Goal: Book appointment/travel/reservation

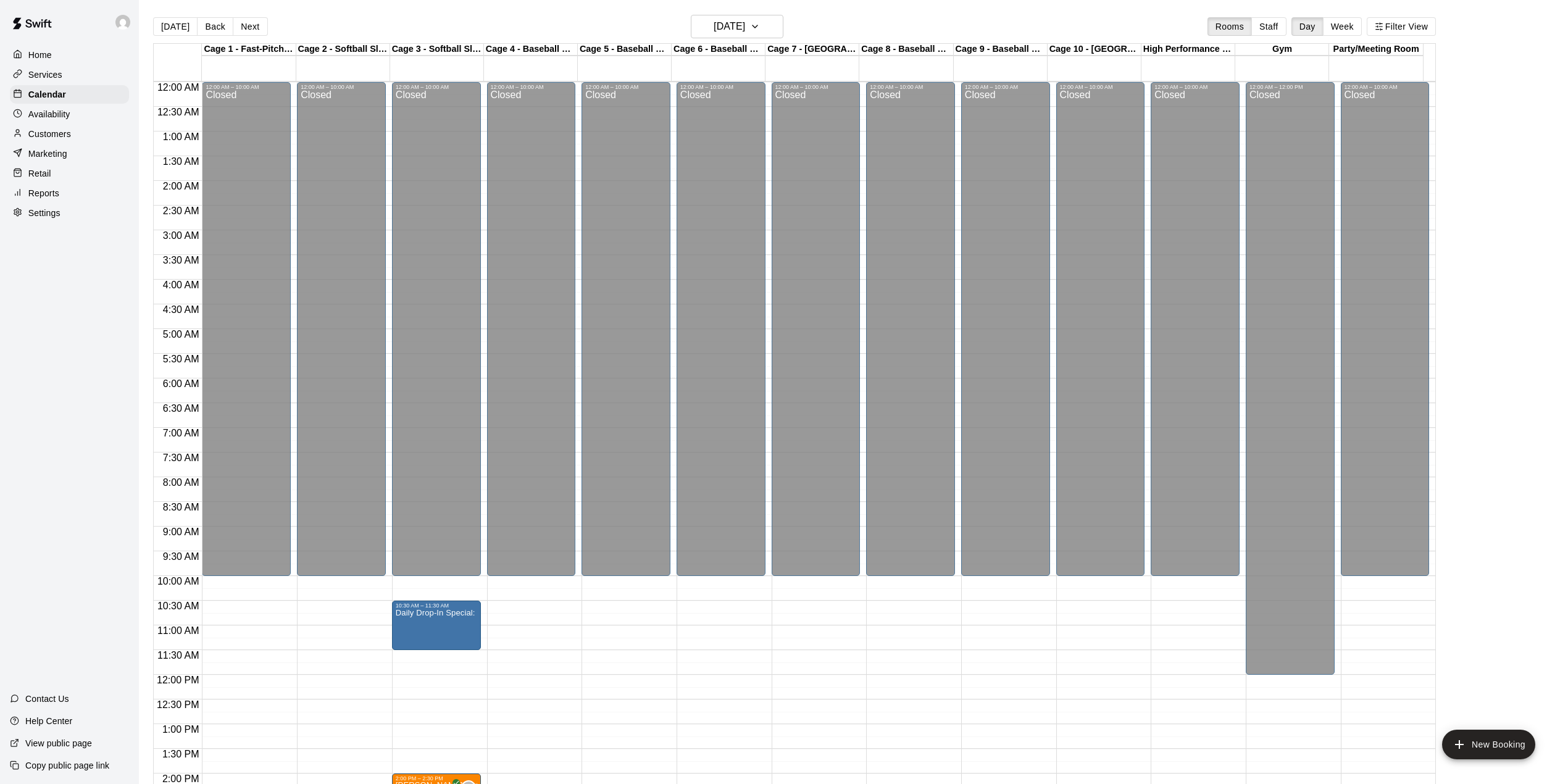
scroll to position [433, 0]
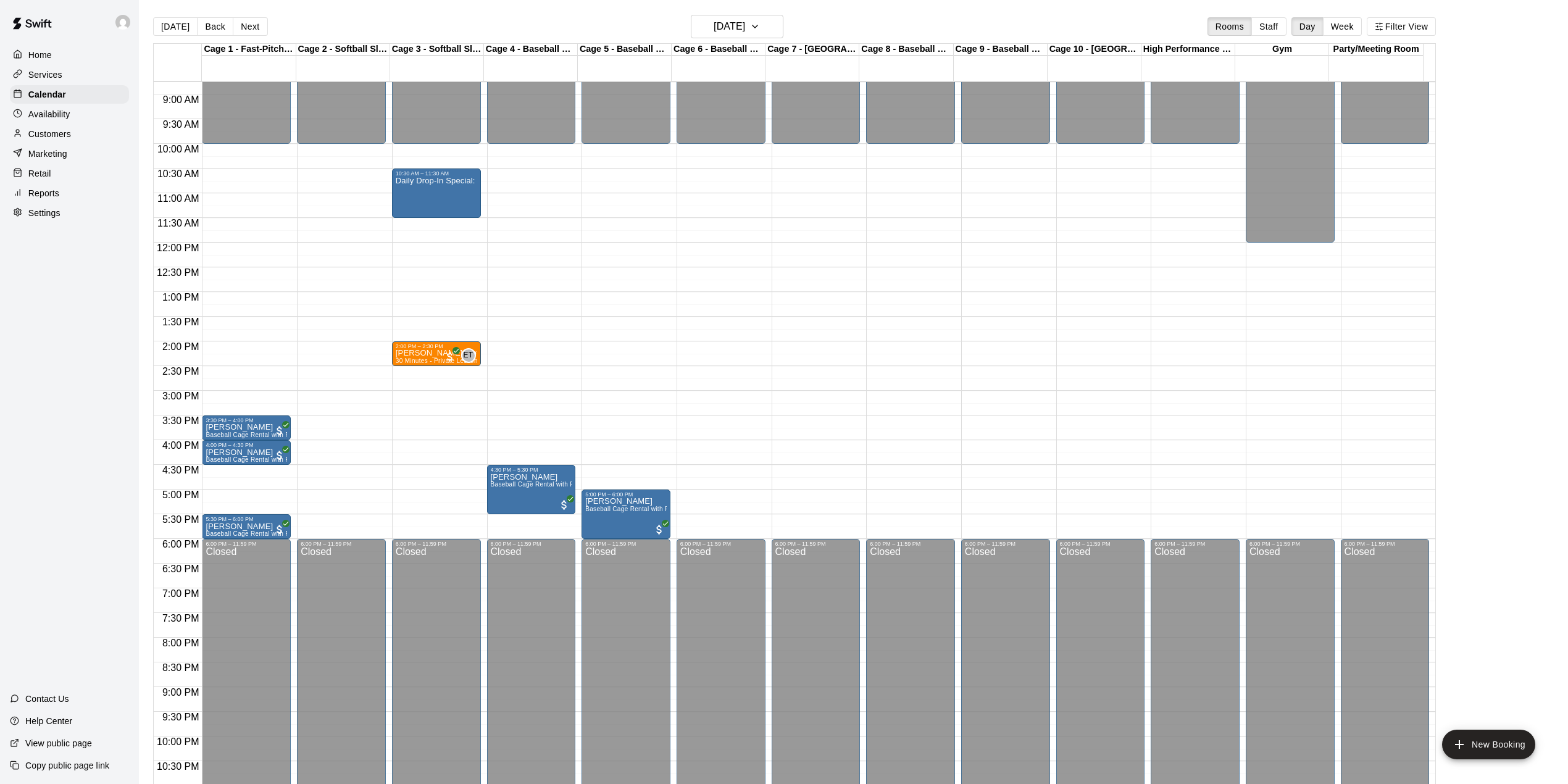
click at [653, 207] on div "12:00 AM – 10:00 AM Closed 5:00 PM – 6:00 PM [PERSON_NAME] Baseball Cage Rental…" at bounding box center [626, 242] width 89 height 1186
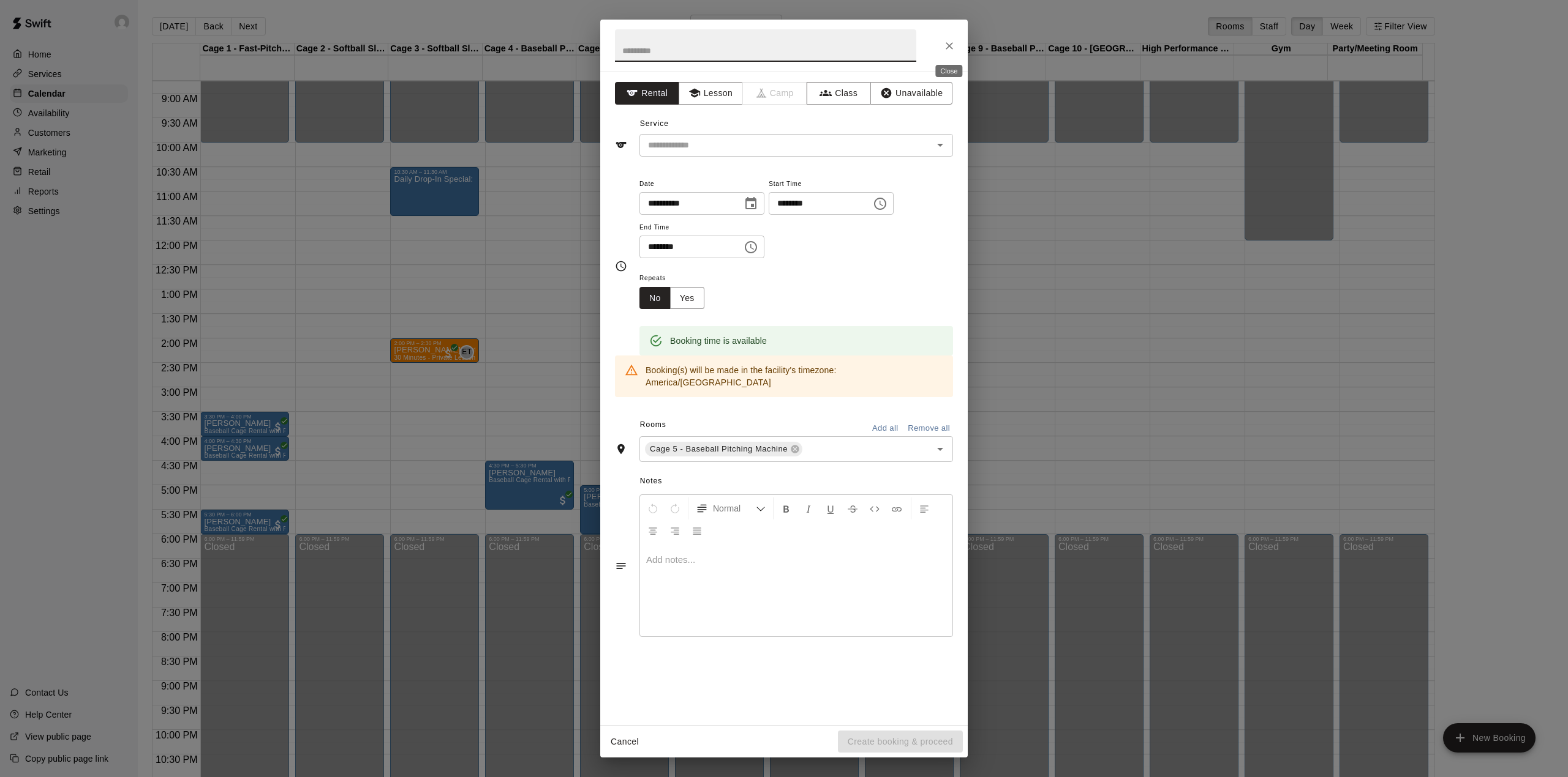
click at [953, 41] on icon "Close" at bounding box center [949, 46] width 12 height 12
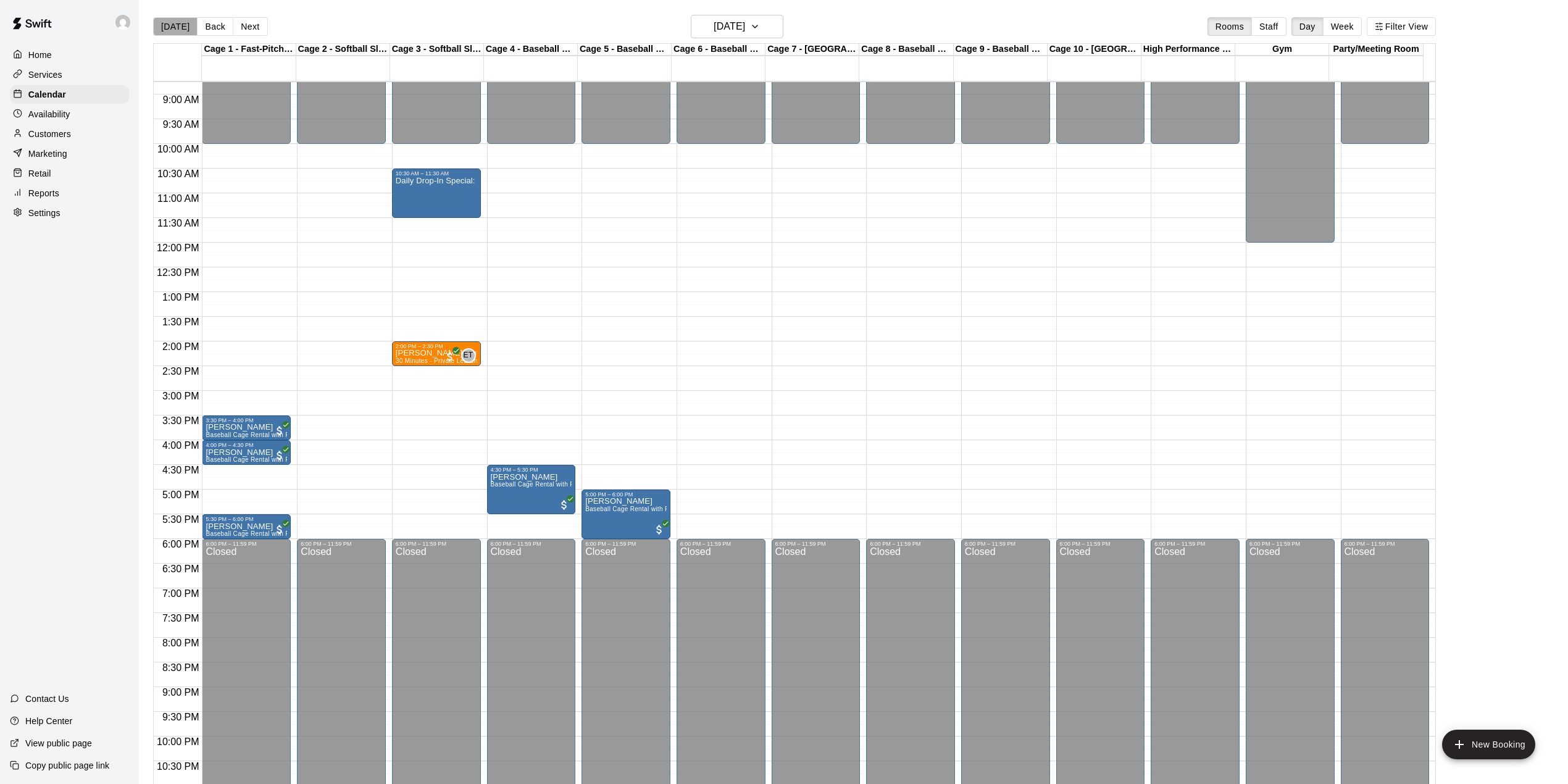
click at [178, 32] on button "[DATE]" at bounding box center [175, 26] width 45 height 18
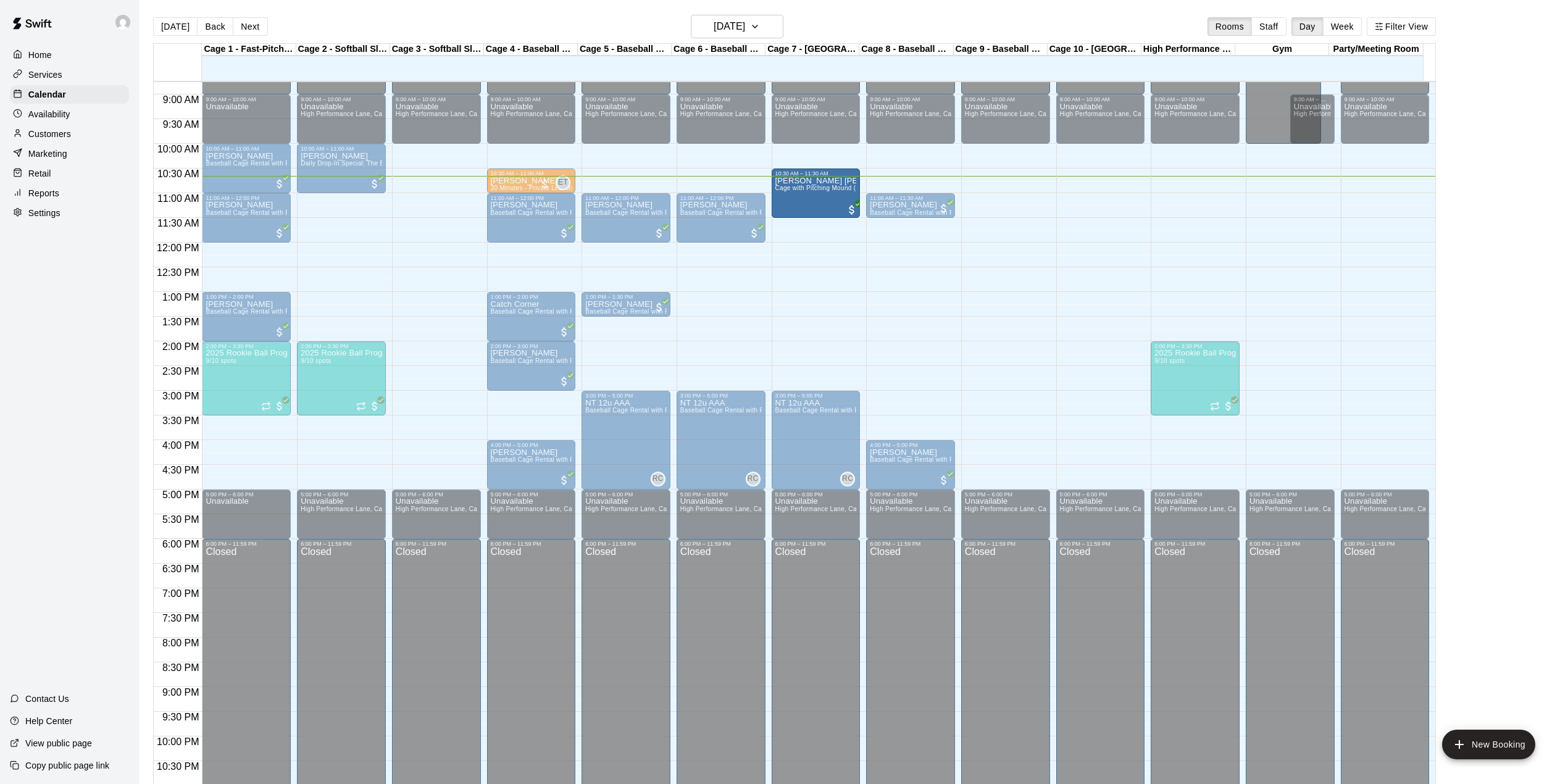
drag, startPoint x: 819, startPoint y: 173, endPoint x: 815, endPoint y: 203, distance: 30.3
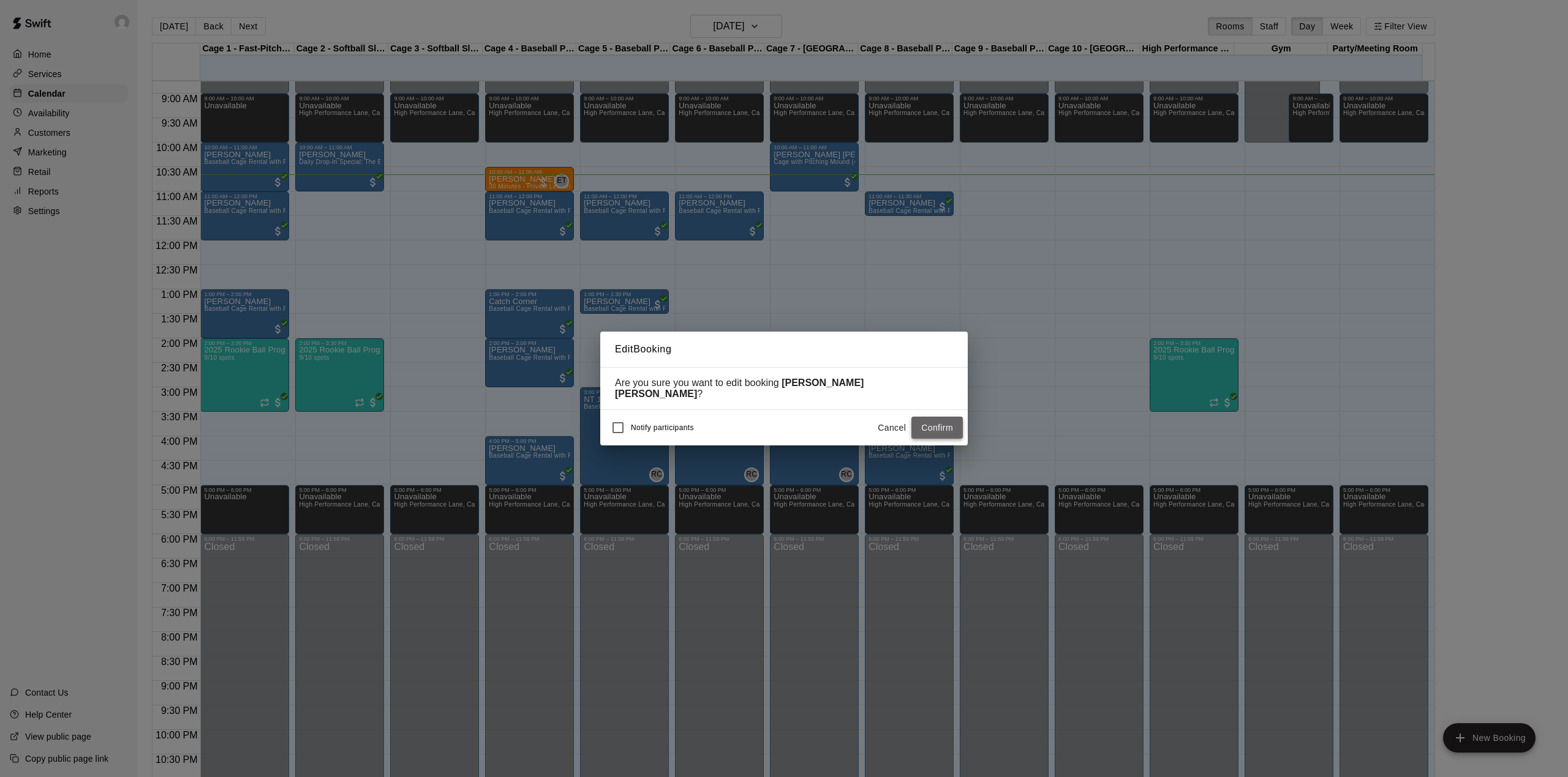
click at [933, 420] on button "Confirm" at bounding box center [937, 428] width 51 height 23
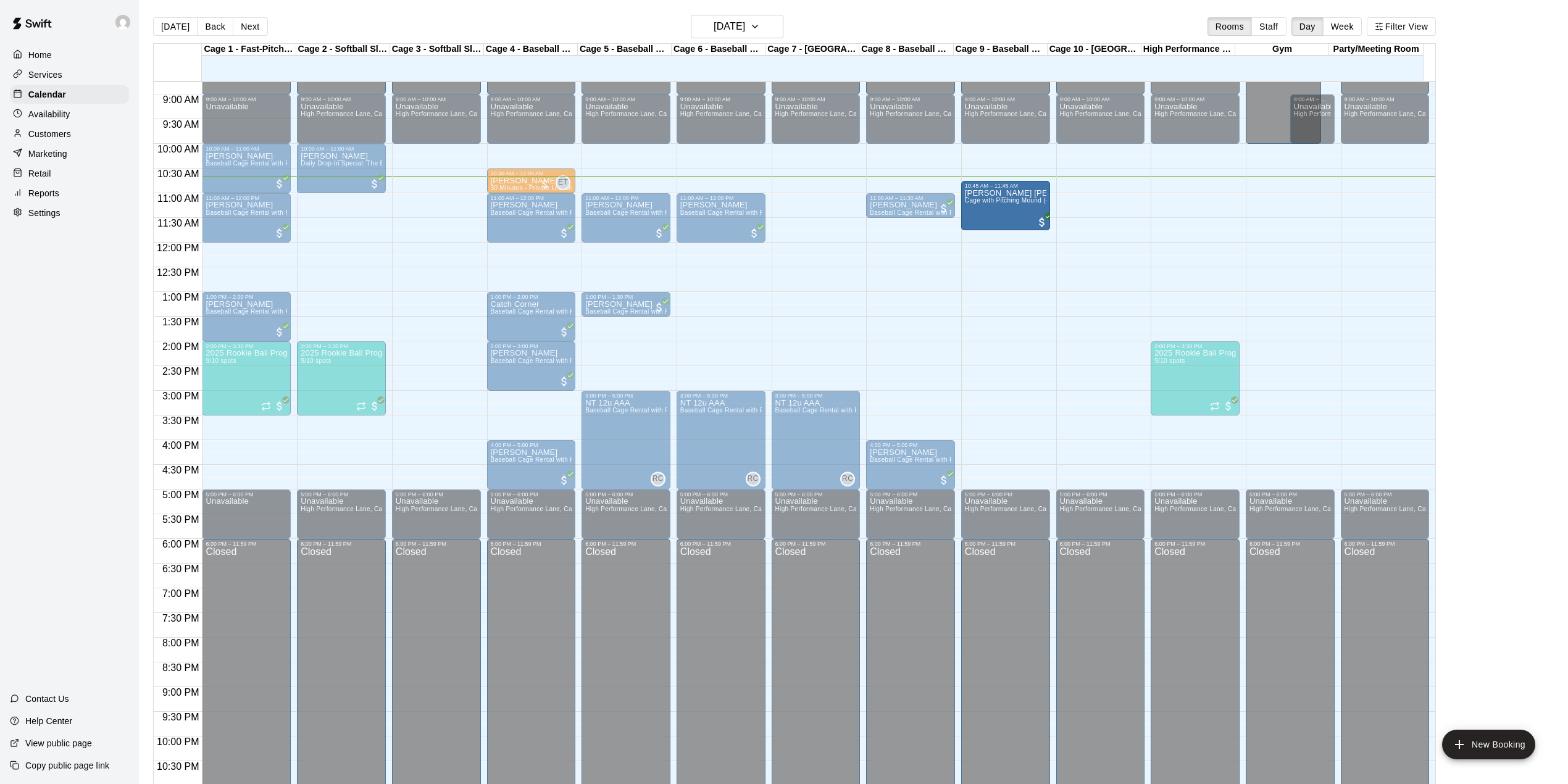
drag, startPoint x: 828, startPoint y: 205, endPoint x: 1001, endPoint y: 218, distance: 173.5
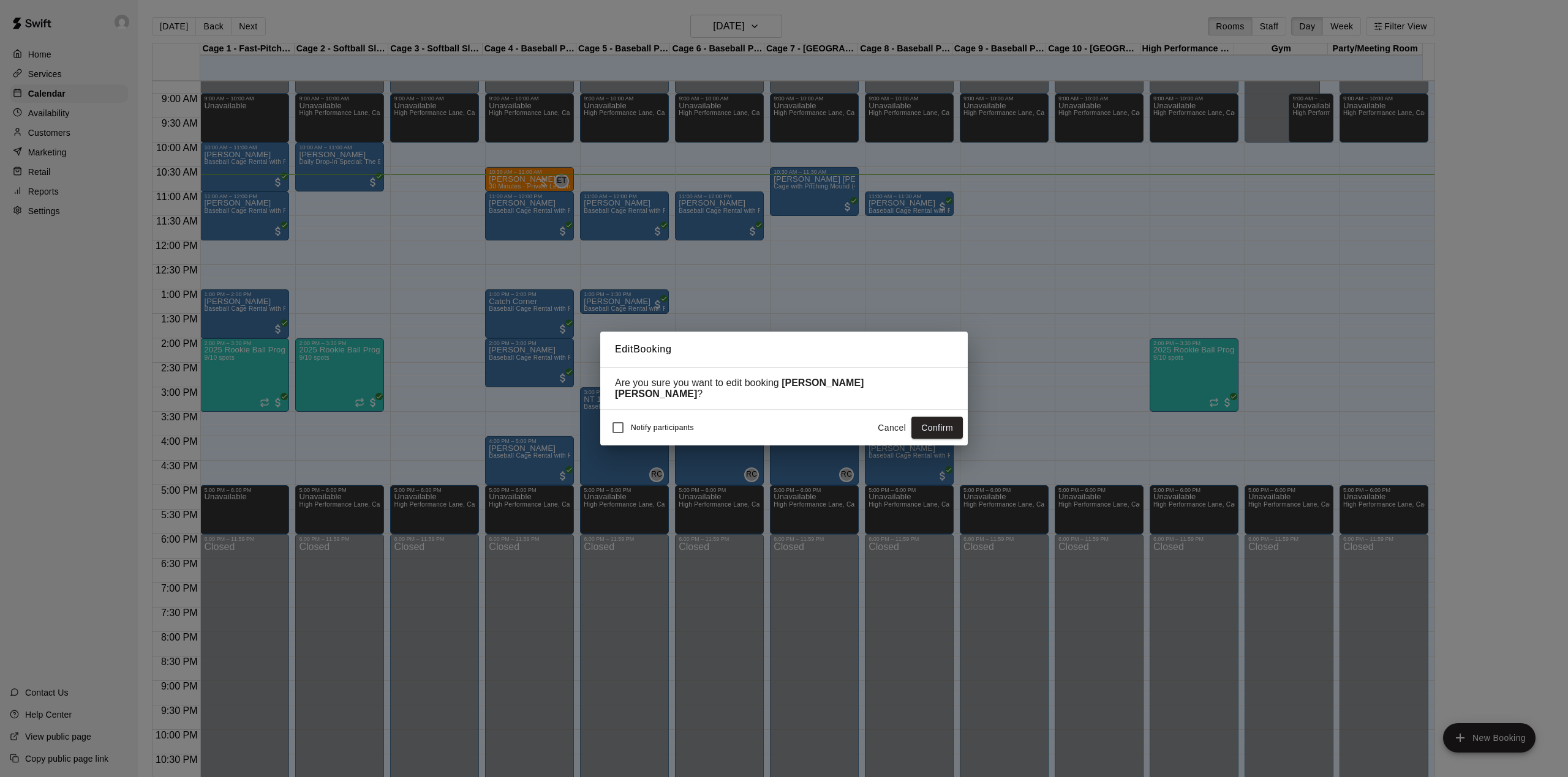
drag, startPoint x: 949, startPoint y: 424, endPoint x: 936, endPoint y: 419, distance: 13.9
click at [949, 424] on button "Confirm" at bounding box center [937, 428] width 51 height 23
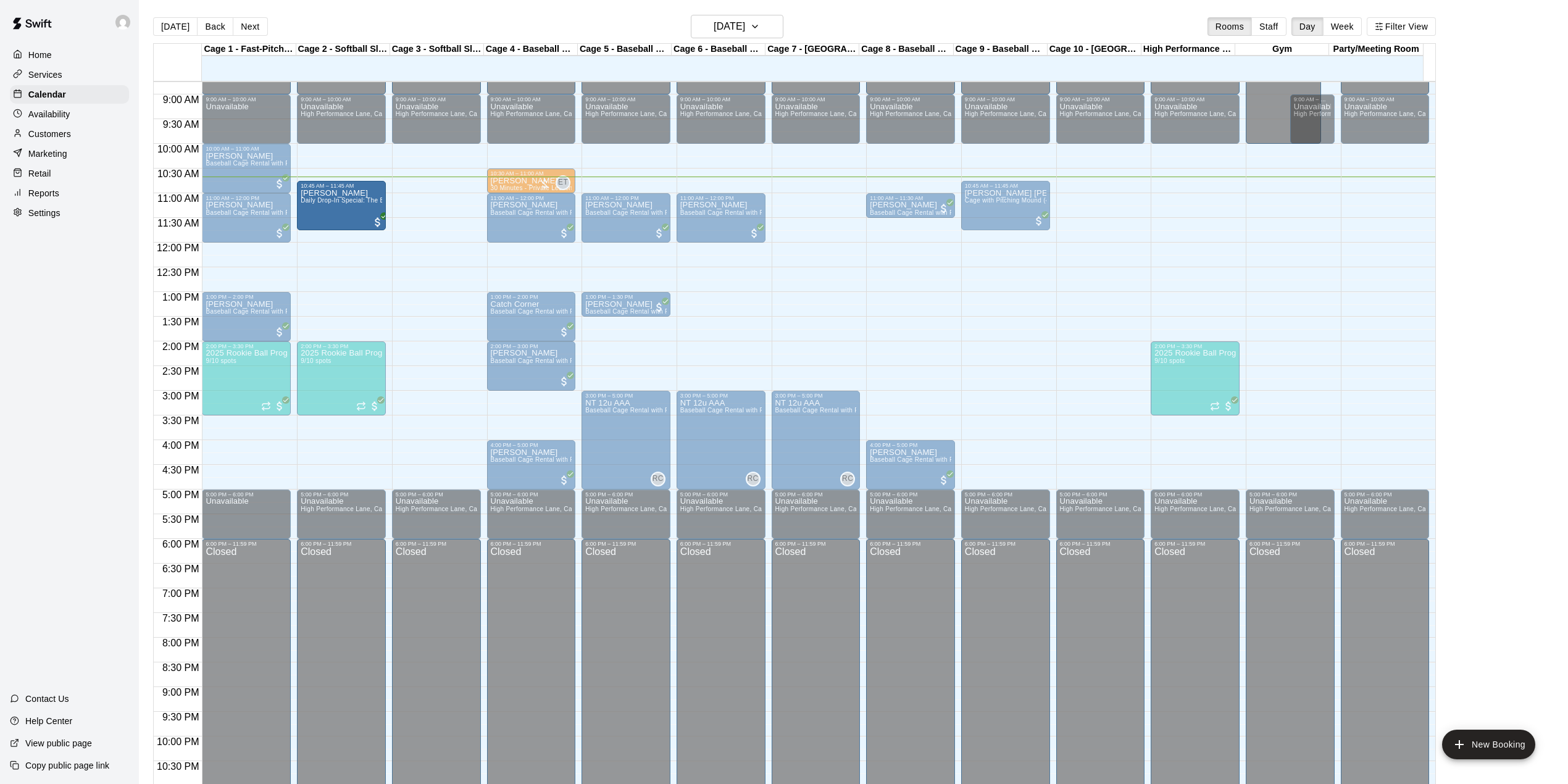
drag, startPoint x: 328, startPoint y: 158, endPoint x: 327, endPoint y: 198, distance: 40.0
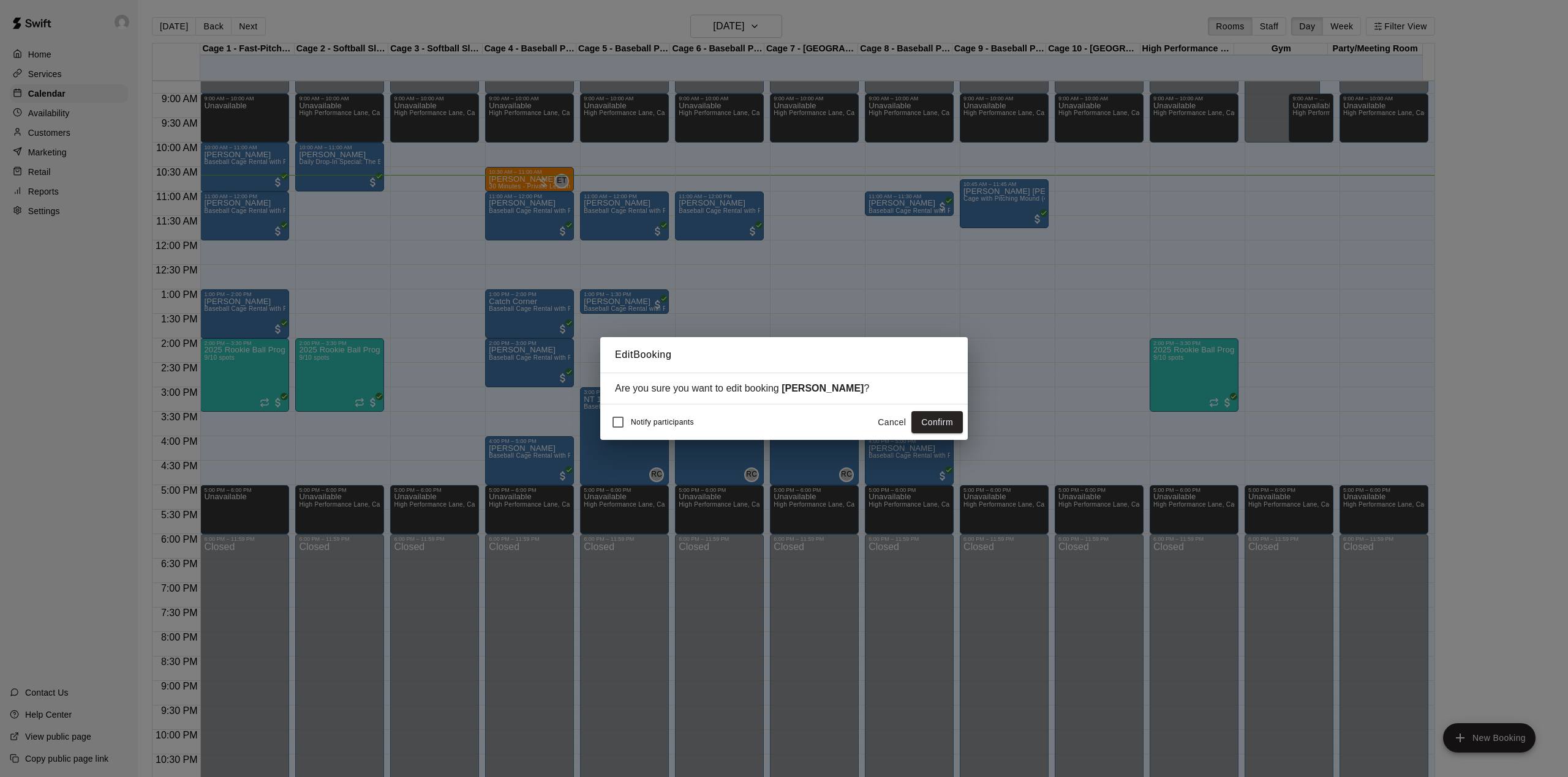
click at [932, 411] on div "Notify participants Cancel Confirm" at bounding box center [784, 423] width 358 height 26
click at [940, 418] on button "Confirm" at bounding box center [937, 423] width 51 height 23
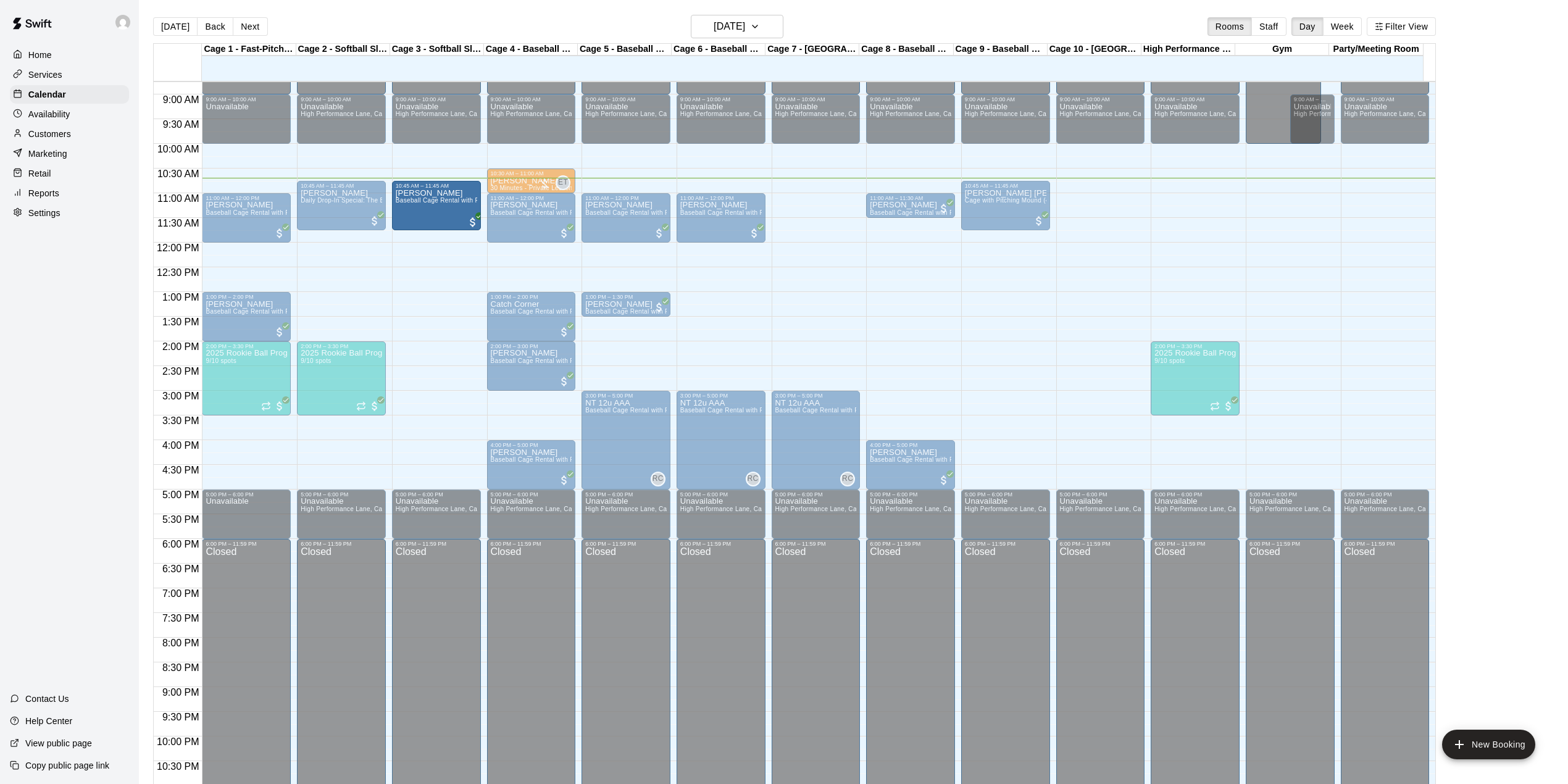
drag, startPoint x: 254, startPoint y: 176, endPoint x: 434, endPoint y: 220, distance: 185.3
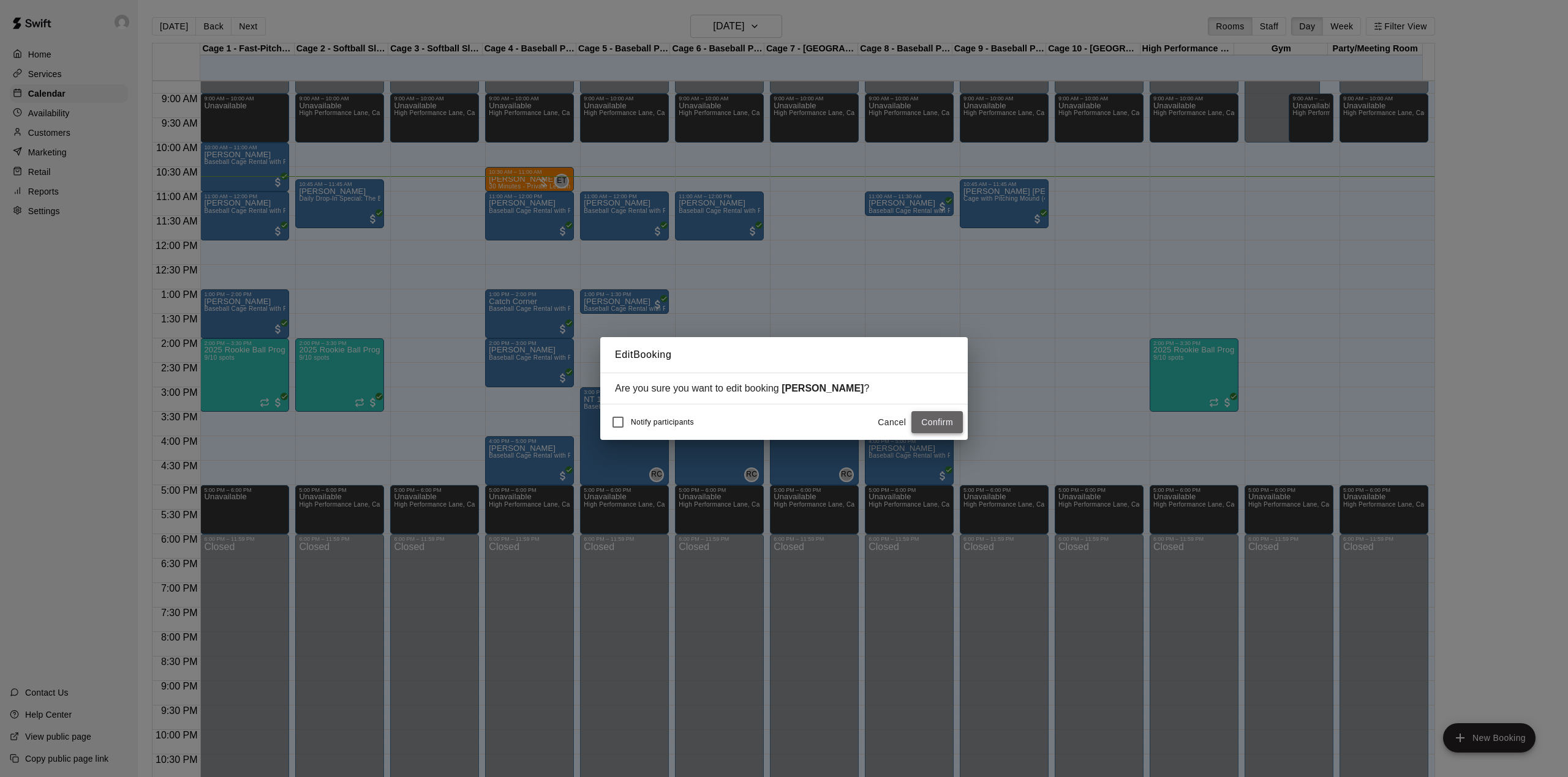
click at [927, 417] on button "Confirm" at bounding box center [937, 423] width 51 height 23
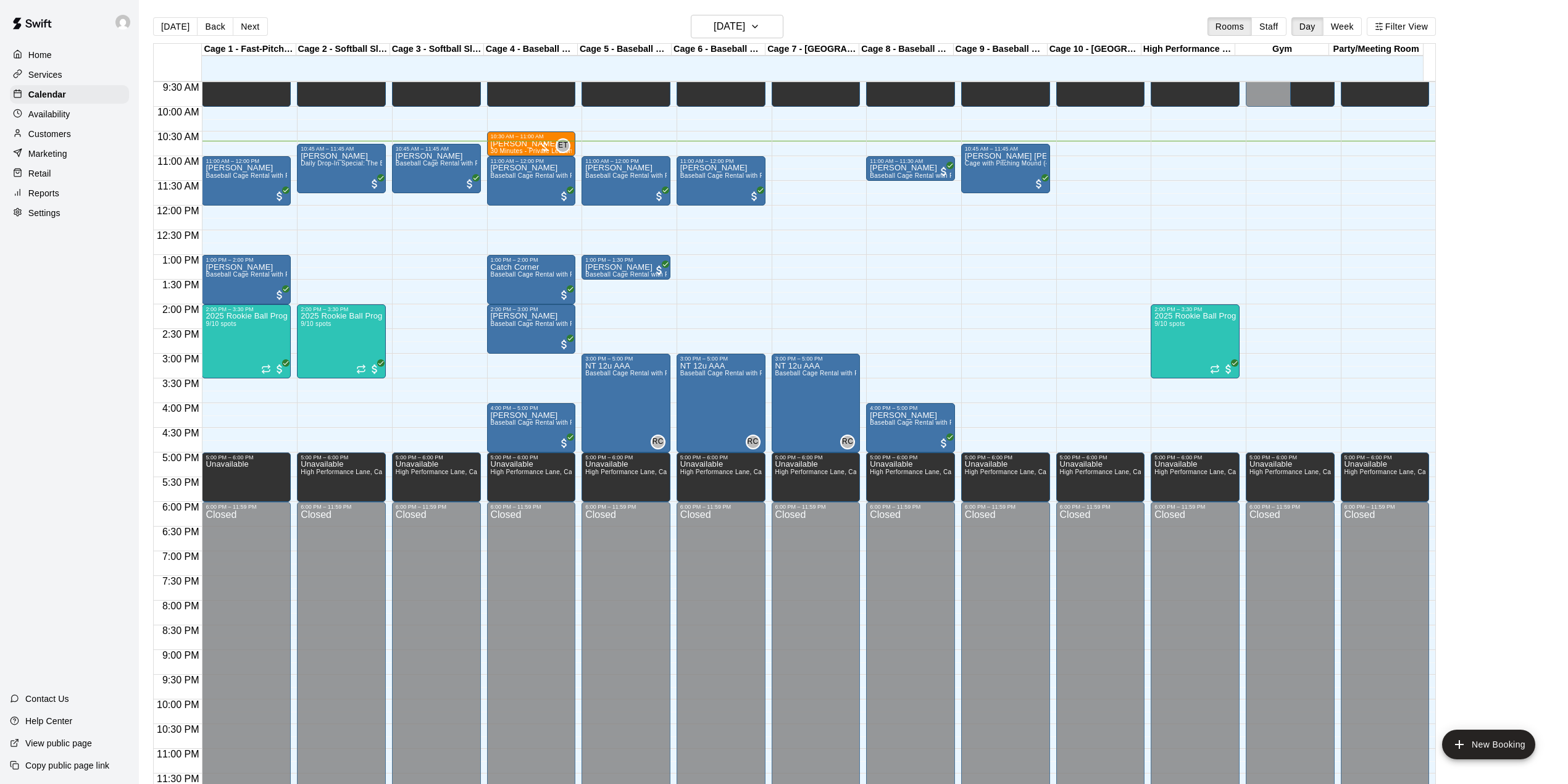
scroll to position [388, 0]
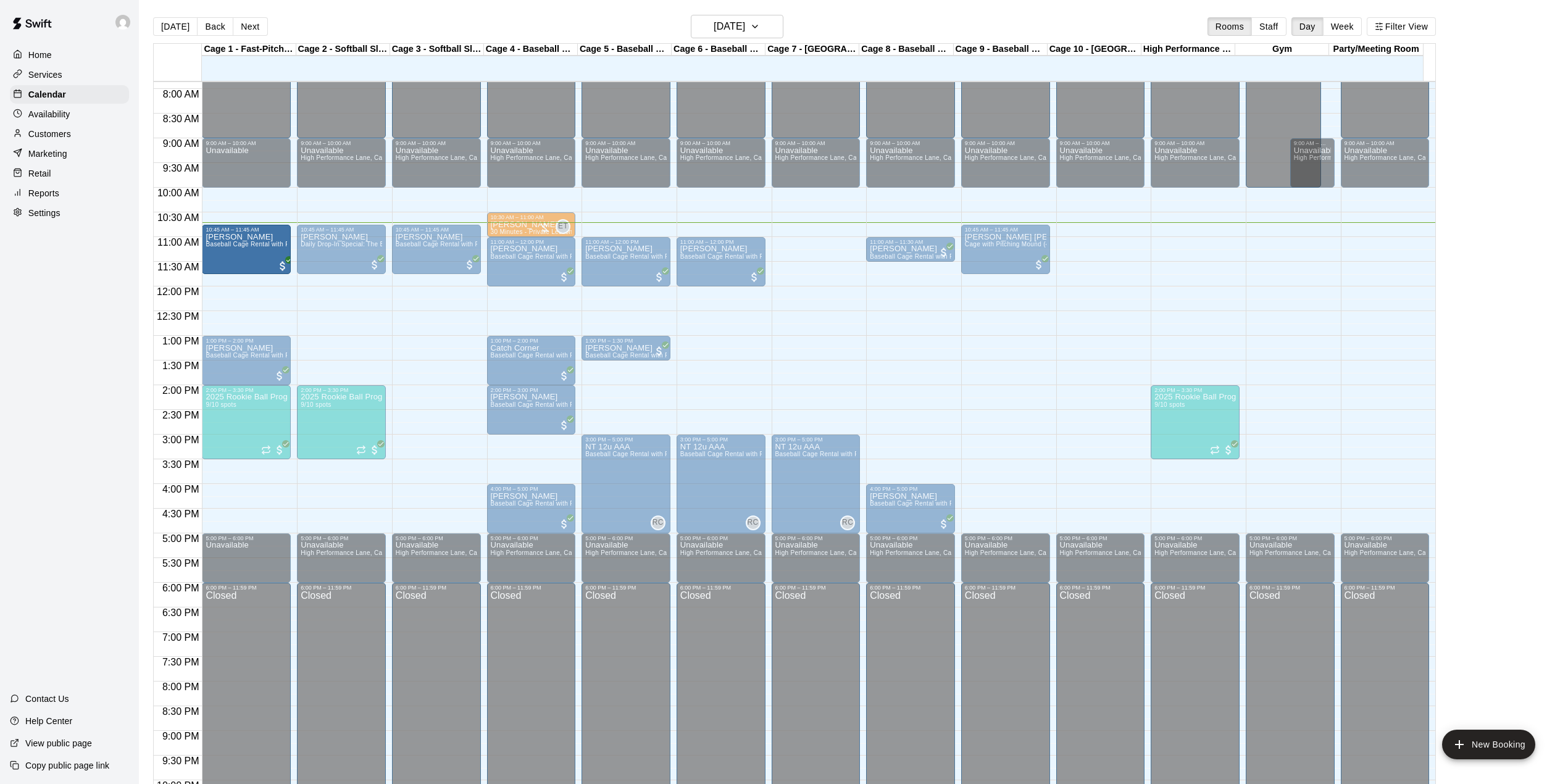
drag, startPoint x: 218, startPoint y: 255, endPoint x: 225, endPoint y: 253, distance: 7.3
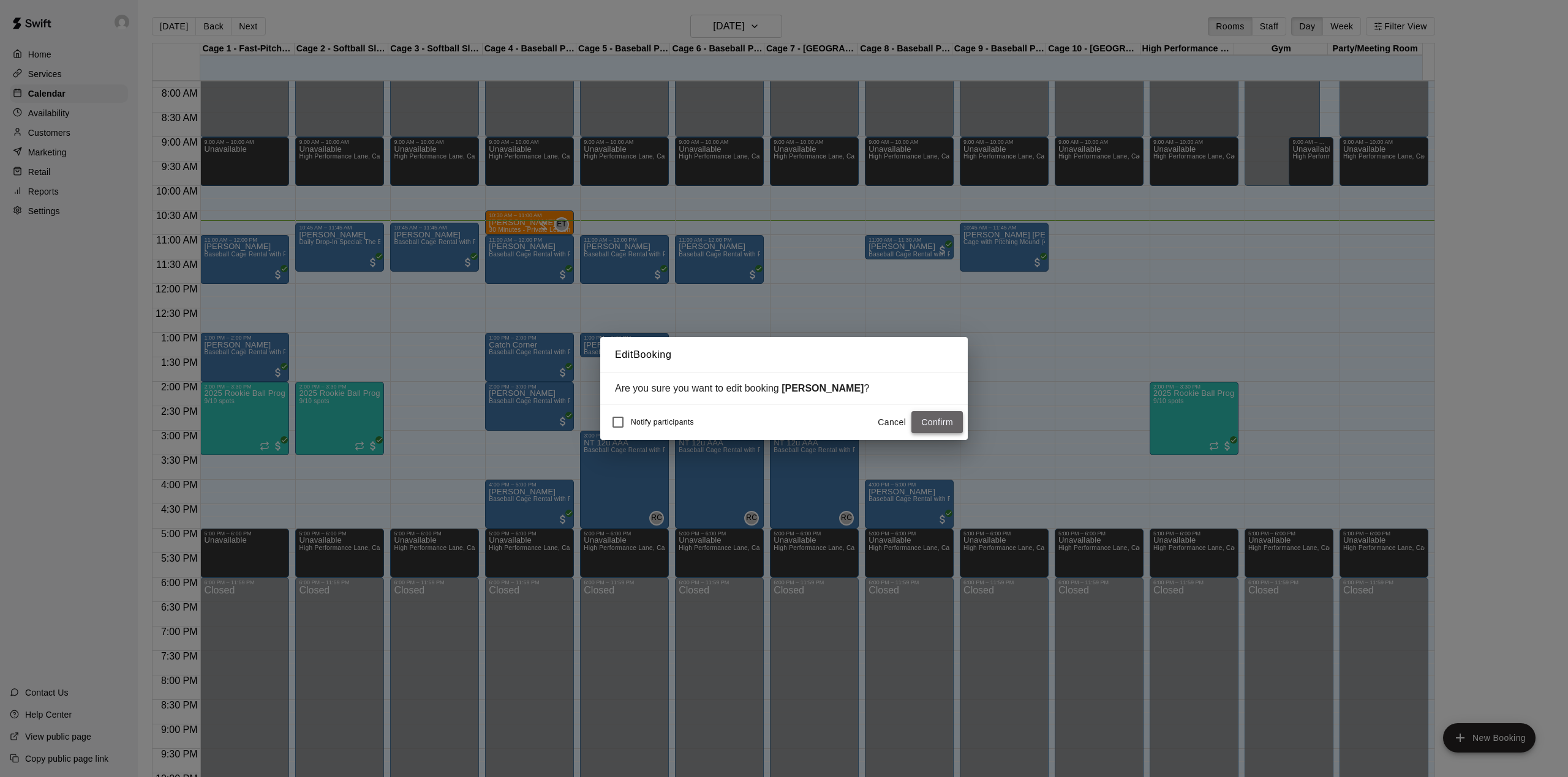
click at [933, 426] on button "Confirm" at bounding box center [937, 423] width 51 height 23
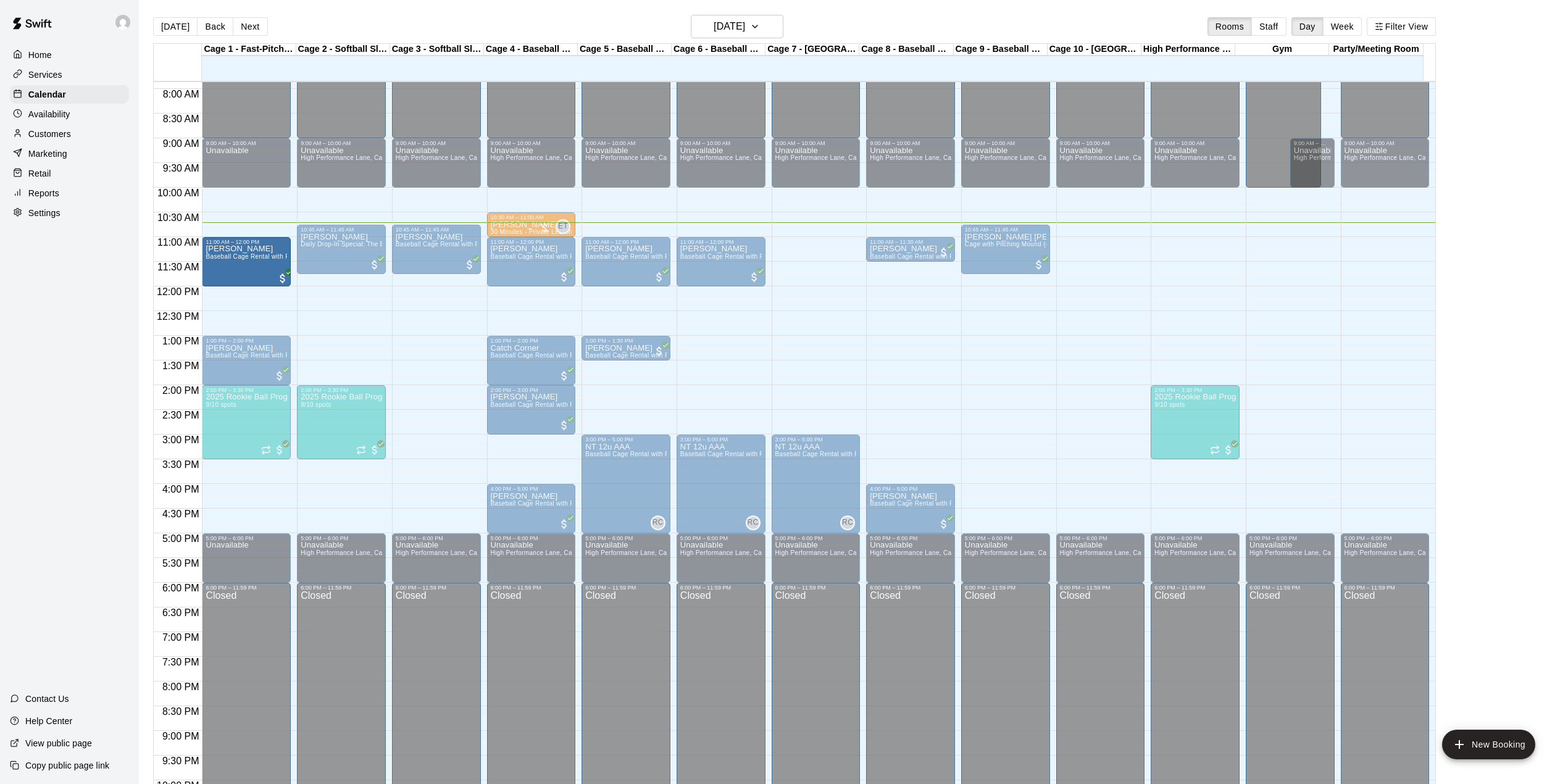
drag, startPoint x: 252, startPoint y: 246, endPoint x: 255, endPoint y: 262, distance: 16.3
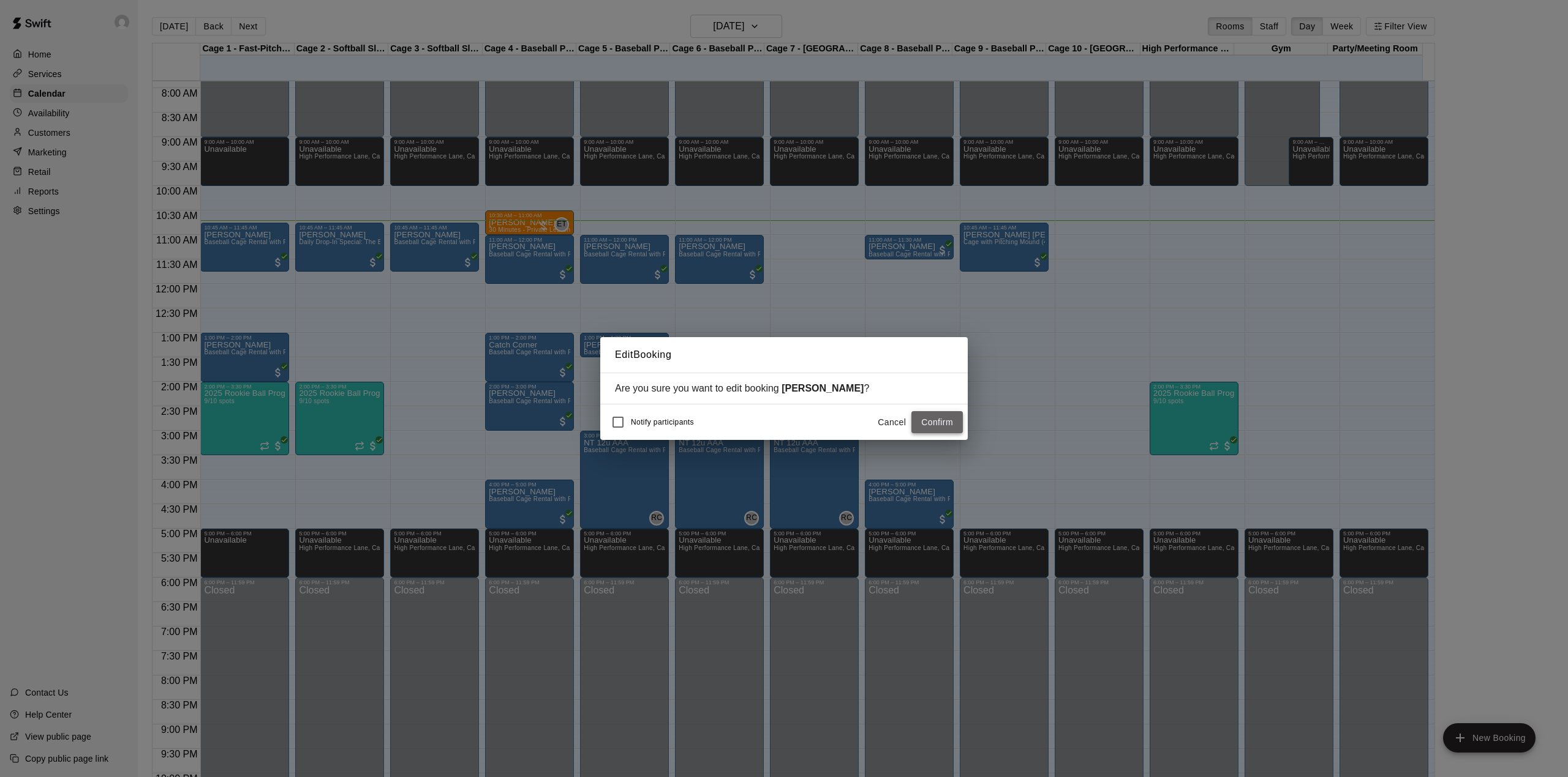
click at [947, 427] on button "Confirm" at bounding box center [937, 423] width 51 height 23
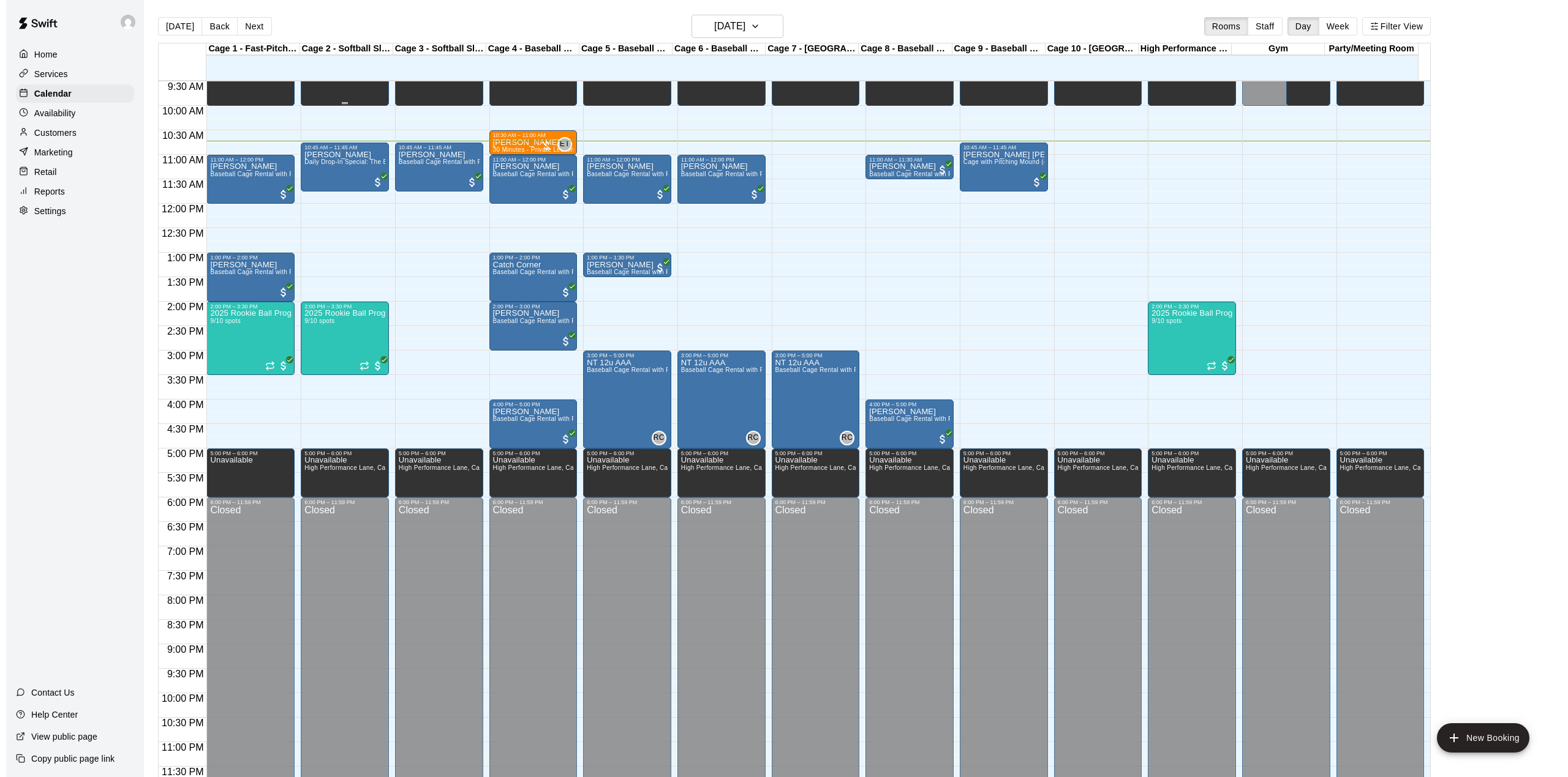
scroll to position [466, 0]
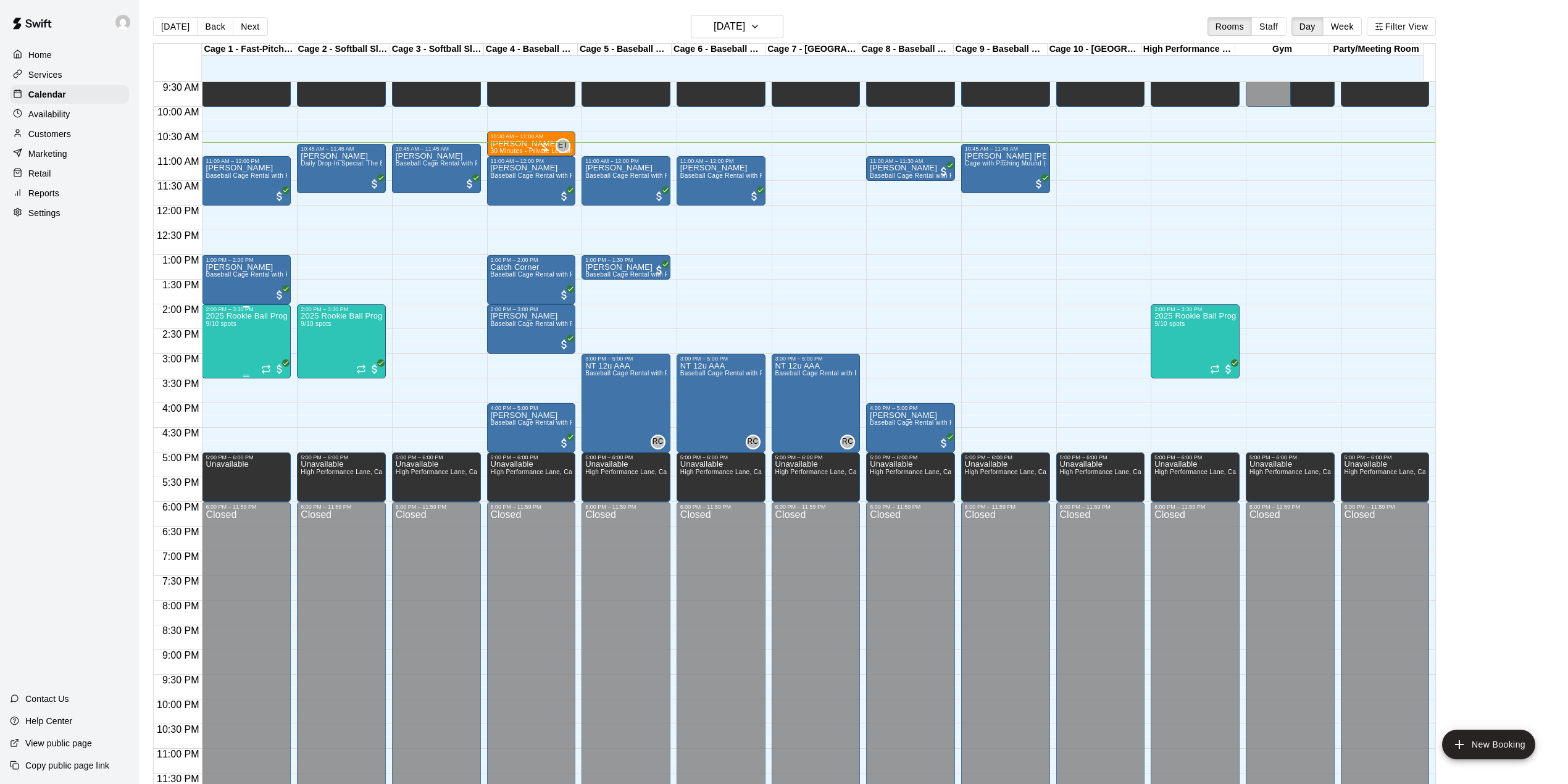
click at [252, 344] on div "2025 Rookie Ball Program-Phase 1 9/10 spots" at bounding box center [245, 704] width 81 height 784
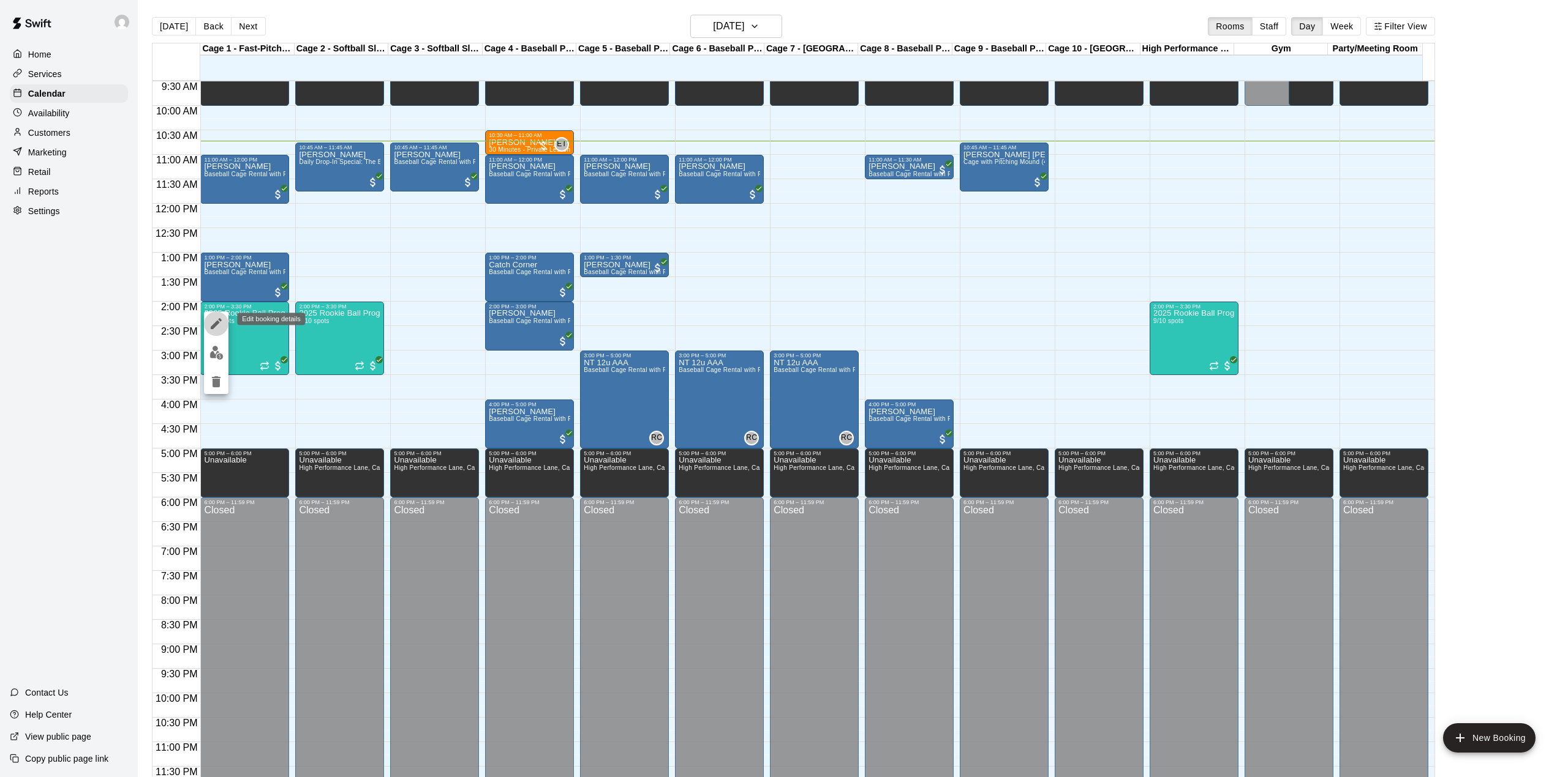
click at [214, 324] on icon "edit" at bounding box center [216, 323] width 11 height 11
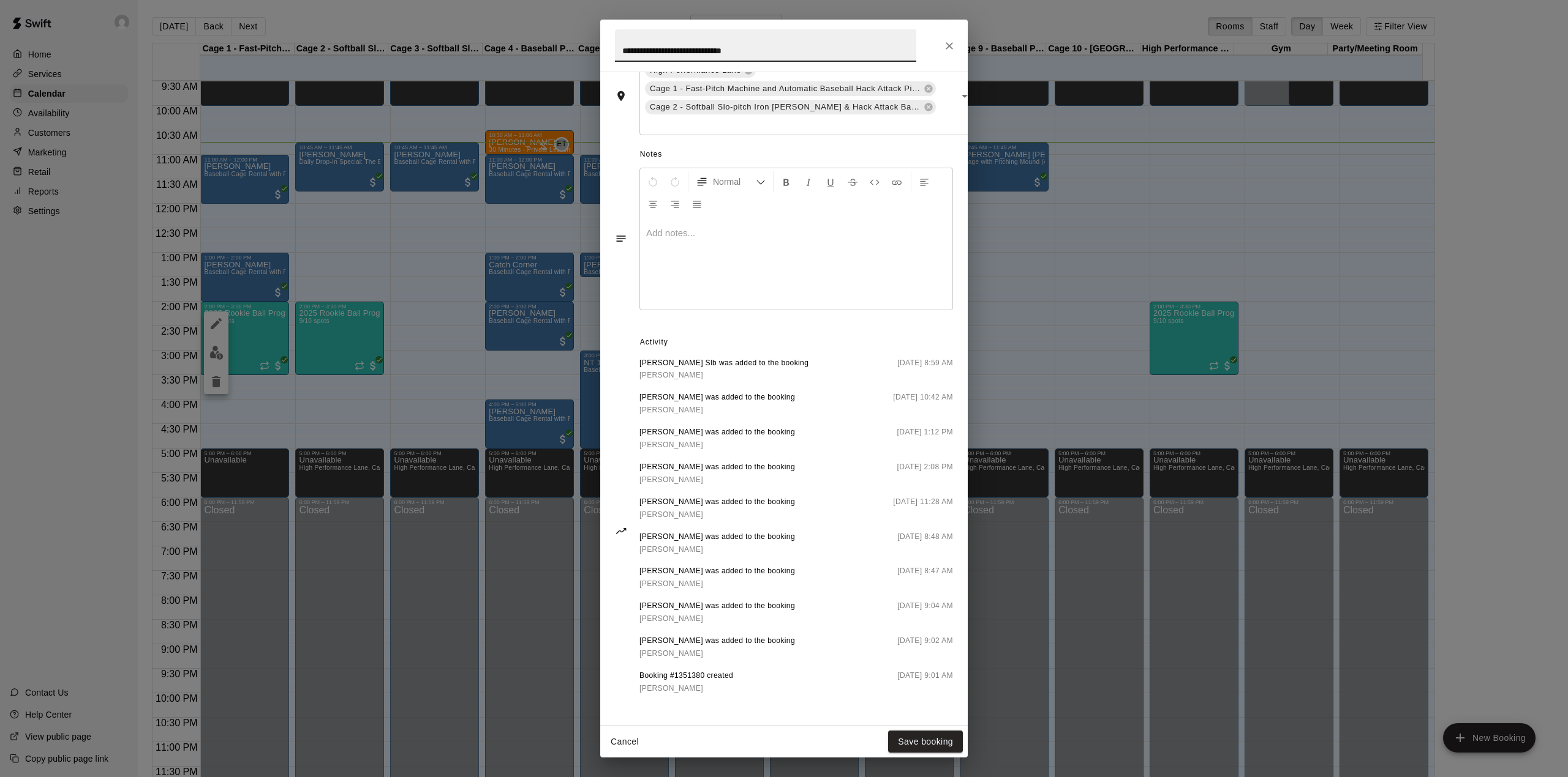
scroll to position [518, 0]
click at [951, 45] on icon "Close" at bounding box center [949, 46] width 7 height 7
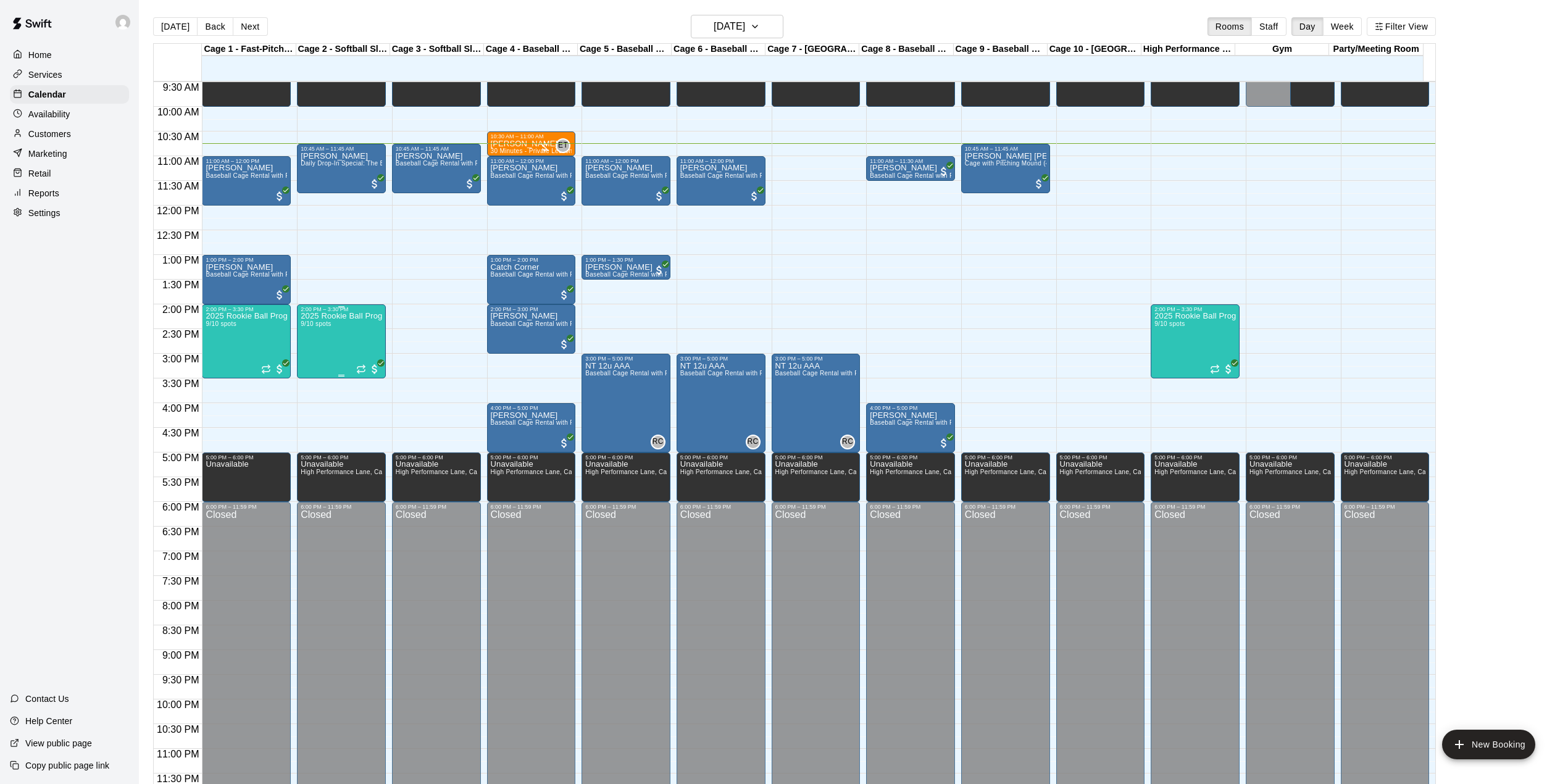
click at [344, 316] on p "2025 Rookie Ball Program-Phase 1" at bounding box center [341, 316] width 81 height 0
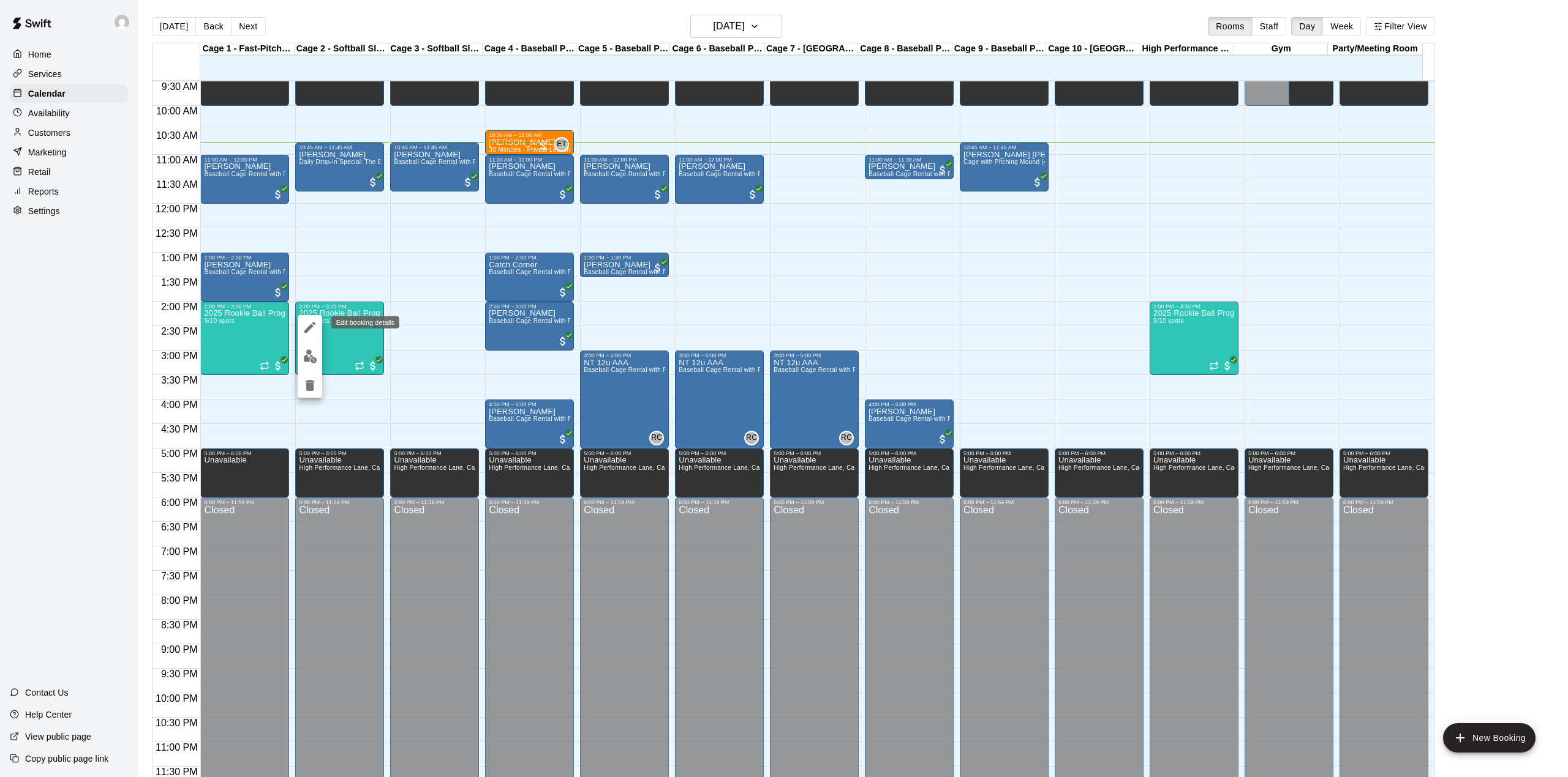
click at [308, 325] on icon "edit" at bounding box center [309, 327] width 15 height 15
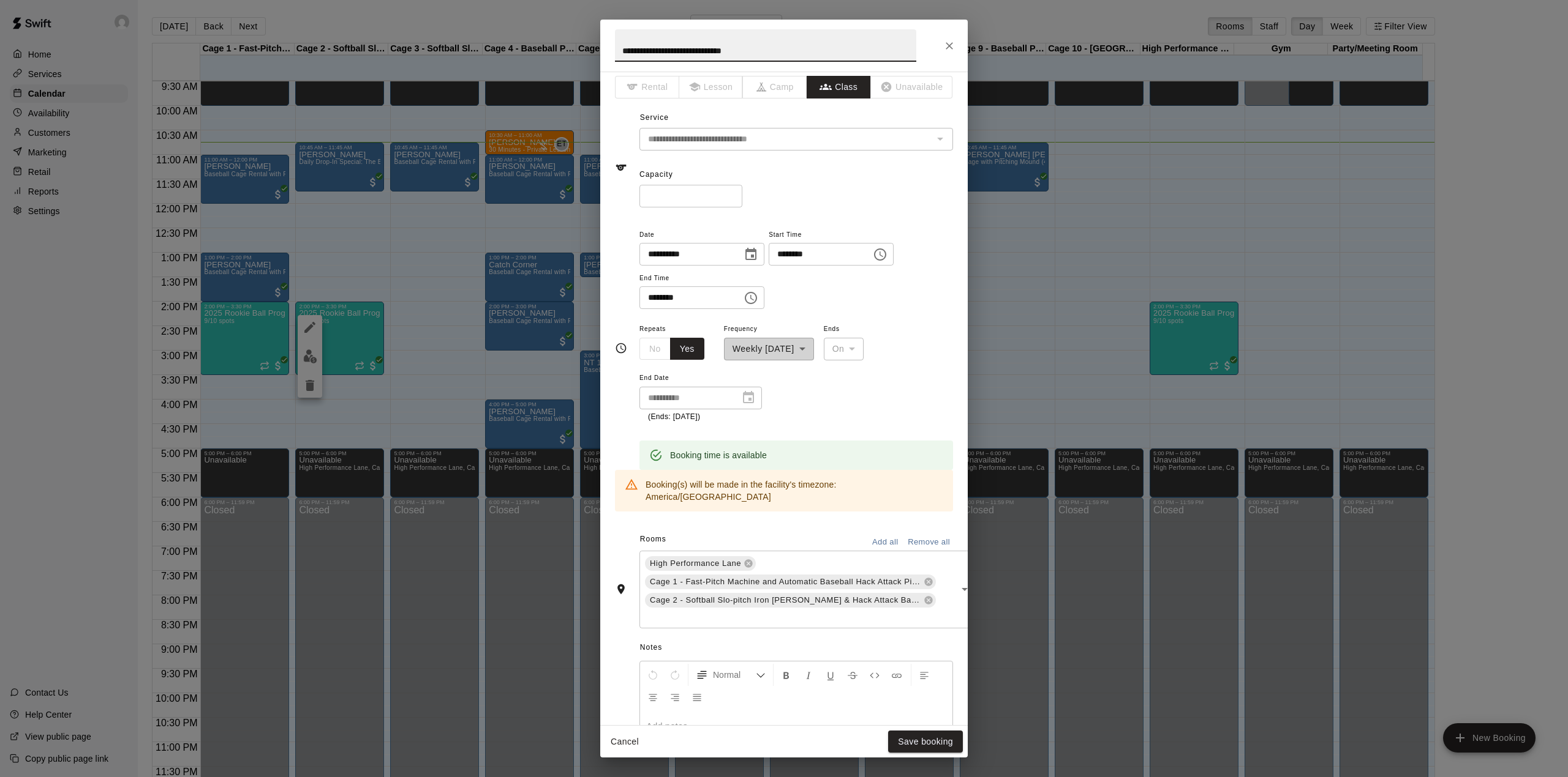
scroll to position [0, 0]
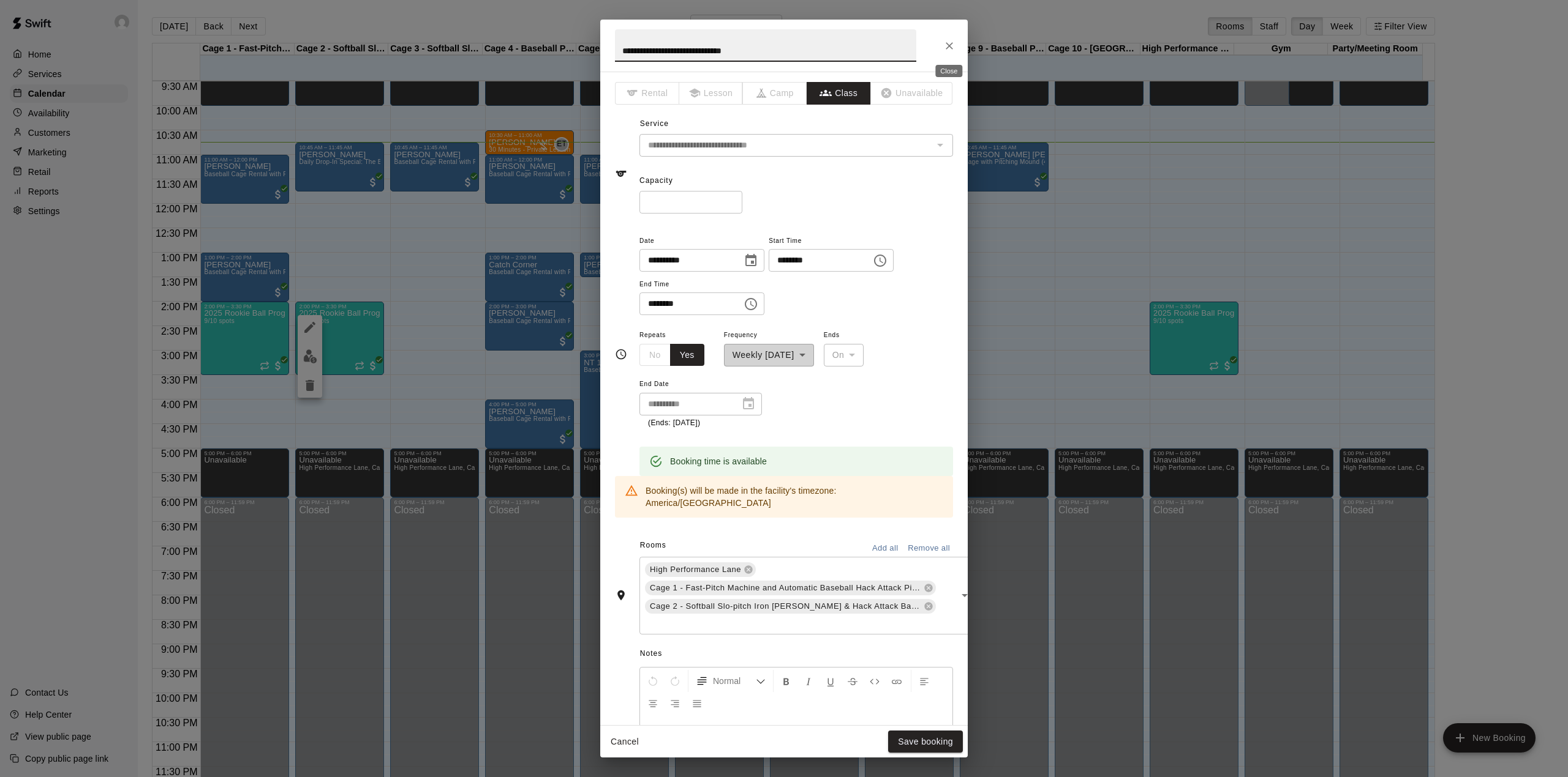
click at [945, 45] on icon "Close" at bounding box center [949, 46] width 12 height 12
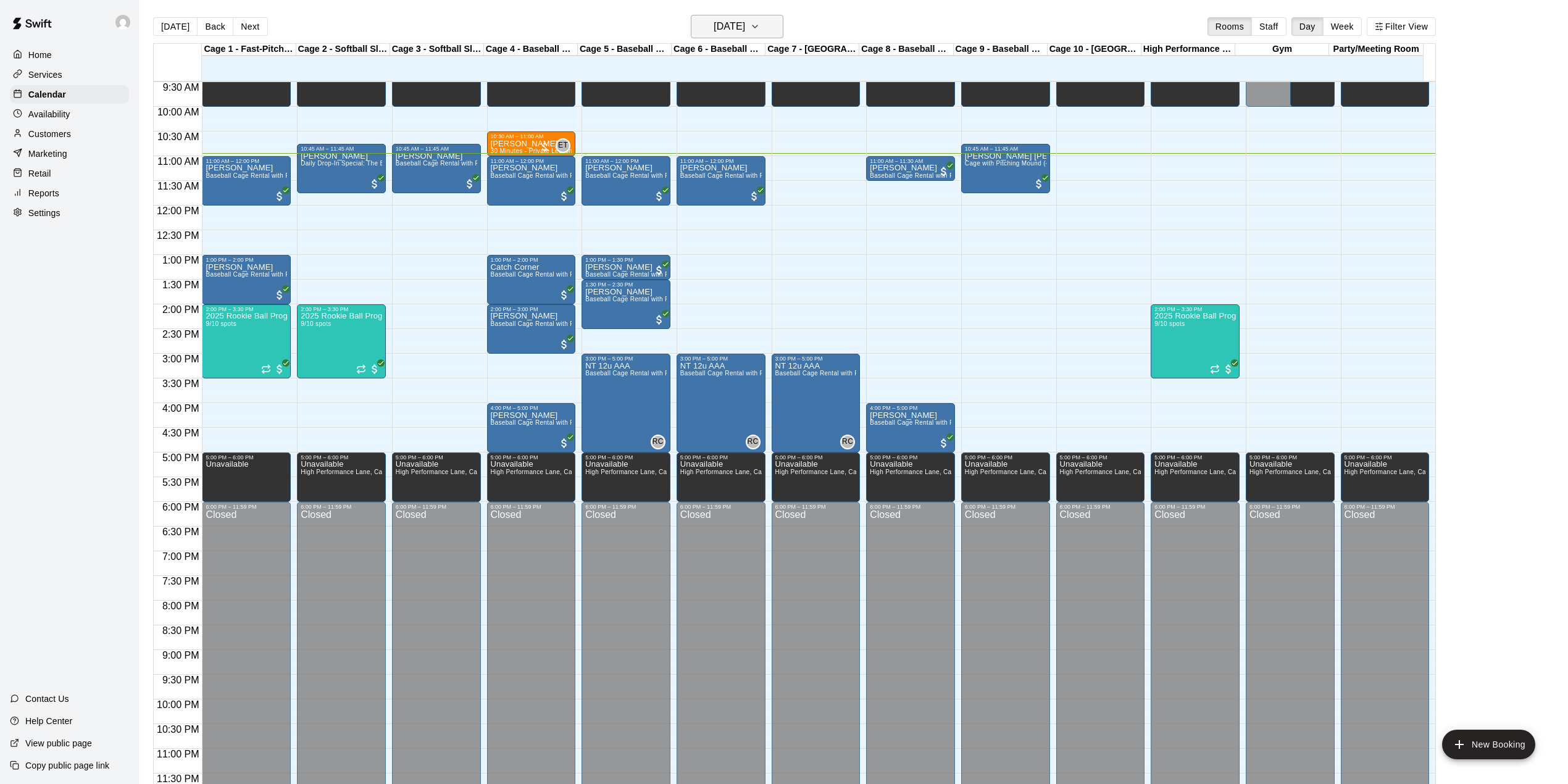
click at [760, 32] on icon "button" at bounding box center [755, 26] width 10 height 15
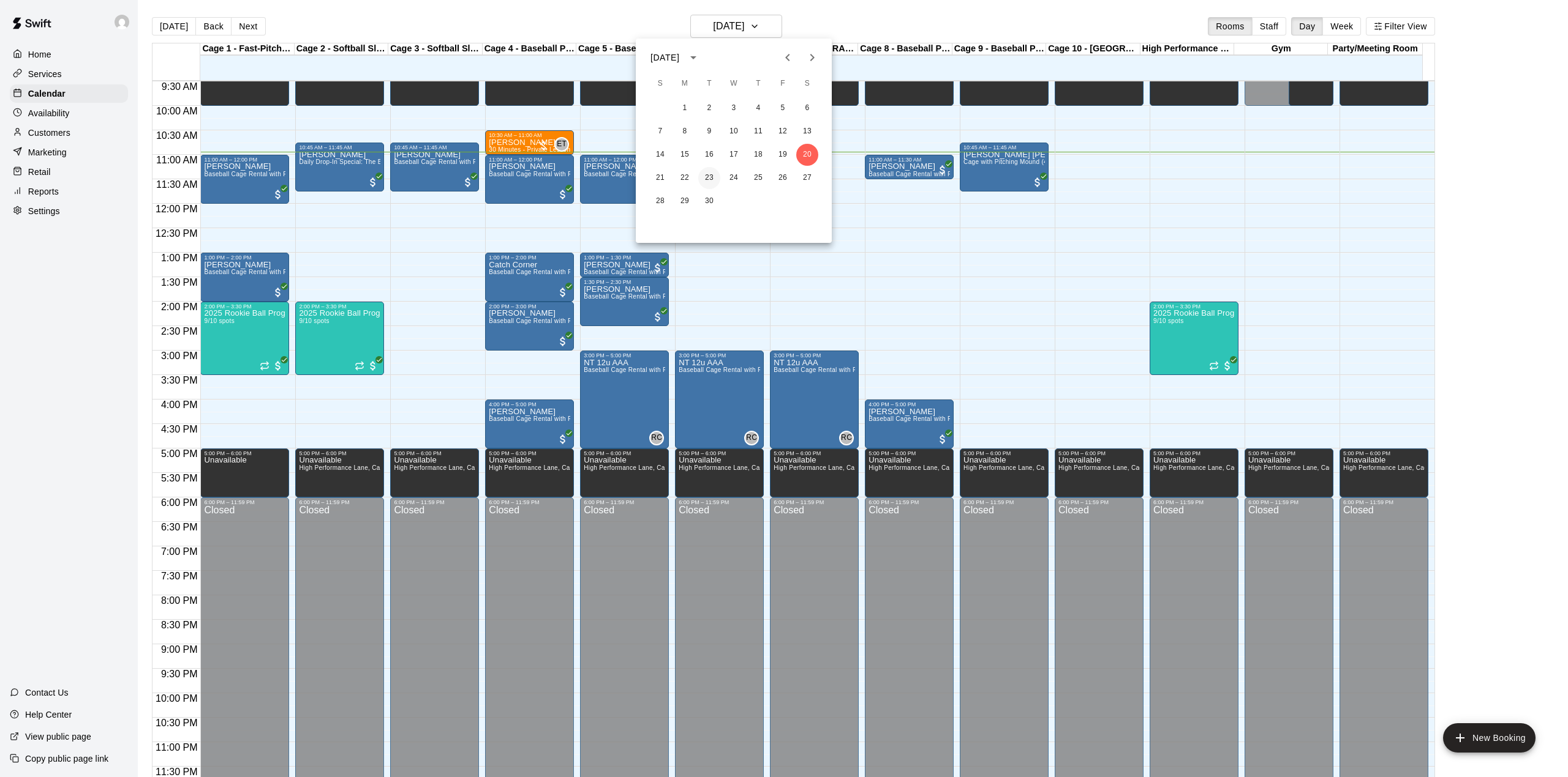
click at [707, 179] on button "23" at bounding box center [709, 178] width 22 height 22
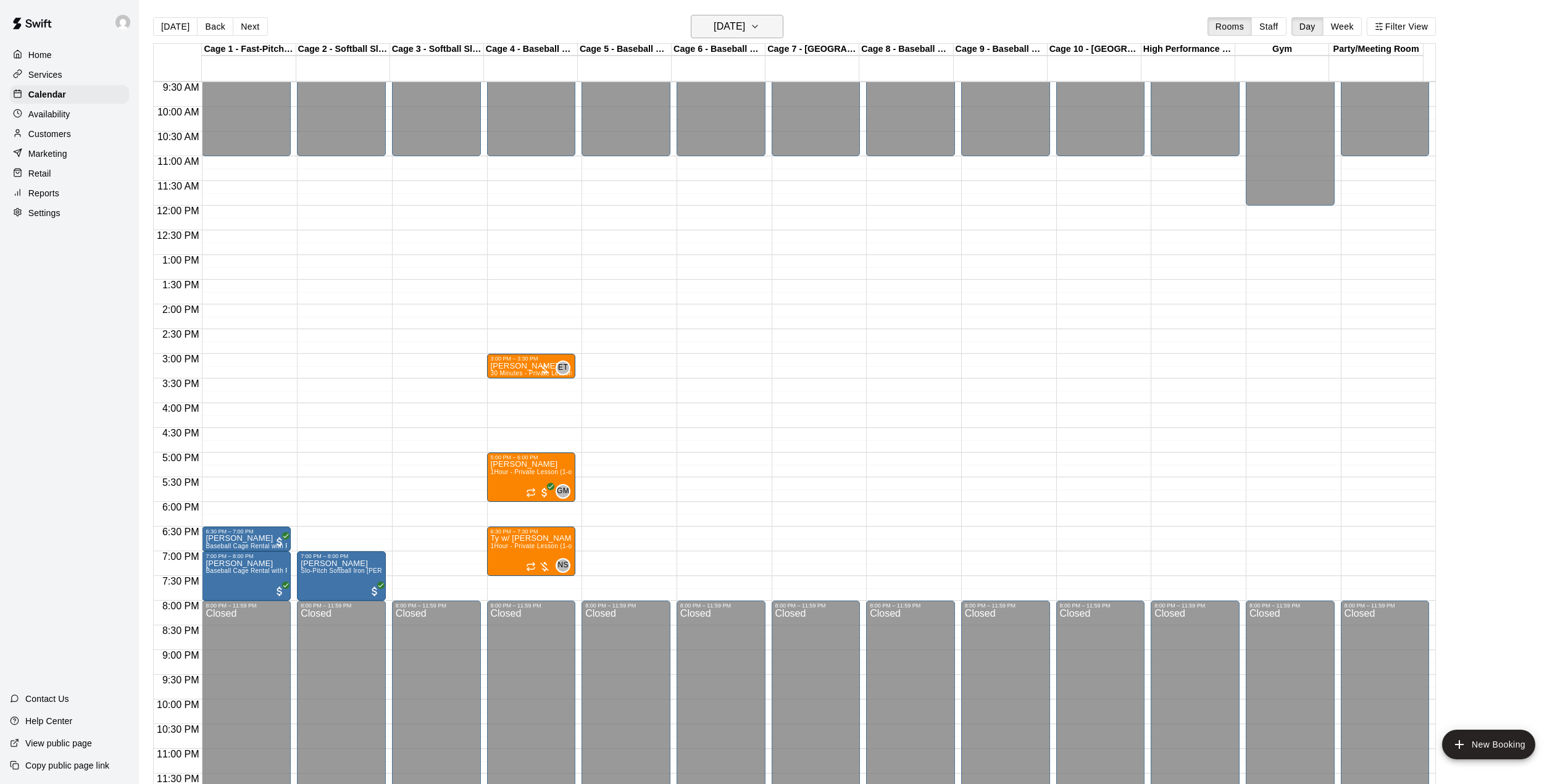
click at [744, 26] on h6 "[DATE]" at bounding box center [729, 26] width 31 height 17
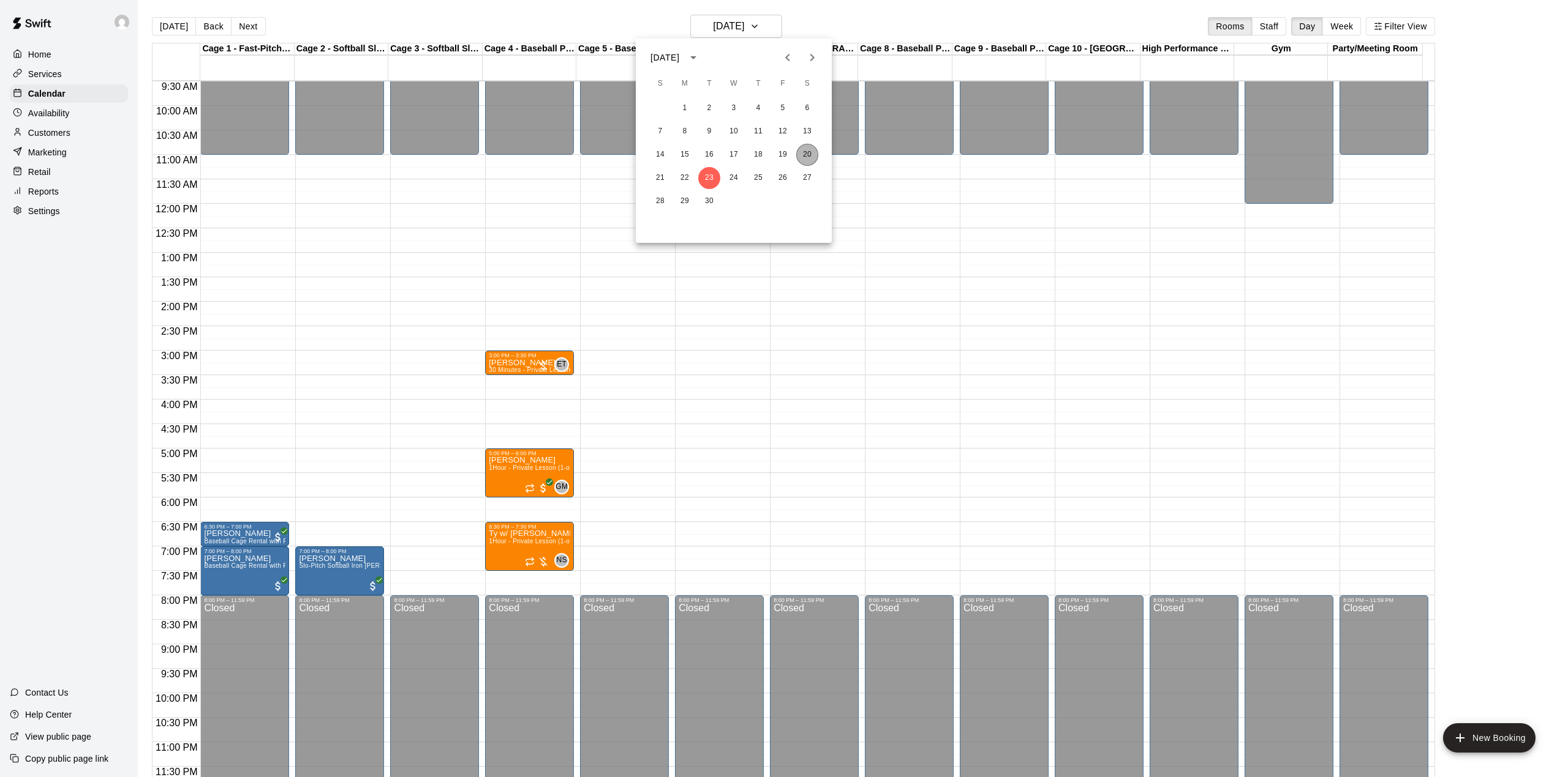
click at [809, 157] on button "20" at bounding box center [807, 154] width 22 height 22
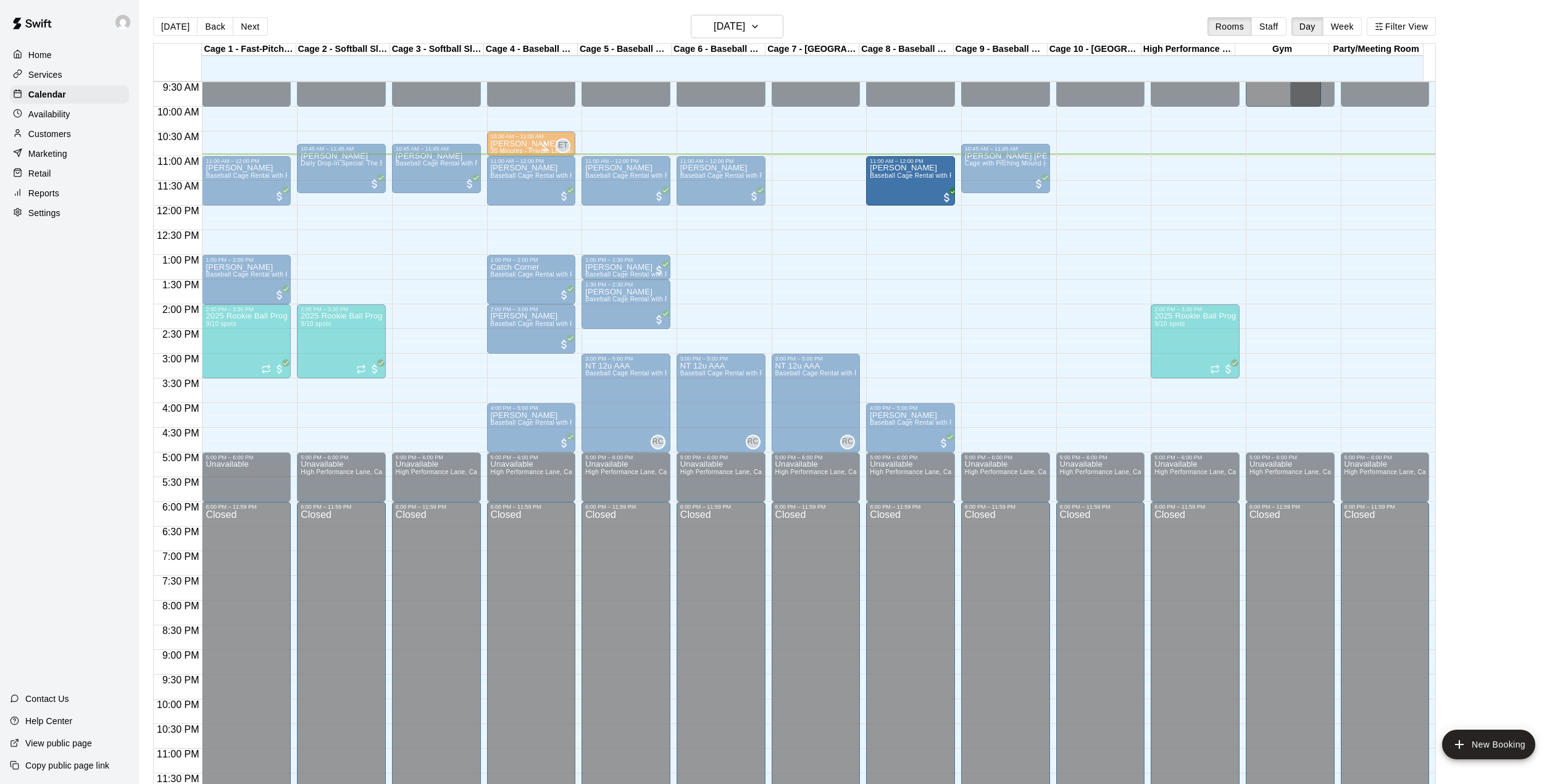
drag, startPoint x: 904, startPoint y: 177, endPoint x: 901, endPoint y: 211, distance: 34.1
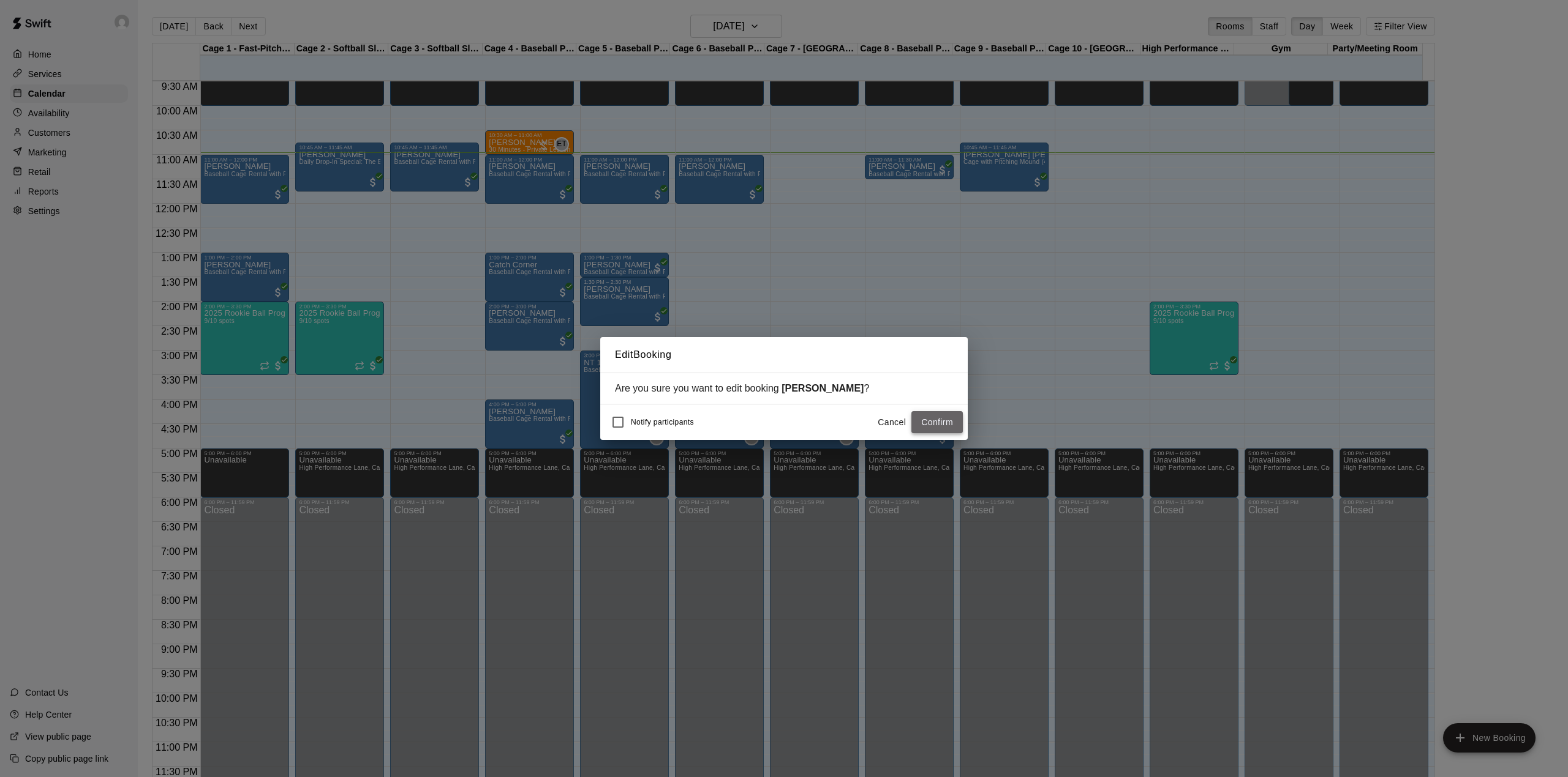
click at [942, 414] on button "Confirm" at bounding box center [937, 423] width 51 height 23
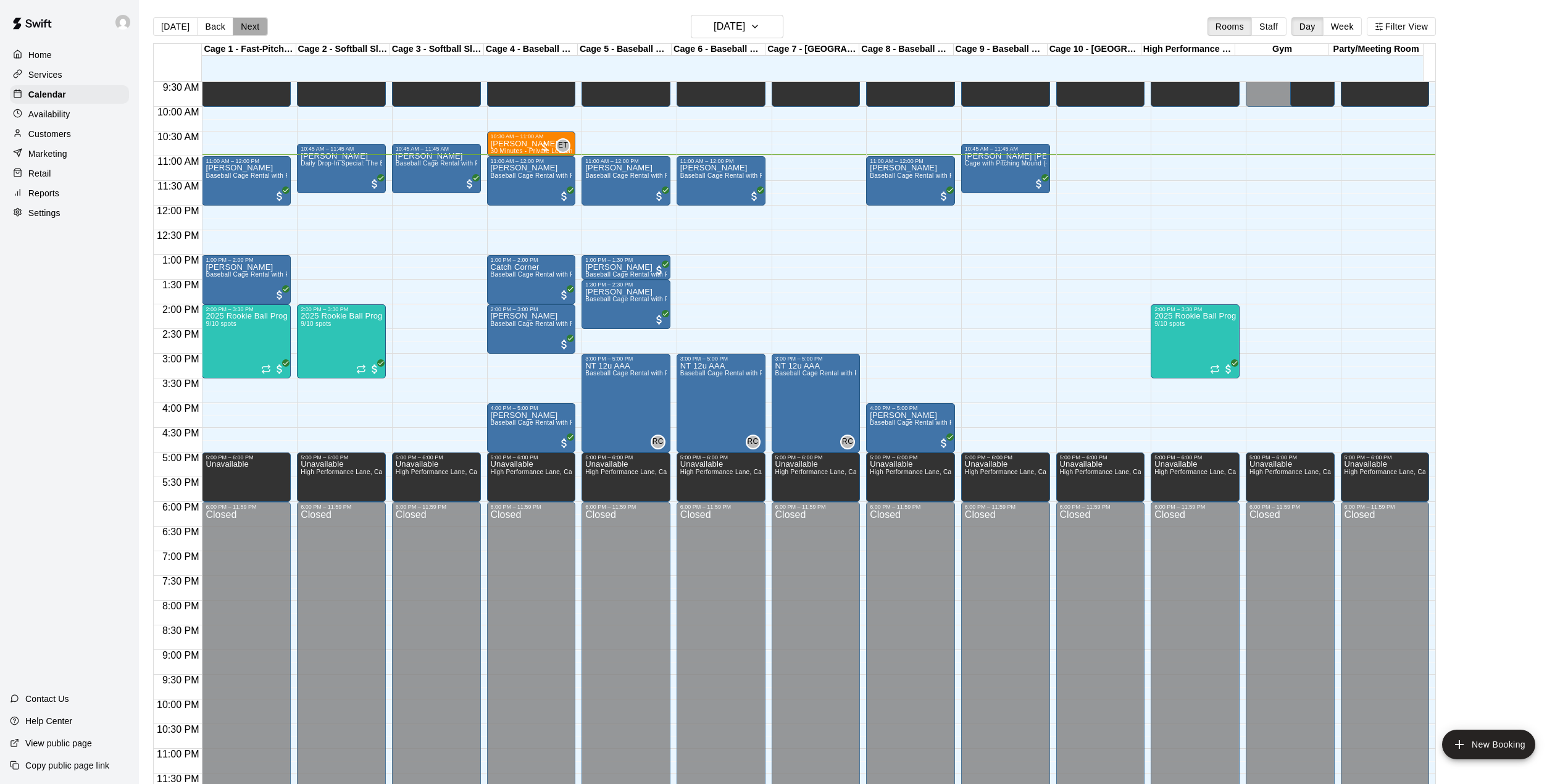
click at [260, 31] on button "Next" at bounding box center [250, 26] width 35 height 18
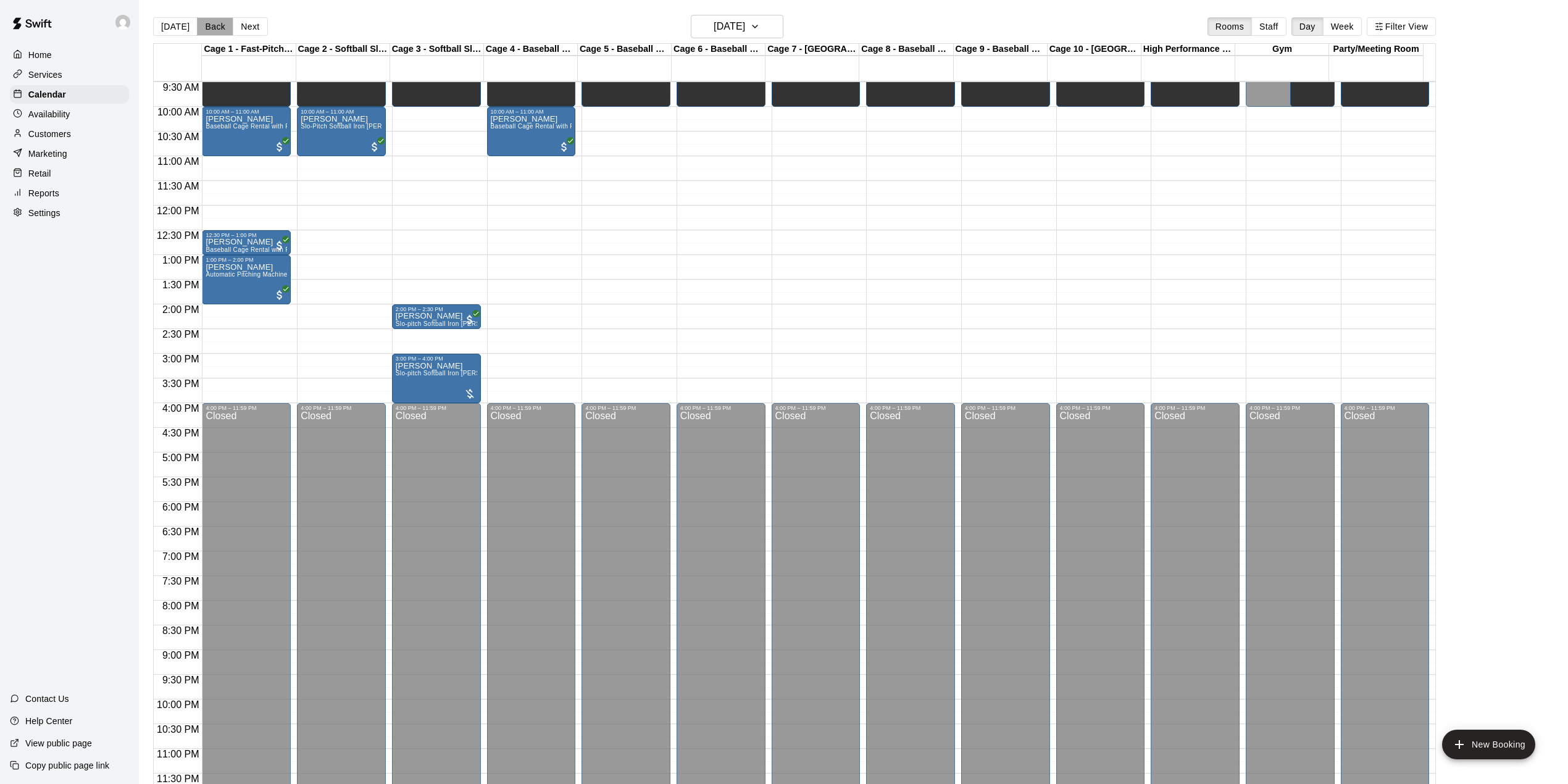
click at [212, 25] on button "Back" at bounding box center [215, 26] width 37 height 18
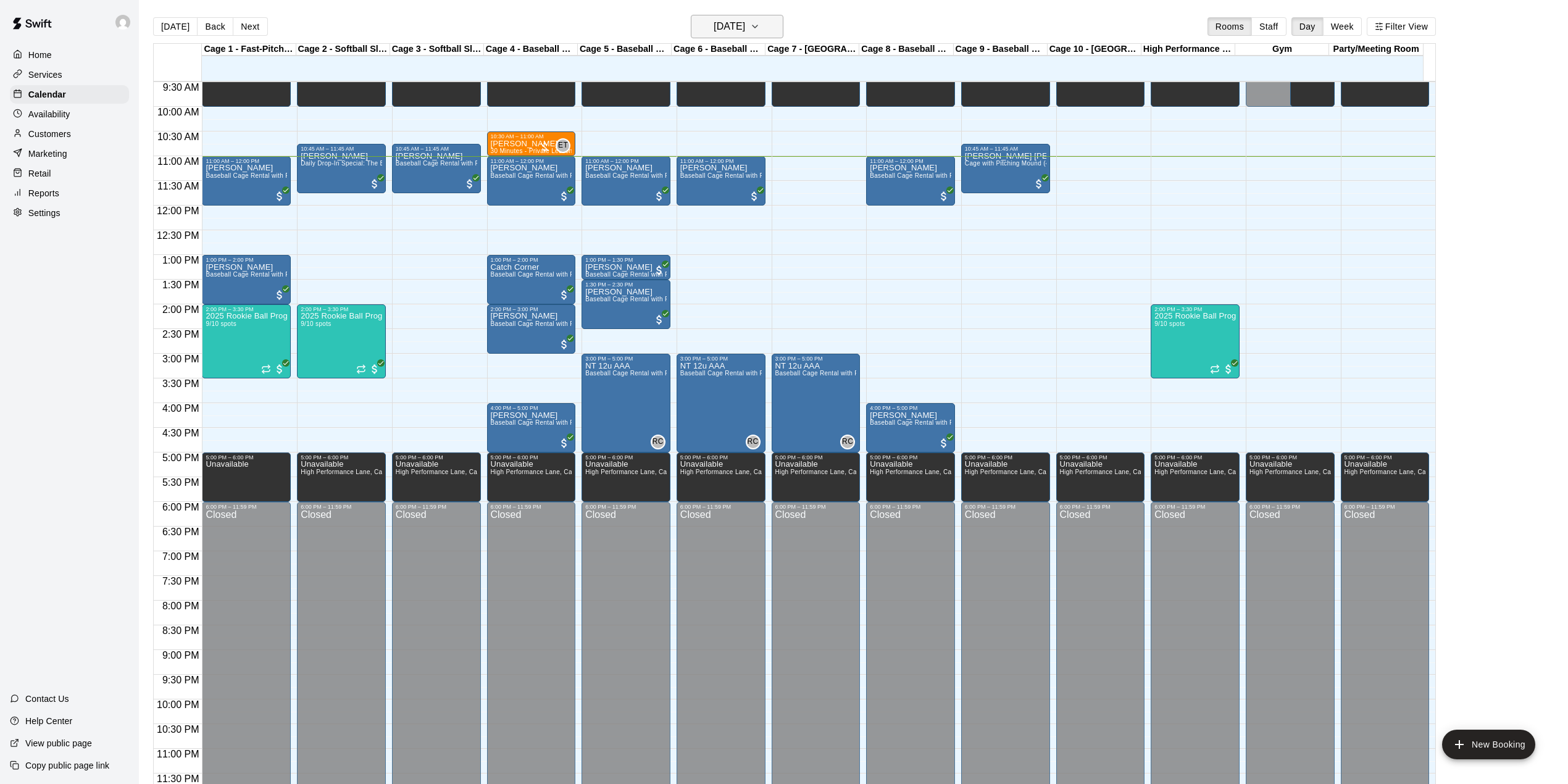
click at [712, 15] on button "[DATE]" at bounding box center [737, 26] width 93 height 24
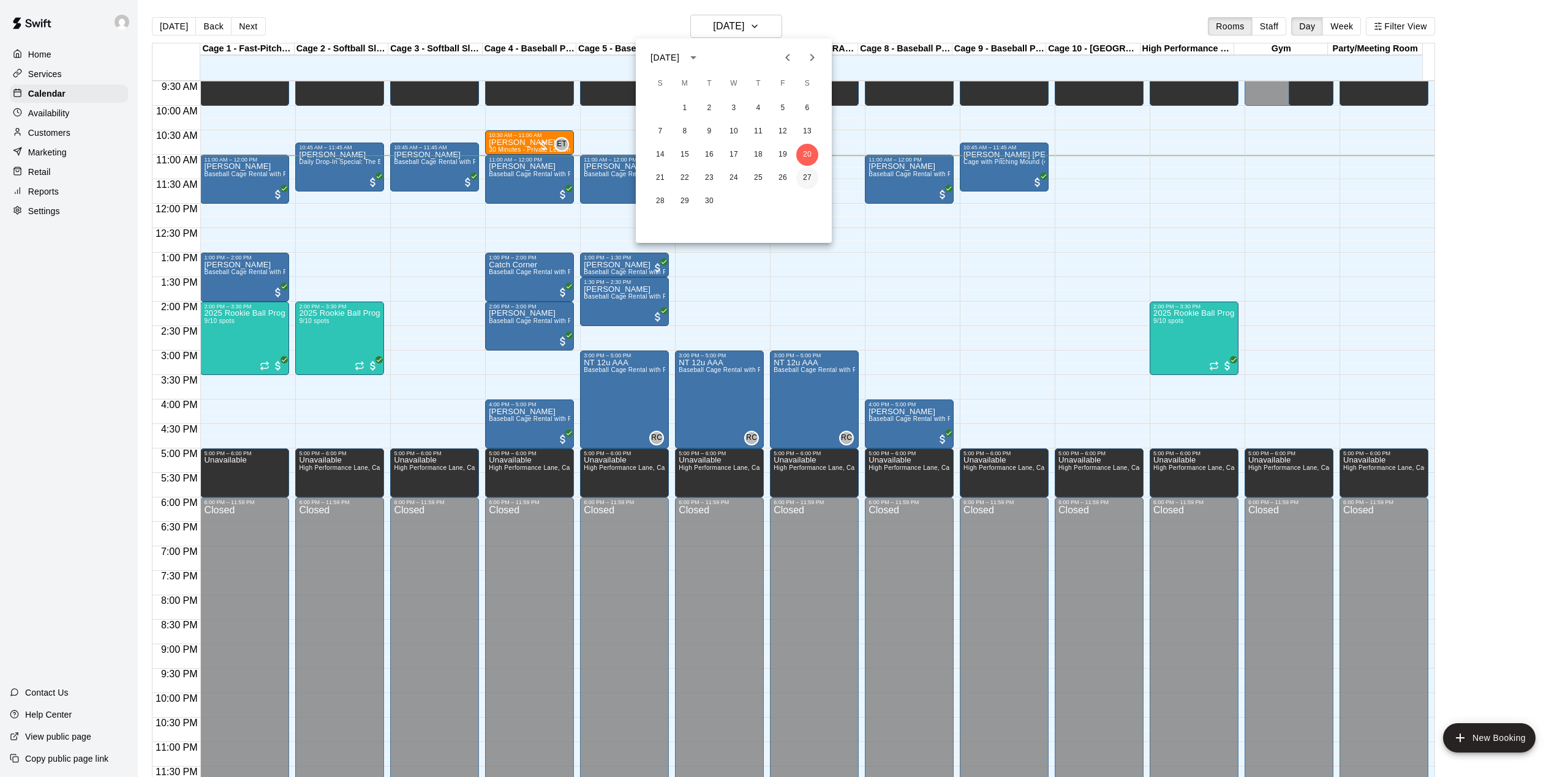
click at [807, 177] on button "27" at bounding box center [807, 178] width 22 height 22
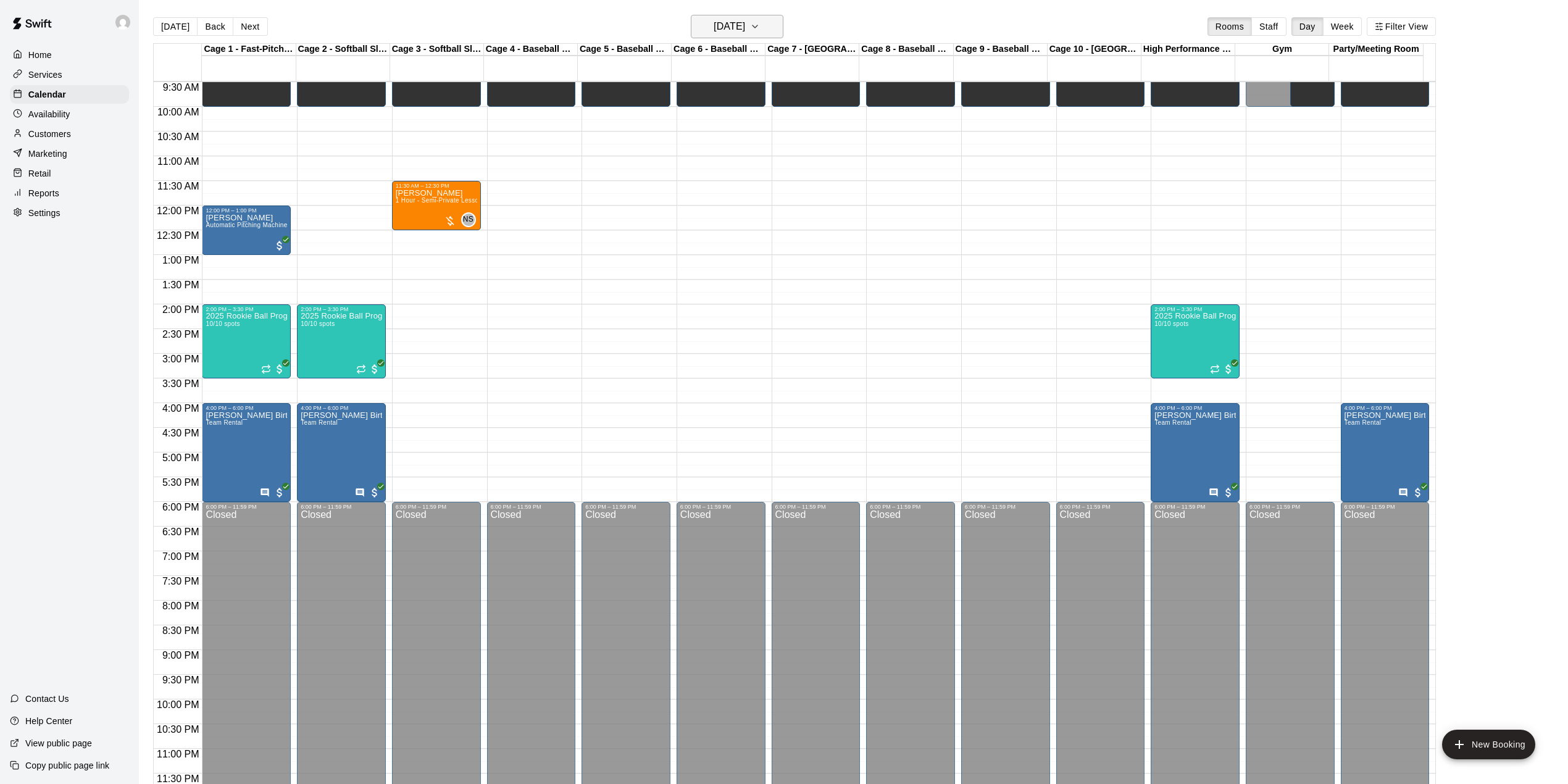
click at [745, 31] on h6 "[DATE]" at bounding box center [729, 26] width 31 height 17
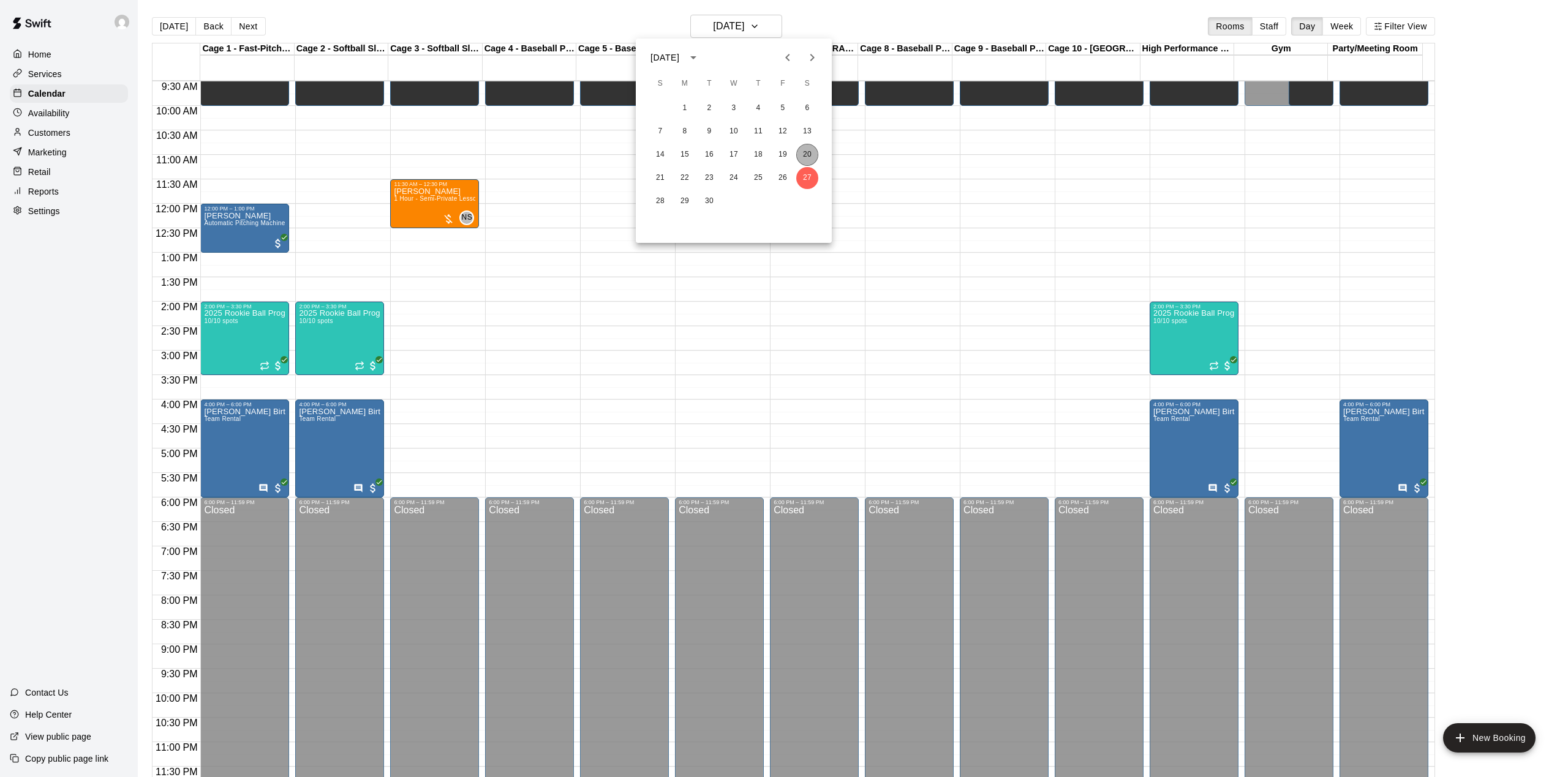
click at [810, 159] on button "20" at bounding box center [807, 154] width 22 height 22
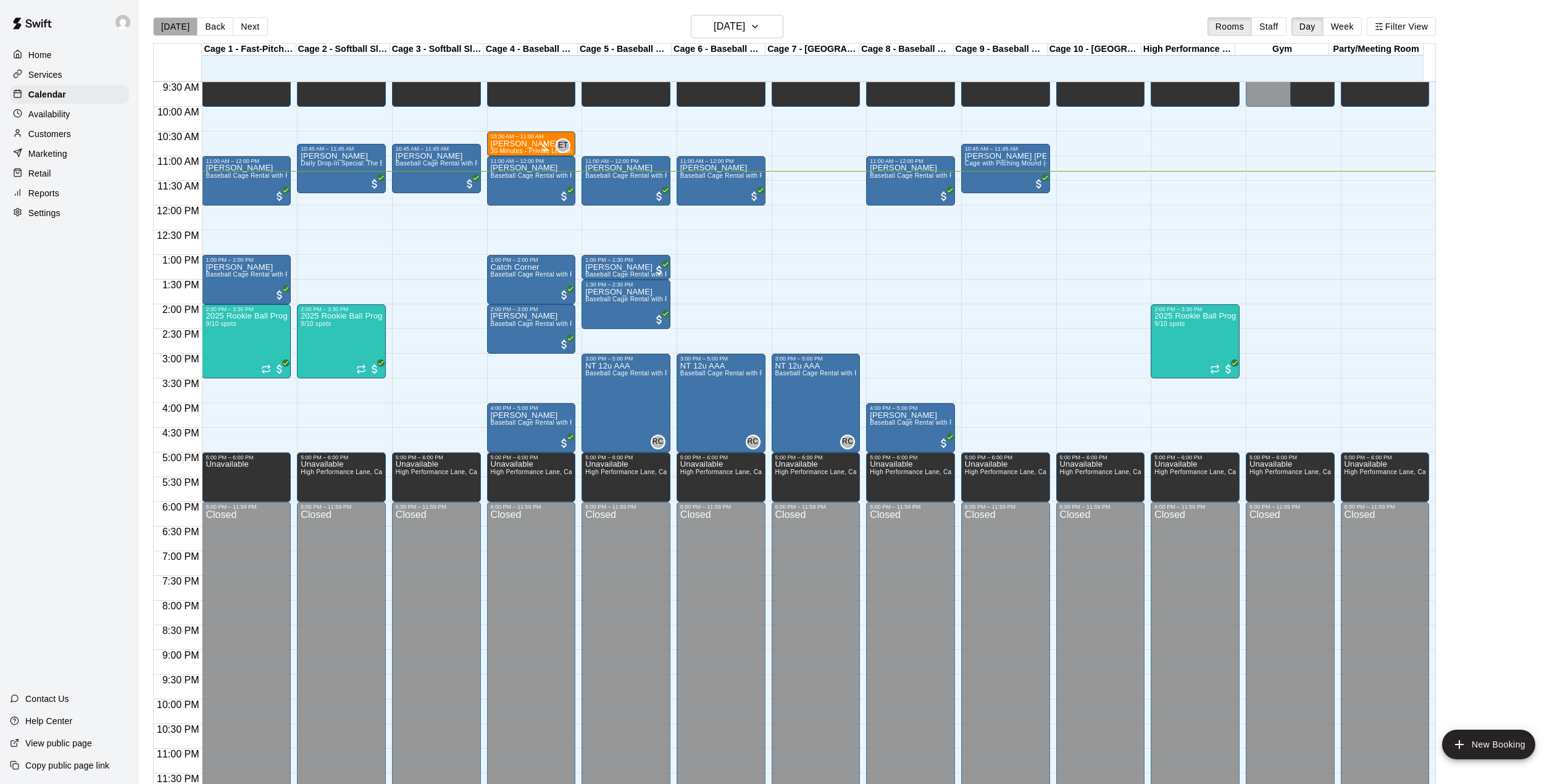
click at [176, 27] on button "[DATE]" at bounding box center [175, 26] width 45 height 18
drag, startPoint x: 962, startPoint y: 383, endPoint x: 954, endPoint y: 422, distance: 39.8
click at [954, 422] on div "12:00 AM 12:30 AM 1:00 AM 1:30 AM 2:00 AM 2:30 AM 3:00 AM 3:30 AM 4:00 AM 4:30 …" at bounding box center [794, 440] width 1281 height 718
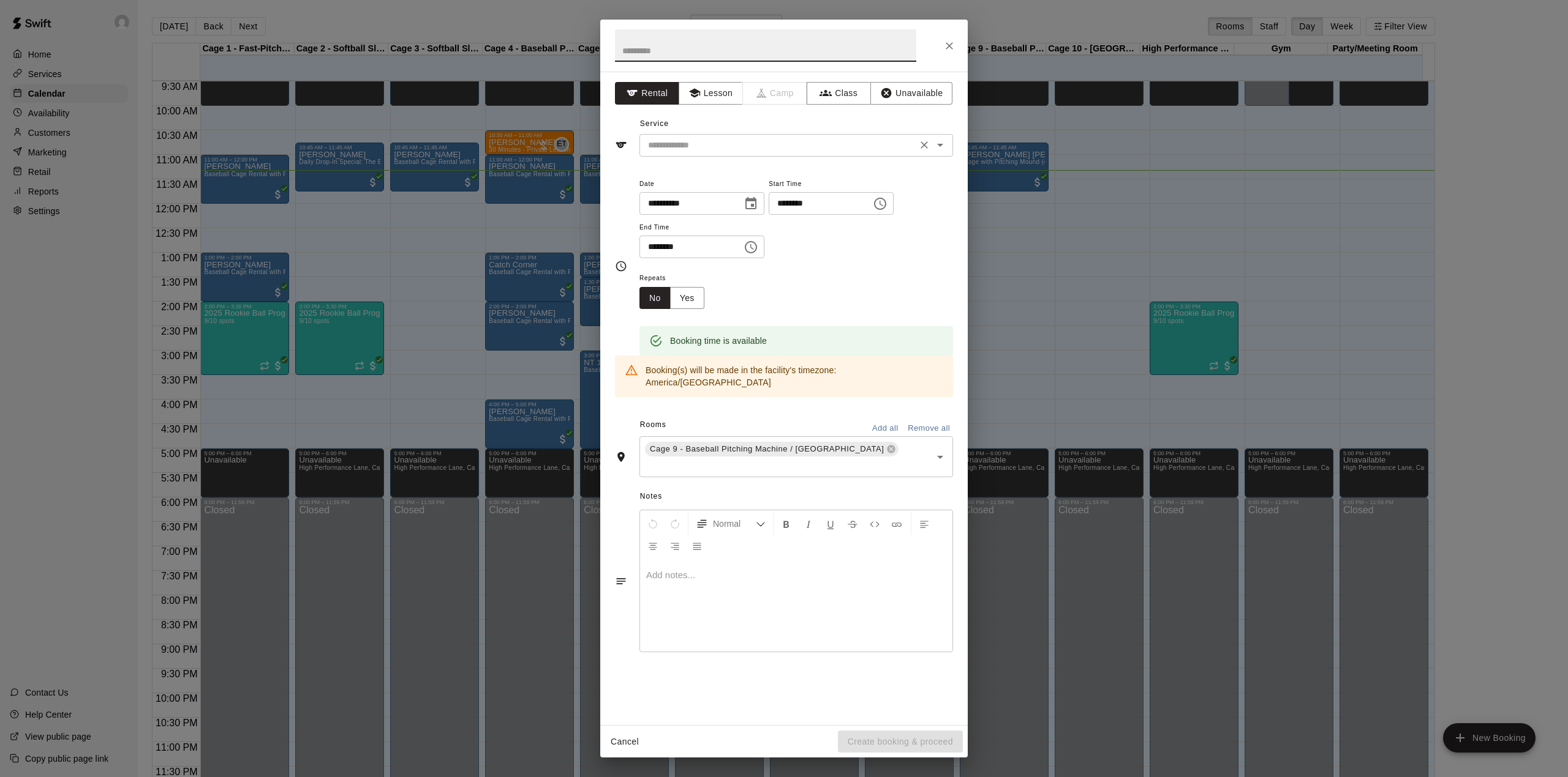
click at [711, 150] on input "text" at bounding box center [778, 146] width 270 height 16
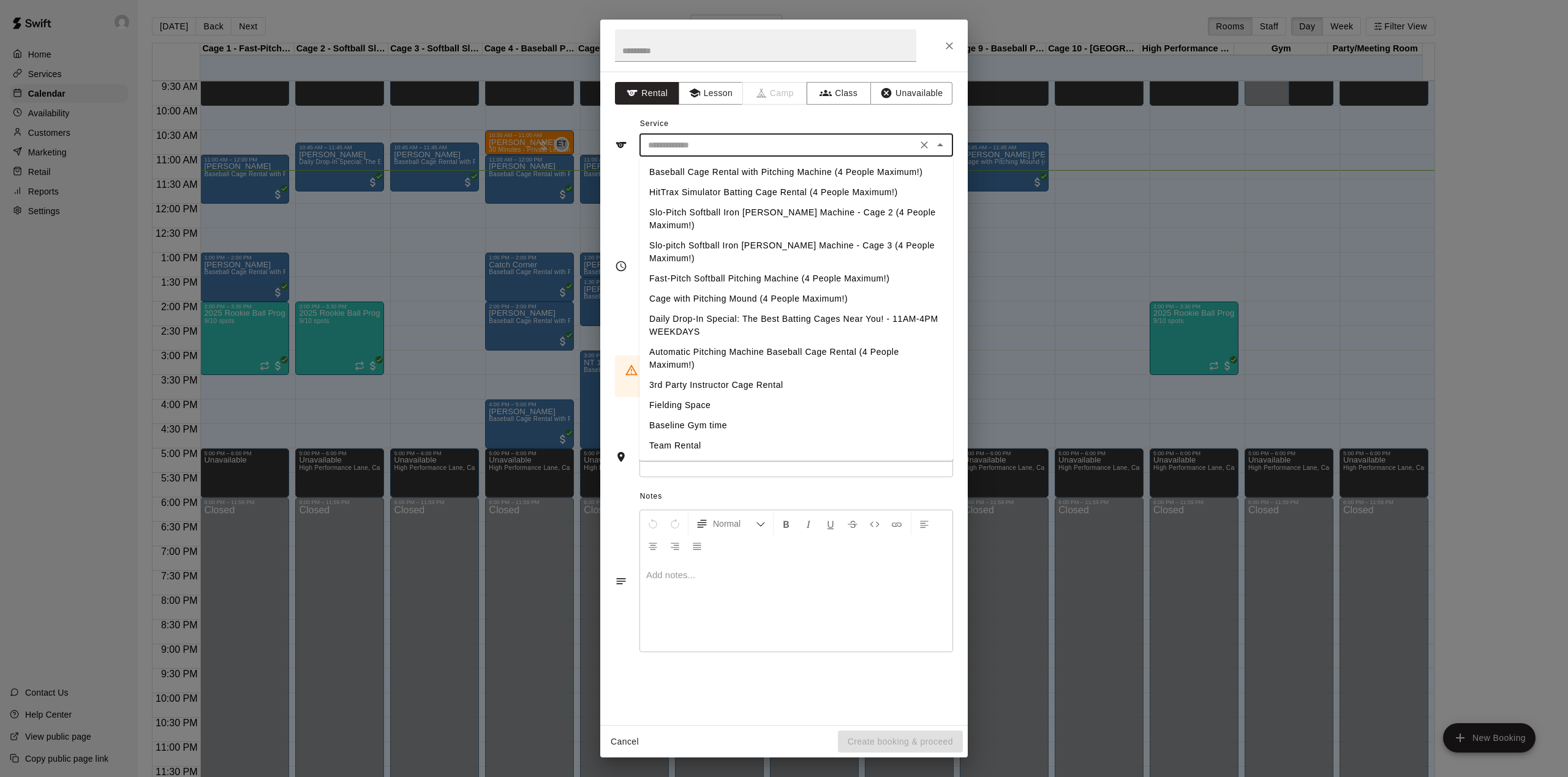
click at [709, 169] on li "Baseball Cage Rental with Pitching Machine (4 People Maximum!)" at bounding box center [797, 172] width 314 height 20
type input "**********"
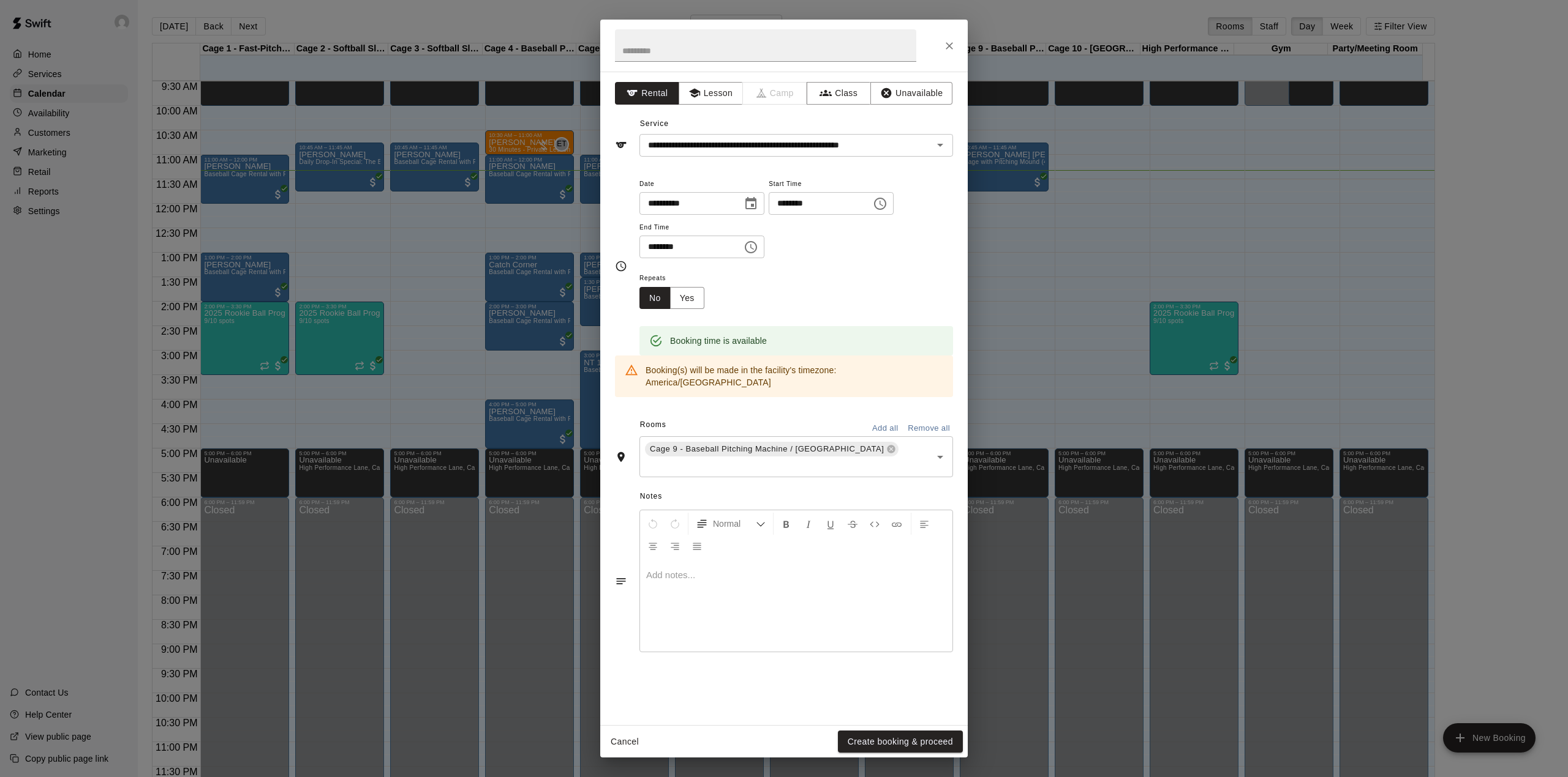
click at [874, 729] on div "Cancel Create booking & proceed" at bounding box center [784, 741] width 368 height 32
click at [875, 738] on button "Create booking & proceed" at bounding box center [901, 742] width 125 height 23
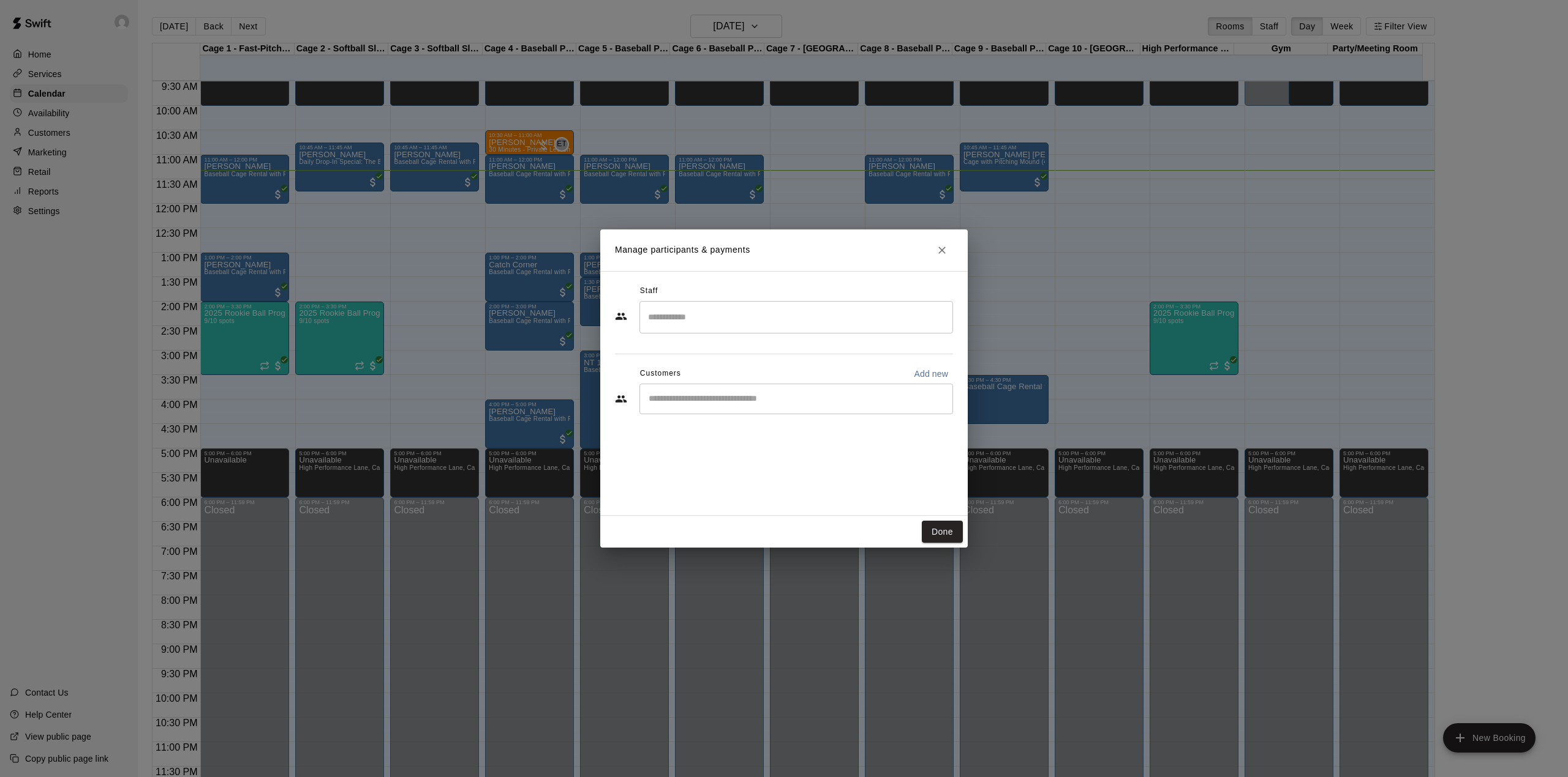
click at [934, 366] on button "Add new" at bounding box center [931, 373] width 44 height 20
select select "**"
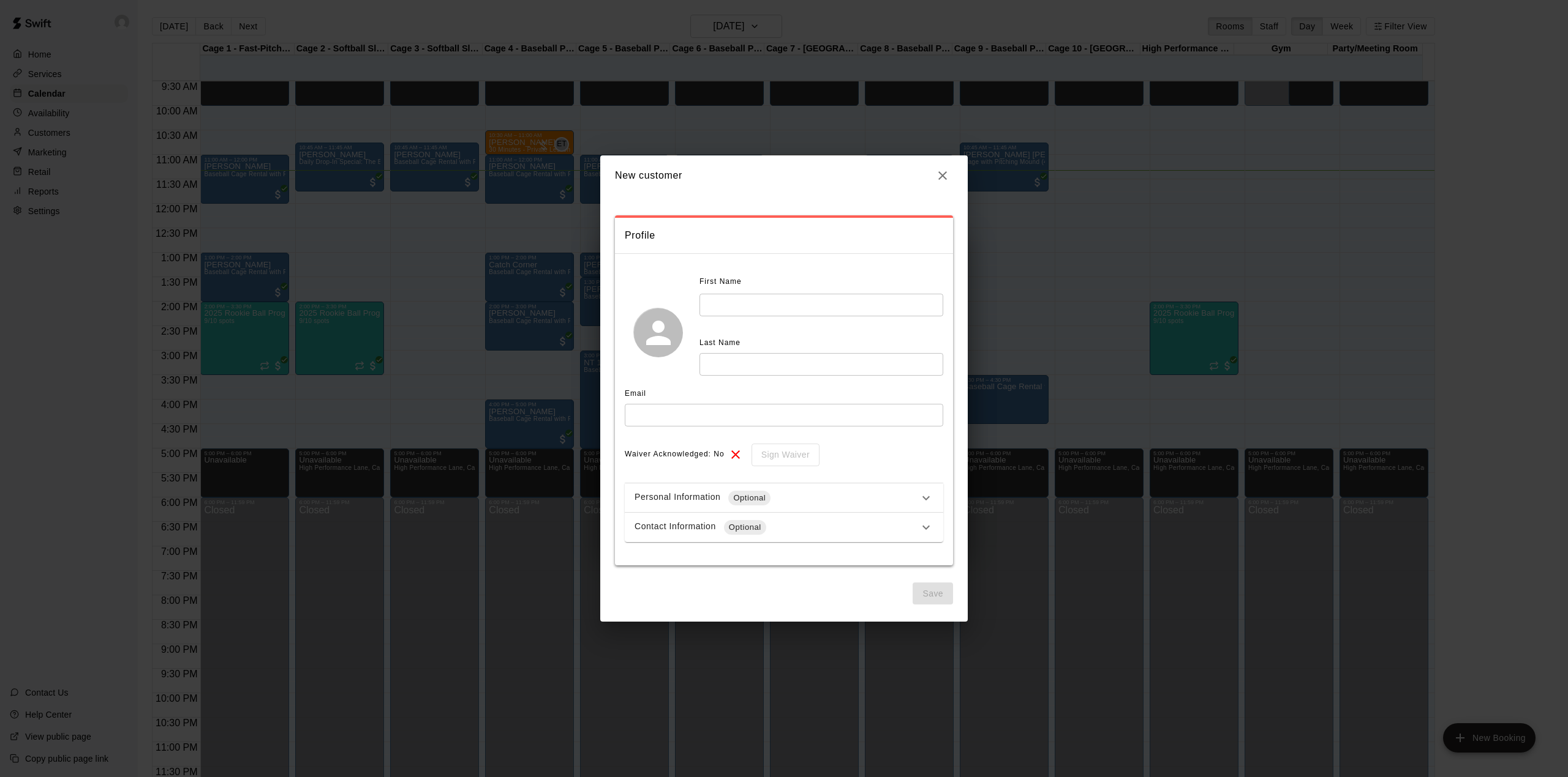
click at [707, 297] on input "text" at bounding box center [821, 305] width 244 height 23
type input "***"
click at [732, 361] on input "text" at bounding box center [821, 365] width 244 height 23
type input "****"
click at [652, 419] on input "text" at bounding box center [784, 415] width 318 height 23
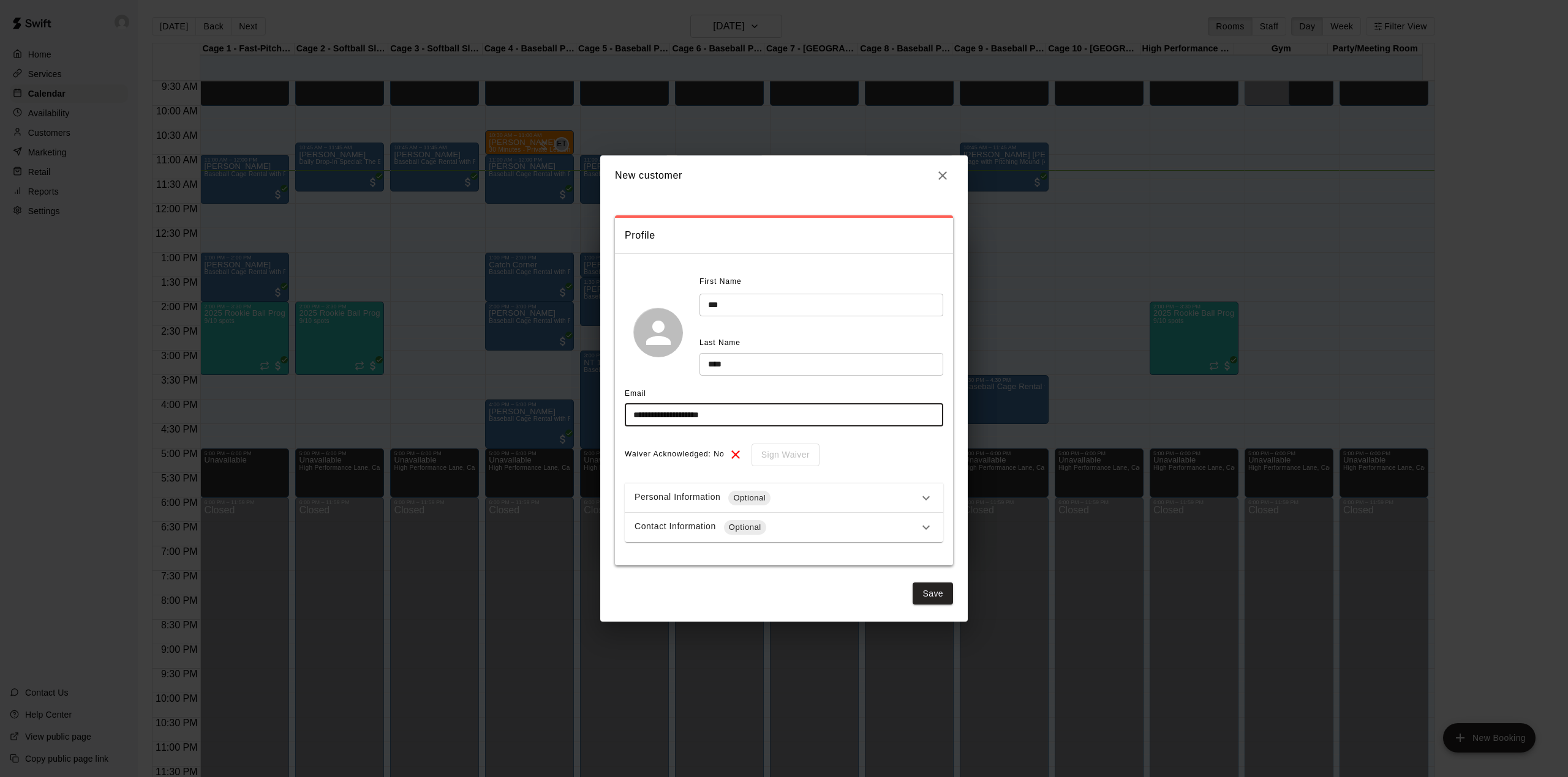
type input "**********"
click at [811, 525] on div "Contact Information Optional" at bounding box center [777, 528] width 284 height 15
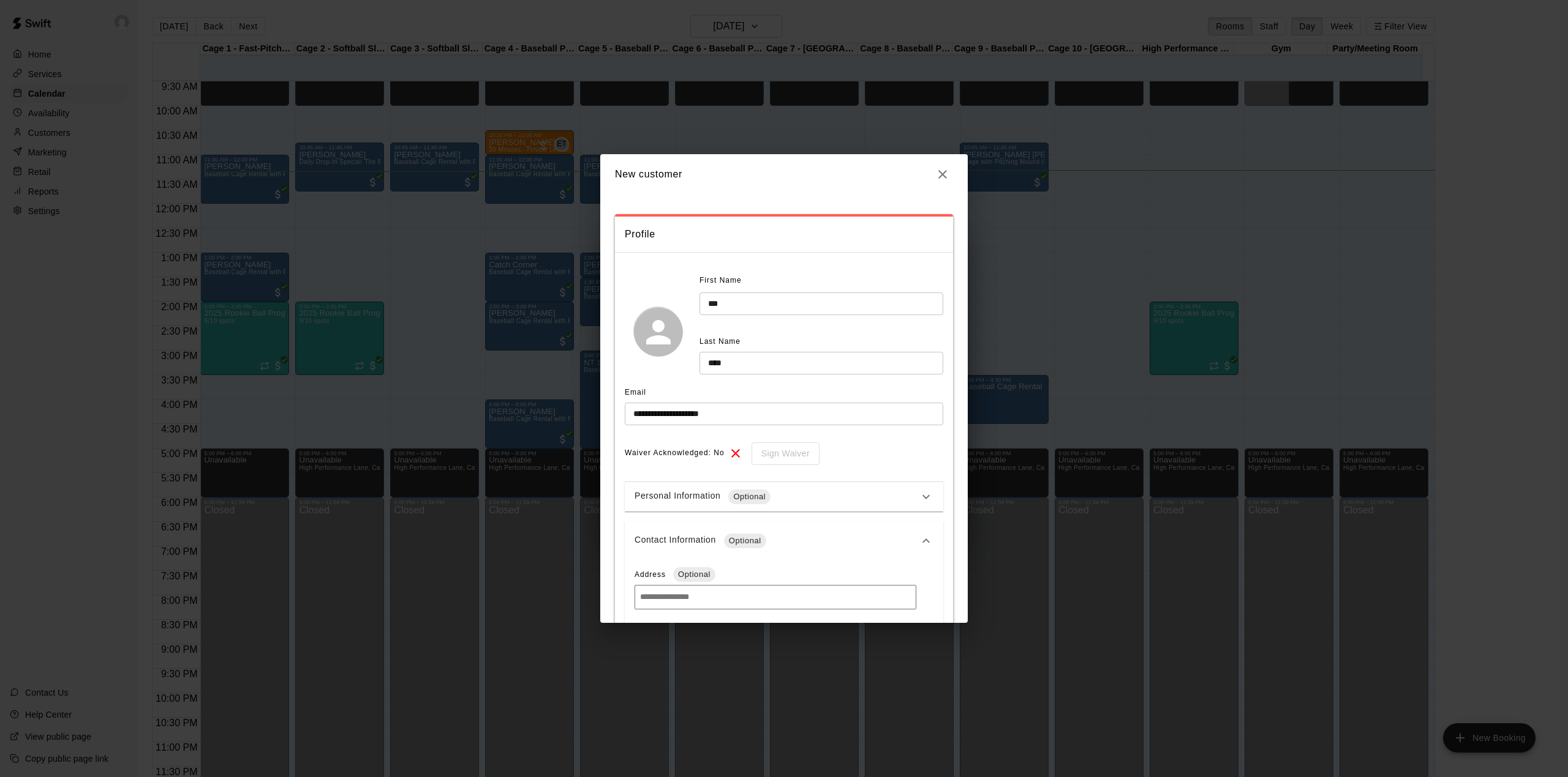
scroll to position [163, 0]
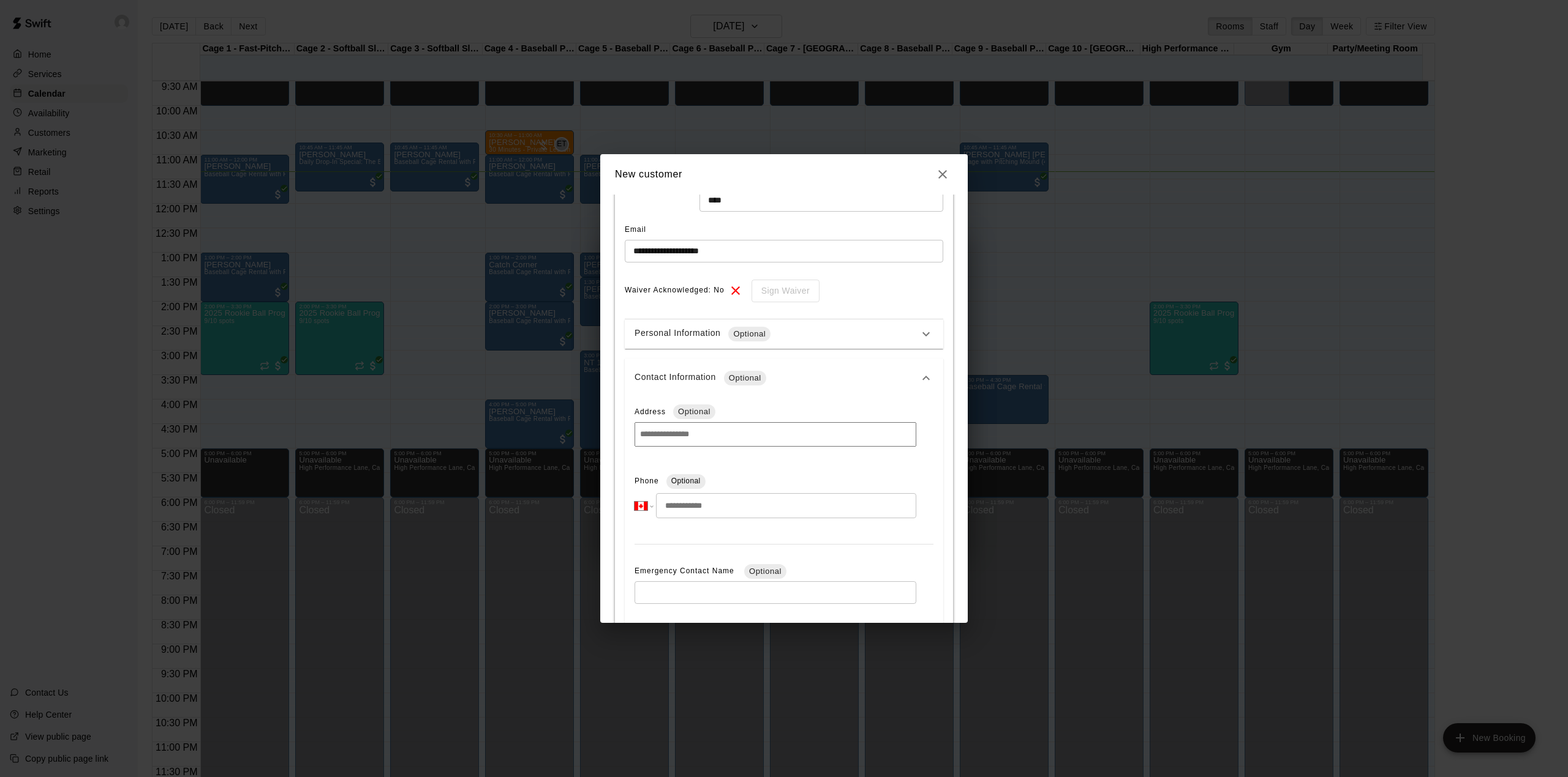
click at [784, 498] on input "tel" at bounding box center [786, 506] width 260 height 25
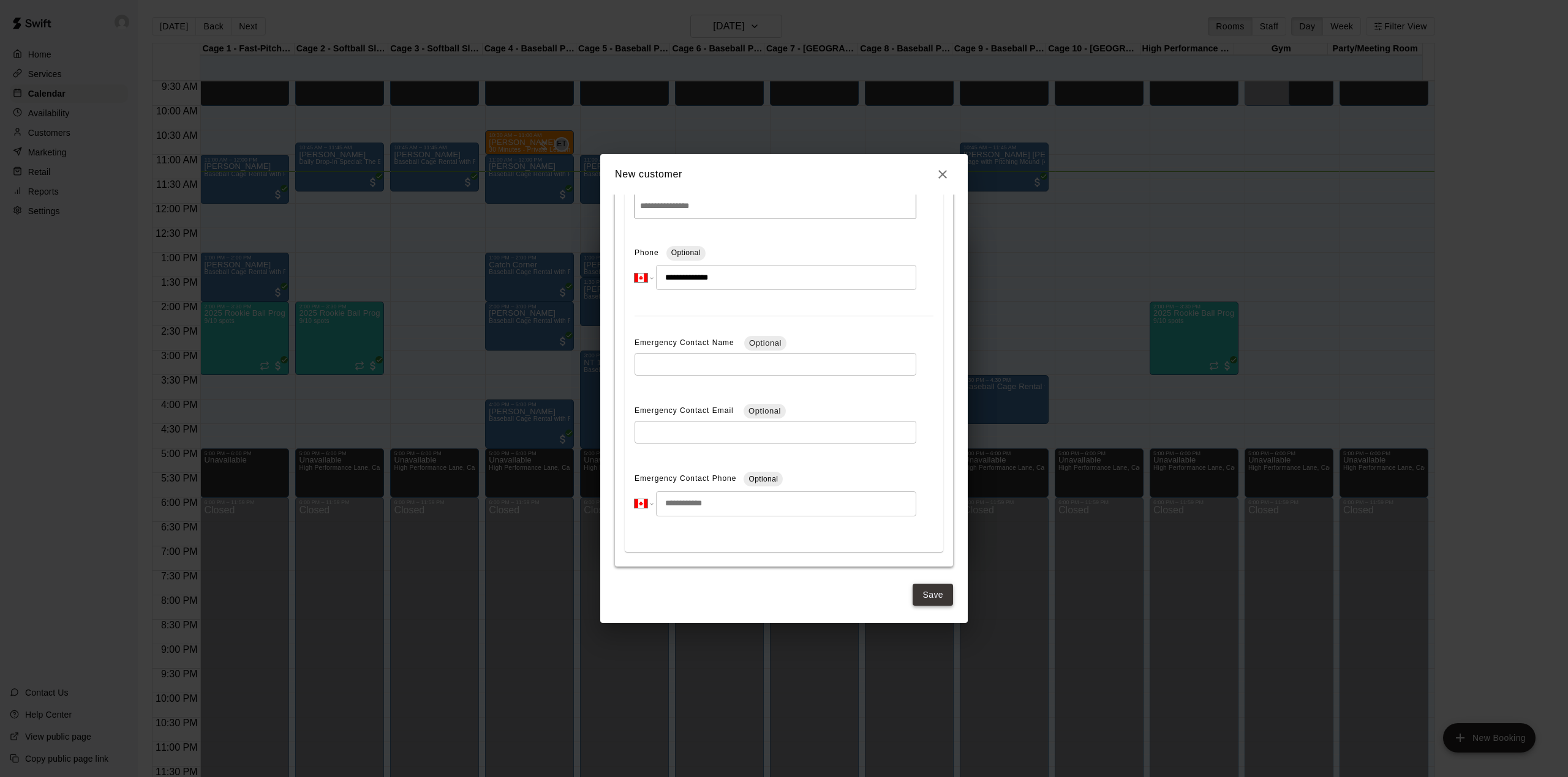
type input "**********"
click at [926, 593] on button "Save" at bounding box center [933, 595] width 41 height 23
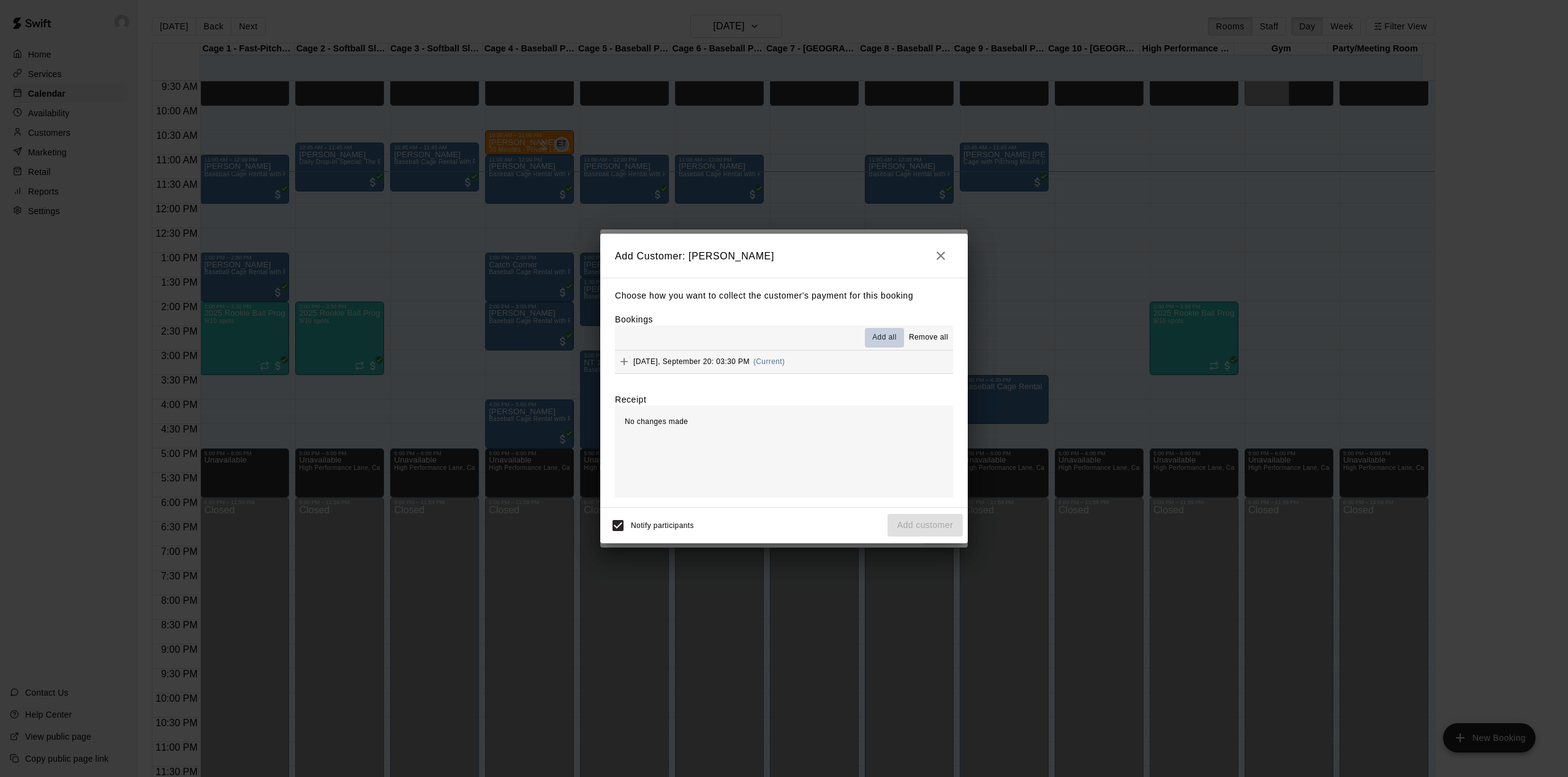
click at [878, 329] on button "Add all" at bounding box center [884, 338] width 39 height 20
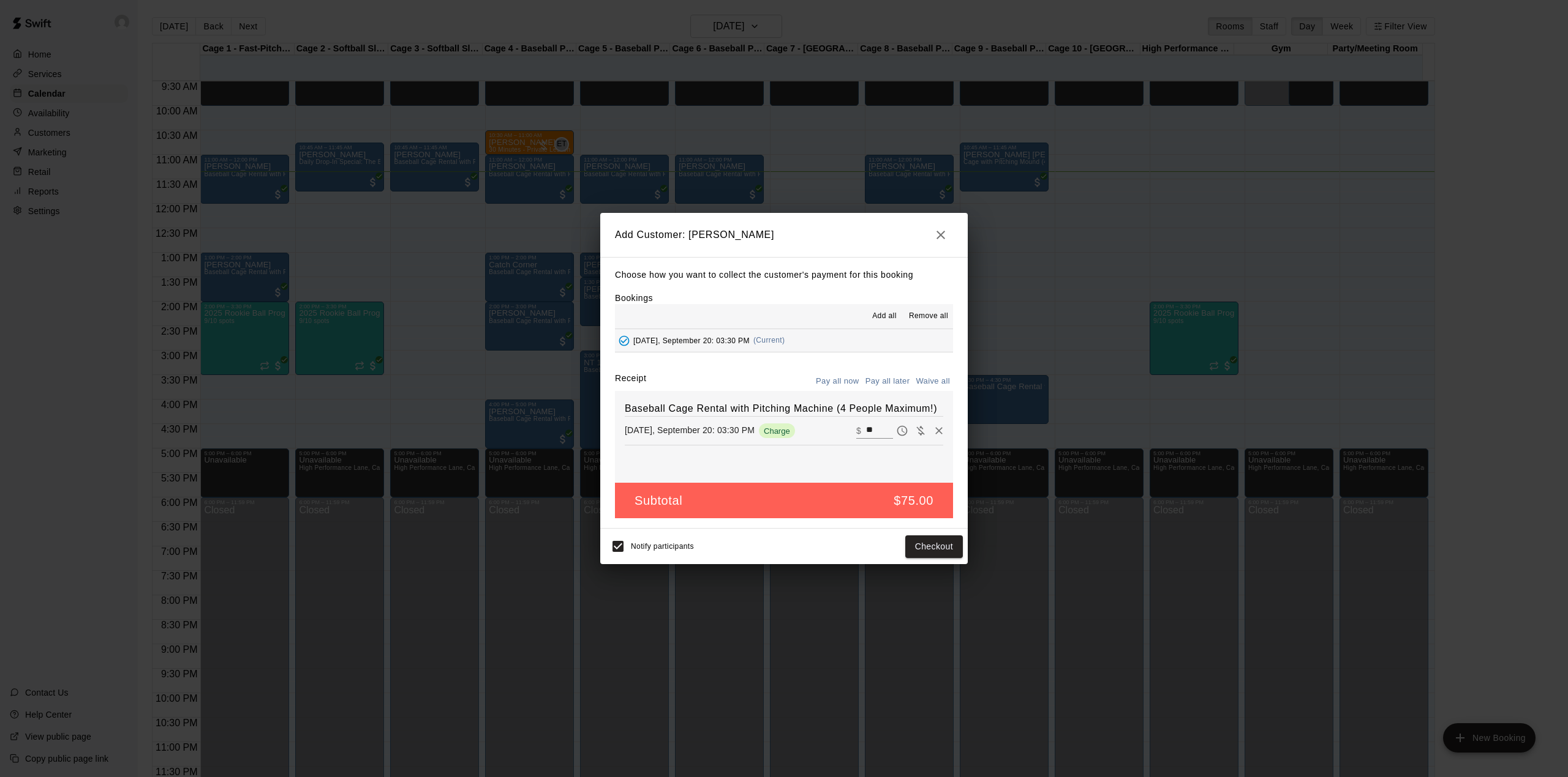
click at [868, 380] on button "Pay all later" at bounding box center [888, 382] width 51 height 19
click at [900, 541] on button "Add customer" at bounding box center [925, 547] width 75 height 23
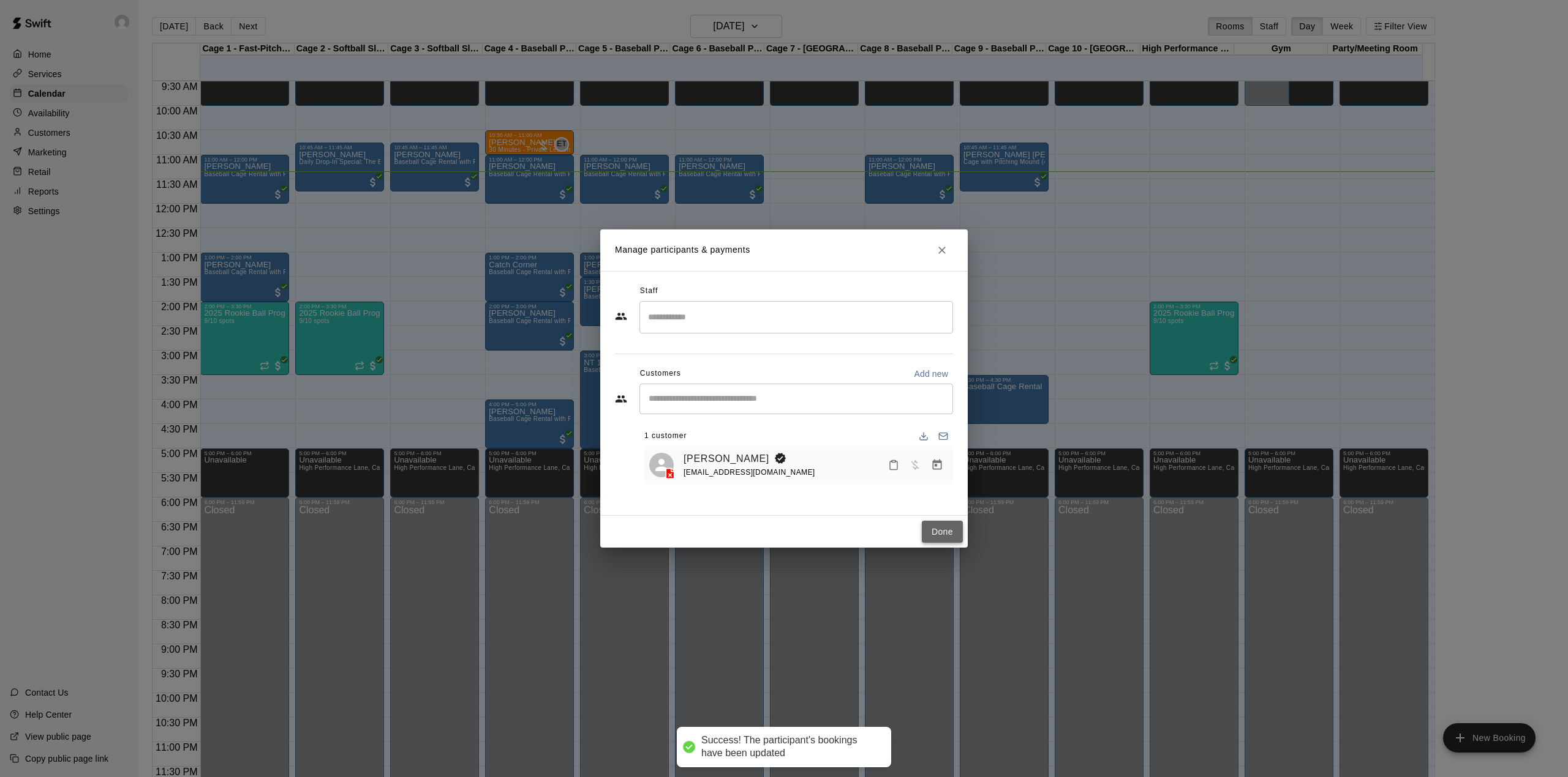
click at [930, 536] on button "Done" at bounding box center [942, 532] width 41 height 23
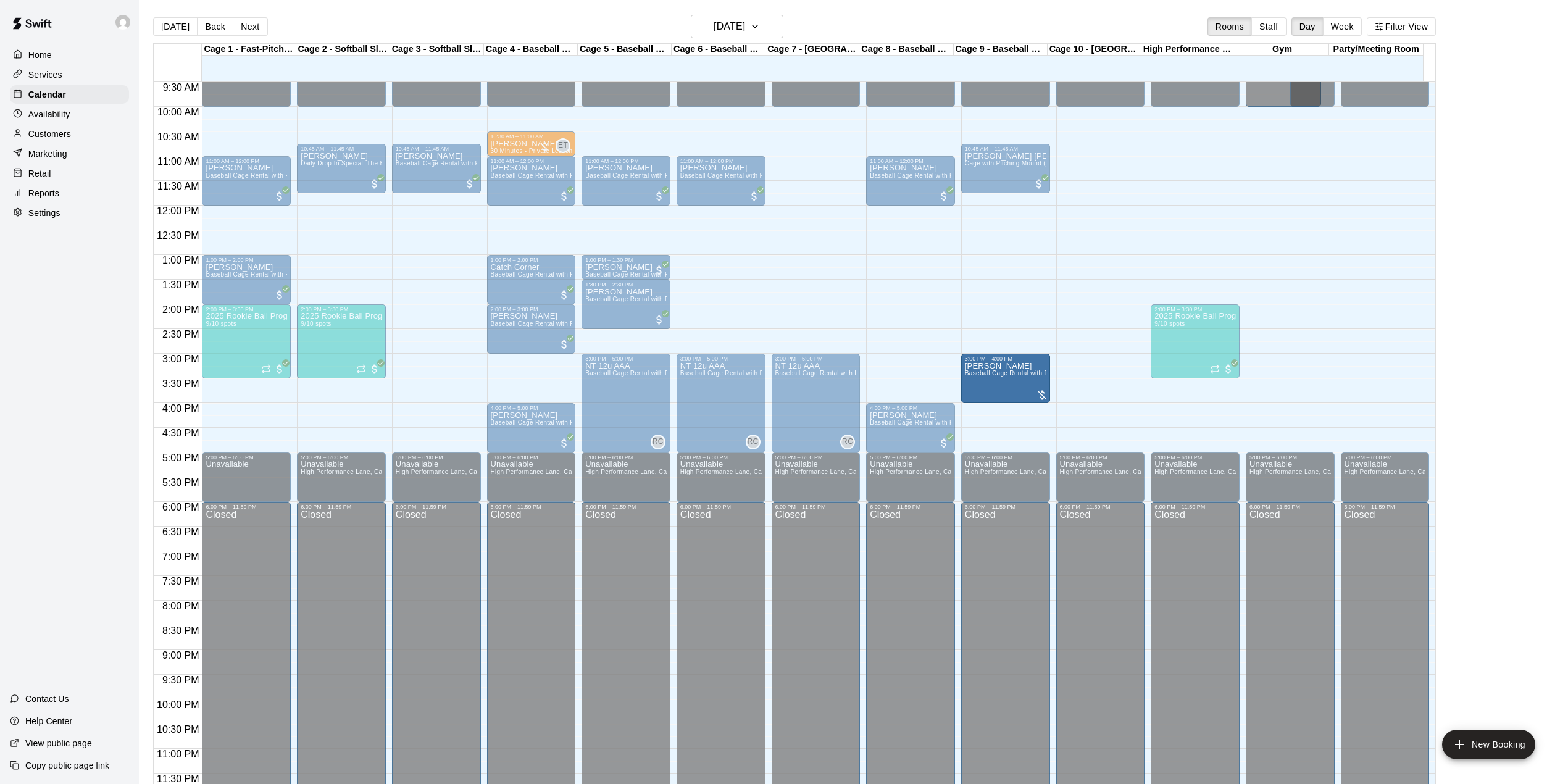
drag, startPoint x: 991, startPoint y: 385, endPoint x: 991, endPoint y: 370, distance: 15.0
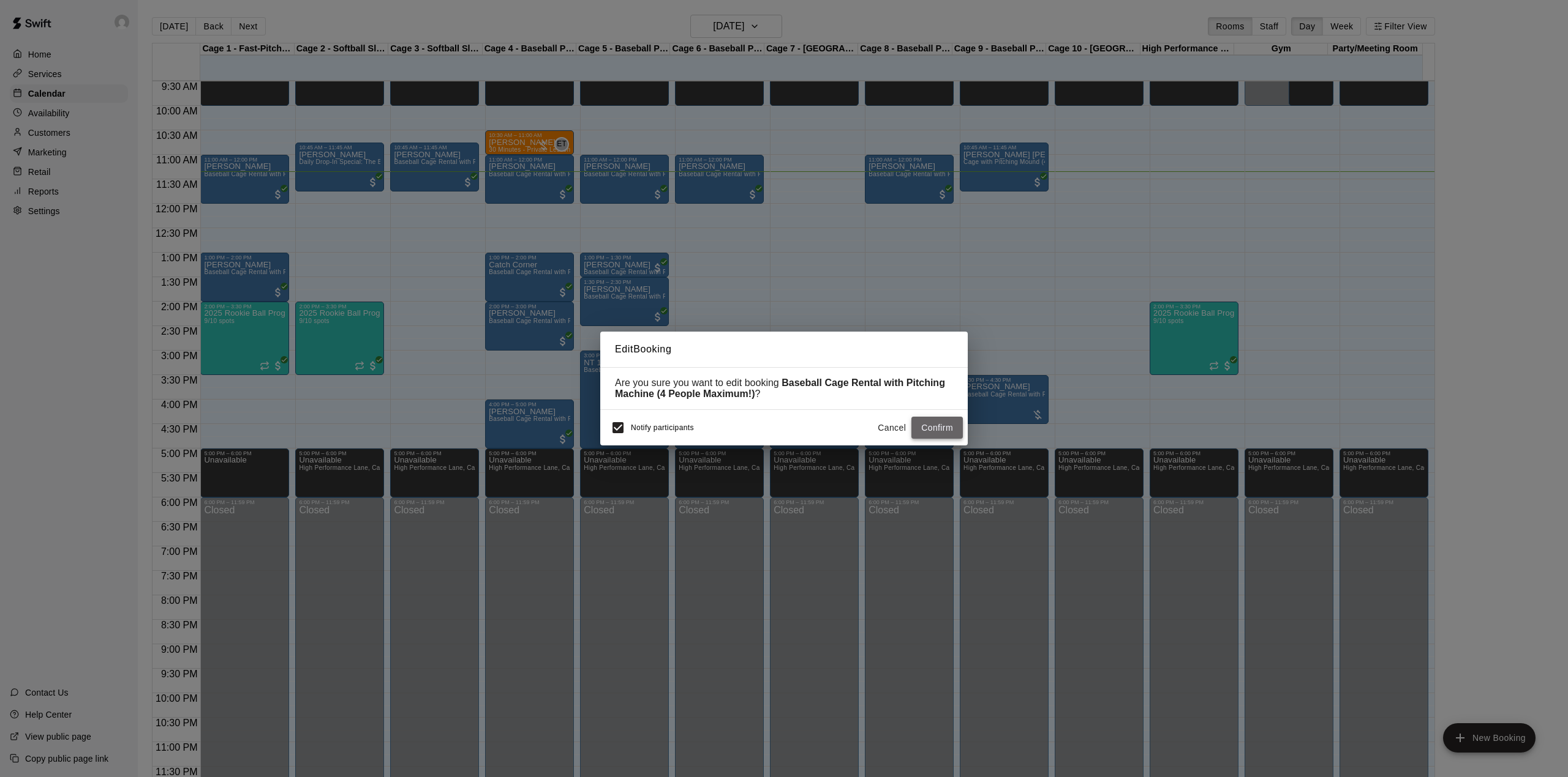
click at [952, 439] on button "Confirm" at bounding box center [937, 428] width 51 height 23
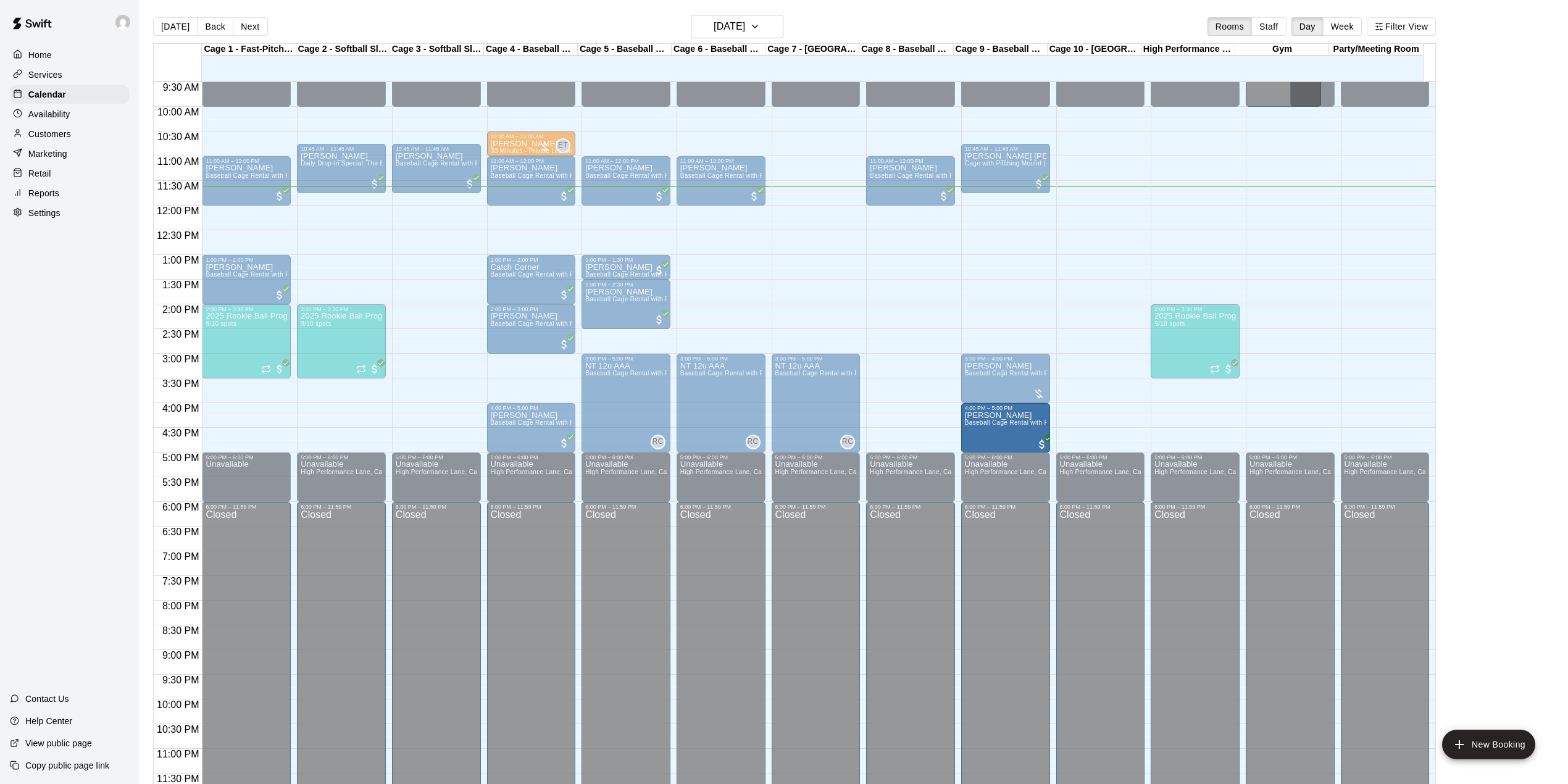
drag, startPoint x: 925, startPoint y: 434, endPoint x: 996, endPoint y: 439, distance: 71.2
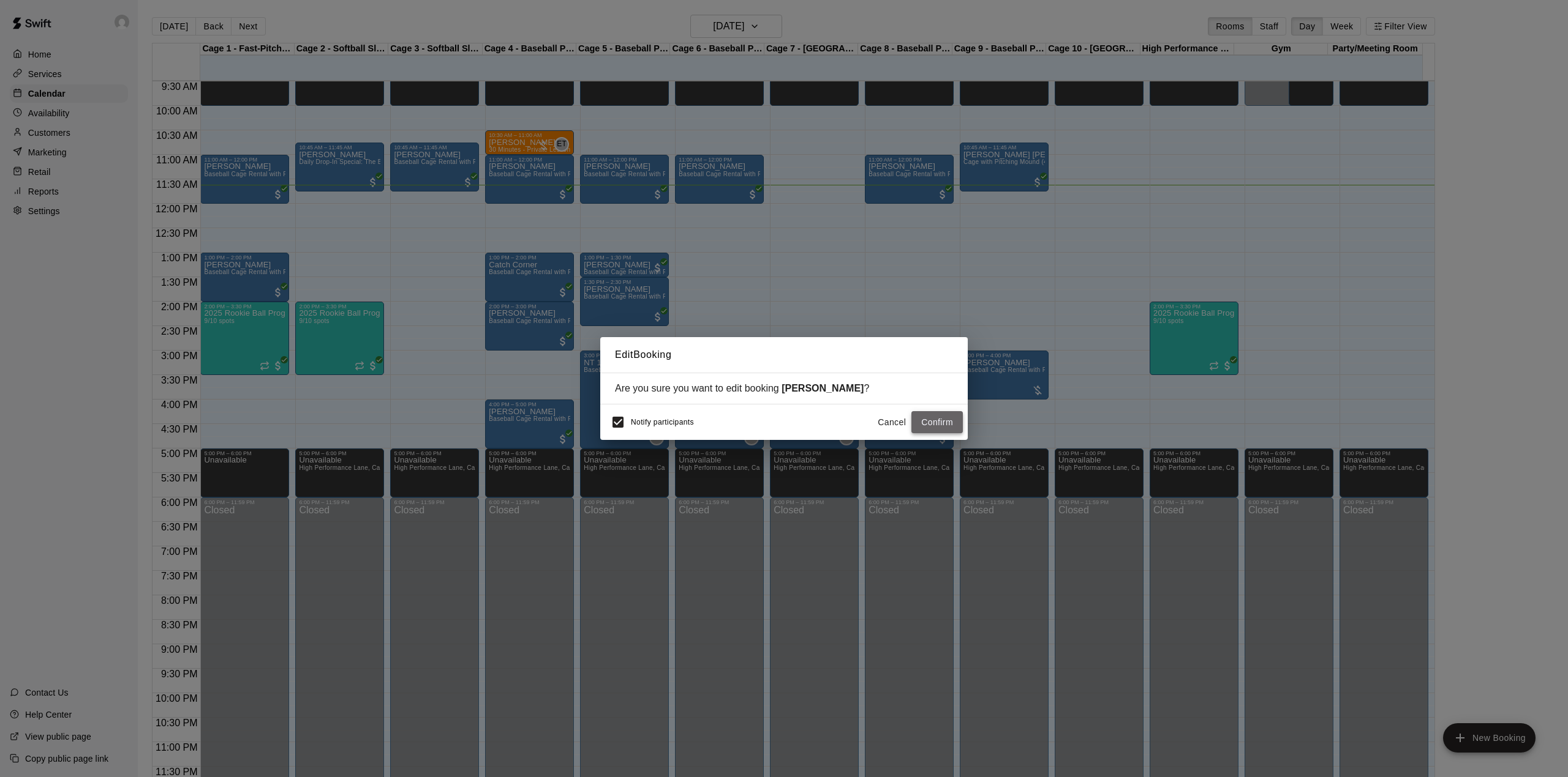
click at [939, 418] on button "Confirm" at bounding box center [937, 423] width 51 height 23
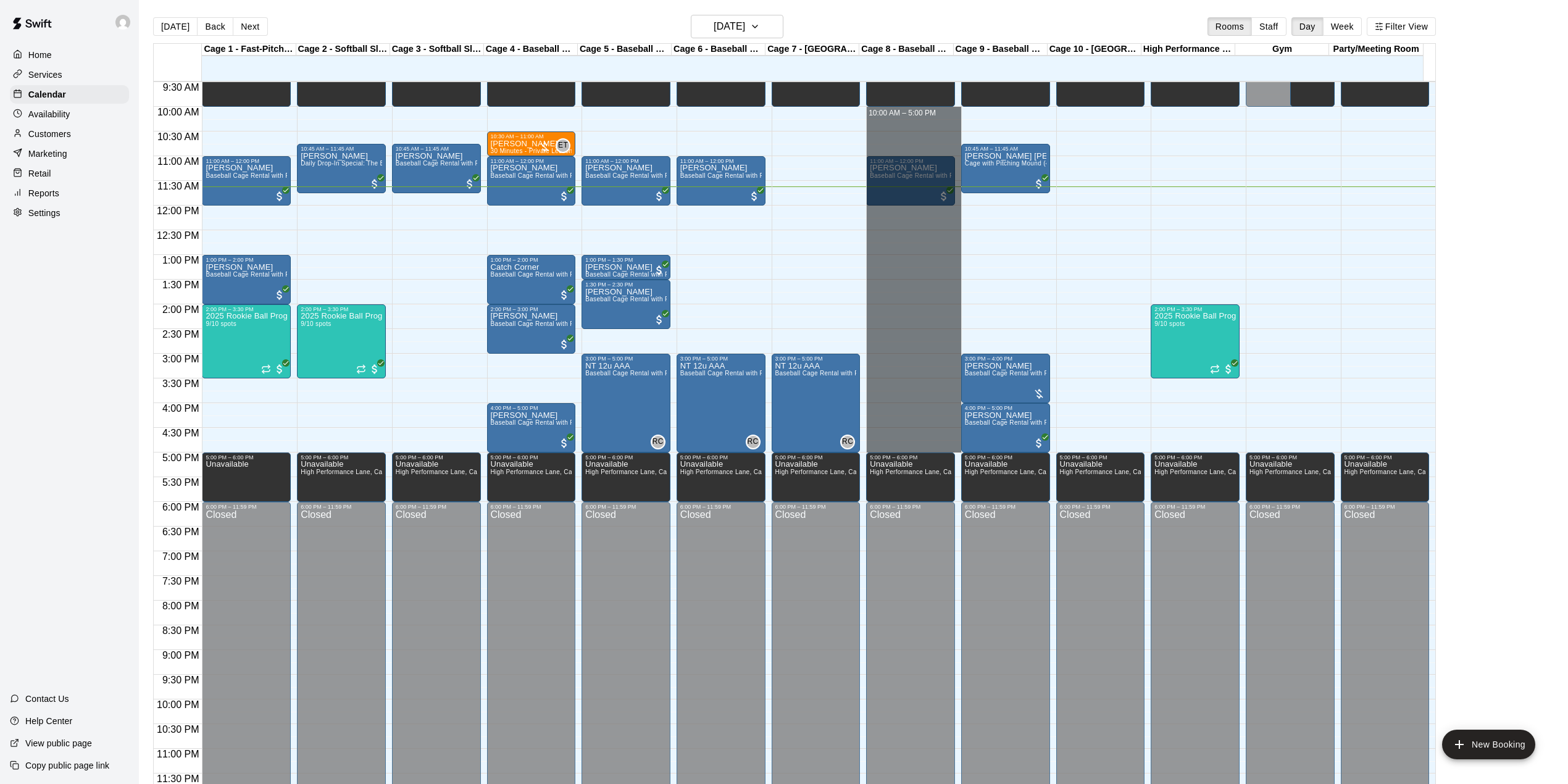
drag, startPoint x: 873, startPoint y: 114, endPoint x: 916, endPoint y: 446, distance: 334.8
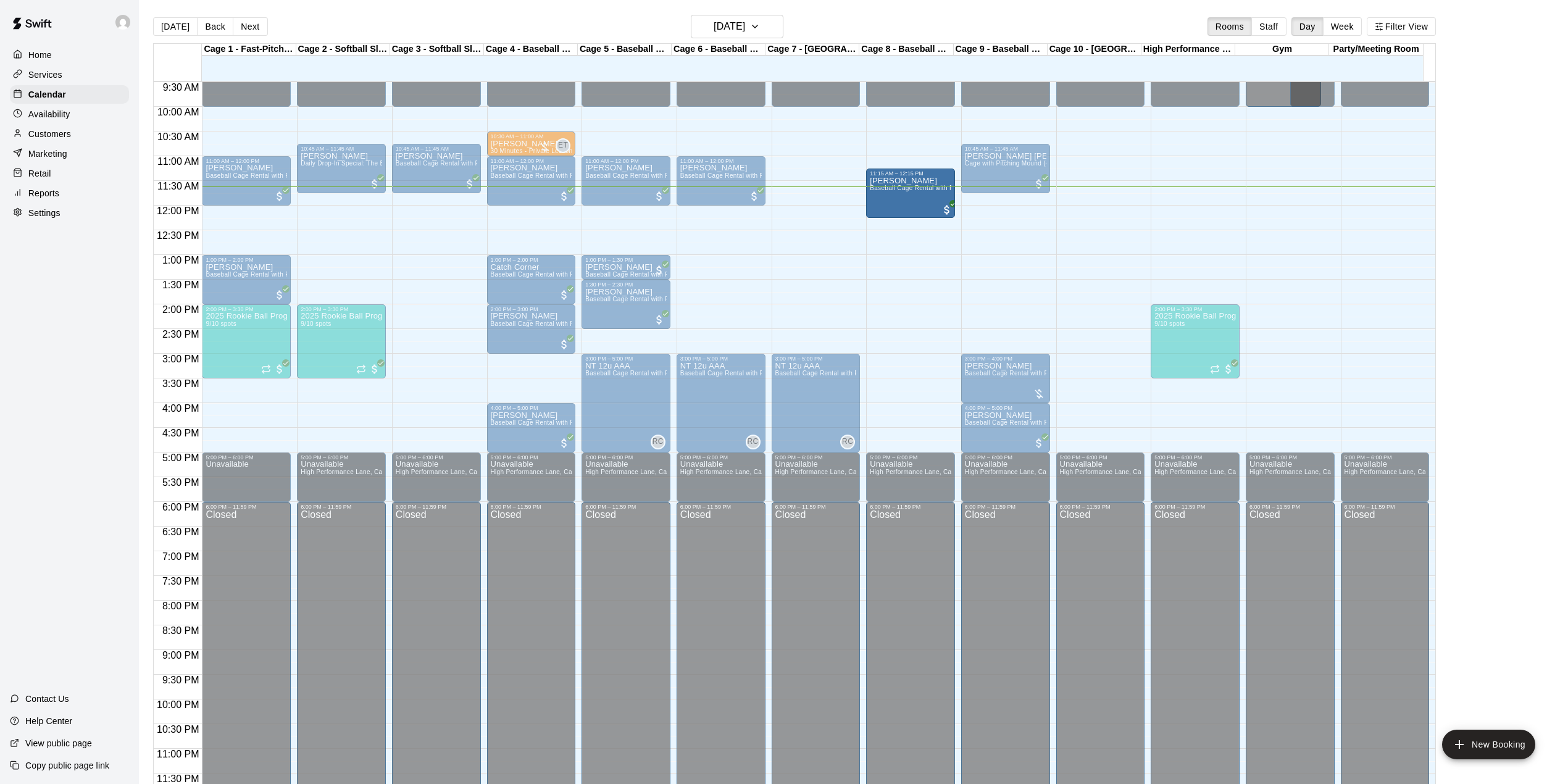
drag, startPoint x: 873, startPoint y: 191, endPoint x: 914, endPoint y: 212, distance: 46.1
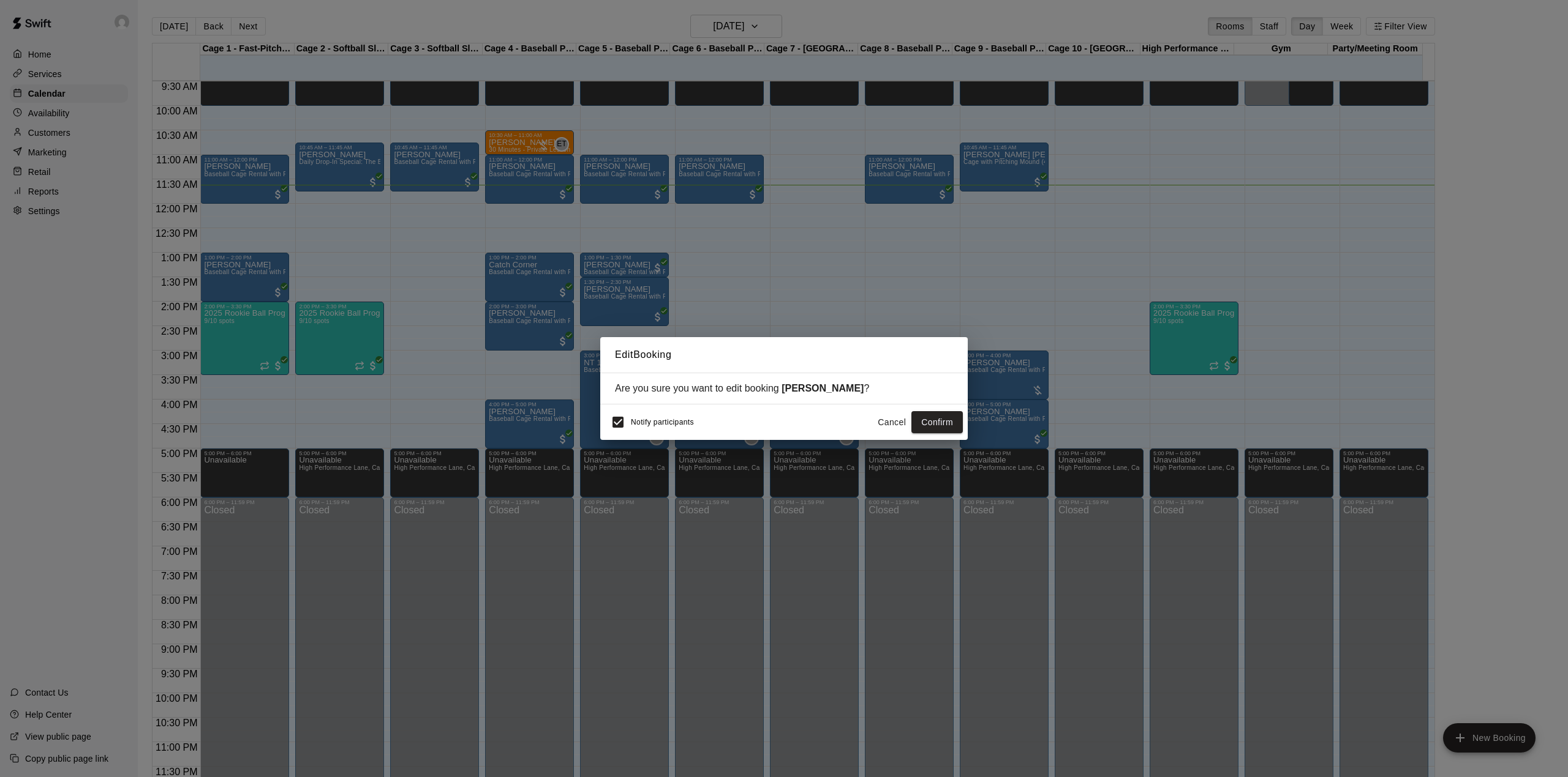
drag, startPoint x: 931, startPoint y: 427, endPoint x: 910, endPoint y: 370, distance: 60.7
click at [928, 426] on button "Confirm" at bounding box center [937, 423] width 51 height 23
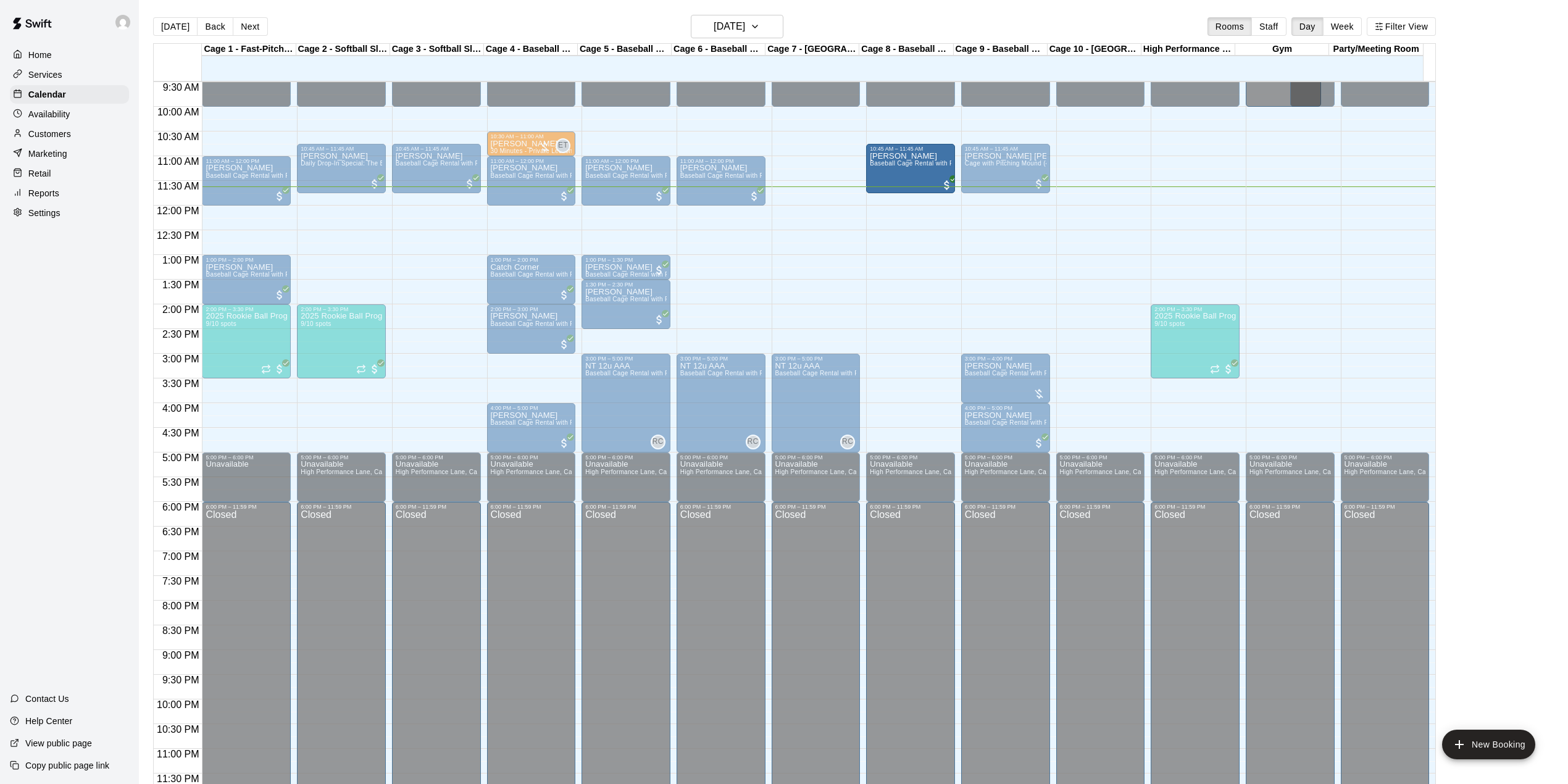
drag, startPoint x: 867, startPoint y: 209, endPoint x: 924, endPoint y: 195, distance: 58.7
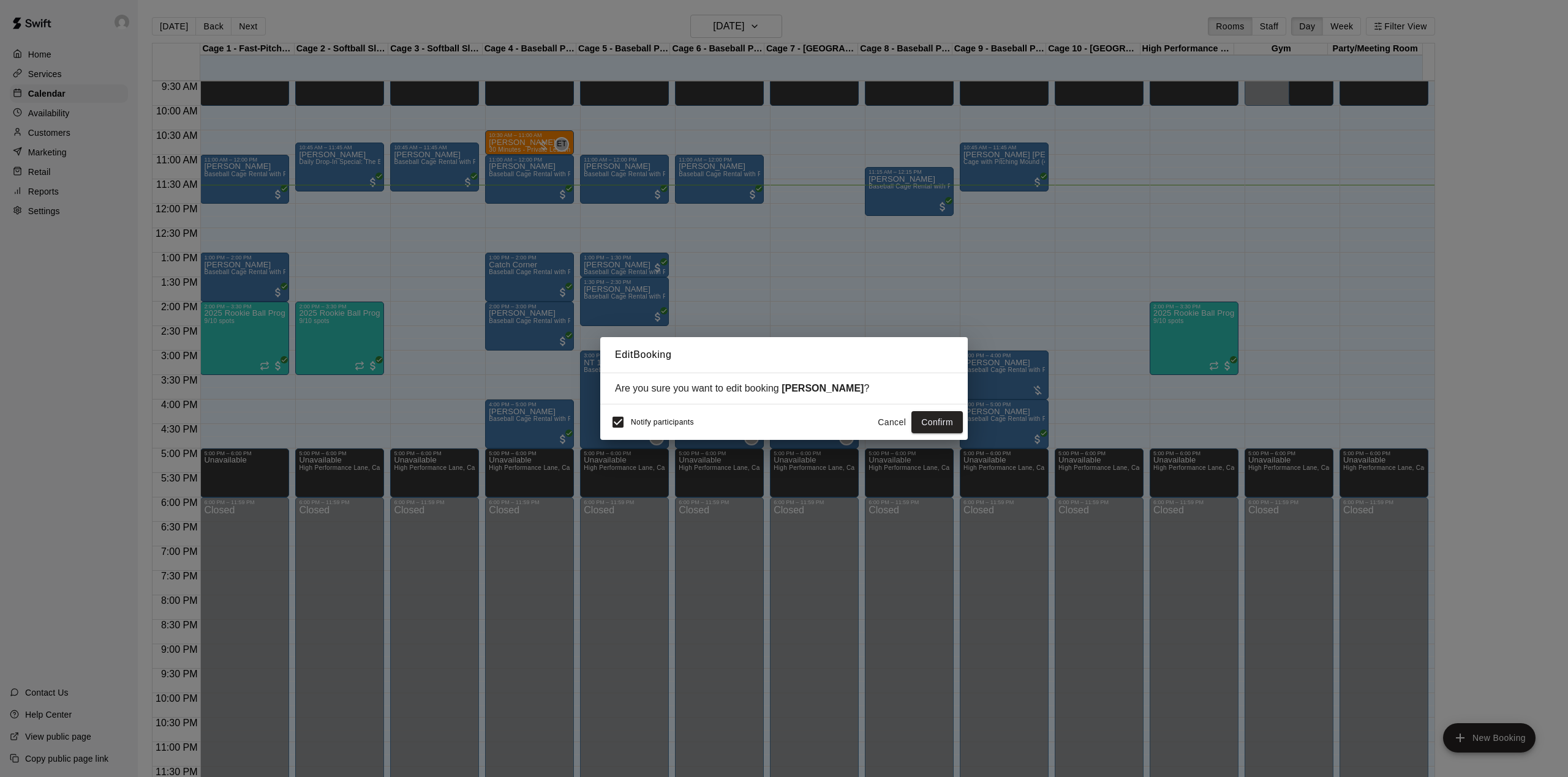
click at [884, 415] on button "Cancel" at bounding box center [891, 423] width 39 height 23
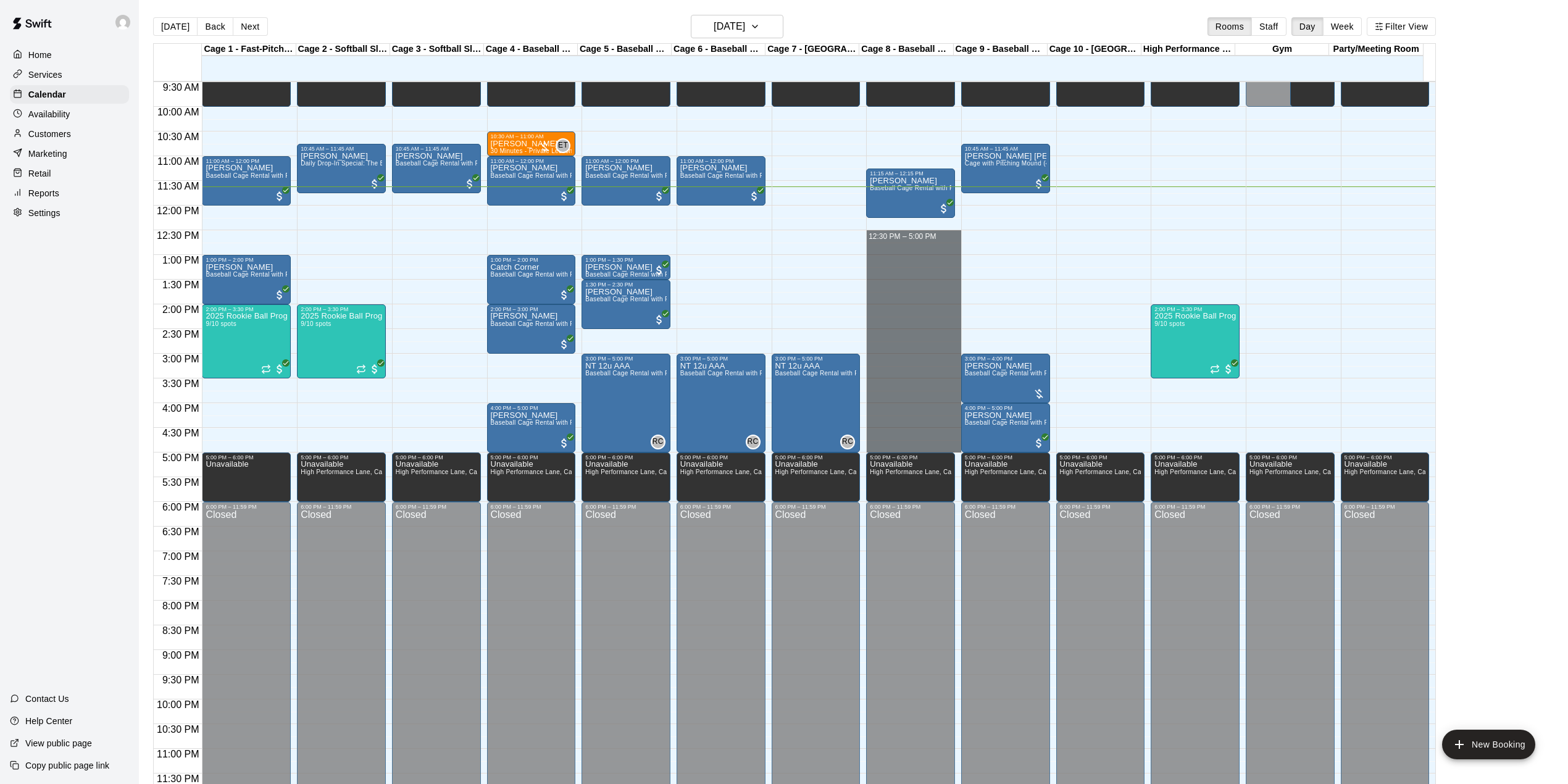
drag, startPoint x: 874, startPoint y: 227, endPoint x: 860, endPoint y: 448, distance: 221.4
click at [860, 448] on div "12:00 AM 12:30 AM 1:00 AM 1:30 AM 2:00 AM 2:30 AM 3:00 AM 3:30 AM 4:00 AM 4:30 …" at bounding box center [794, 440] width 1281 height 718
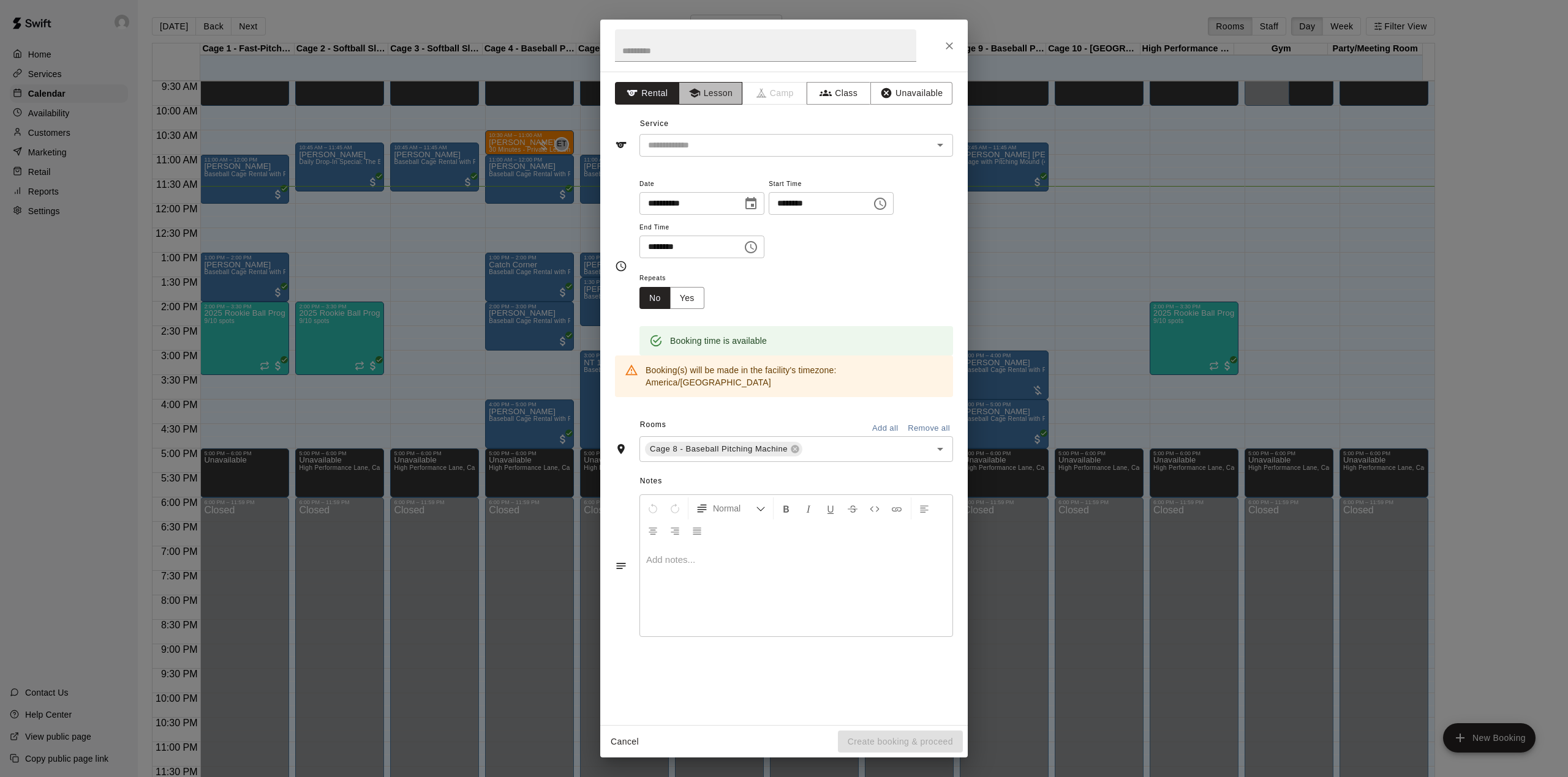
click at [715, 94] on button "Lesson" at bounding box center [711, 94] width 64 height 23
click at [919, 94] on button "Unavailable" at bounding box center [911, 94] width 82 height 23
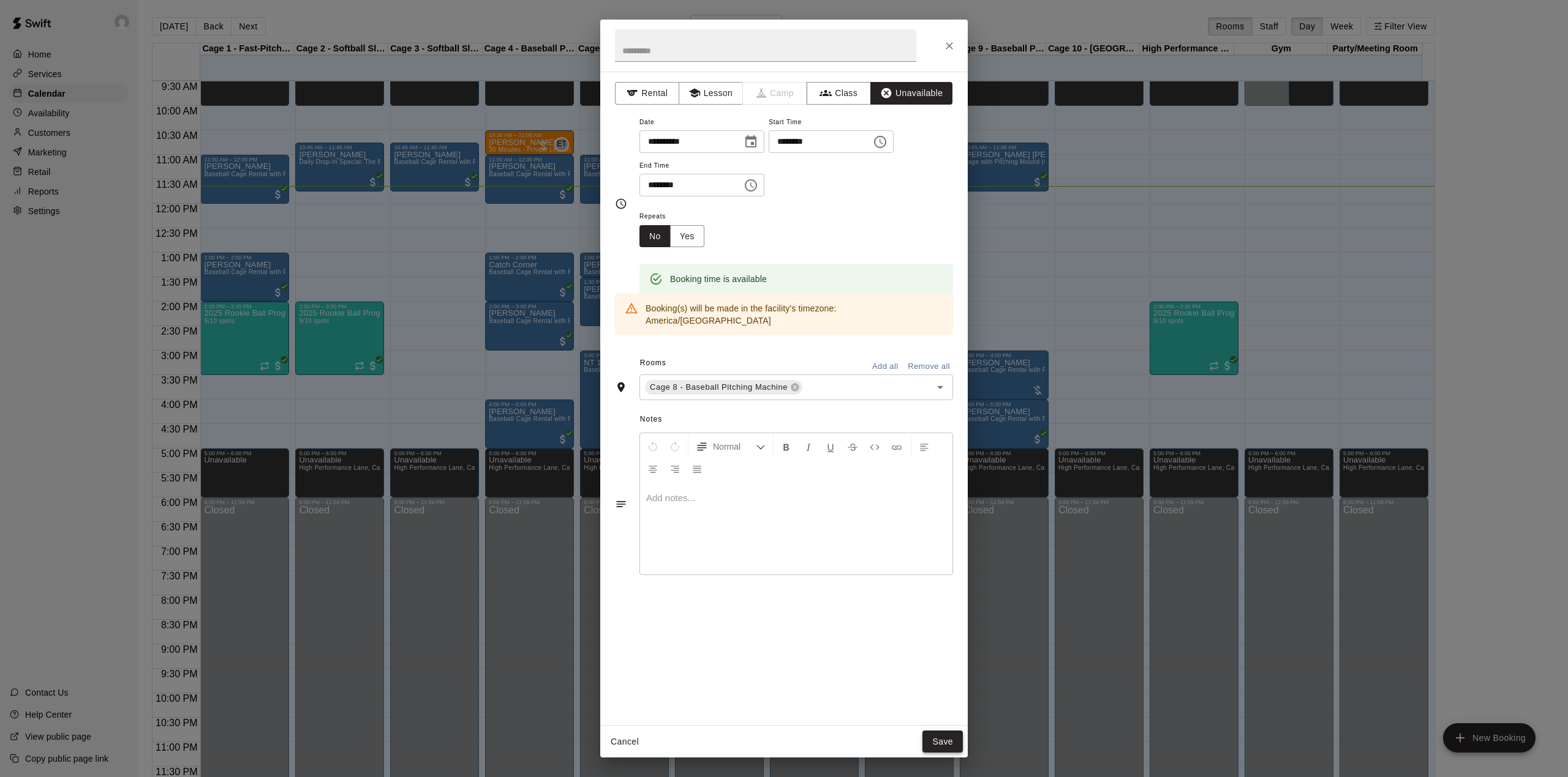
click at [946, 735] on button "Save" at bounding box center [942, 742] width 41 height 23
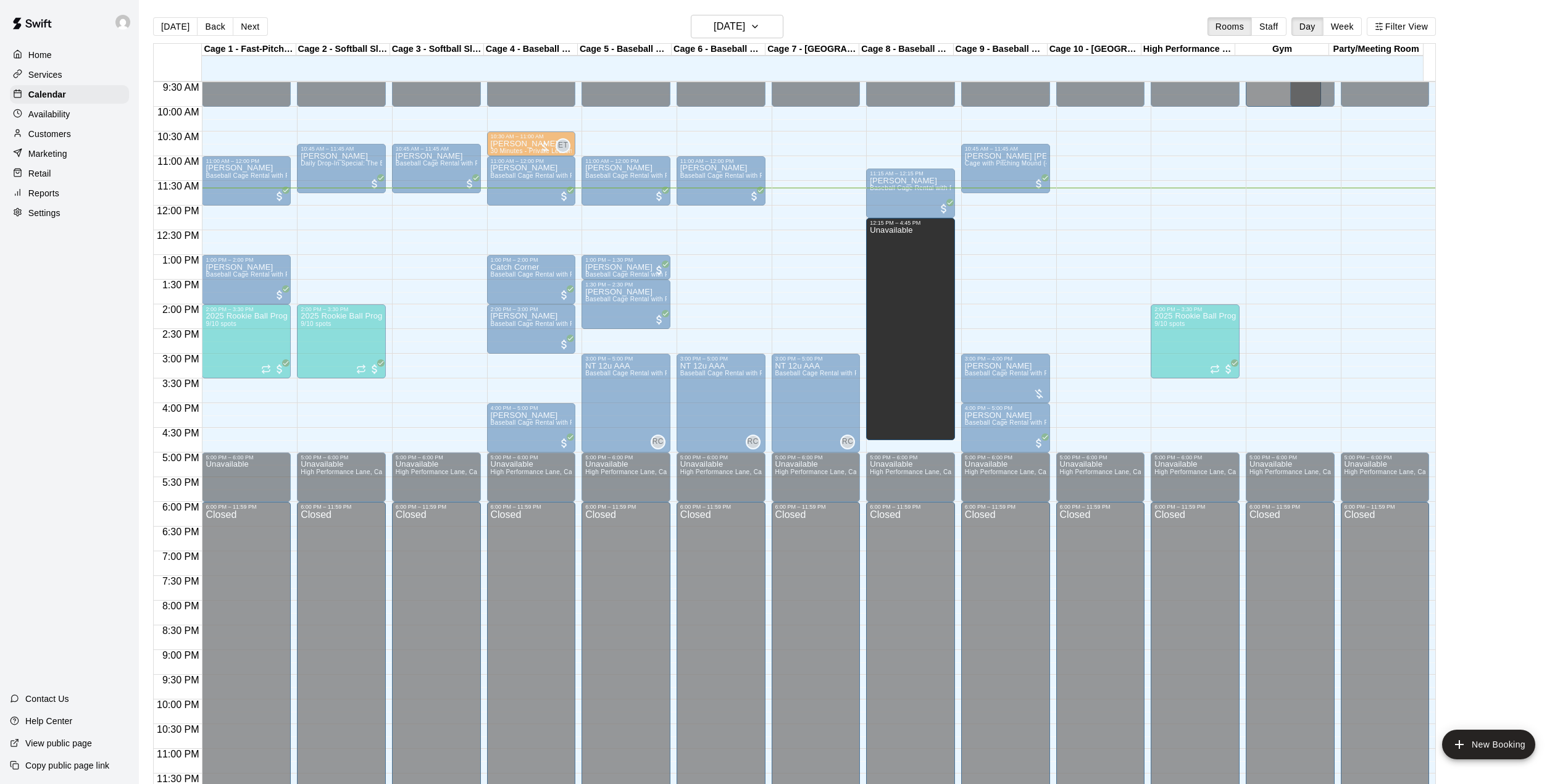
drag, startPoint x: 904, startPoint y: 231, endPoint x: 904, endPoint y: 223, distance: 8.0
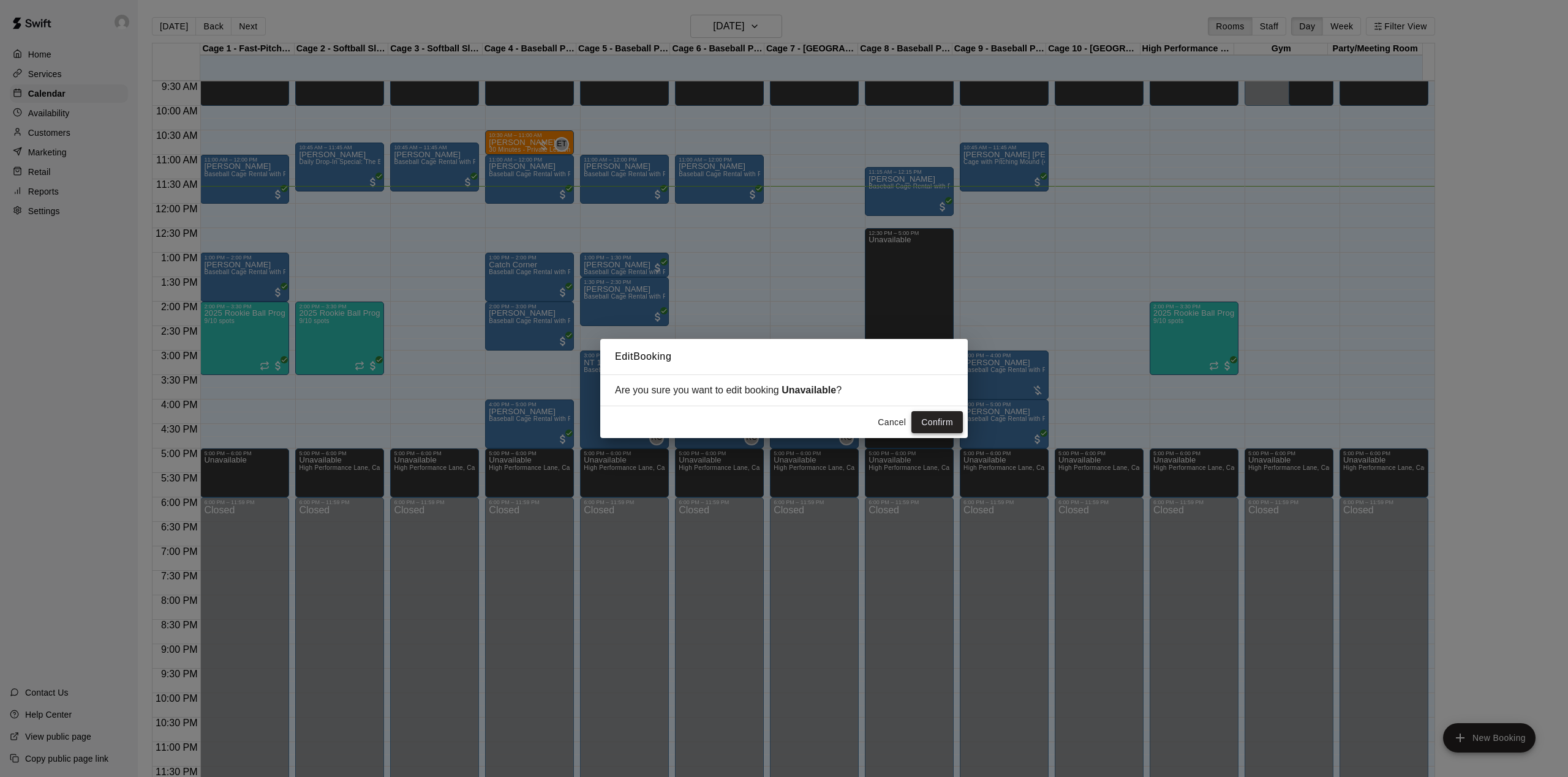
click at [932, 429] on button "Confirm" at bounding box center [937, 423] width 51 height 23
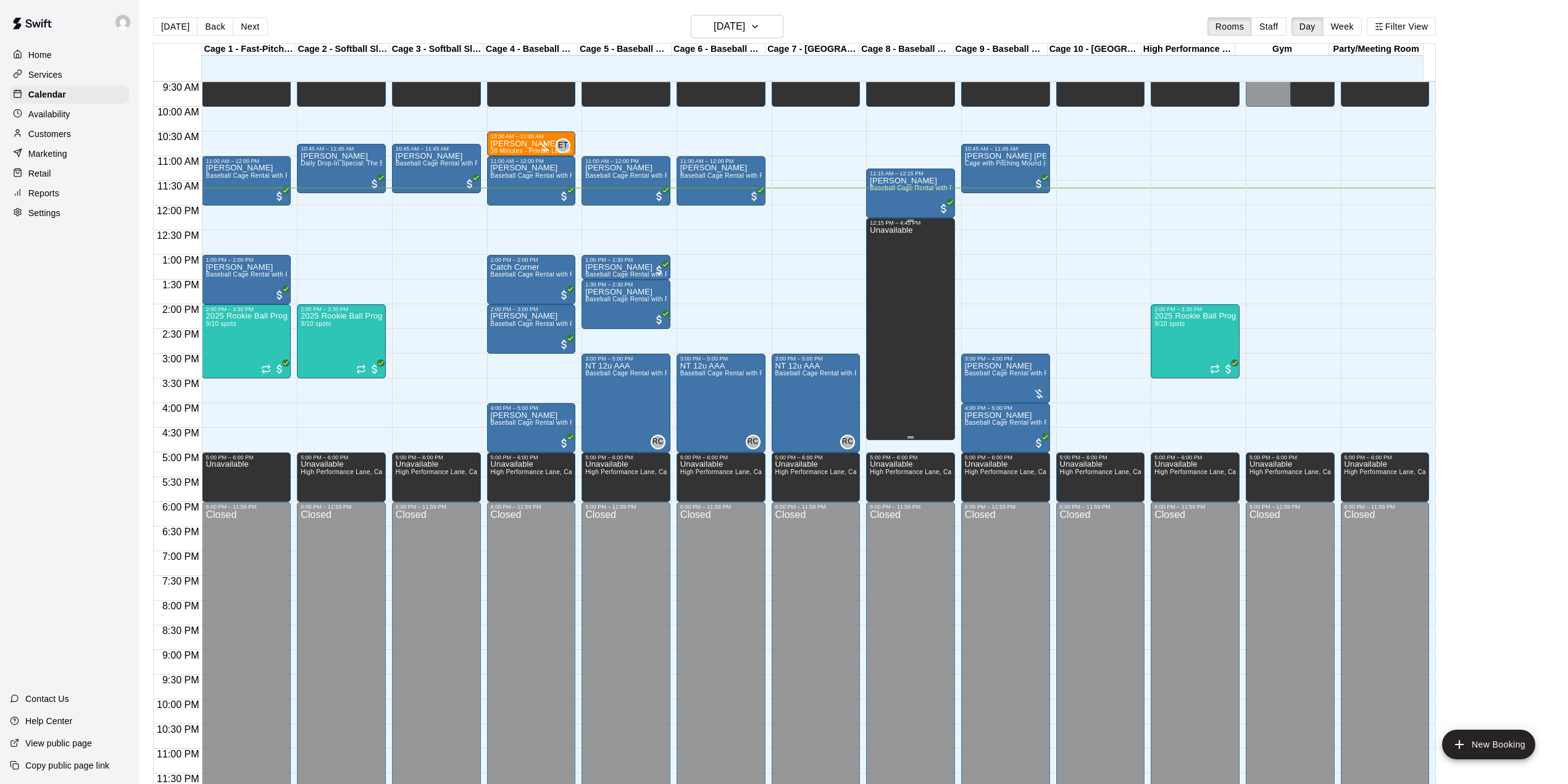
click at [915, 294] on div "Unavailable" at bounding box center [910, 618] width 81 height 784
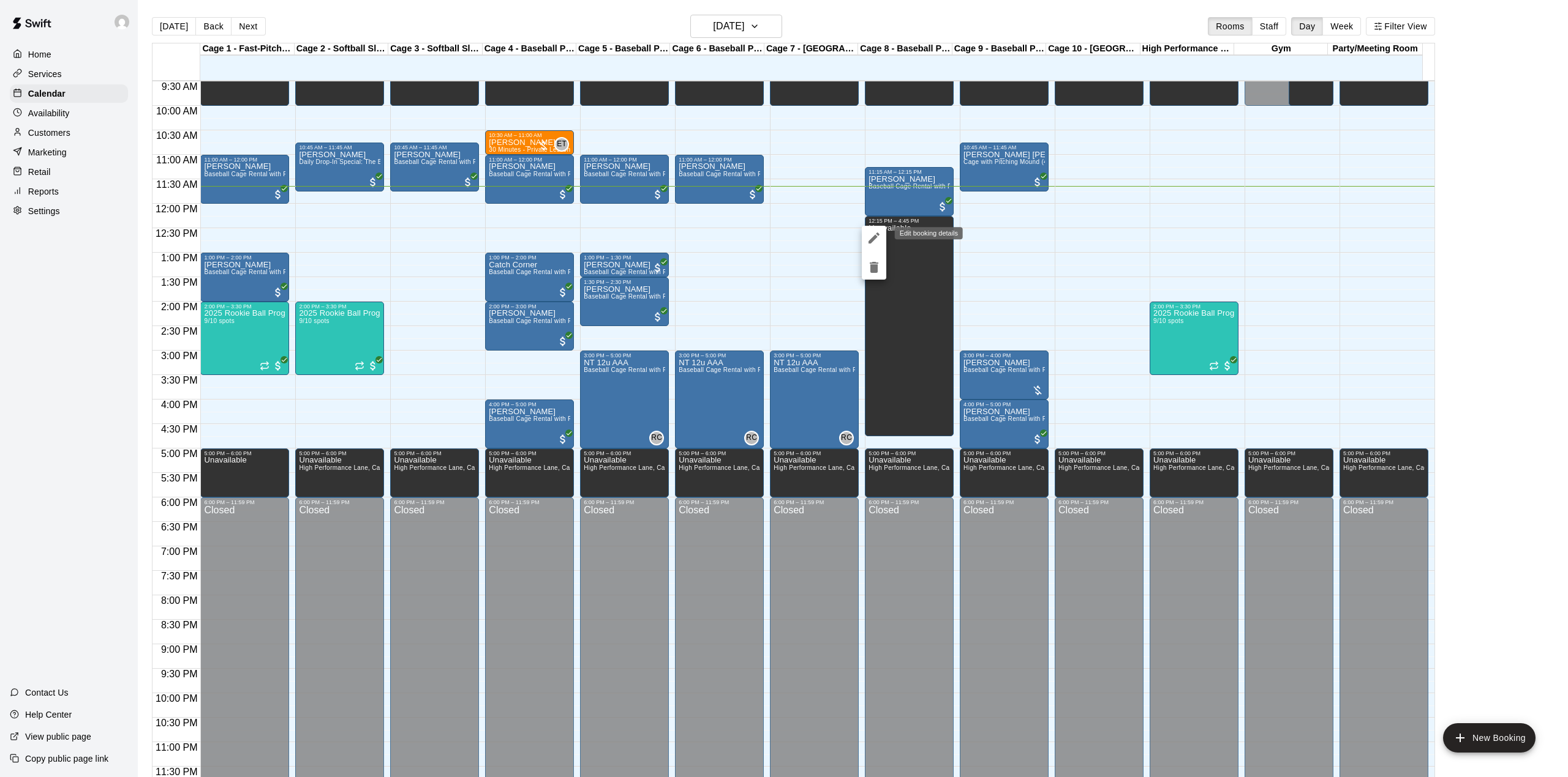
click at [880, 236] on icon "edit" at bounding box center [874, 237] width 15 height 15
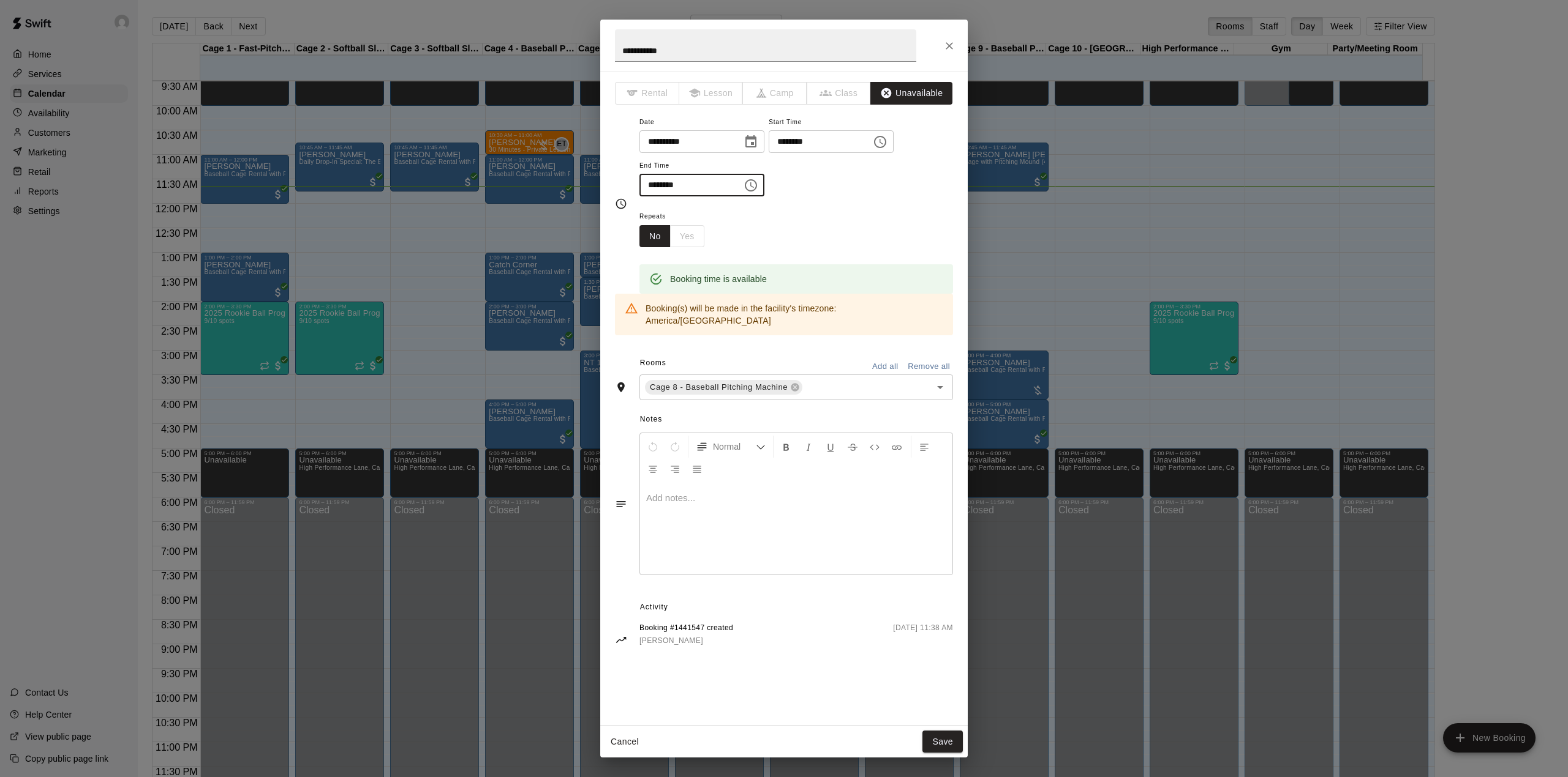
click at [669, 184] on input "********" at bounding box center [686, 185] width 94 height 23
click at [757, 189] on icon "Choose time, selected time is 4:45 PM" at bounding box center [751, 185] width 12 height 12
click at [654, 235] on li "05" at bounding box center [657, 236] width 29 height 23
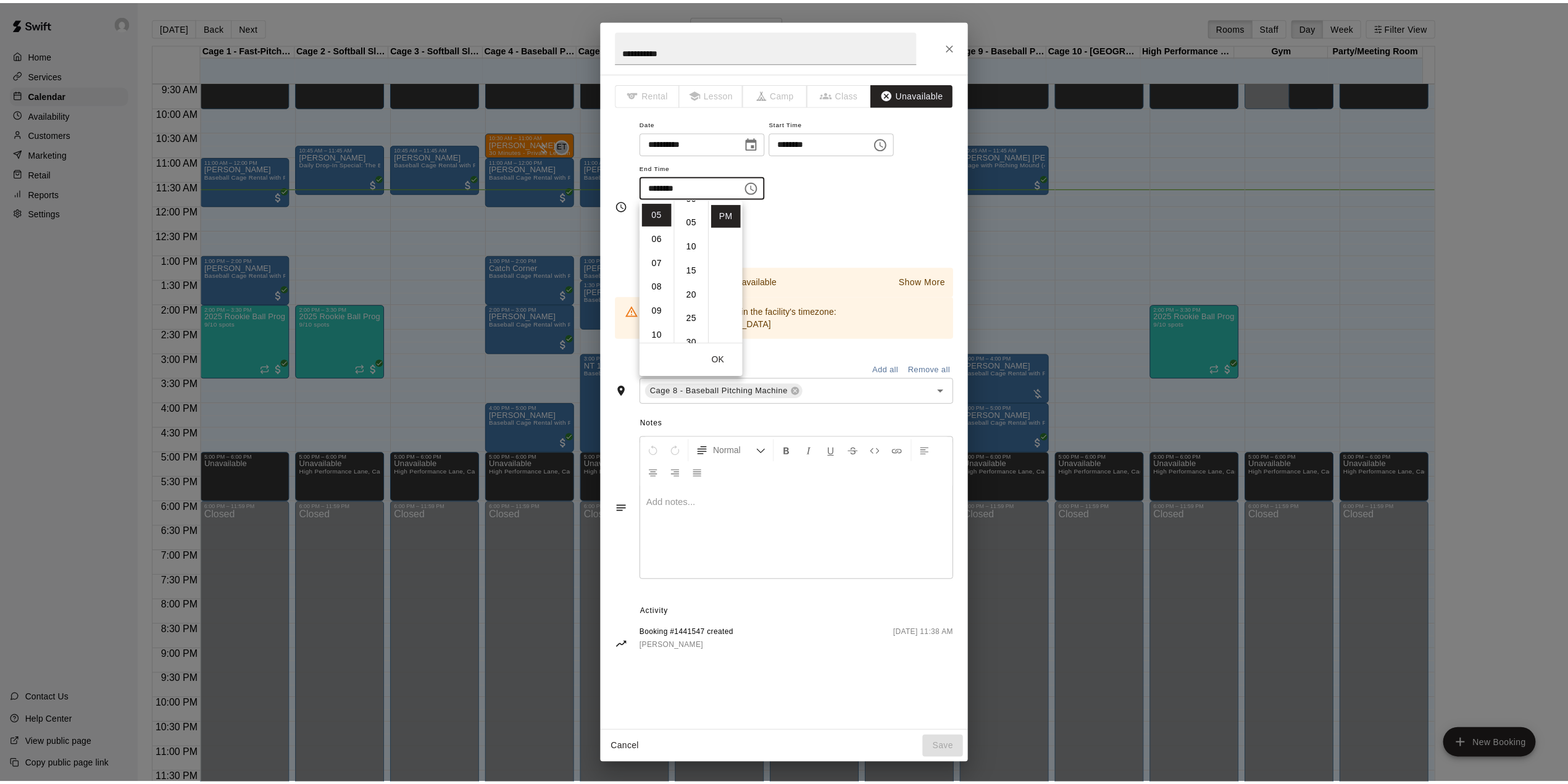
scroll to position [0, 0]
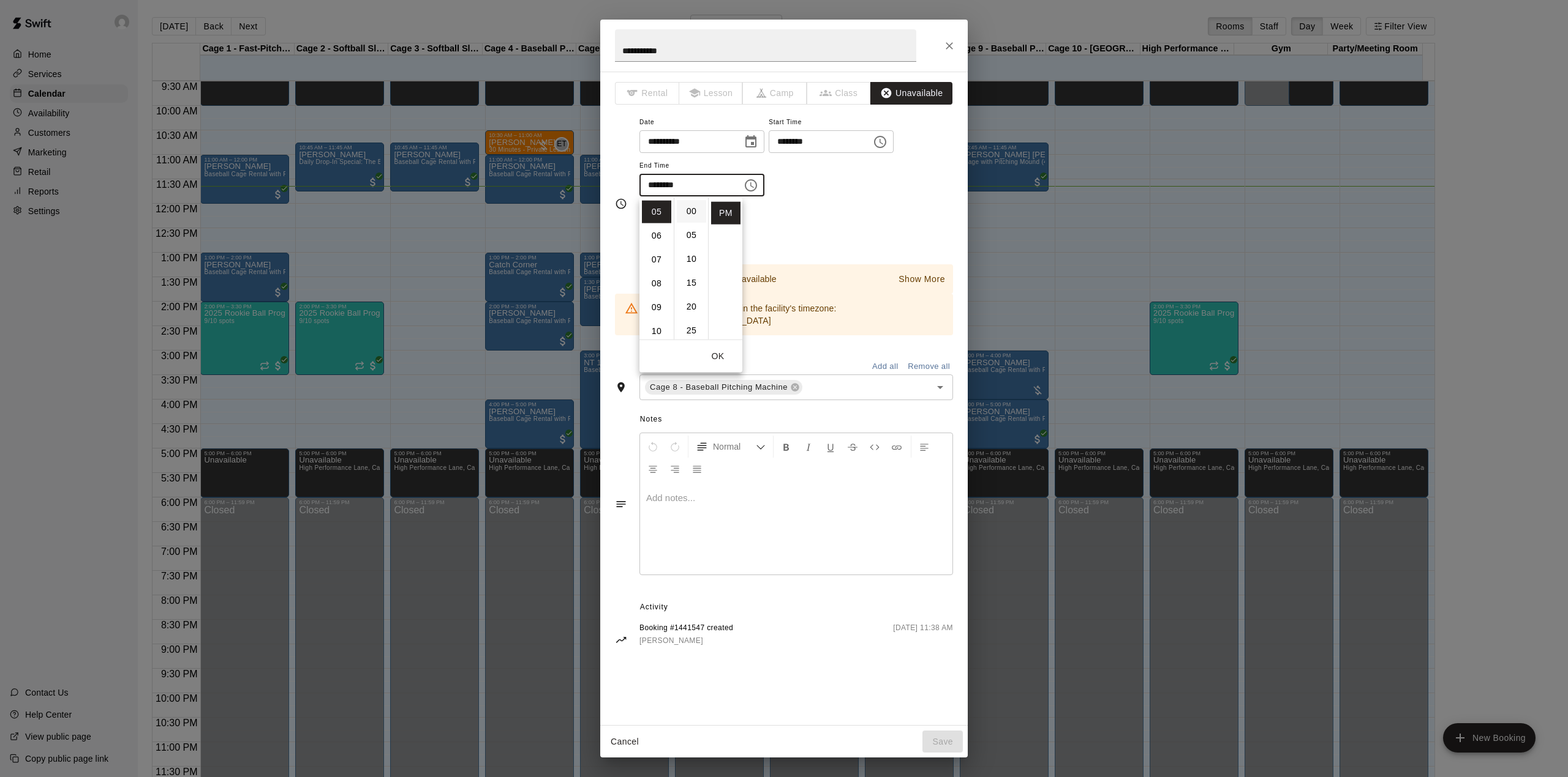
click at [694, 209] on li "00" at bounding box center [692, 211] width 29 height 23
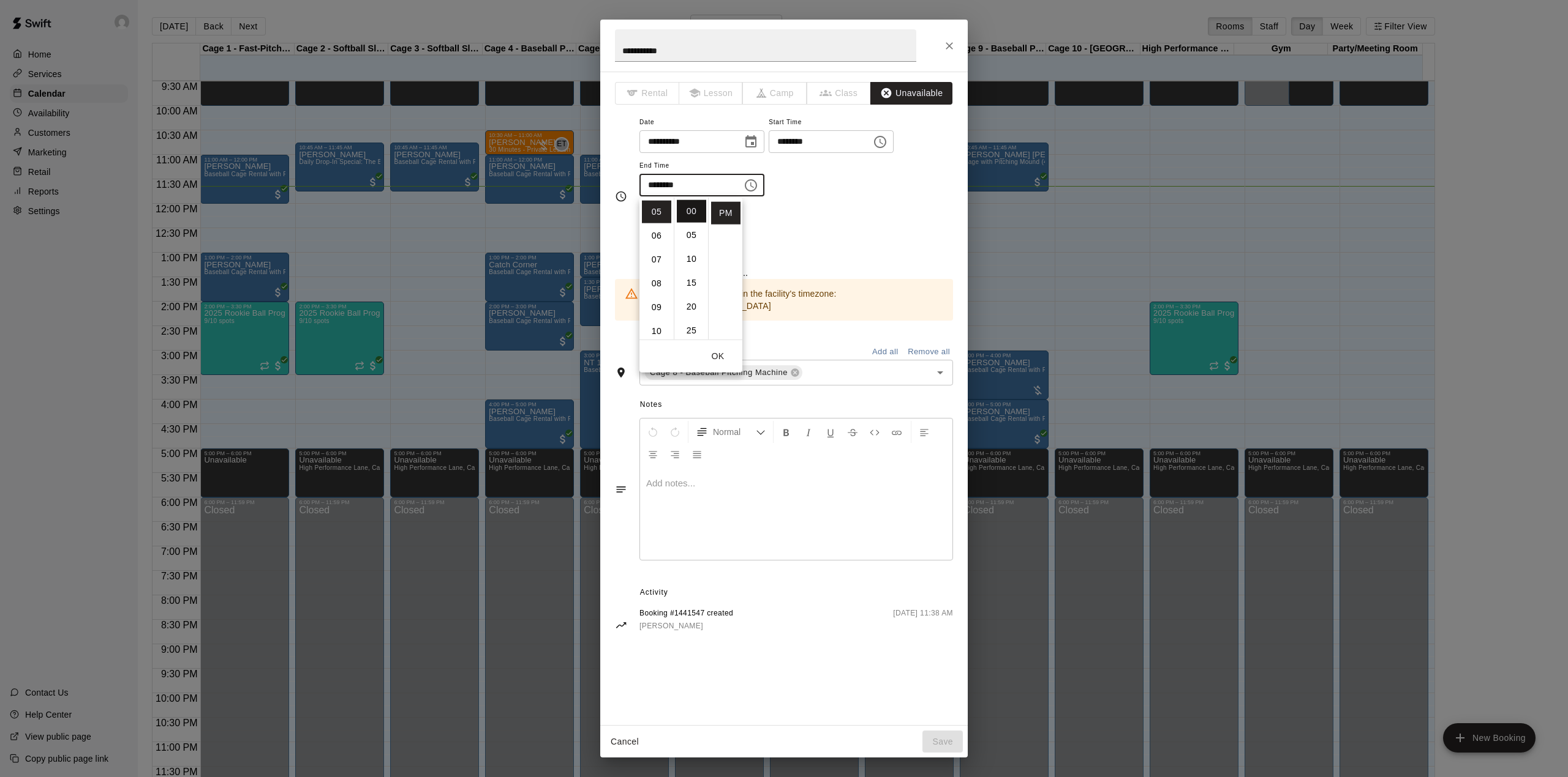
type input "********"
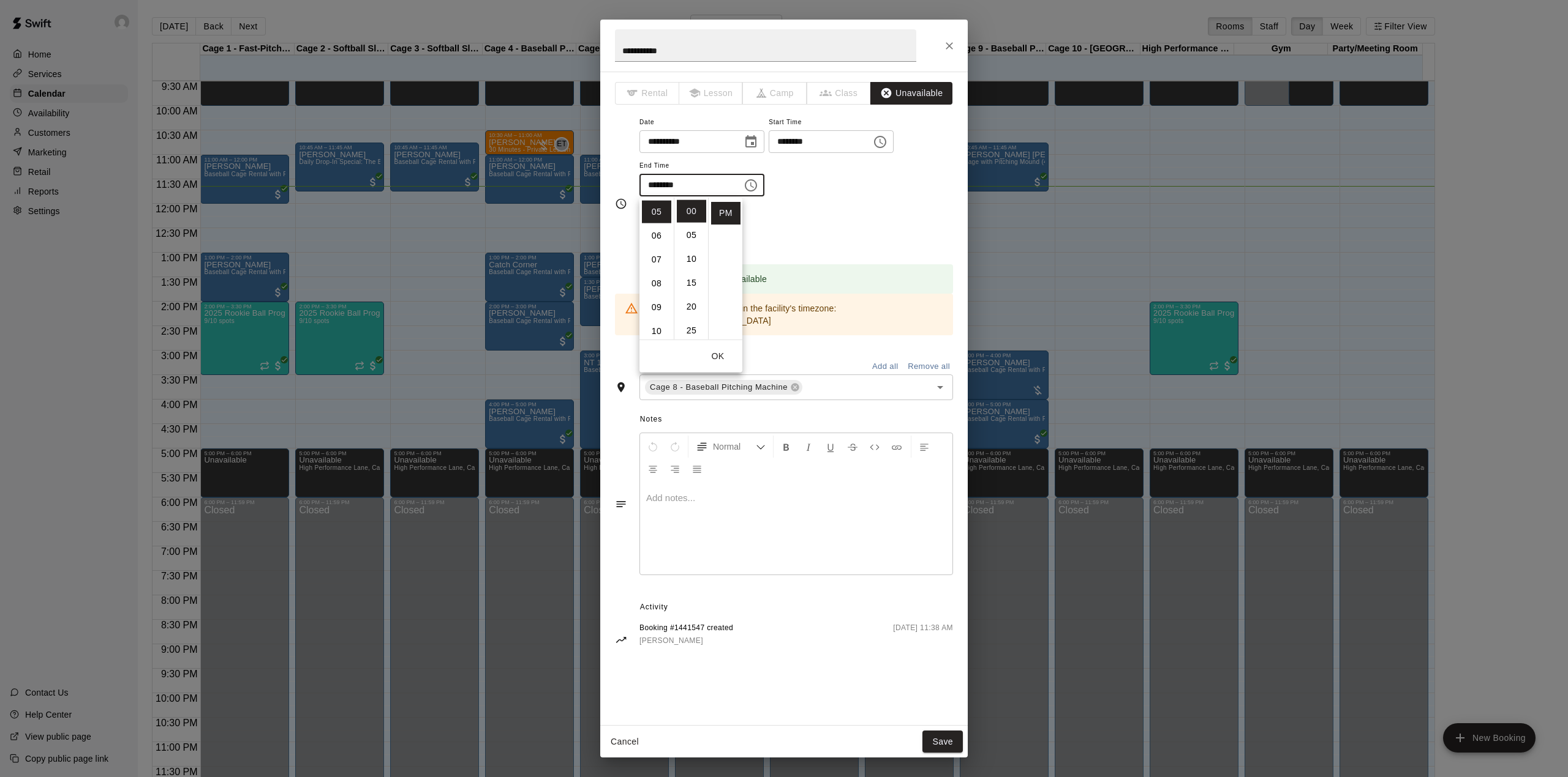
click at [720, 358] on button "OK" at bounding box center [718, 357] width 39 height 23
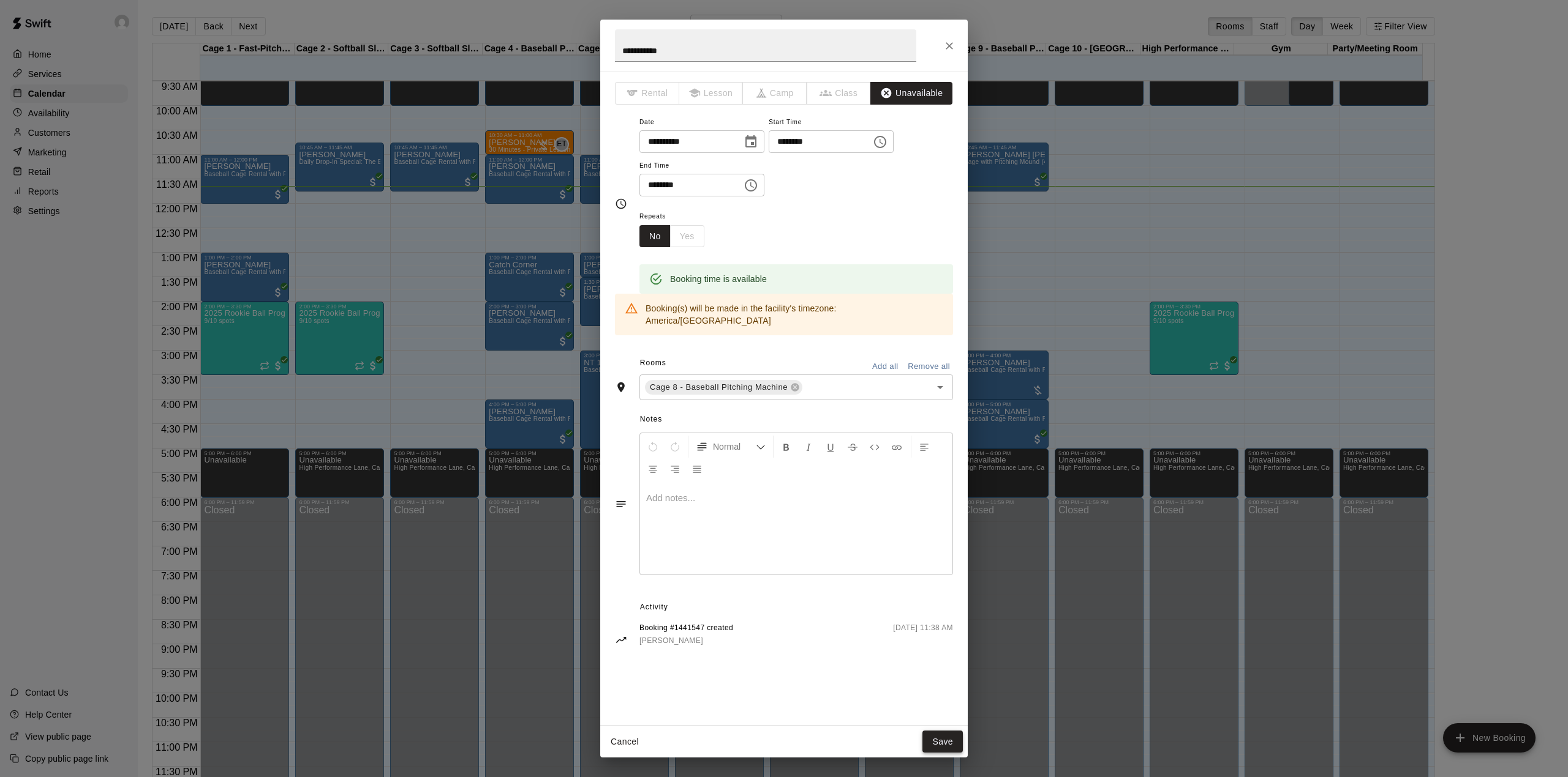
click at [947, 738] on button "Save" at bounding box center [942, 742] width 41 height 23
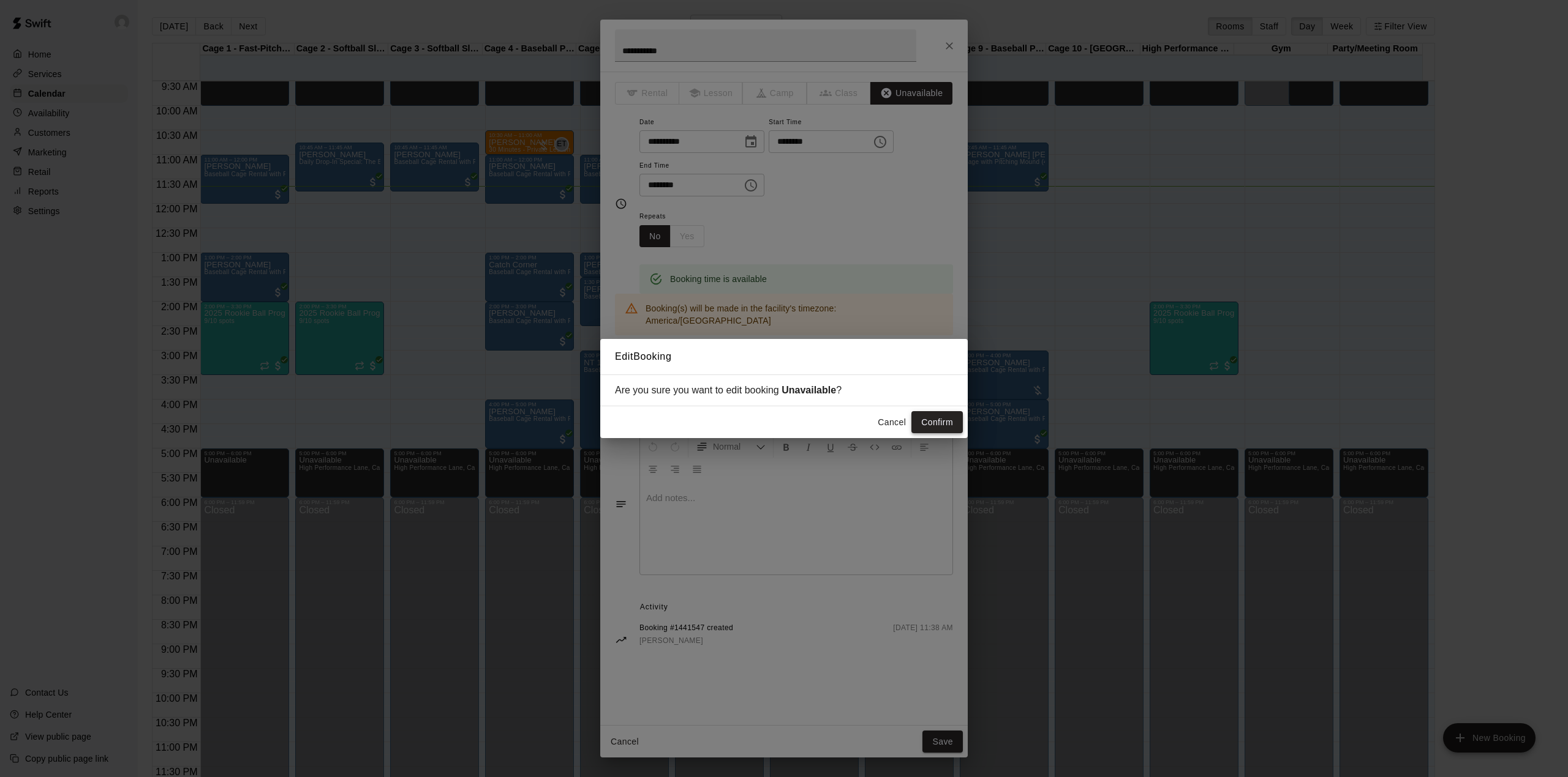
click at [941, 420] on button "Confirm" at bounding box center [937, 423] width 51 height 23
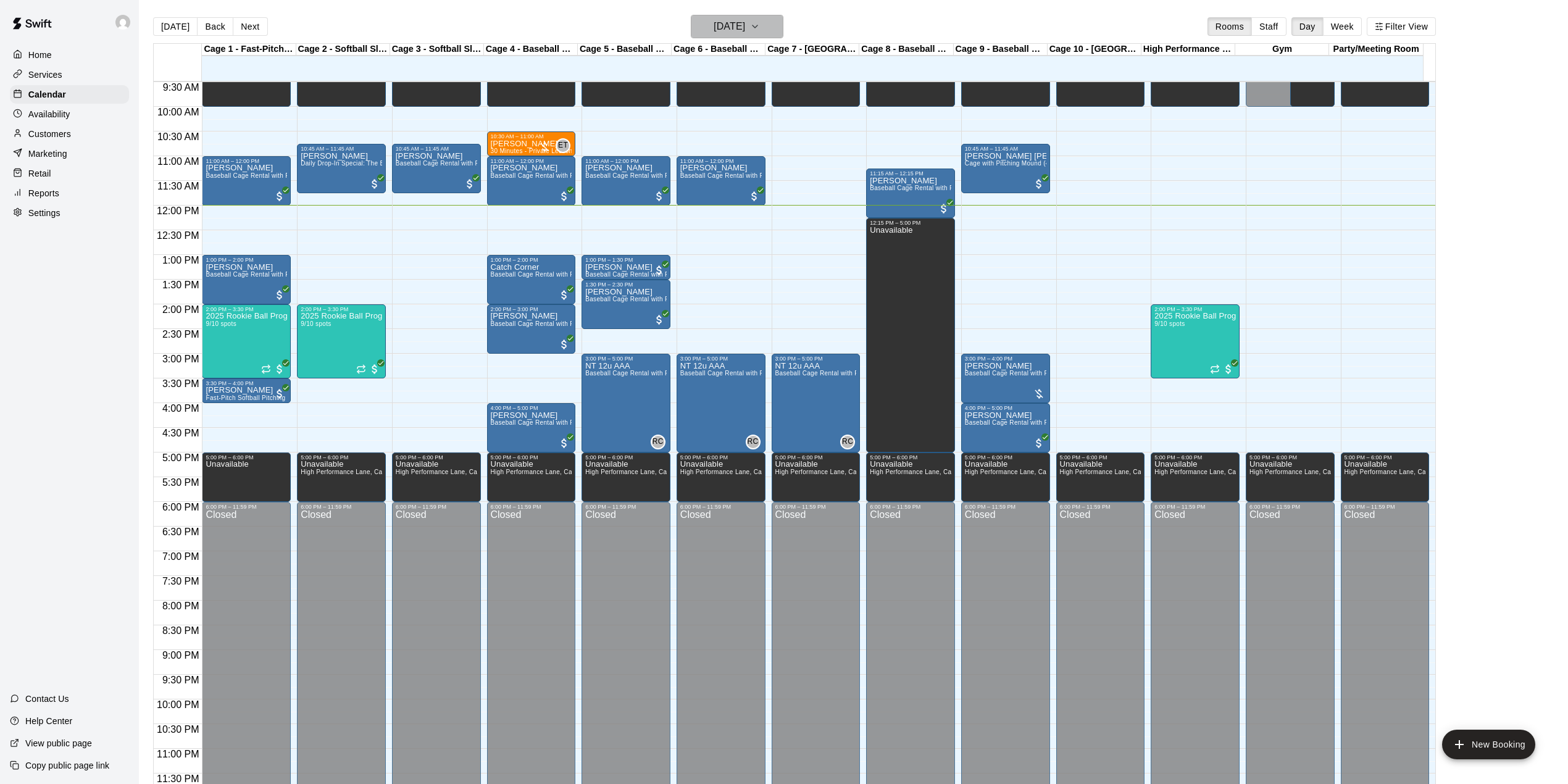
click at [739, 20] on h6 "[DATE]" at bounding box center [729, 26] width 31 height 17
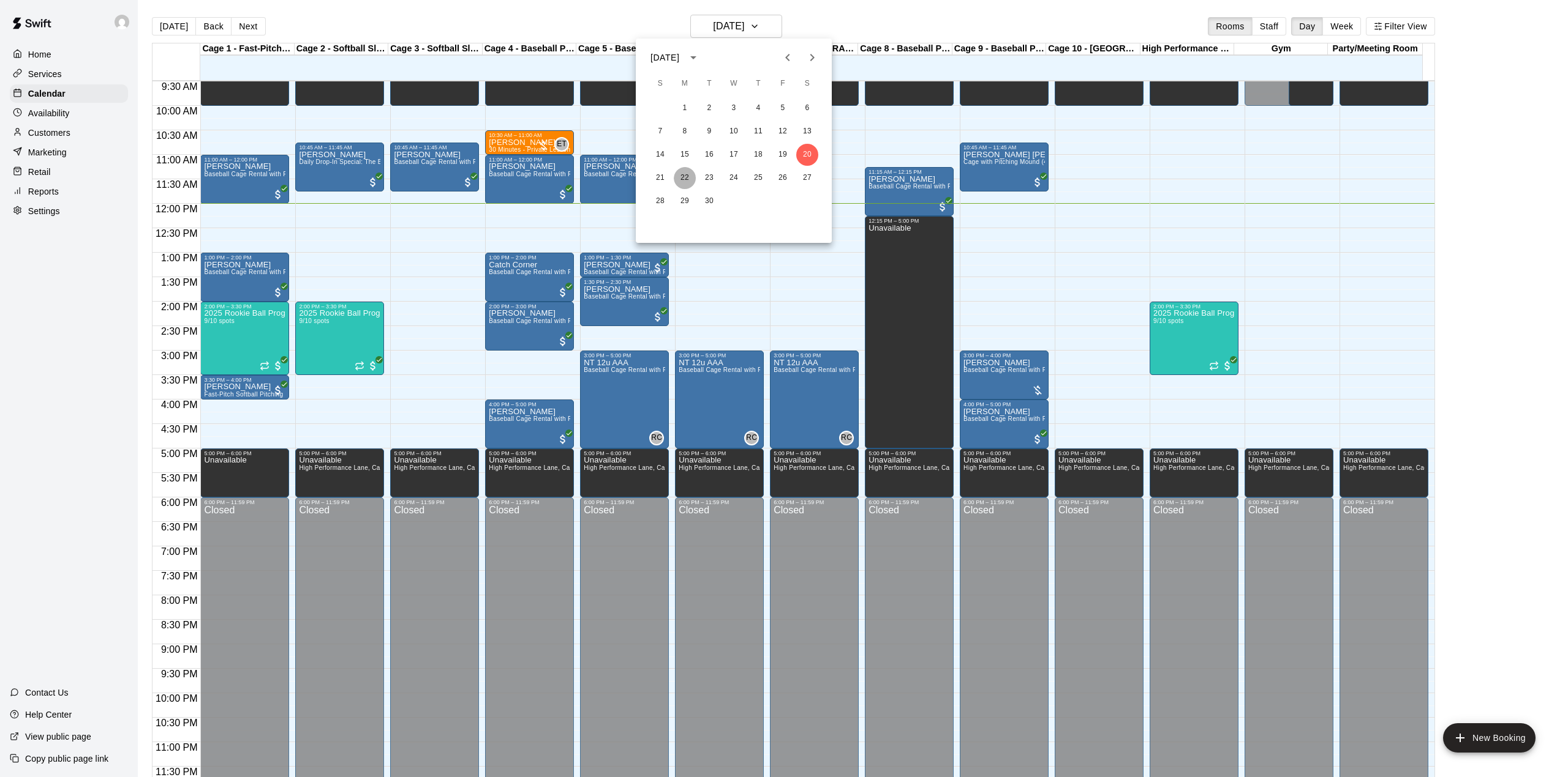
click at [685, 180] on button "22" at bounding box center [684, 178] width 22 height 22
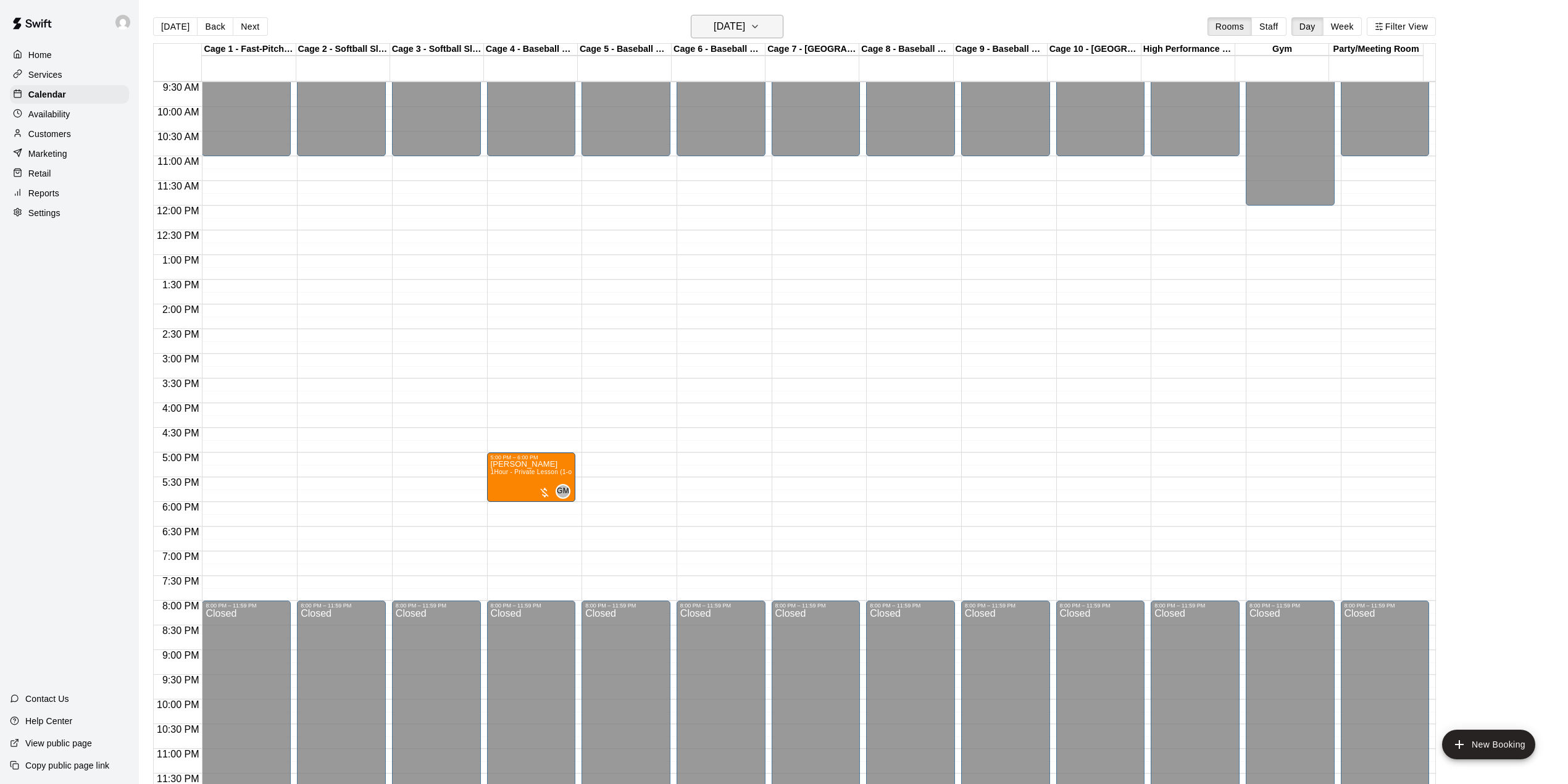
click at [745, 30] on h6 "[DATE]" at bounding box center [729, 26] width 31 height 17
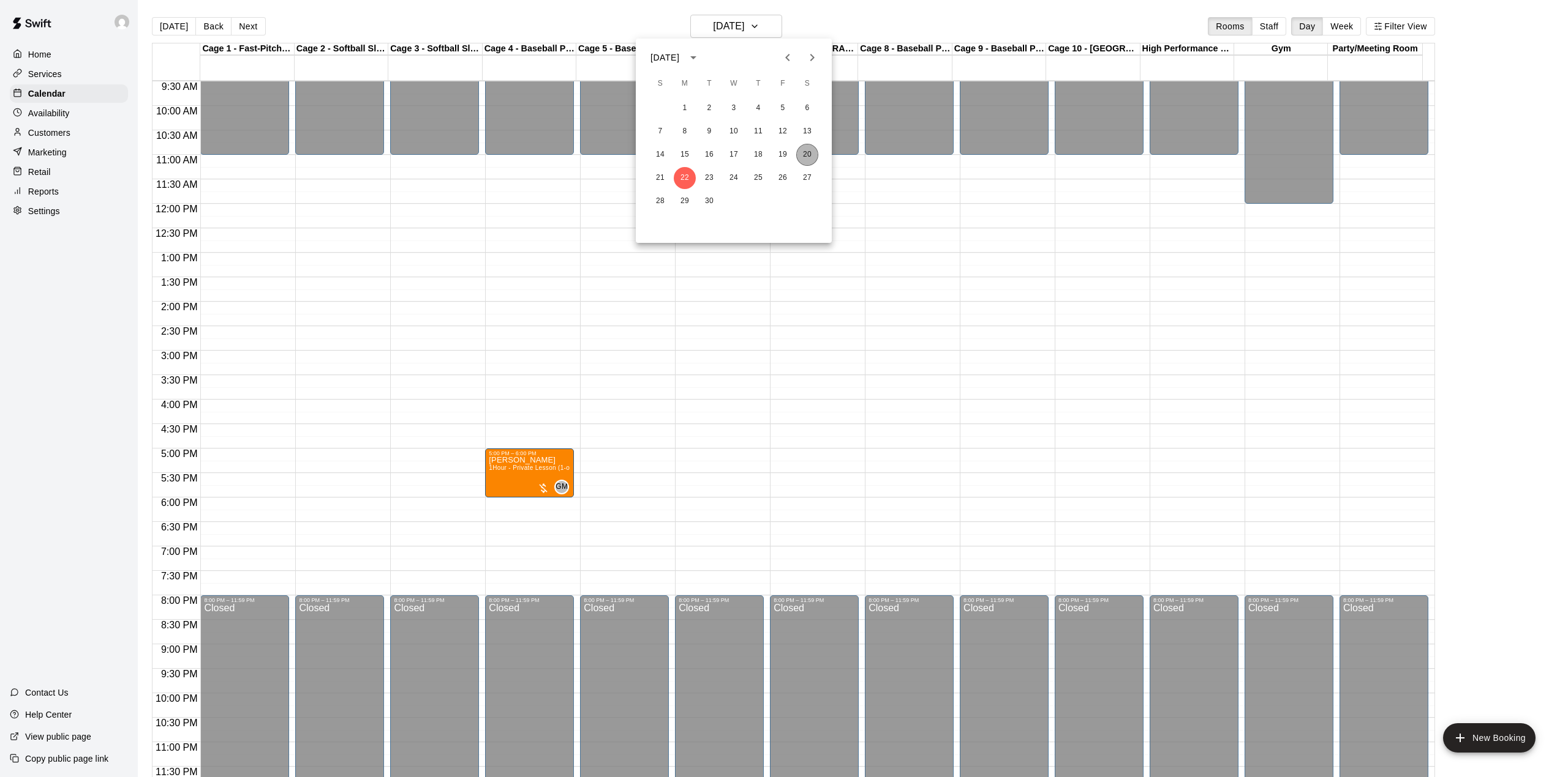
click at [811, 152] on button "20" at bounding box center [807, 154] width 22 height 22
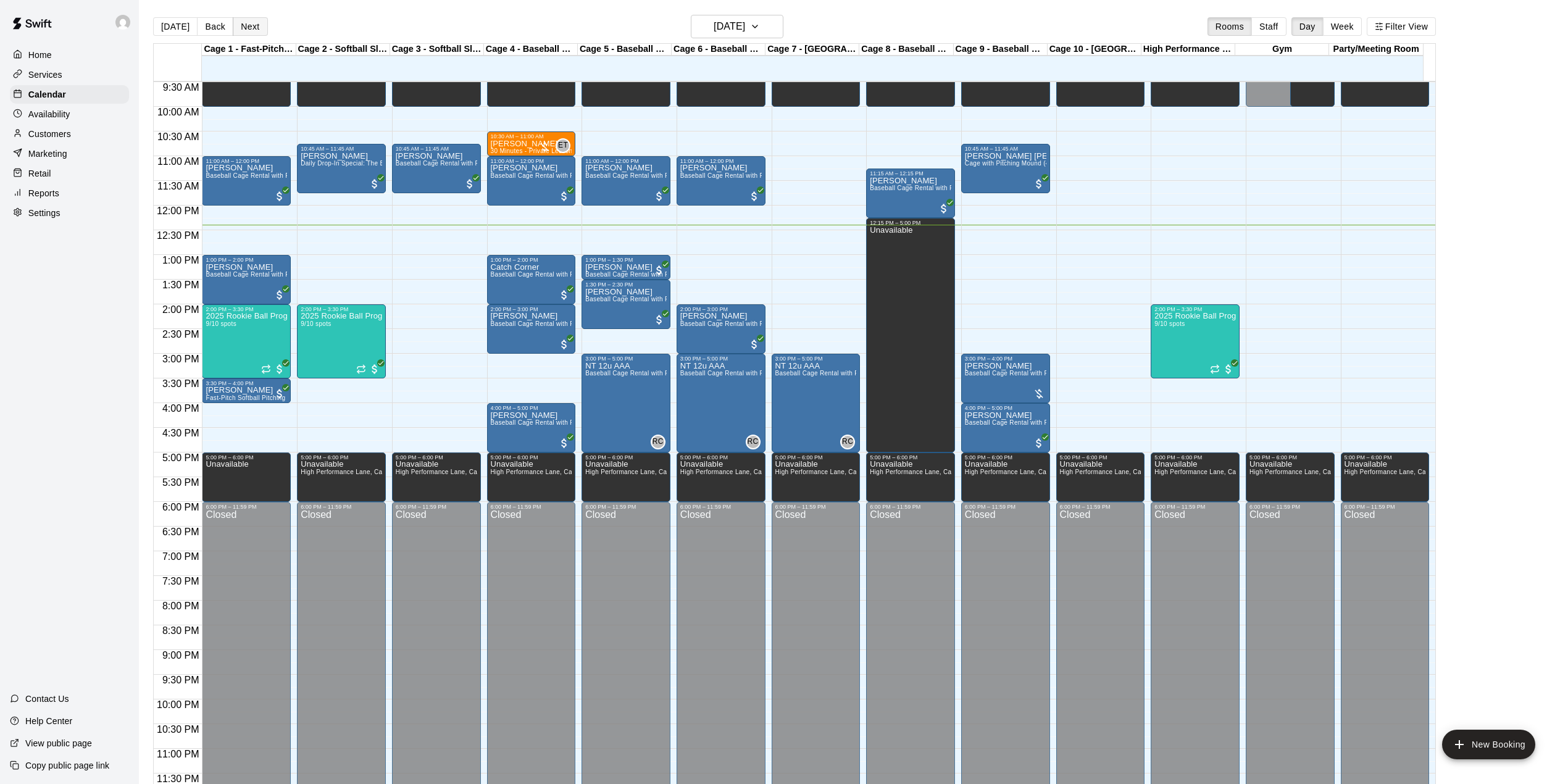
click at [257, 17] on button "Next" at bounding box center [250, 26] width 35 height 18
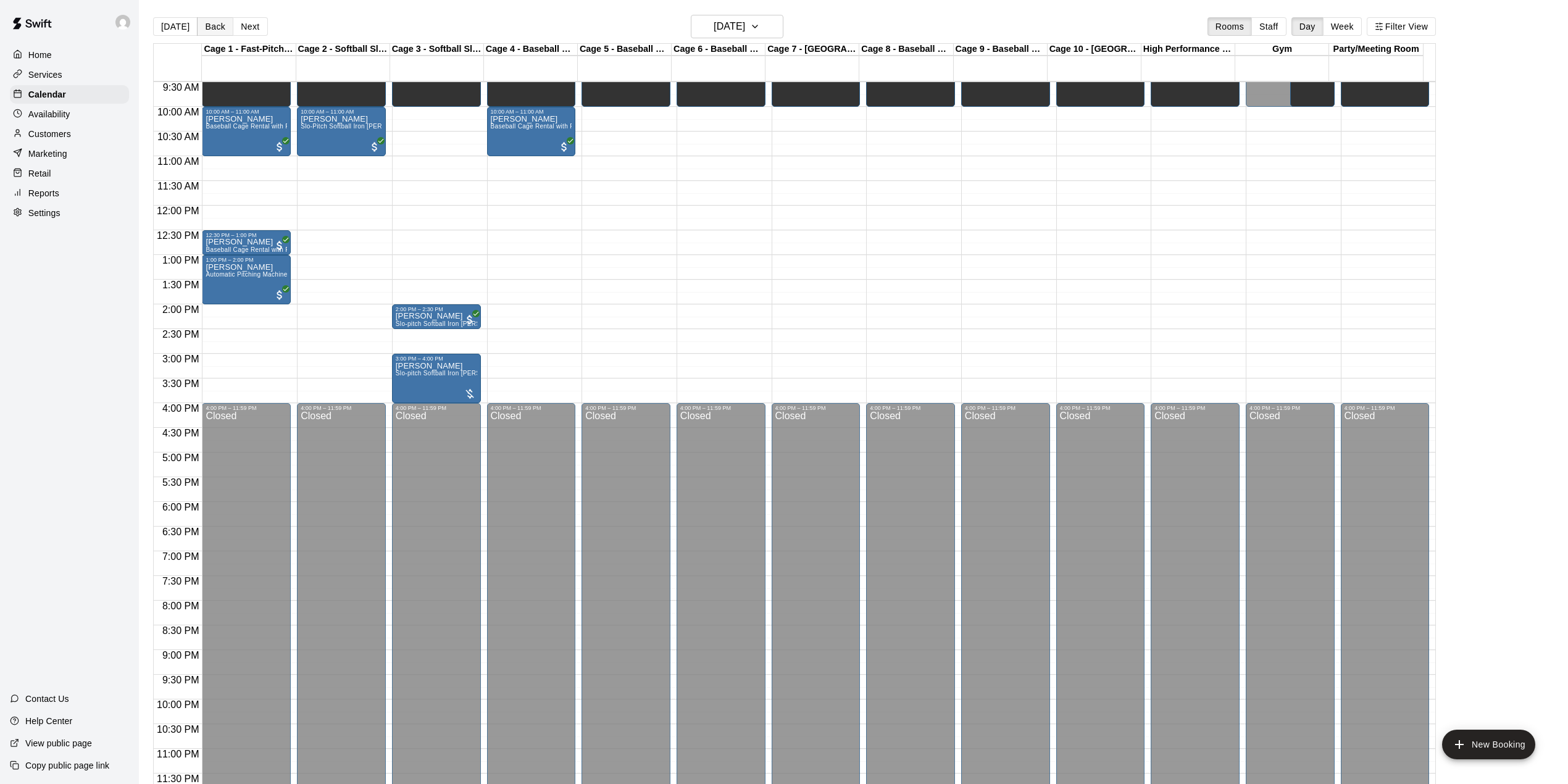
click at [209, 29] on button "Back" at bounding box center [215, 26] width 37 height 18
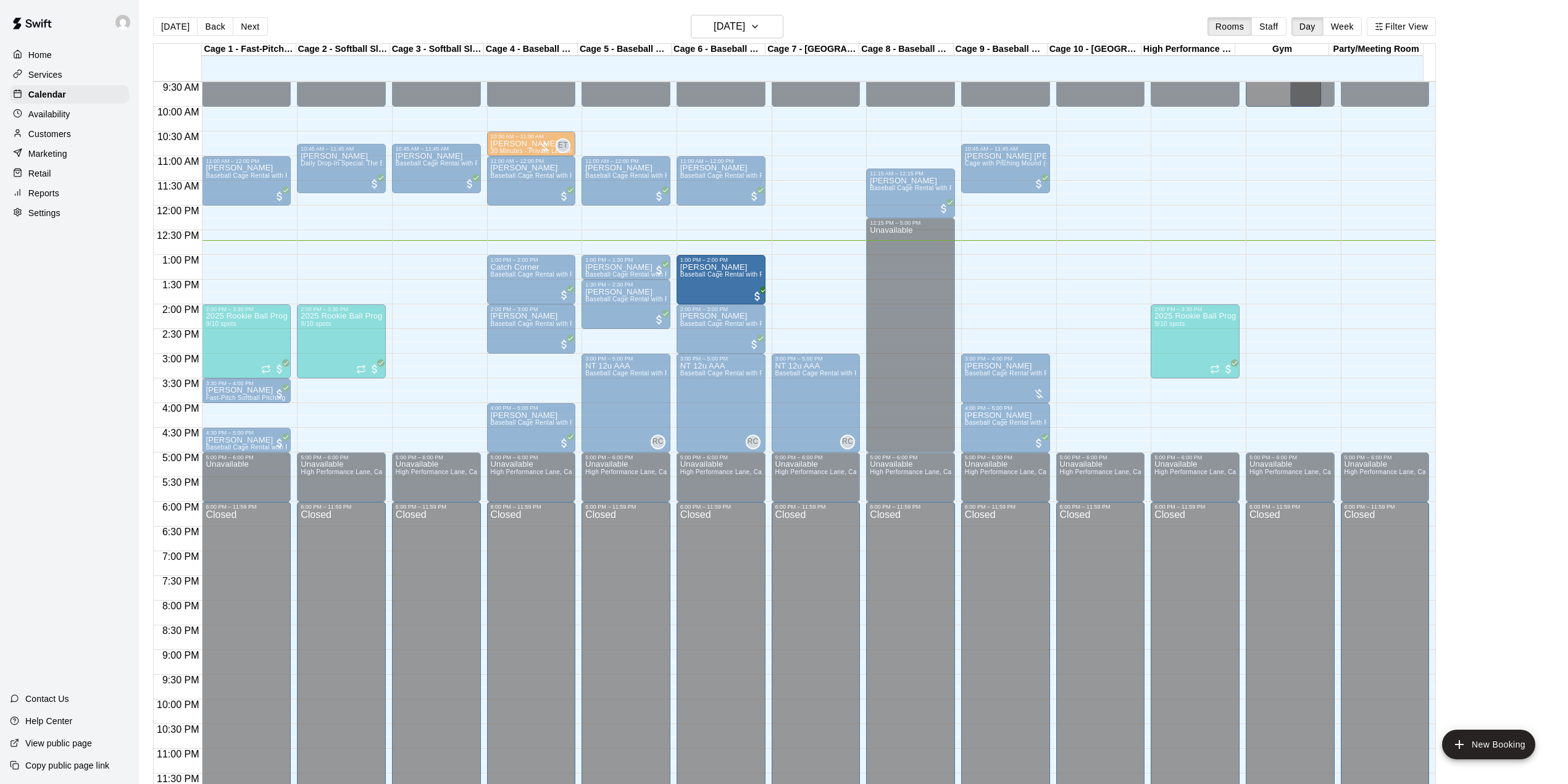
drag, startPoint x: 224, startPoint y: 281, endPoint x: 722, endPoint y: 288, distance: 498.0
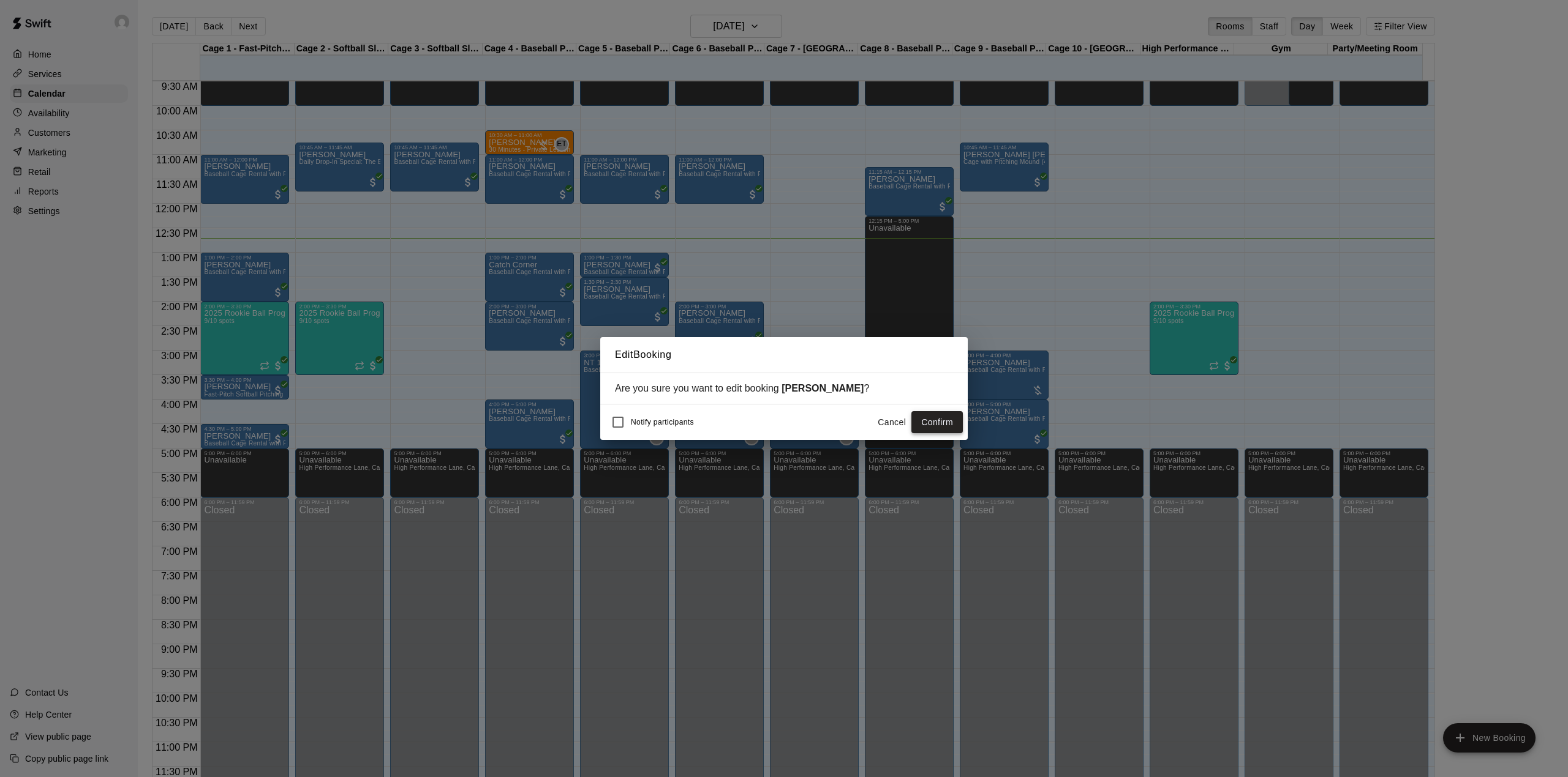
click at [951, 423] on button "Confirm" at bounding box center [937, 423] width 51 height 23
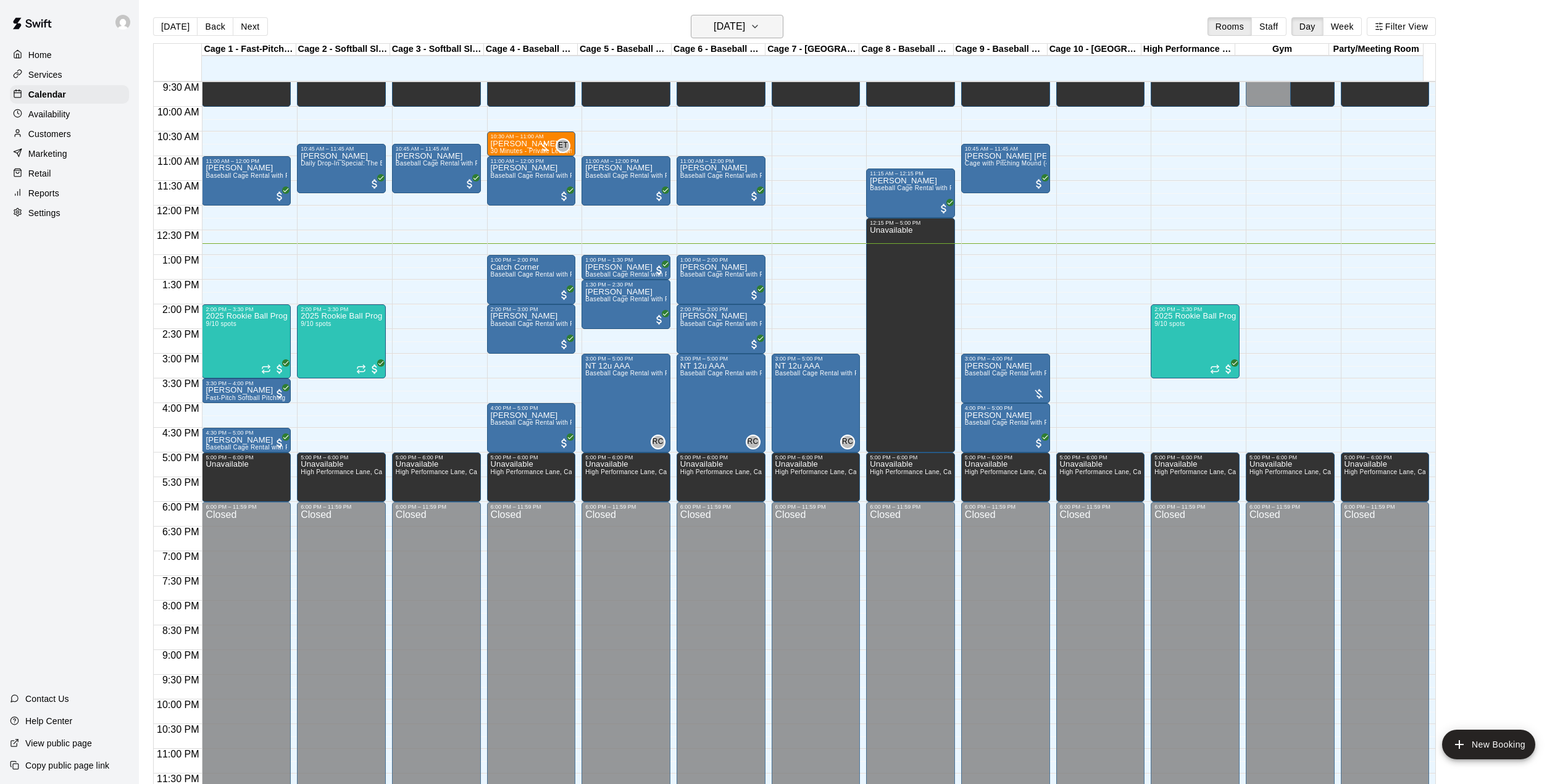
click at [729, 24] on h6 "[DATE]" at bounding box center [729, 26] width 31 height 17
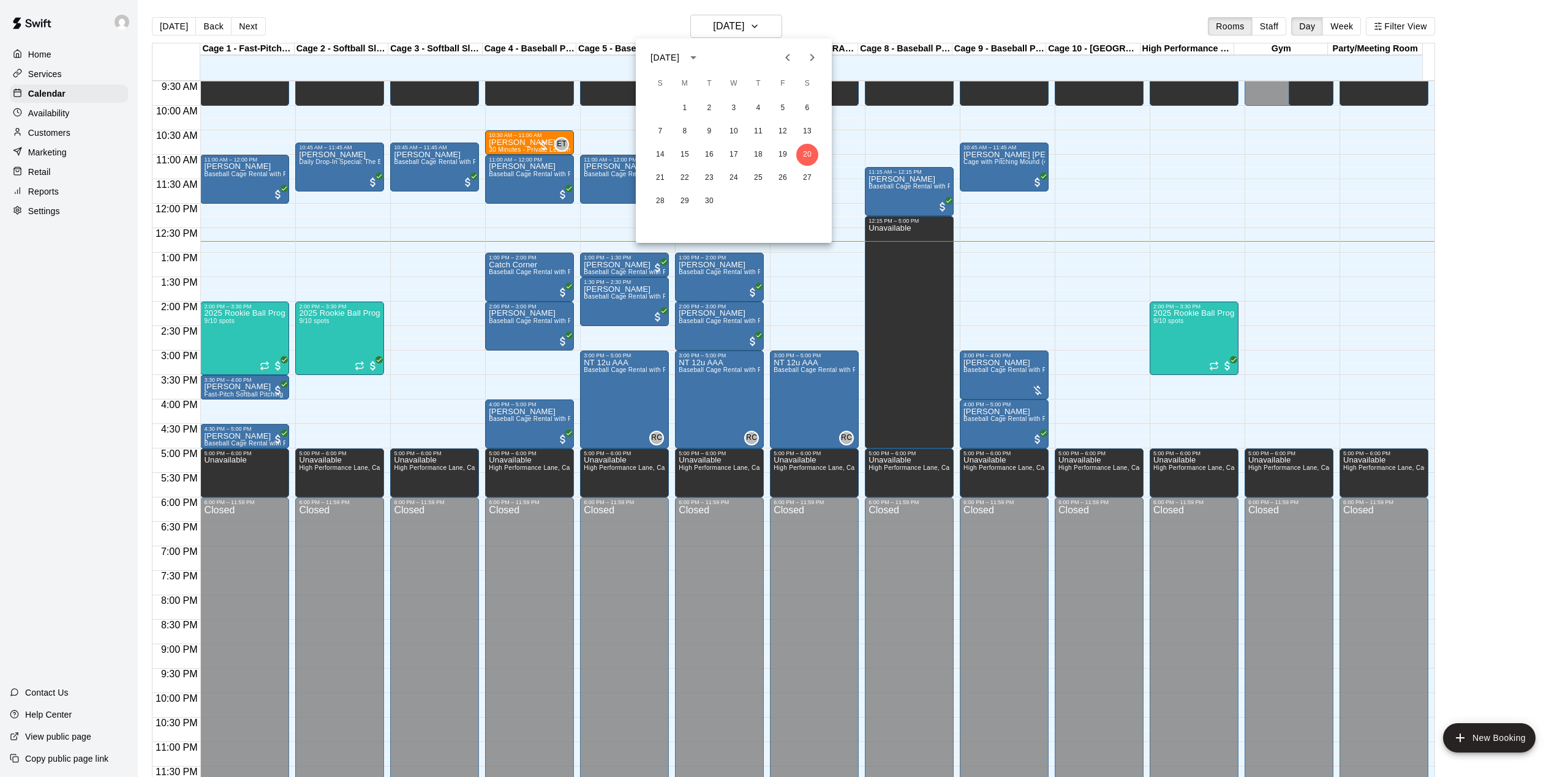
click at [813, 56] on icon "Next month" at bounding box center [812, 57] width 4 height 7
click at [782, 122] on button "10" at bounding box center [782, 131] width 22 height 22
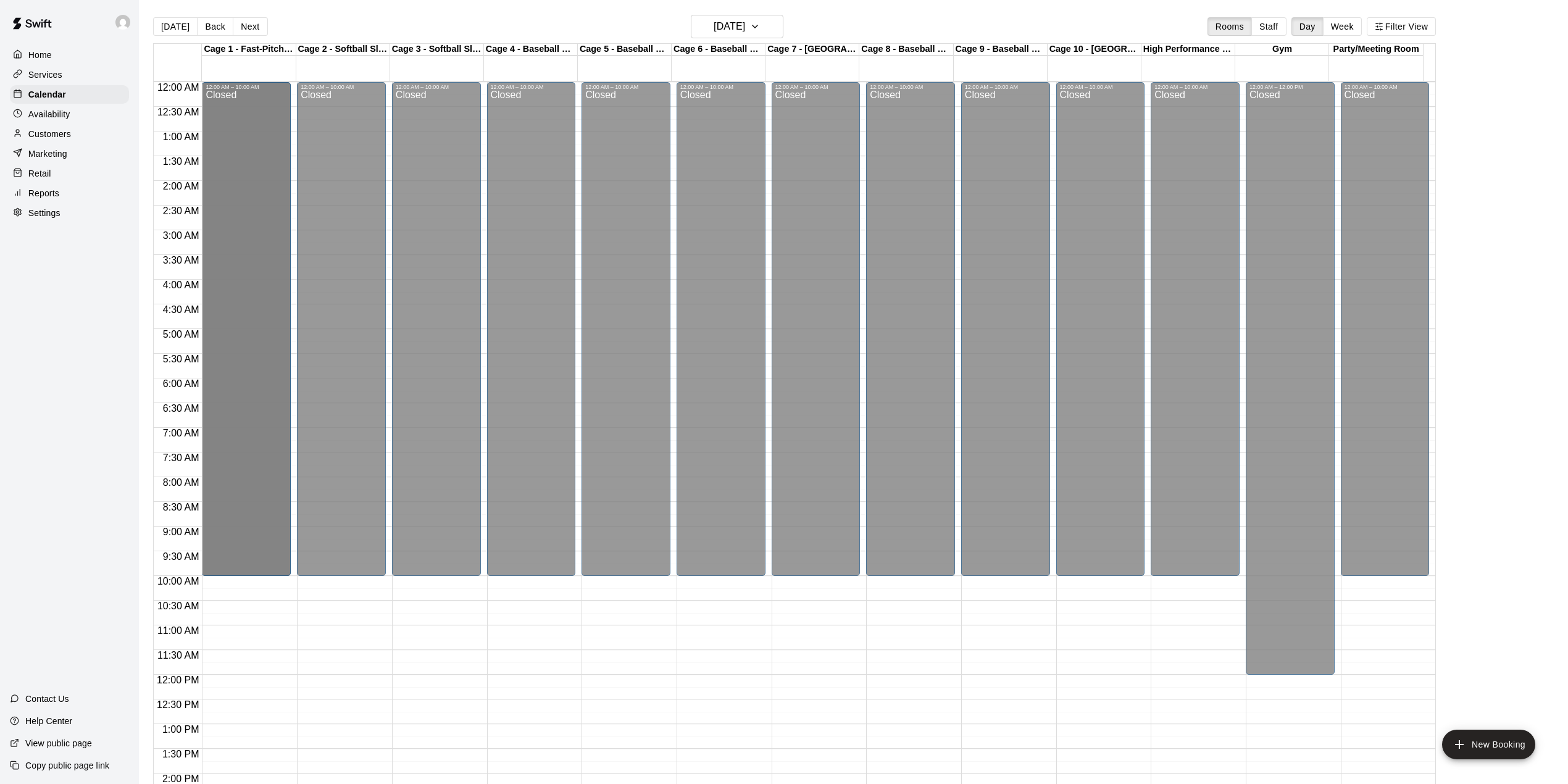
drag, startPoint x: 210, startPoint y: 188, endPoint x: 218, endPoint y: 110, distance: 78.4
drag, startPoint x: 205, startPoint y: 121, endPoint x: 205, endPoint y: 163, distance: 42.0
drag, startPoint x: 245, startPoint y: 566, endPoint x: 245, endPoint y: 442, distance: 124.0
drag, startPoint x: 242, startPoint y: 572, endPoint x: 258, endPoint y: 468, distance: 105.2
drag, startPoint x: 247, startPoint y: 412, endPoint x: 269, endPoint y: 89, distance: 323.7
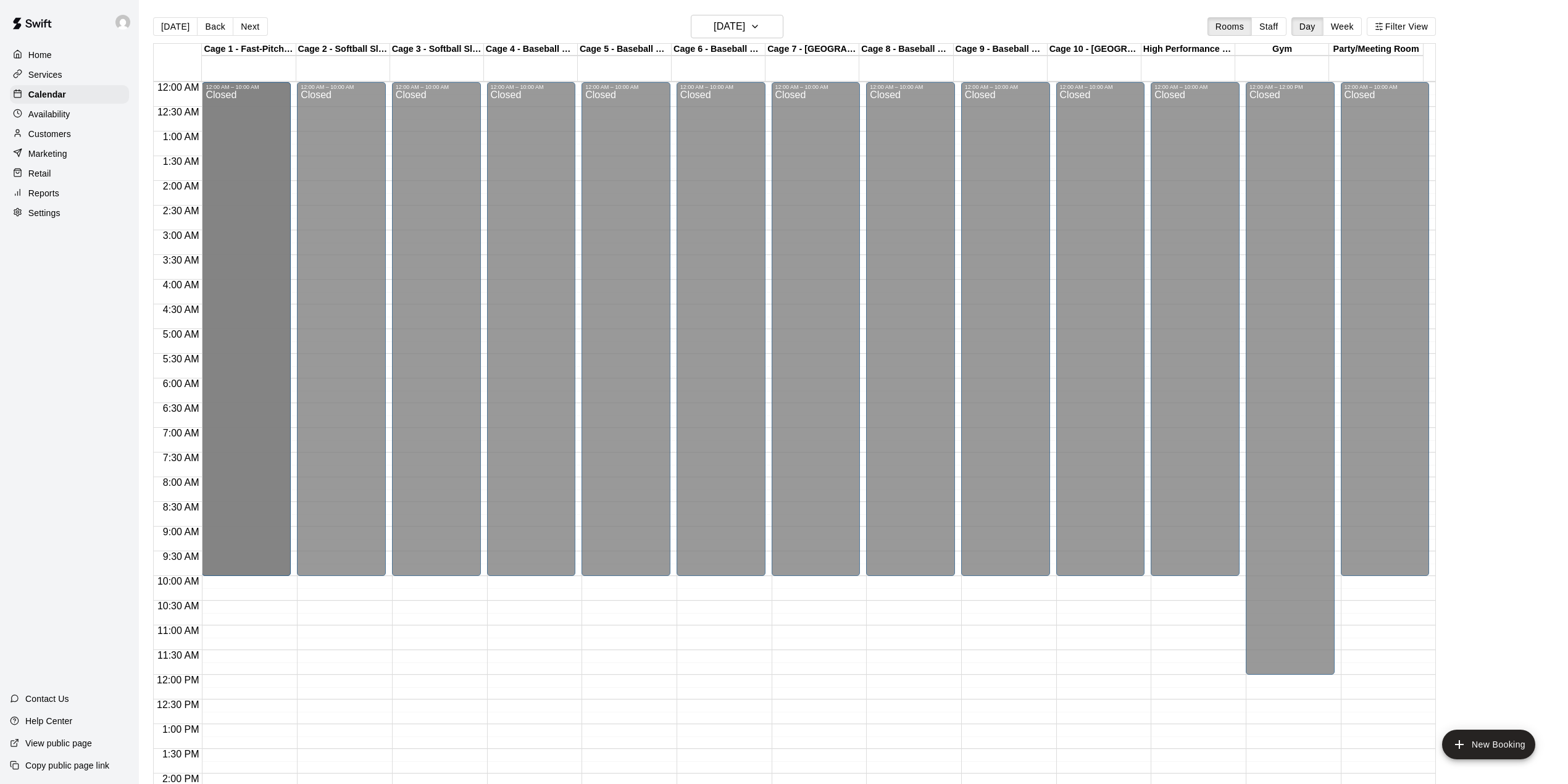
drag, startPoint x: 247, startPoint y: 568, endPoint x: 235, endPoint y: 494, distance: 75.0
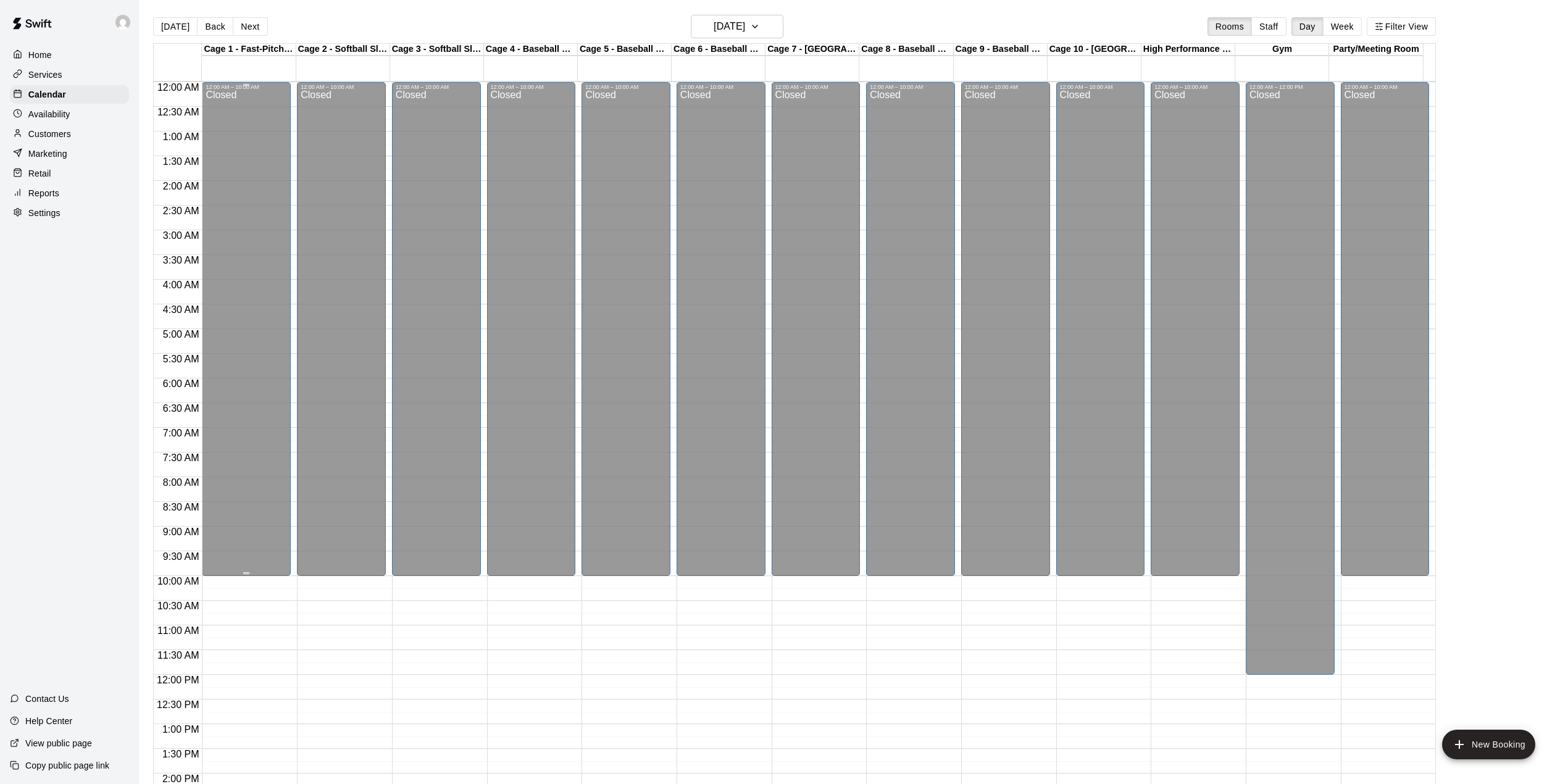
click at [236, 506] on div "Closed" at bounding box center [245, 335] width 81 height 490
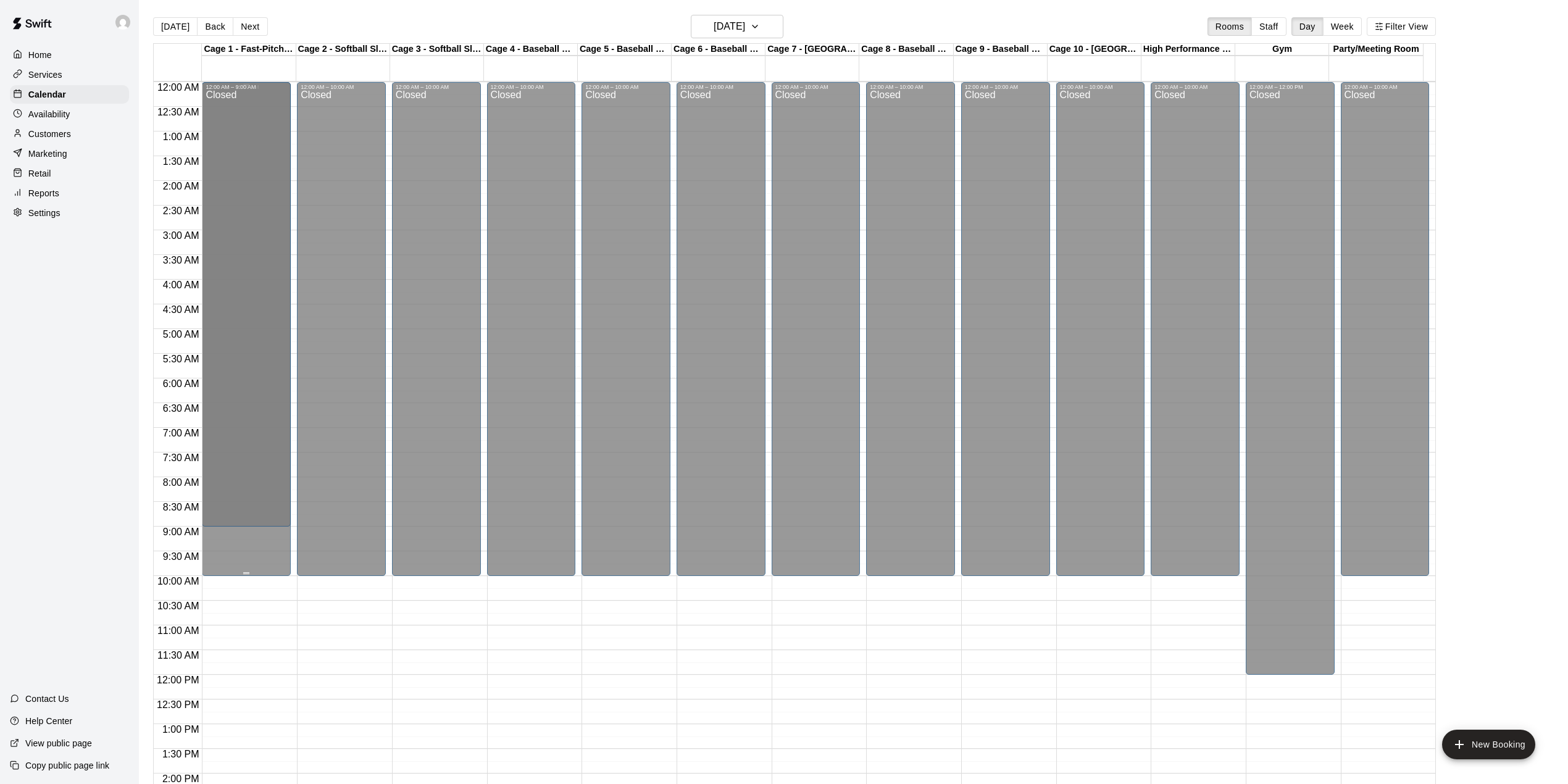
drag, startPoint x: 245, startPoint y: 328, endPoint x: 248, endPoint y: 538, distance: 210.0
drag, startPoint x: 245, startPoint y: 574, endPoint x: 247, endPoint y: 530, distance: 44.0
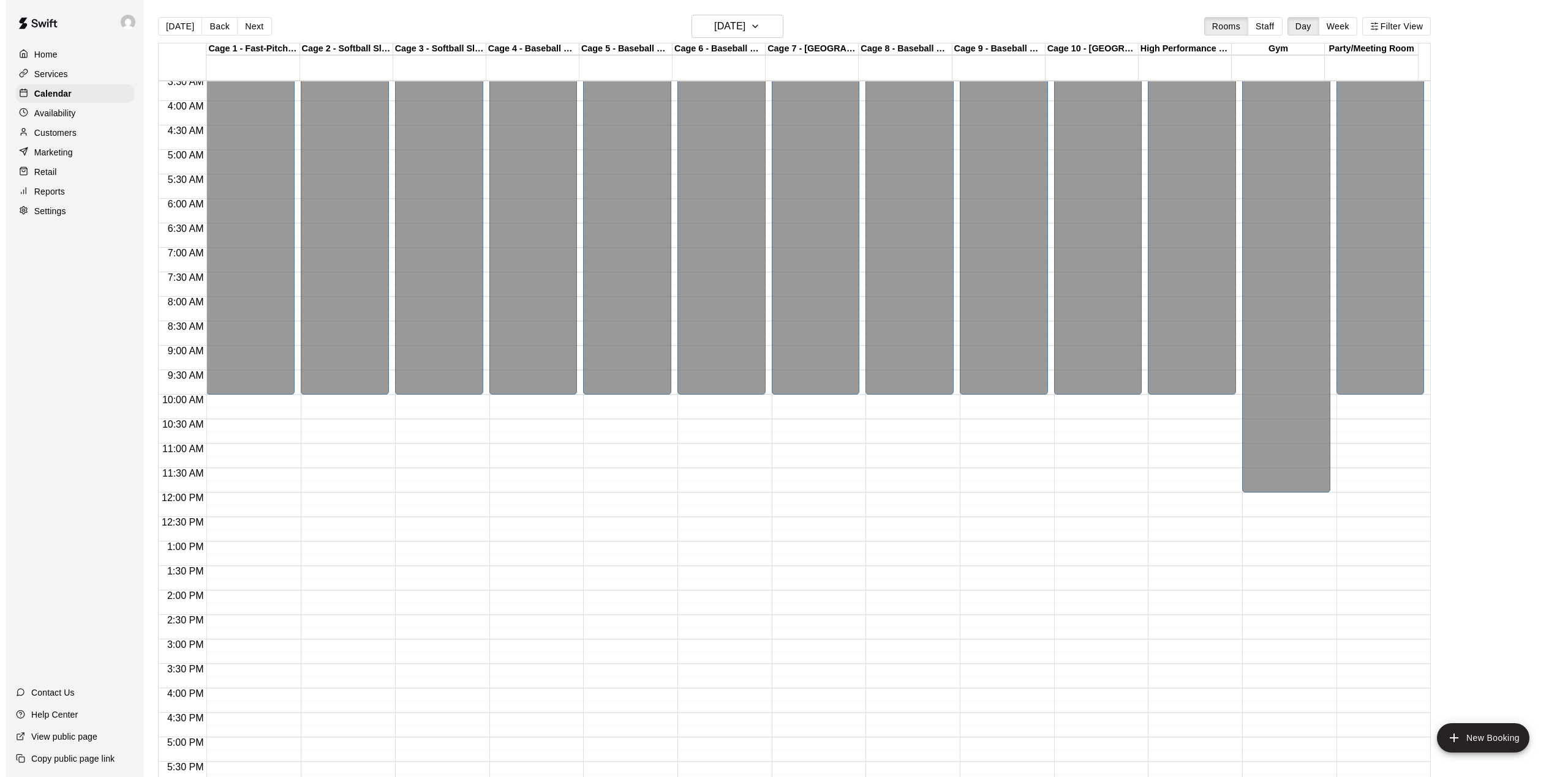
scroll to position [245, 0]
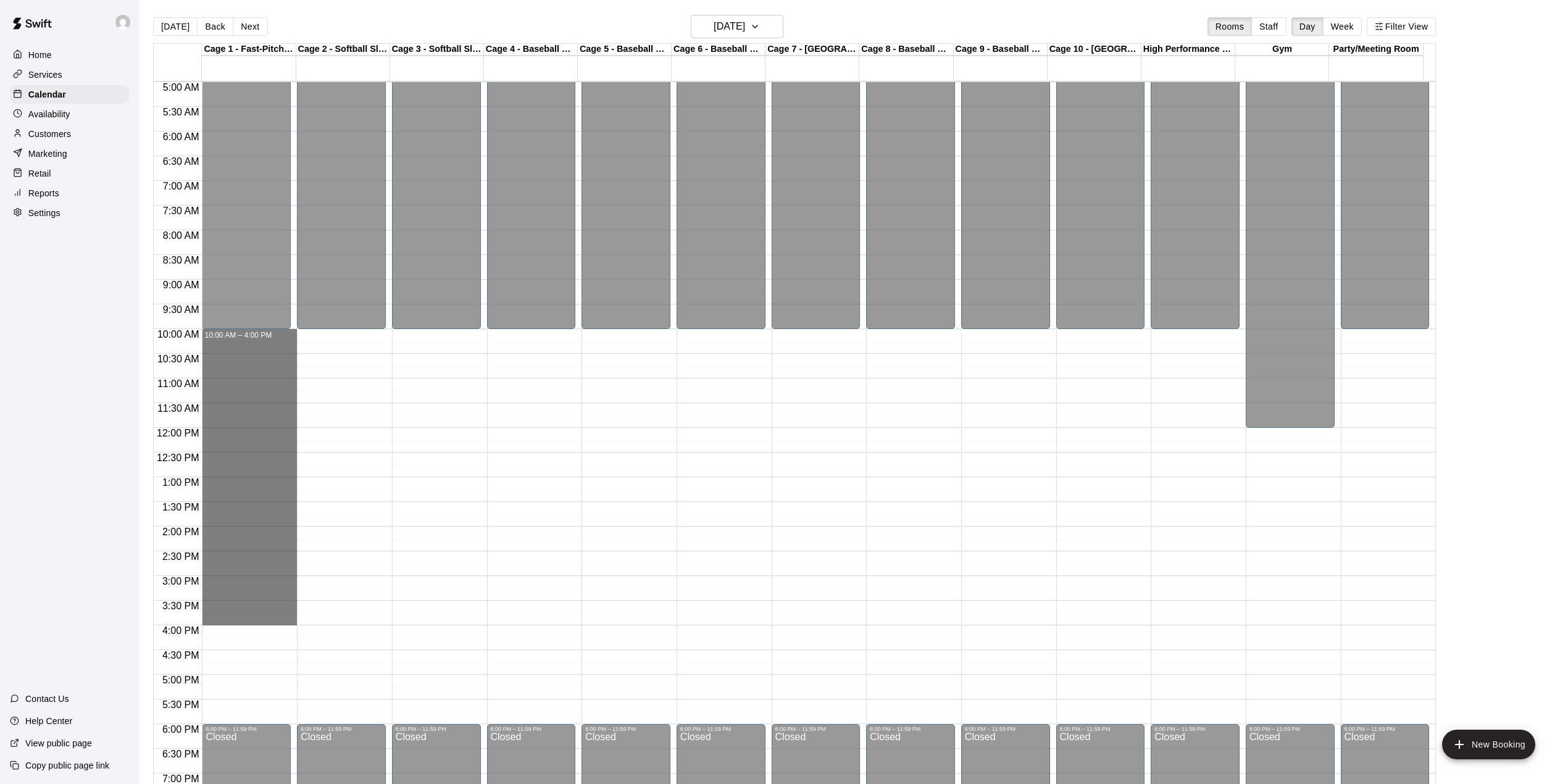
drag, startPoint x: 218, startPoint y: 339, endPoint x: 264, endPoint y: 626, distance: 290.7
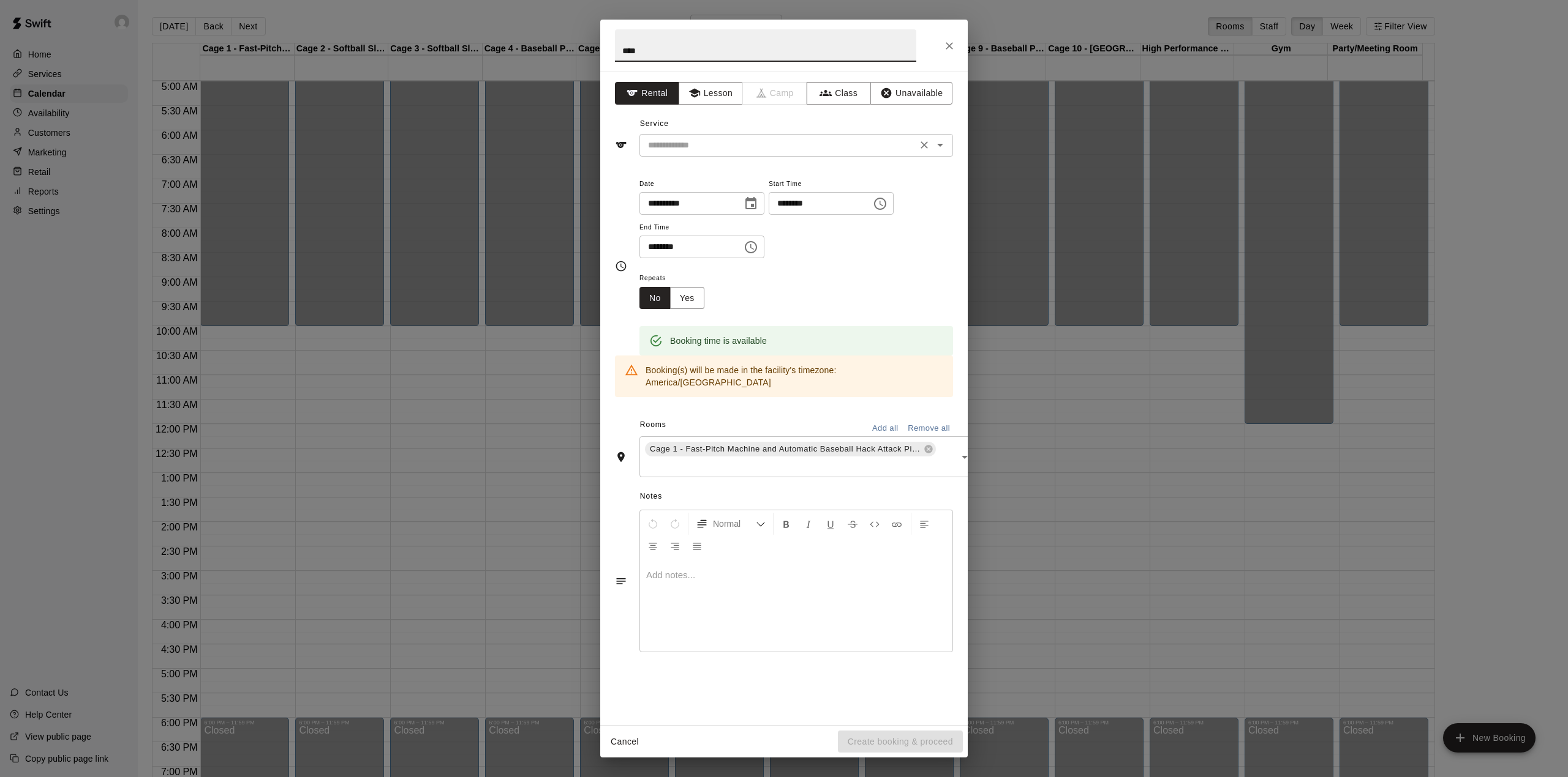
type input "****"
click at [691, 149] on input "text" at bounding box center [778, 146] width 270 height 16
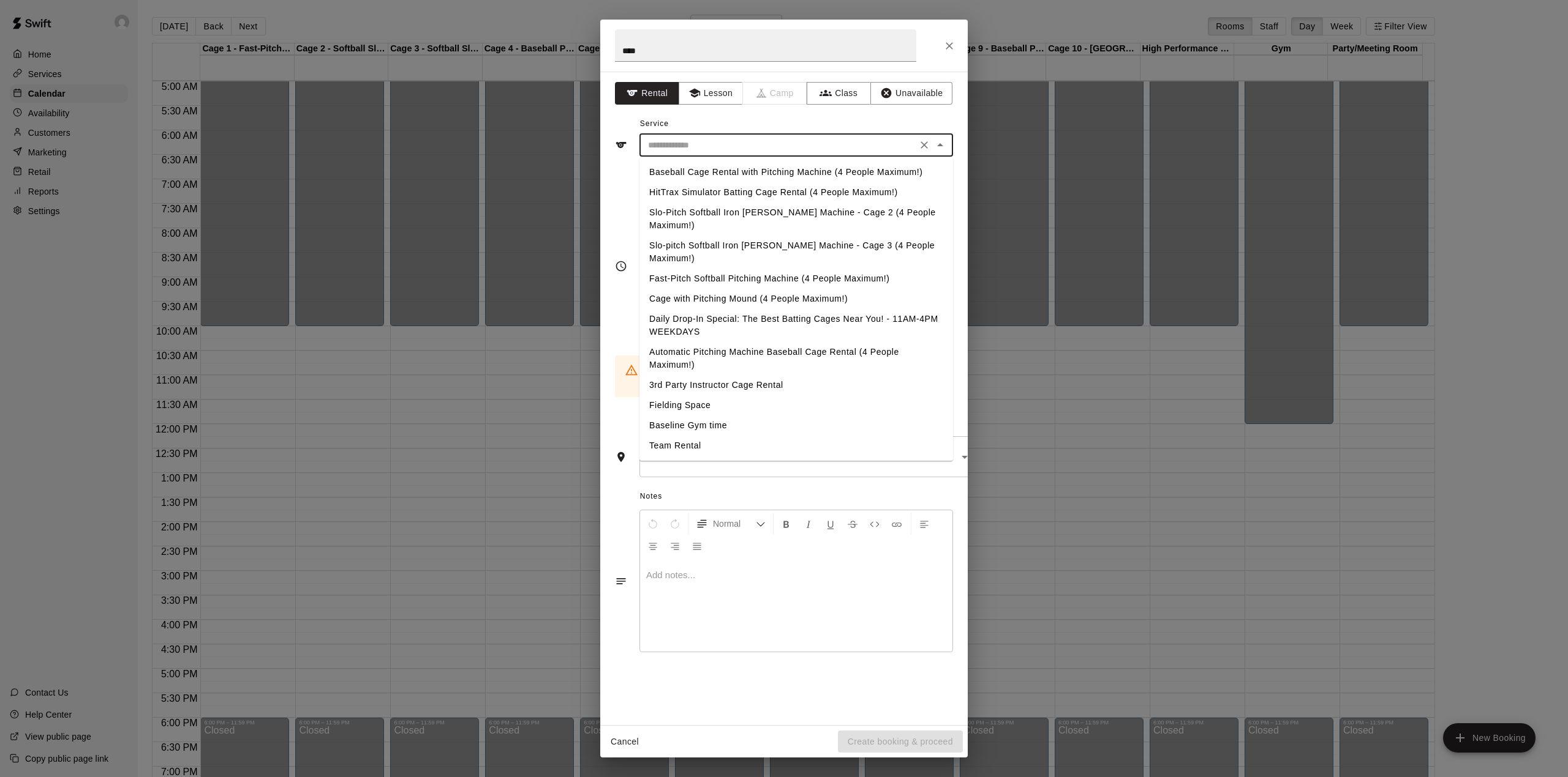
click at [690, 164] on li "Baseball Cage Rental with Pitching Machine (4 People Maximum!)" at bounding box center [797, 172] width 314 height 20
type input "**********"
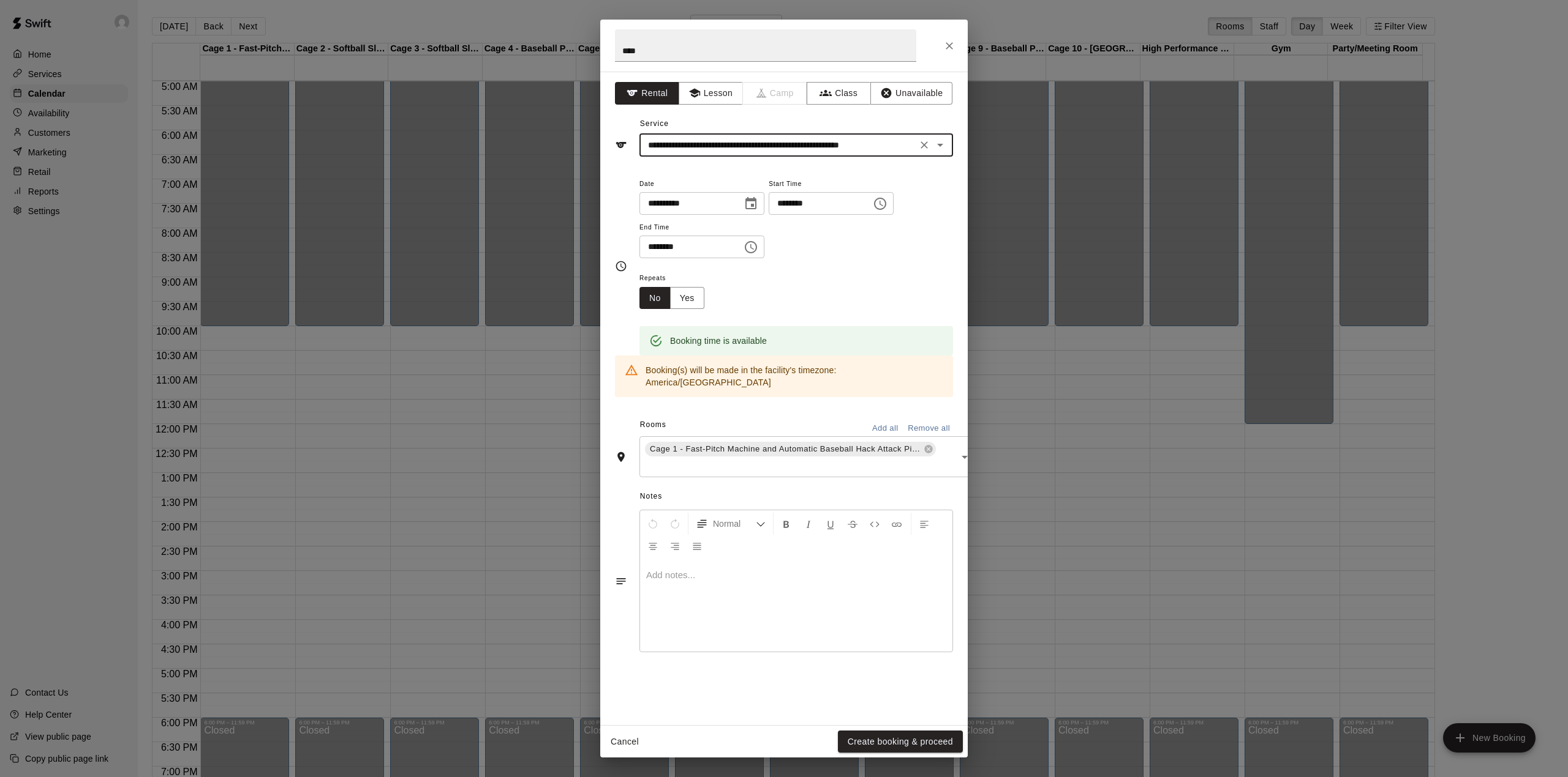
click at [863, 208] on input "********" at bounding box center [816, 204] width 94 height 23
click at [883, 206] on icon "Choose time, selected time is 10:00 AM" at bounding box center [882, 204] width 3 height 5
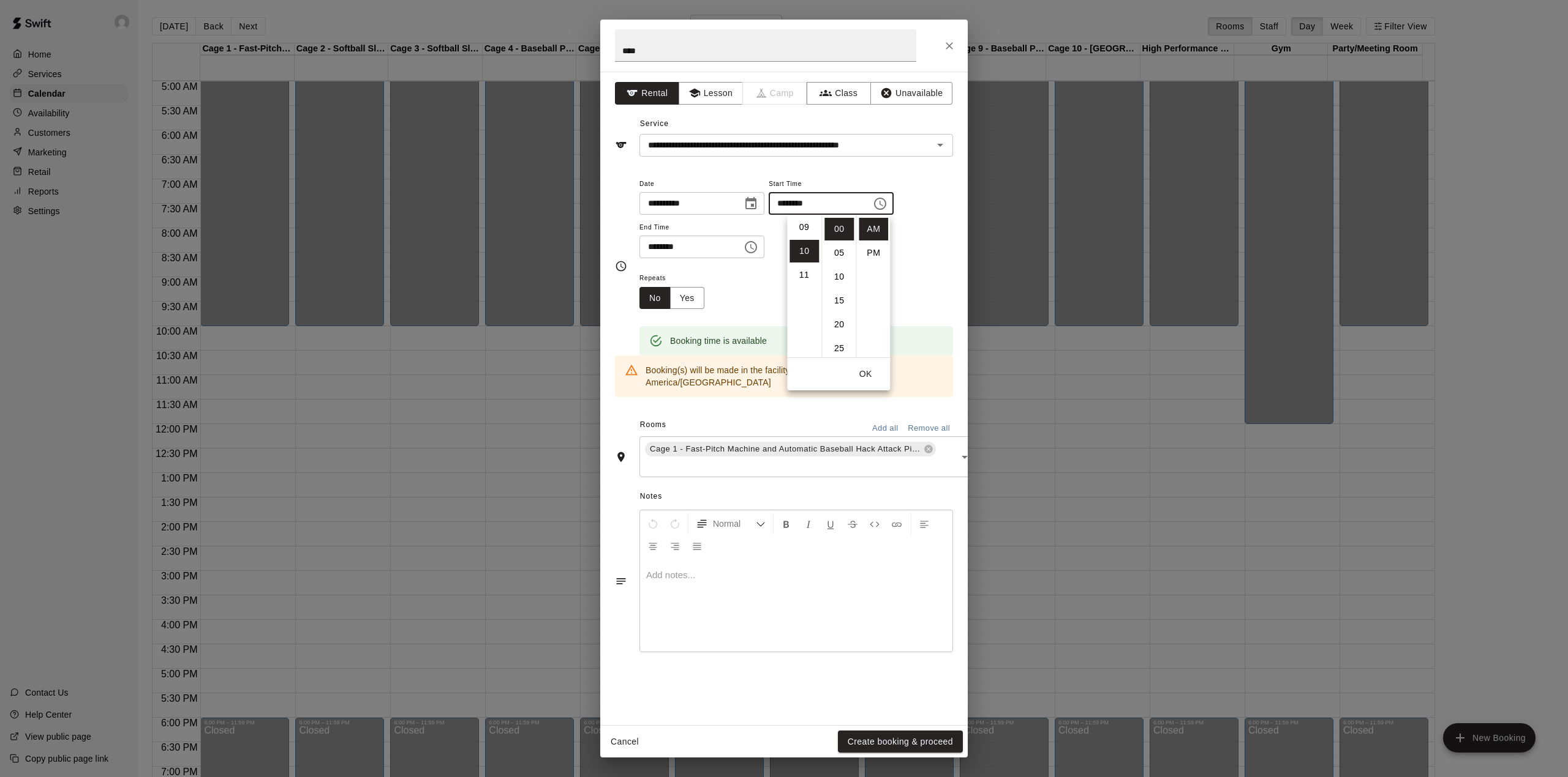
scroll to position [206, 0]
click at [801, 243] on li "09" at bounding box center [804, 237] width 29 height 23
type input "********"
click at [863, 370] on button "OK" at bounding box center [865, 374] width 39 height 23
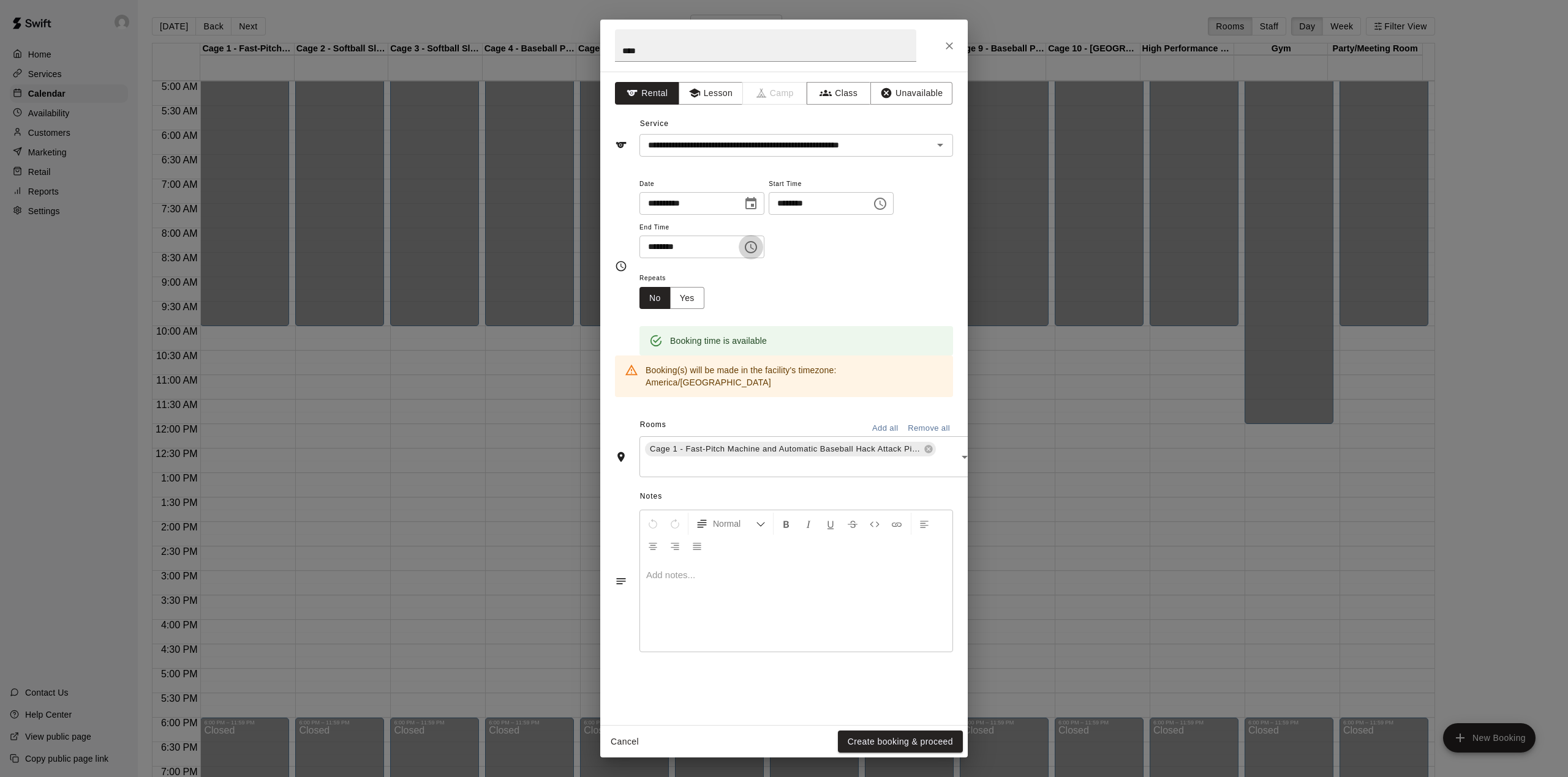
click at [760, 241] on button "Choose time, selected time is 4:00 PM" at bounding box center [751, 247] width 24 height 24
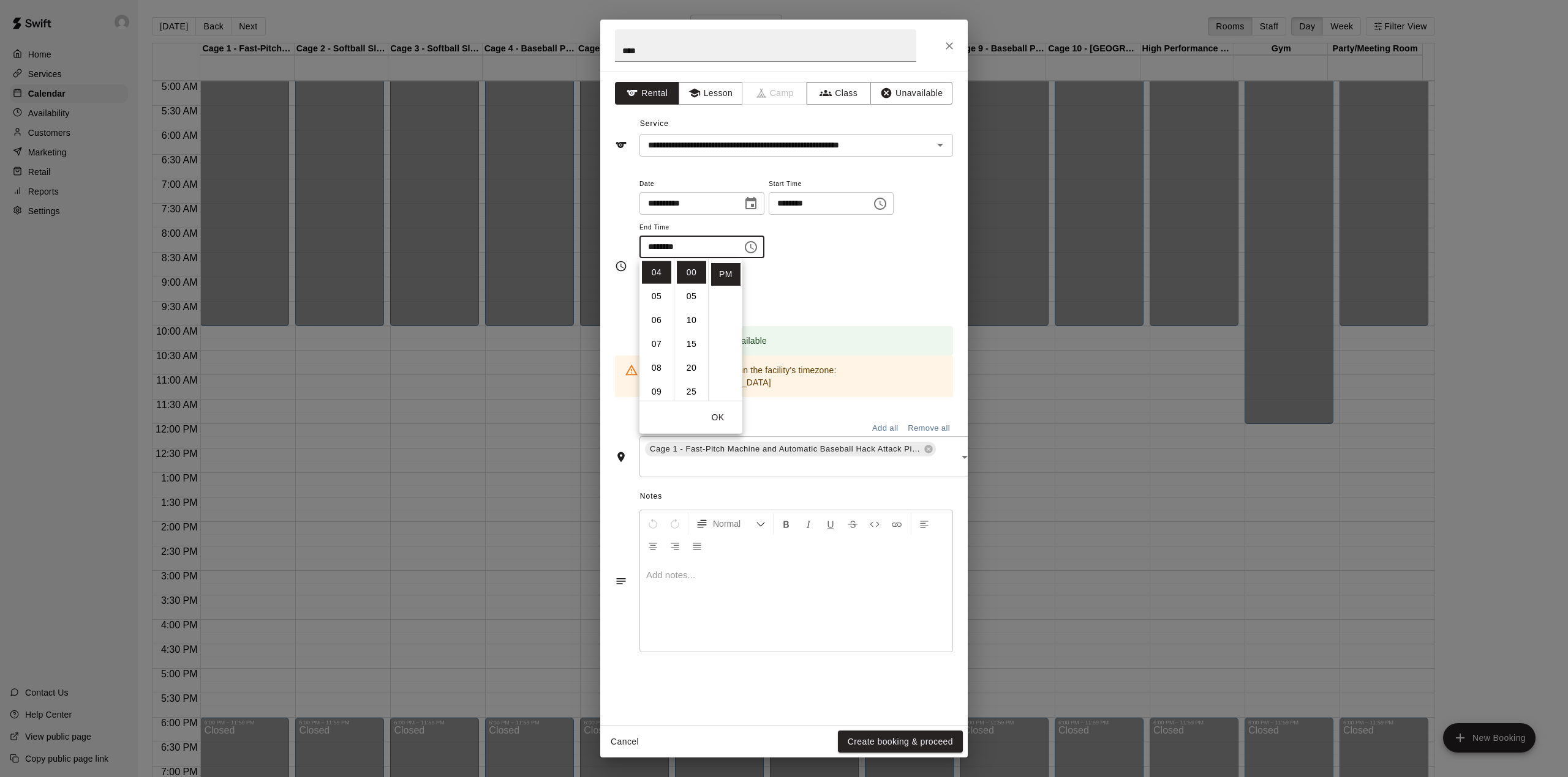
scroll to position [62, 0]
click at [653, 276] on li "03" at bounding box center [657, 282] width 29 height 23
click at [693, 380] on li "30" at bounding box center [692, 384] width 29 height 23
type input "********"
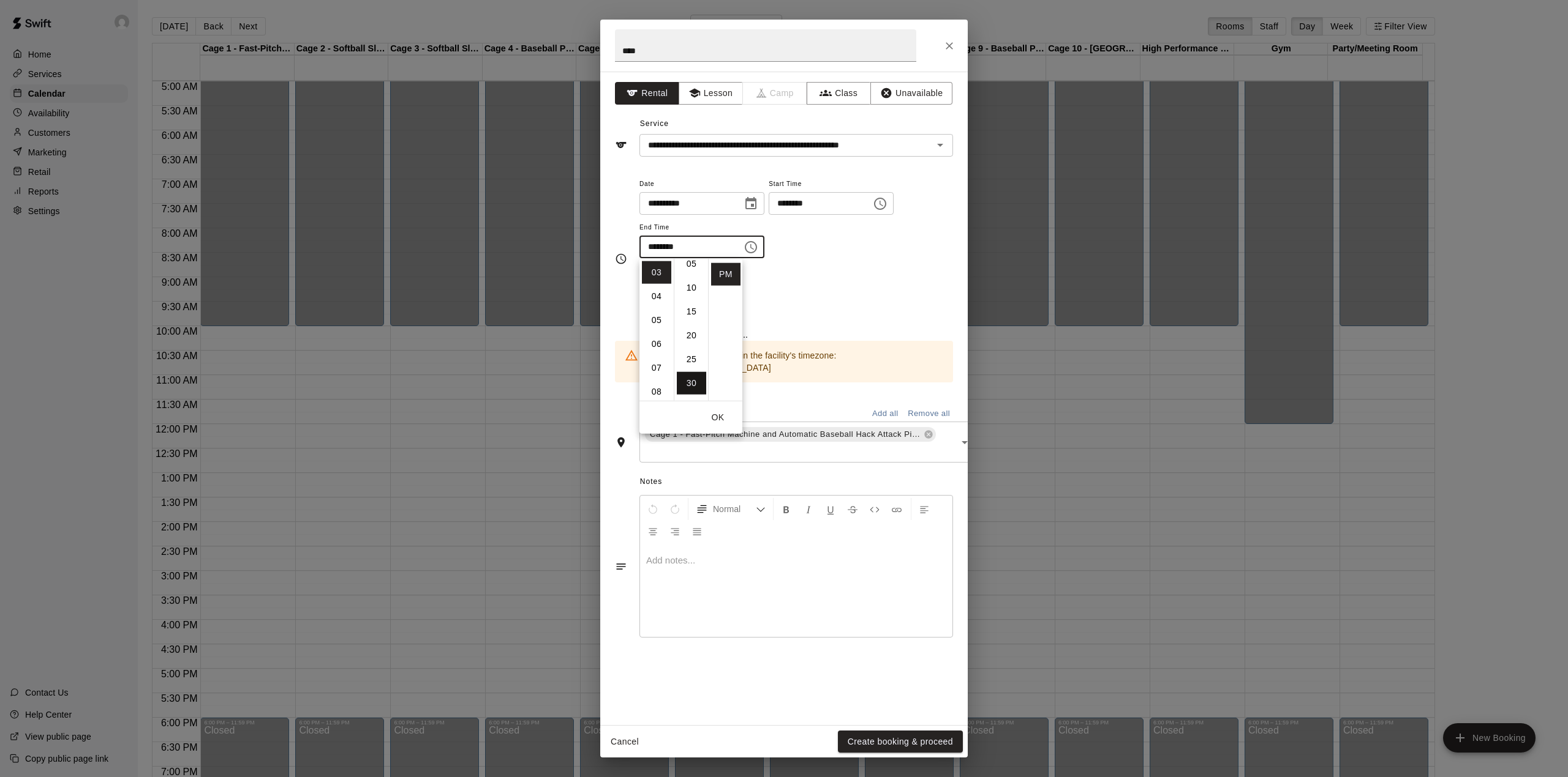
scroll to position [143, 0]
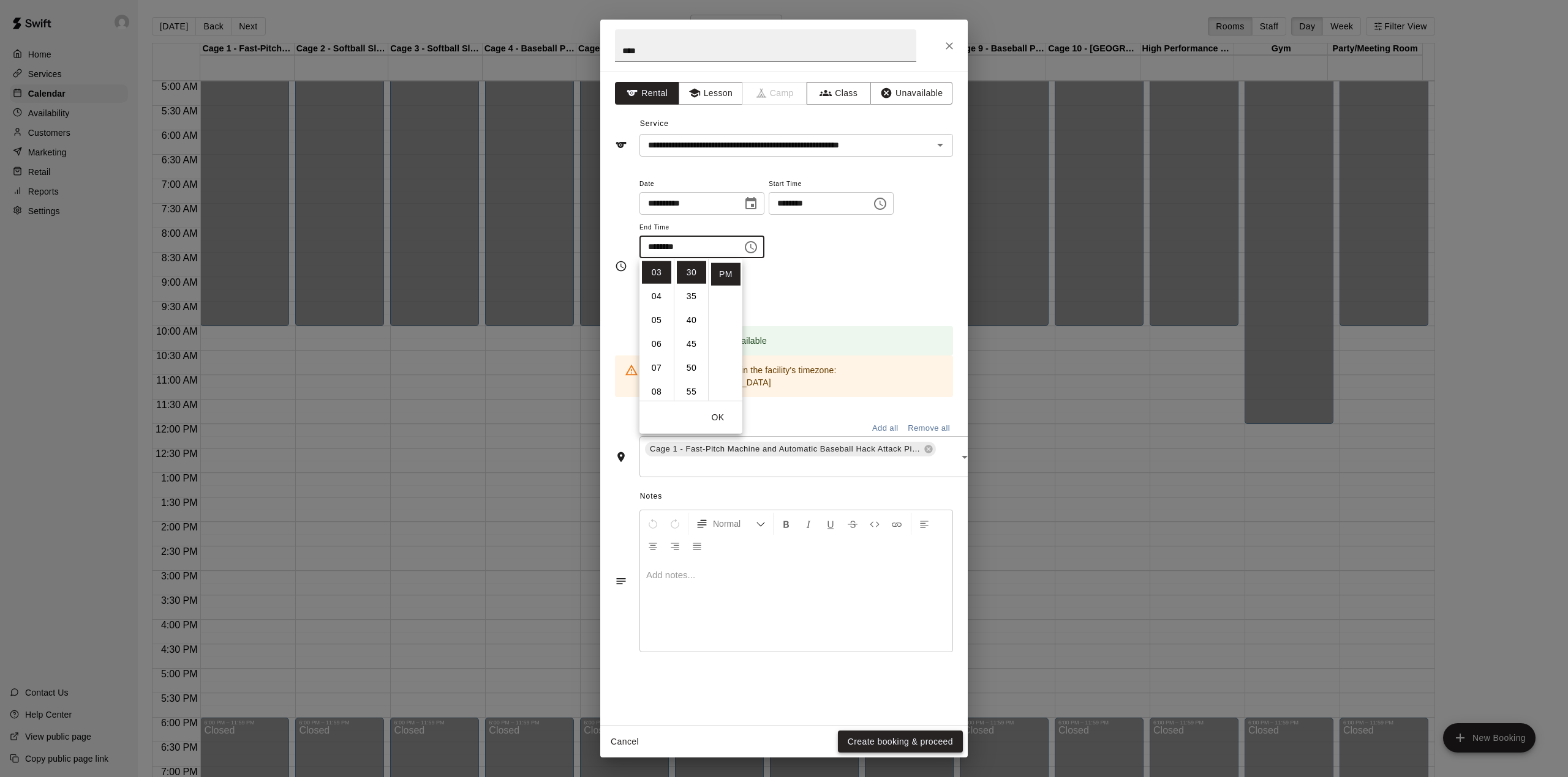
click at [899, 741] on button "Create booking & proceed" at bounding box center [901, 742] width 125 height 23
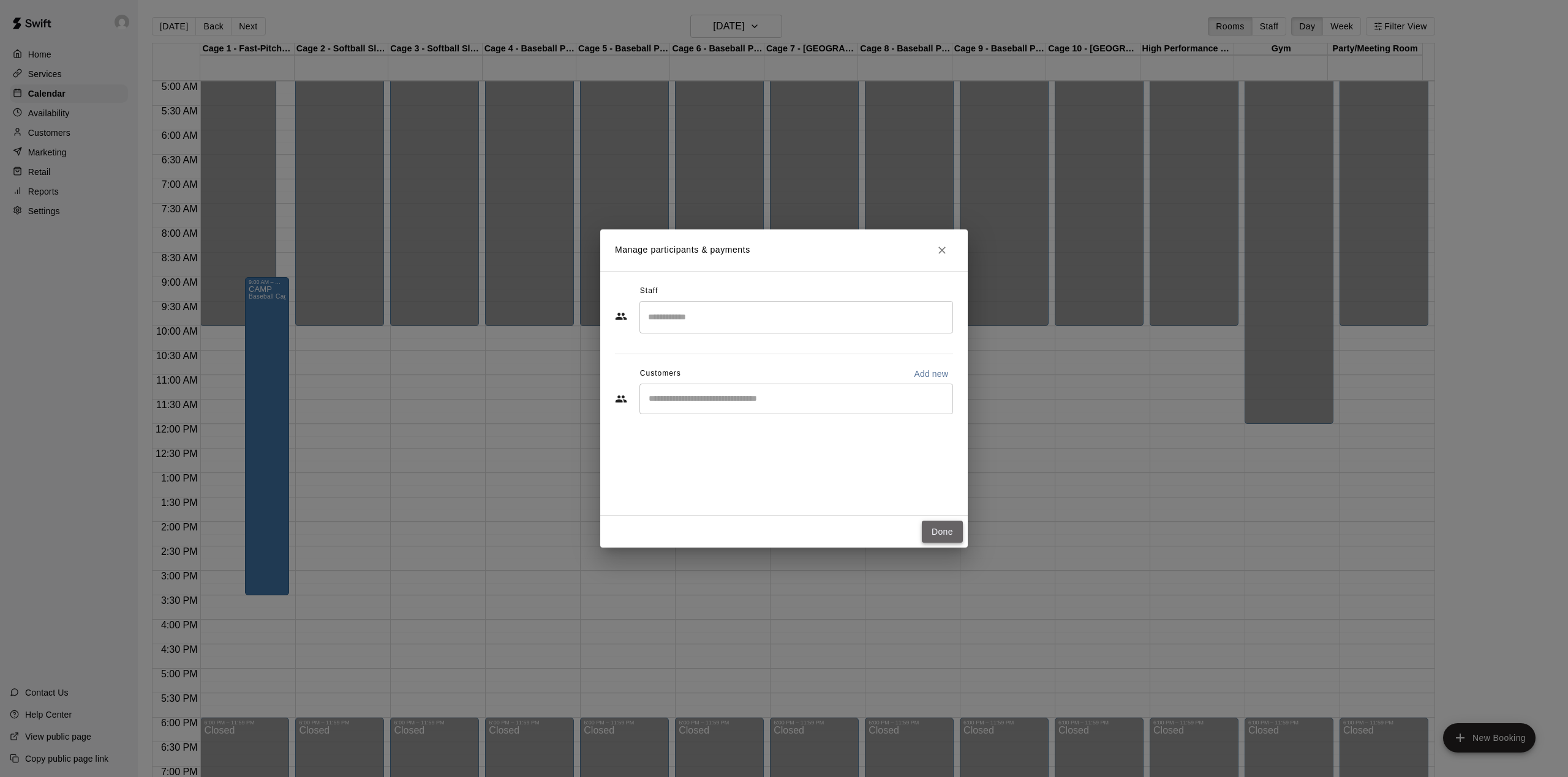
click at [933, 521] on button "Done" at bounding box center [942, 532] width 41 height 23
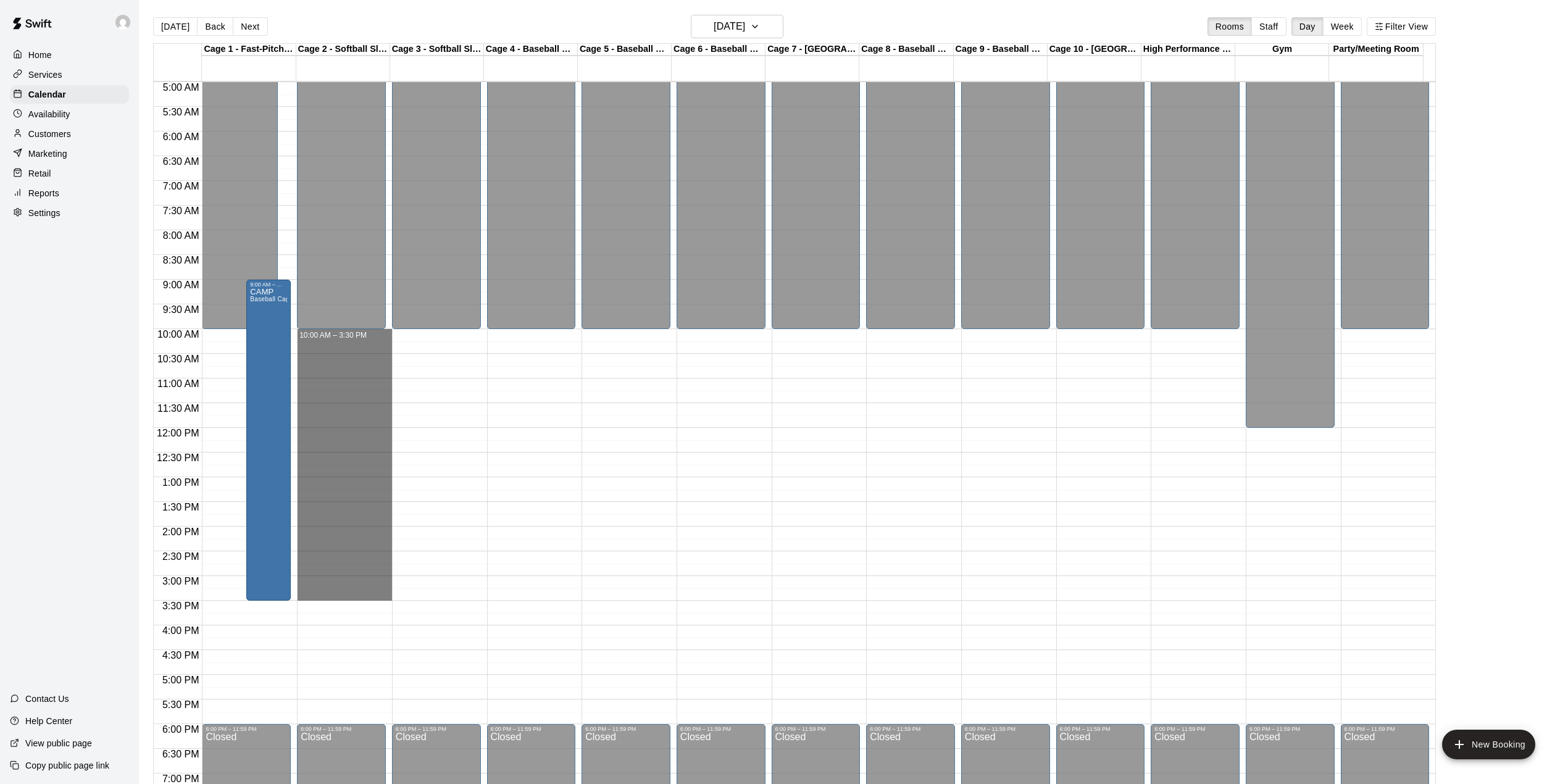
drag, startPoint x: 331, startPoint y: 337, endPoint x: 395, endPoint y: 597, distance: 267.8
click at [395, 597] on div "12:00 AM 12:30 AM 1:00 AM 1:30 AM 2:00 AM 2:30 AM 3:00 AM 3:30 AM 4:00 AM 4:30 …" at bounding box center [794, 440] width 1281 height 718
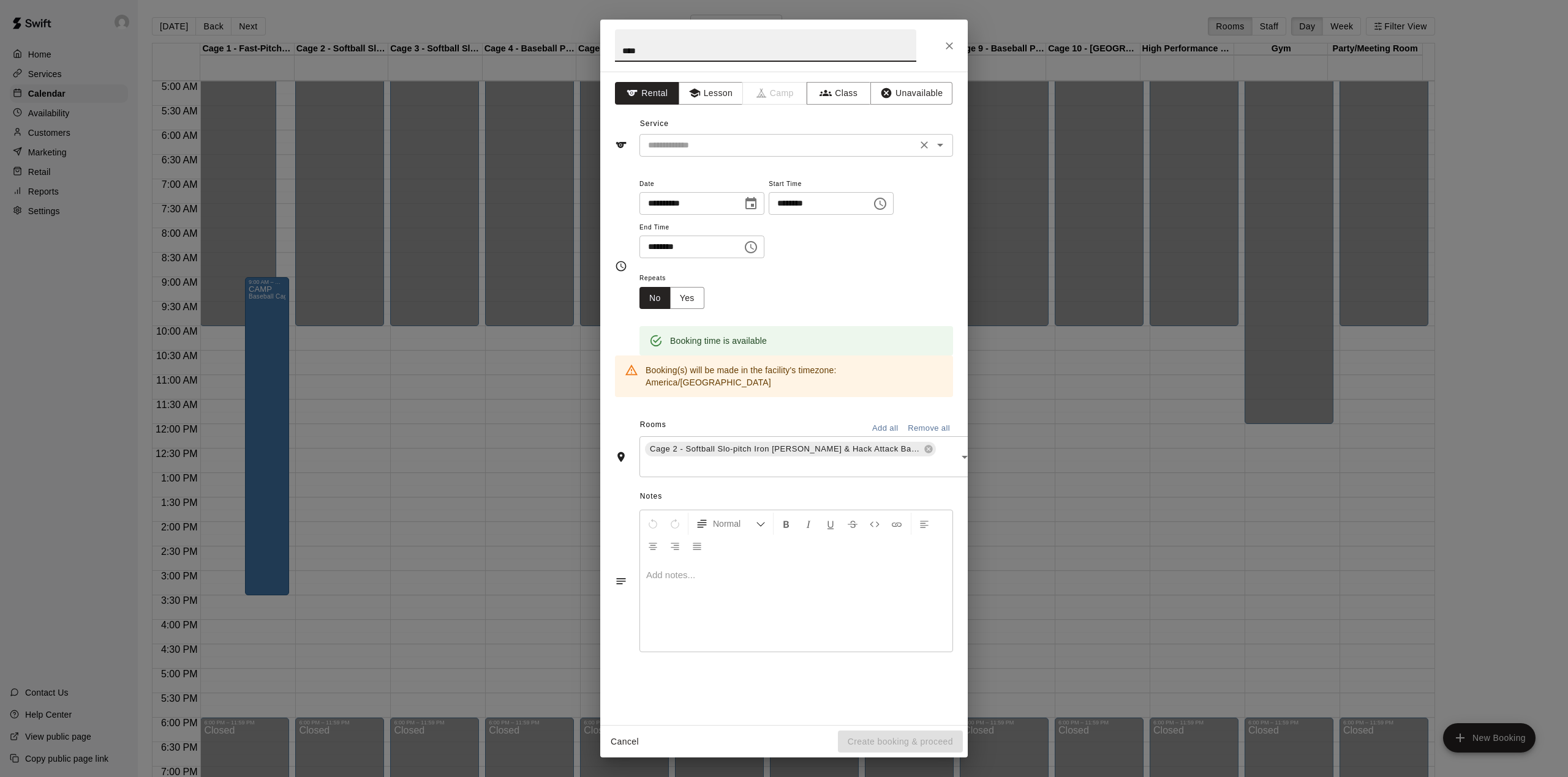
type input "****"
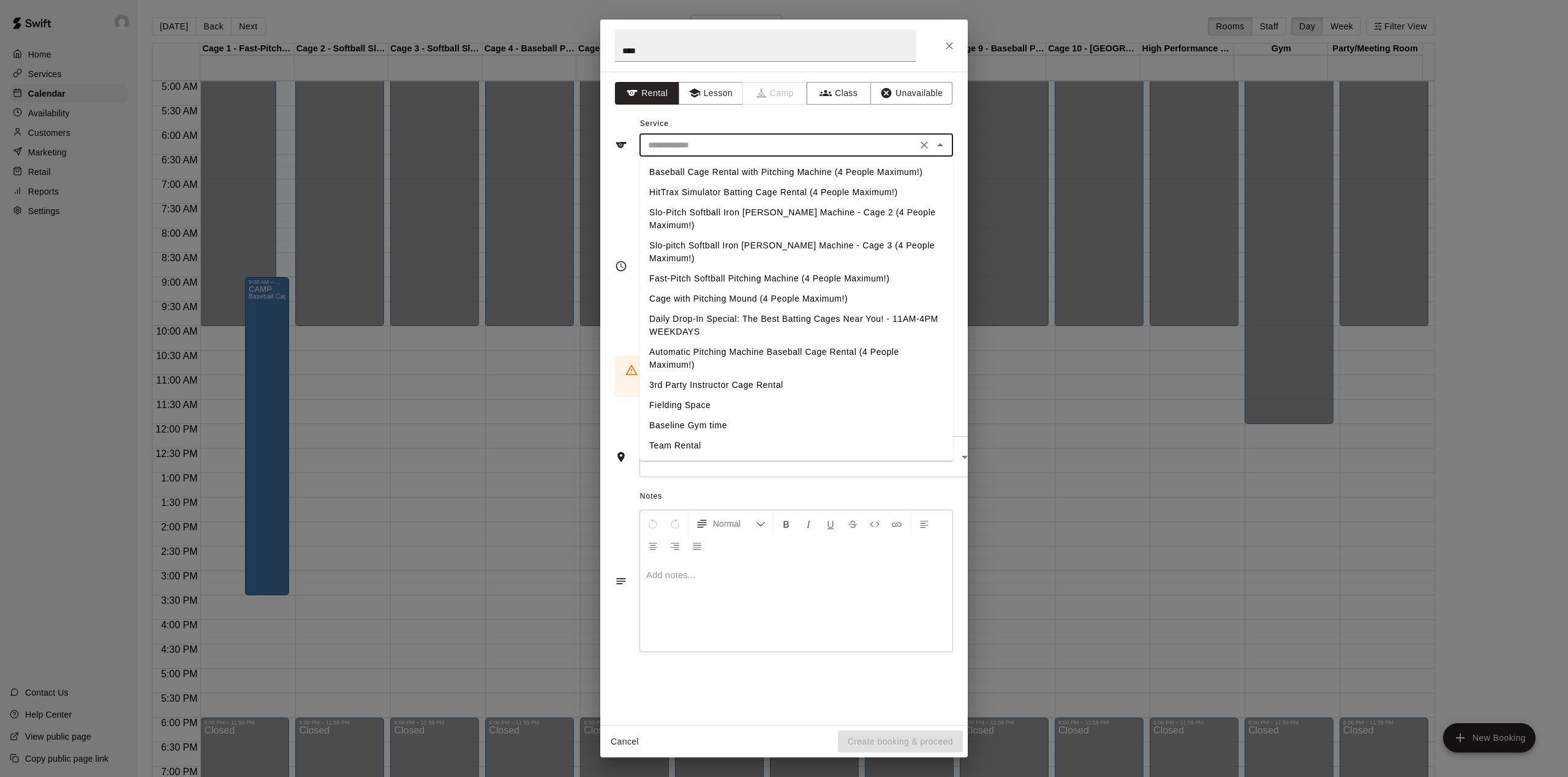
click at [719, 143] on input "text" at bounding box center [778, 146] width 270 height 16
click at [730, 166] on li "Baseball Cage Rental with Pitching Machine (4 People Maximum!)" at bounding box center [797, 172] width 314 height 20
type input "**********"
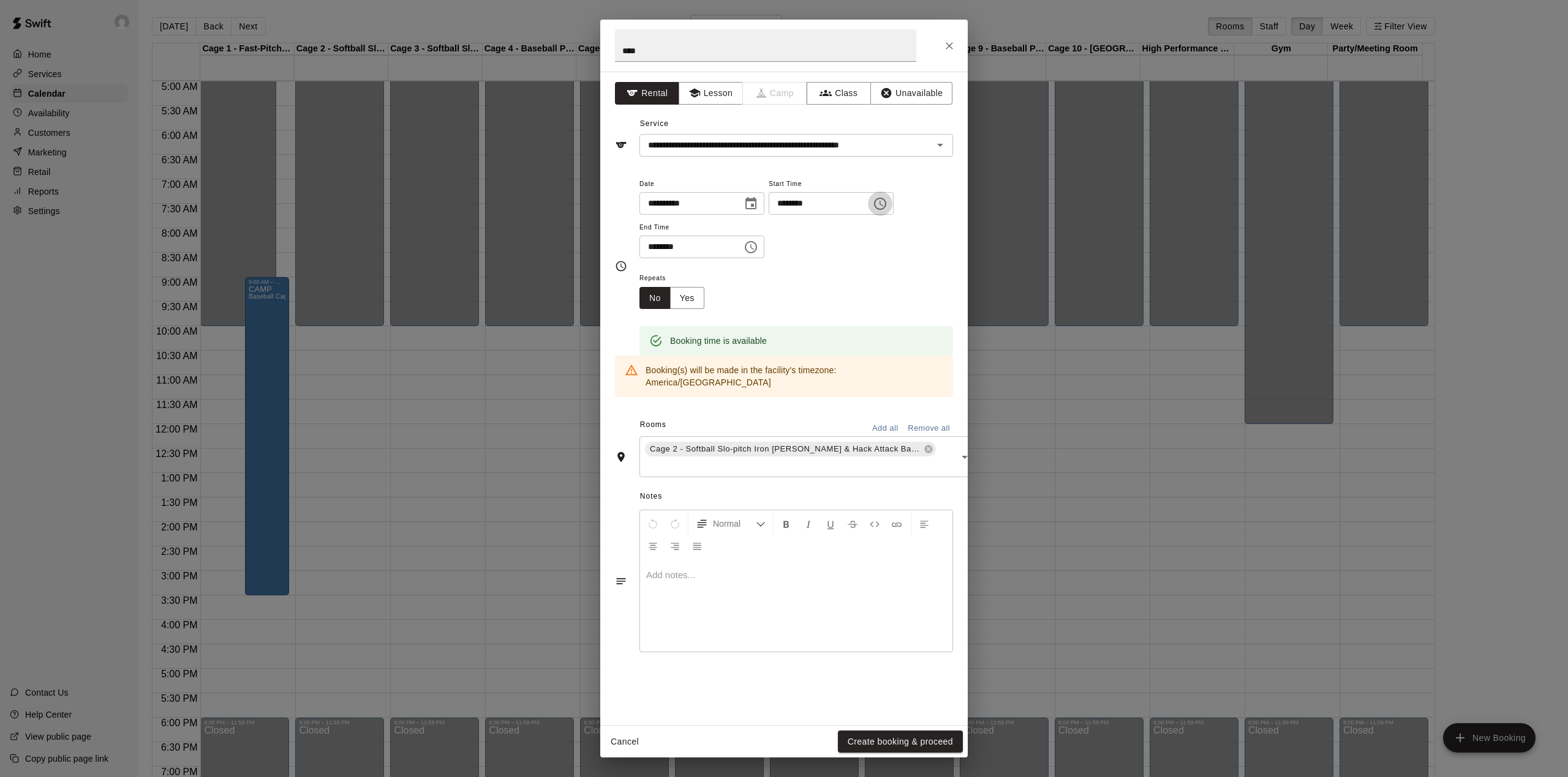
click at [888, 207] on icon "Choose time, selected time is 10:00 AM" at bounding box center [880, 204] width 15 height 15
click at [791, 229] on li "09" at bounding box center [804, 237] width 29 height 23
type input "********"
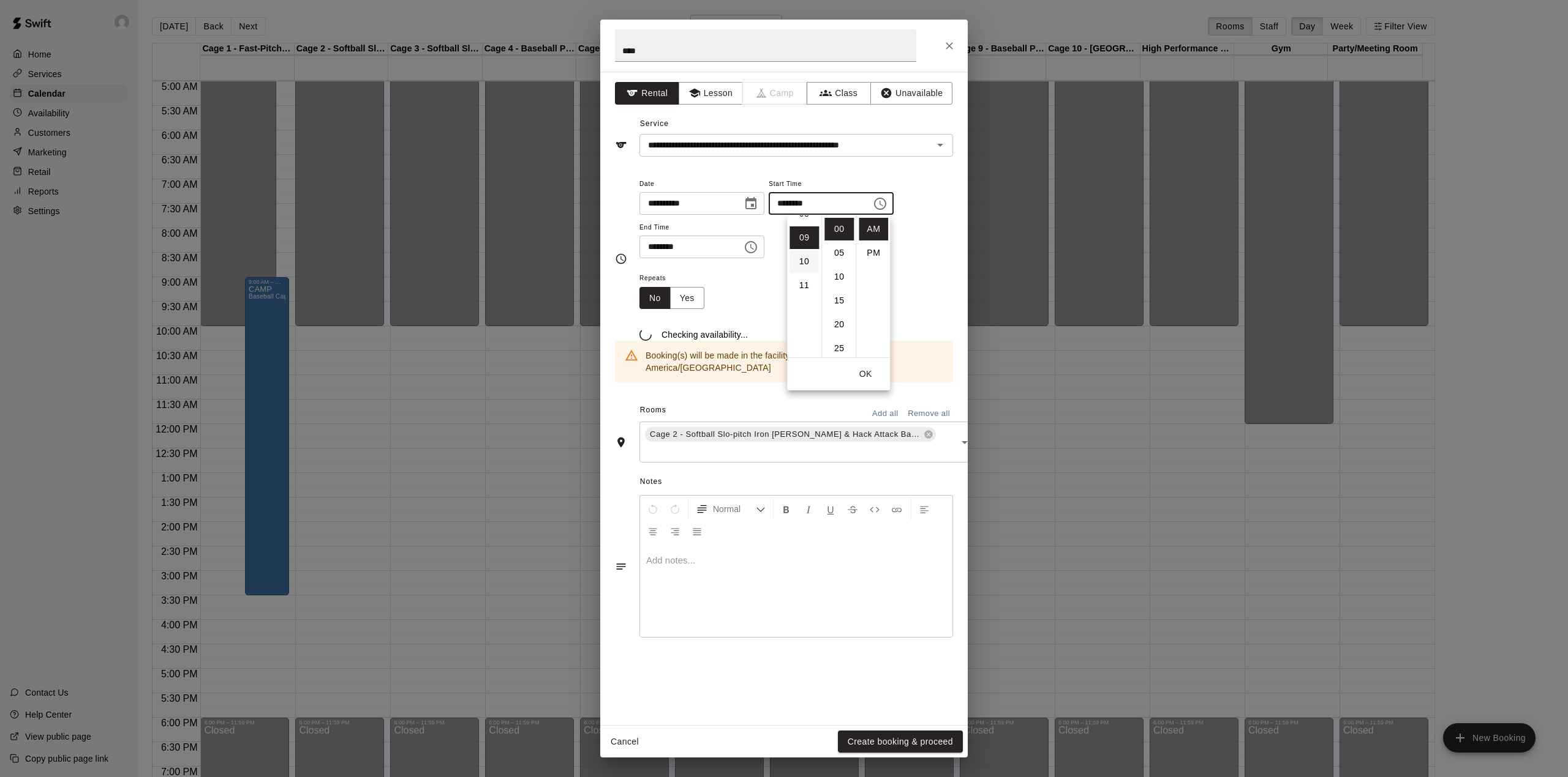
scroll to position [214, 0]
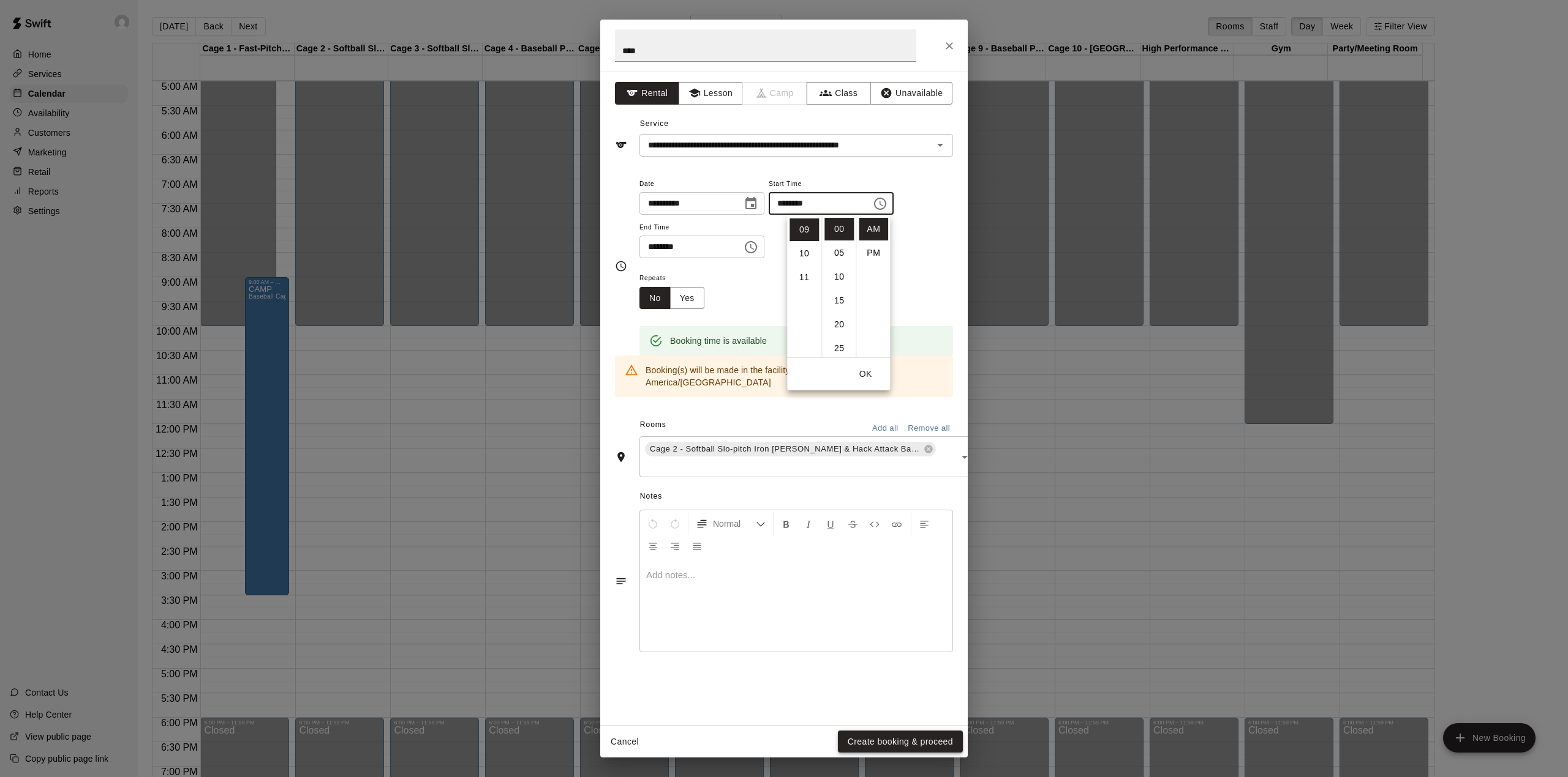
click at [905, 732] on button "Create booking & proceed" at bounding box center [901, 742] width 125 height 23
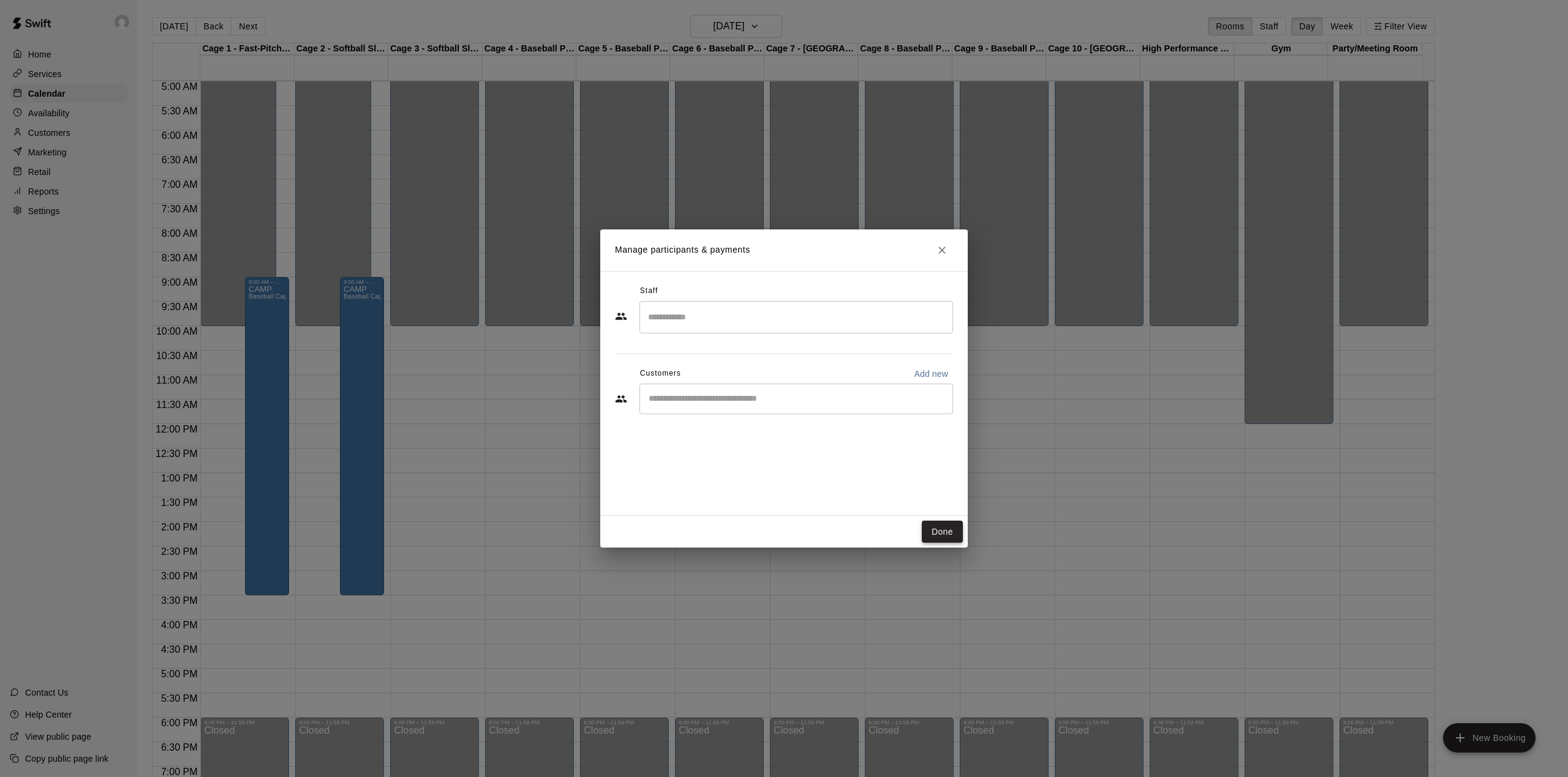
click at [934, 524] on button "Done" at bounding box center [942, 532] width 41 height 23
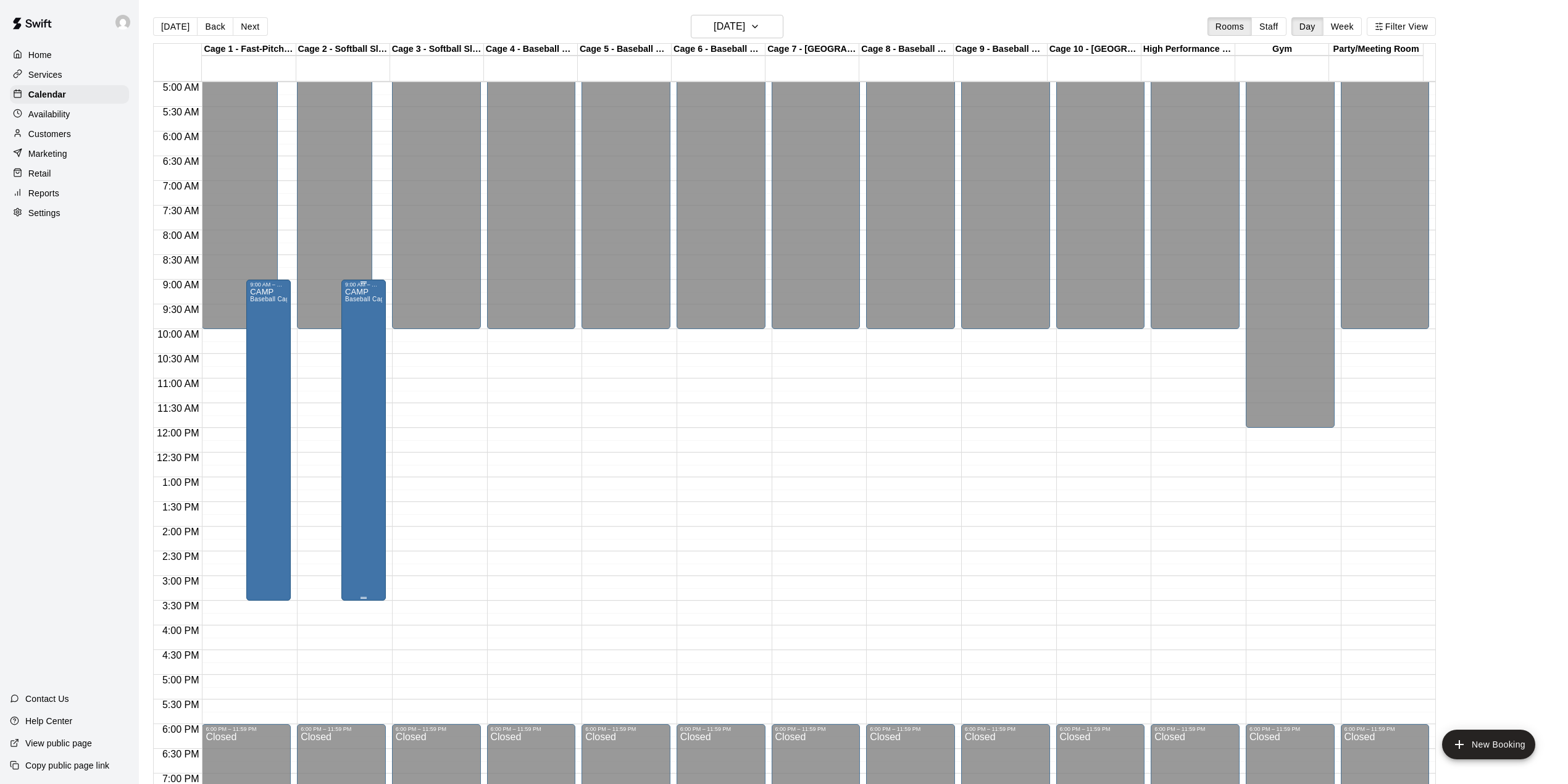
click at [370, 424] on div "CAMP Baseball Cage Rental with Pitching Machine (4 People Maximum!)" at bounding box center [363, 679] width 37 height 784
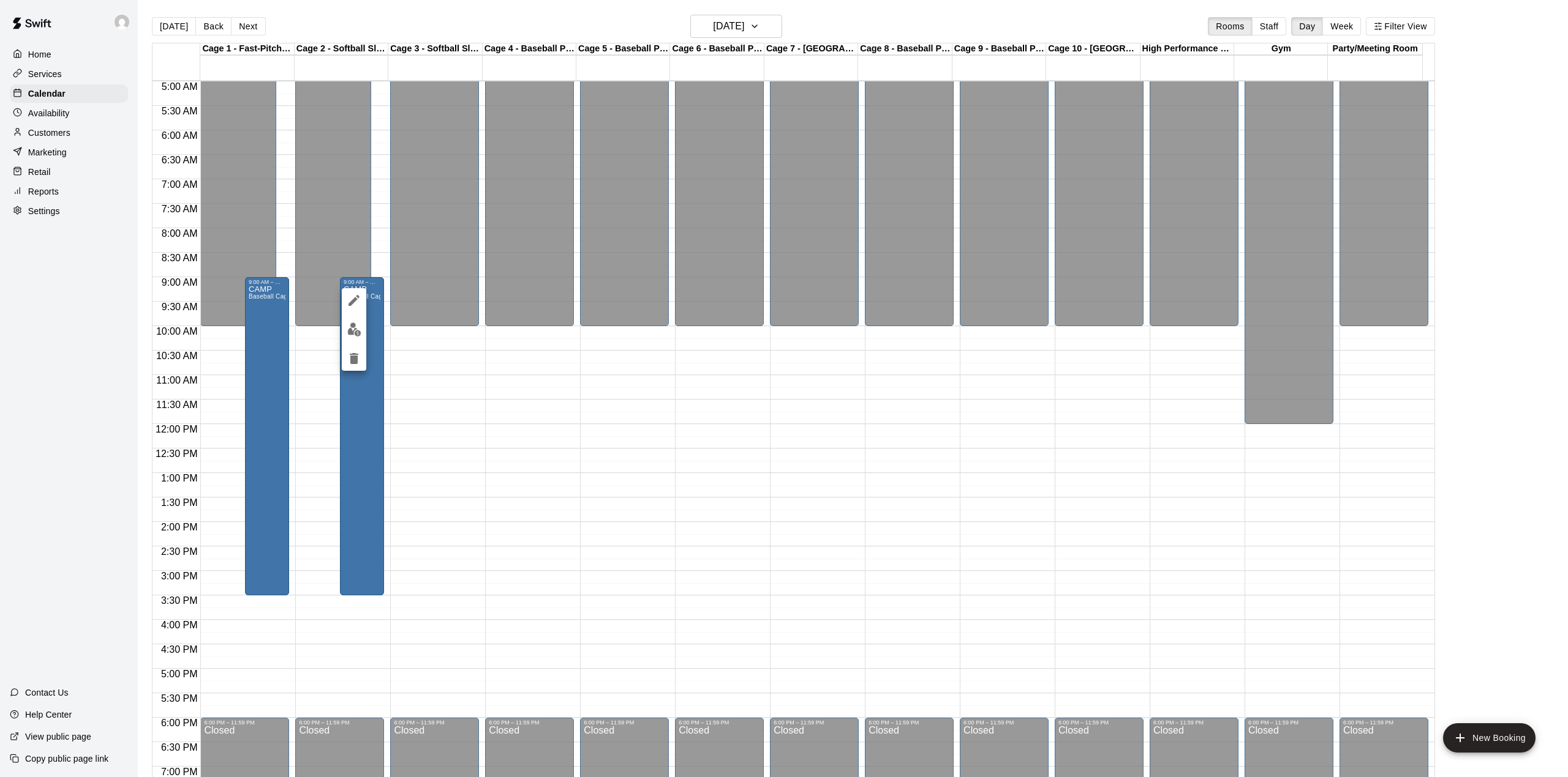
drag, startPoint x: 1149, startPoint y: 333, endPoint x: 584, endPoint y: 257, distance: 570.1
click at [1156, 541] on div at bounding box center [784, 388] width 1568 height 777
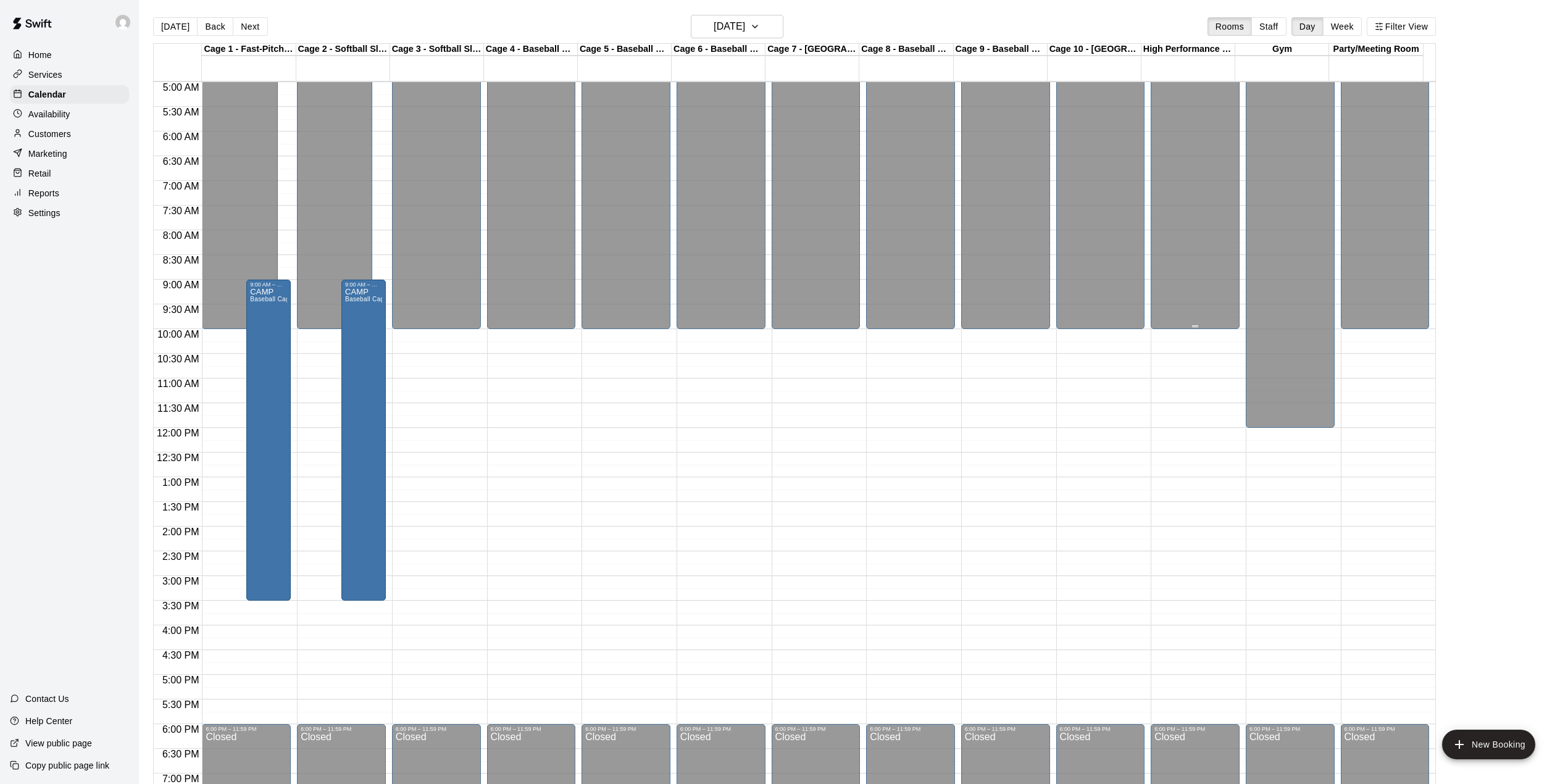
click at [561, 253] on div "Closed" at bounding box center [531, 88] width 81 height 490
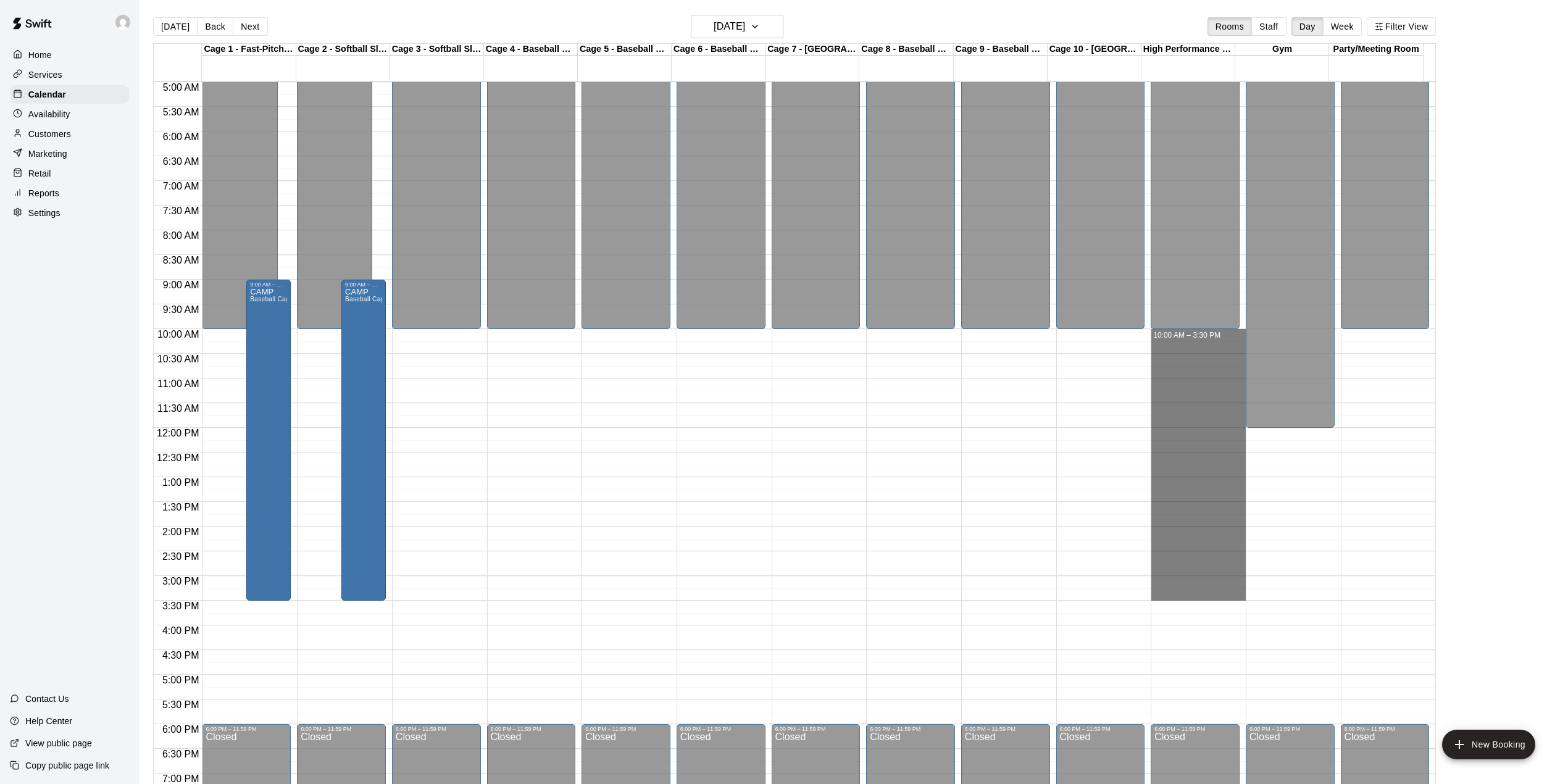
drag, startPoint x: 1152, startPoint y: 337, endPoint x: 1180, endPoint y: 599, distance: 263.5
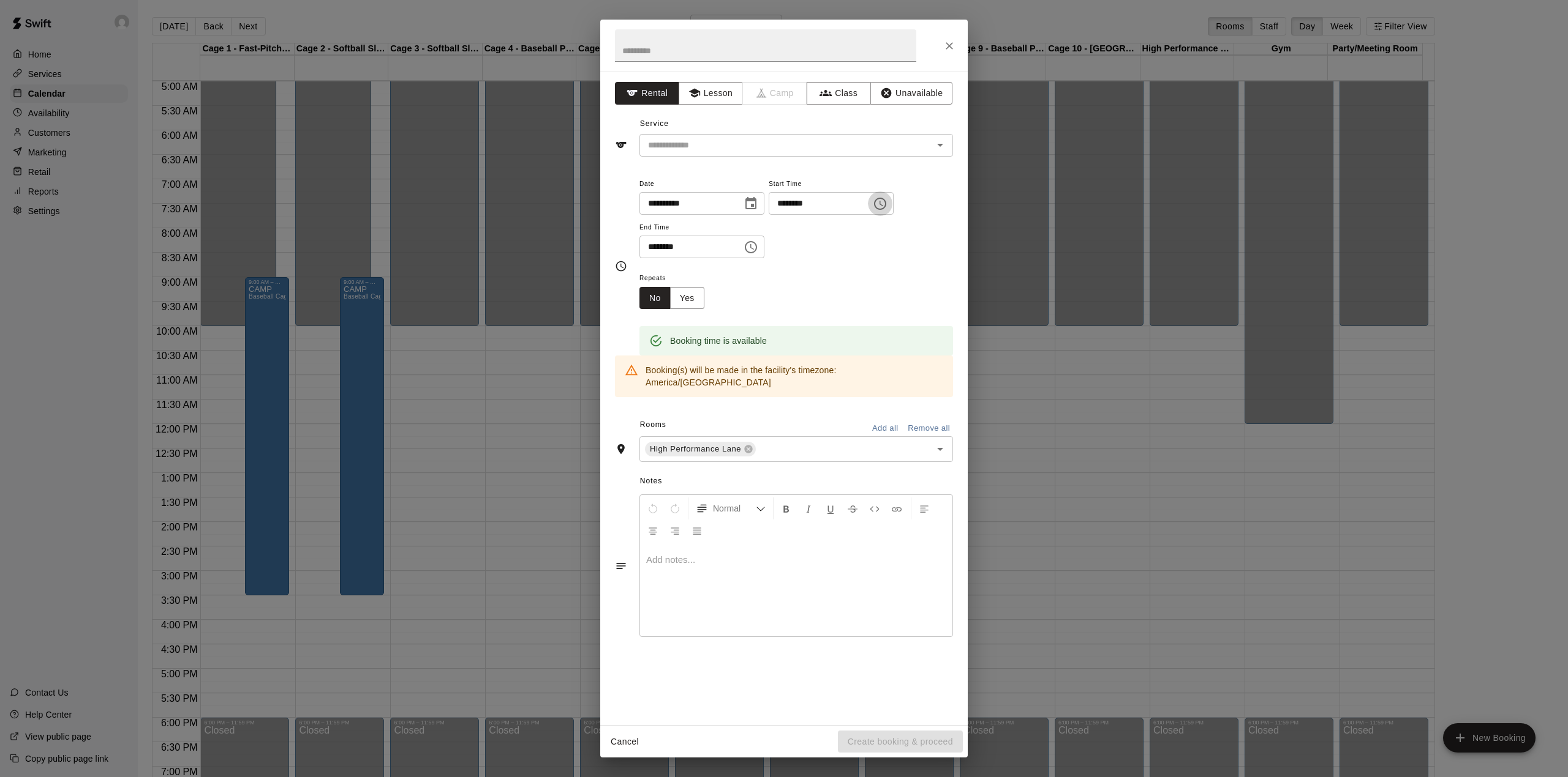
click at [888, 201] on icon "Choose time, selected time is 10:00 AM" at bounding box center [880, 204] width 15 height 15
click at [805, 341] on li "09" at bounding box center [804, 346] width 29 height 23
type input "********"
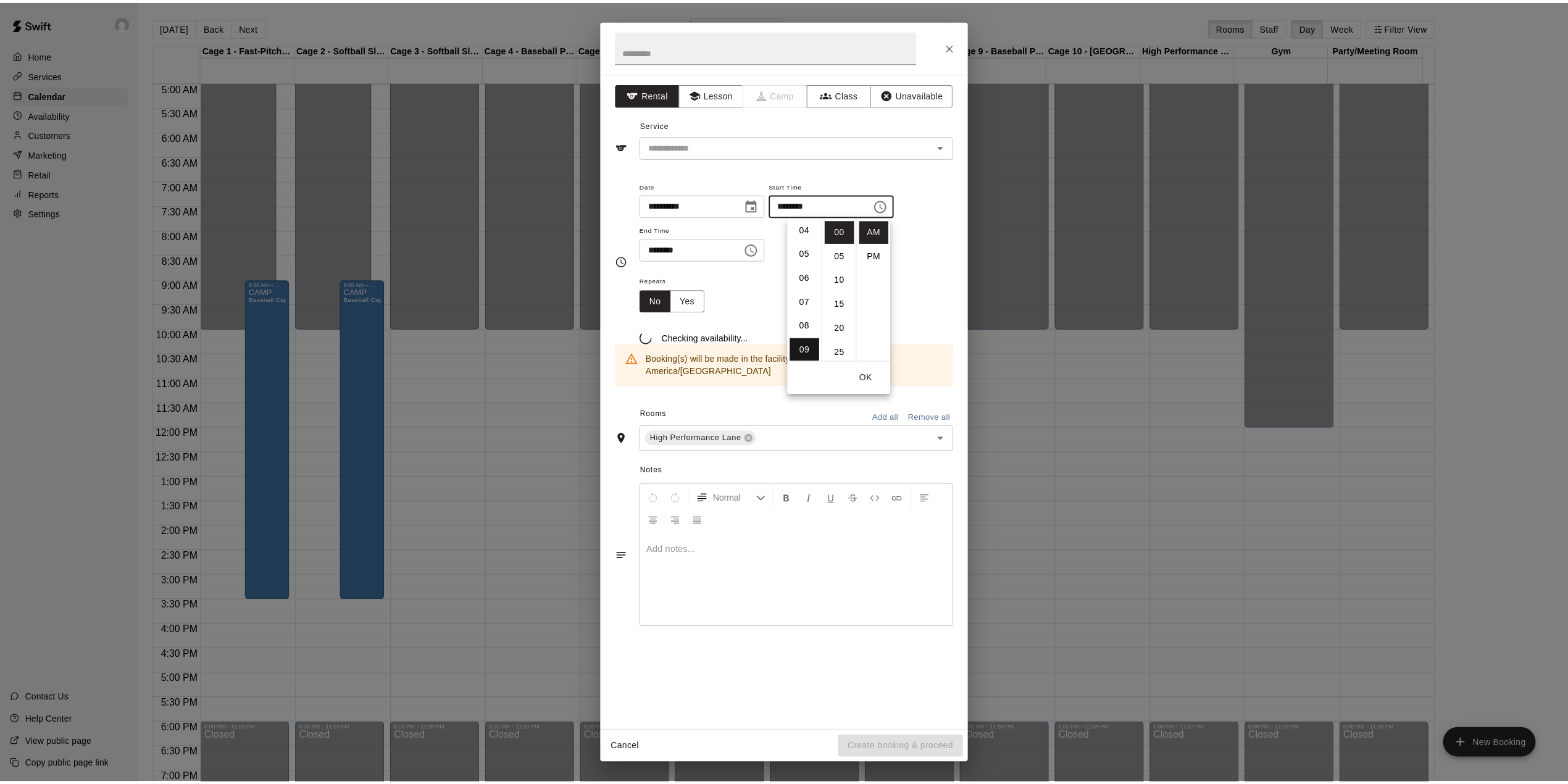
scroll to position [216, 0]
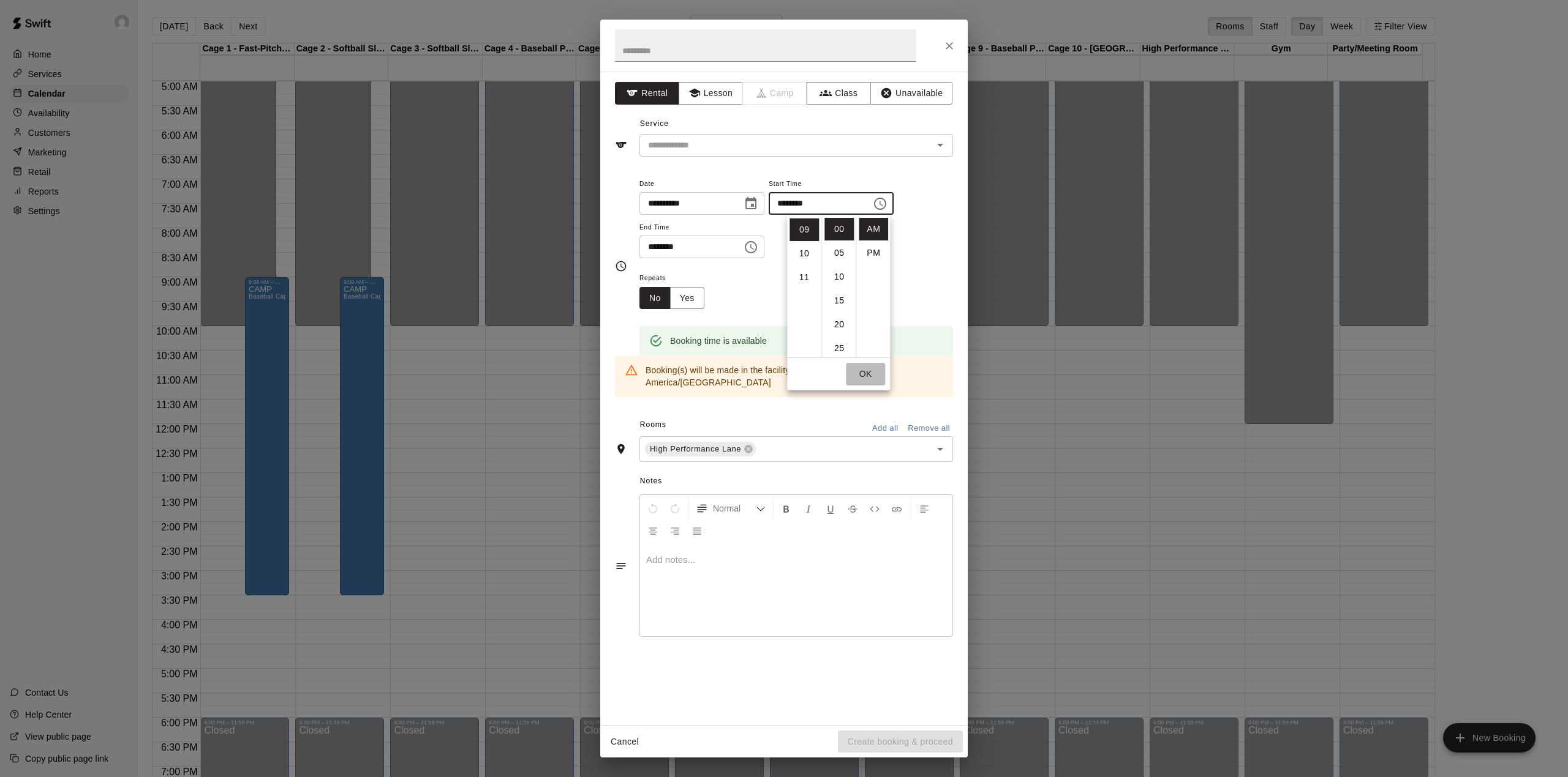
click at [874, 376] on button "OK" at bounding box center [865, 374] width 39 height 23
click at [922, 734] on div "Cancel Create booking & proceed" at bounding box center [784, 741] width 368 height 32
click at [735, 162] on div "**********" at bounding box center [784, 398] width 368 height 654
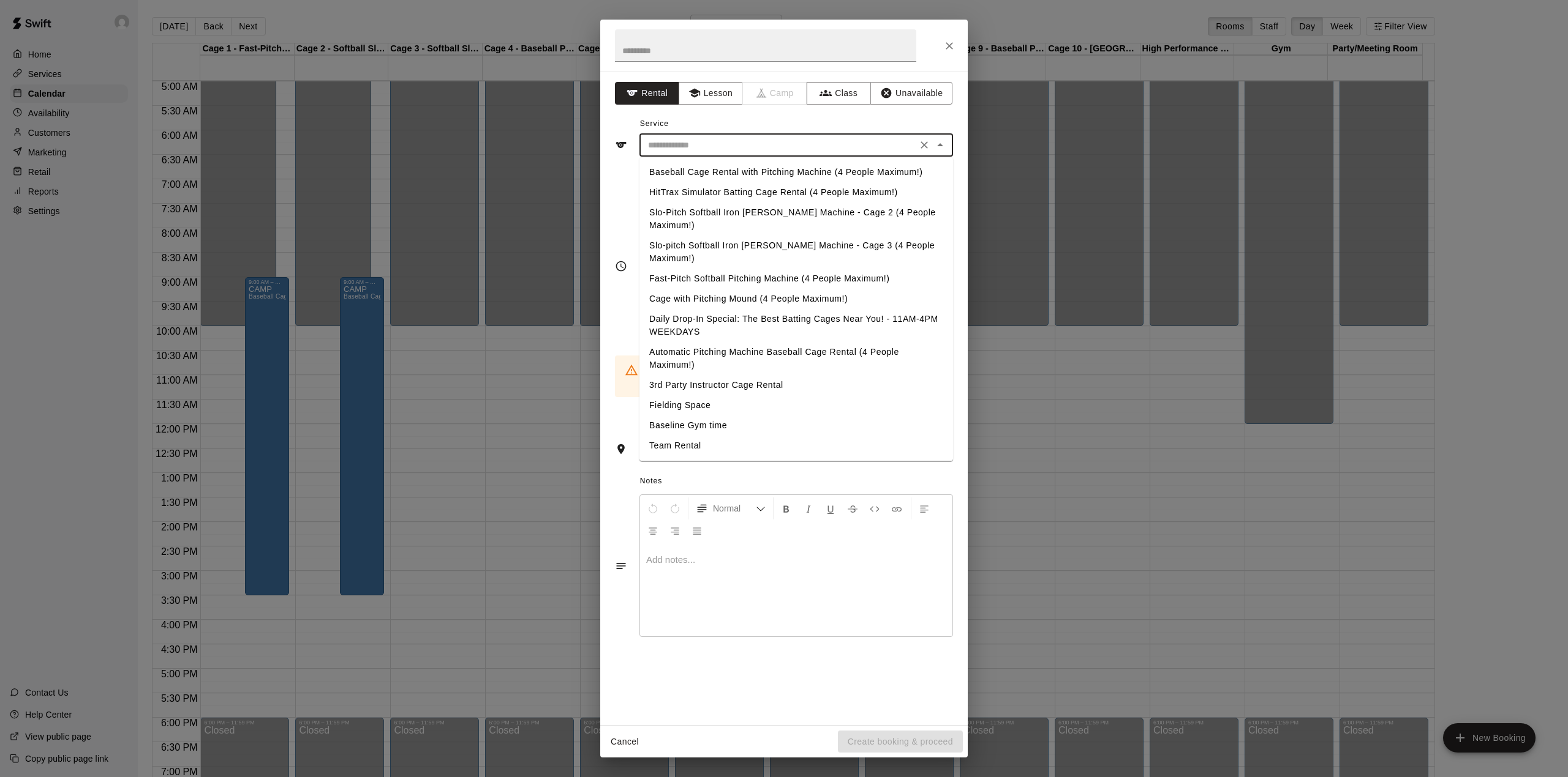
click at [729, 142] on input "text" at bounding box center [778, 146] width 270 height 16
drag, startPoint x: 707, startPoint y: 169, endPoint x: 672, endPoint y: 94, distance: 82.8
click at [706, 168] on li "Baseball Cage Rental with Pitching Machine (4 People Maximum!)" at bounding box center [797, 172] width 314 height 20
type input "**********"
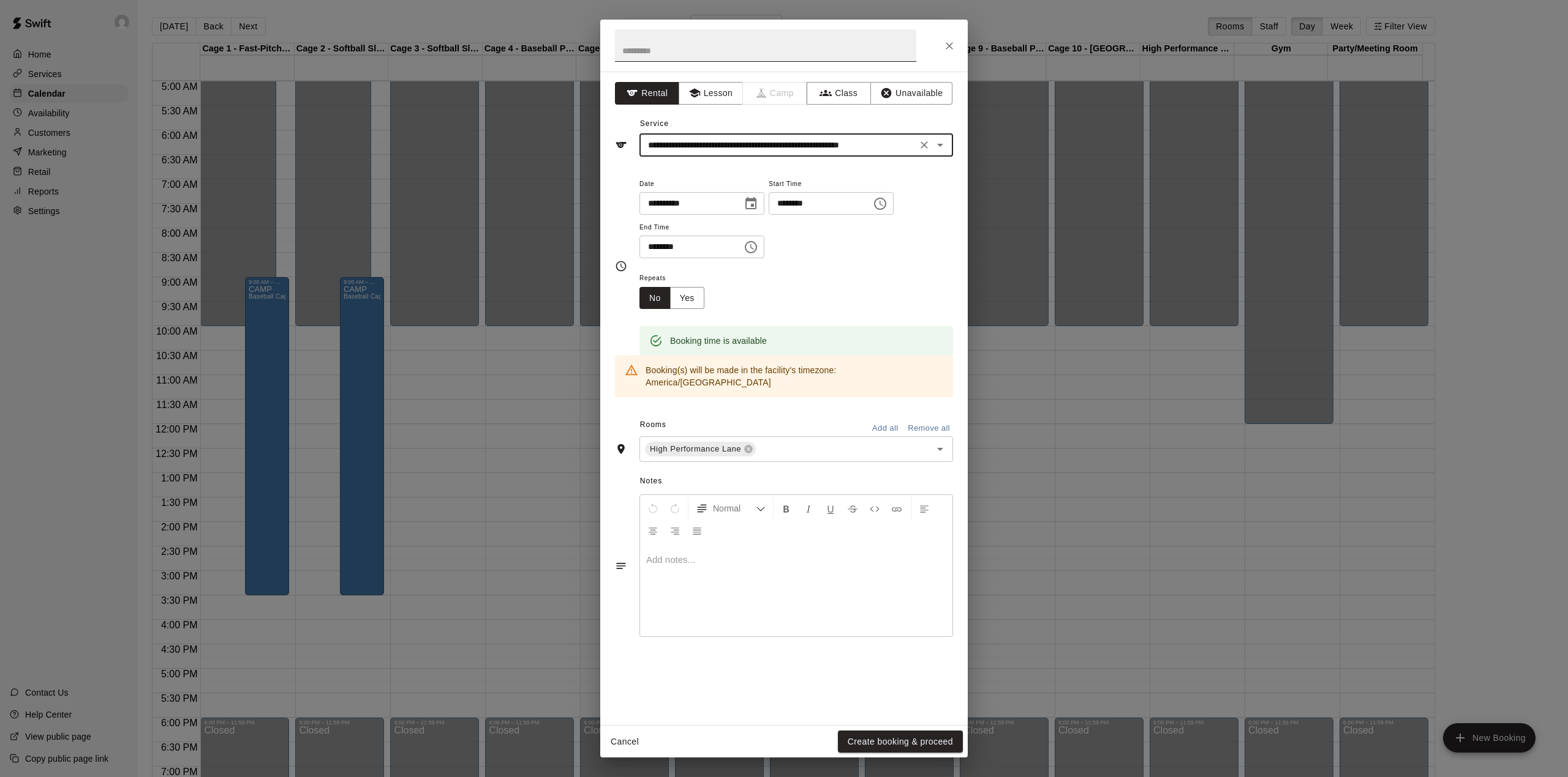
click at [640, 41] on input "text" at bounding box center [766, 45] width 302 height 32
type input "****"
click at [912, 732] on button "Create booking & proceed" at bounding box center [901, 742] width 125 height 23
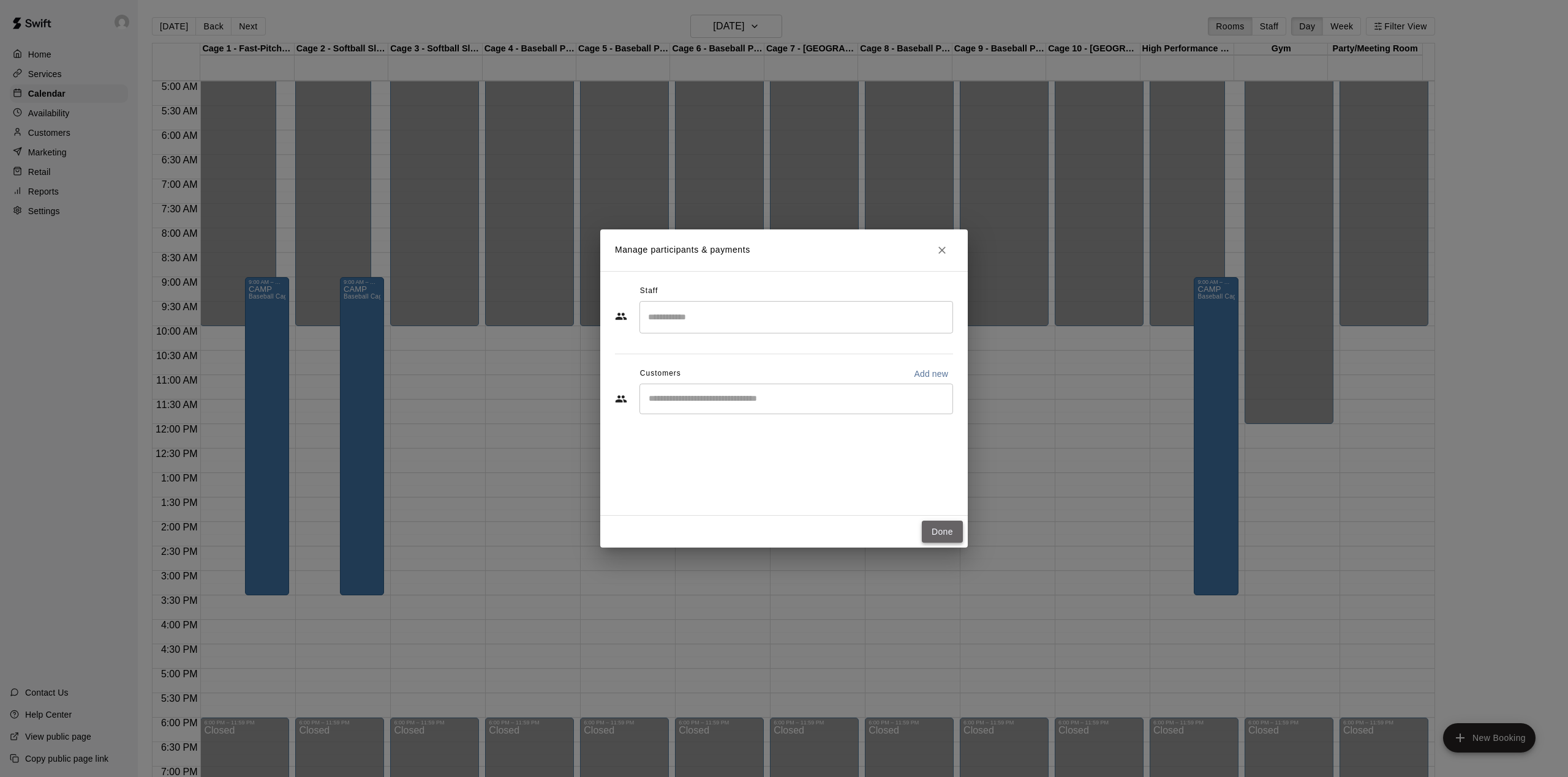
click at [956, 527] on button "Done" at bounding box center [942, 532] width 41 height 23
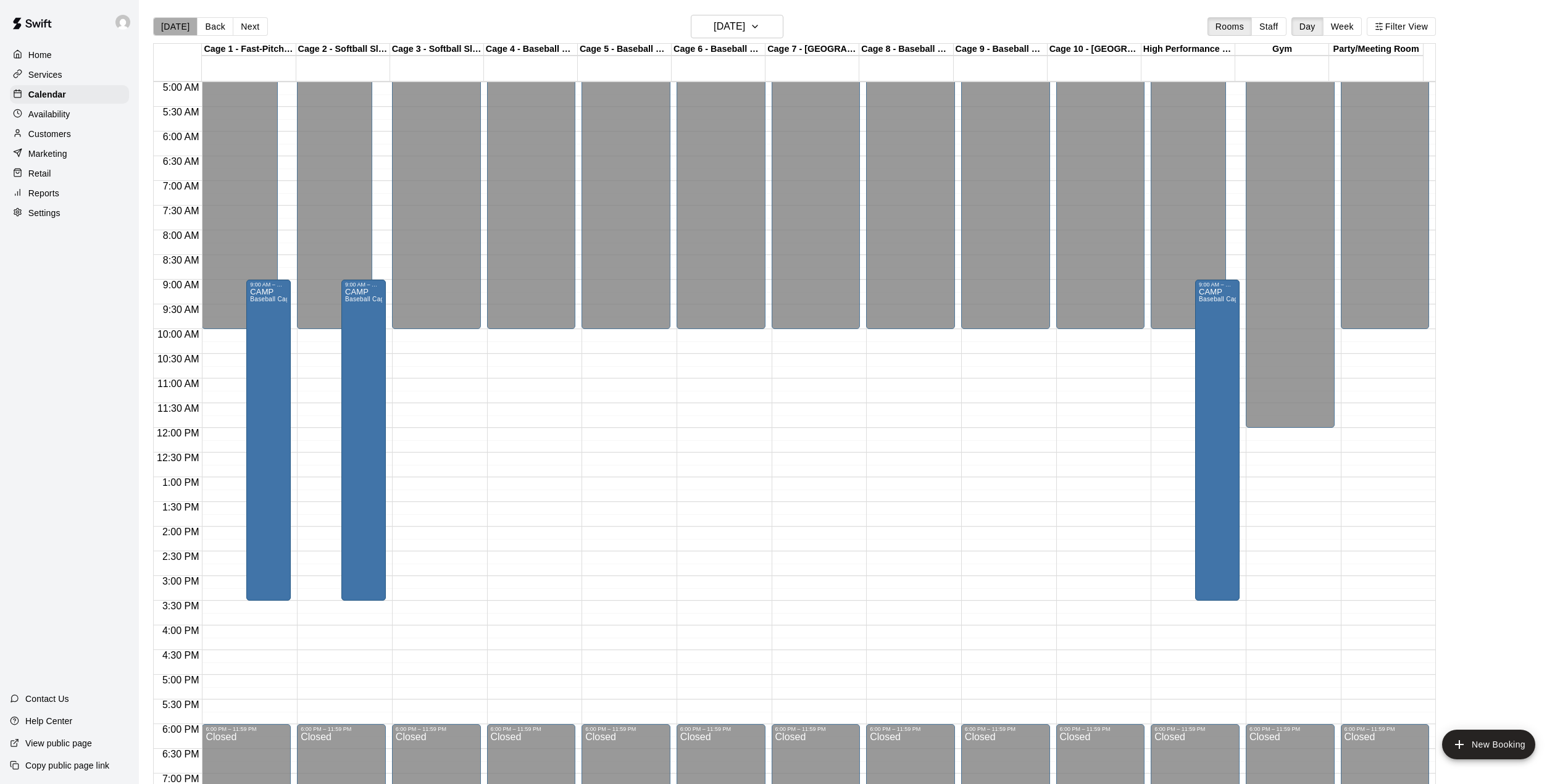
click at [176, 24] on button "[DATE]" at bounding box center [175, 26] width 45 height 18
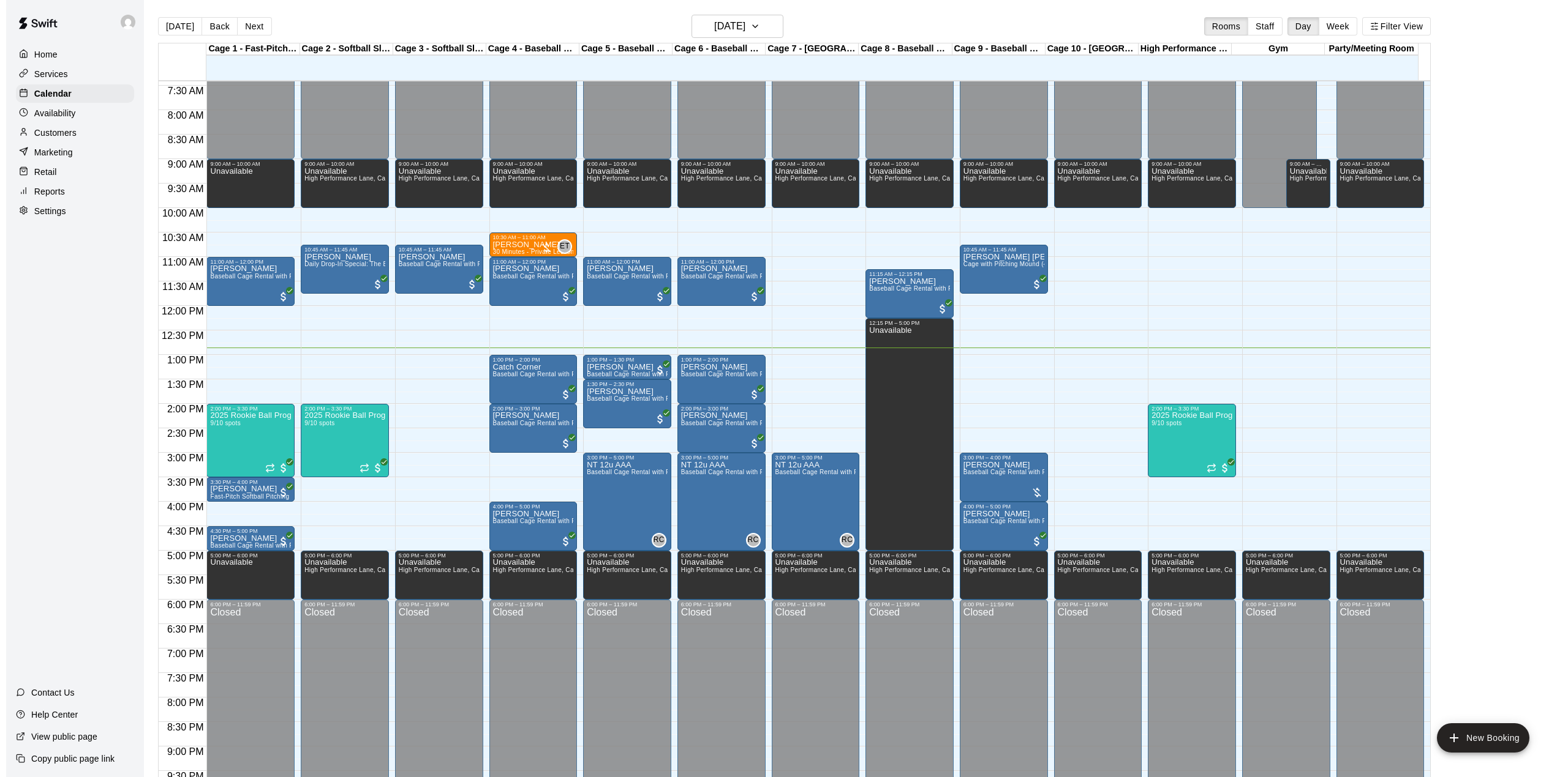
scroll to position [408, 0]
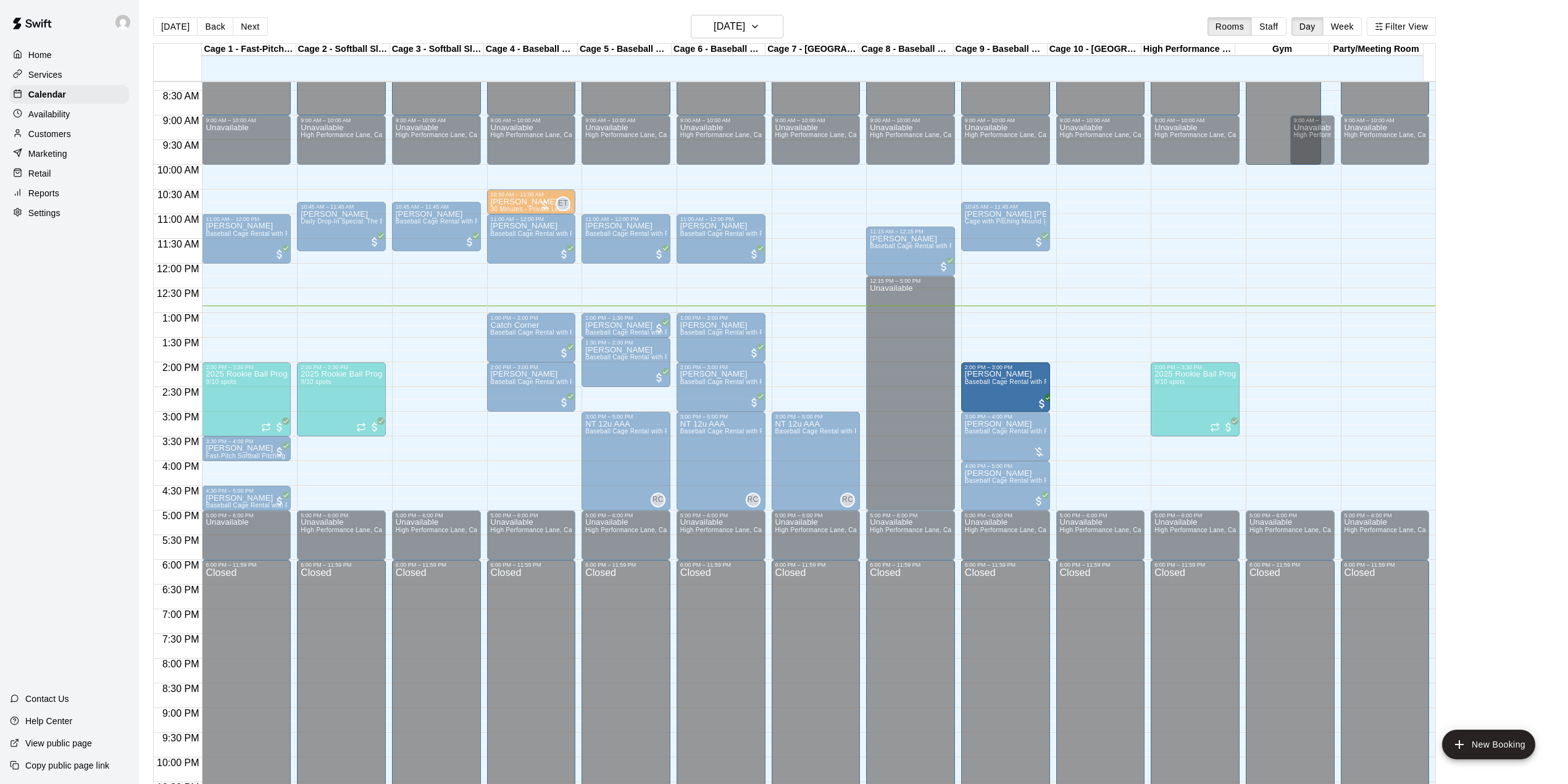
drag, startPoint x: 510, startPoint y: 475, endPoint x: 1006, endPoint y: 383, distance: 504.5
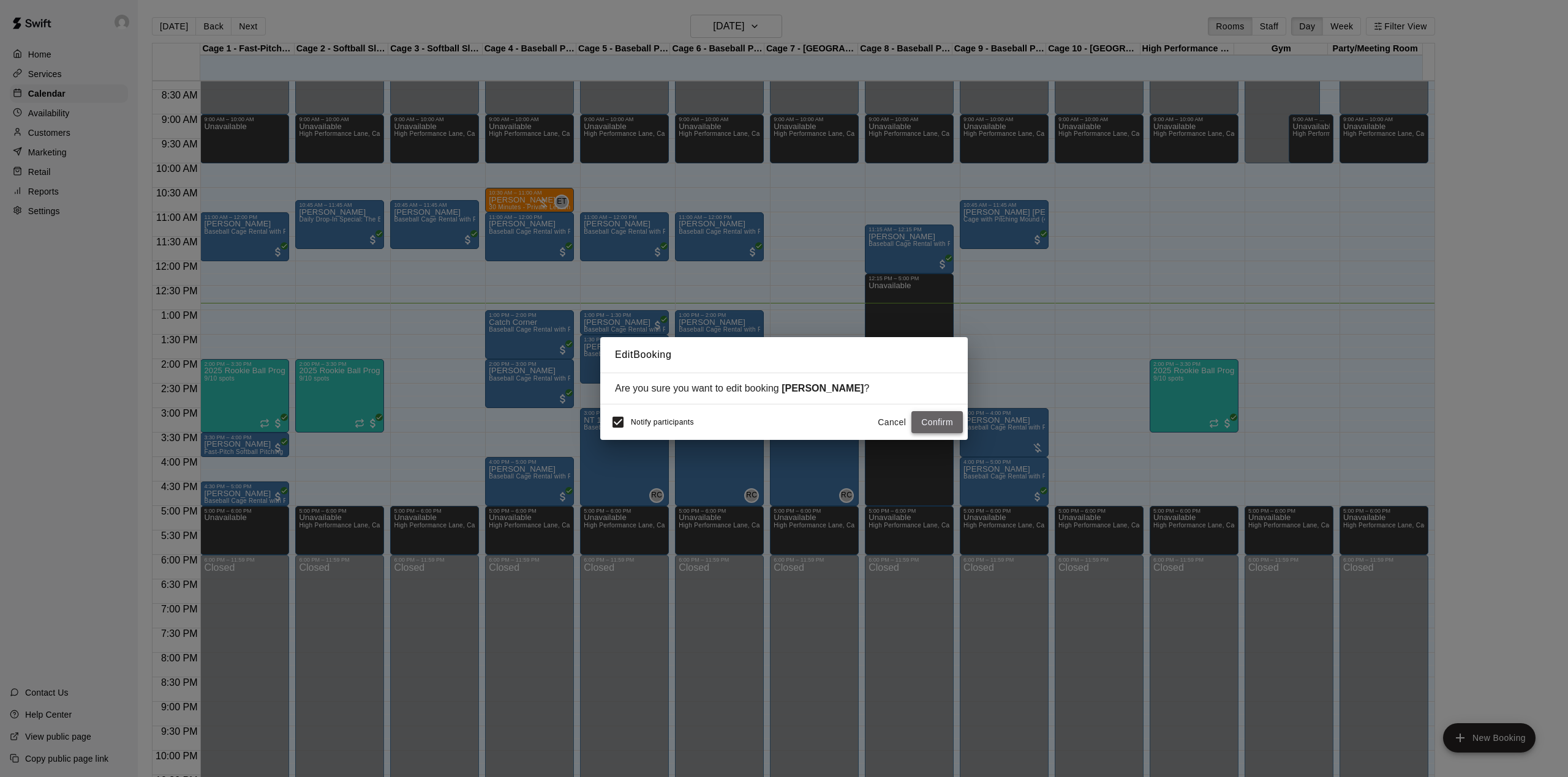
drag, startPoint x: 956, startPoint y: 418, endPoint x: 914, endPoint y: 392, distance: 49.4
click at [953, 418] on button "Confirm" at bounding box center [937, 423] width 51 height 23
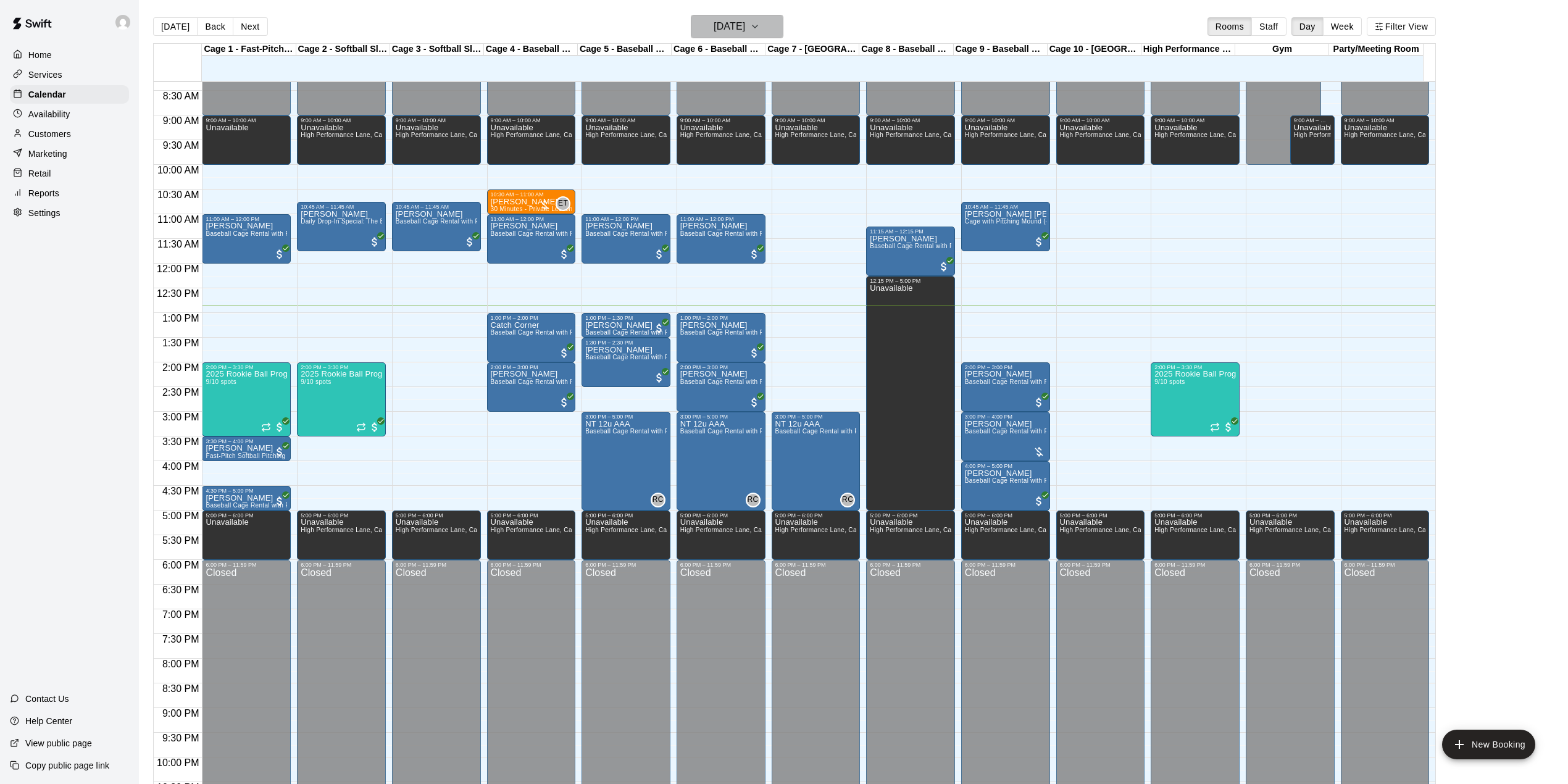
click at [707, 15] on button "[DATE]" at bounding box center [737, 26] width 93 height 24
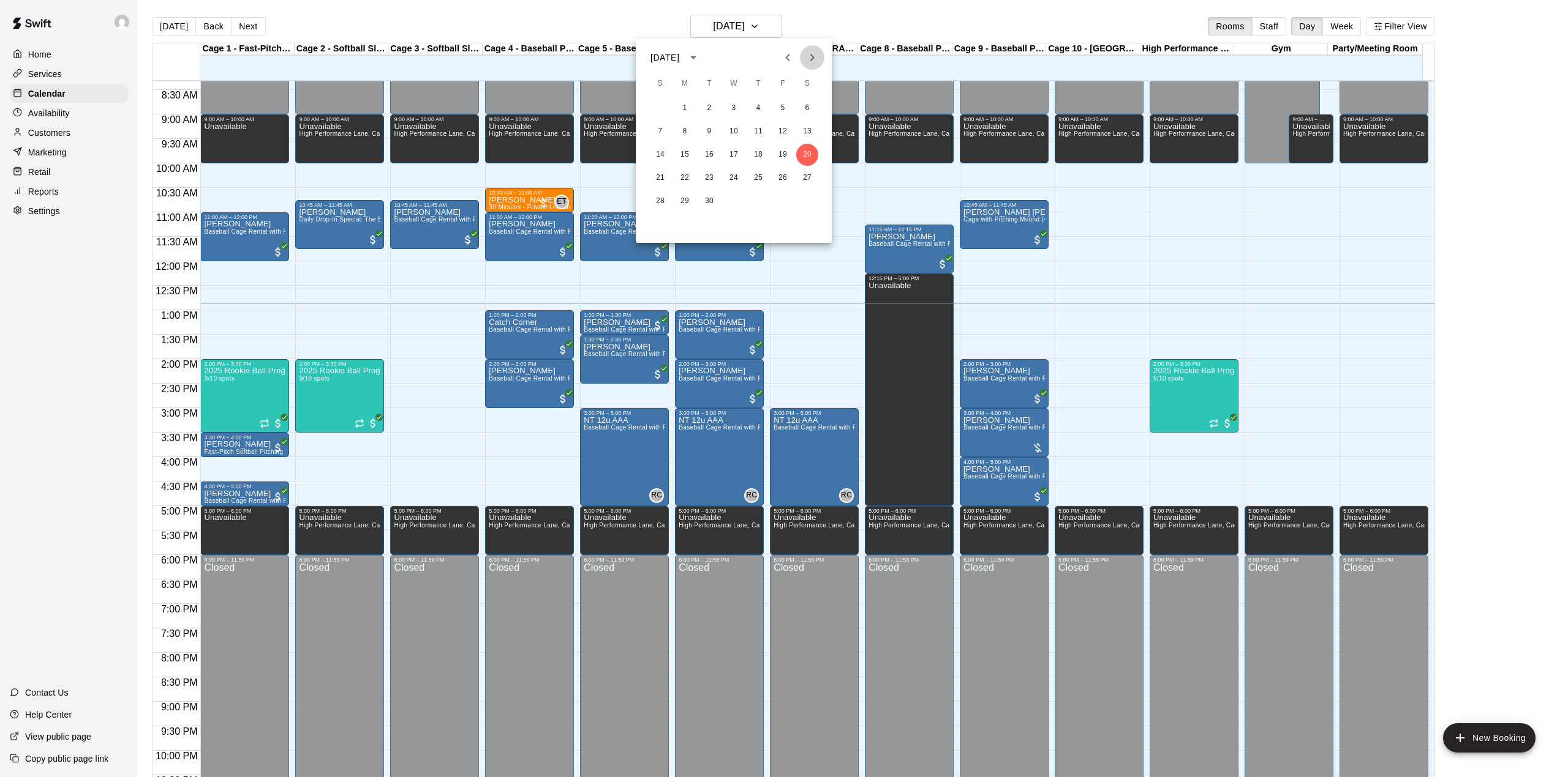
click at [817, 56] on icon "Next month" at bounding box center [812, 57] width 15 height 15
click at [785, 151] on button "14" at bounding box center [782, 154] width 22 height 22
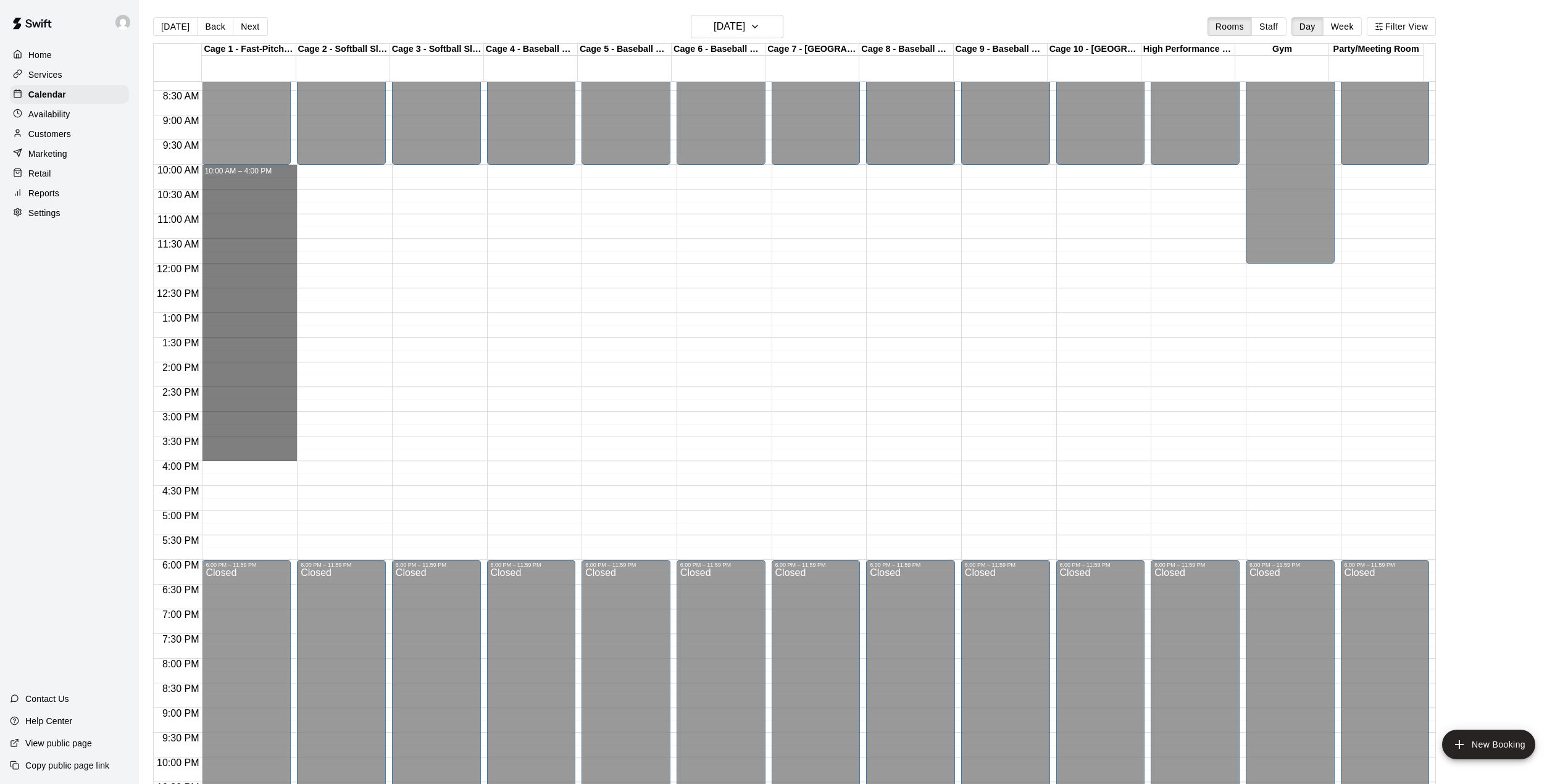
drag, startPoint x: 207, startPoint y: 170, endPoint x: 208, endPoint y: 453, distance: 283.0
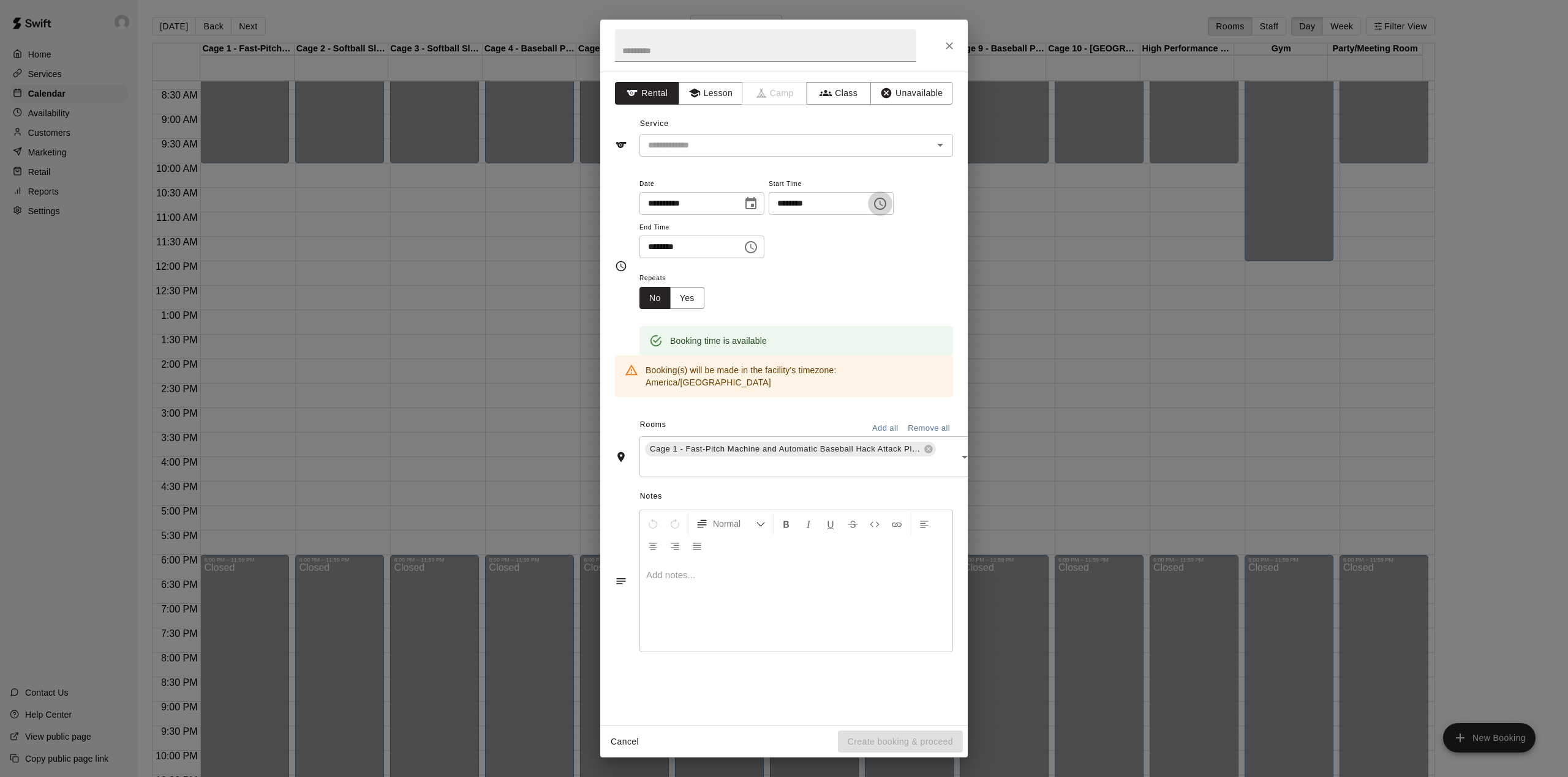
drag, startPoint x: 916, startPoint y: 192, endPoint x: 904, endPoint y: 209, distance: 20.8
click at [893, 198] on button "Choose time, selected time is 10:00 AM" at bounding box center [880, 204] width 24 height 24
drag, startPoint x: 797, startPoint y: 285, endPoint x: 838, endPoint y: 328, distance: 59.4
click at [799, 285] on li "09" at bounding box center [804, 287] width 29 height 23
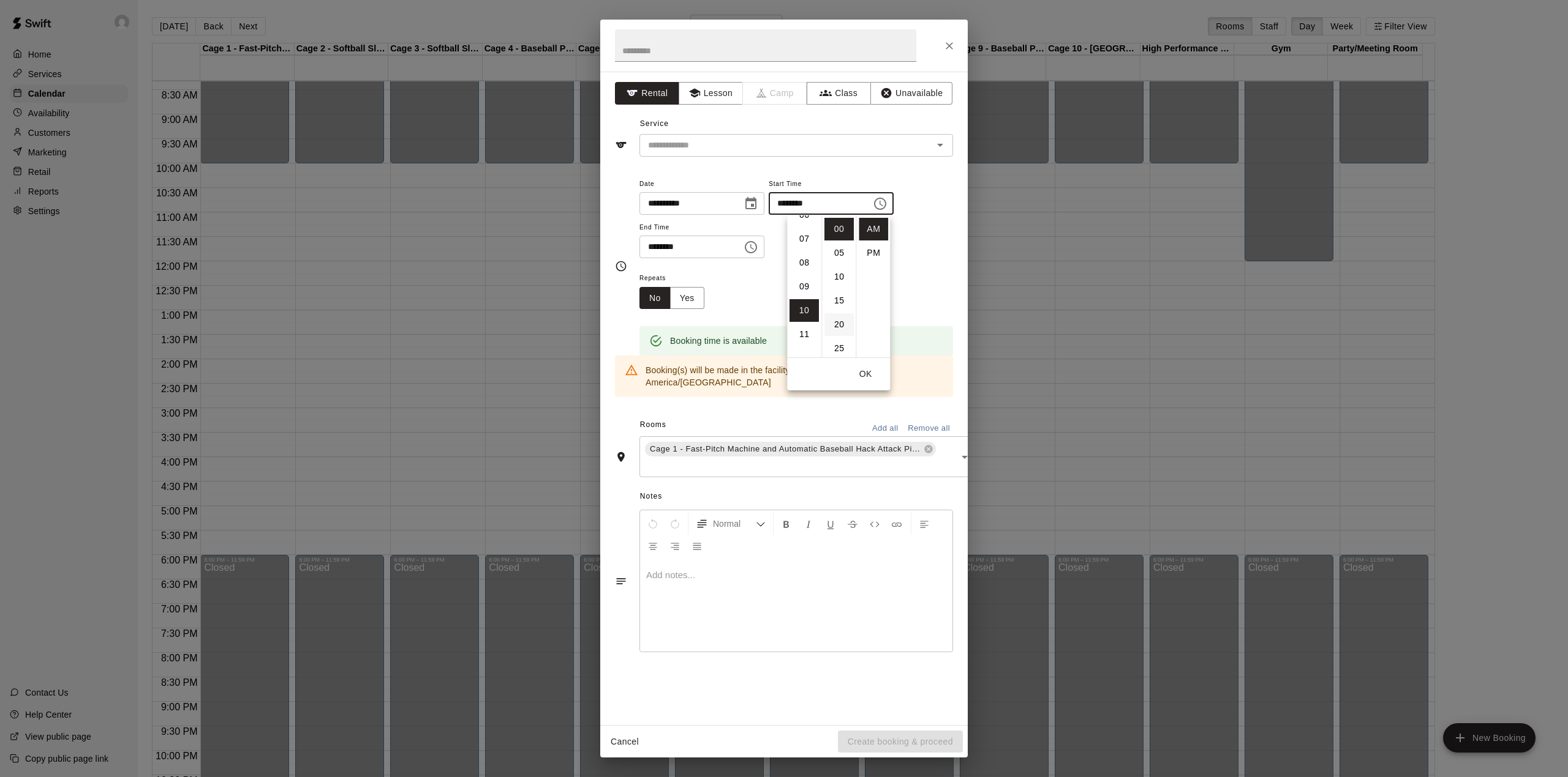
type input "********"
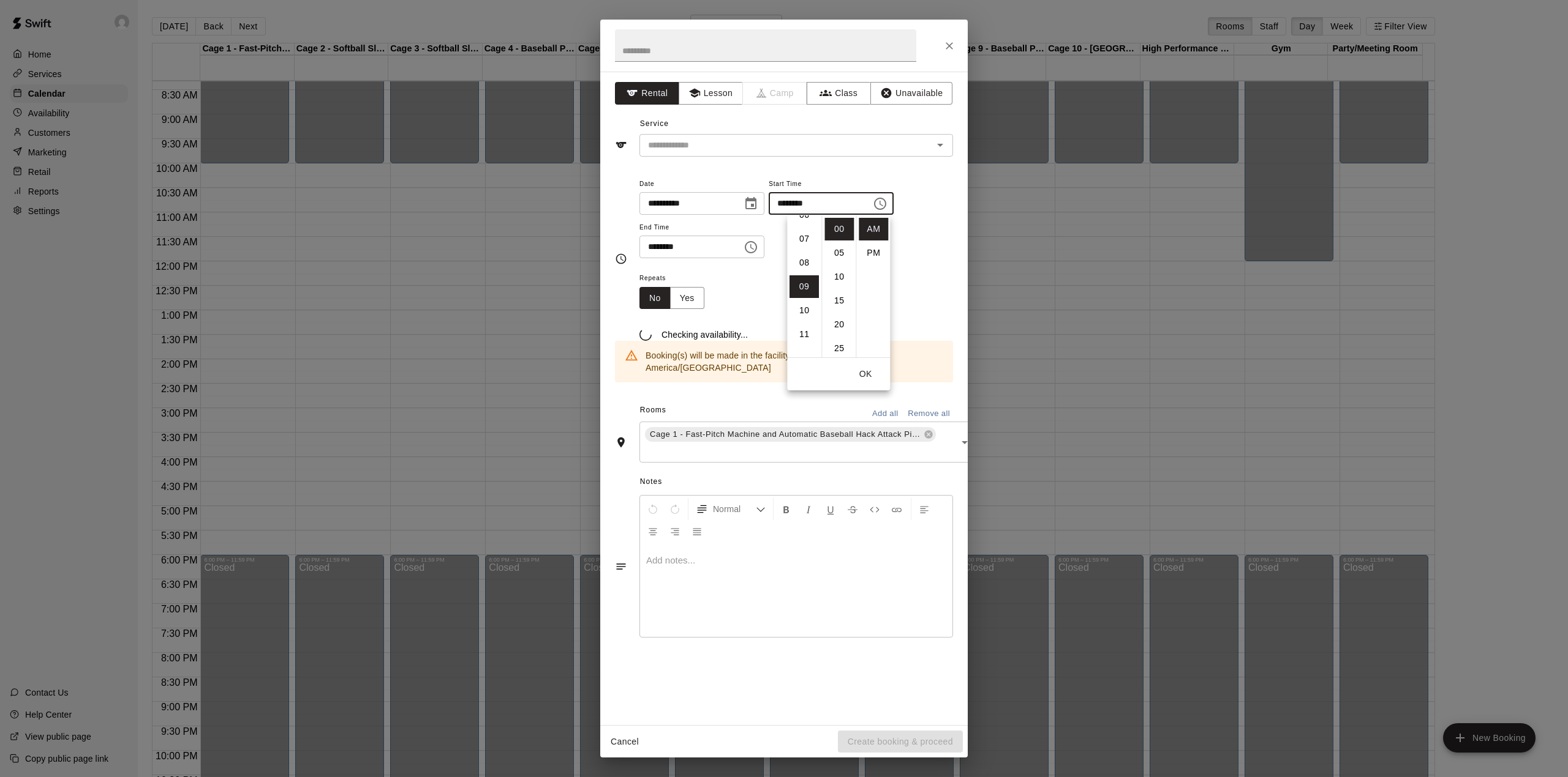
scroll to position [214, 0]
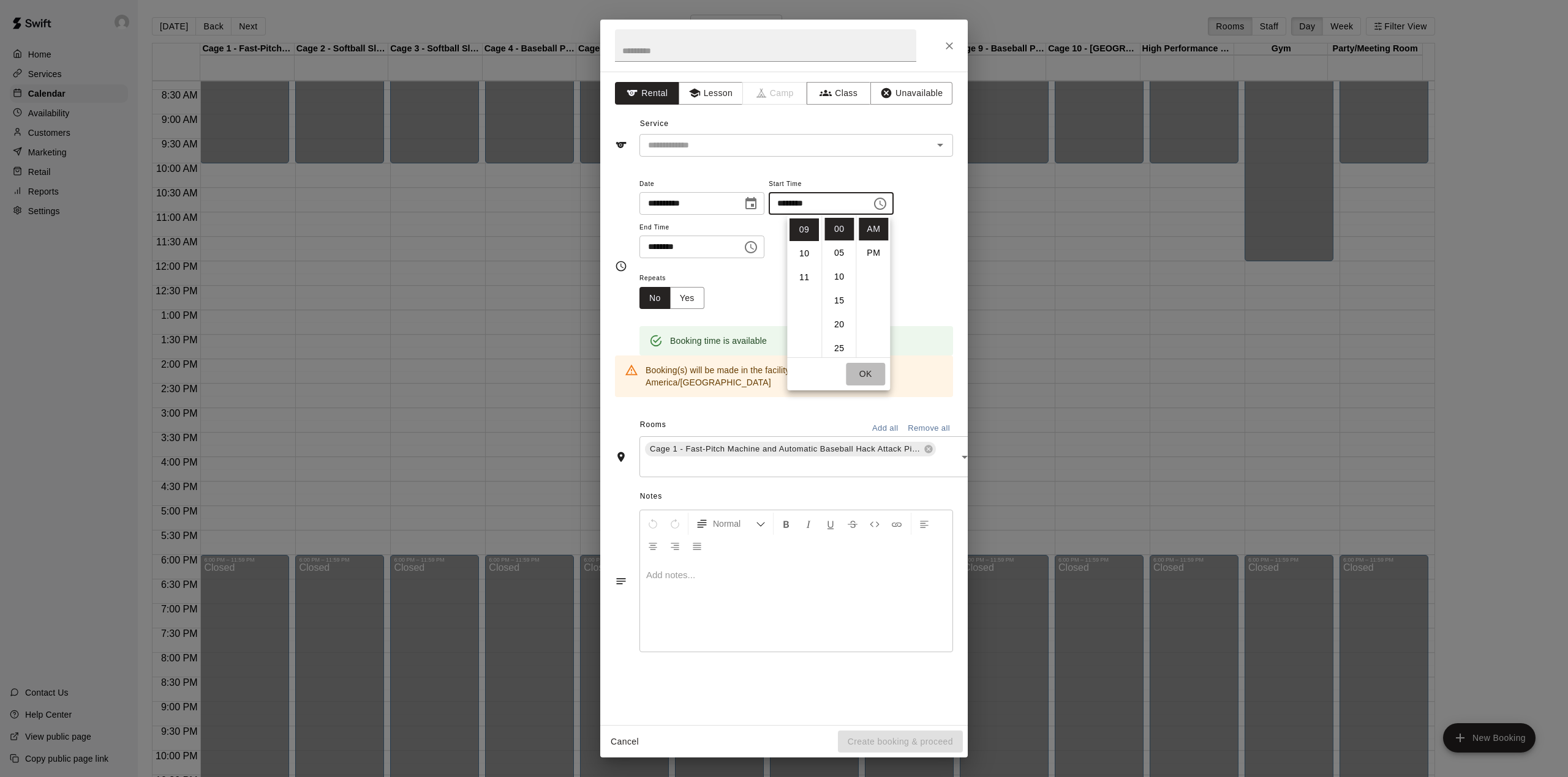
click at [866, 373] on button "OK" at bounding box center [865, 374] width 39 height 23
click at [715, 145] on input "text" at bounding box center [778, 146] width 270 height 16
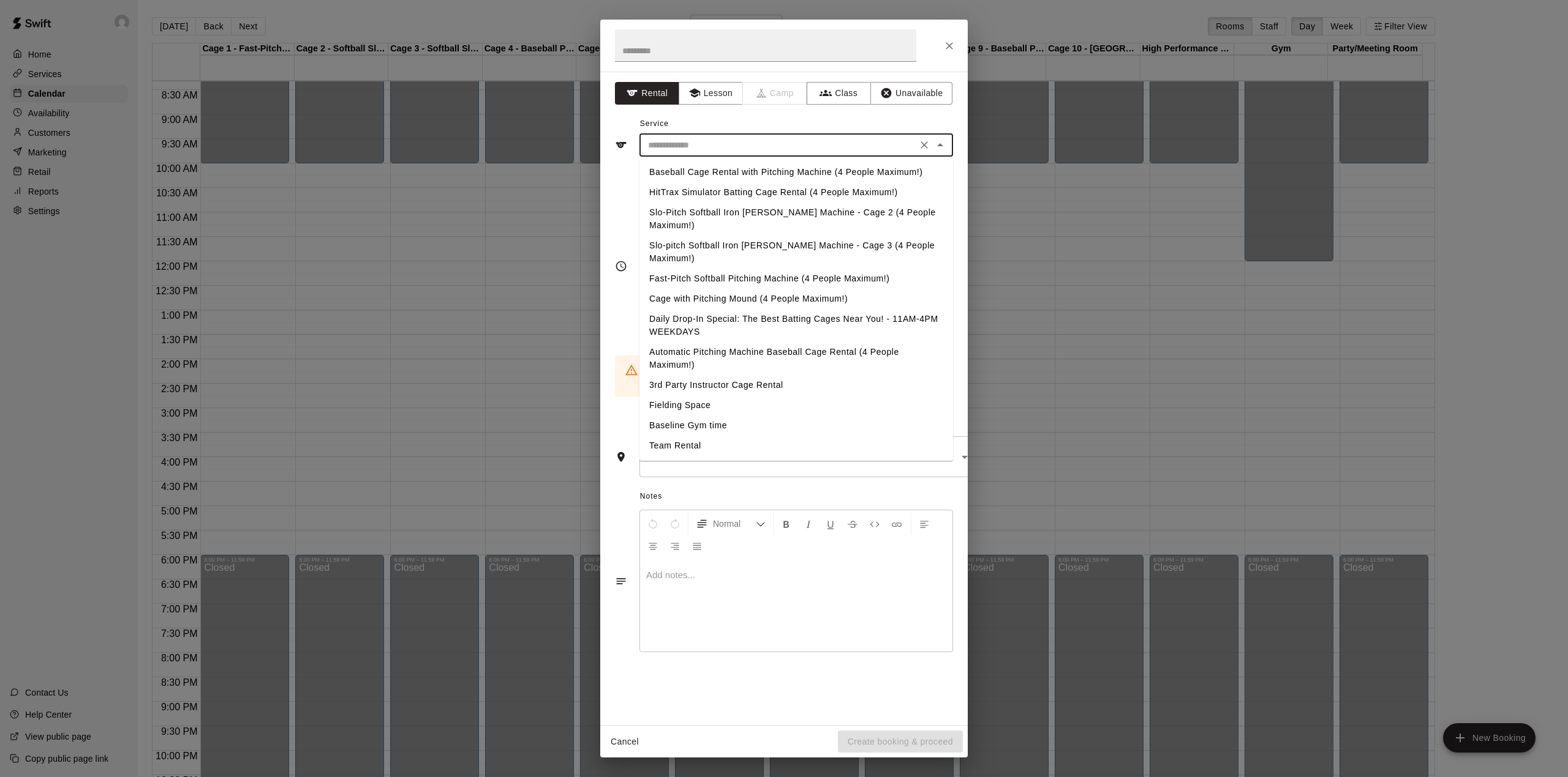
click at [713, 166] on li "Baseball Cage Rental with Pitching Machine (4 People Maximum!)" at bounding box center [797, 172] width 314 height 20
type input "**********"
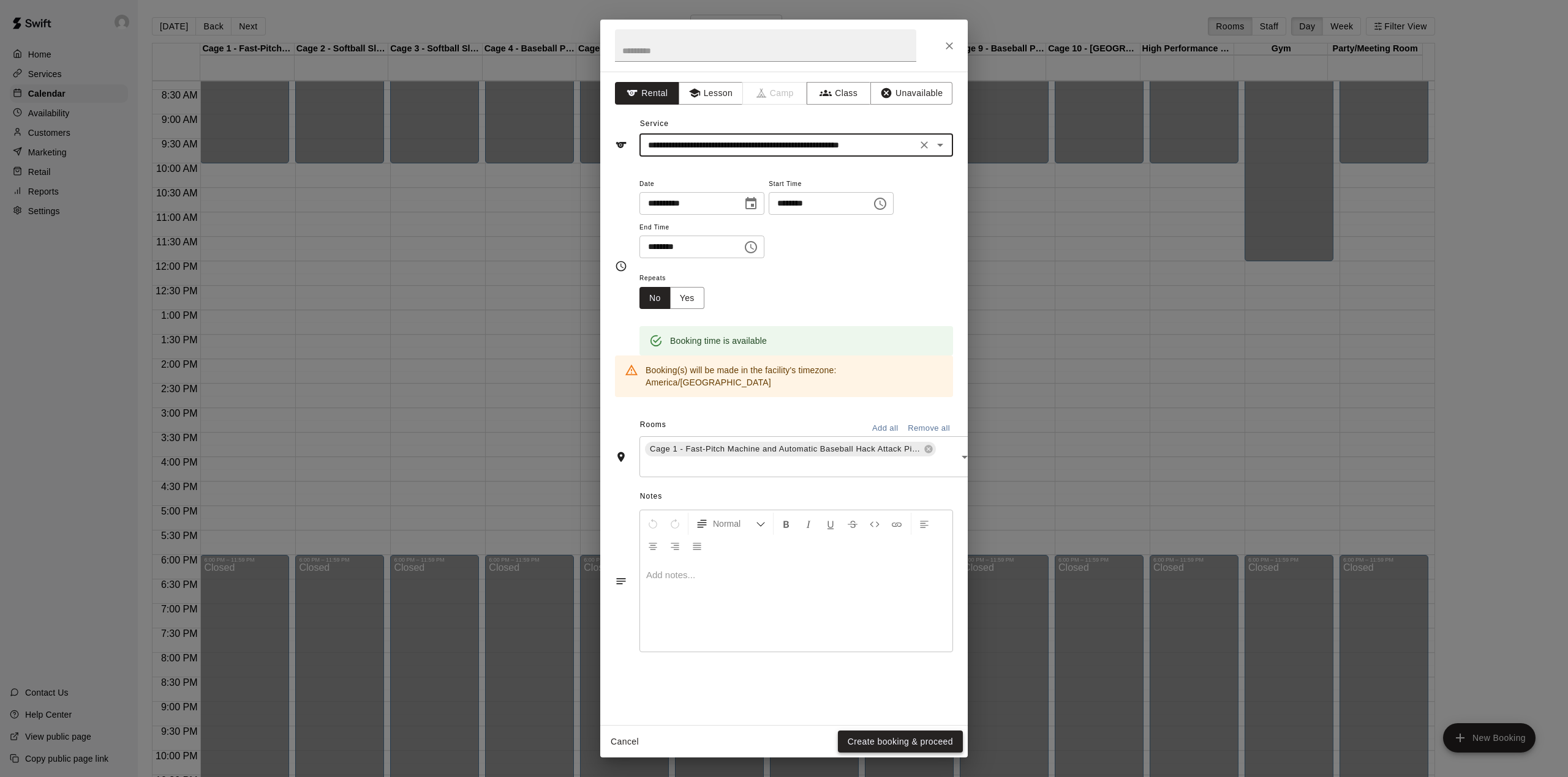
click at [882, 738] on button "Create booking & proceed" at bounding box center [901, 742] width 125 height 23
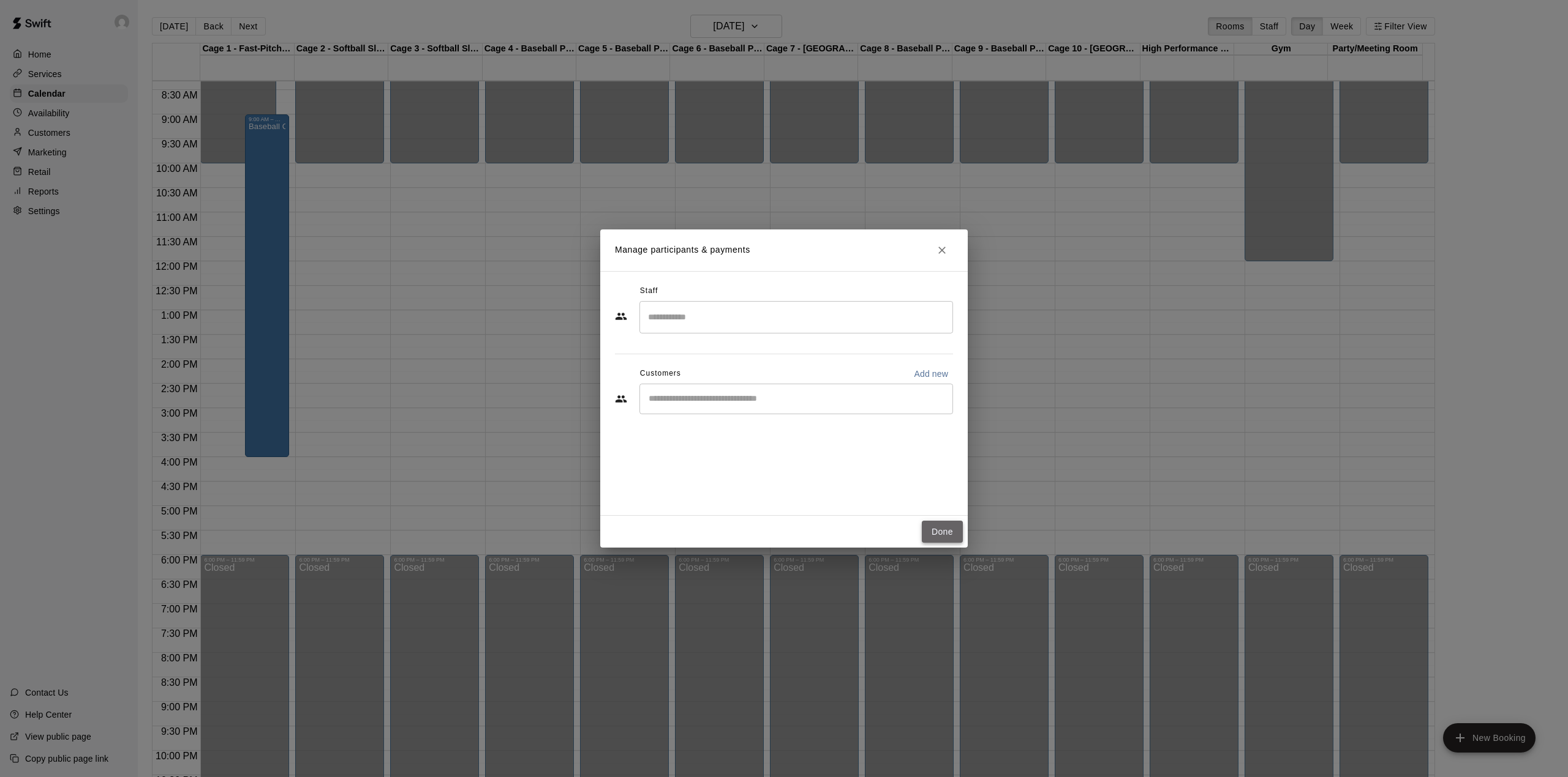
click at [948, 525] on button "Done" at bounding box center [942, 532] width 41 height 23
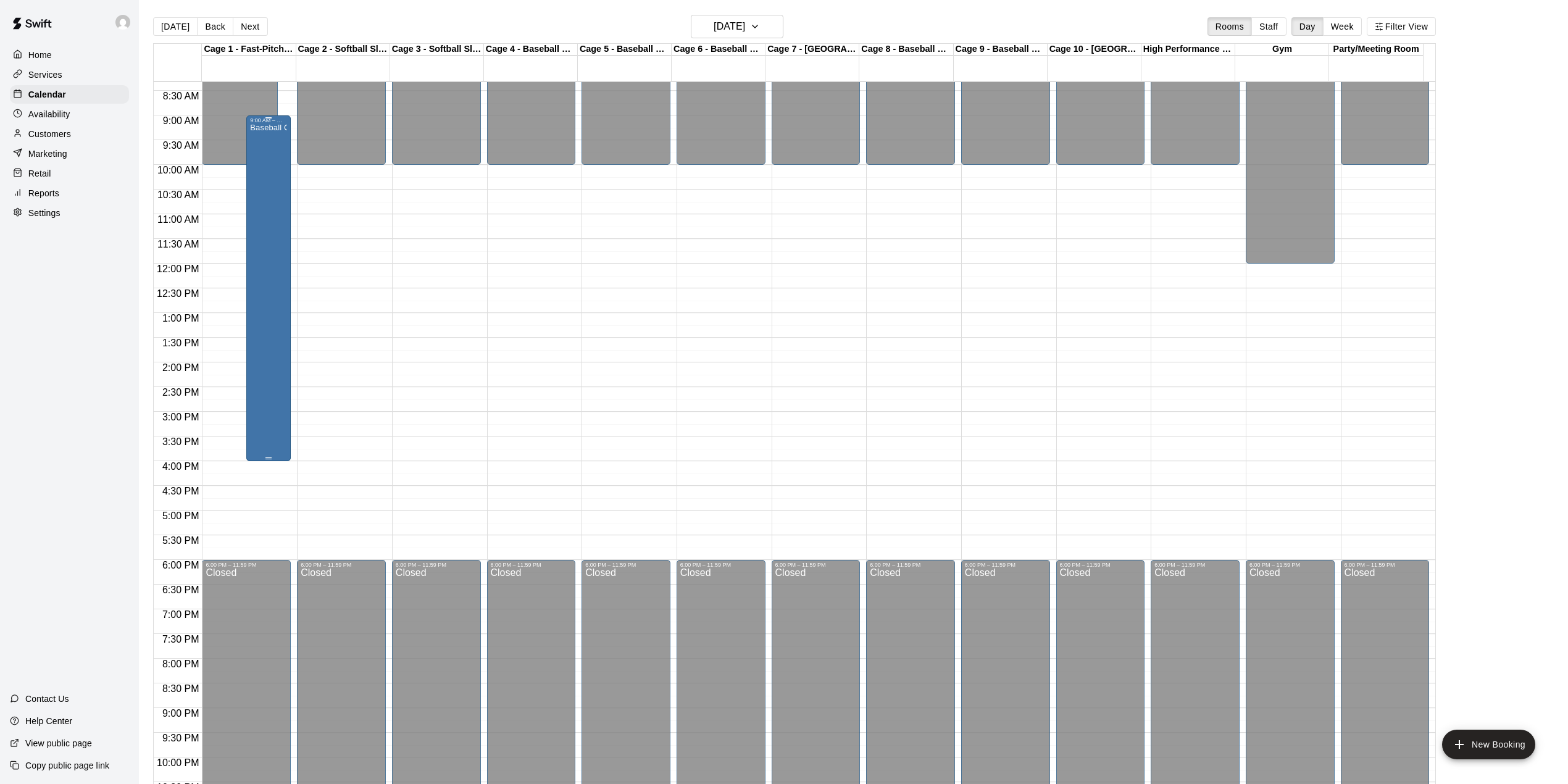
click at [254, 290] on div "Baseball Cage Rental with Pitching Machine (4 People Maximum!)" at bounding box center [268, 515] width 37 height 784
click at [258, 135] on icon "edit" at bounding box center [262, 139] width 15 height 15
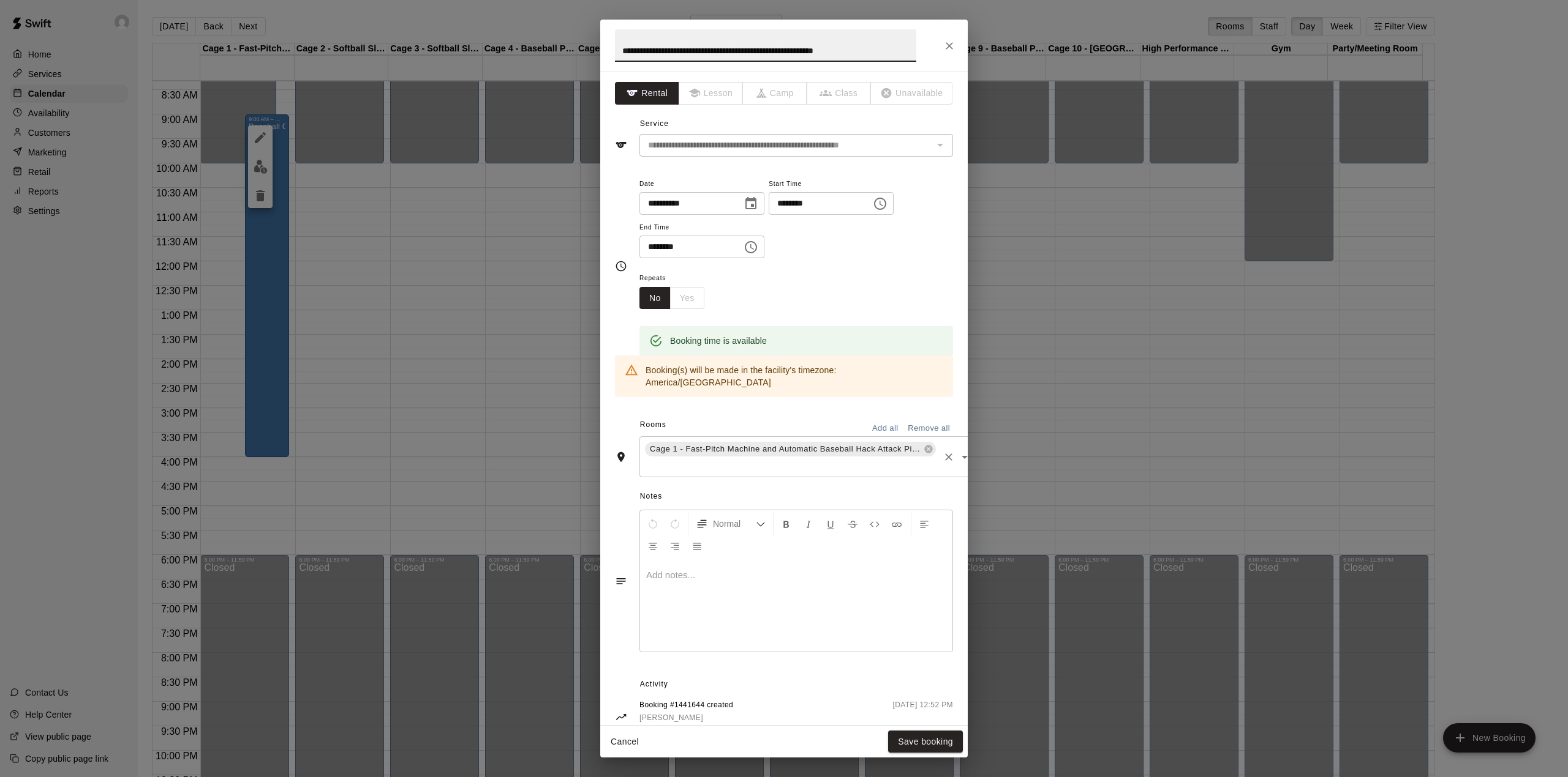
click at [696, 464] on div "Cage 1 - Fast-Pitch Machine and Automatic Baseball Hack Attack Pitching Machine…" at bounding box center [809, 456] width 338 height 41
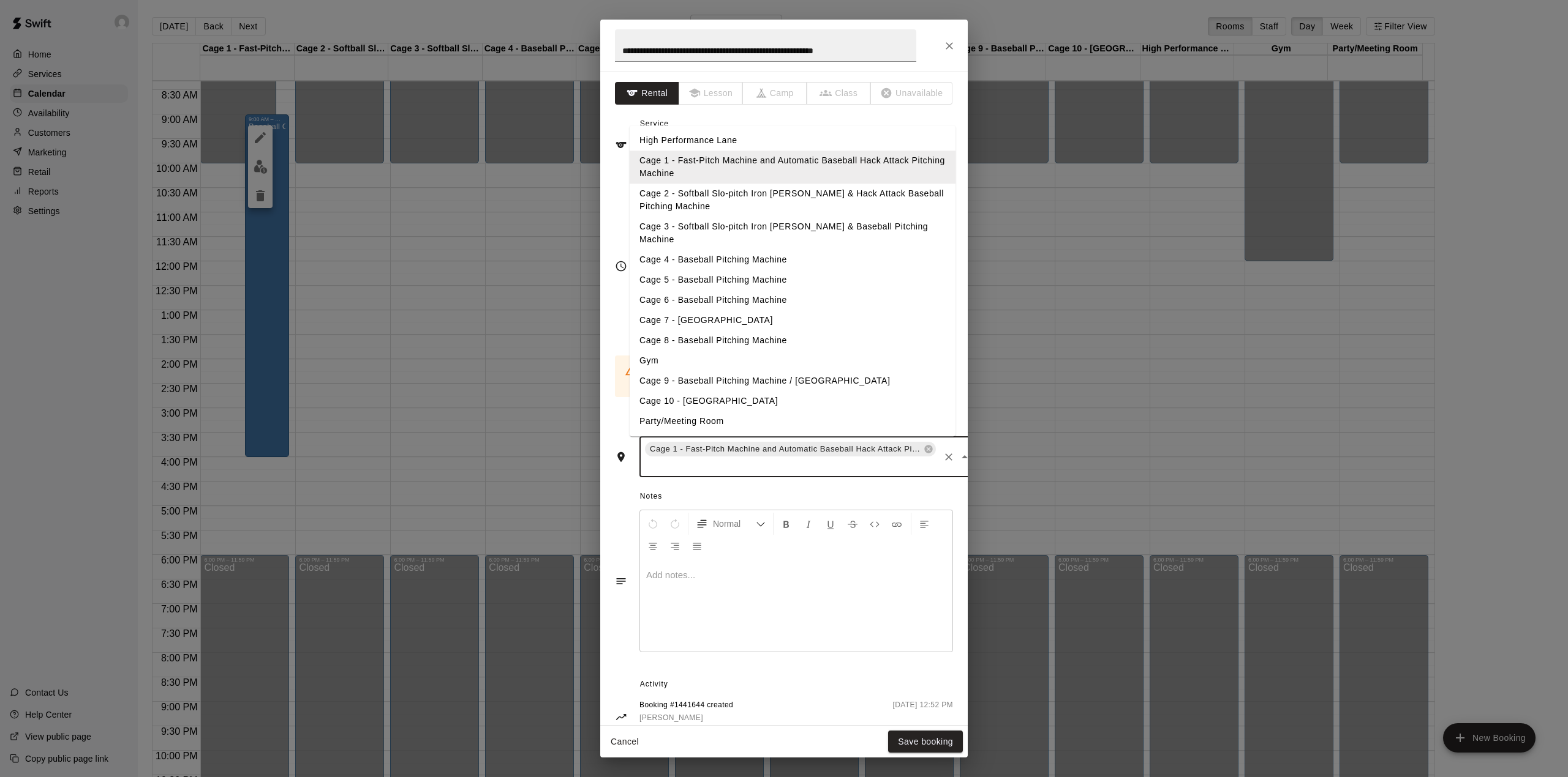
click at [776, 201] on li "Cage 2 - Softball Slo-pitch Iron [PERSON_NAME] & Hack Attack Baseball Pitching …" at bounding box center [792, 201] width 326 height 33
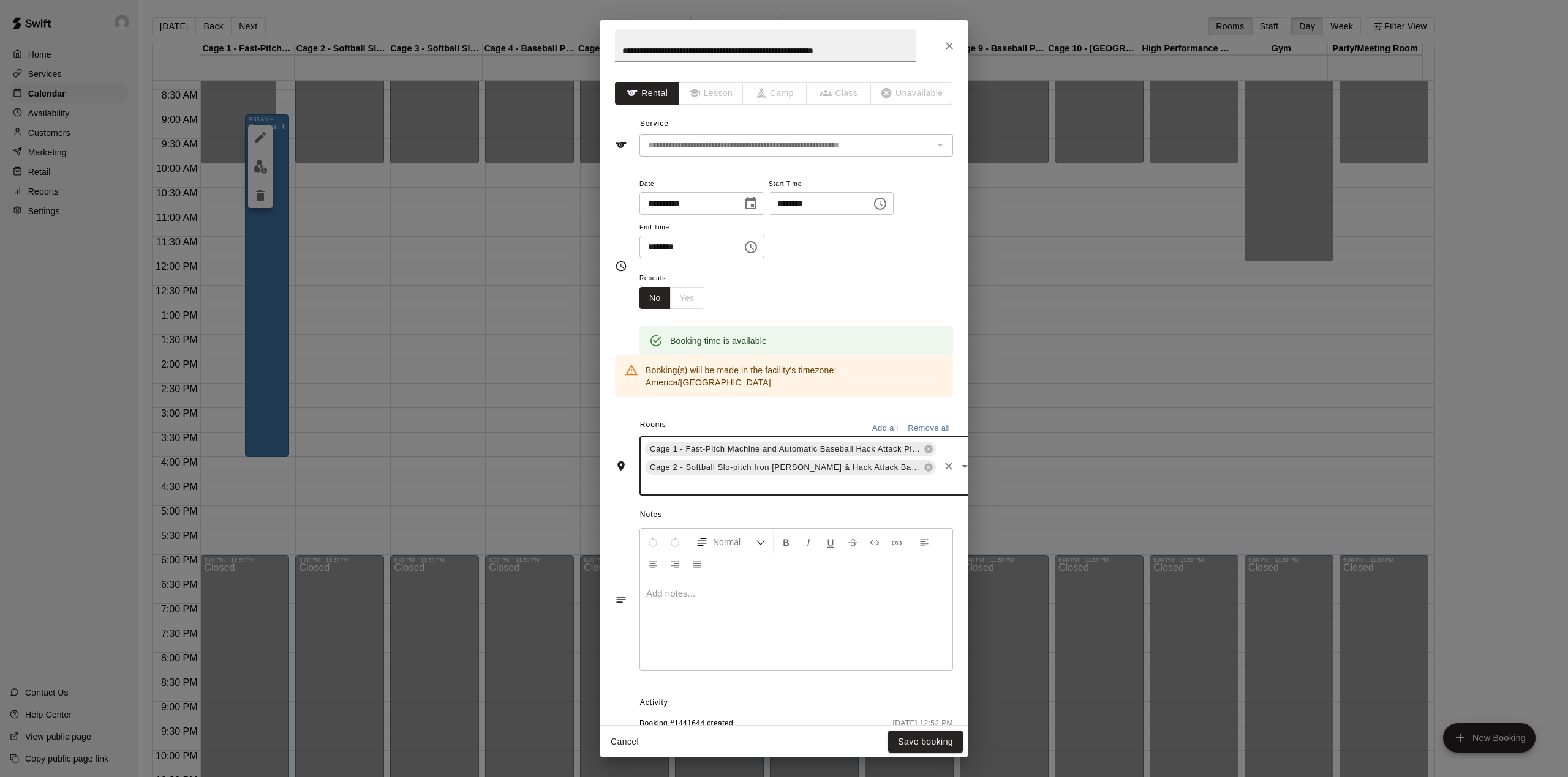
click at [664, 477] on input "text" at bounding box center [791, 485] width 295 height 16
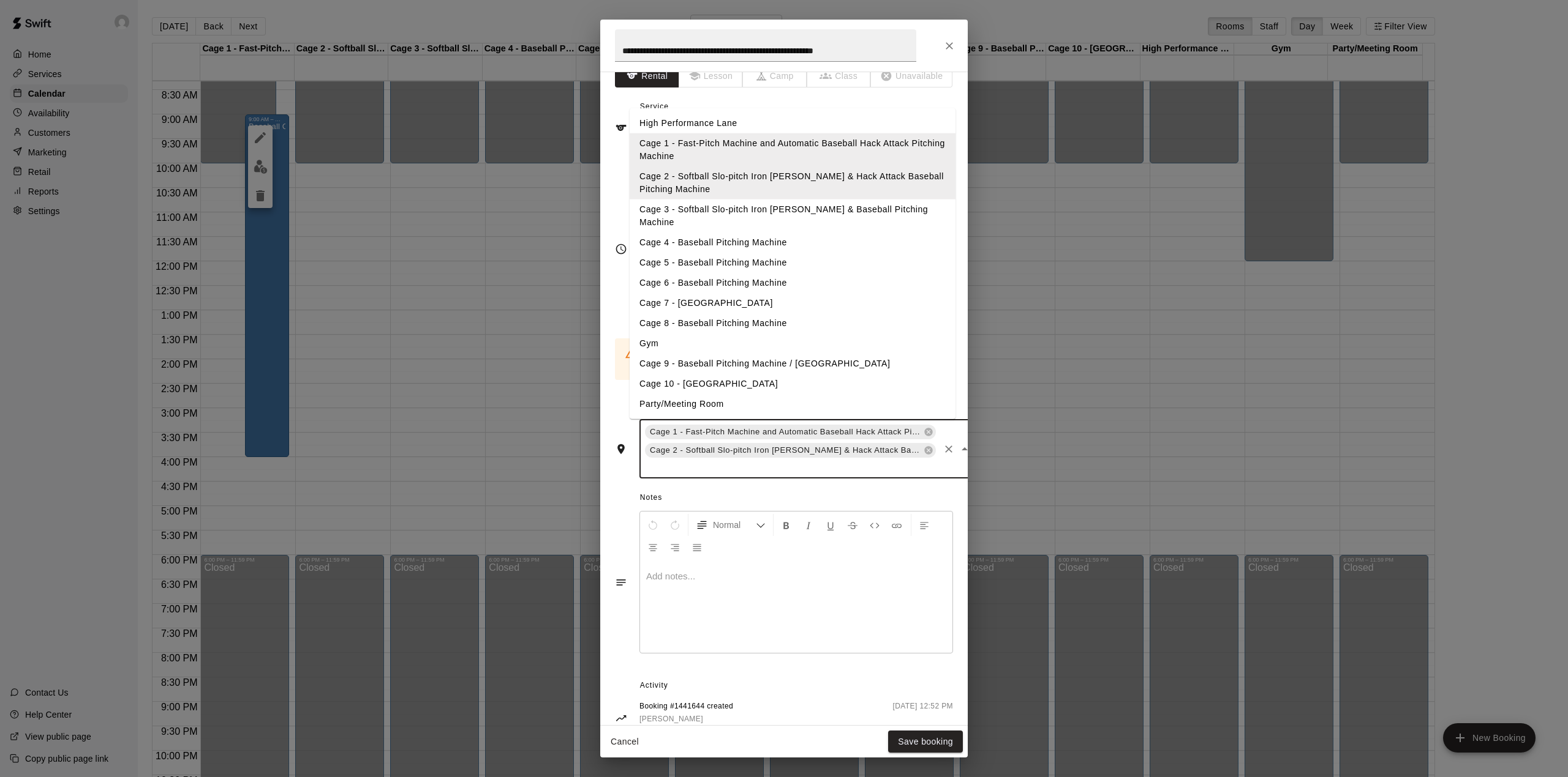
scroll to position [0, 0]
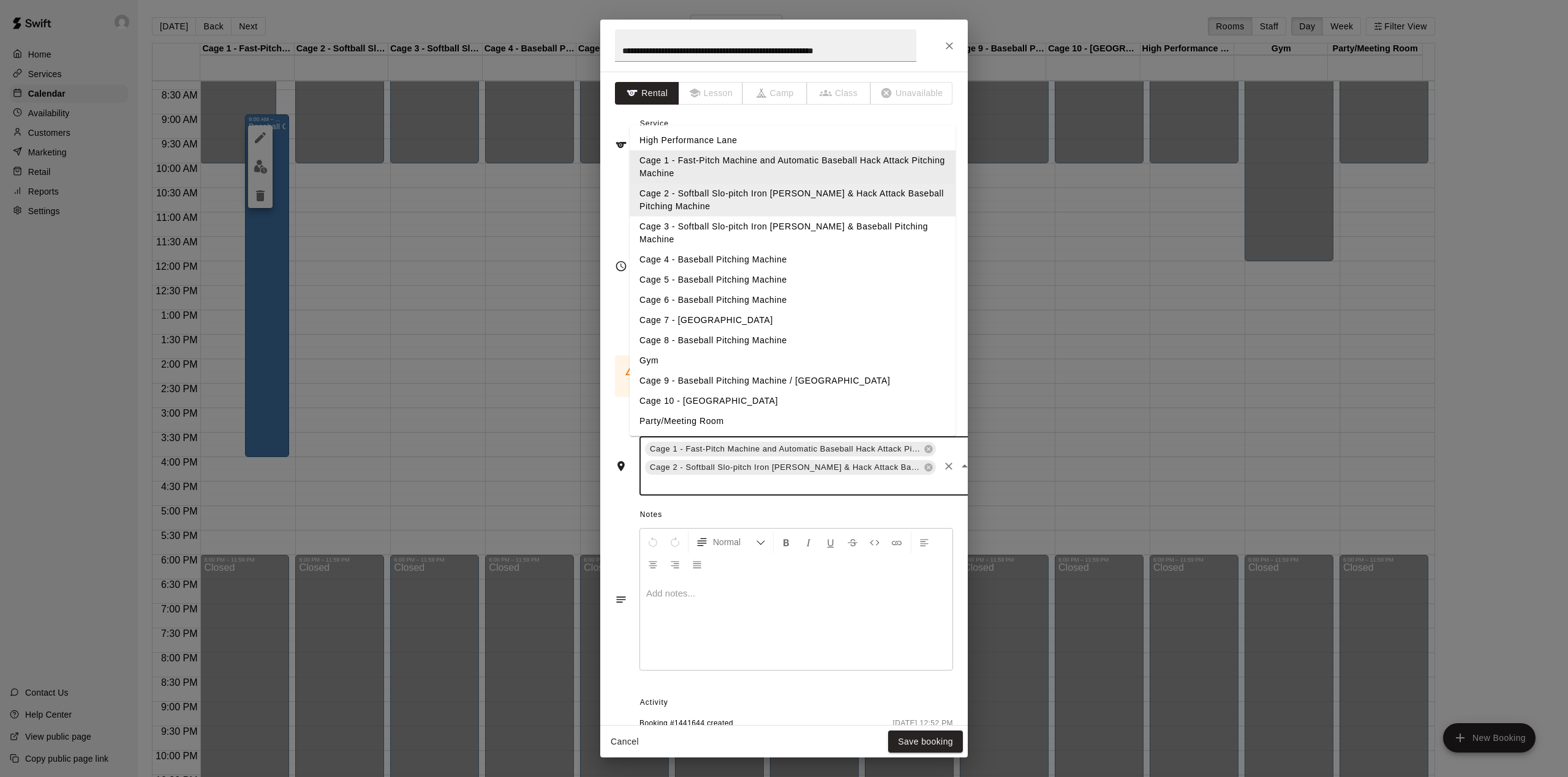
type input "*"
click at [663, 134] on li "High Performance Lane" at bounding box center [792, 140] width 326 height 20
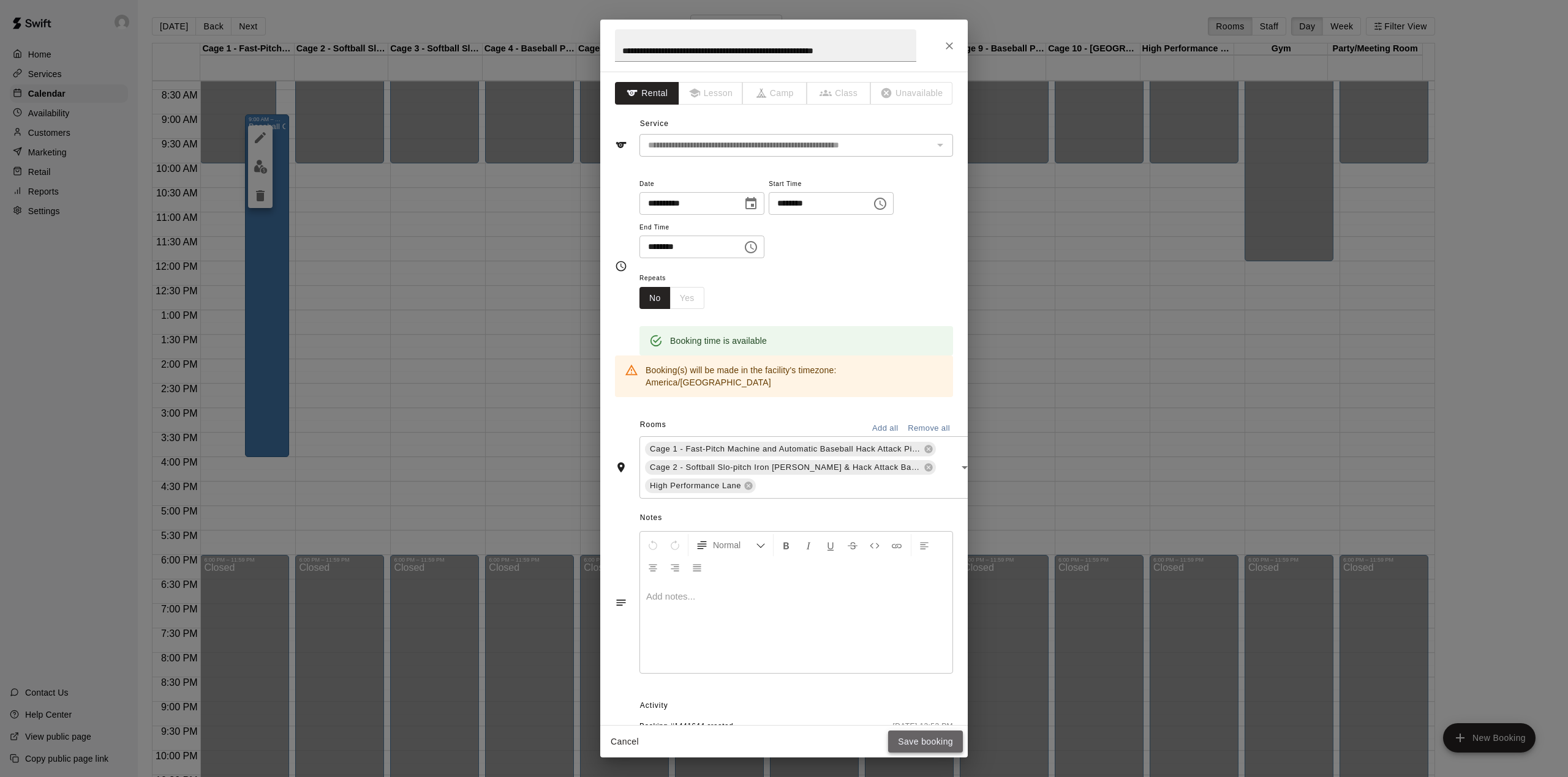
click at [926, 735] on button "Save booking" at bounding box center [926, 742] width 75 height 23
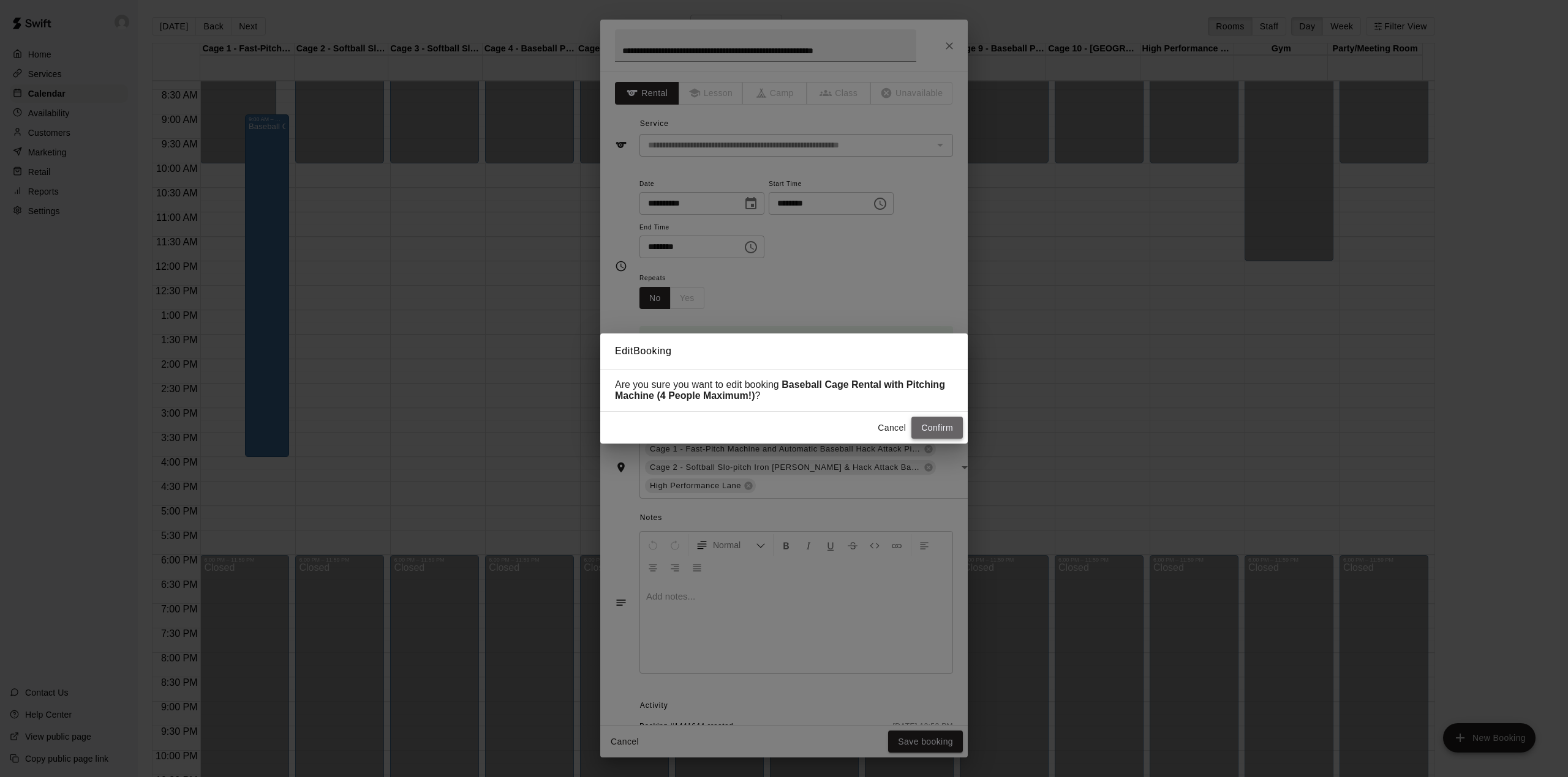
click at [925, 430] on button "Confirm" at bounding box center [937, 428] width 51 height 23
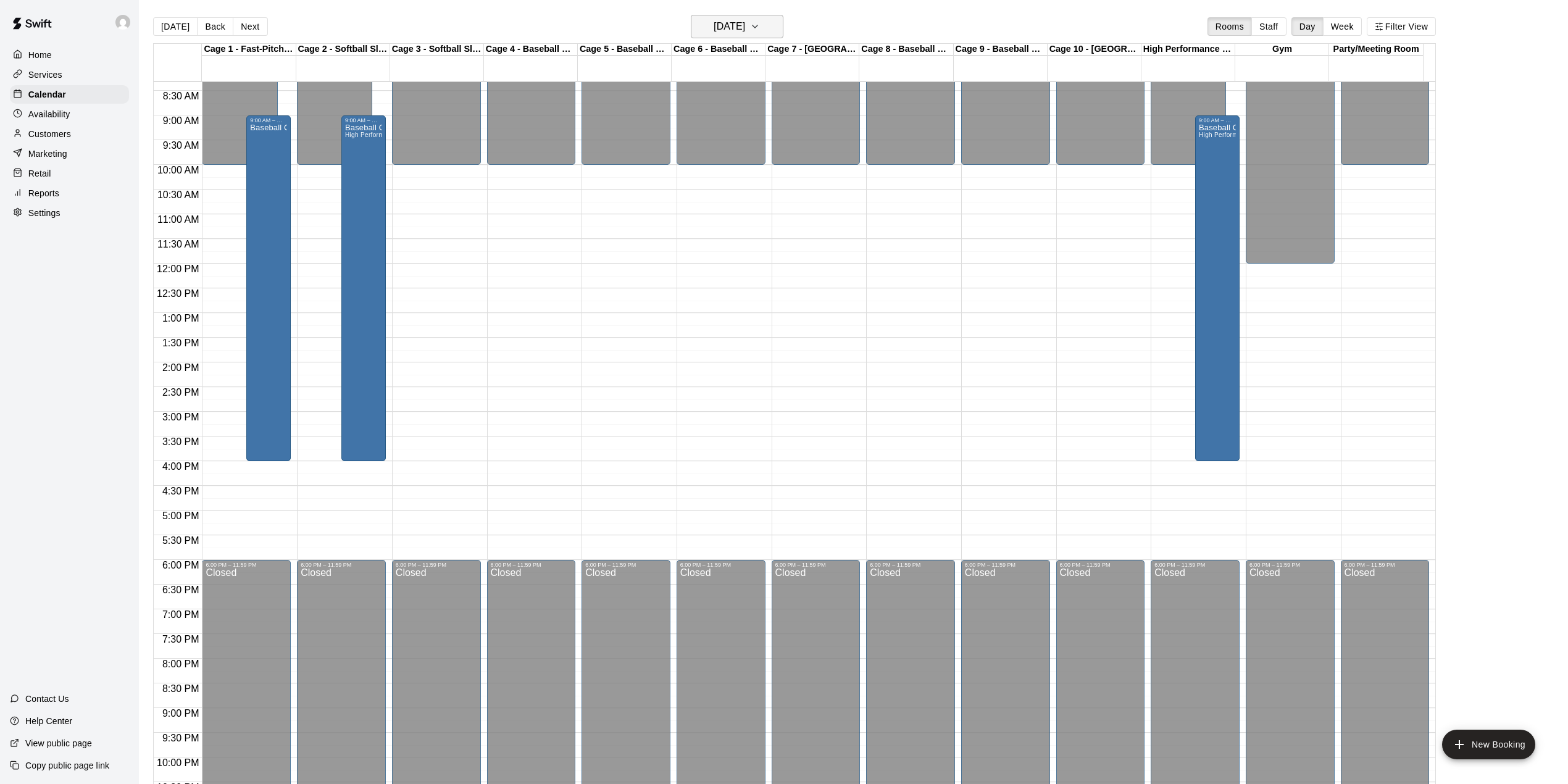
click at [715, 26] on h6 "[DATE]" at bounding box center [729, 26] width 31 height 17
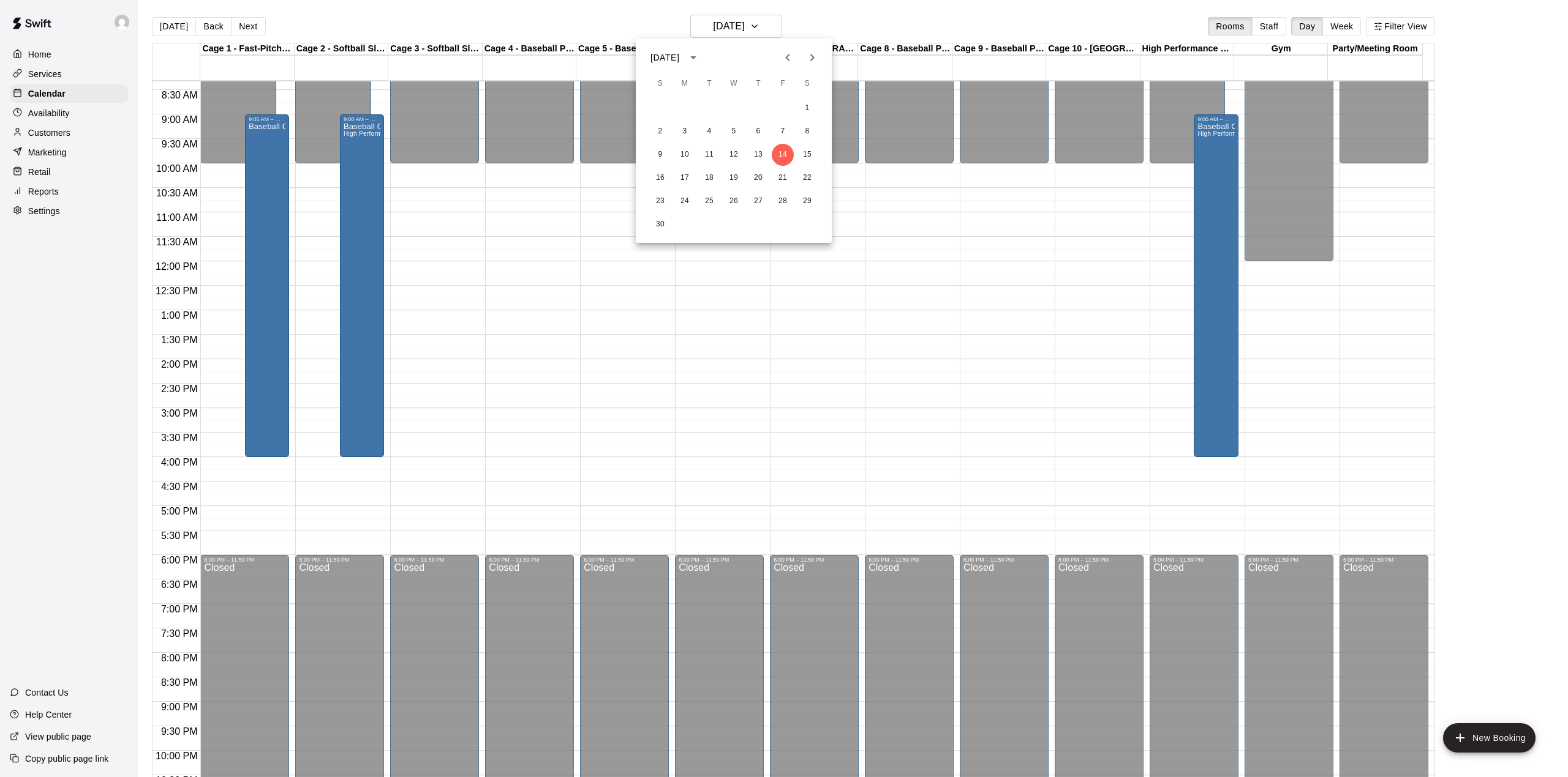
click at [175, 32] on div at bounding box center [784, 388] width 1568 height 777
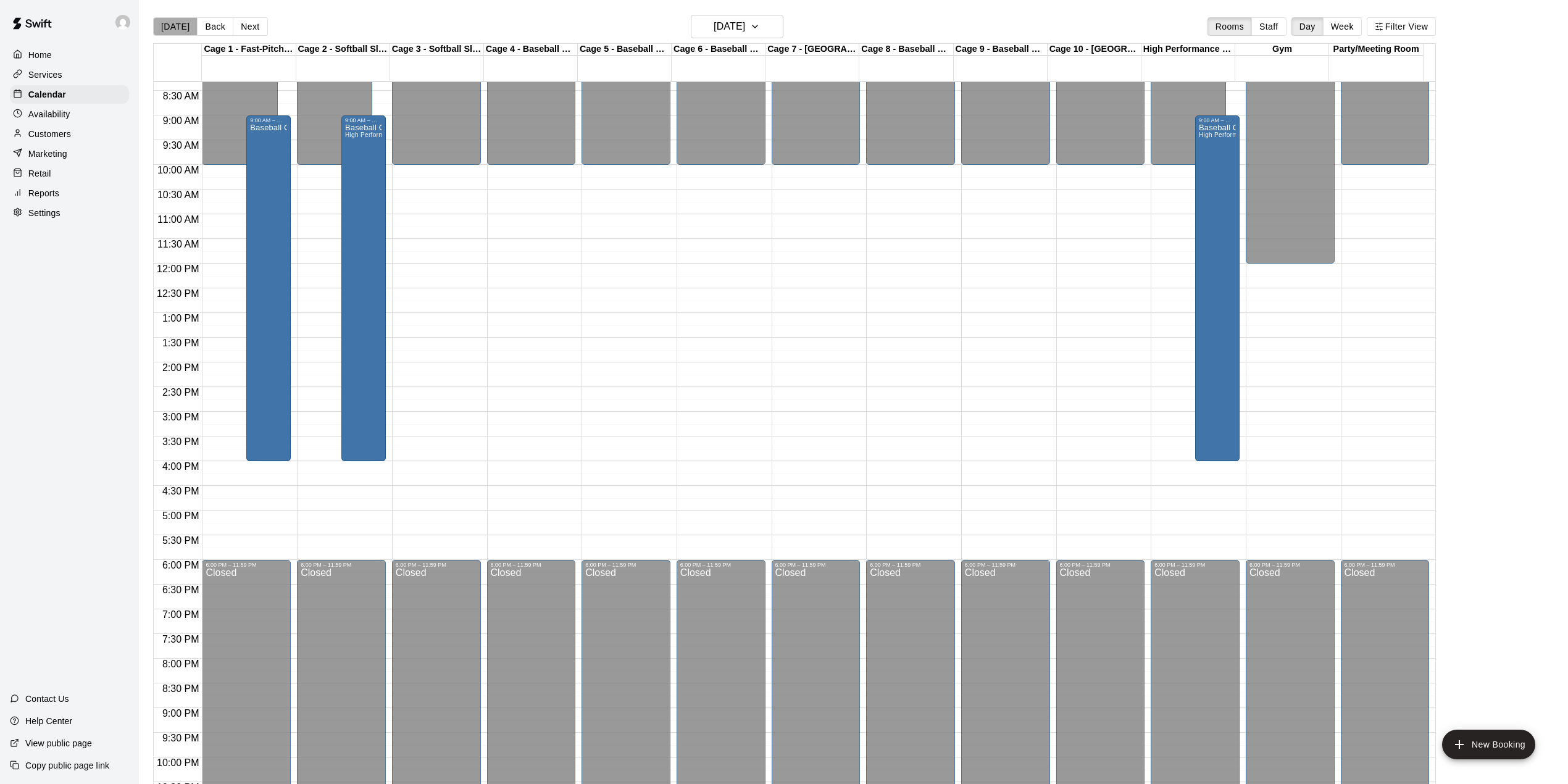
click at [176, 30] on button "[DATE]" at bounding box center [175, 26] width 45 height 18
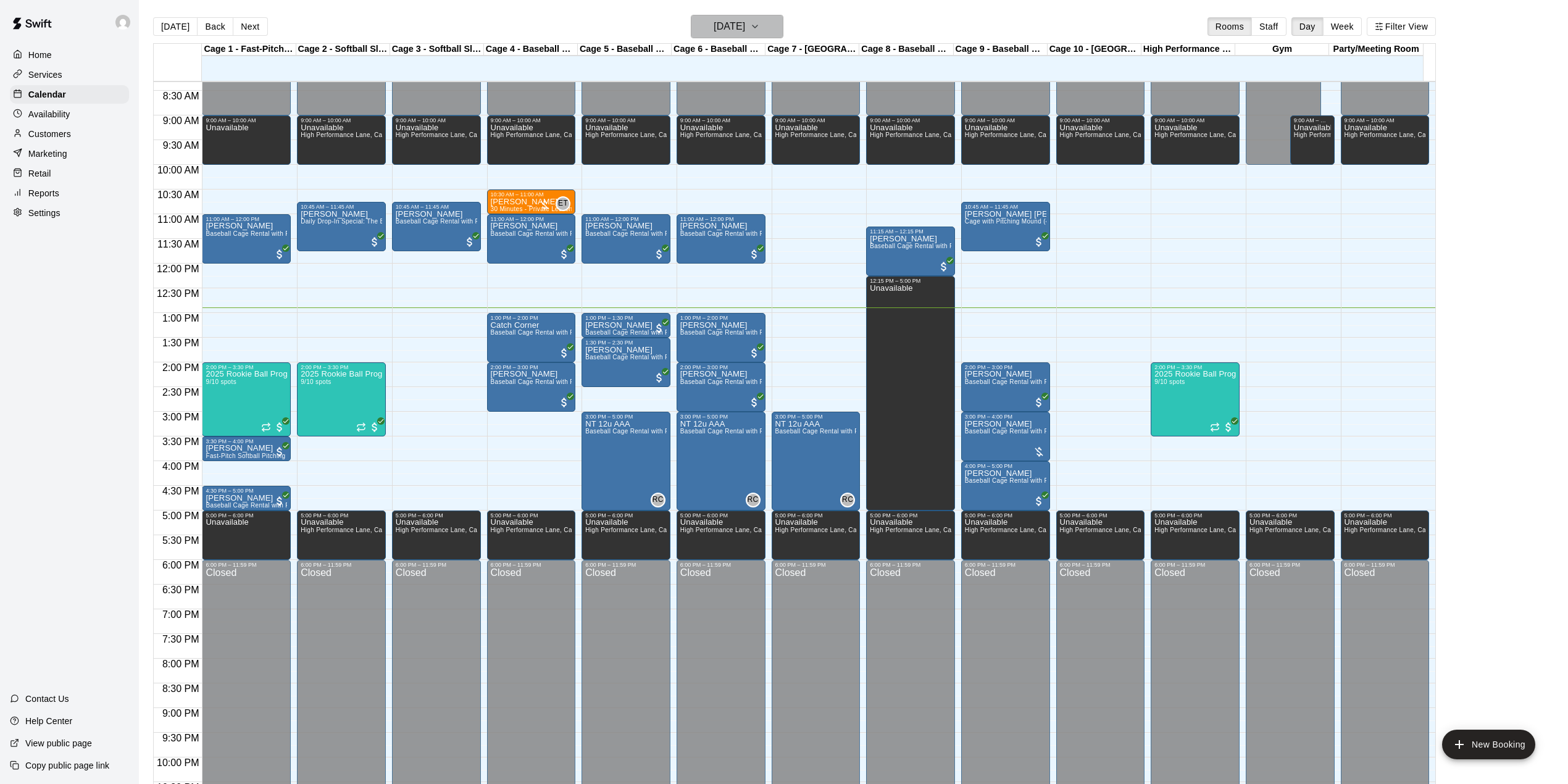
click at [727, 33] on h6 "[DATE]" at bounding box center [729, 26] width 31 height 17
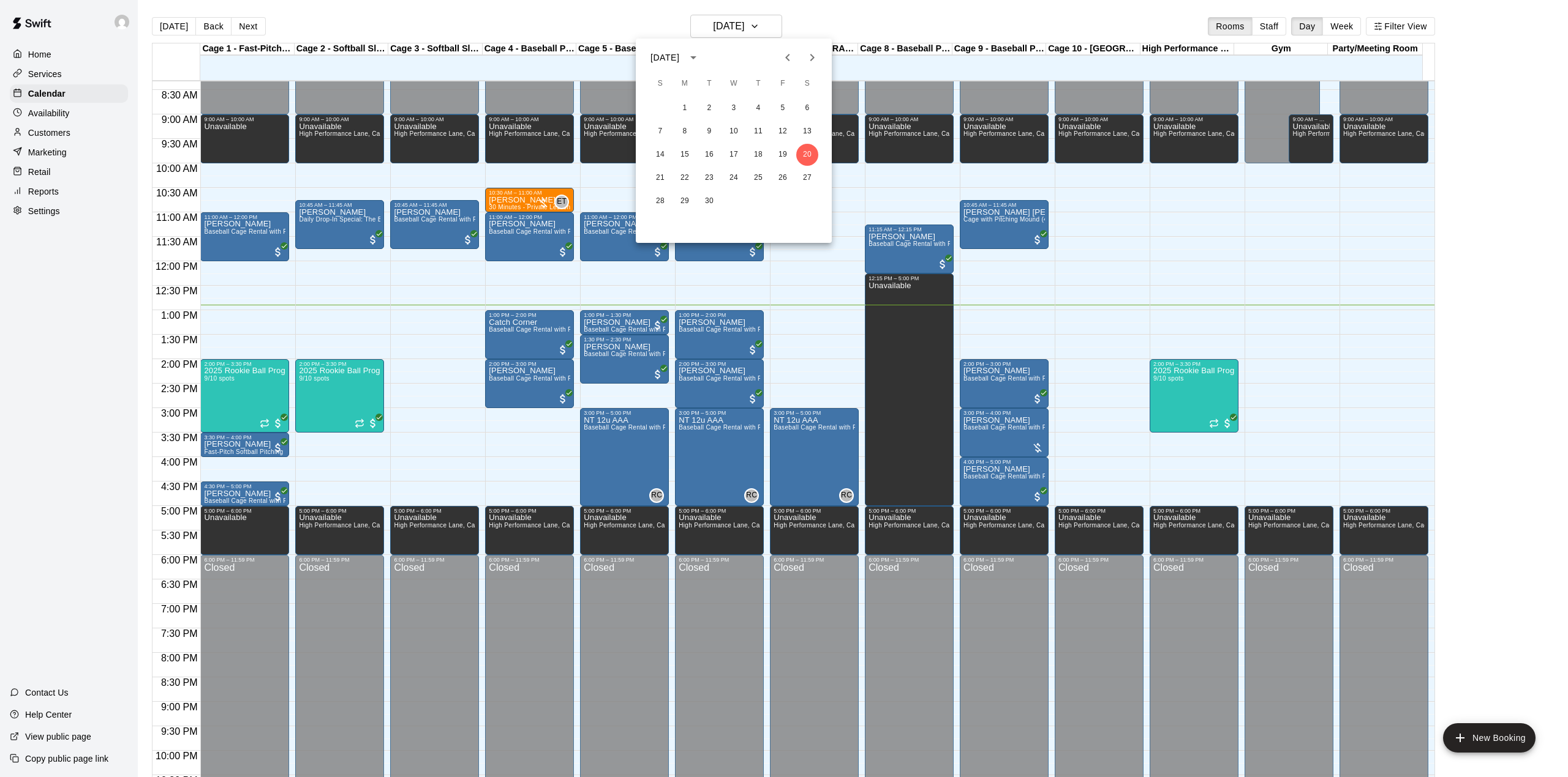
click at [810, 53] on icon "Next month" at bounding box center [812, 57] width 15 height 15
click at [787, 152] on button "16" at bounding box center [782, 154] width 22 height 22
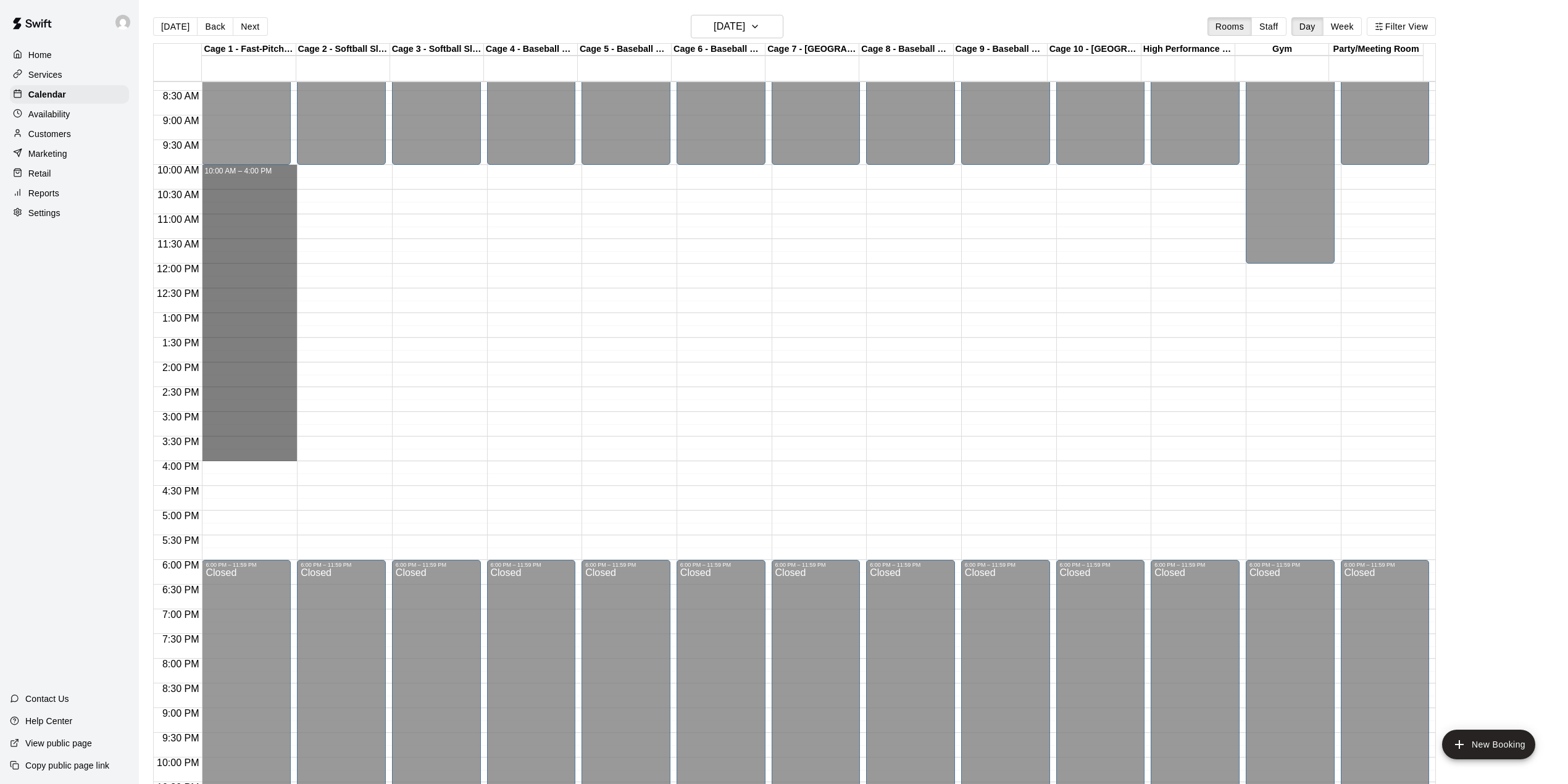
drag, startPoint x: 203, startPoint y: 170, endPoint x: 274, endPoint y: 458, distance: 296.6
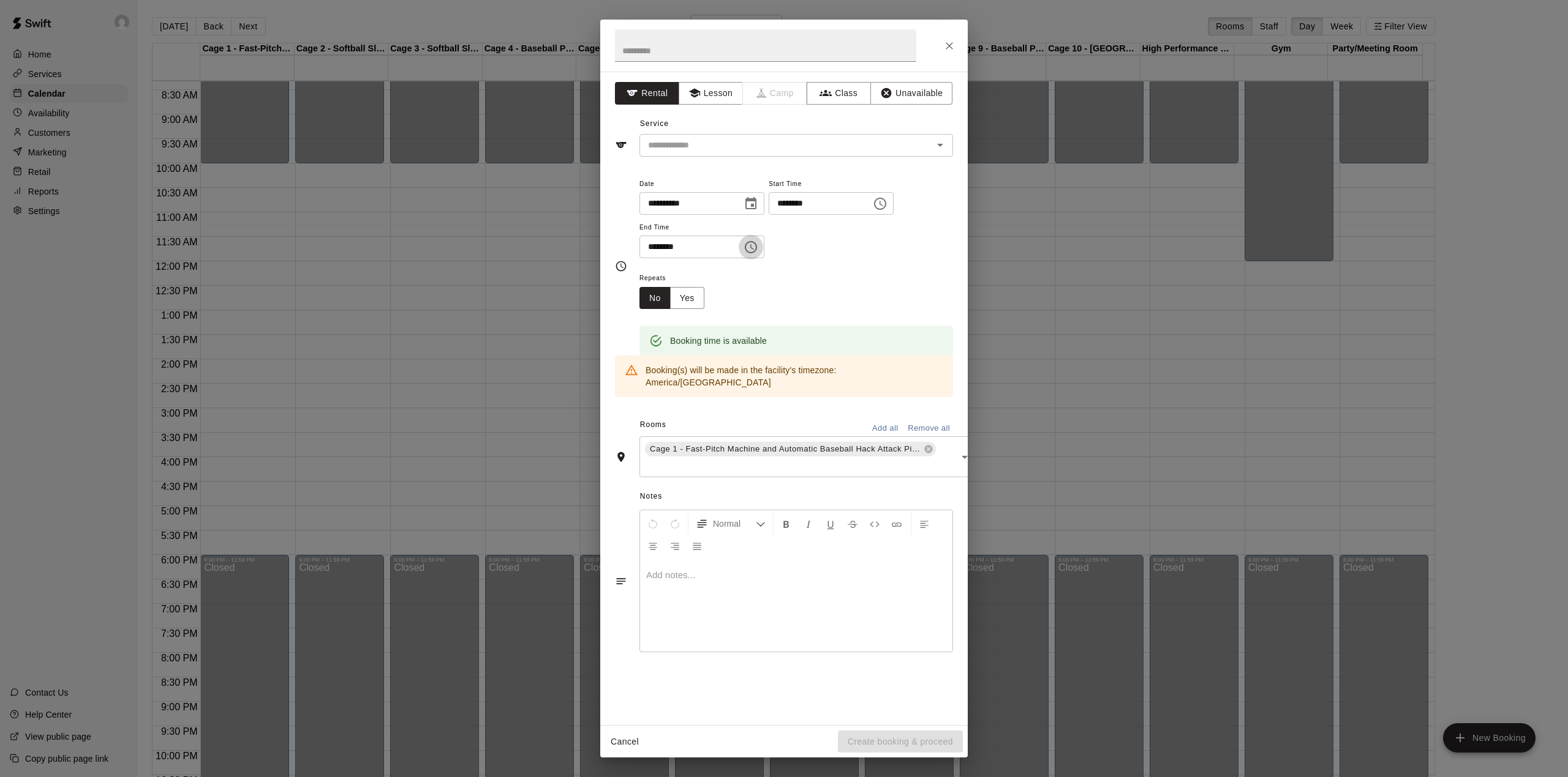
click at [758, 249] on icon "Choose time, selected time is 4:00 PM" at bounding box center [751, 247] width 15 height 15
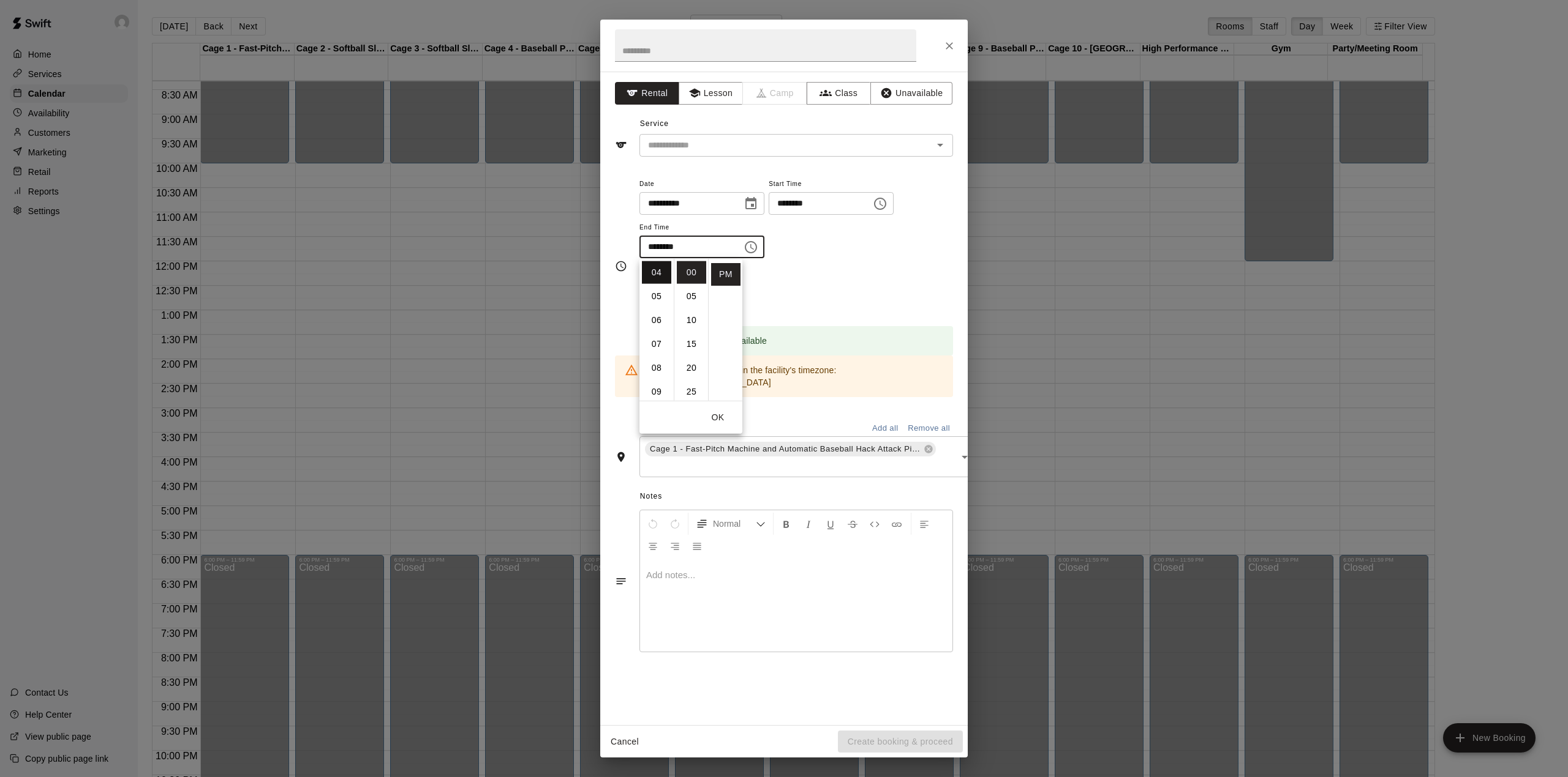
scroll to position [14, 0]
click at [653, 327] on li "03" at bounding box center [657, 331] width 29 height 23
click at [686, 333] on li "30" at bounding box center [692, 334] width 29 height 23
type input "********"
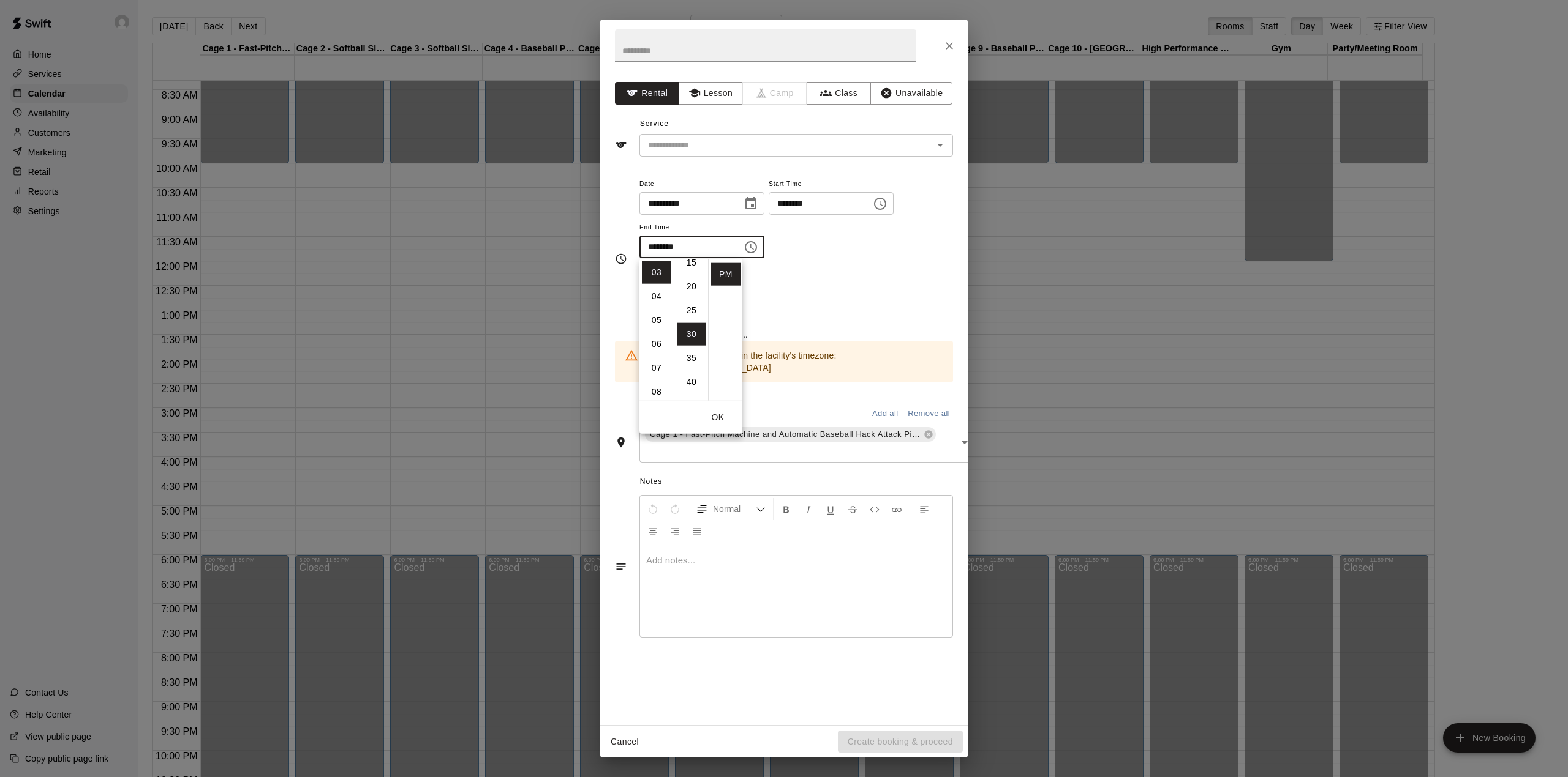
scroll to position [143, 0]
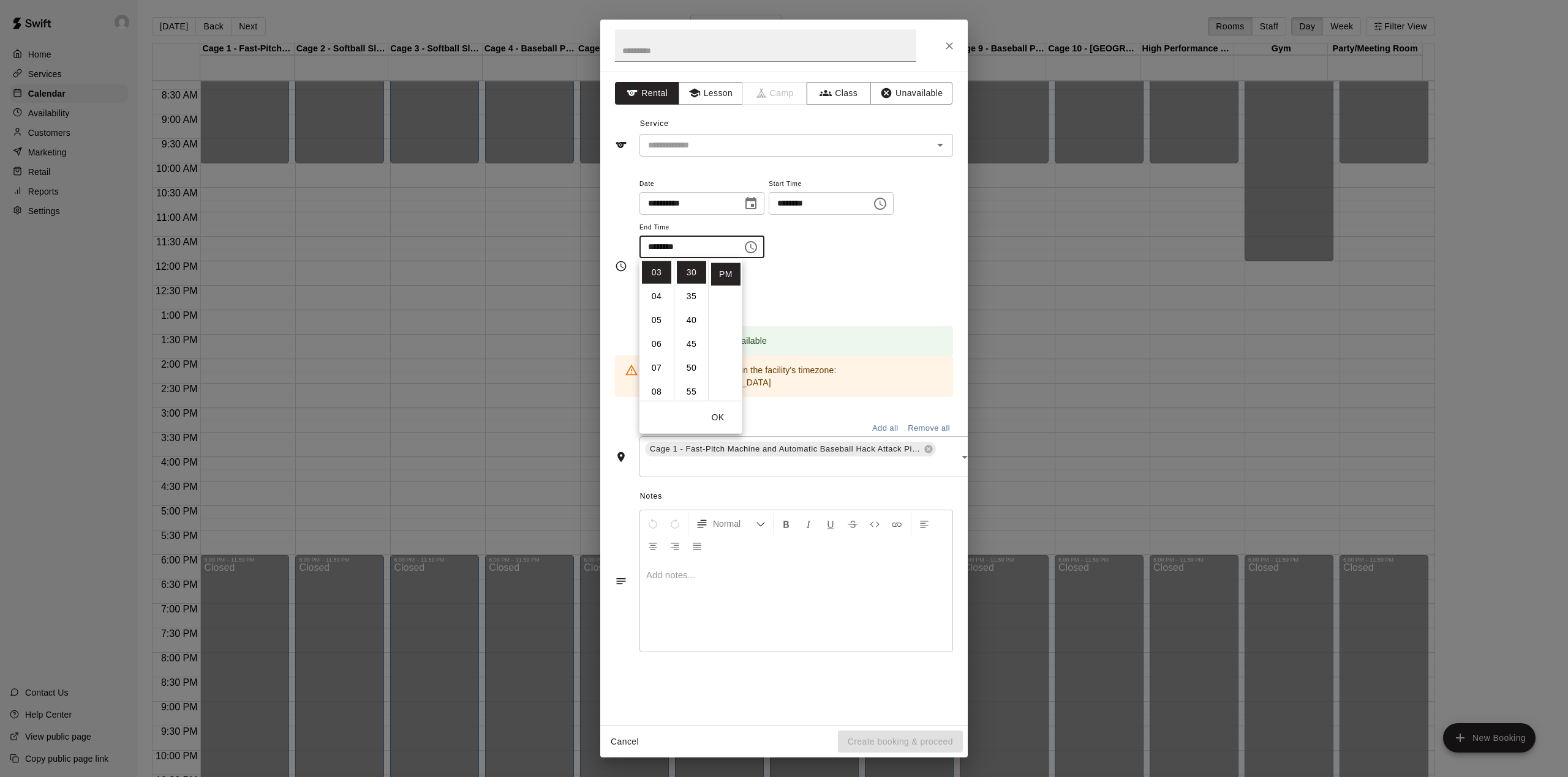
click at [888, 207] on icon "Choose time, selected time is 10:00 AM" at bounding box center [880, 204] width 15 height 15
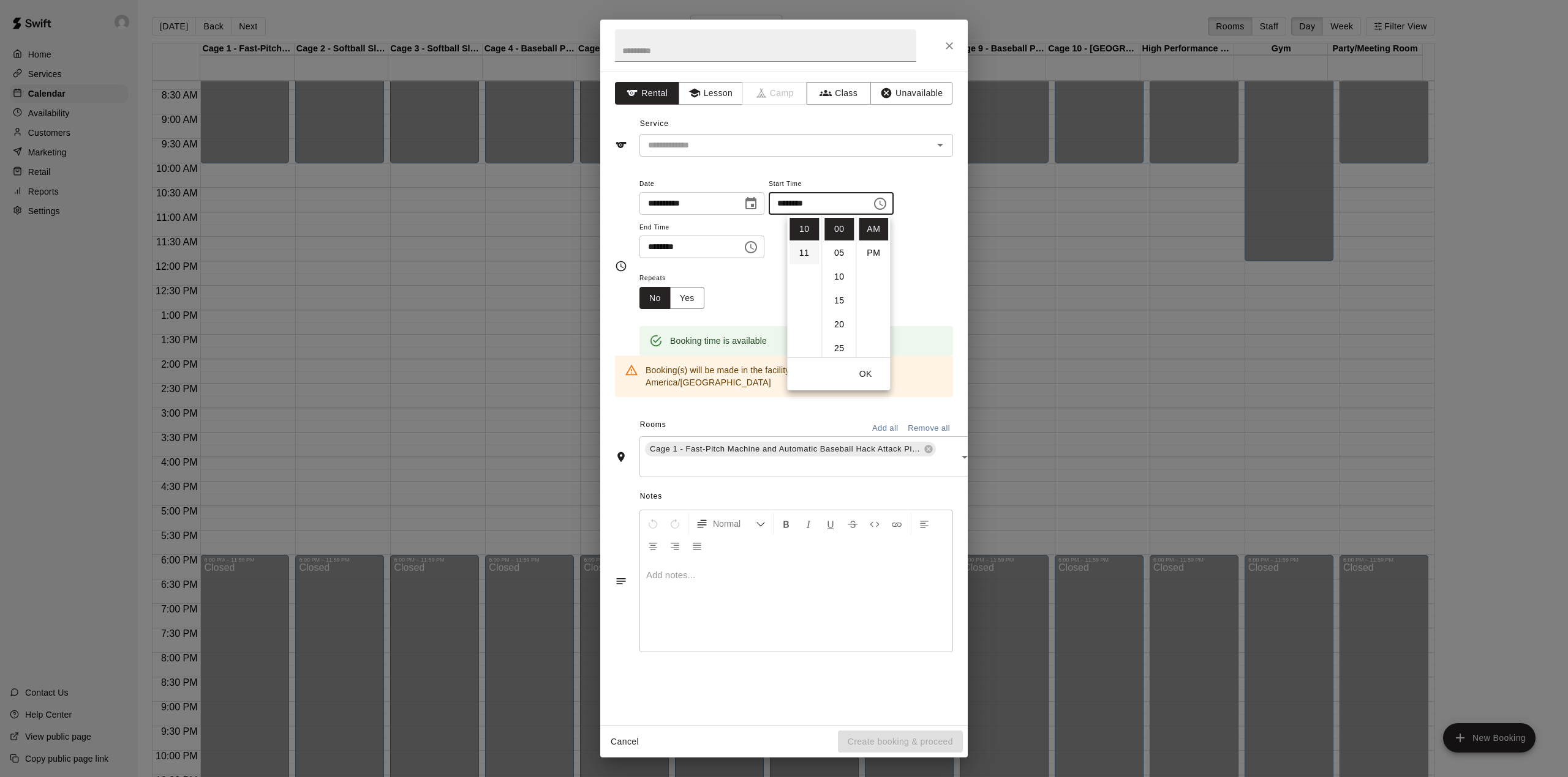
scroll to position [158, 0]
click at [791, 285] on li "09" at bounding box center [804, 287] width 29 height 23
type input "********"
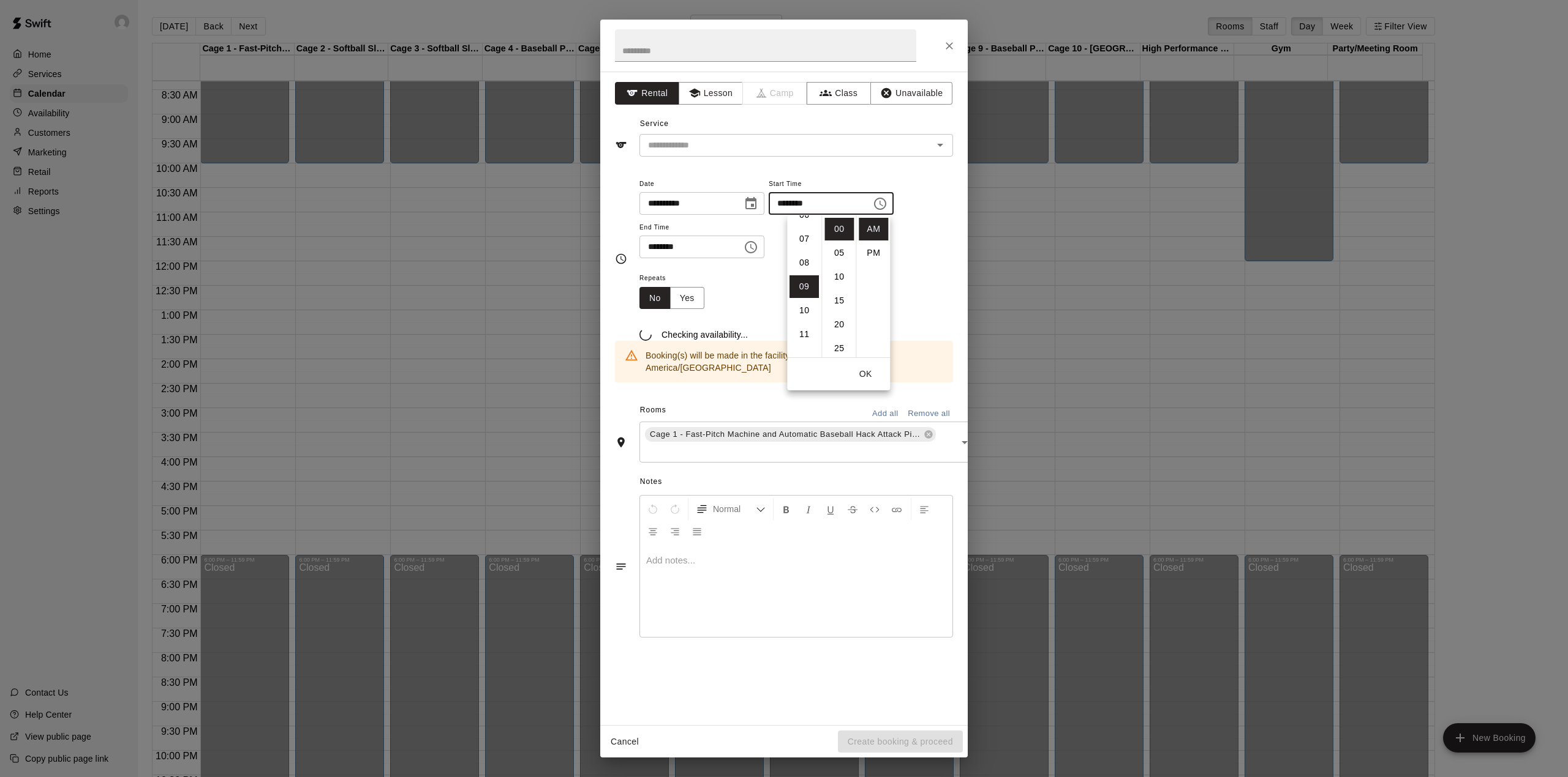
scroll to position [214, 0]
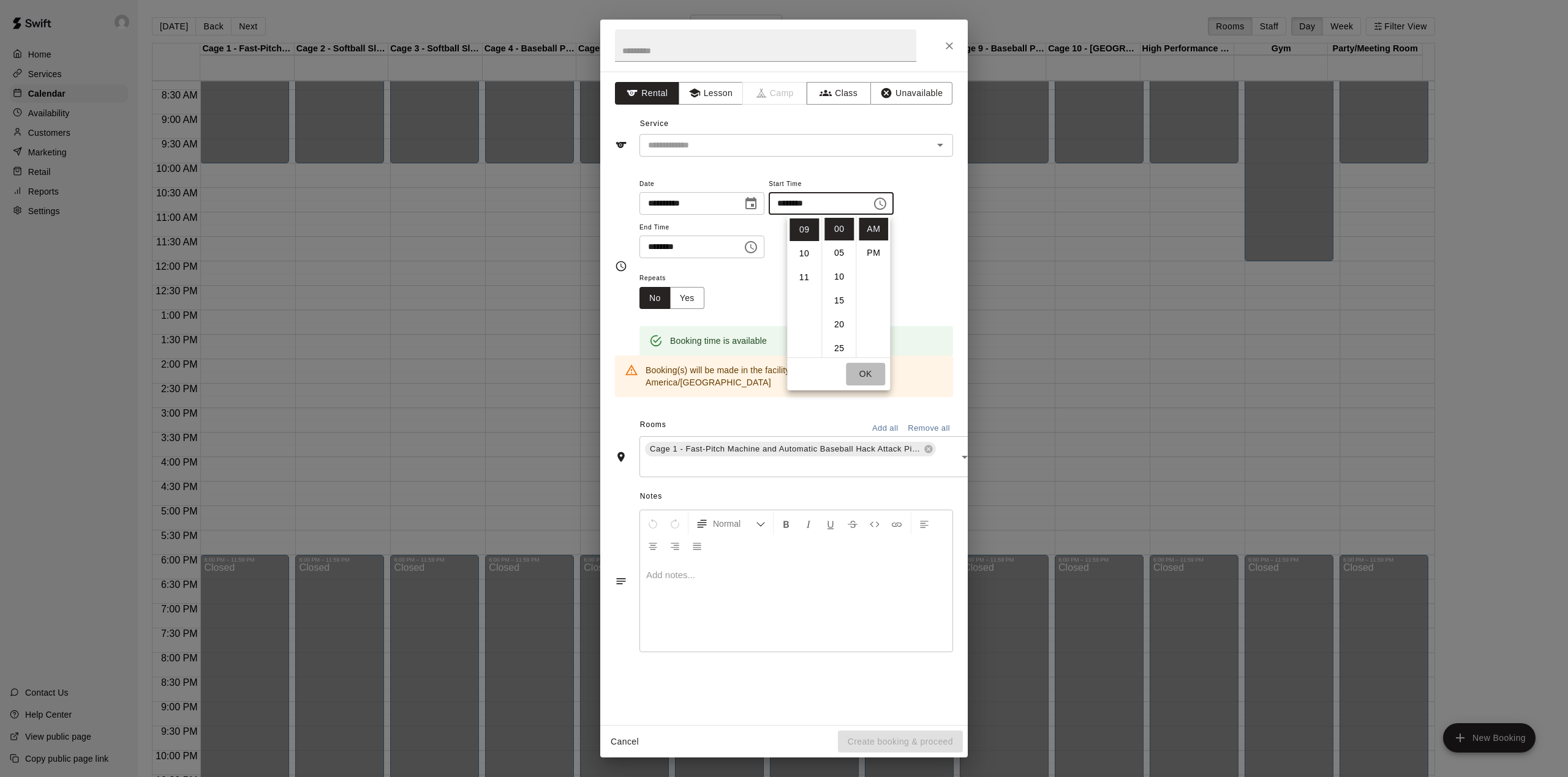
click at [872, 367] on button "OK" at bounding box center [865, 374] width 39 height 23
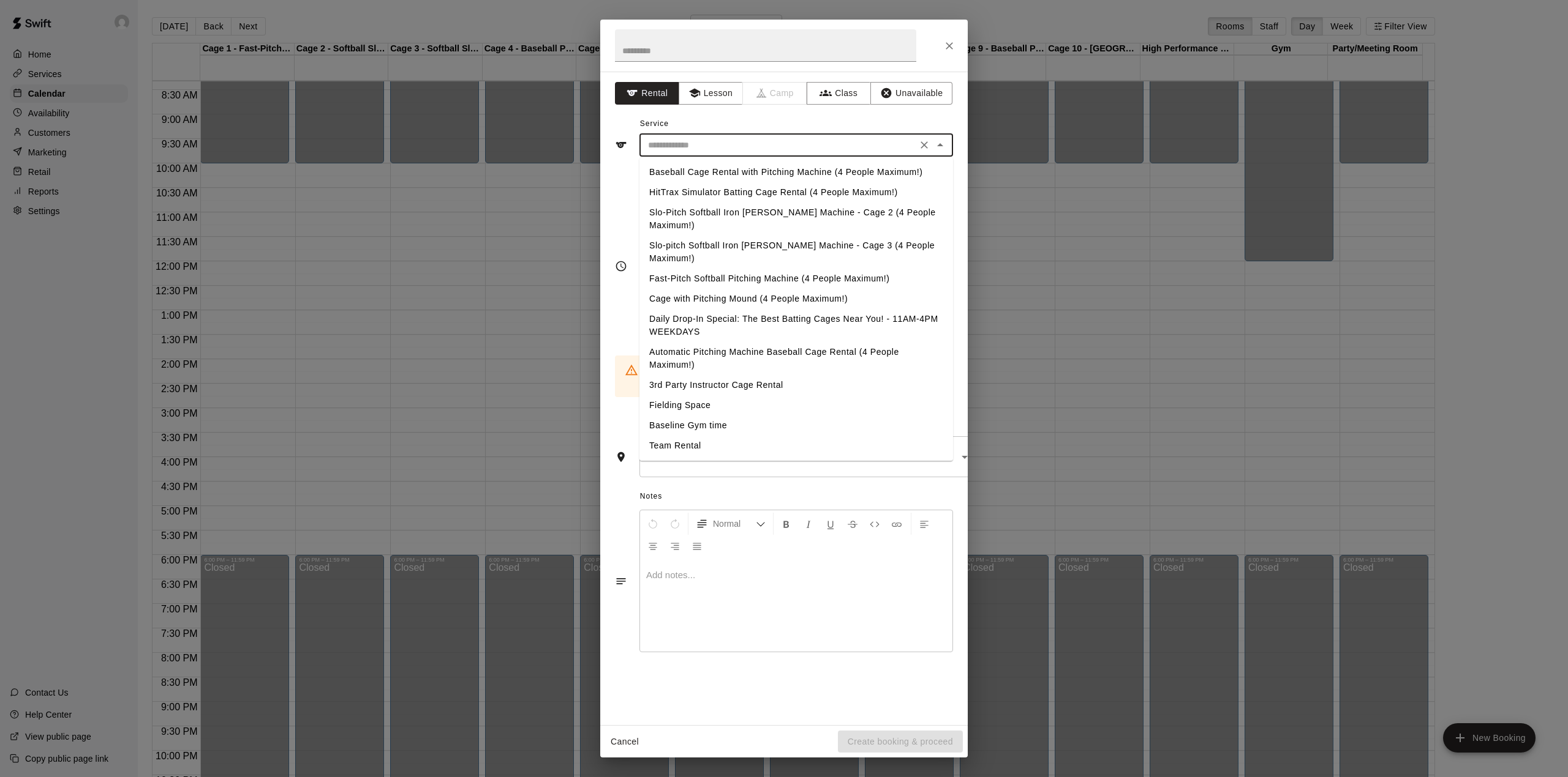
click at [680, 139] on input "text" at bounding box center [778, 146] width 270 height 16
click at [682, 168] on li "Baseball Cage Rental with Pitching Machine (4 People Maximum!)" at bounding box center [797, 172] width 314 height 20
type input "**********"
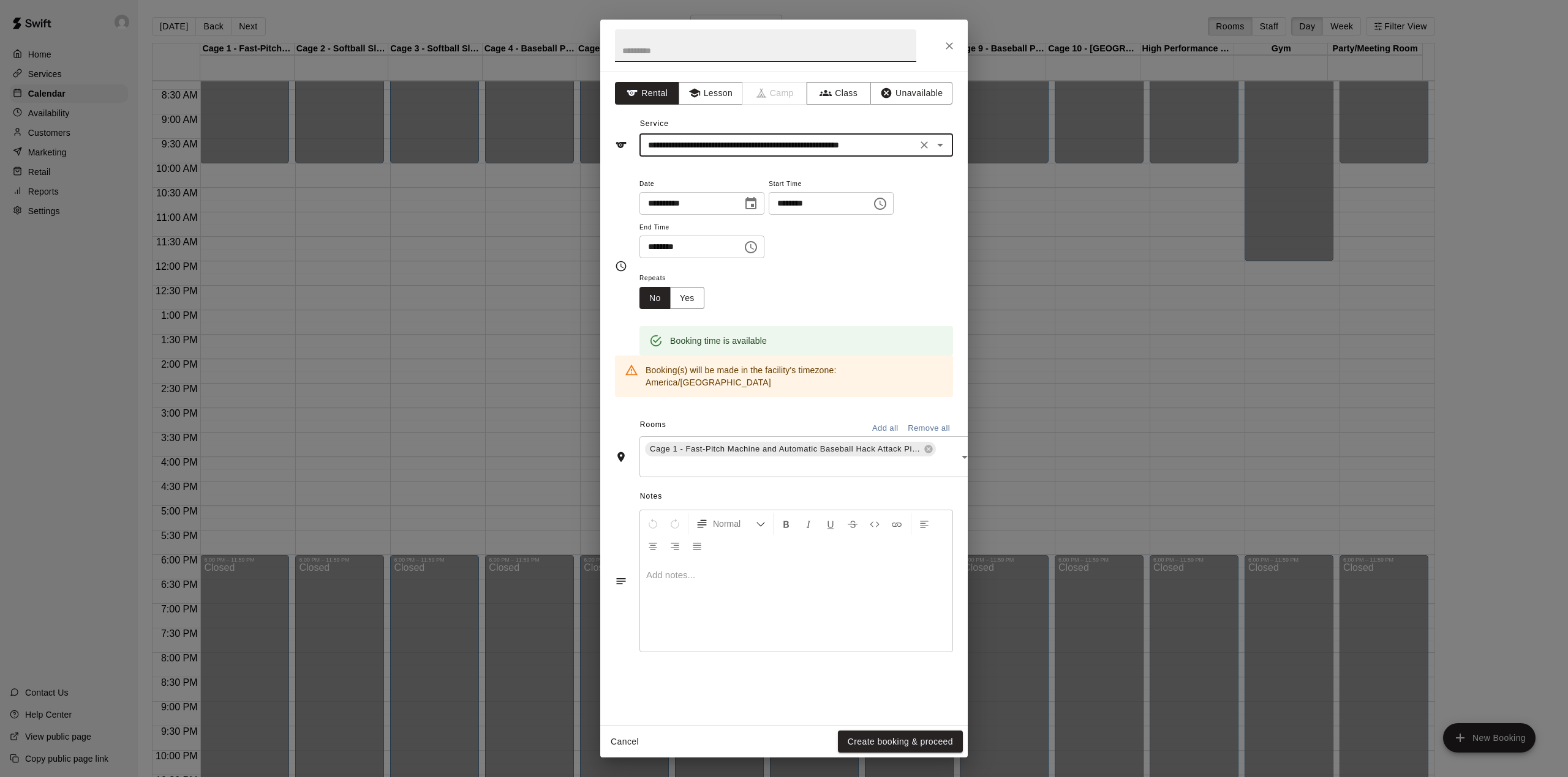
click at [658, 48] on input "text" at bounding box center [766, 45] width 302 height 32
type input "****"
click at [932, 743] on button "Create booking & proceed" at bounding box center [901, 742] width 125 height 23
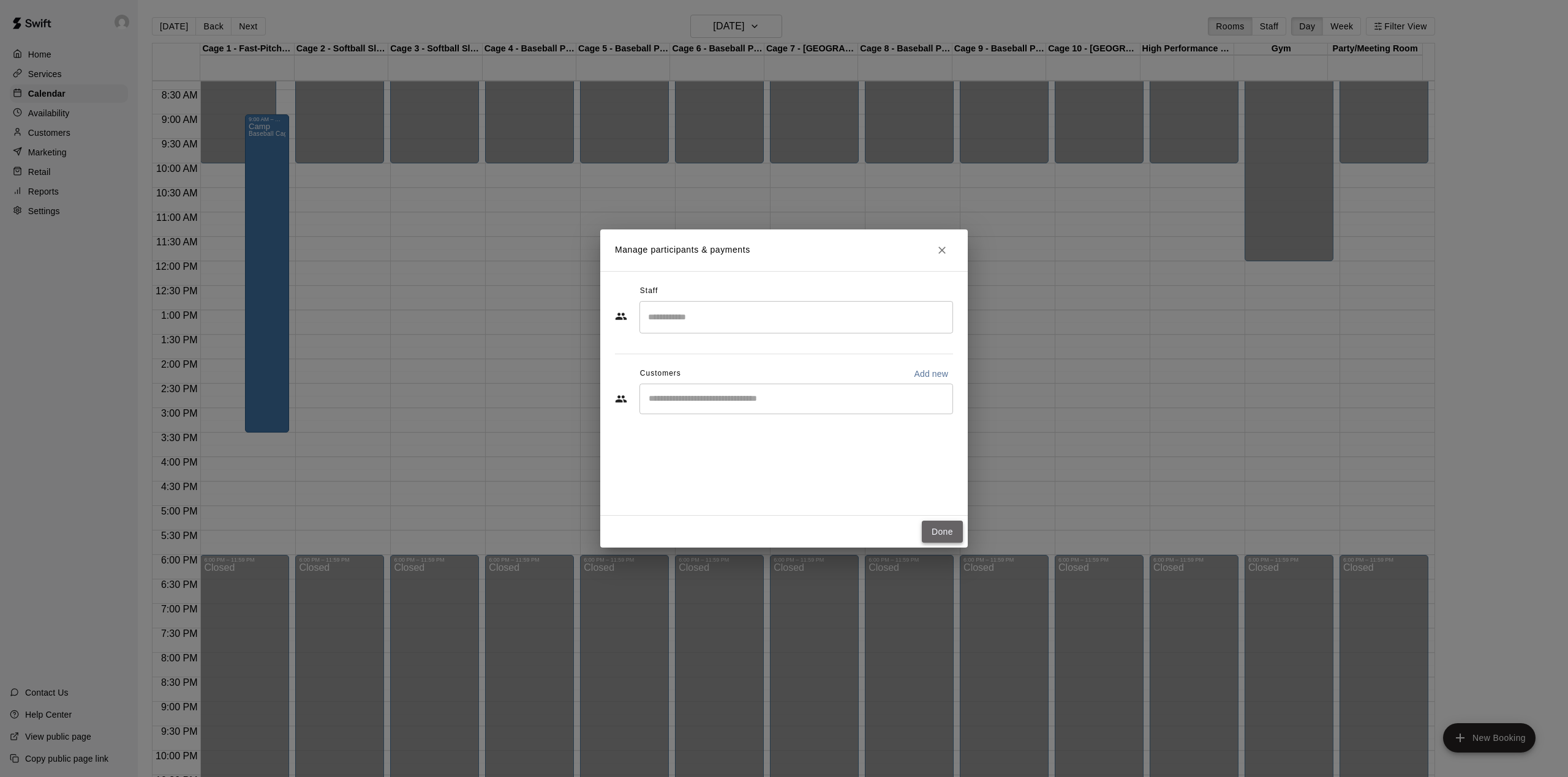
click at [951, 535] on button "Done" at bounding box center [942, 532] width 41 height 23
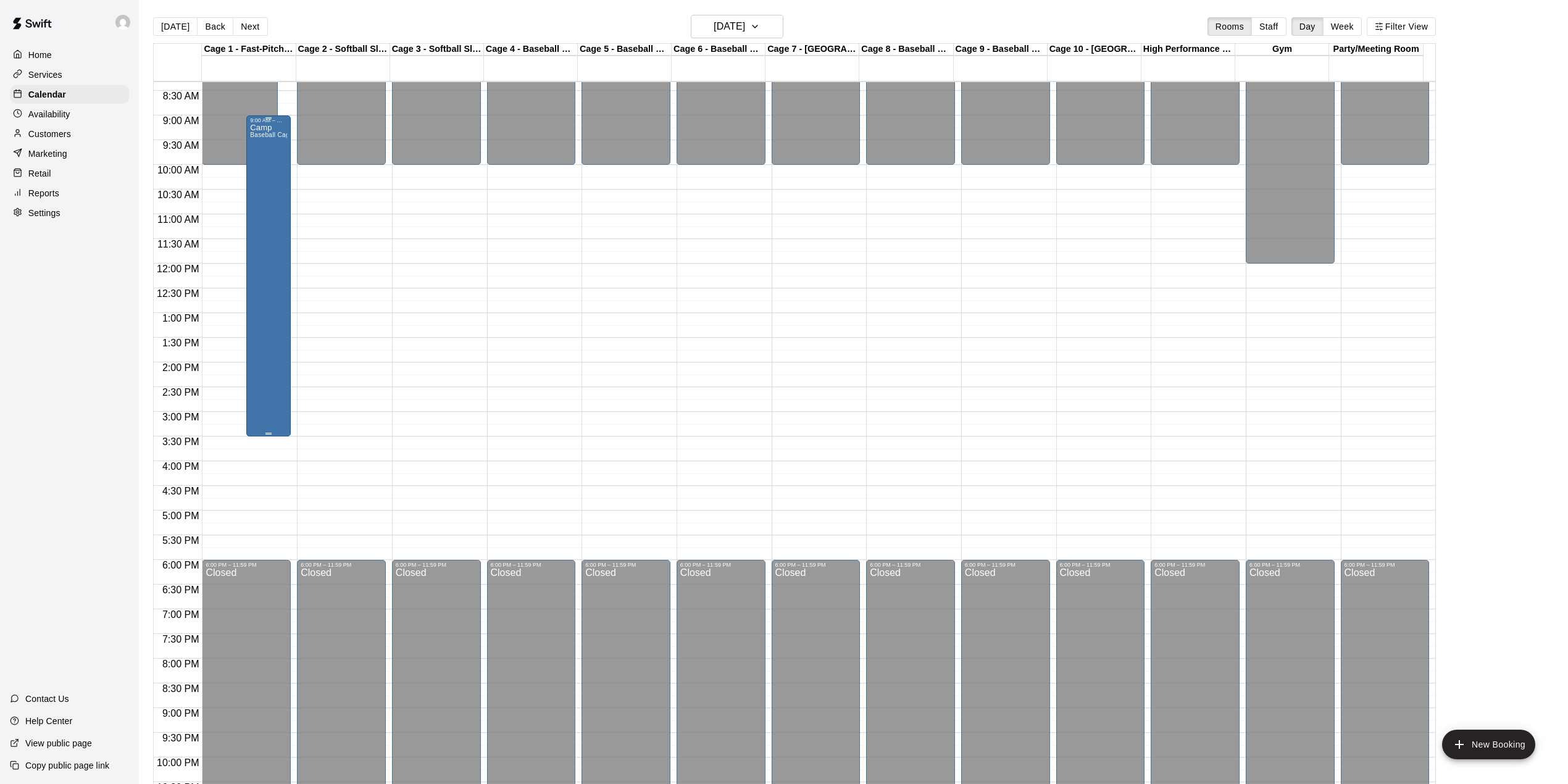
click at [265, 198] on div "Camp Baseball Cage Rental with Pitching Machine (4 People Maximum!)" at bounding box center [268, 515] width 37 height 784
click at [267, 136] on icon "edit" at bounding box center [262, 139] width 15 height 15
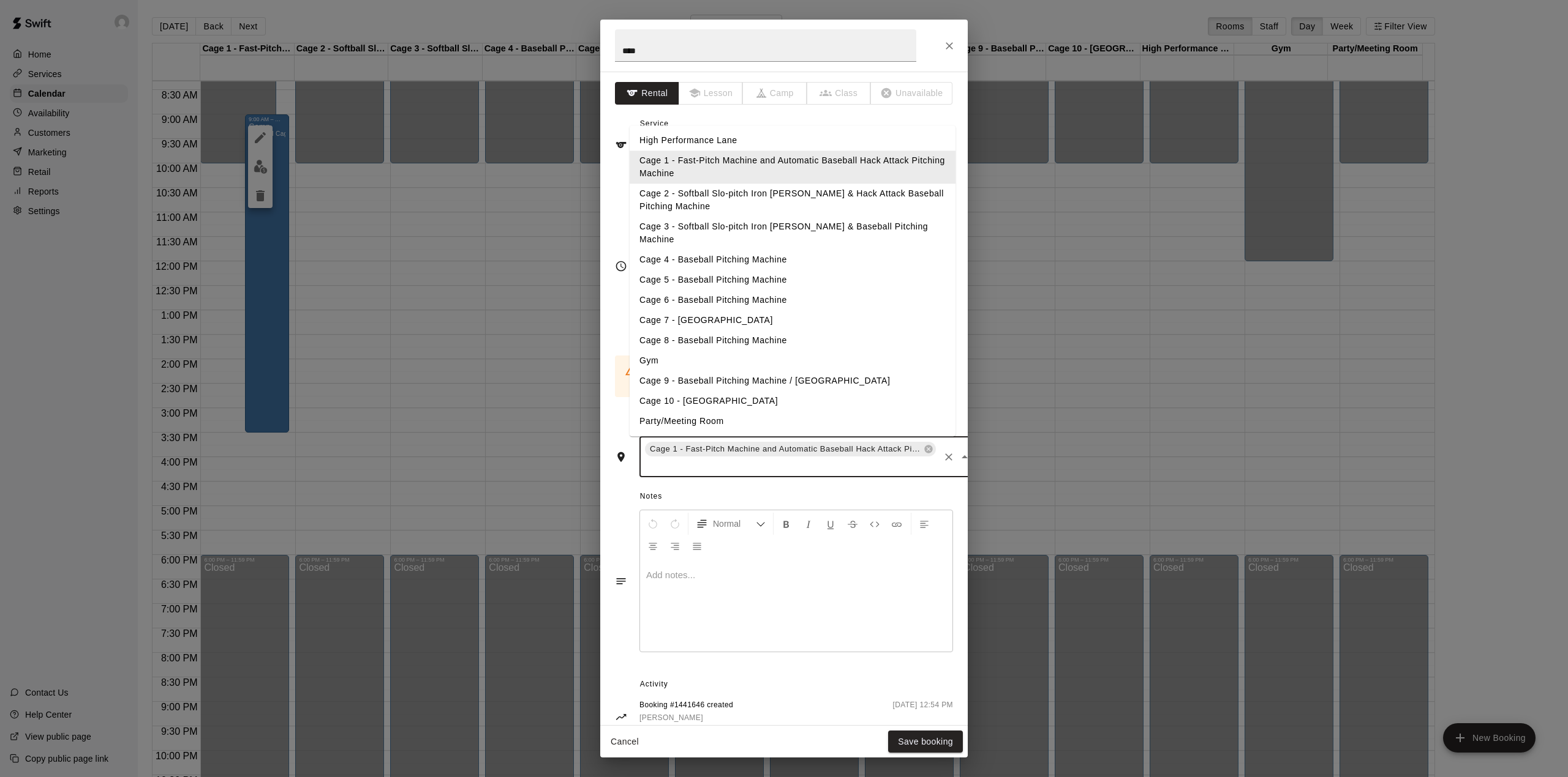
click at [670, 458] on input "text" at bounding box center [791, 466] width 295 height 16
click at [652, 209] on li "Cage 2 - Softball Slo-pitch Iron [PERSON_NAME] & Hack Attack Baseball Pitching …" at bounding box center [792, 201] width 326 height 33
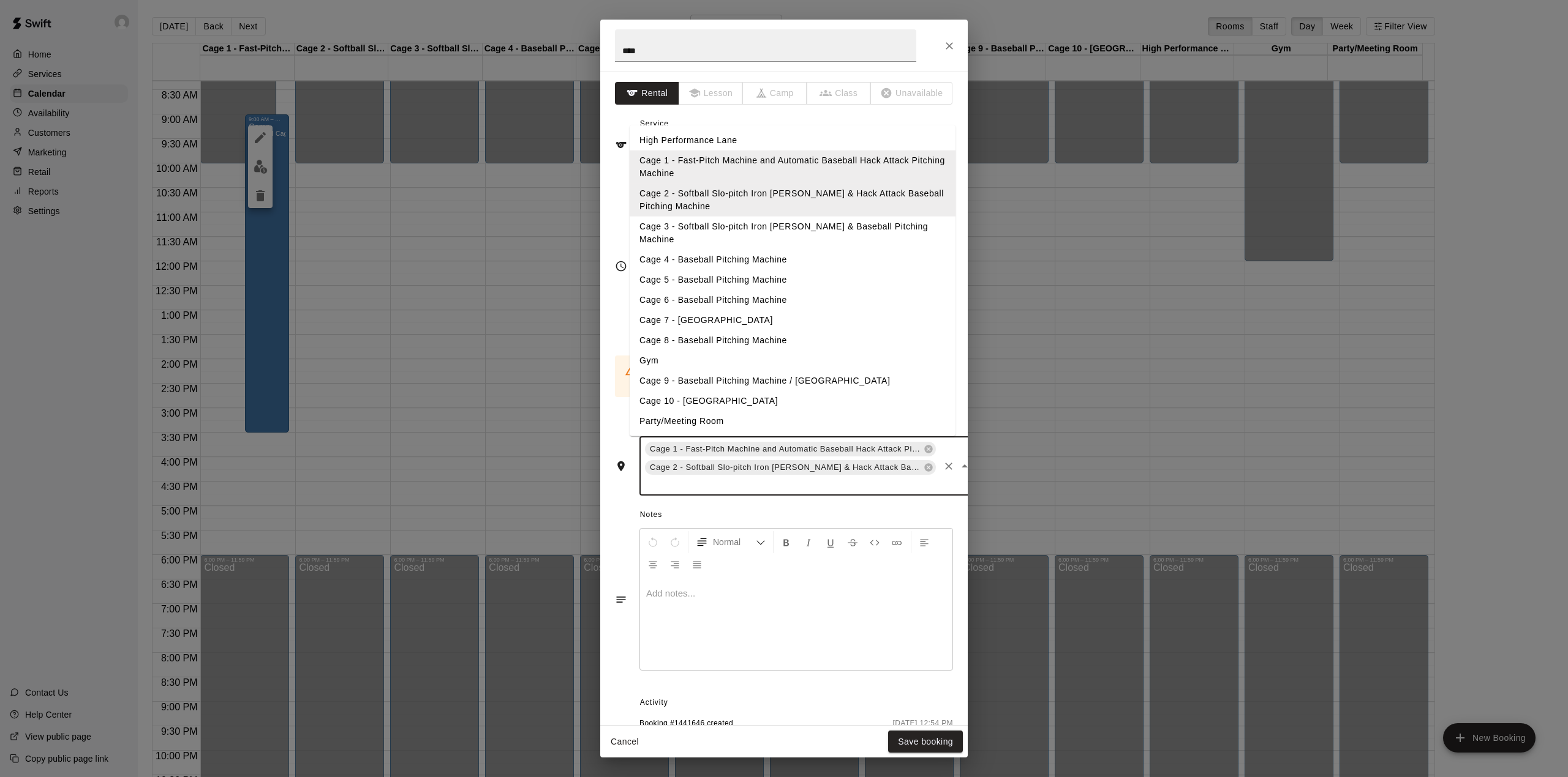
click at [694, 477] on input "text" at bounding box center [791, 485] width 295 height 16
click at [693, 137] on li "High Performance Lane" at bounding box center [792, 140] width 326 height 20
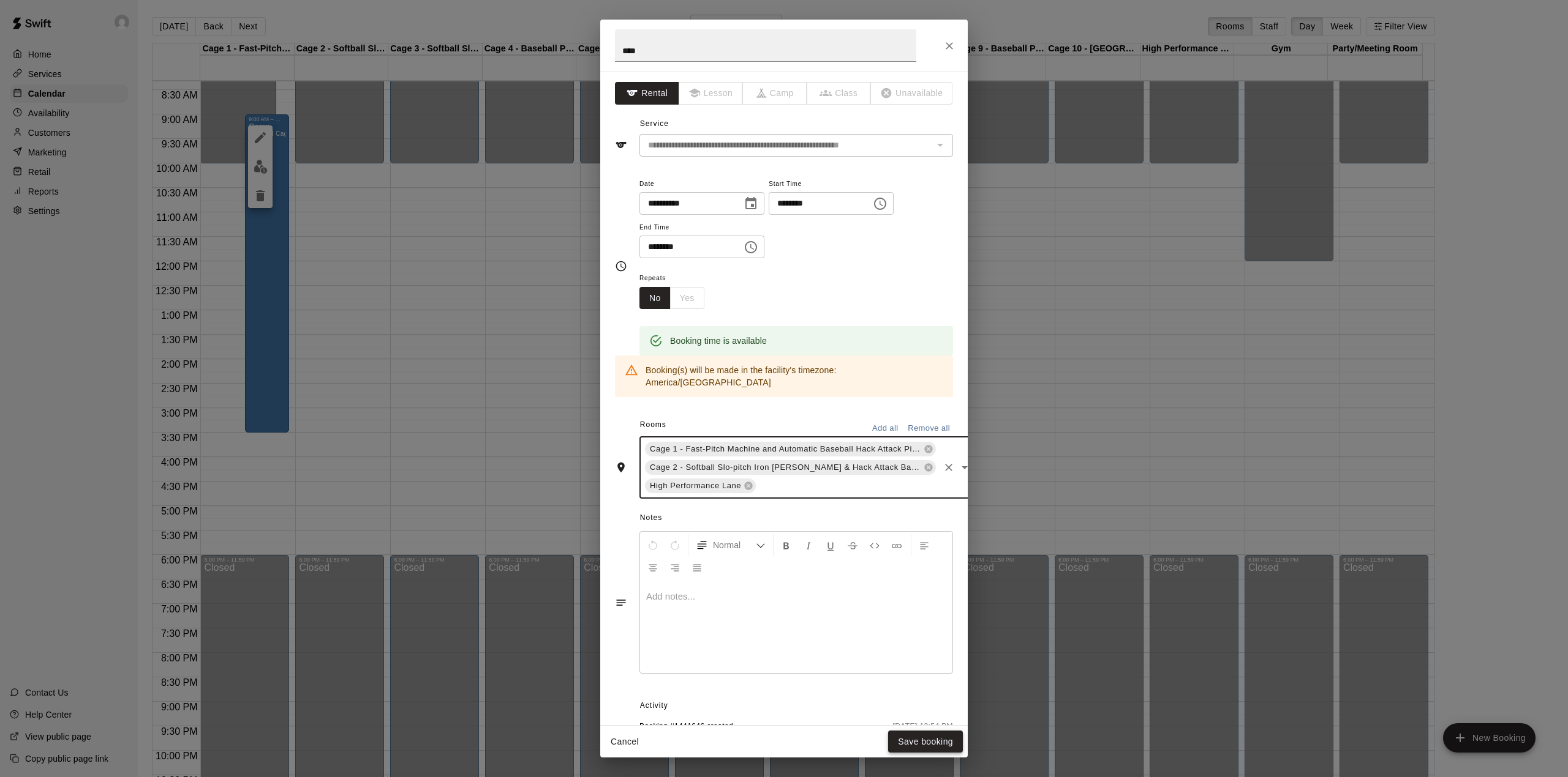
click at [907, 738] on button "Save booking" at bounding box center [926, 742] width 75 height 23
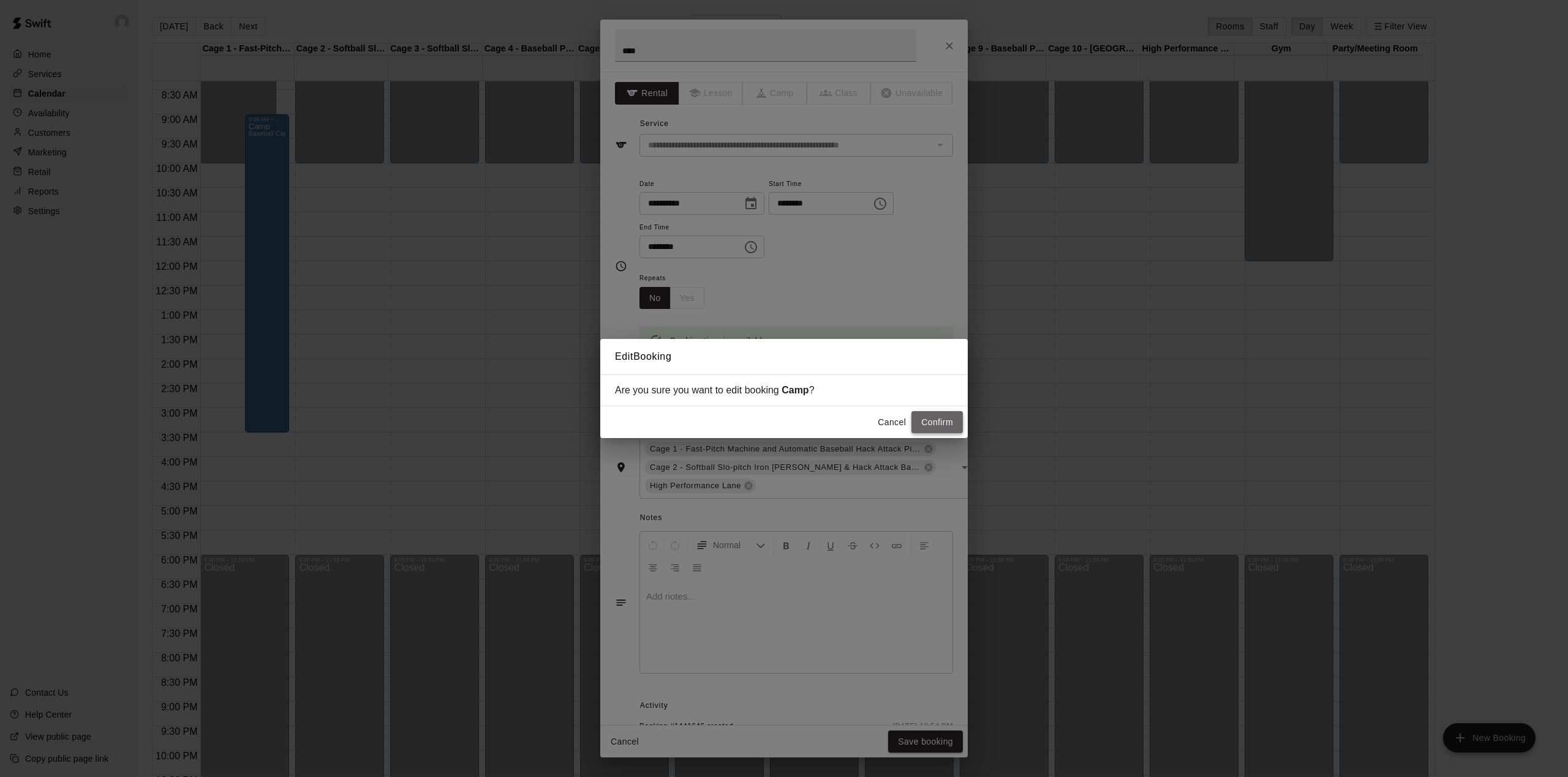
click at [922, 415] on button "Confirm" at bounding box center [937, 423] width 51 height 23
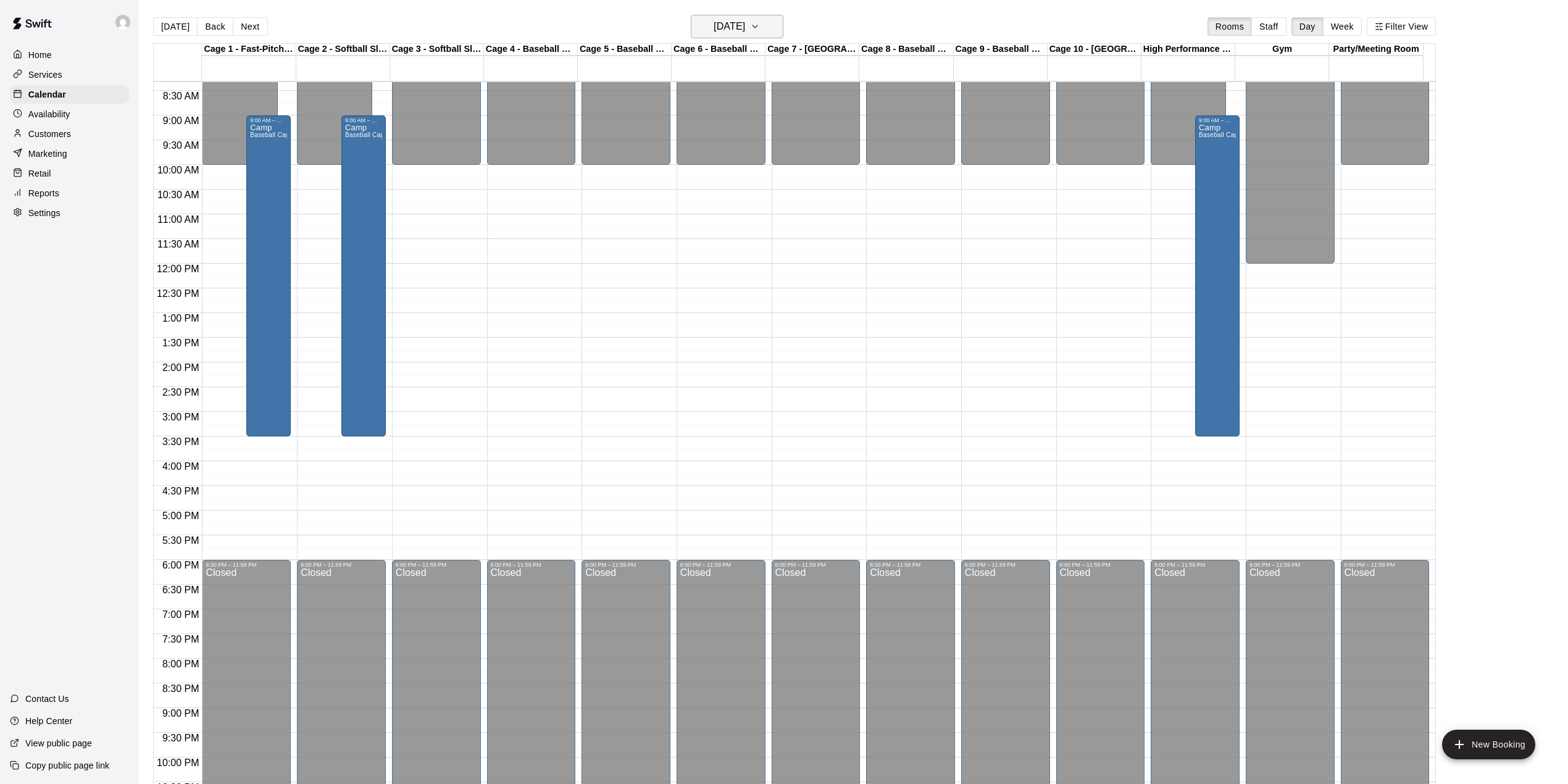
click at [714, 31] on h6 "[DATE]" at bounding box center [729, 26] width 31 height 17
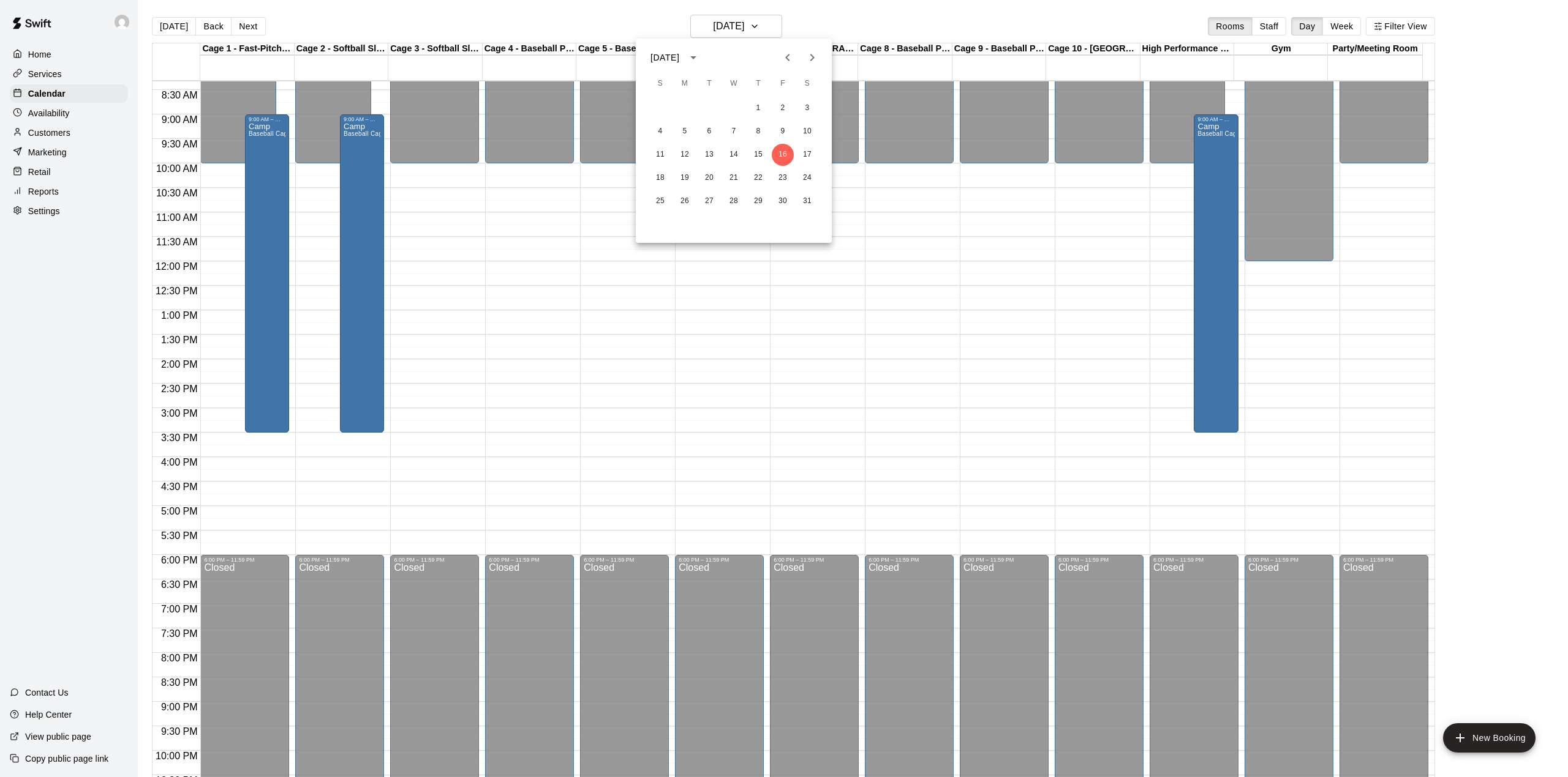
click at [817, 52] on icon "Next month" at bounding box center [812, 57] width 15 height 15
click at [782, 128] on button "13" at bounding box center [782, 131] width 22 height 22
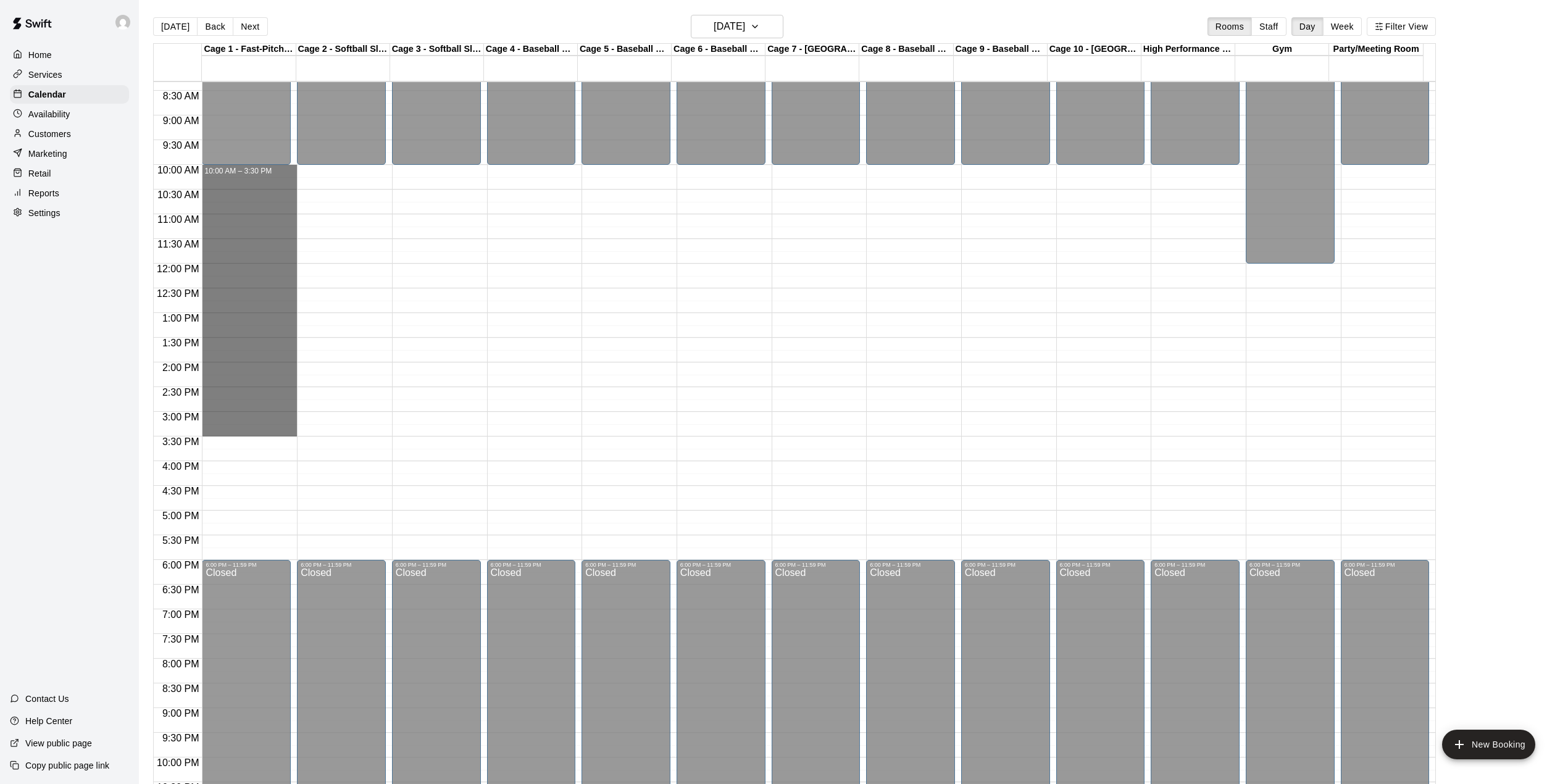
drag, startPoint x: 216, startPoint y: 170, endPoint x: 274, endPoint y: 428, distance: 264.4
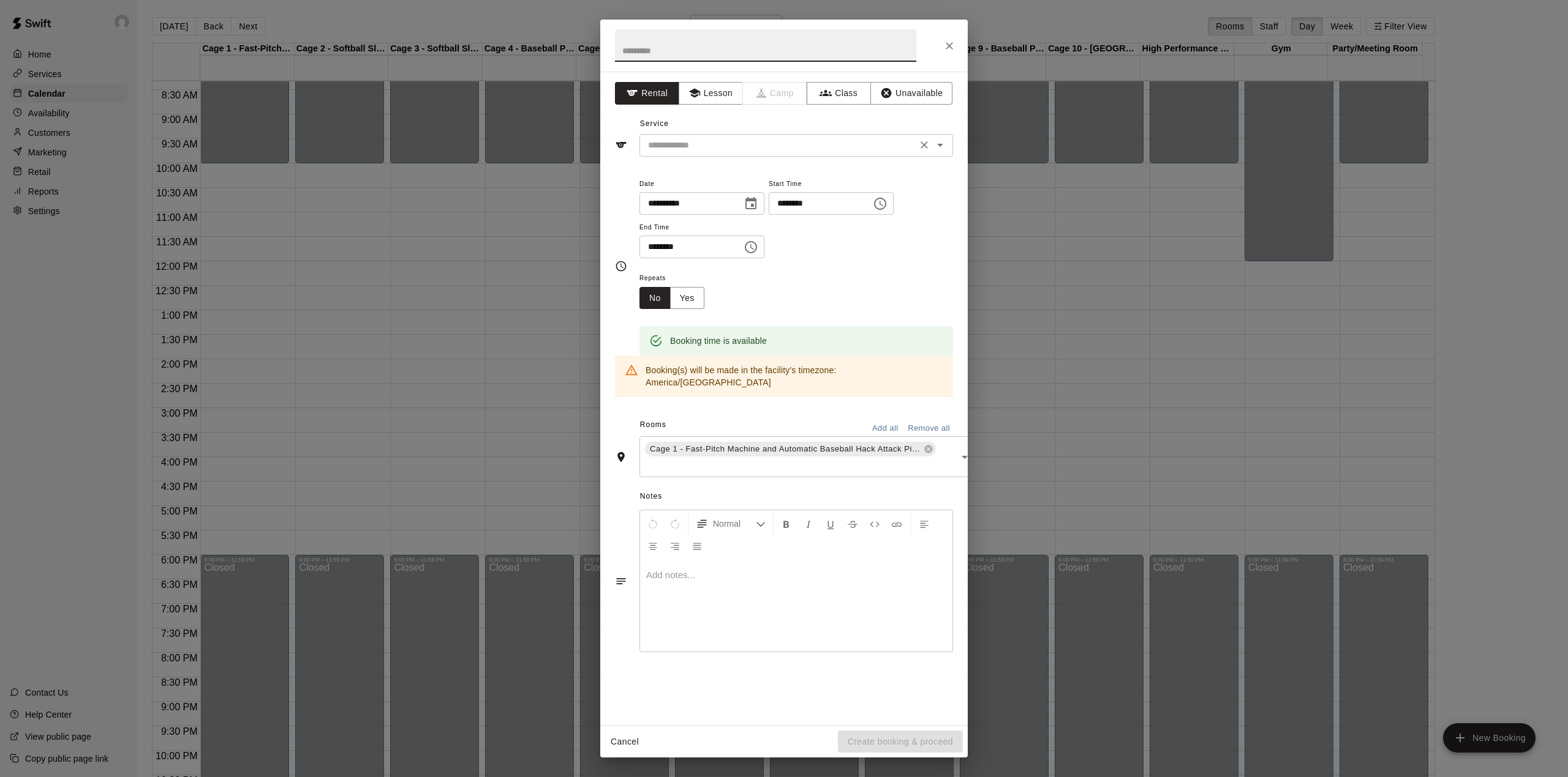
click at [659, 136] on div "​" at bounding box center [797, 146] width 314 height 23
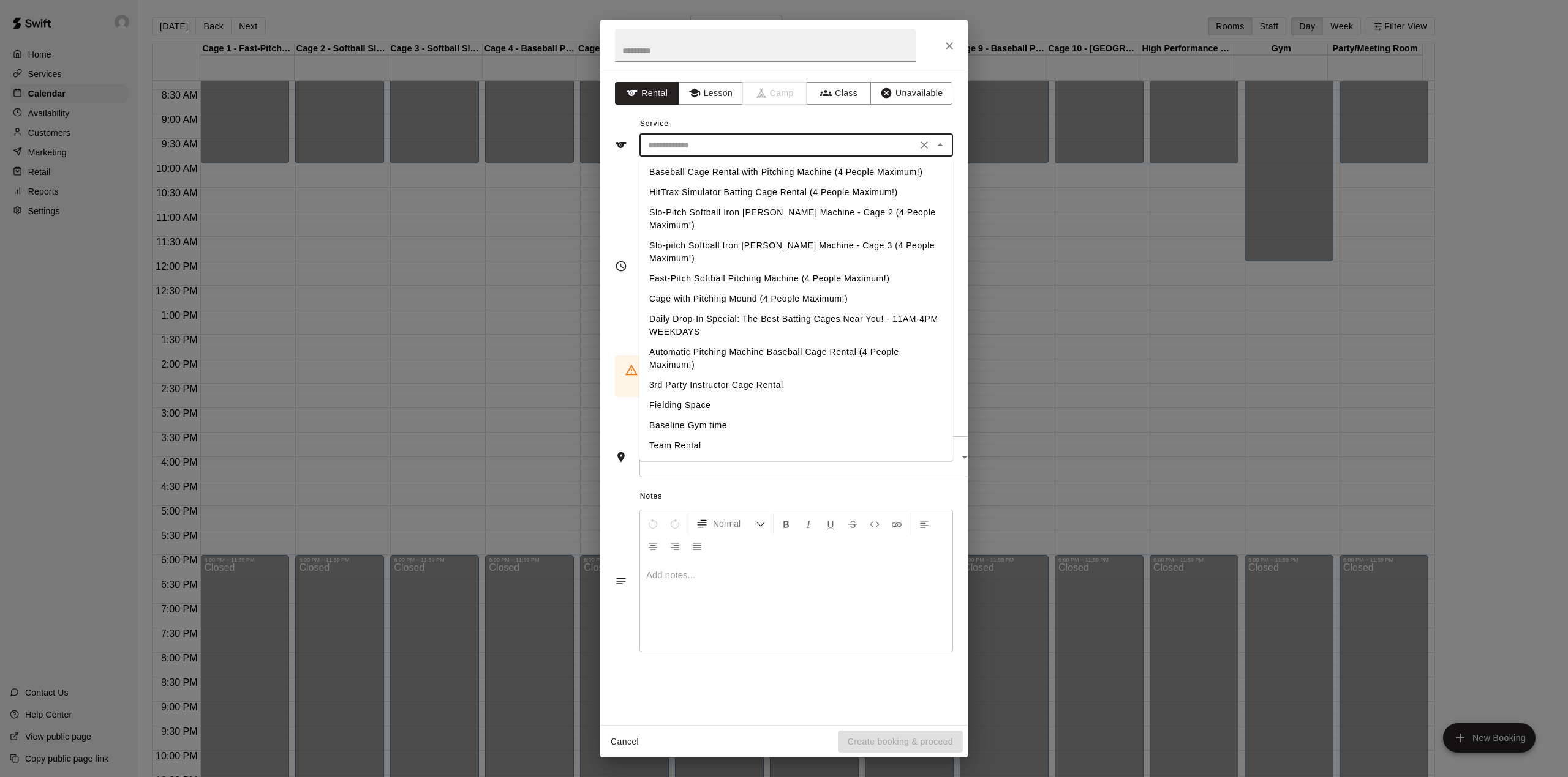
click at [659, 172] on li "Baseball Cage Rental with Pitching Machine (4 People Maximum!)" at bounding box center [797, 172] width 314 height 20
type input "**********"
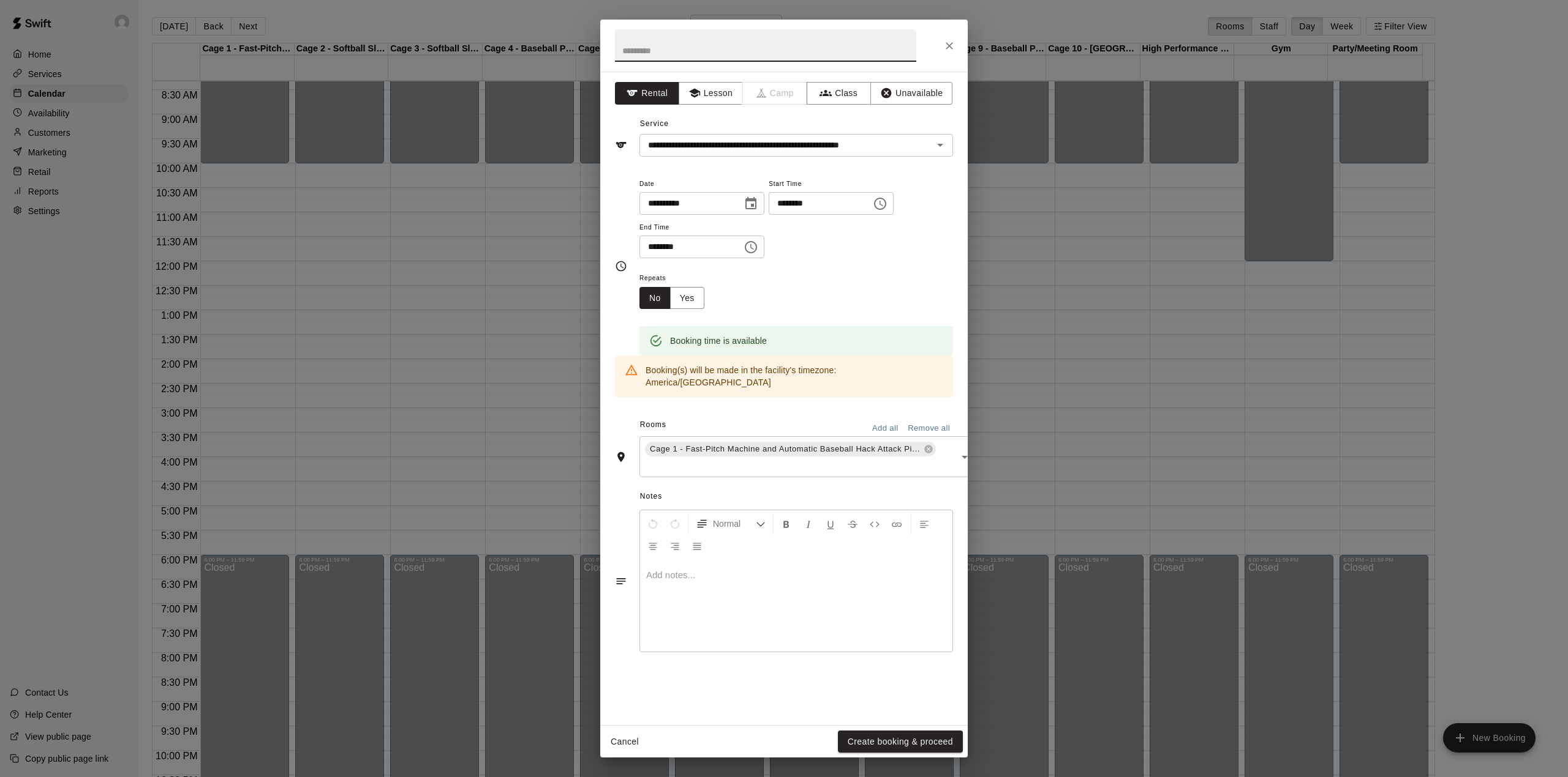
click at [620, 59] on input "text" at bounding box center [766, 45] width 302 height 32
type input "****"
click at [888, 205] on icon "Choose time, selected time is 10:00 AM" at bounding box center [880, 204] width 15 height 15
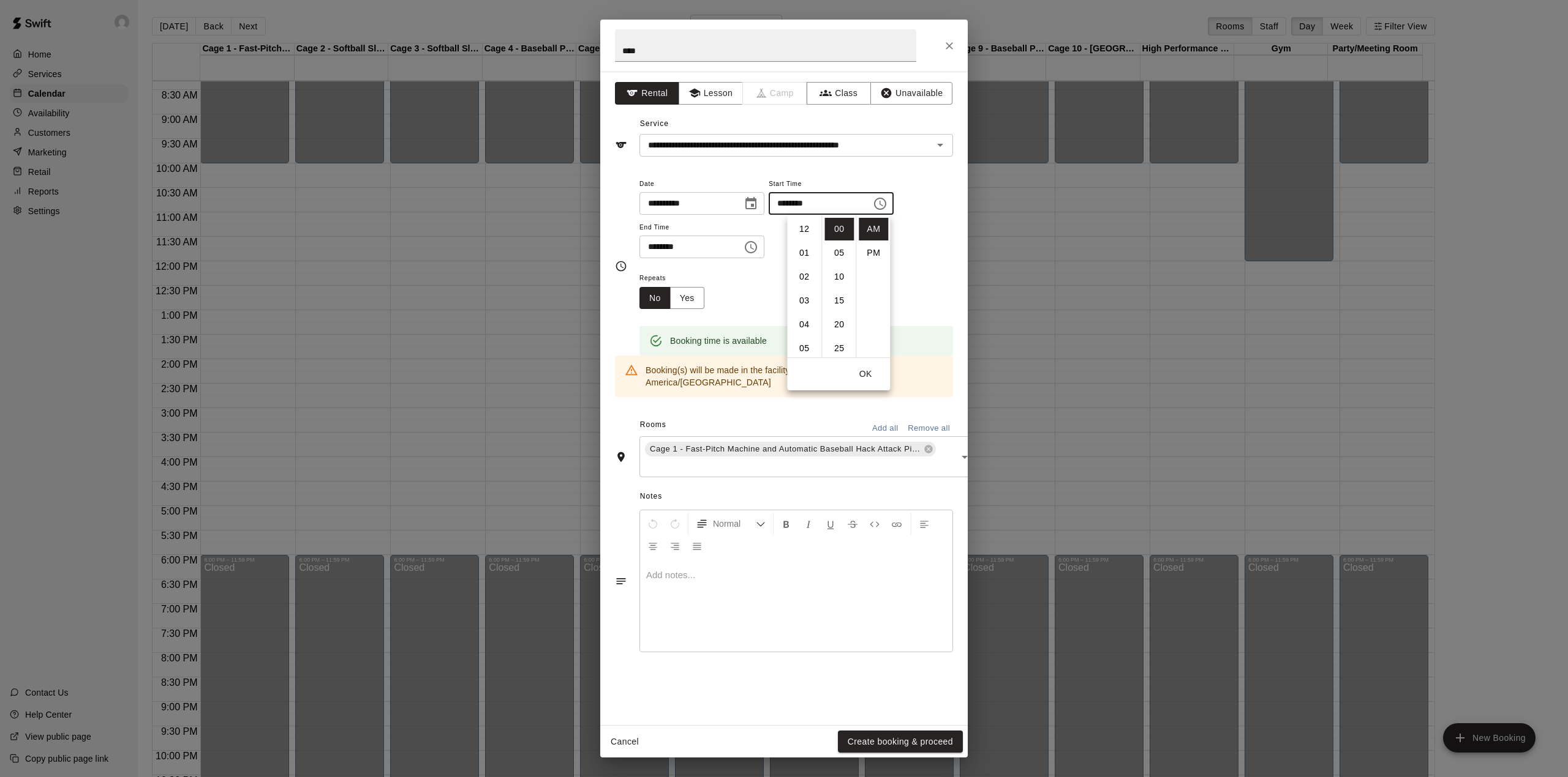
scroll to position [239, 0]
click at [809, 220] on li "10" at bounding box center [804, 230] width 29 height 23
click at [802, 237] on li "09" at bounding box center [804, 237] width 29 height 23
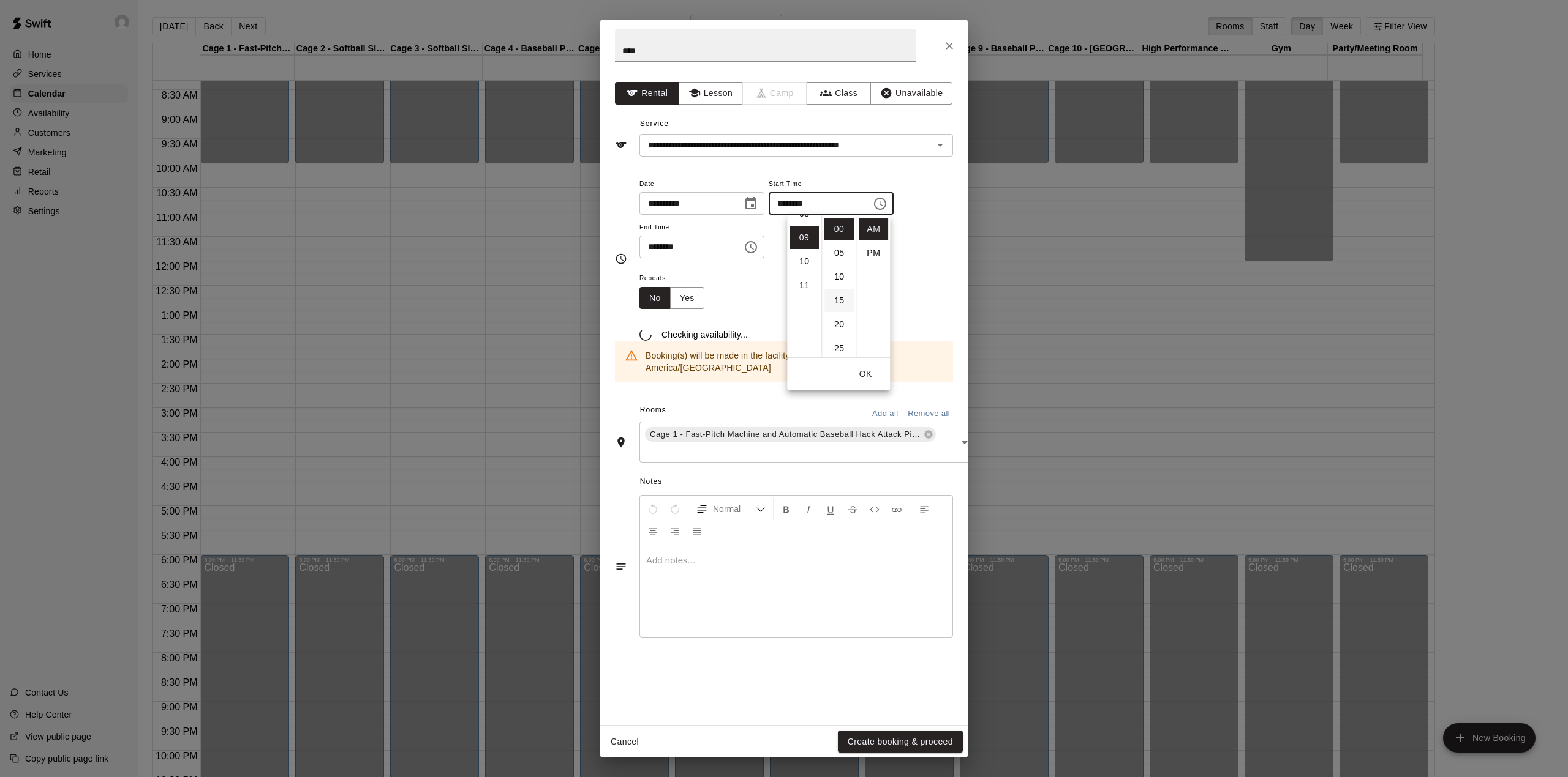
type input "********"
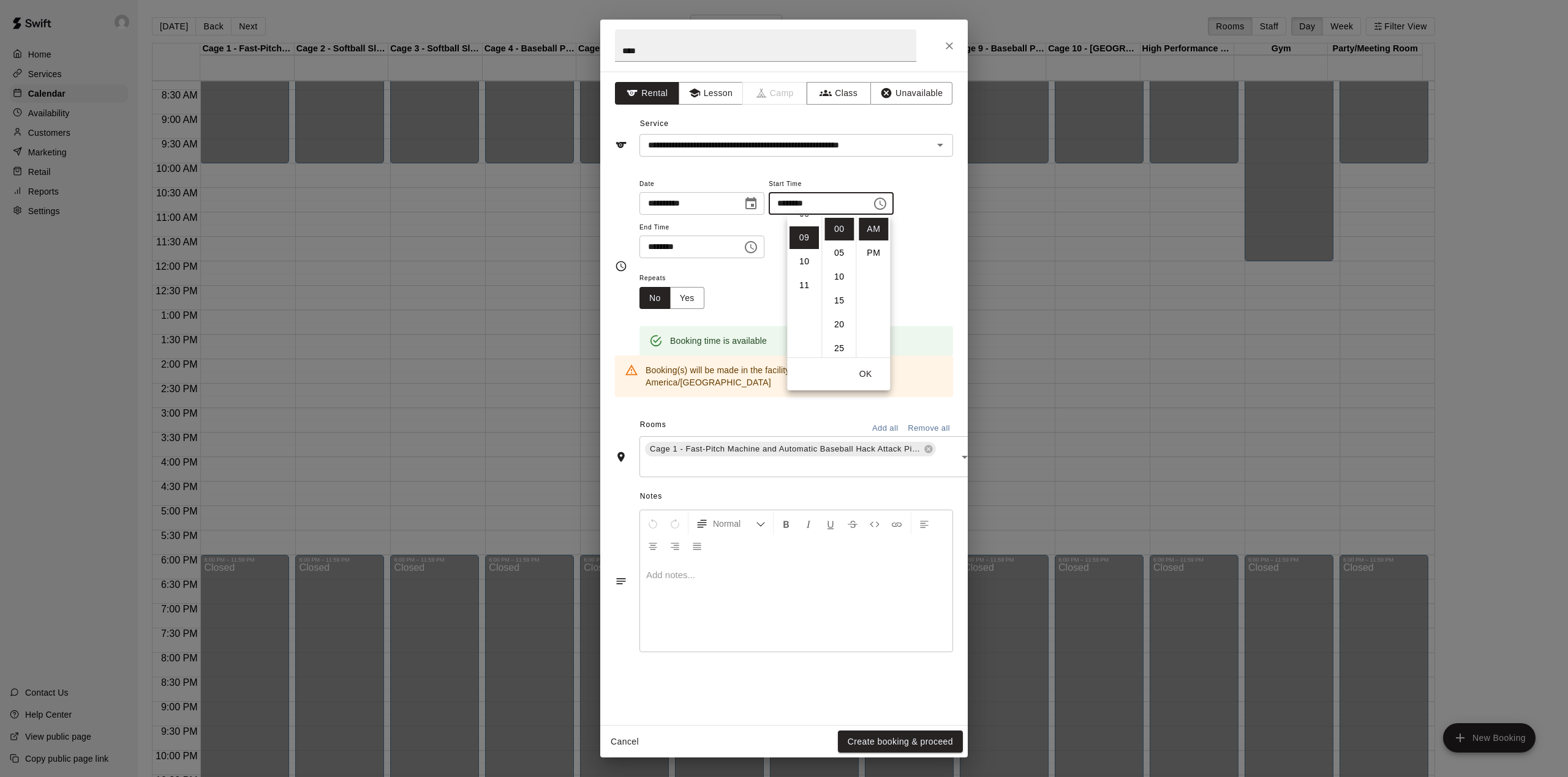
scroll to position [214, 0]
click at [876, 378] on button "OK" at bounding box center [865, 374] width 39 height 23
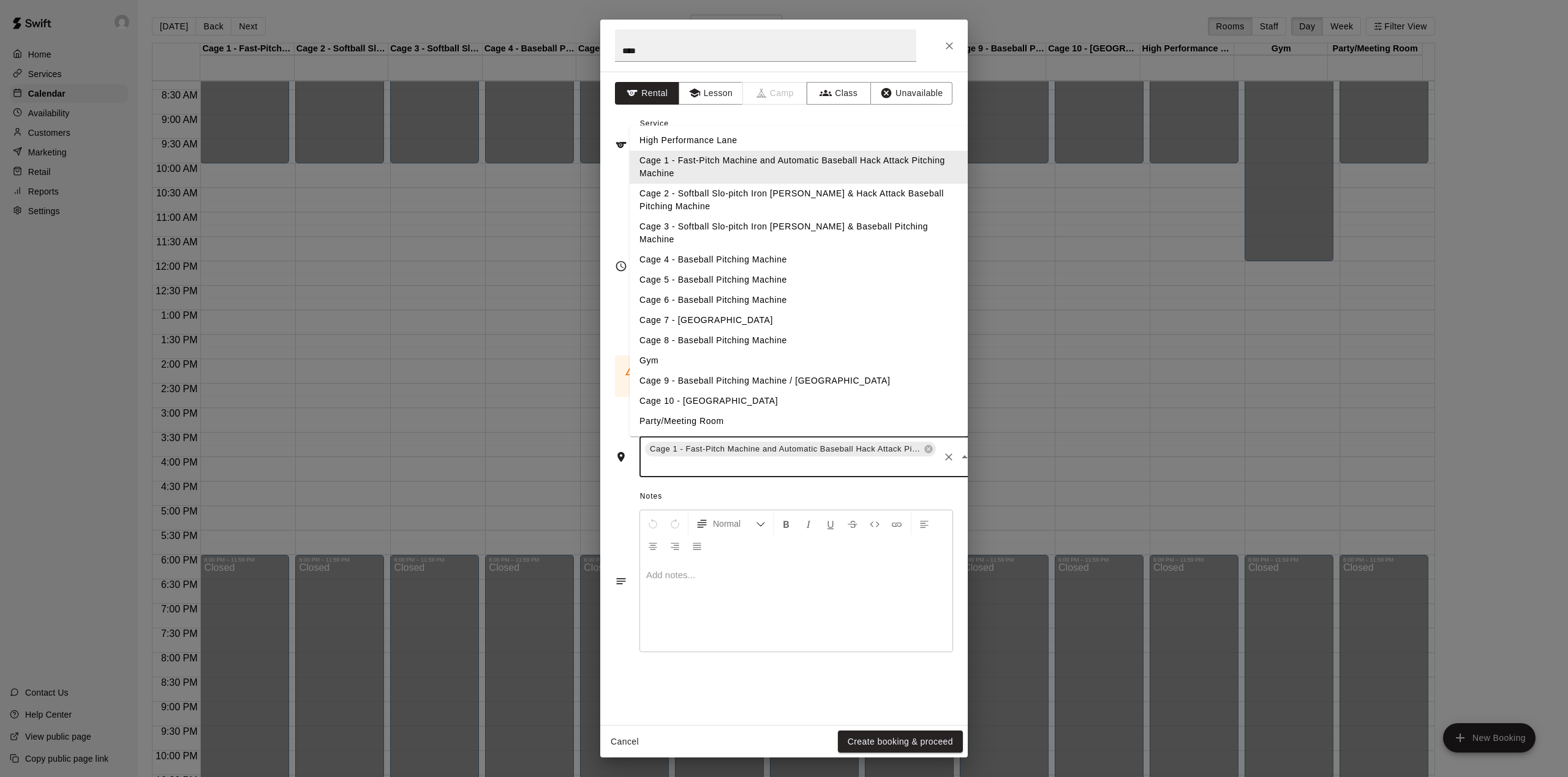
click at [660, 459] on input "text" at bounding box center [791, 466] width 295 height 16
click at [669, 201] on li "Cage 2 - Softball Slo-pitch Iron [PERSON_NAME] & Hack Attack Baseball Pitching …" at bounding box center [798, 201] width 338 height 33
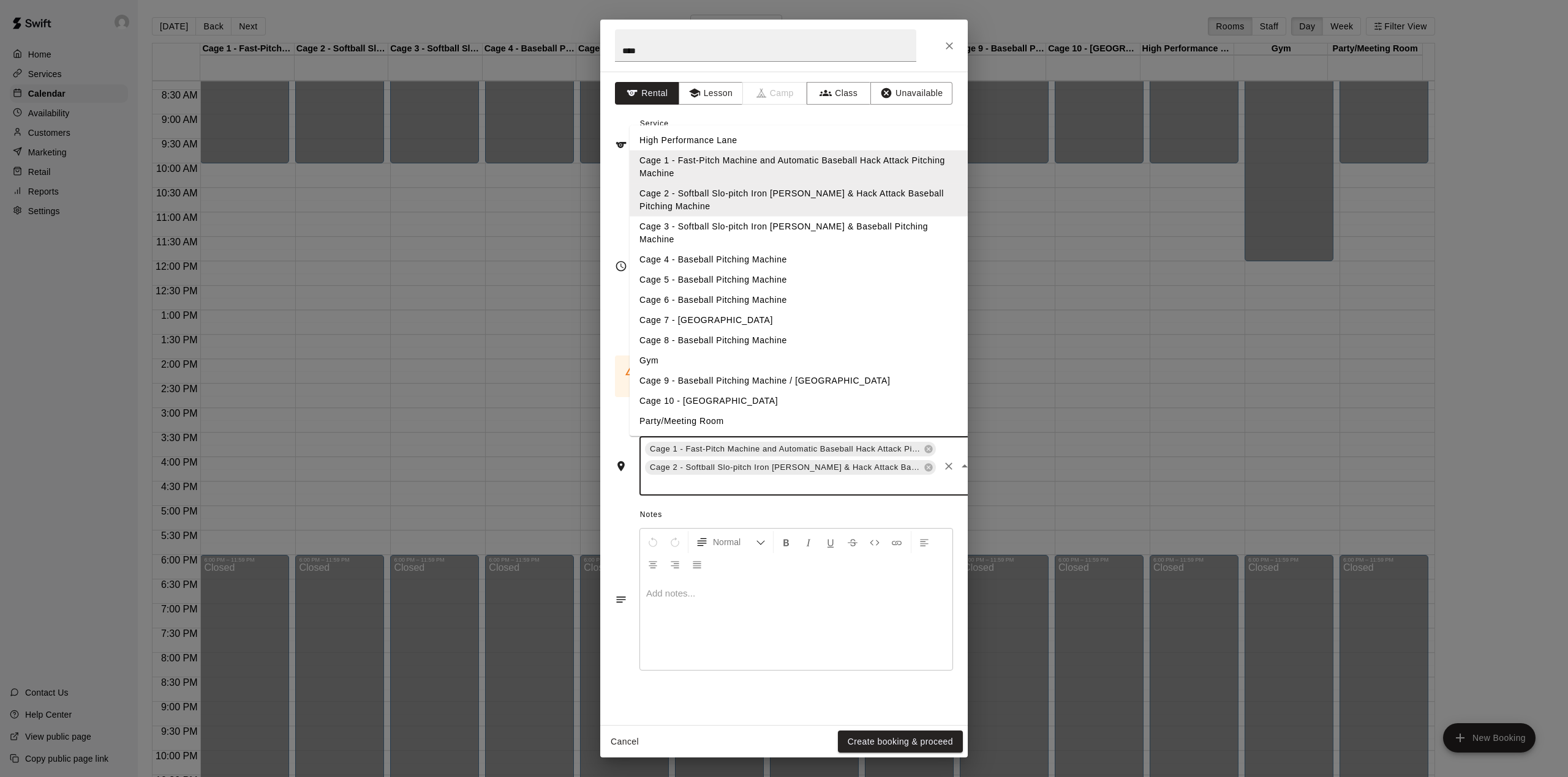
click at [672, 477] on input "text" at bounding box center [791, 485] width 295 height 16
click at [724, 143] on li "High Performance Lane" at bounding box center [798, 140] width 338 height 20
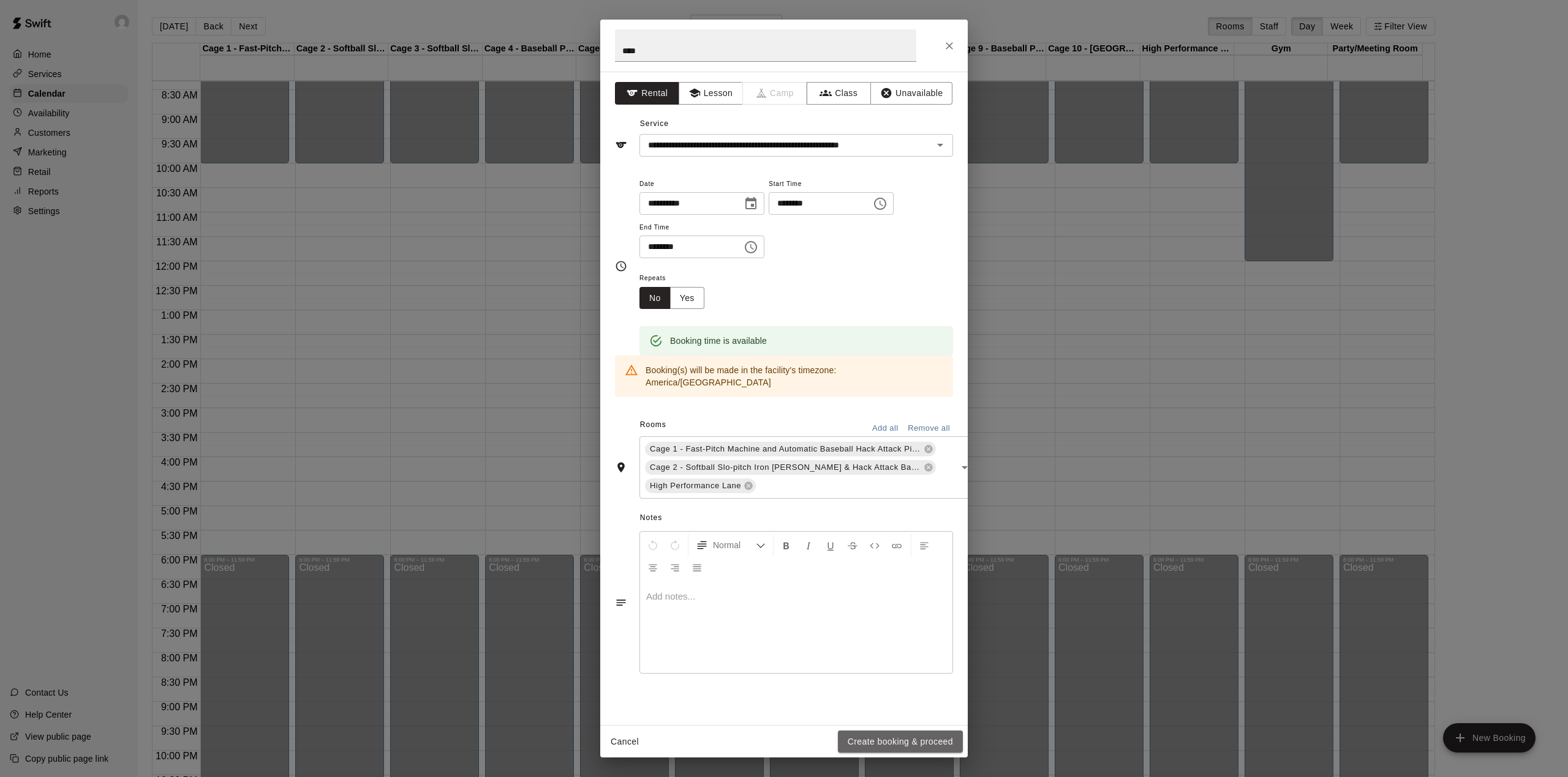
drag, startPoint x: 926, startPoint y: 738, endPoint x: 925, endPoint y: 703, distance: 35.0
click at [930, 731] on button "Create booking & proceed" at bounding box center [901, 742] width 125 height 23
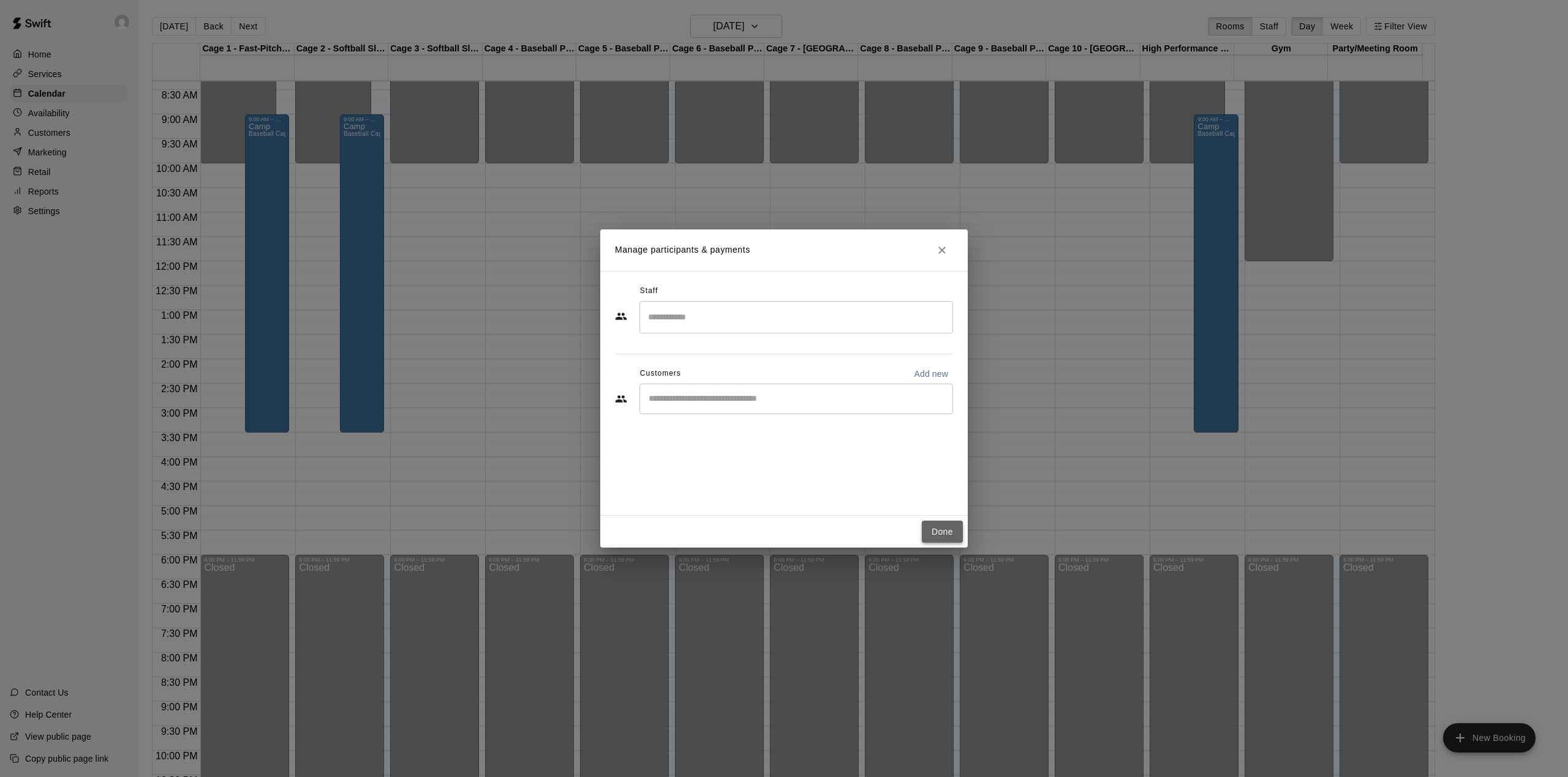
click at [927, 527] on button "Done" at bounding box center [942, 532] width 41 height 23
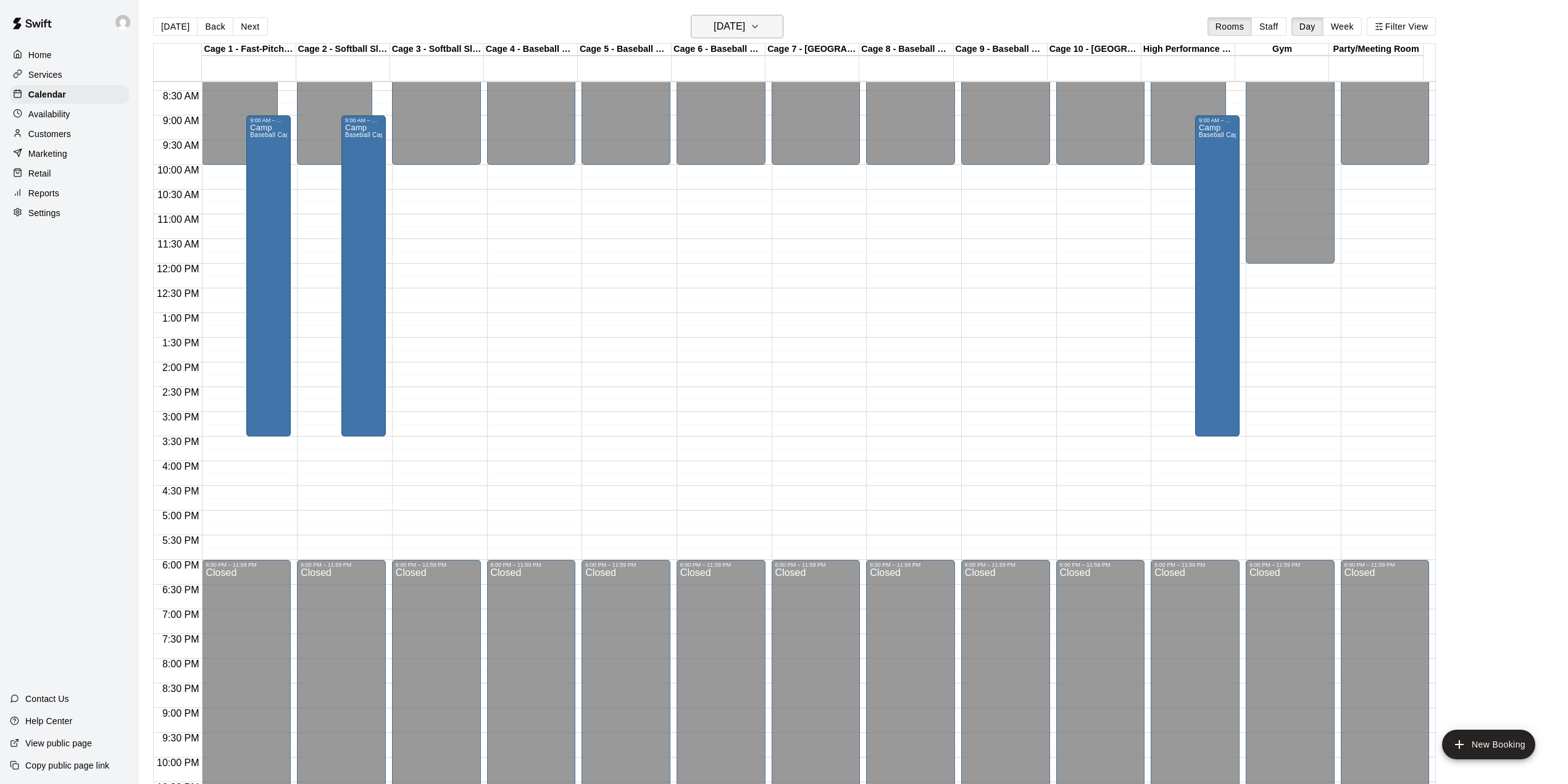
click at [727, 15] on button "[DATE]" at bounding box center [737, 26] width 93 height 24
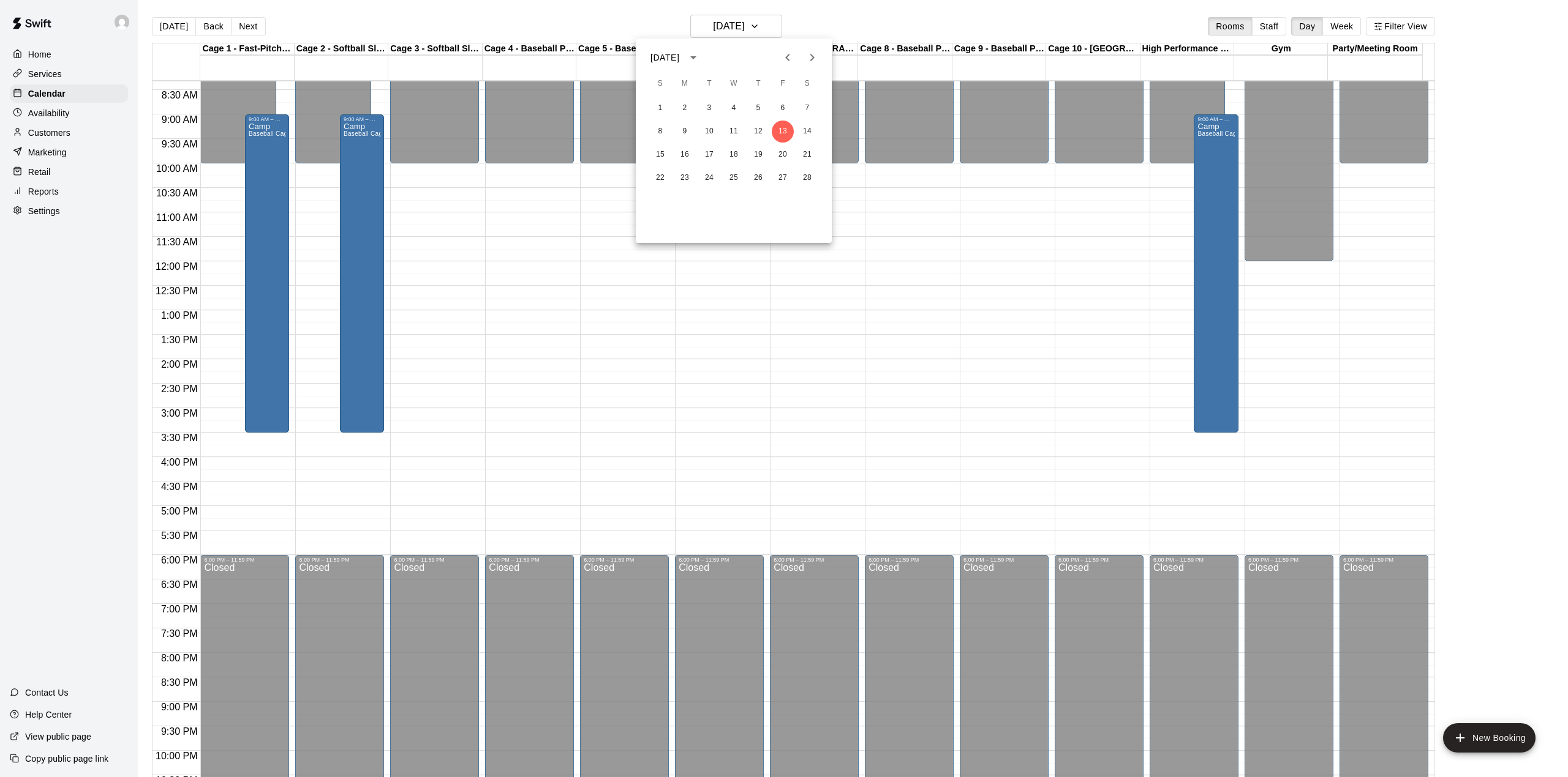
click at [807, 52] on icon "Next month" at bounding box center [812, 57] width 15 height 15
click at [810, 52] on icon "Next month" at bounding box center [812, 57] width 15 height 15
click at [788, 109] on button "5" at bounding box center [782, 107] width 22 height 22
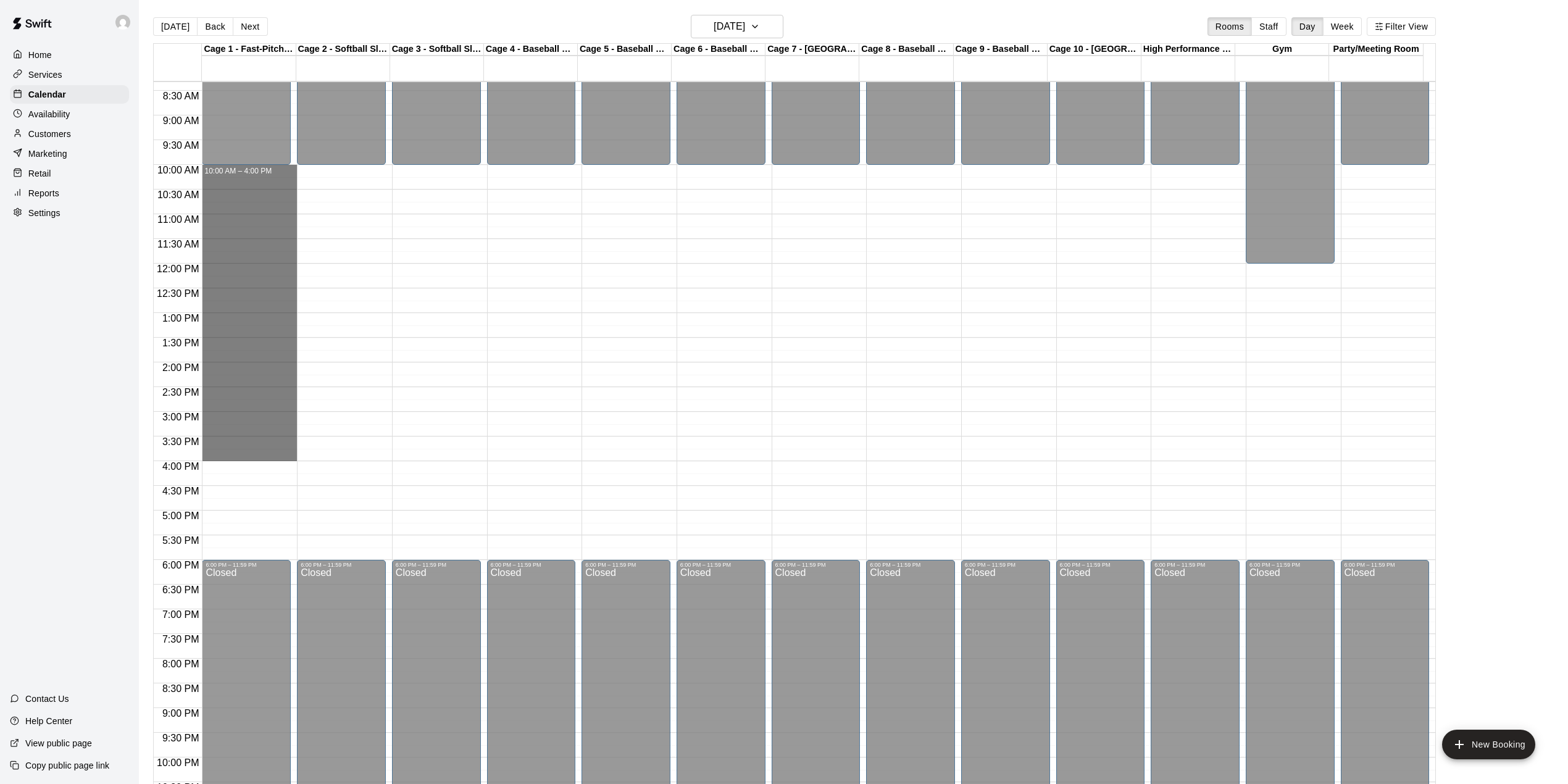
drag, startPoint x: 221, startPoint y: 173, endPoint x: 278, endPoint y: 452, distance: 284.8
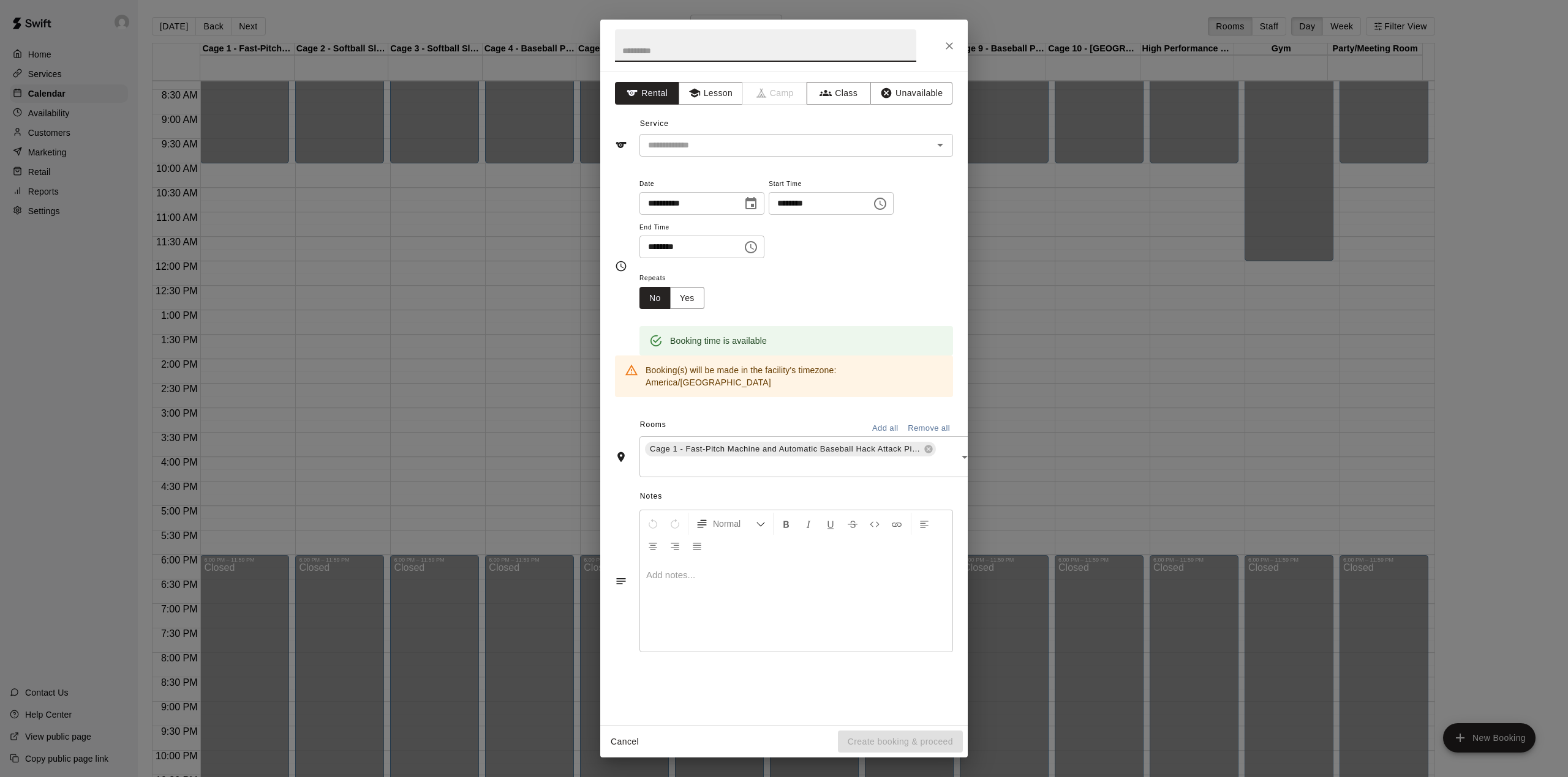
click at [758, 243] on icon "Choose time, selected time is 4:00 PM" at bounding box center [751, 247] width 15 height 15
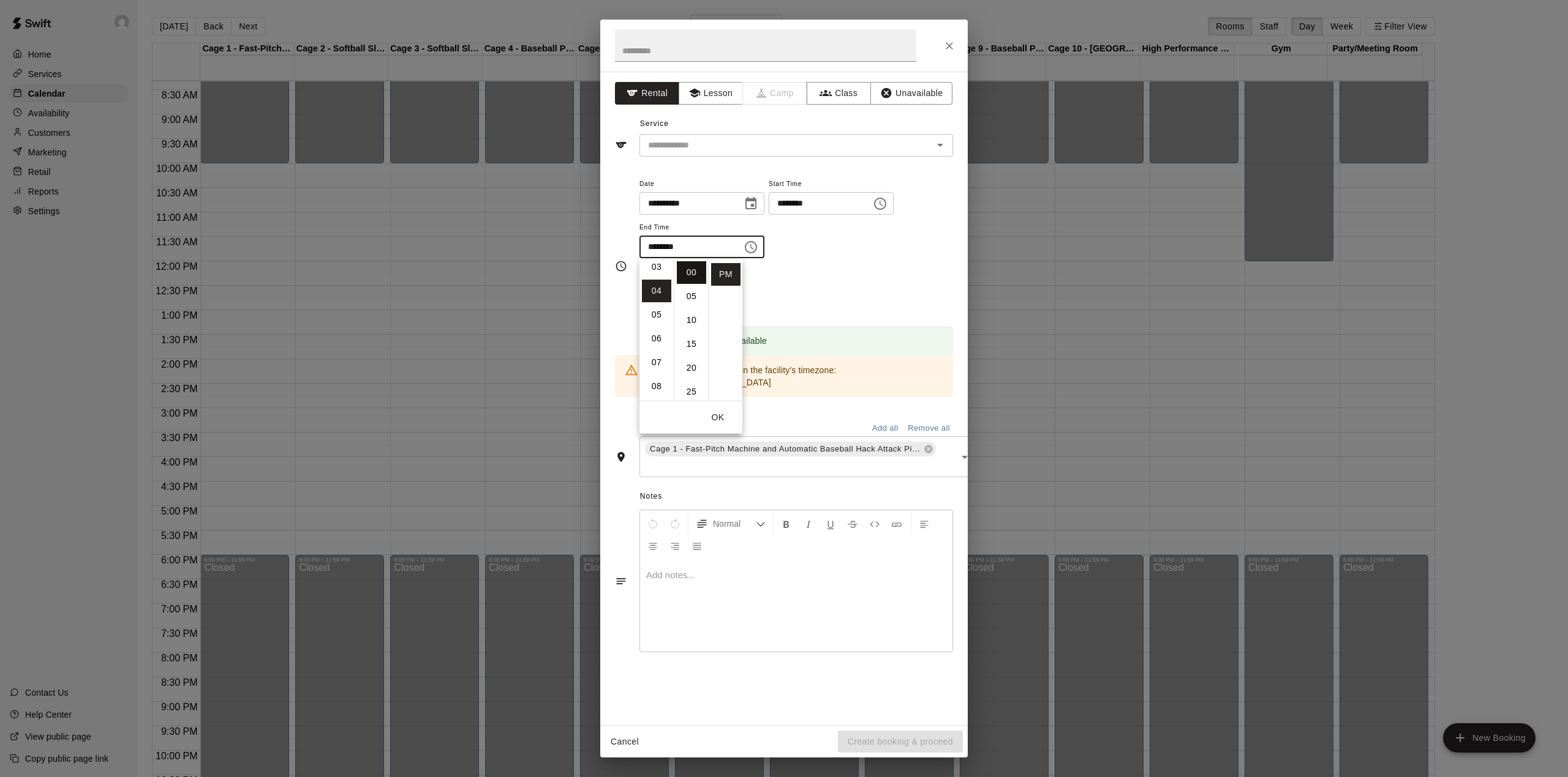
scroll to position [62, 0]
click at [655, 275] on li "03" at bounding box center [657, 282] width 29 height 23
click at [691, 381] on li "30" at bounding box center [692, 384] width 29 height 23
type input "********"
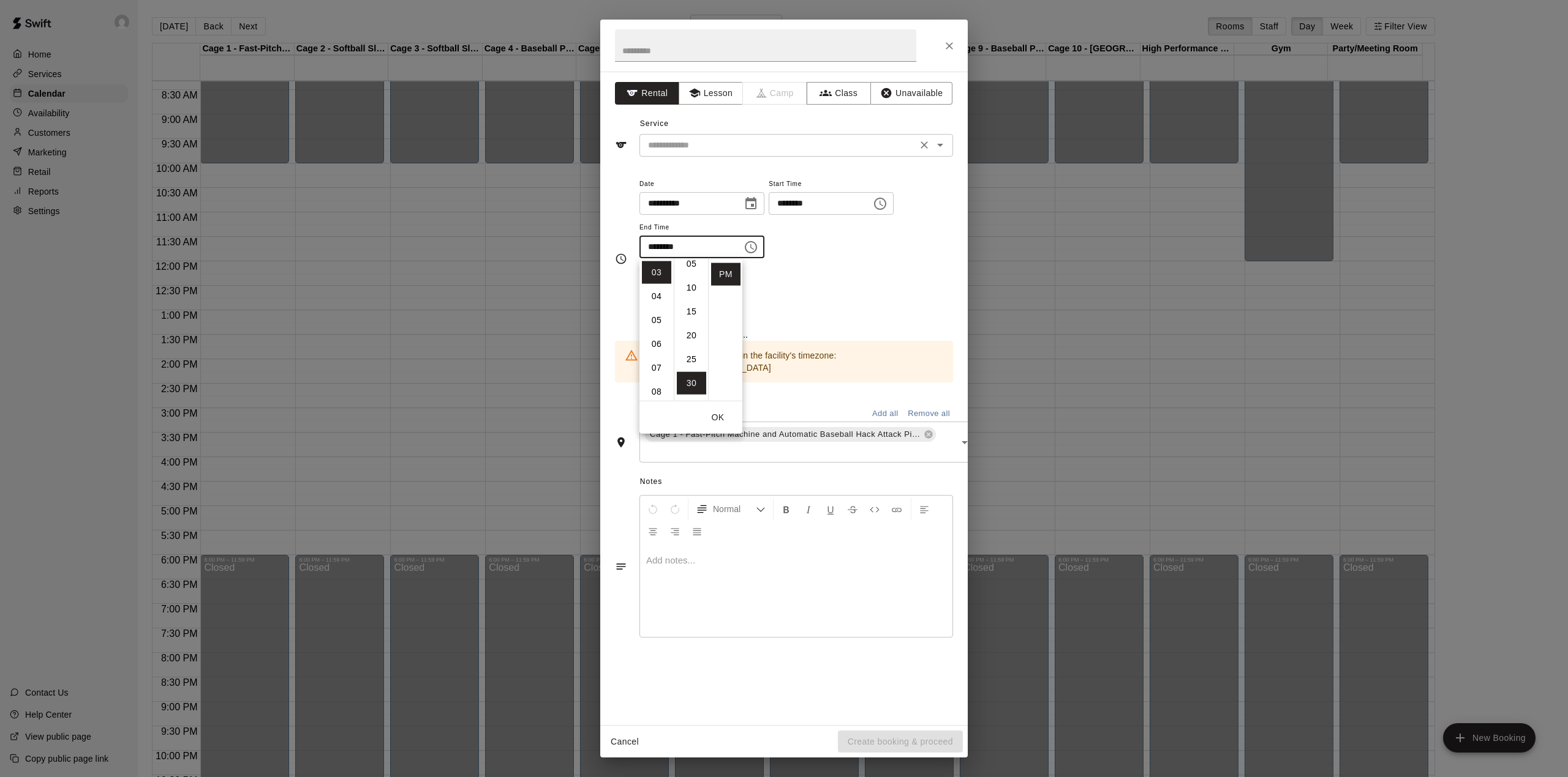
scroll to position [143, 0]
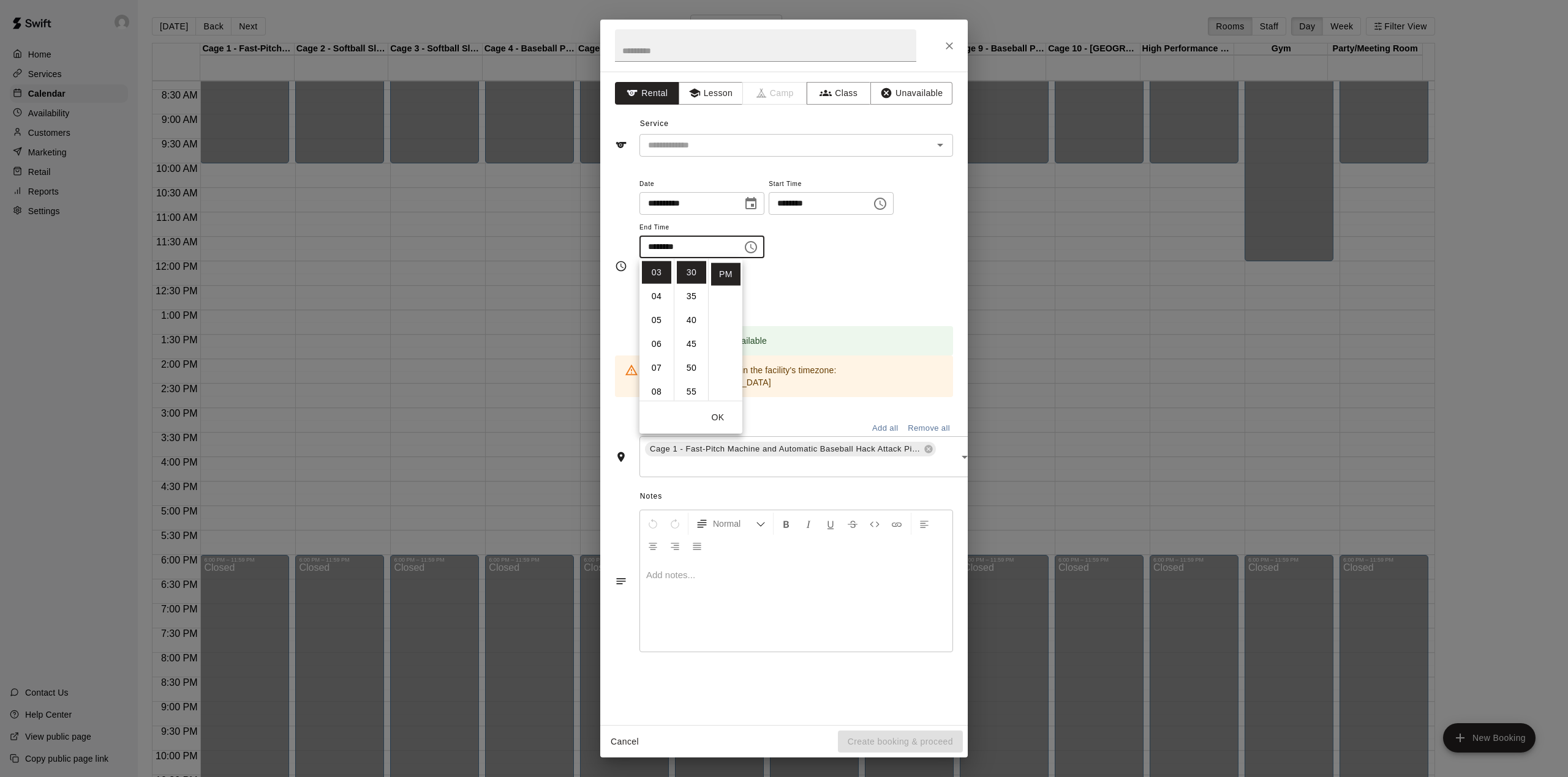
click at [888, 199] on icon "Choose time, selected time is 10:00 AM" at bounding box center [880, 204] width 15 height 15
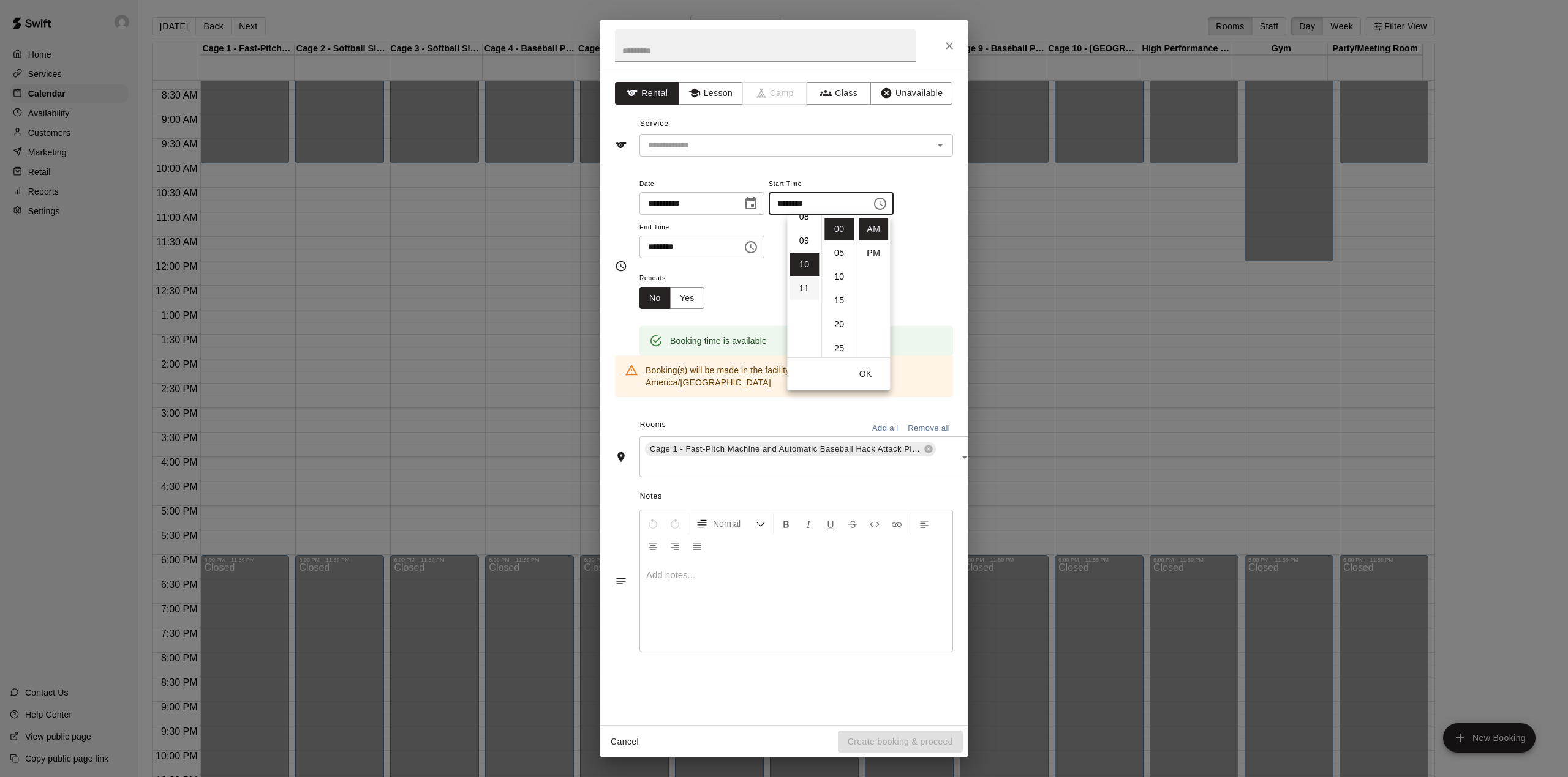
scroll to position [158, 0]
click at [791, 275] on li "09" at bounding box center [804, 287] width 29 height 23
type input "********"
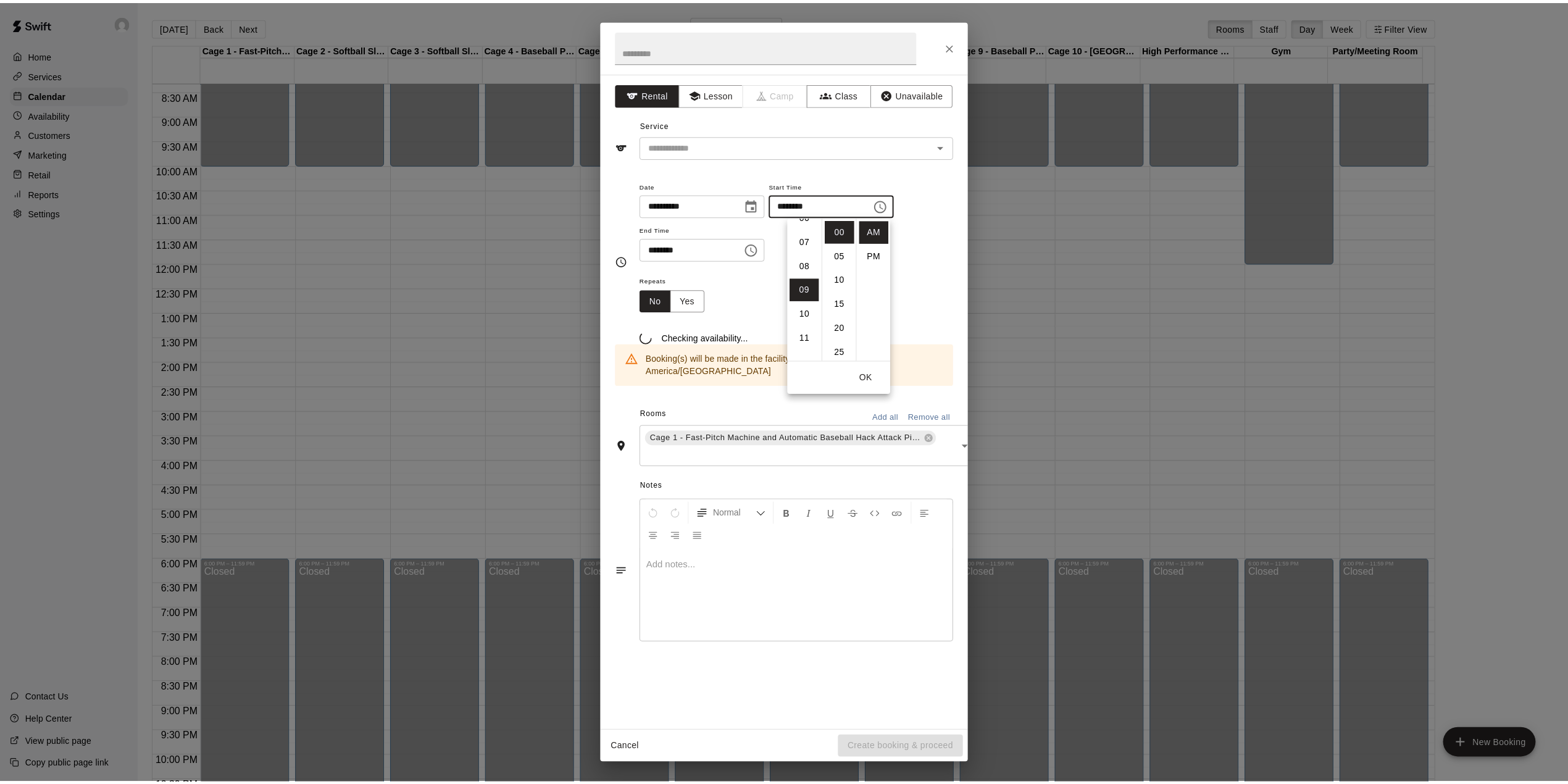
scroll to position [216, 0]
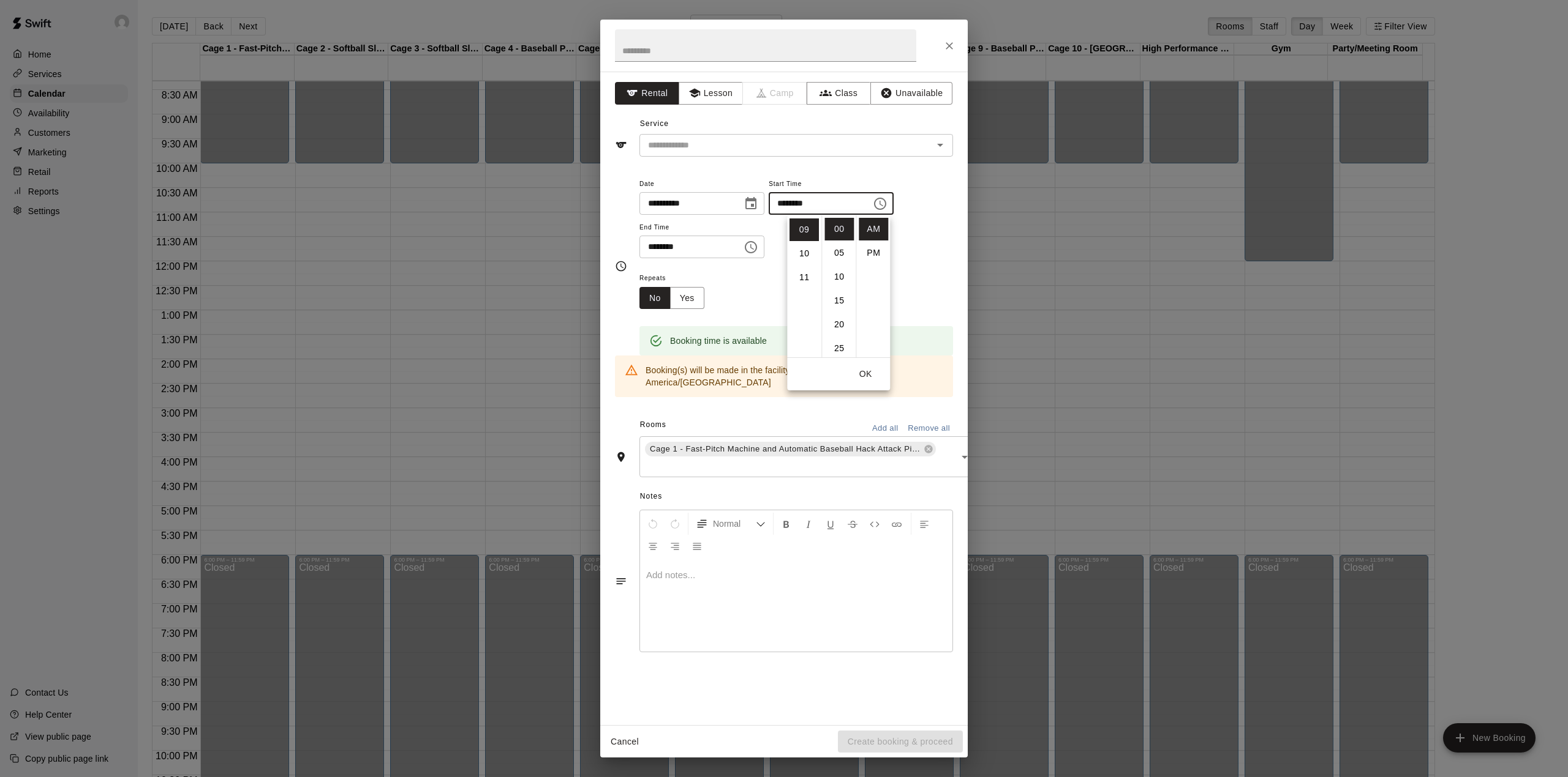
click at [875, 371] on button "OK" at bounding box center [865, 374] width 39 height 23
click at [758, 458] on input "text" at bounding box center [791, 466] width 295 height 16
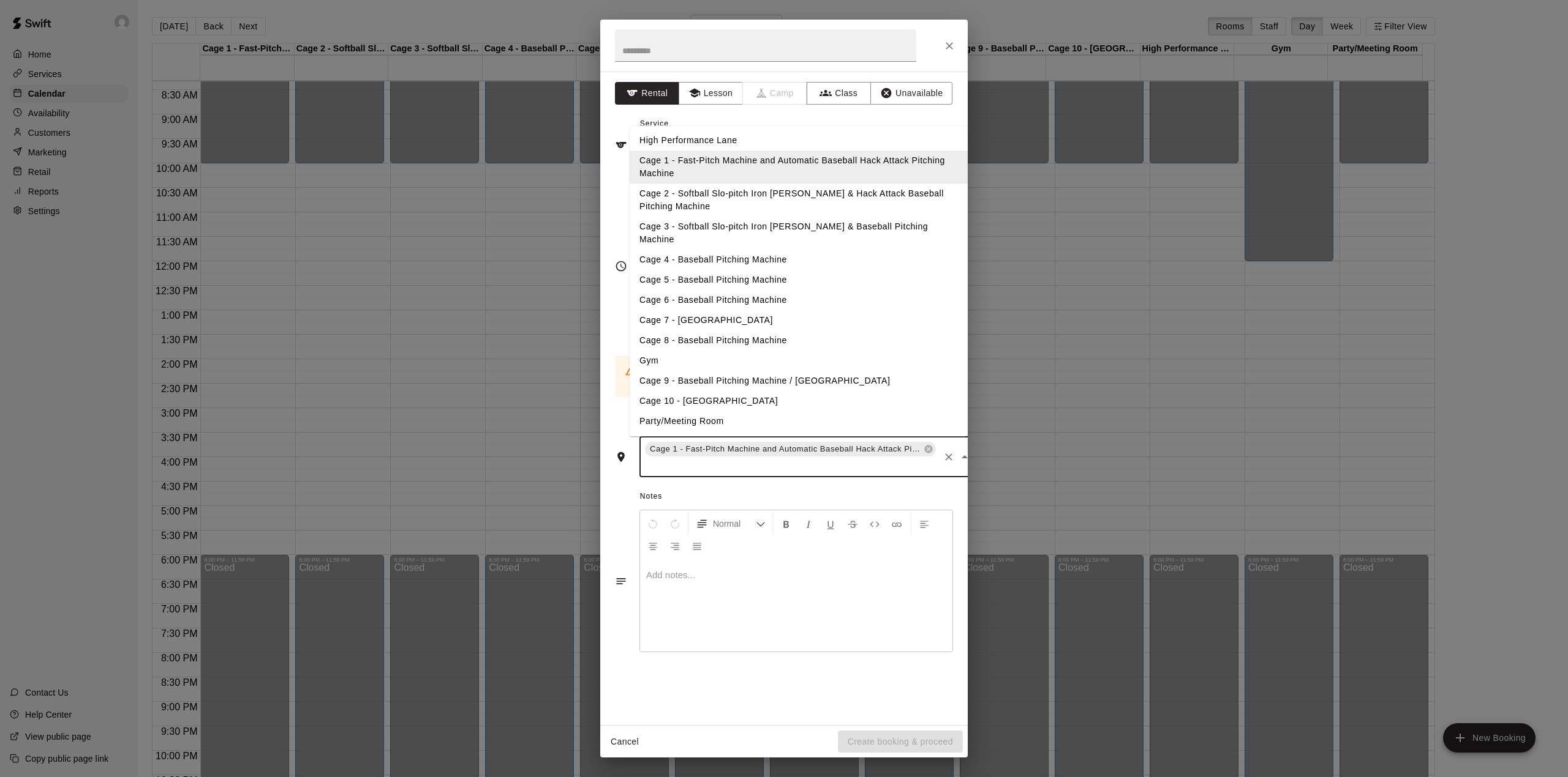
click at [663, 205] on li "Cage 2 - Softball Slo-pitch Iron [PERSON_NAME] & Hack Attack Baseball Pitching …" at bounding box center [798, 201] width 338 height 33
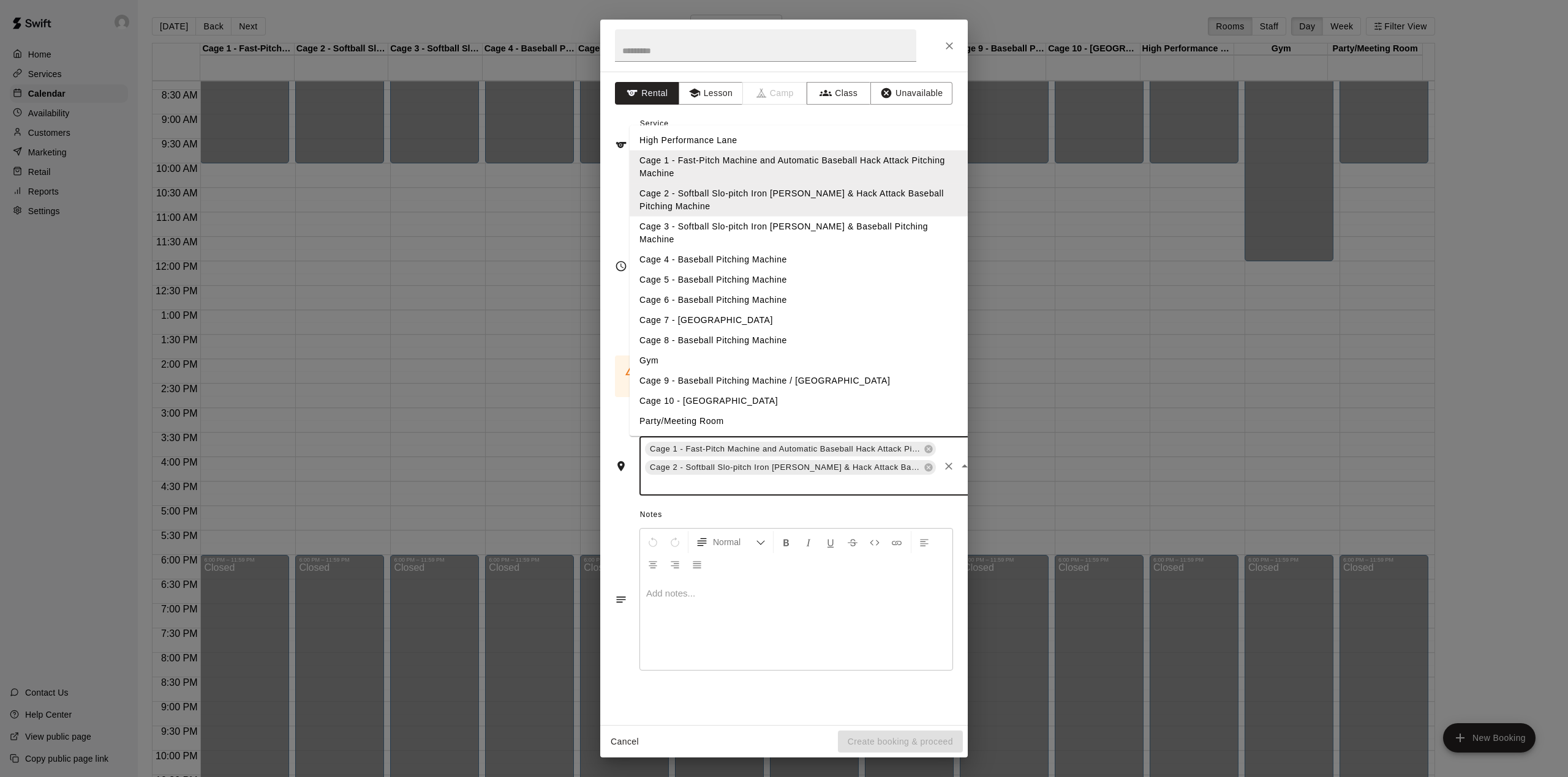
click at [716, 477] on input "text" at bounding box center [791, 485] width 295 height 16
click at [689, 145] on li "High Performance Lane" at bounding box center [798, 140] width 338 height 20
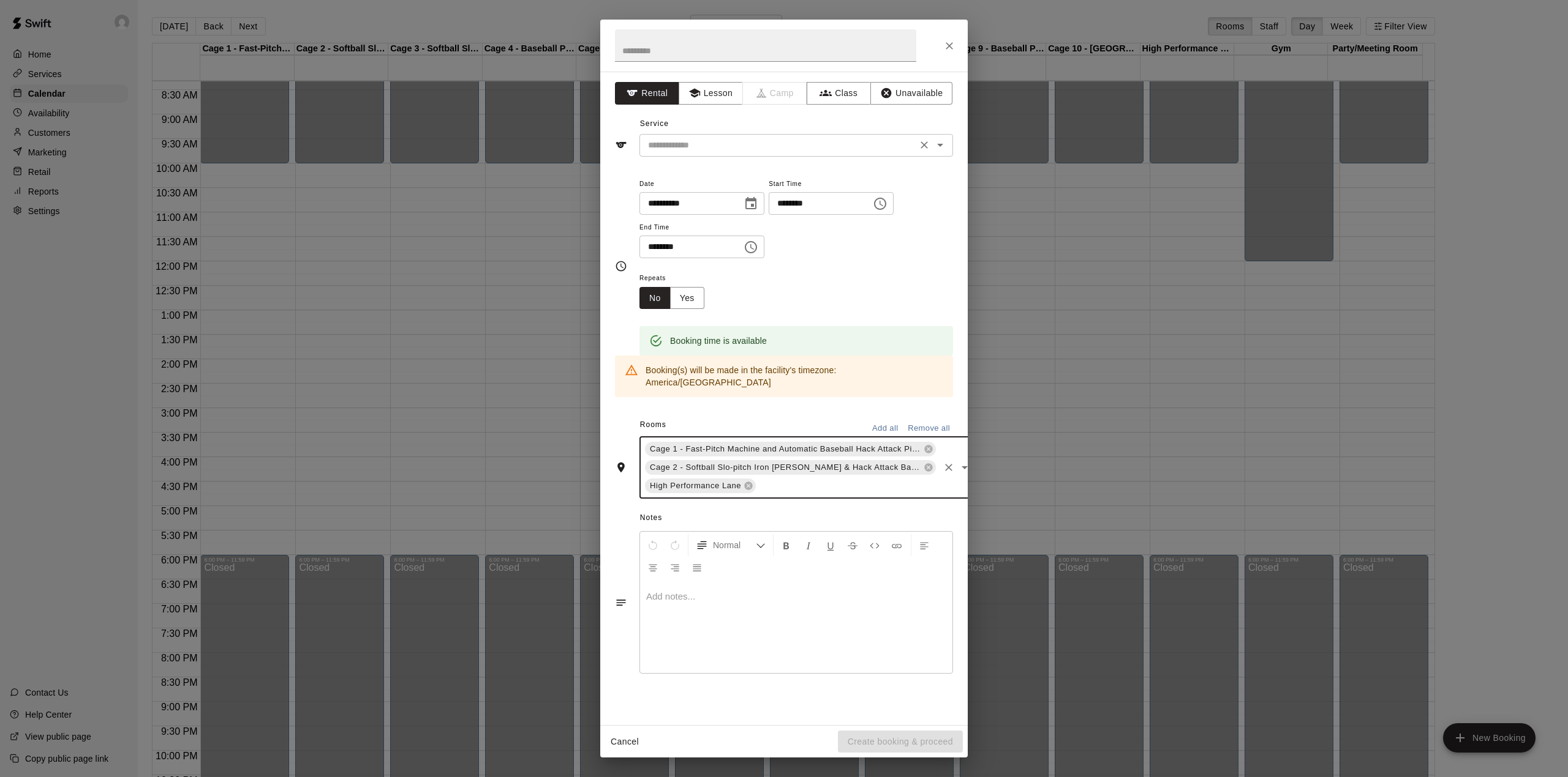
click at [715, 137] on div "​" at bounding box center [797, 146] width 314 height 23
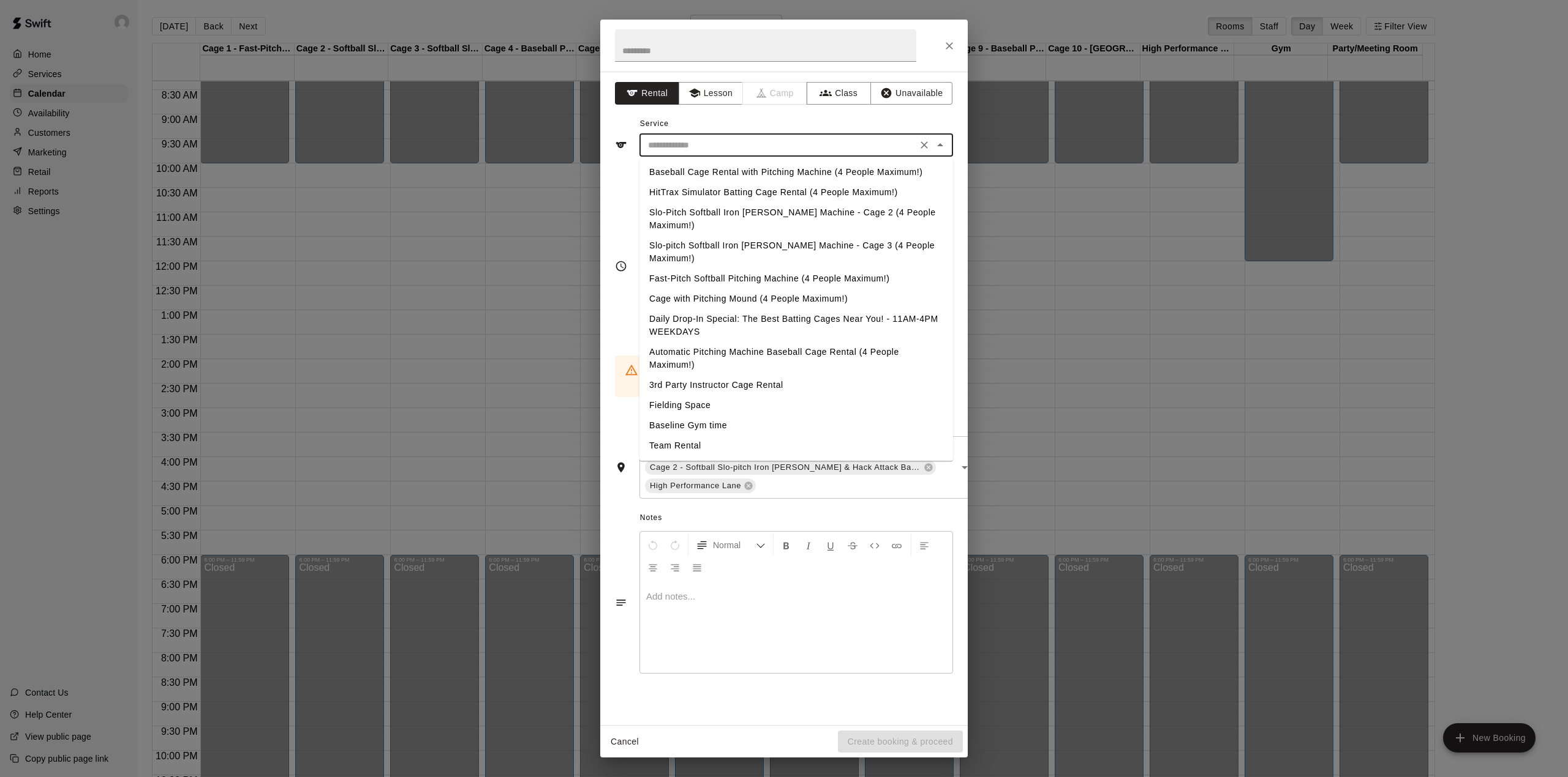
click at [665, 172] on li "Baseball Cage Rental with Pitching Machine (4 People Maximum!)" at bounding box center [797, 172] width 314 height 20
type input "**********"
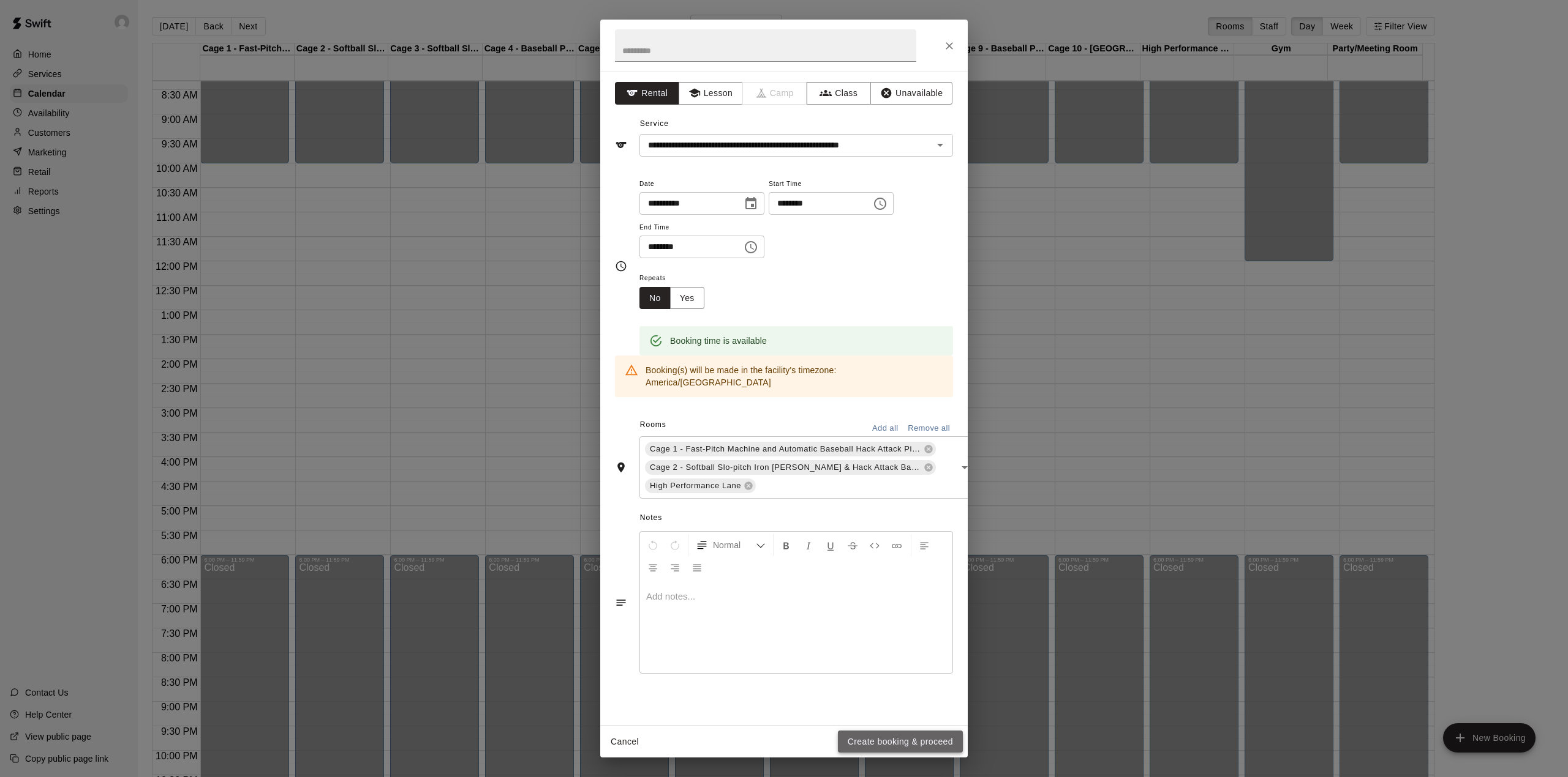
click at [924, 742] on button "Create booking & proceed" at bounding box center [901, 742] width 125 height 23
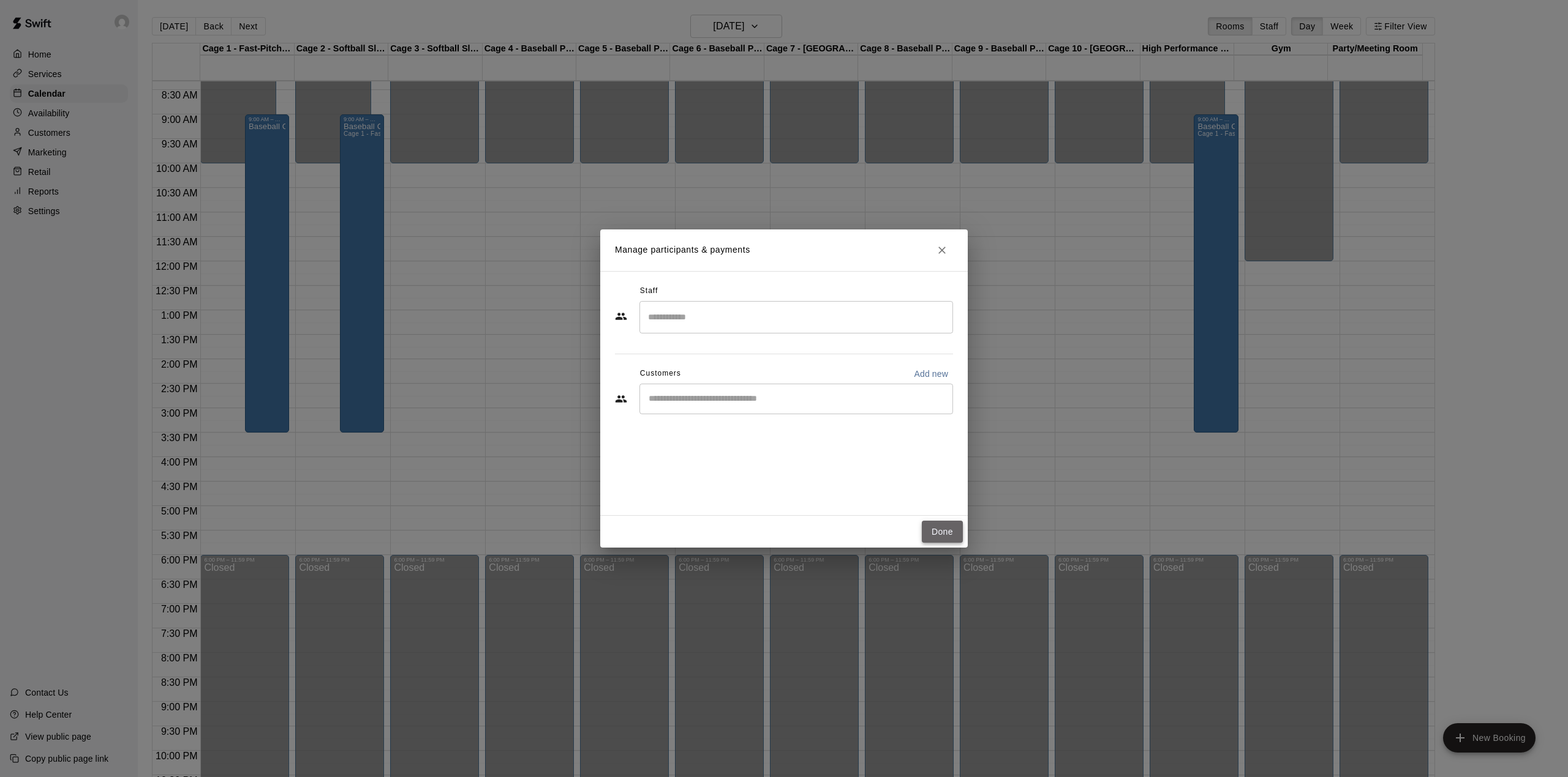
click at [934, 539] on button "Done" at bounding box center [942, 532] width 41 height 23
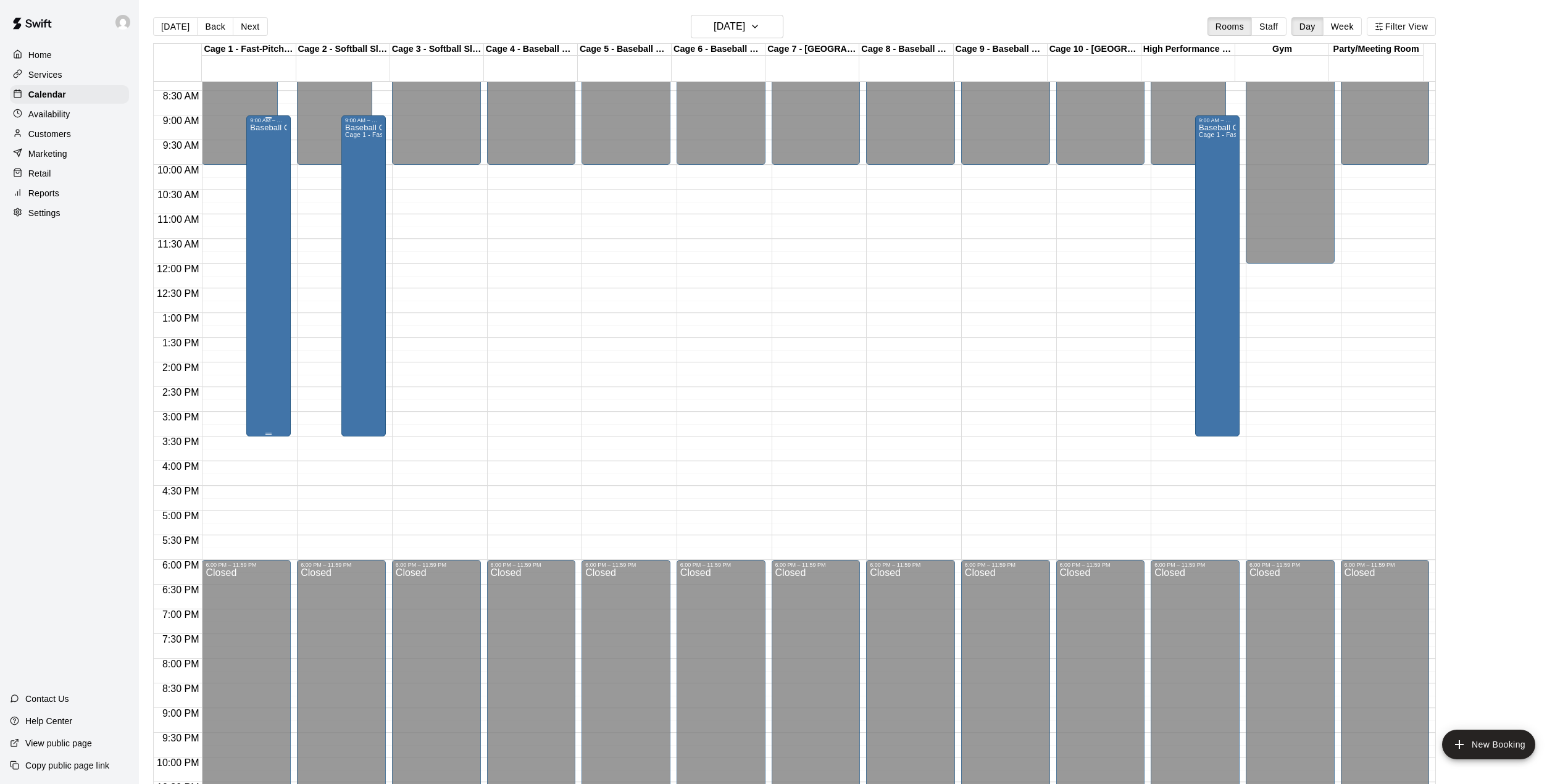
click at [281, 156] on div "Baseball Cage Rental with Pitching Machine (4 People Maximum!)" at bounding box center [268, 515] width 37 height 784
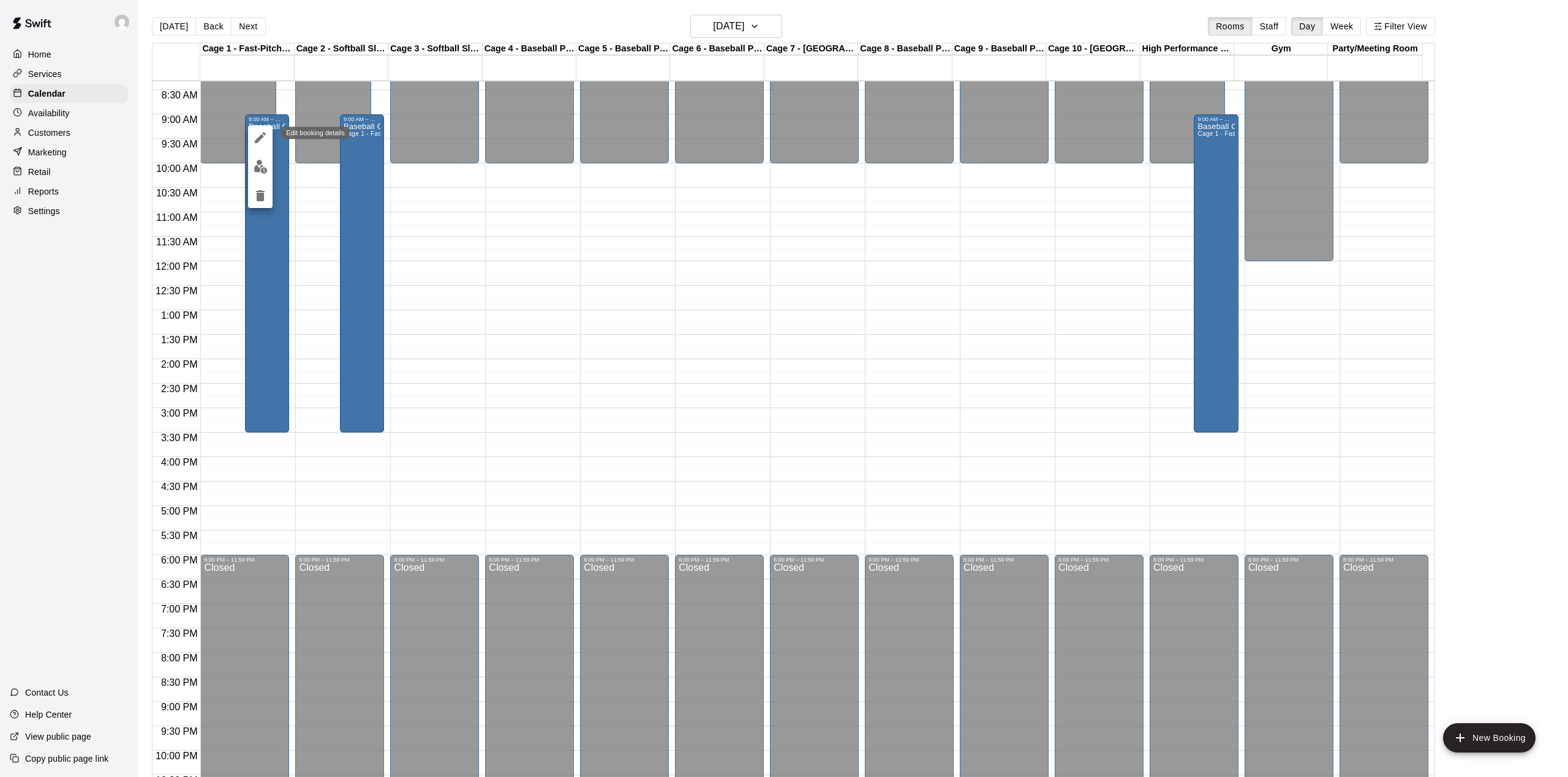
click at [260, 133] on icon "edit" at bounding box center [260, 138] width 15 height 15
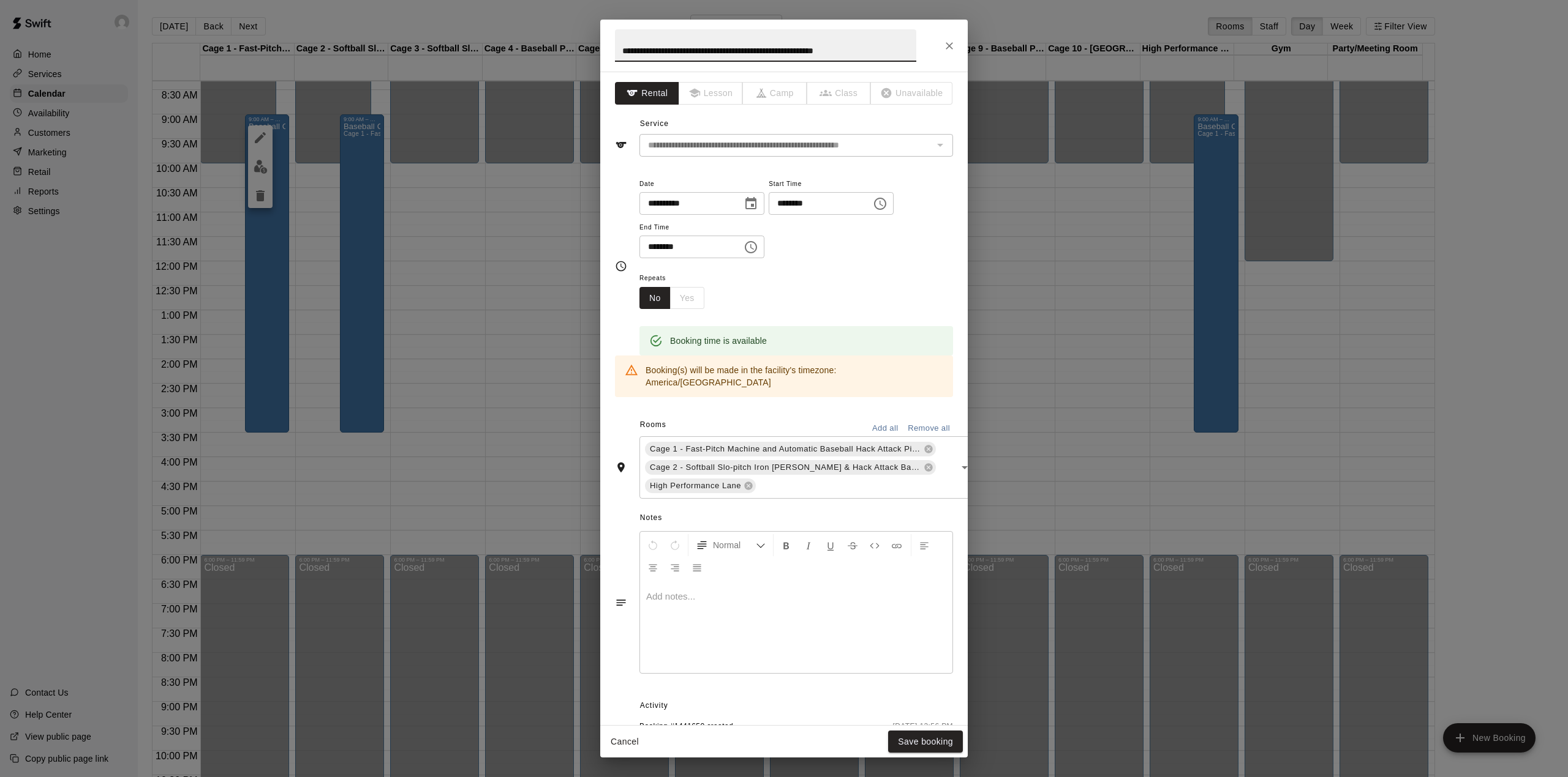
drag, startPoint x: 909, startPoint y: 45, endPoint x: 542, endPoint y: 50, distance: 367.0
click at [543, 50] on div "**********" at bounding box center [784, 388] width 1568 height 777
type input "****"
click at [909, 731] on button "Save booking" at bounding box center [926, 742] width 75 height 23
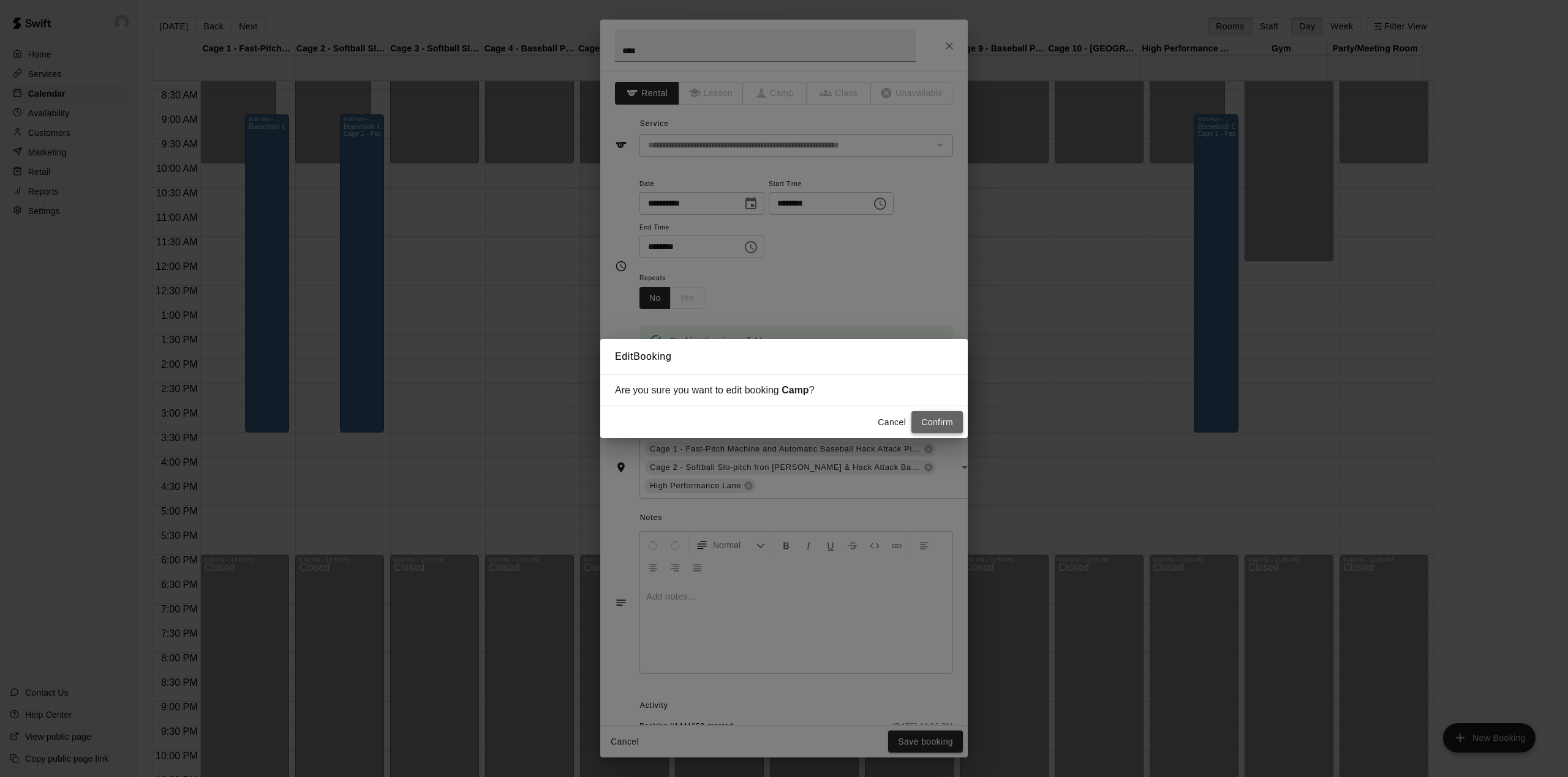
click at [937, 418] on button "Confirm" at bounding box center [937, 423] width 51 height 23
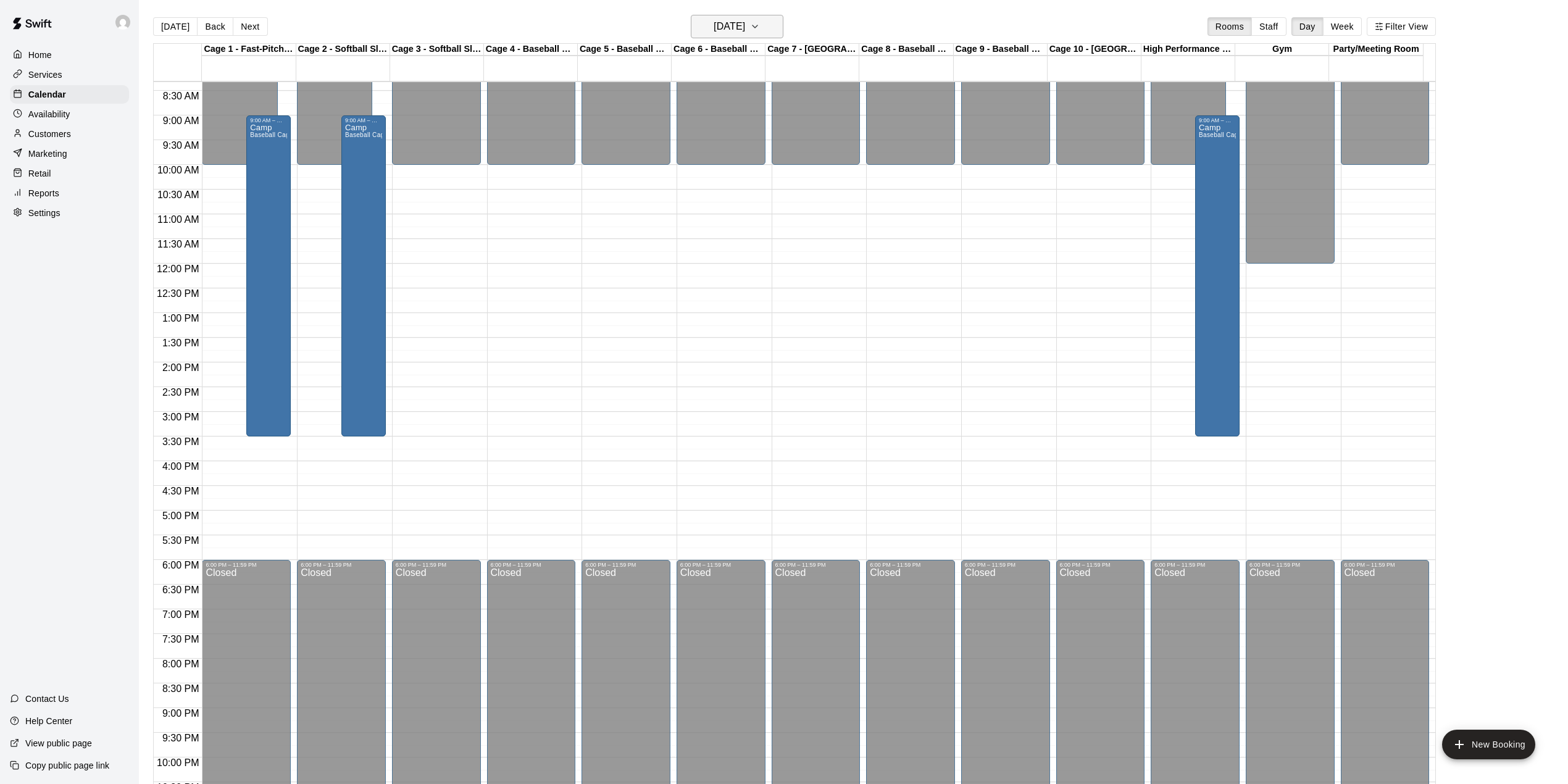
click at [734, 15] on button "[DATE]" at bounding box center [737, 26] width 93 height 24
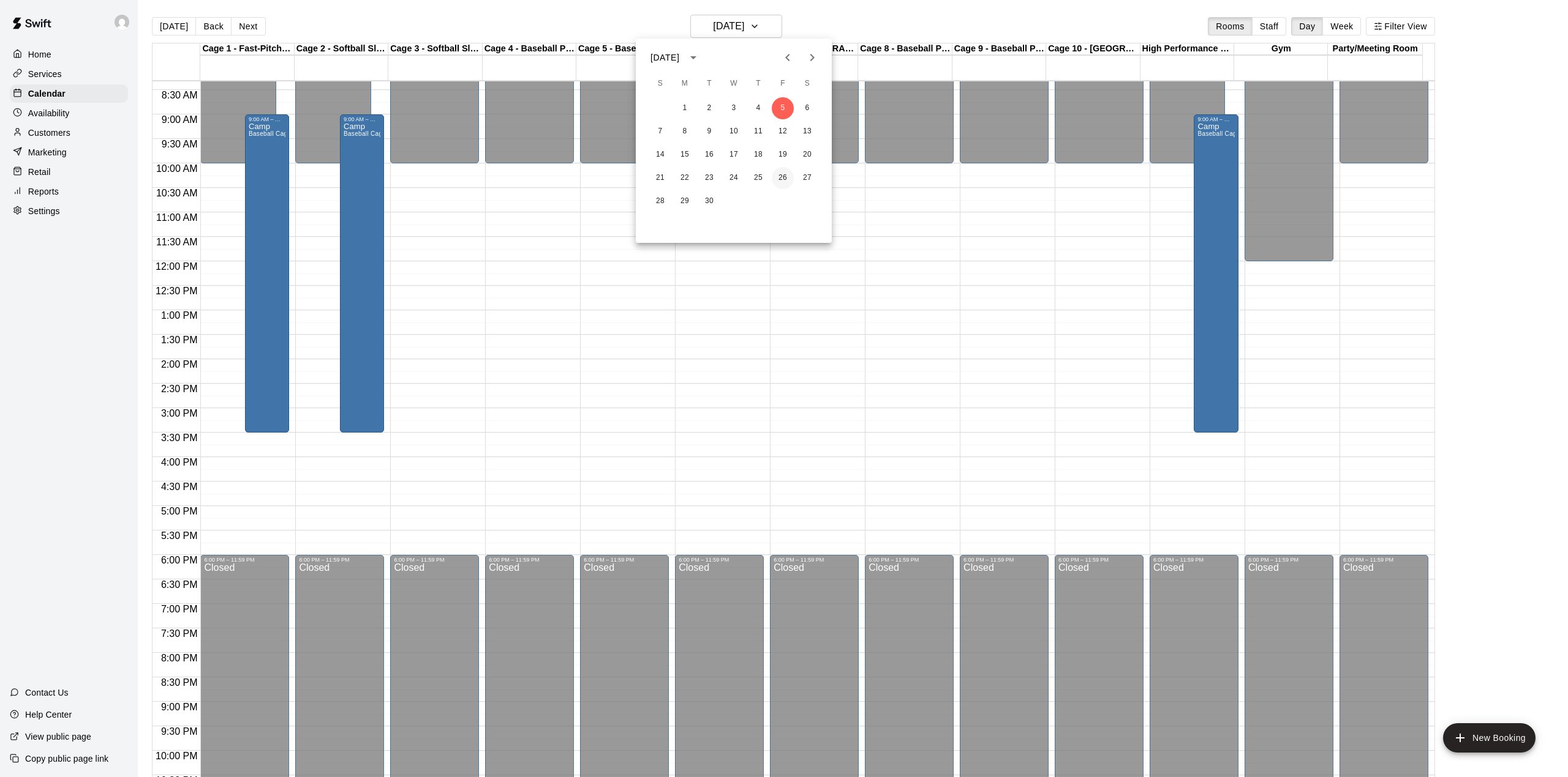
click at [780, 174] on button "26" at bounding box center [782, 178] width 22 height 22
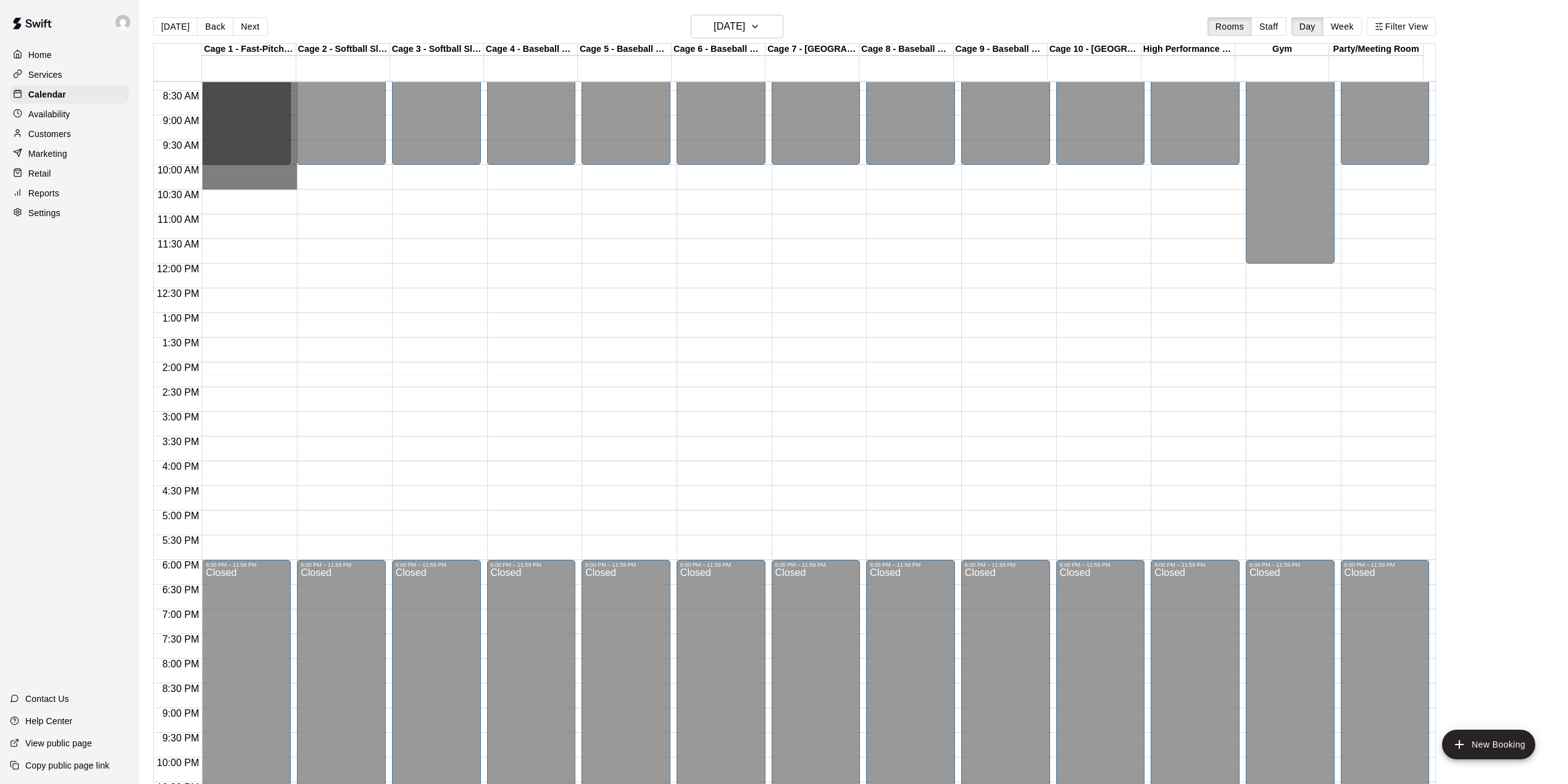
drag, startPoint x: 248, startPoint y: 174, endPoint x: 122, endPoint y: 1, distance: 214.0
click at [220, 47] on div "Cage 1 - Fast-Pitch Machine and Automatic Baseball Hack Attack Pitching Machine…" at bounding box center [794, 420] width 1282 height 756
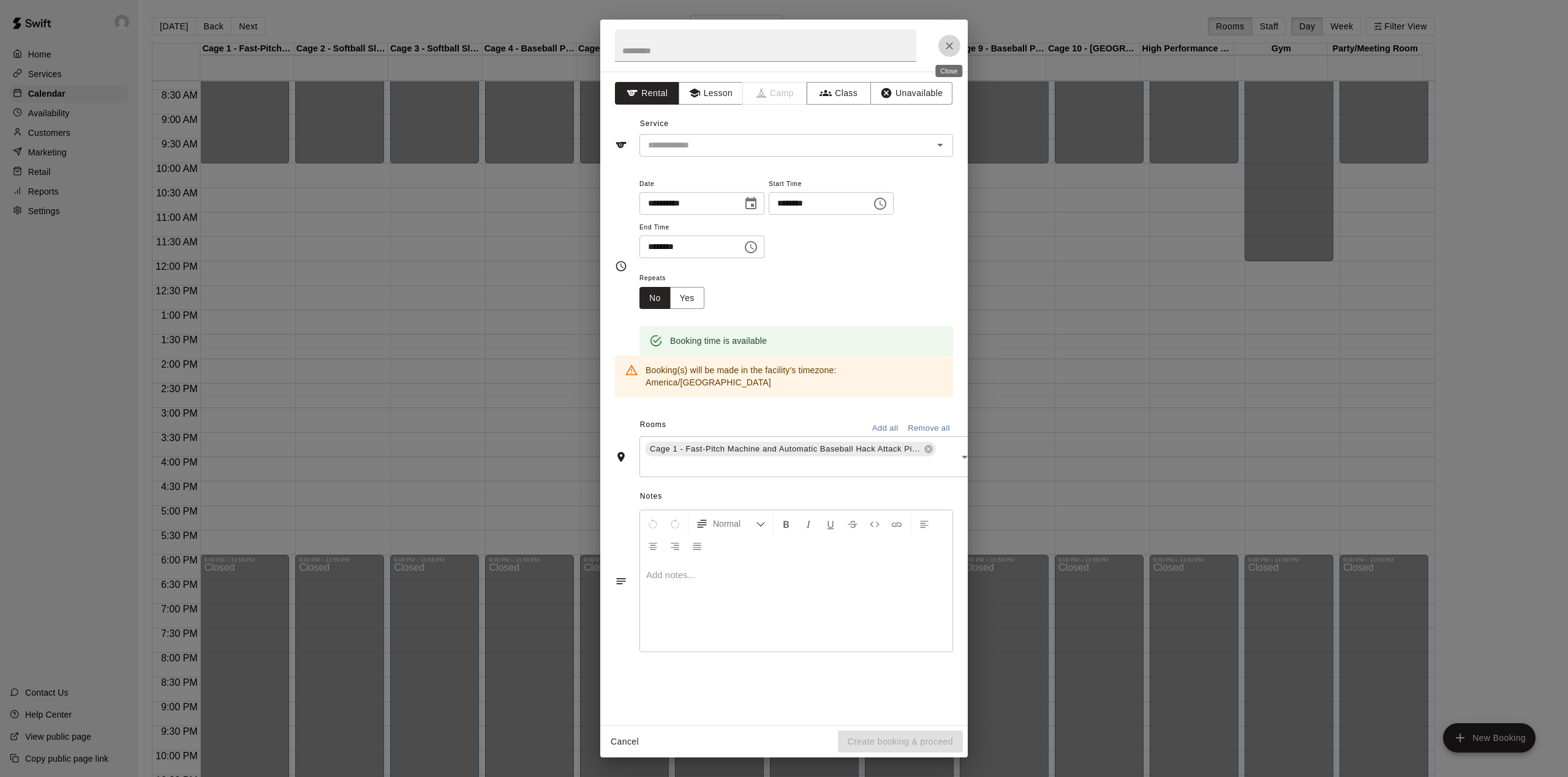
click at [951, 48] on icon "Close" at bounding box center [949, 46] width 7 height 7
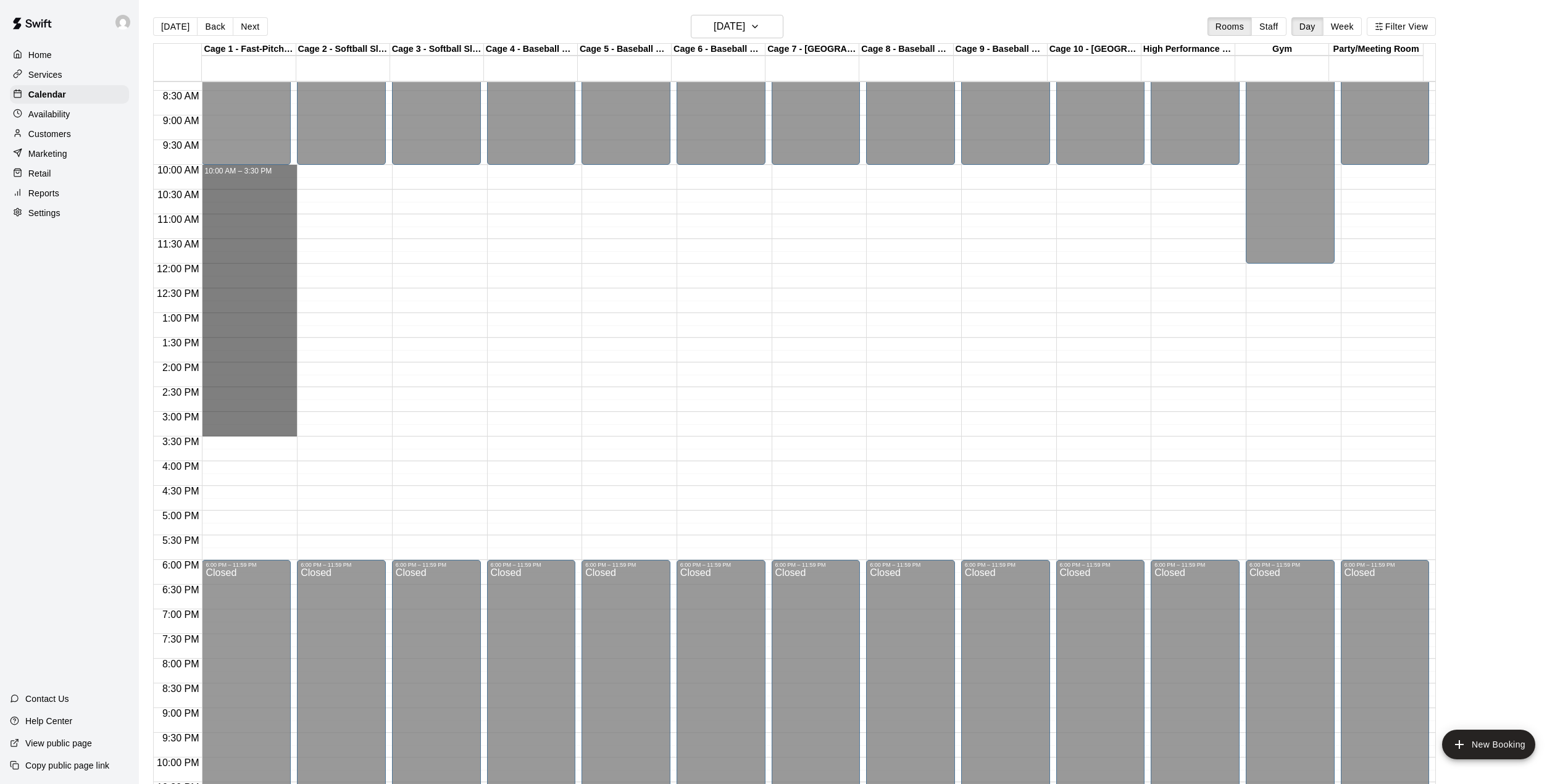
drag, startPoint x: 214, startPoint y: 169, endPoint x: 231, endPoint y: 427, distance: 258.6
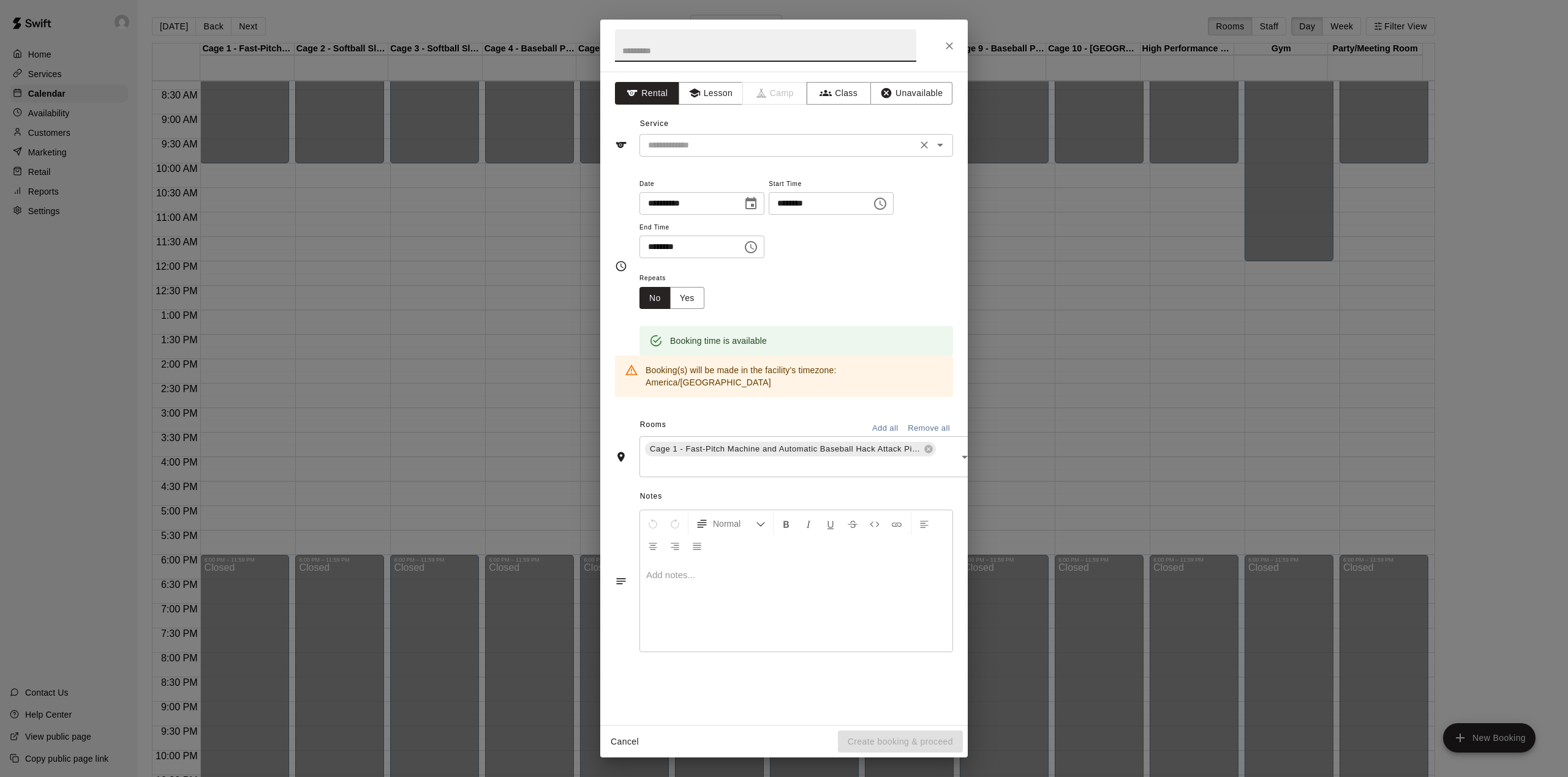
click at [844, 151] on input "text" at bounding box center [778, 146] width 270 height 16
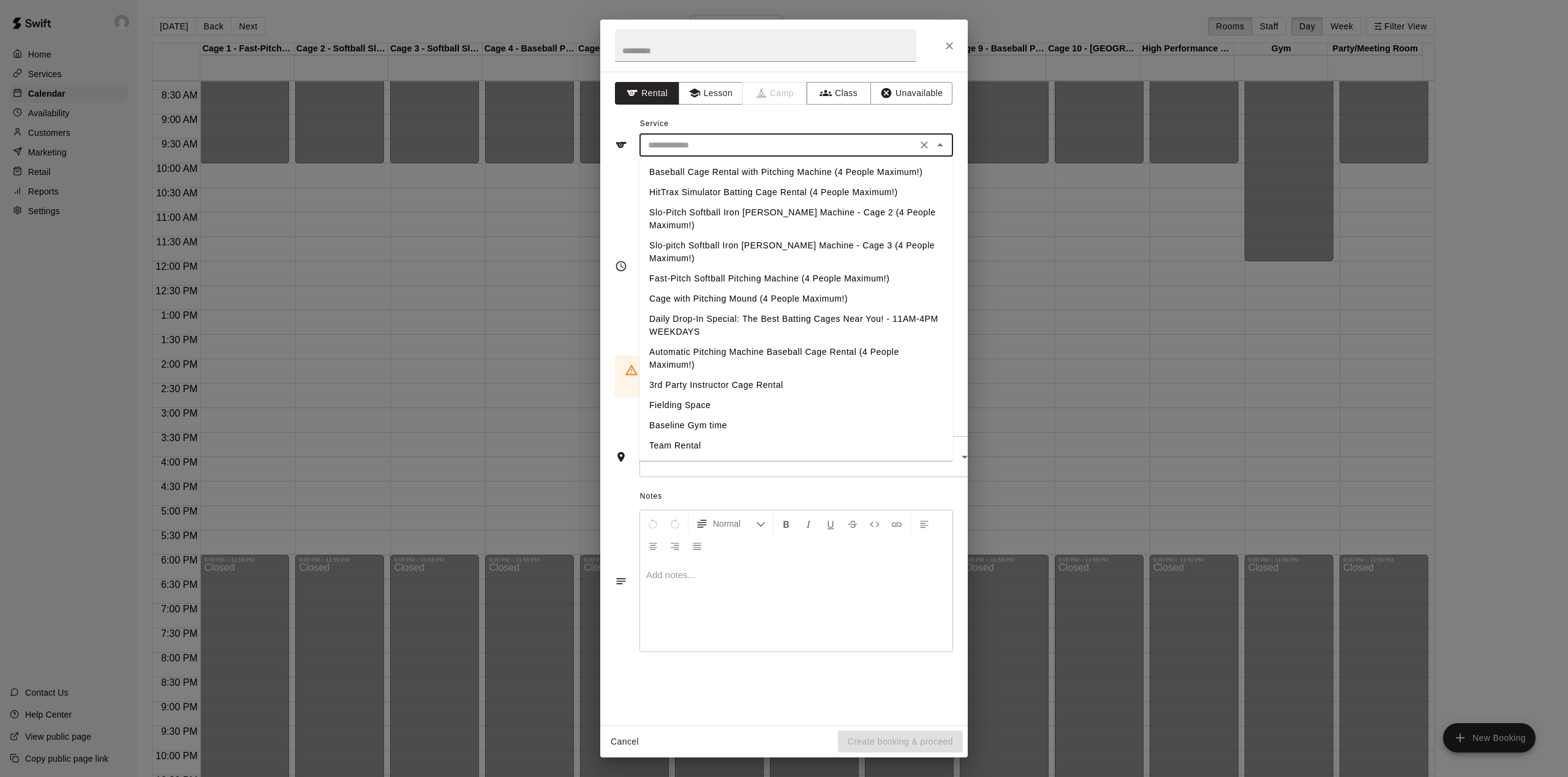
click at [669, 167] on li "Baseball Cage Rental with Pitching Machine (4 People Maximum!)" at bounding box center [797, 172] width 314 height 20
type input "**********"
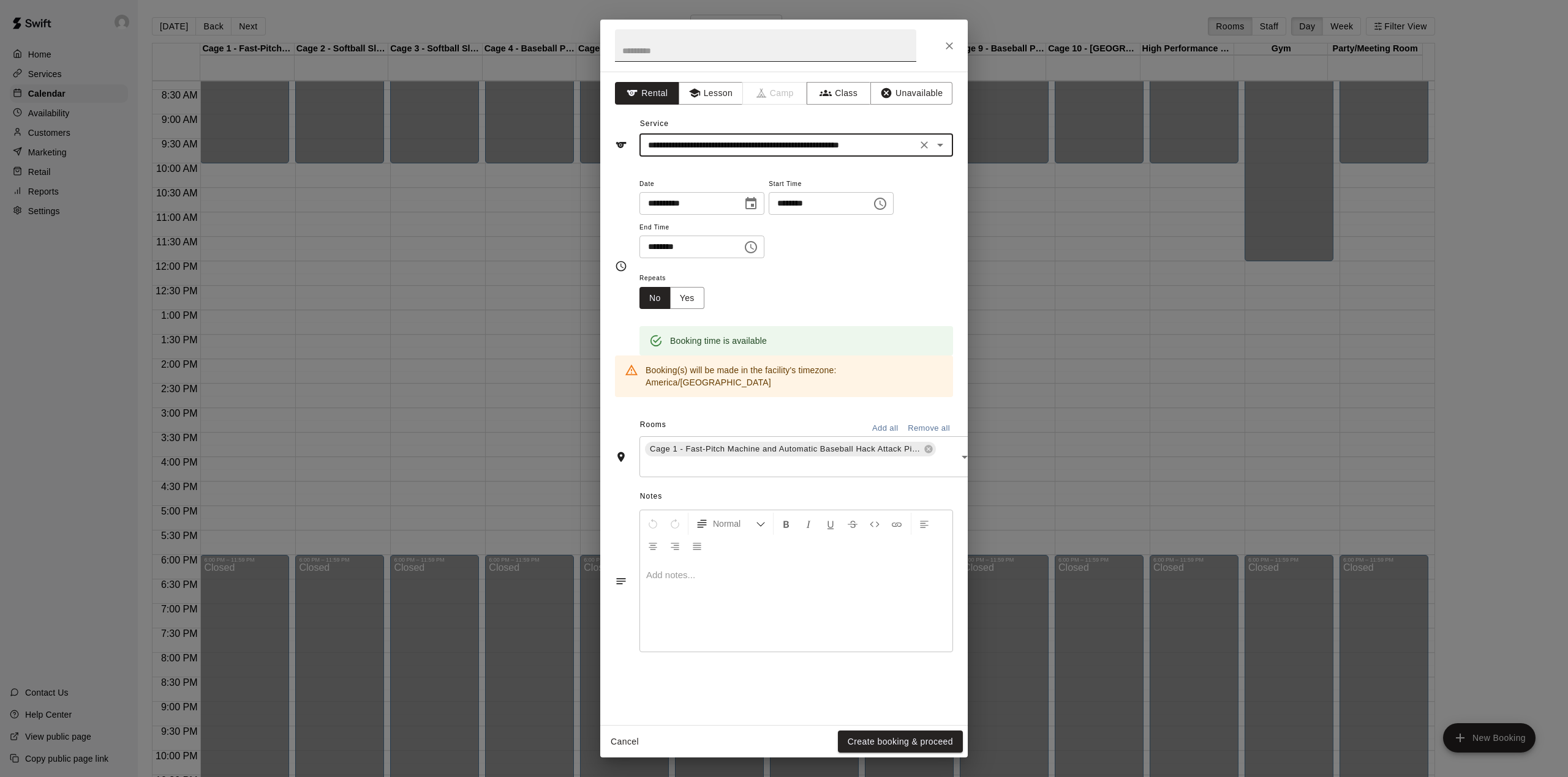
click at [644, 50] on input "text" at bounding box center [766, 45] width 302 height 32
type input "****"
click at [685, 458] on input "text" at bounding box center [791, 466] width 295 height 16
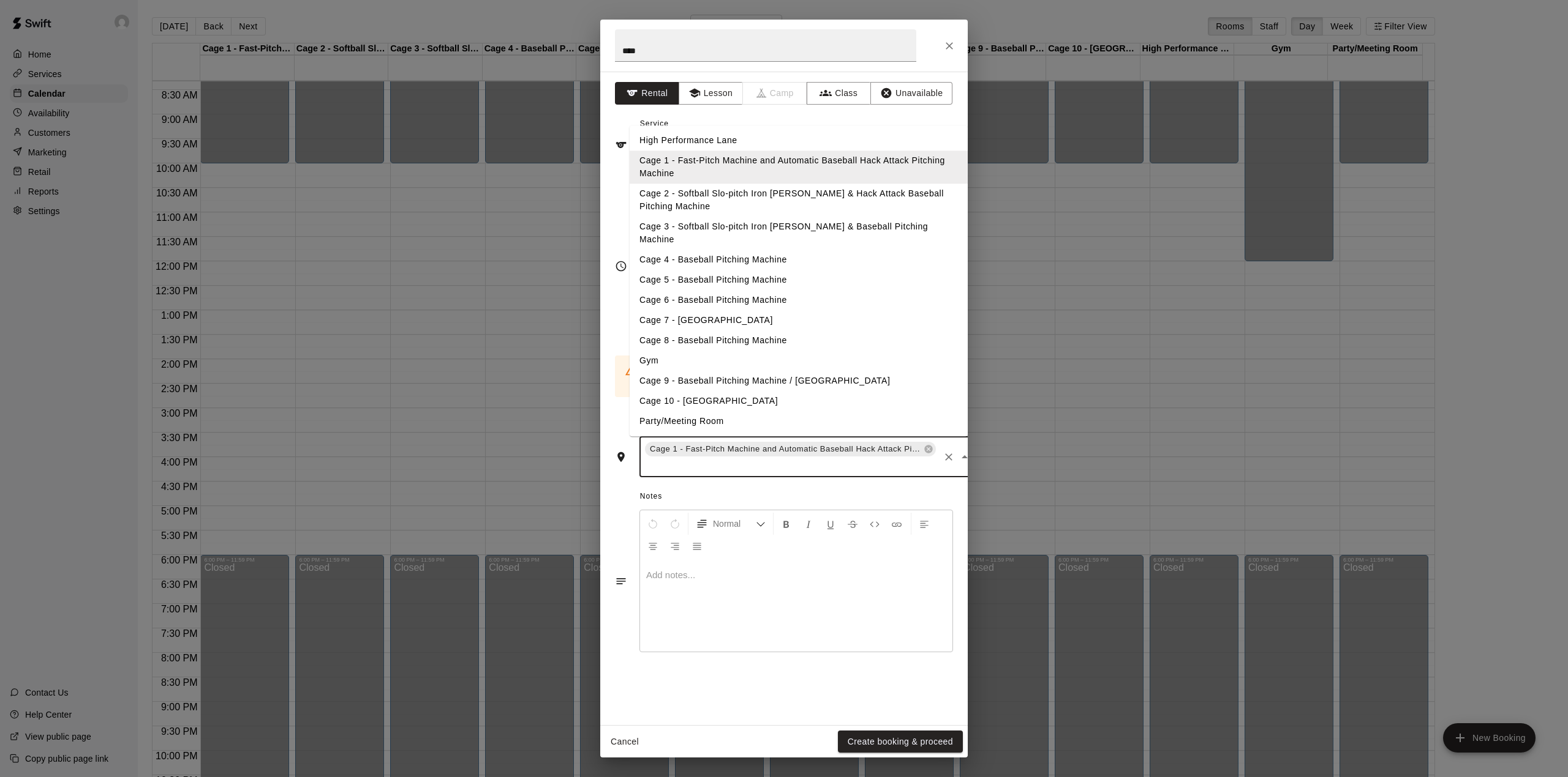
drag, startPoint x: 650, startPoint y: 199, endPoint x: 631, endPoint y: 265, distance: 68.7
click at [648, 204] on li "Cage 2 - Softball Slo-pitch Iron [PERSON_NAME] & Hack Attack Baseball Pitching …" at bounding box center [798, 201] width 338 height 33
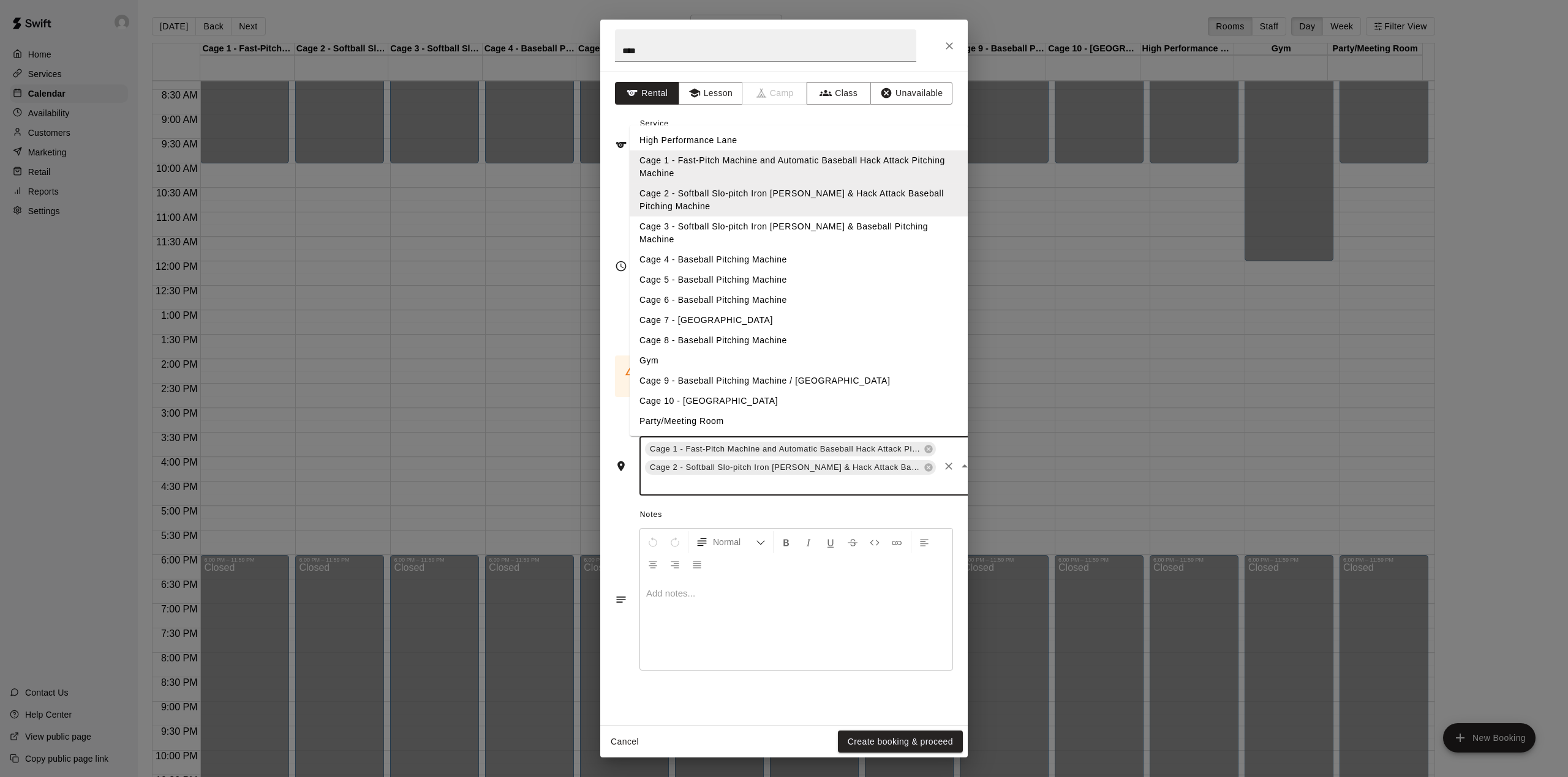
click at [699, 477] on input "text" at bounding box center [791, 485] width 295 height 16
click at [673, 128] on ul "High Performance Lane Cage 1 - Fast-Pitch Machine and Automatic Baseball Hack A…" at bounding box center [798, 281] width 338 height 311
click at [673, 146] on li "High Performance Lane" at bounding box center [798, 140] width 338 height 20
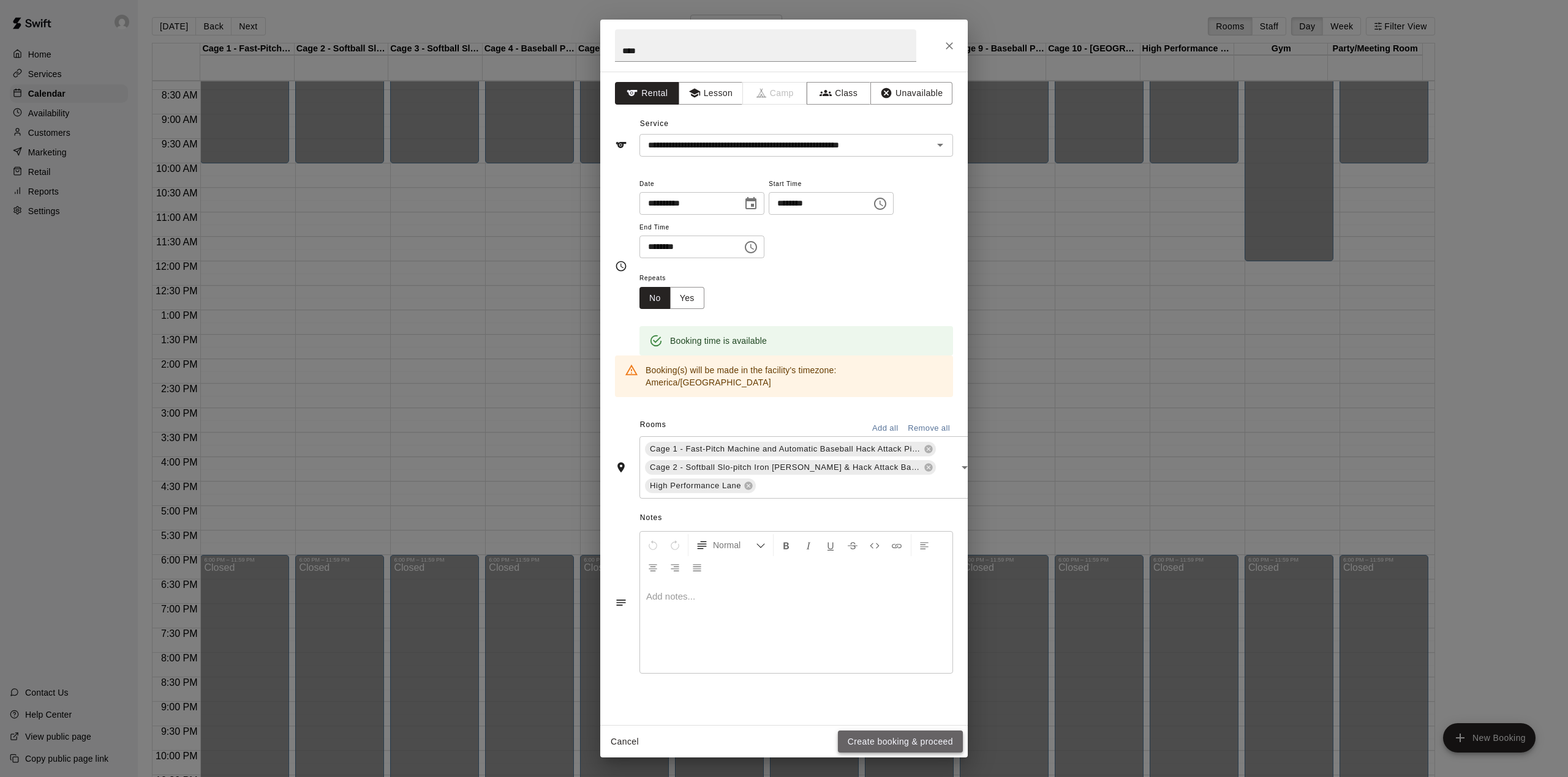
click at [853, 735] on button "Create booking & proceed" at bounding box center [901, 742] width 125 height 23
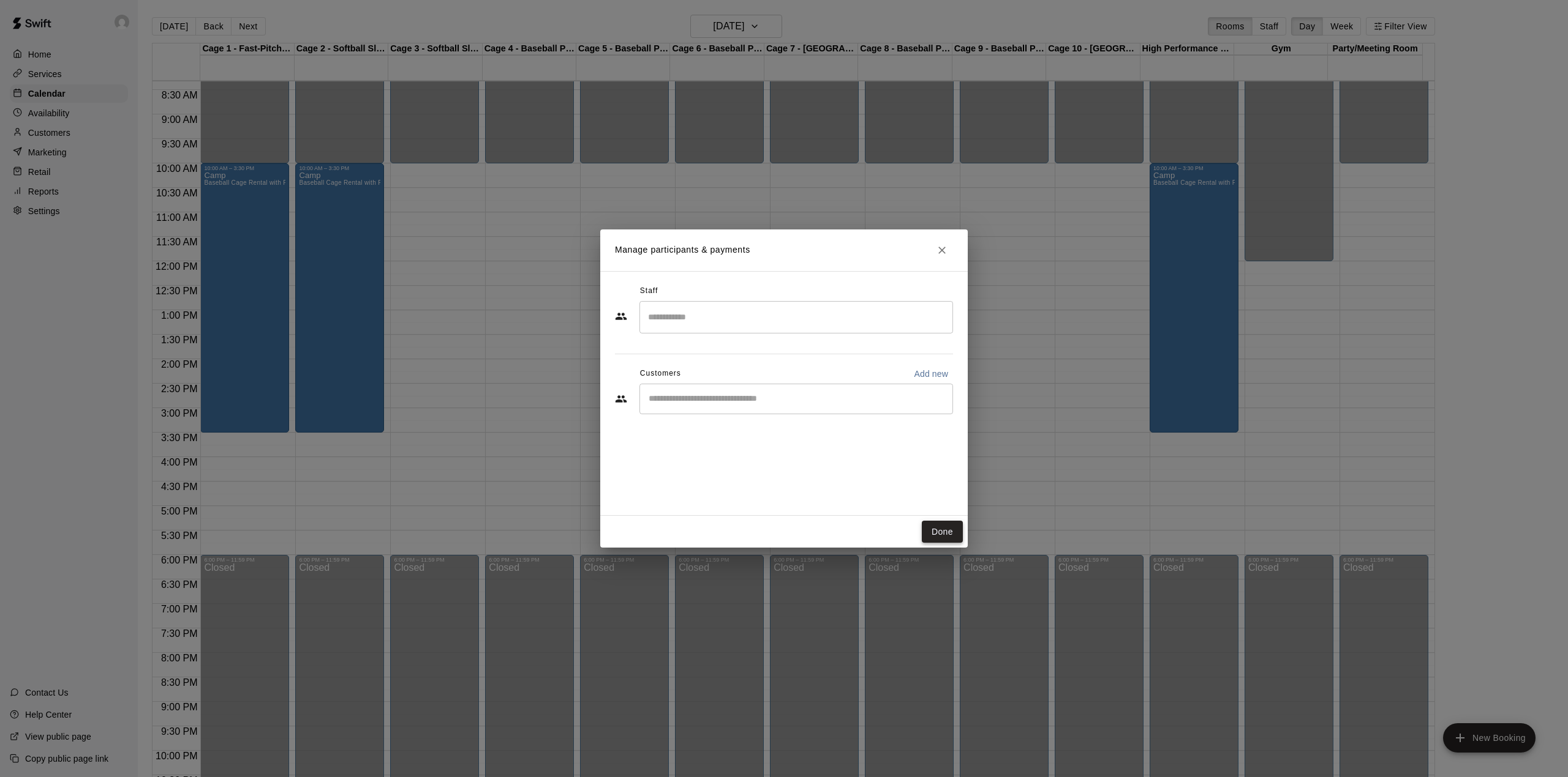
click at [930, 540] on button "Done" at bounding box center [942, 532] width 41 height 23
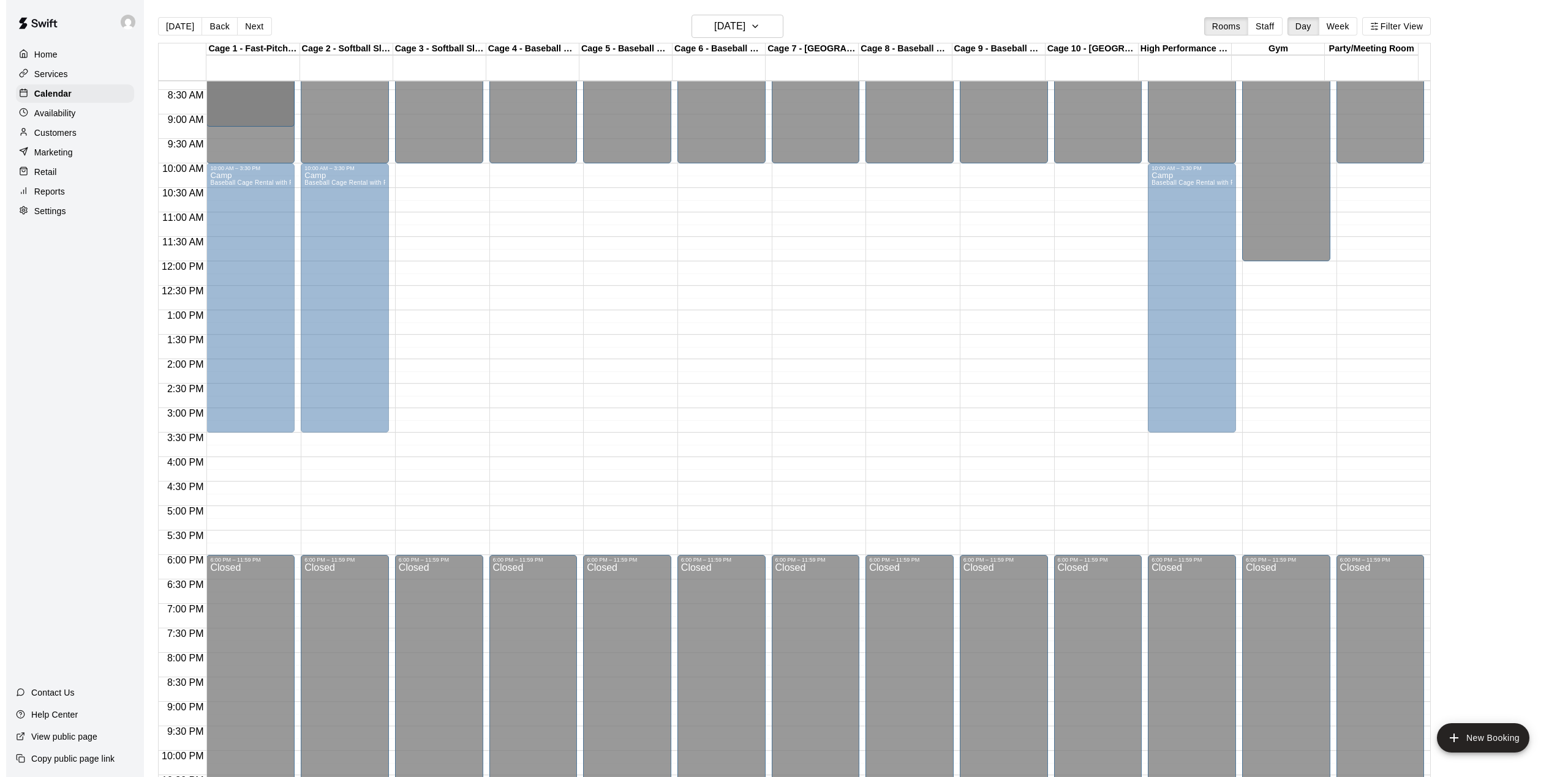
scroll to position [0, 0]
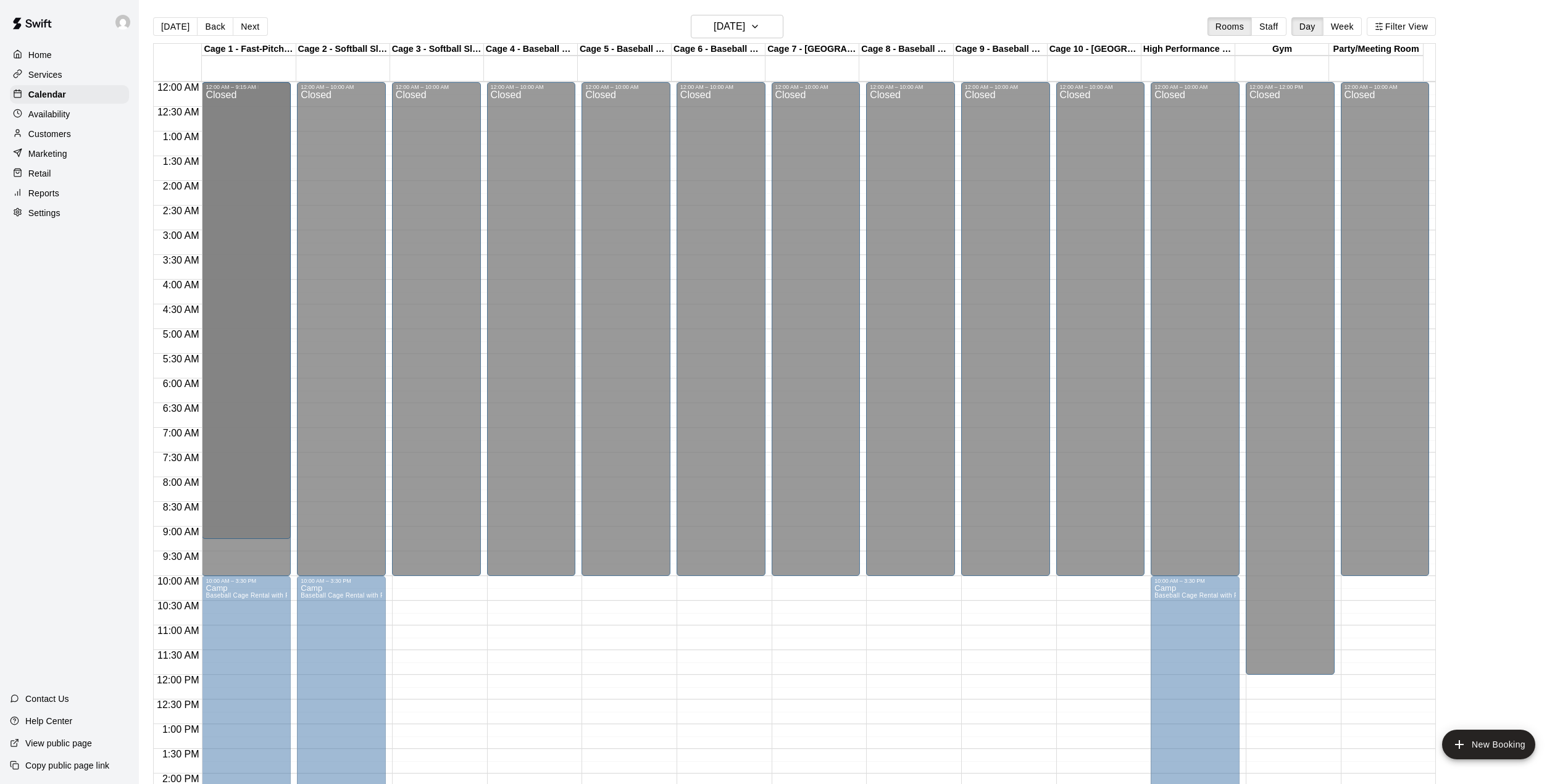
drag, startPoint x: 240, startPoint y: 163, endPoint x: 252, endPoint y: 132, distance: 33.2
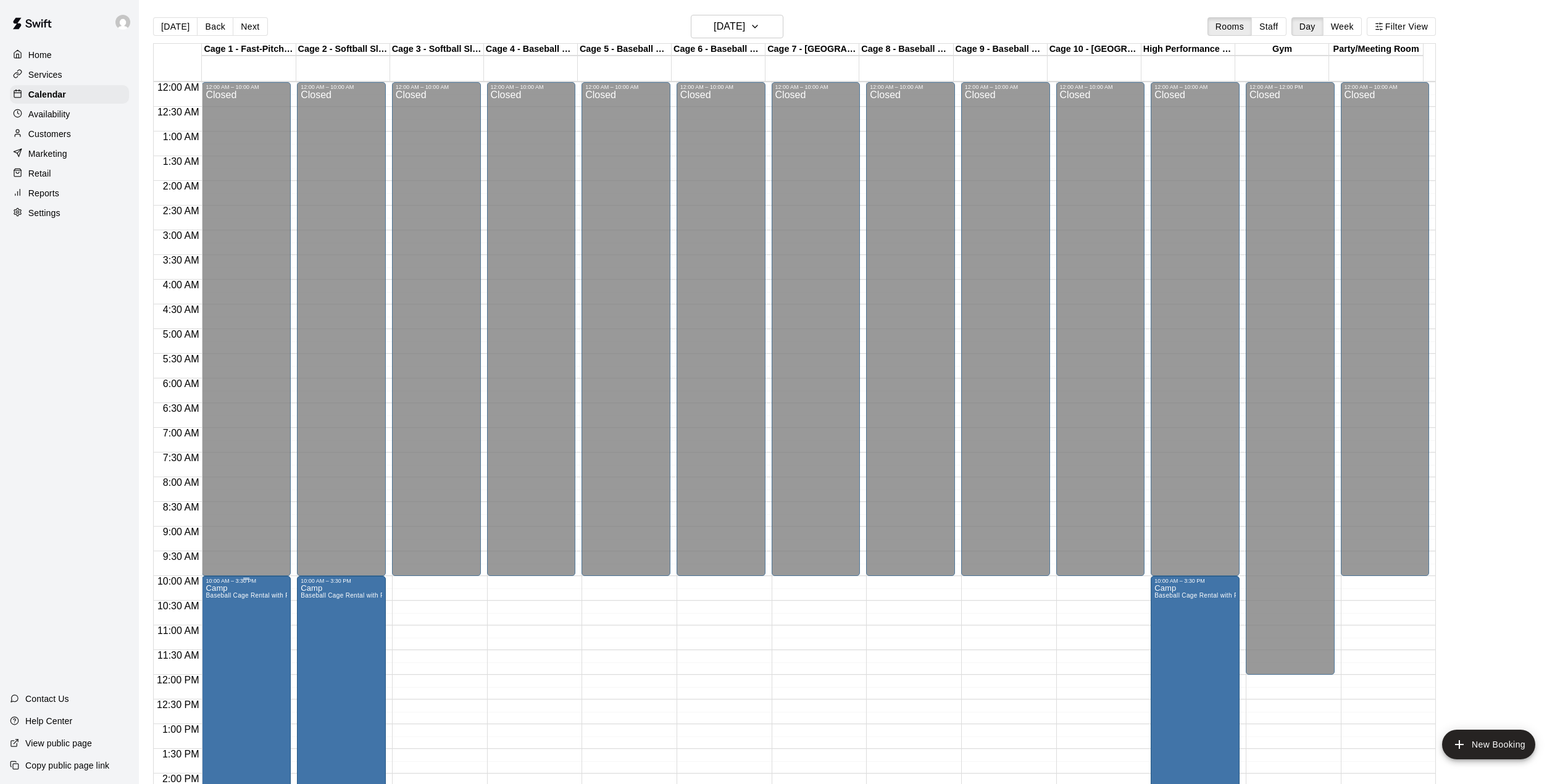
click at [226, 596] on button "edit" at bounding box center [218, 600] width 24 height 24
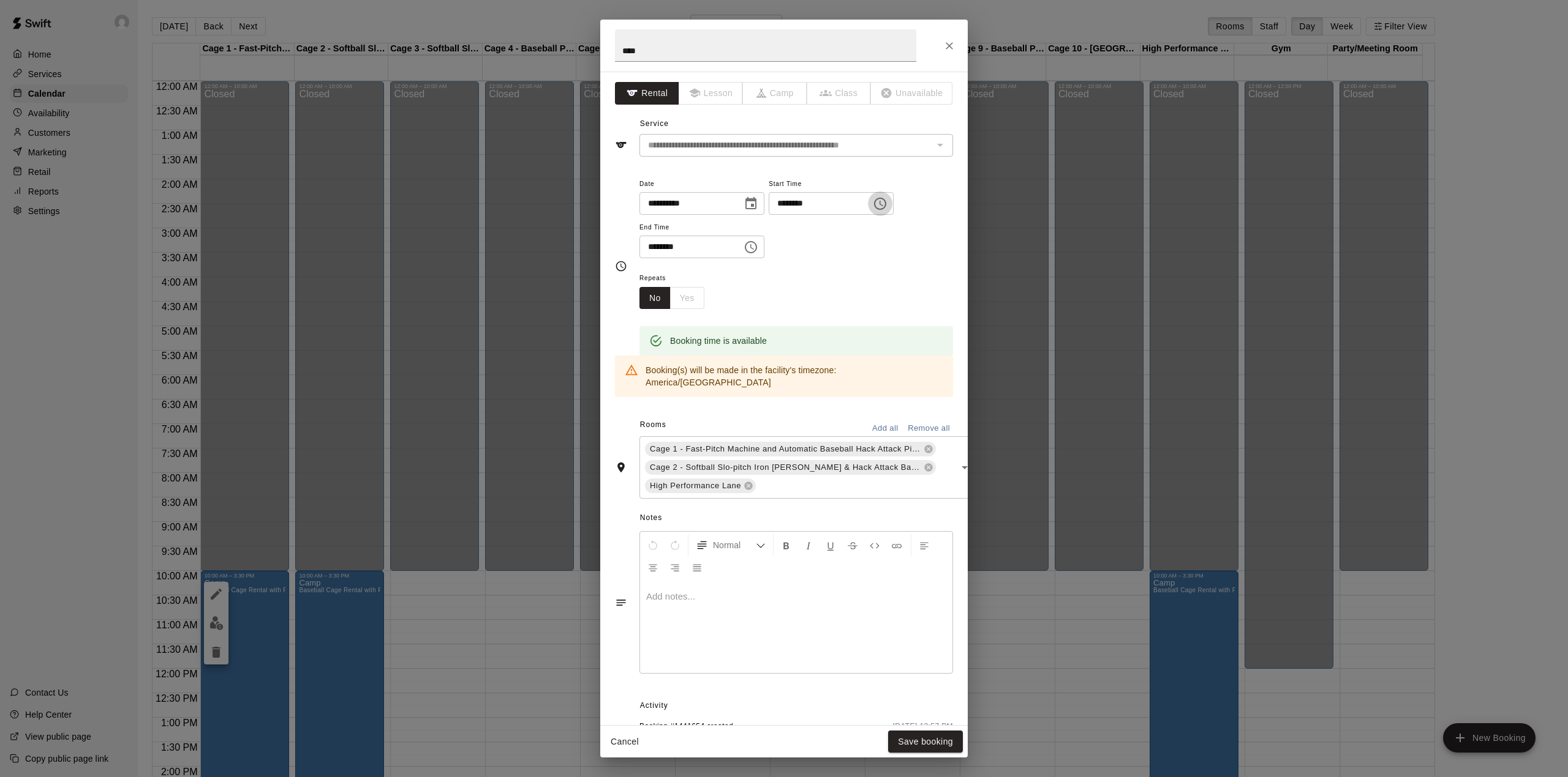
click at [888, 204] on icon "Choose time, selected time is 10:00 AM" at bounding box center [880, 204] width 15 height 15
click at [795, 240] on li "09" at bounding box center [804, 237] width 29 height 23
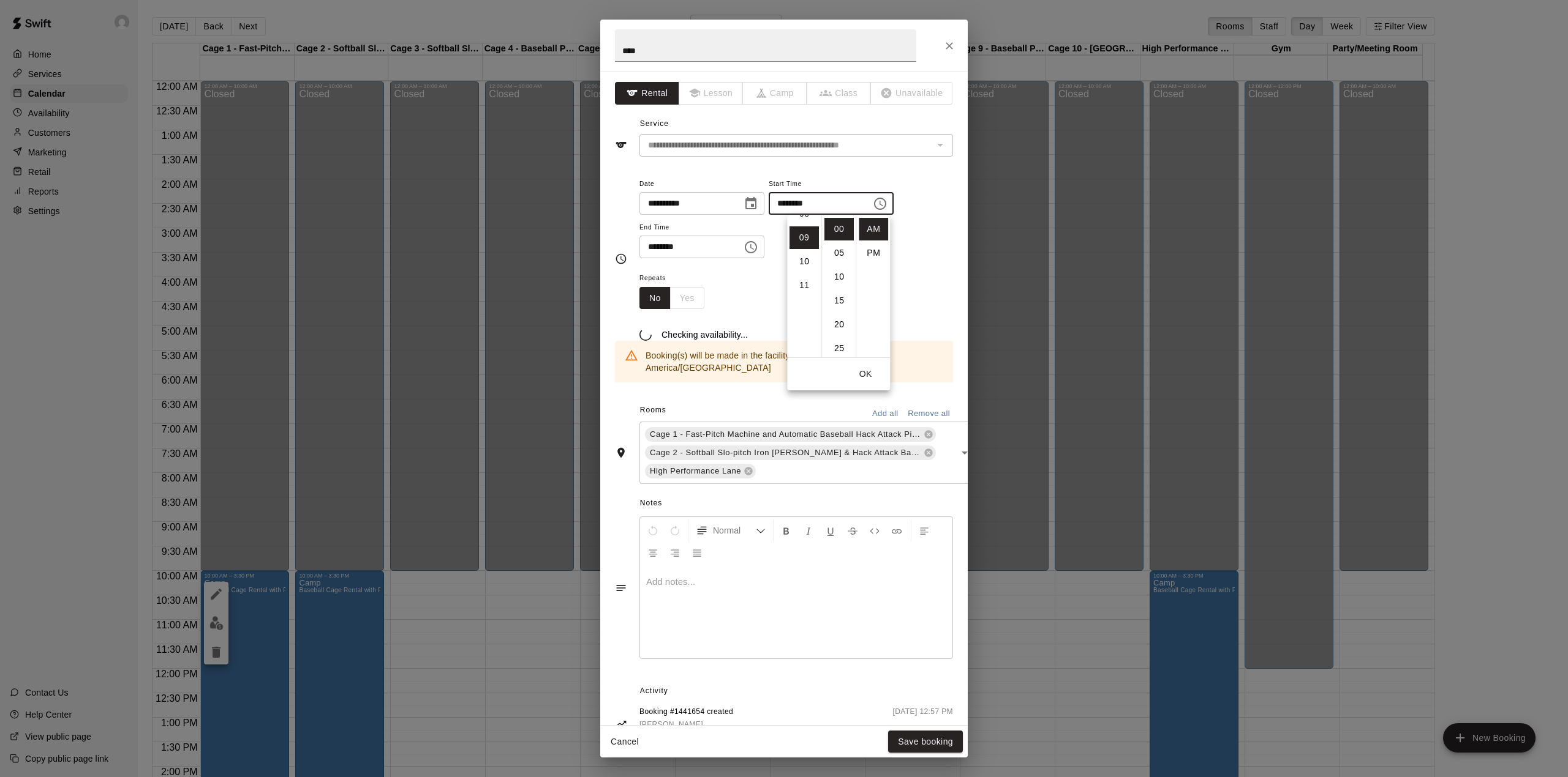
type input "********"
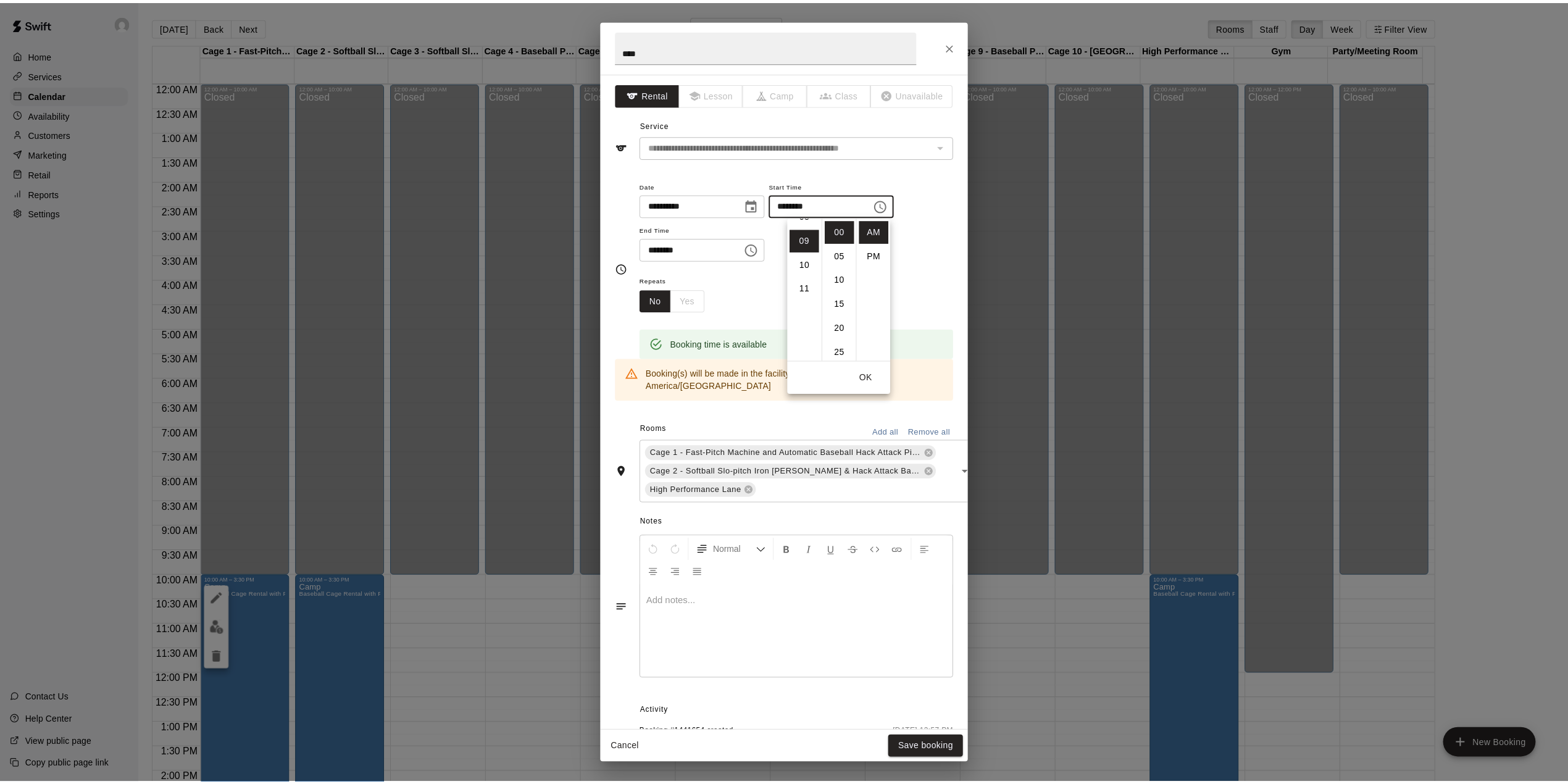
scroll to position [216, 0]
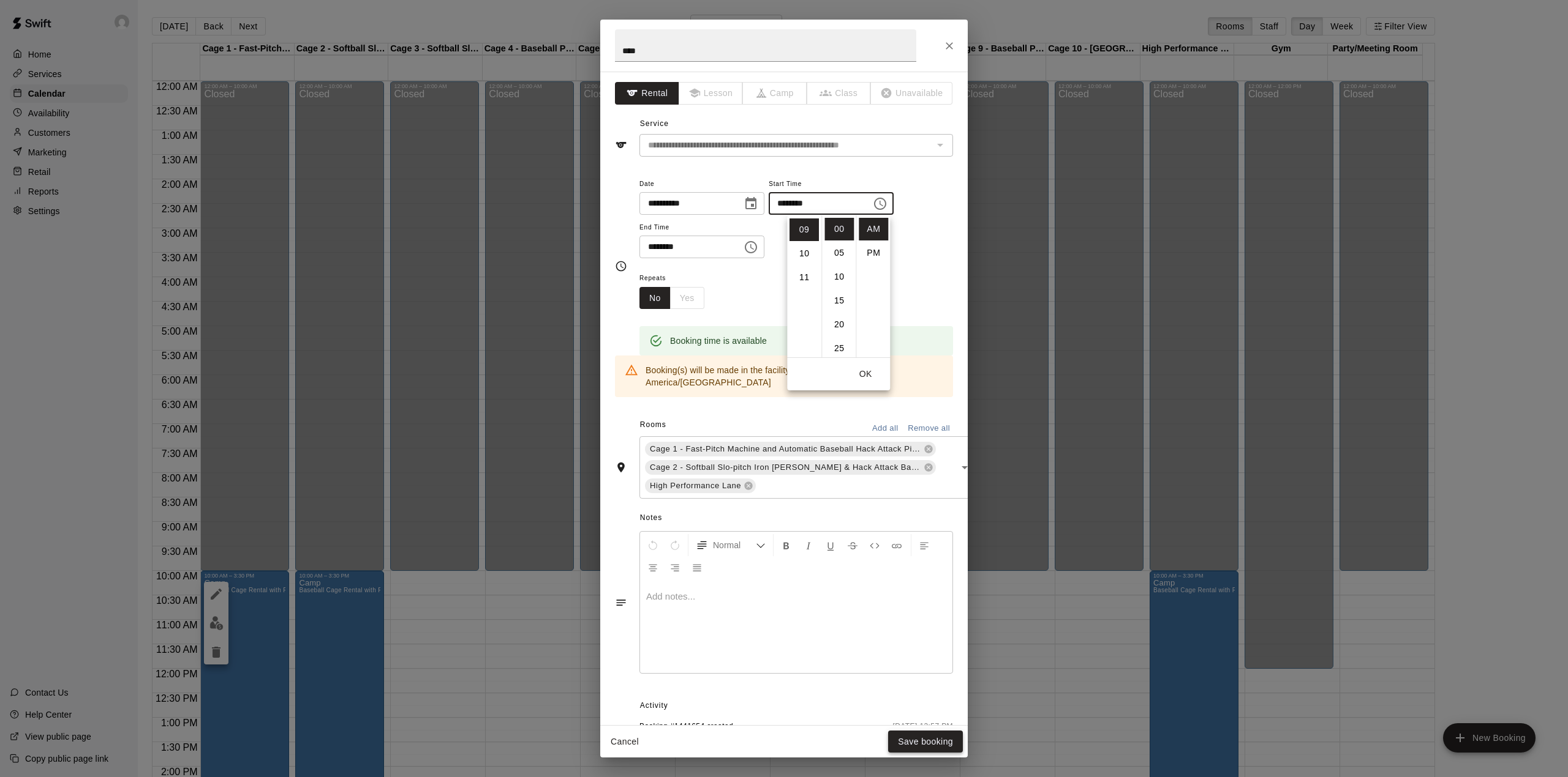
click at [921, 735] on button "Save booking" at bounding box center [926, 742] width 75 height 23
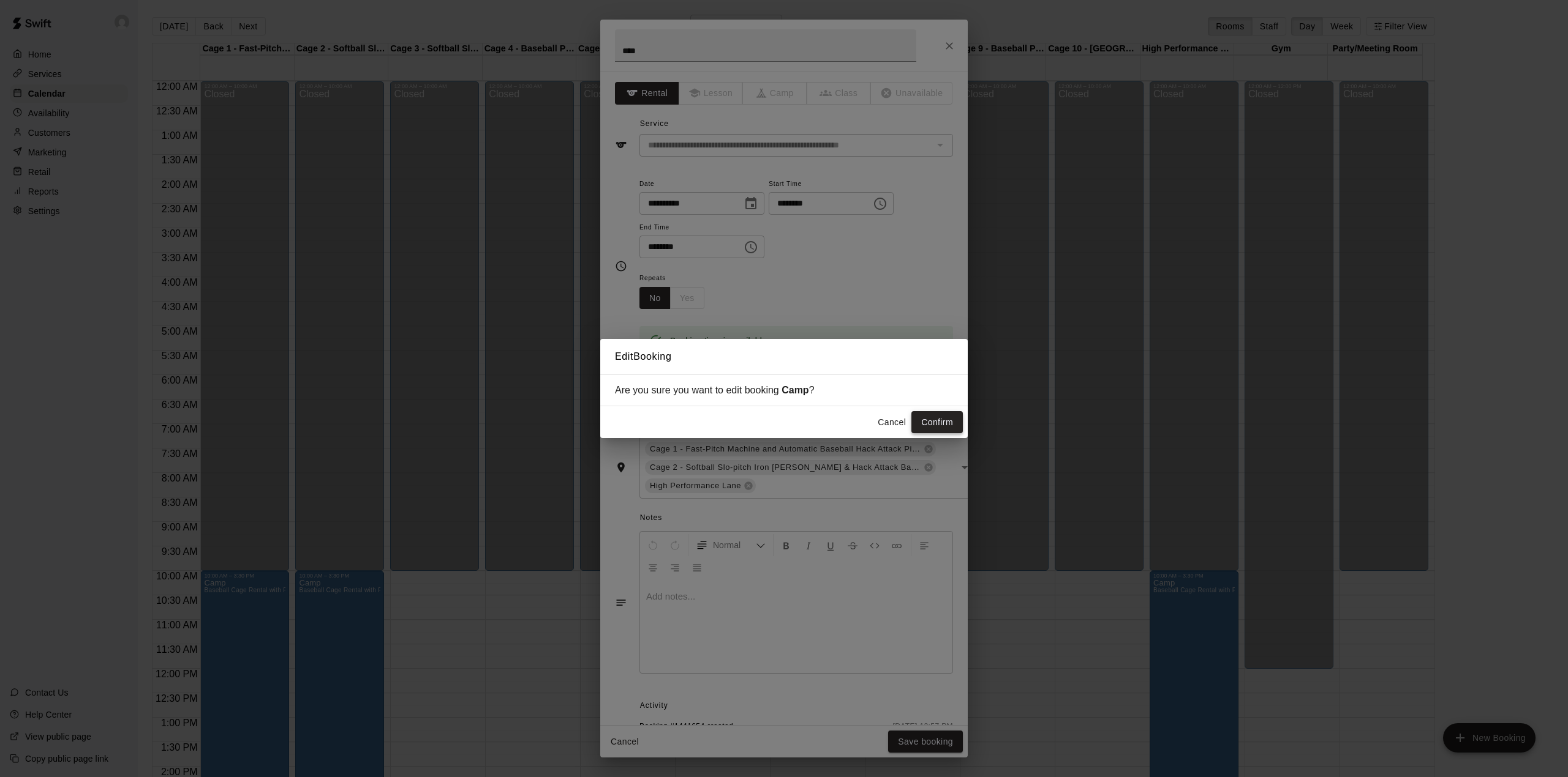
click at [925, 417] on button "Confirm" at bounding box center [937, 423] width 51 height 23
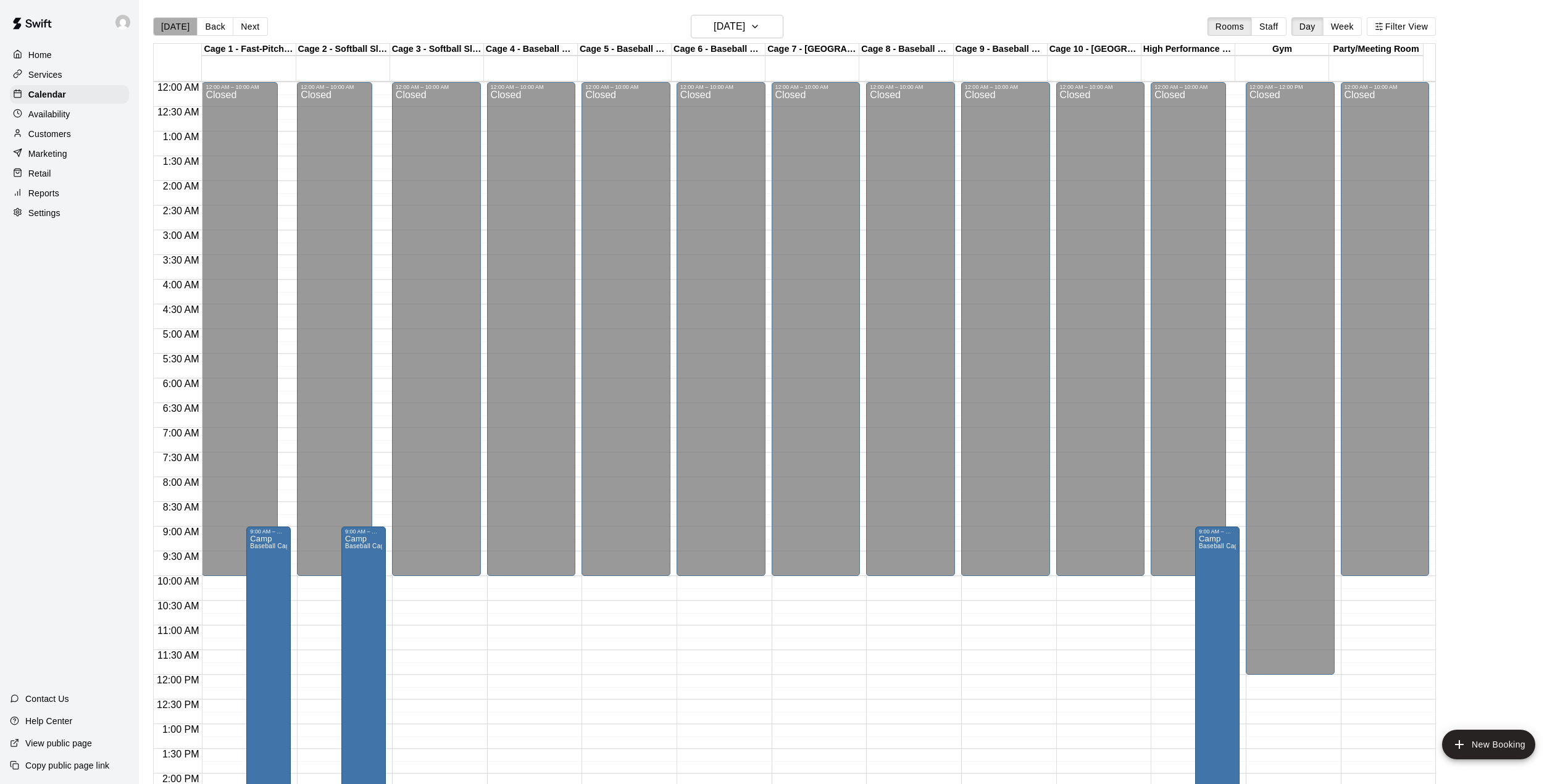
click at [176, 24] on button "[DATE]" at bounding box center [175, 26] width 45 height 18
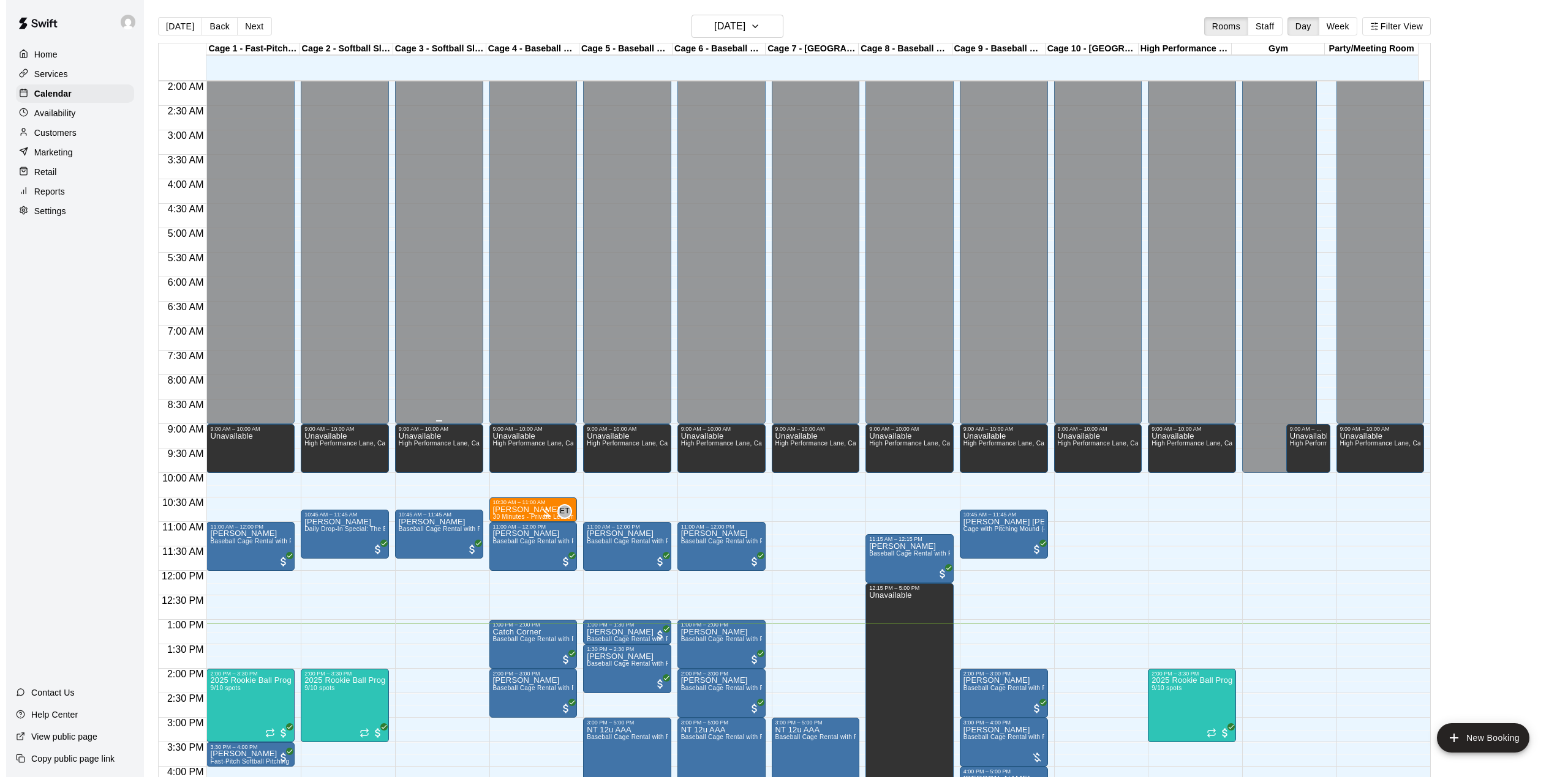
scroll to position [327, 0]
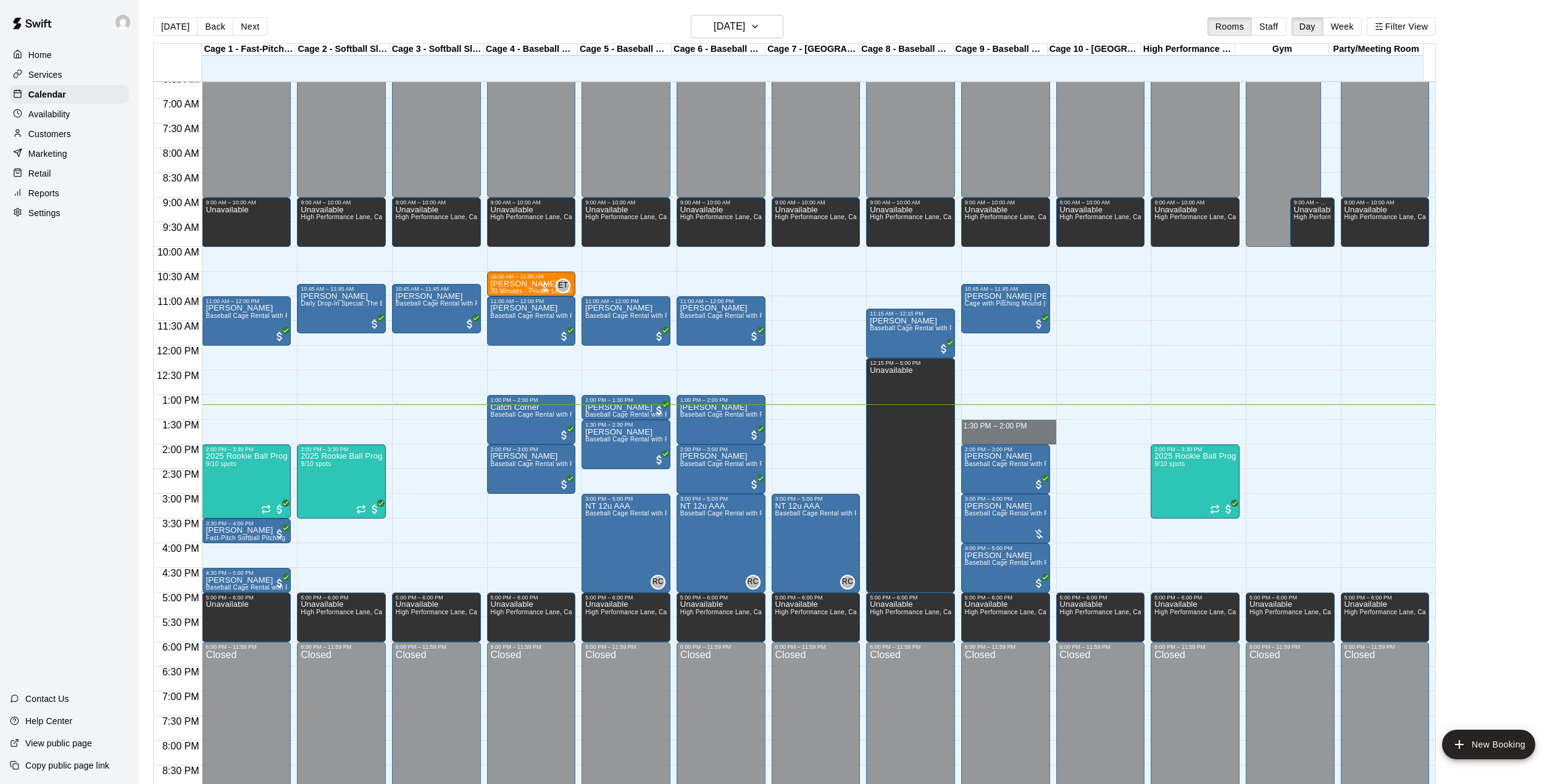
drag, startPoint x: 969, startPoint y: 420, endPoint x: 973, endPoint y: 435, distance: 15.5
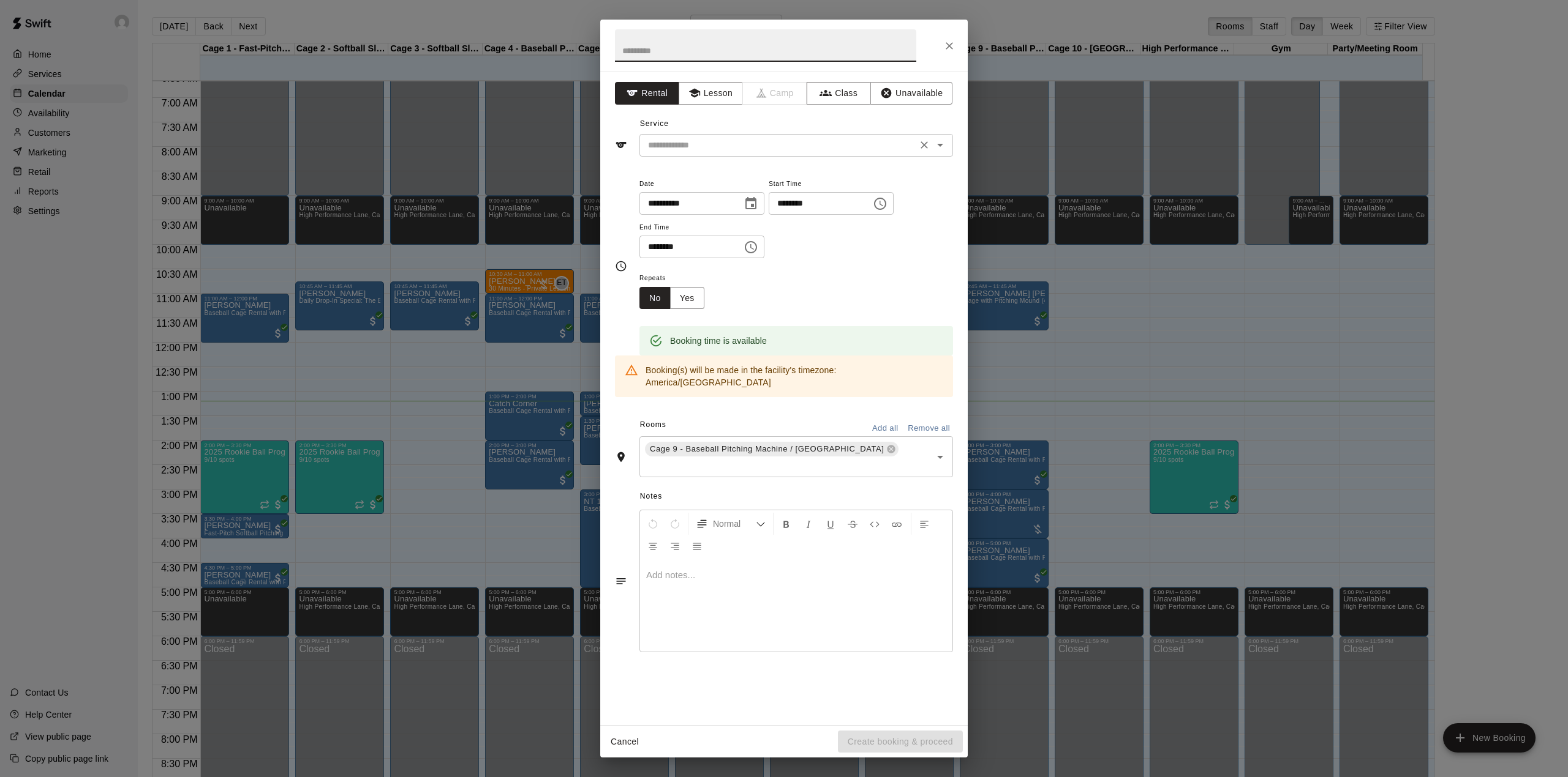
click at [657, 153] on div "​" at bounding box center [797, 146] width 314 height 23
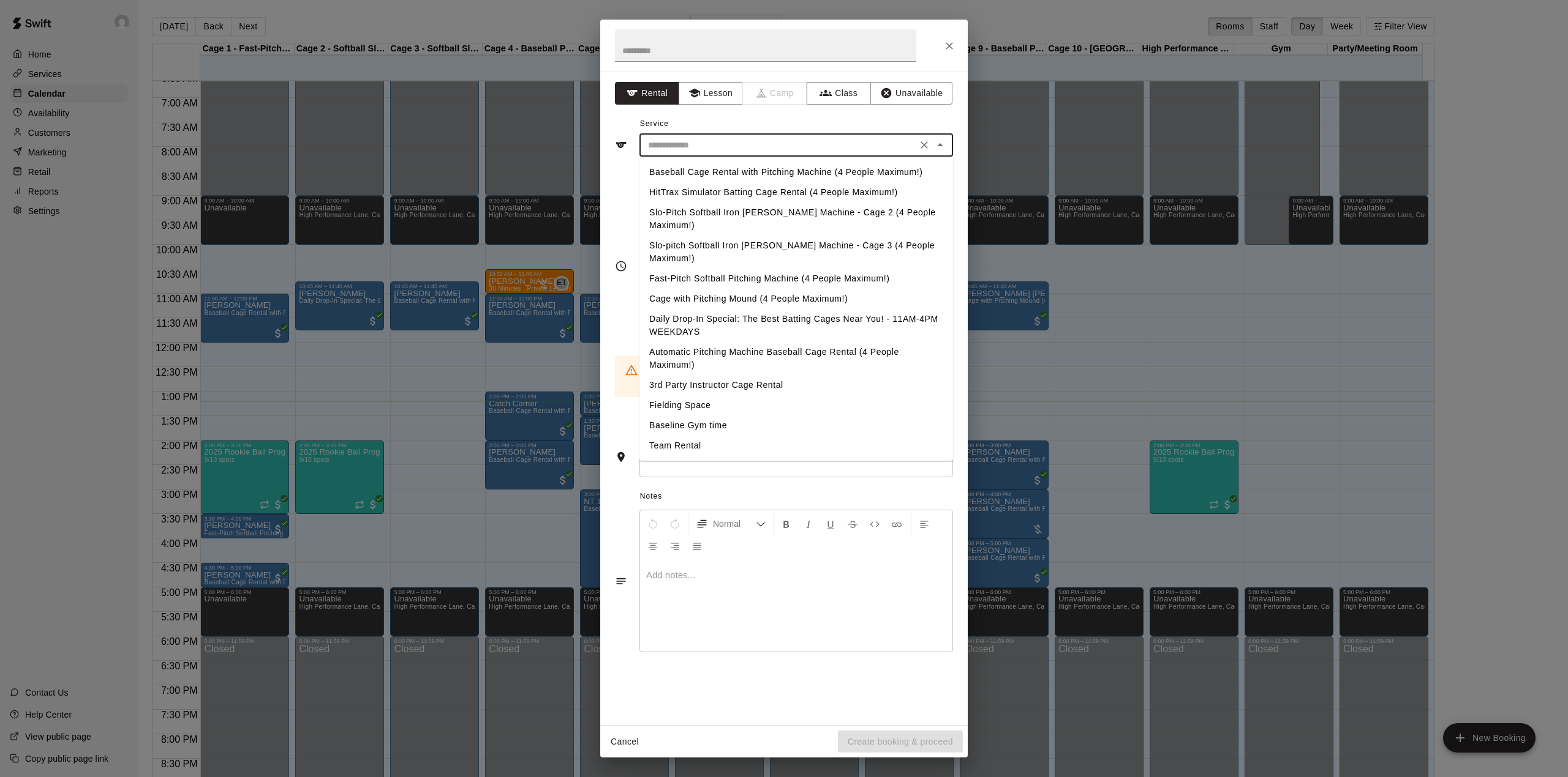
click at [667, 169] on li "Baseball Cage Rental with Pitching Machine (4 People Maximum!)" at bounding box center [797, 172] width 314 height 20
type input "**********"
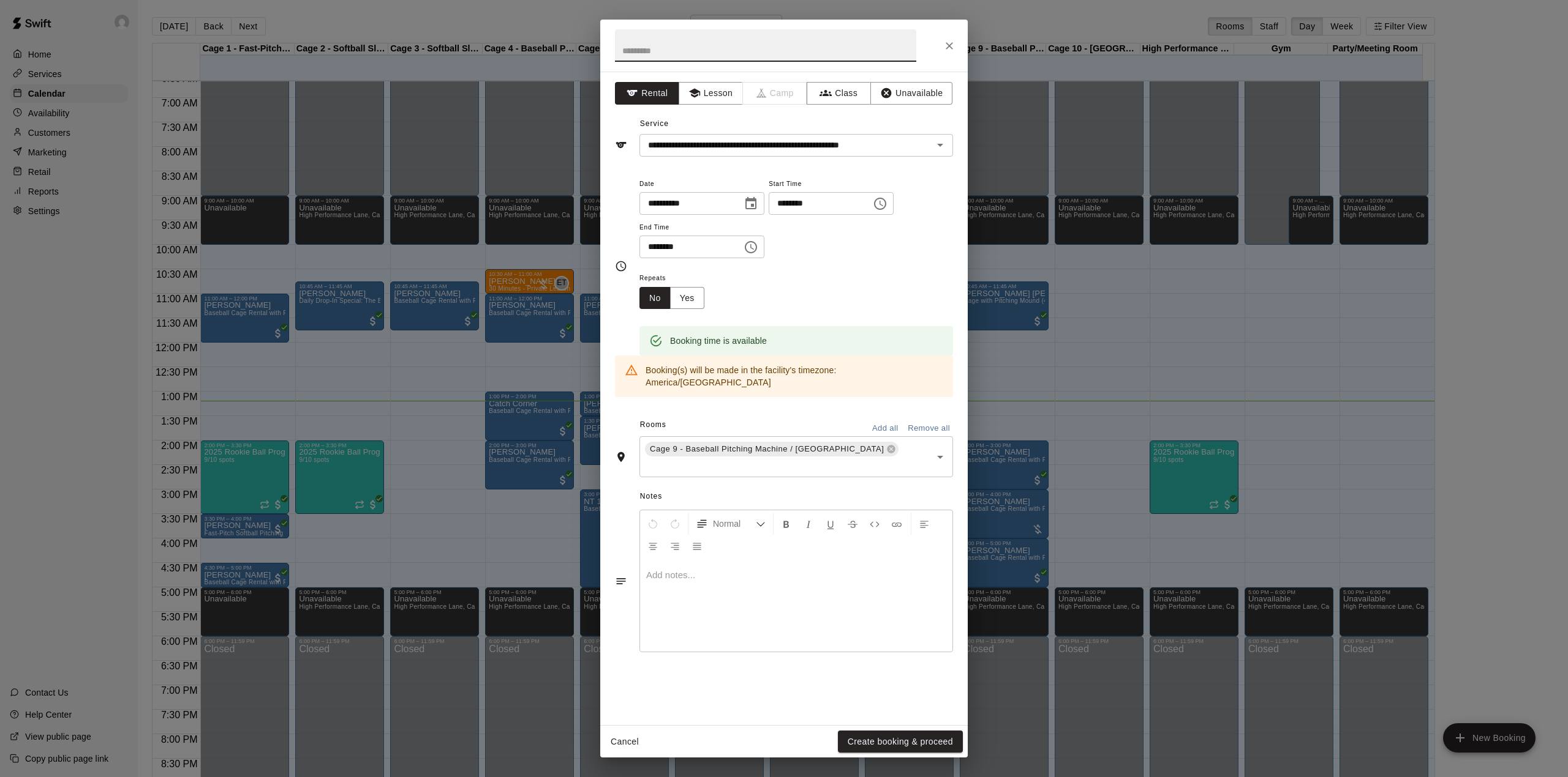
click at [647, 51] on input "text" at bounding box center [766, 45] width 302 height 32
type input "*******"
click at [924, 741] on button "Create booking & proceed" at bounding box center [901, 742] width 125 height 23
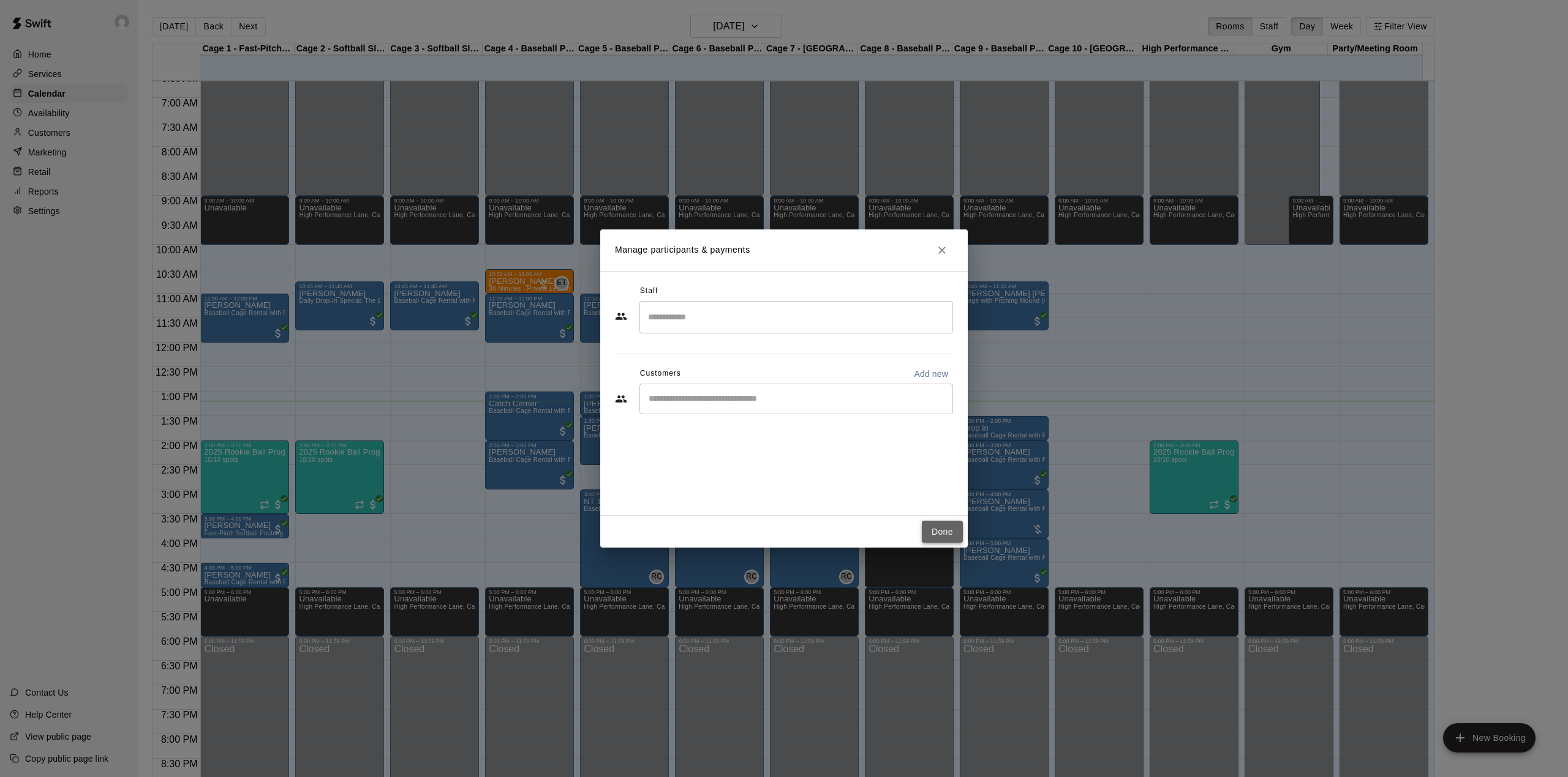
click at [951, 535] on button "Done" at bounding box center [942, 532] width 41 height 23
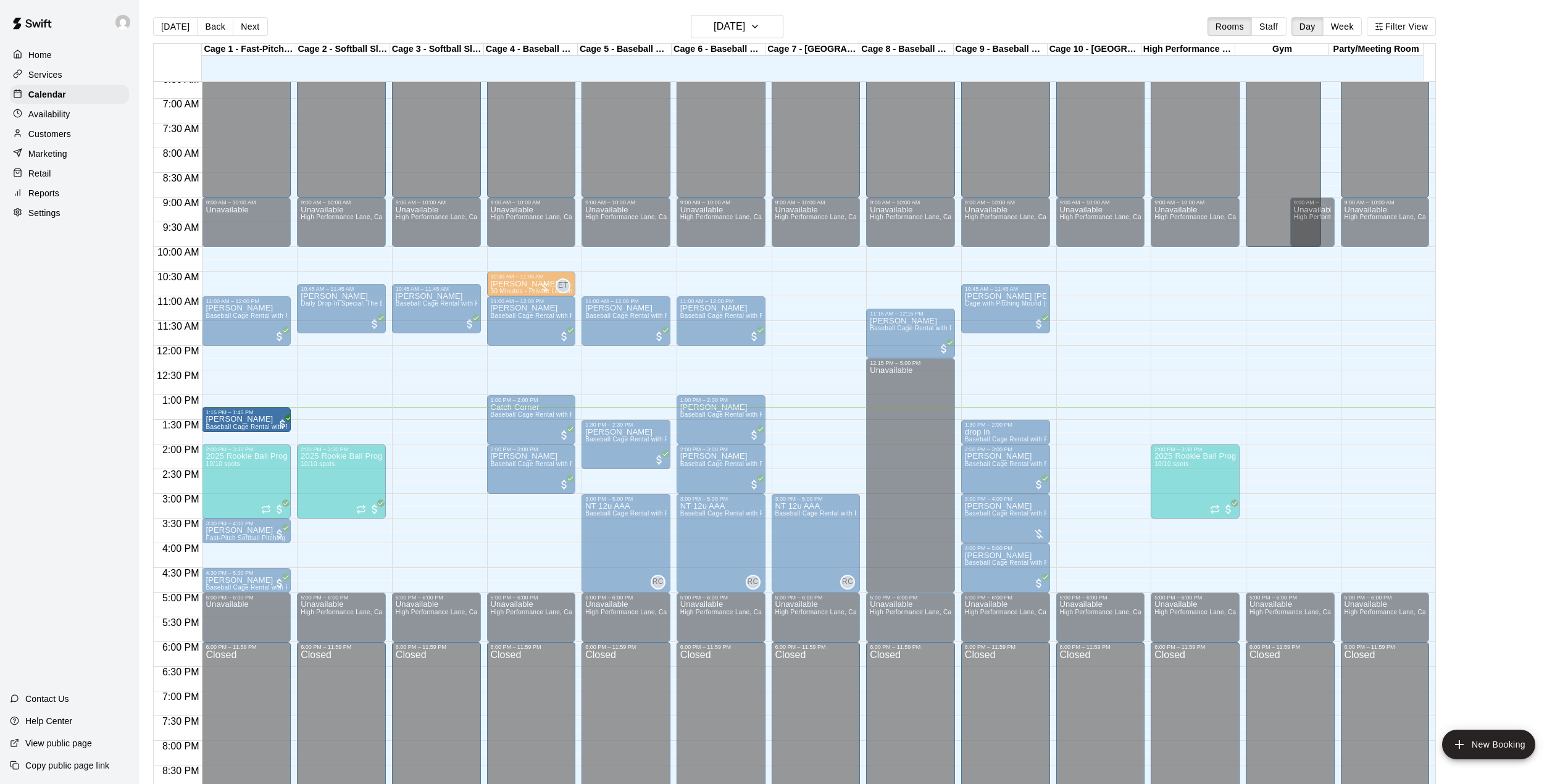
drag, startPoint x: 600, startPoint y: 408, endPoint x: 260, endPoint y: 423, distance: 340.3
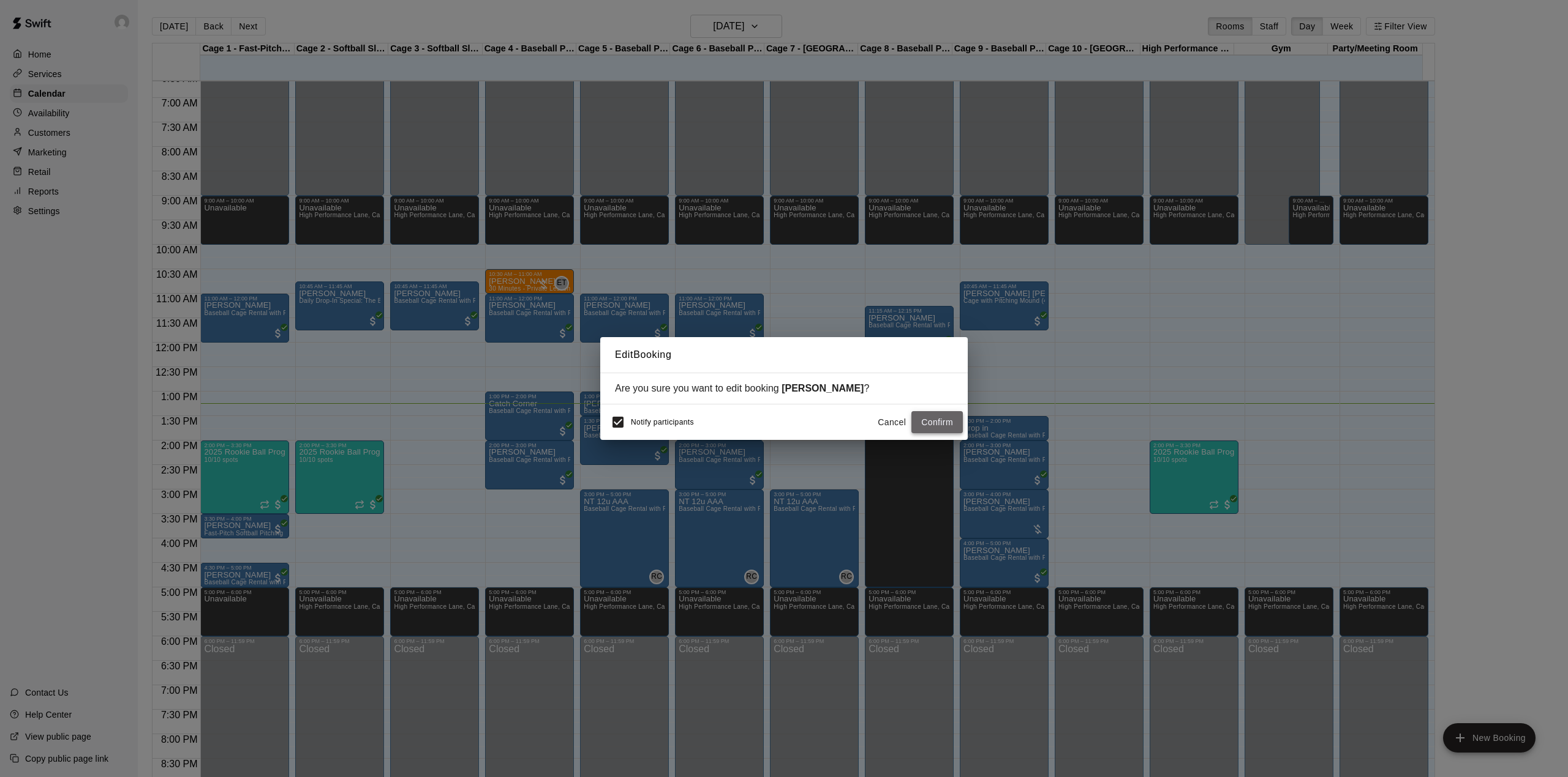
click at [947, 418] on button "Confirm" at bounding box center [937, 423] width 51 height 23
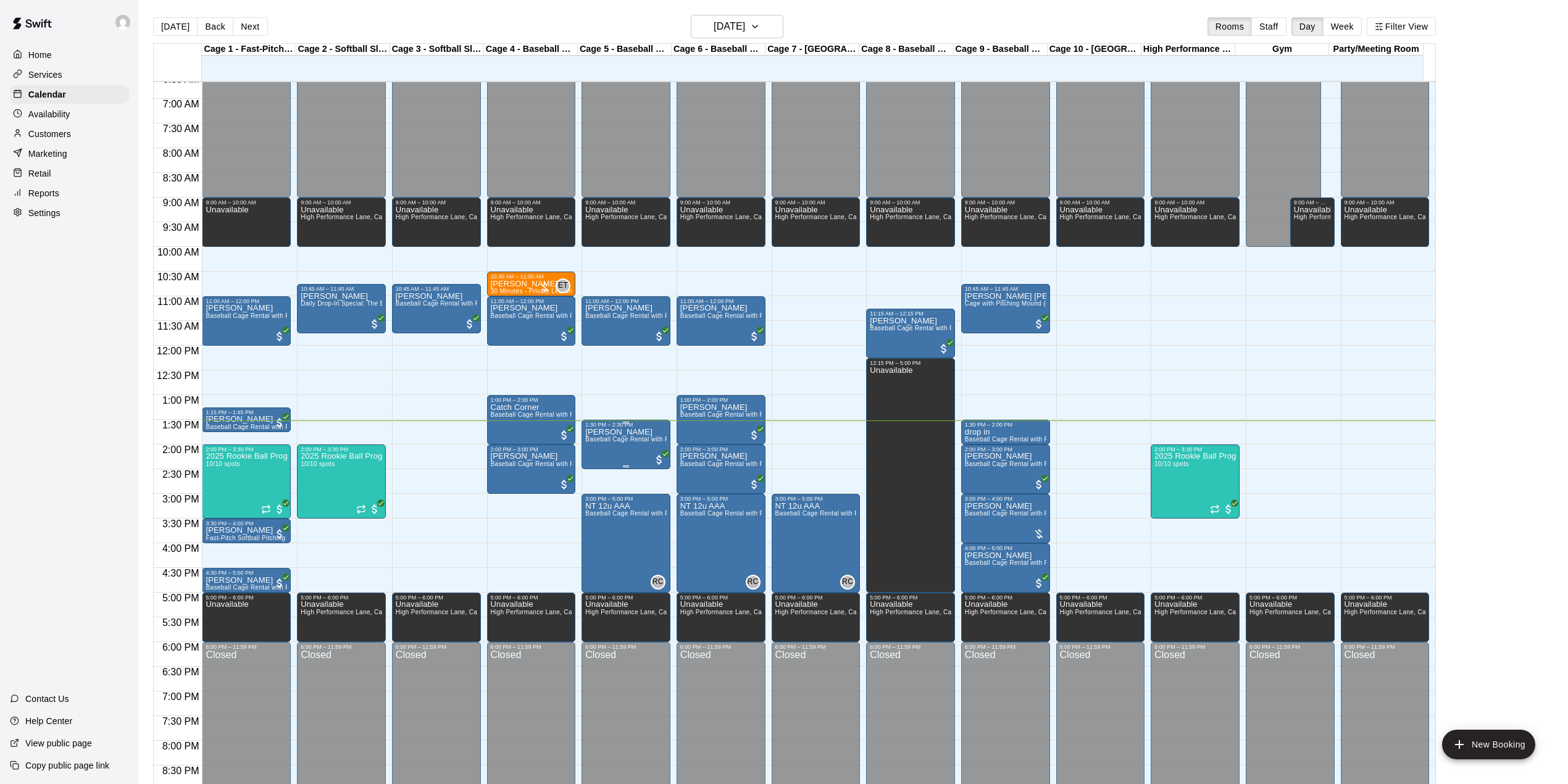
click at [628, 443] on span "Baseball Cage Rental with Pitching Machine (4 People Maximum!)" at bounding box center [682, 440] width 195 height 7
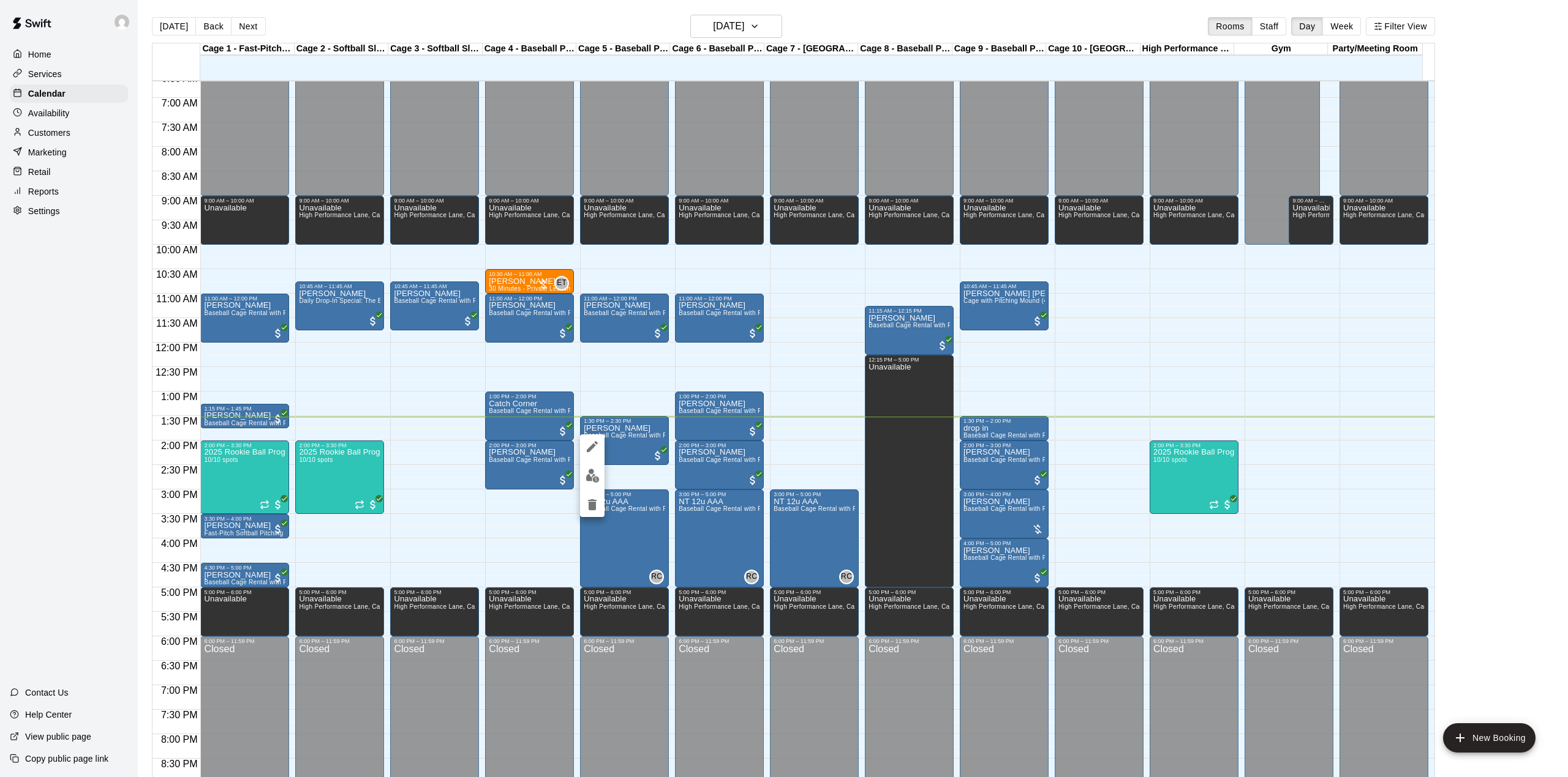
click at [392, 429] on div at bounding box center [784, 388] width 1568 height 777
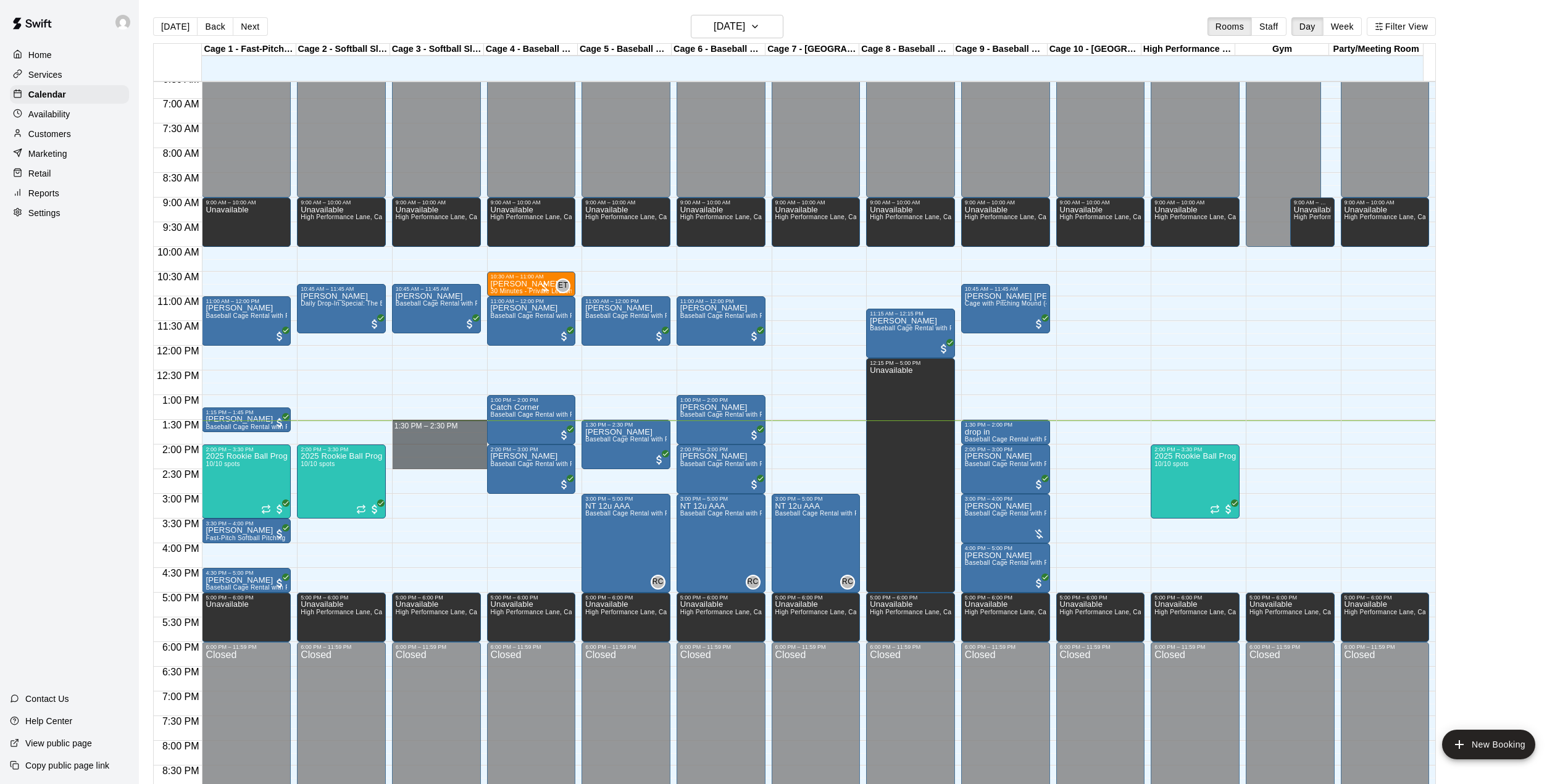
drag, startPoint x: 407, startPoint y: 427, endPoint x: 428, endPoint y: 464, distance: 42.5
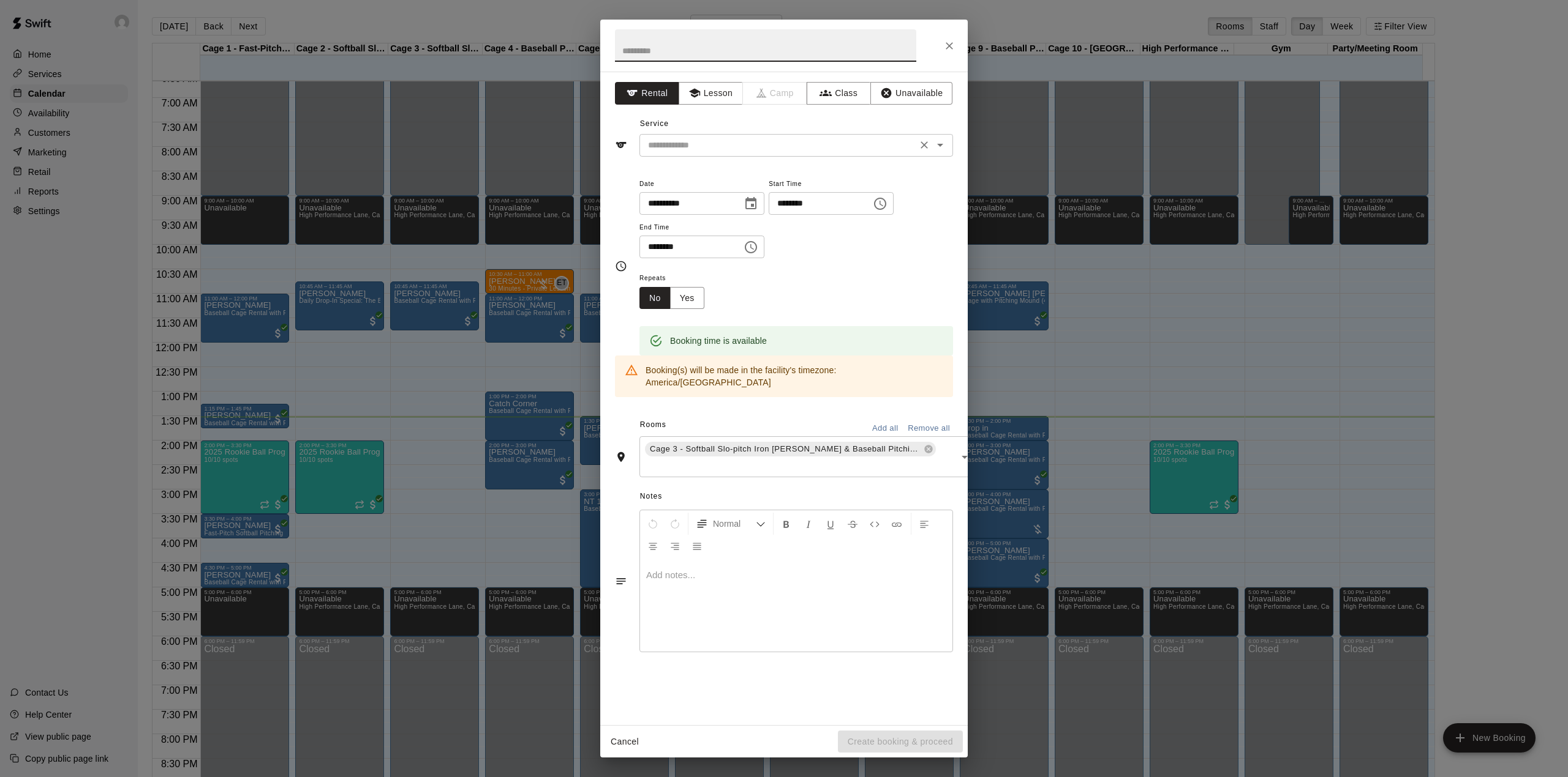
drag, startPoint x: 745, startPoint y: 154, endPoint x: 724, endPoint y: 155, distance: 21.0
click at [745, 153] on div "​" at bounding box center [797, 146] width 314 height 23
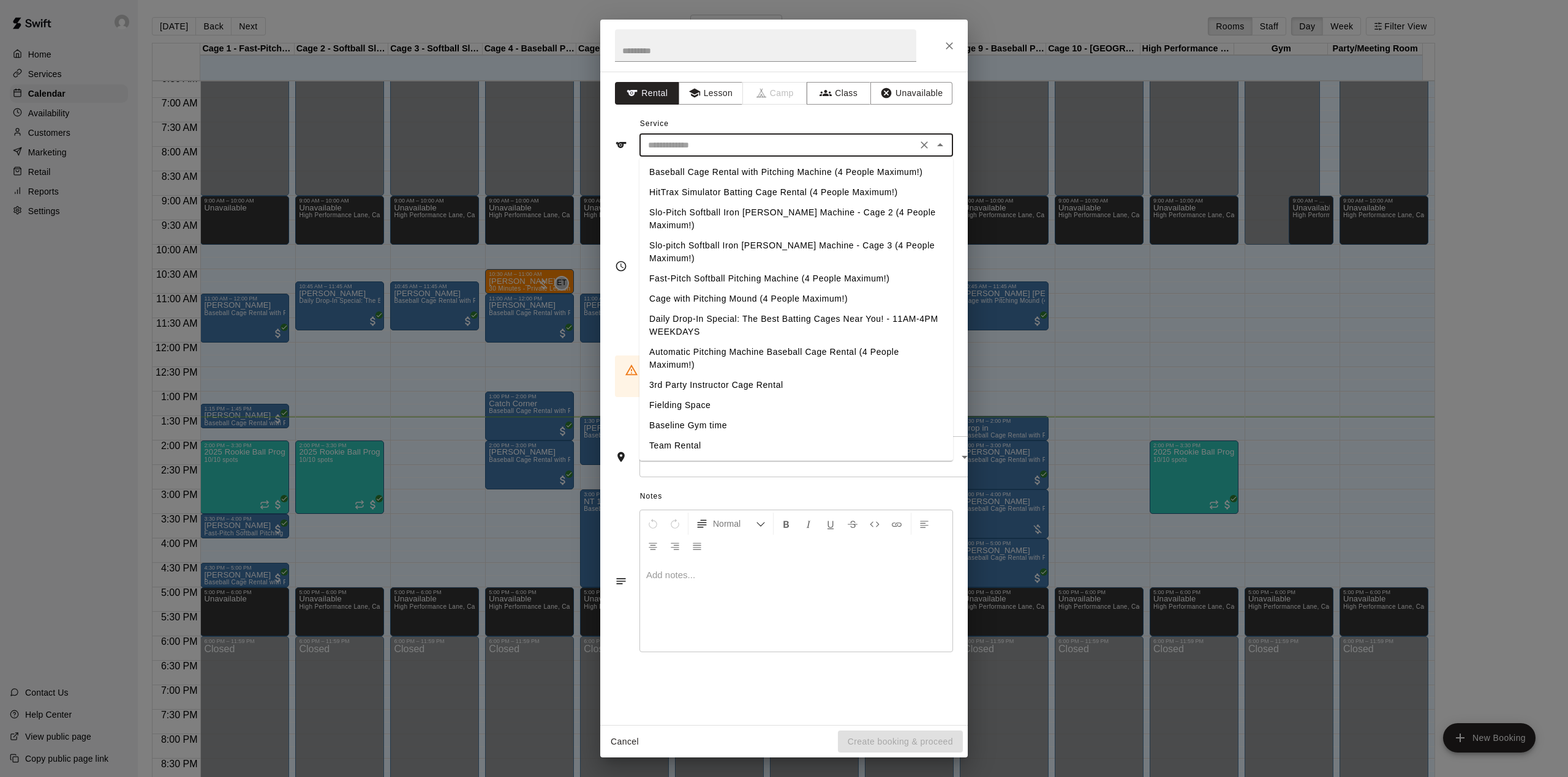
click at [669, 170] on li "Baseball Cage Rental with Pitching Machine (4 People Maximum!)" at bounding box center [797, 172] width 314 height 20
type input "**********"
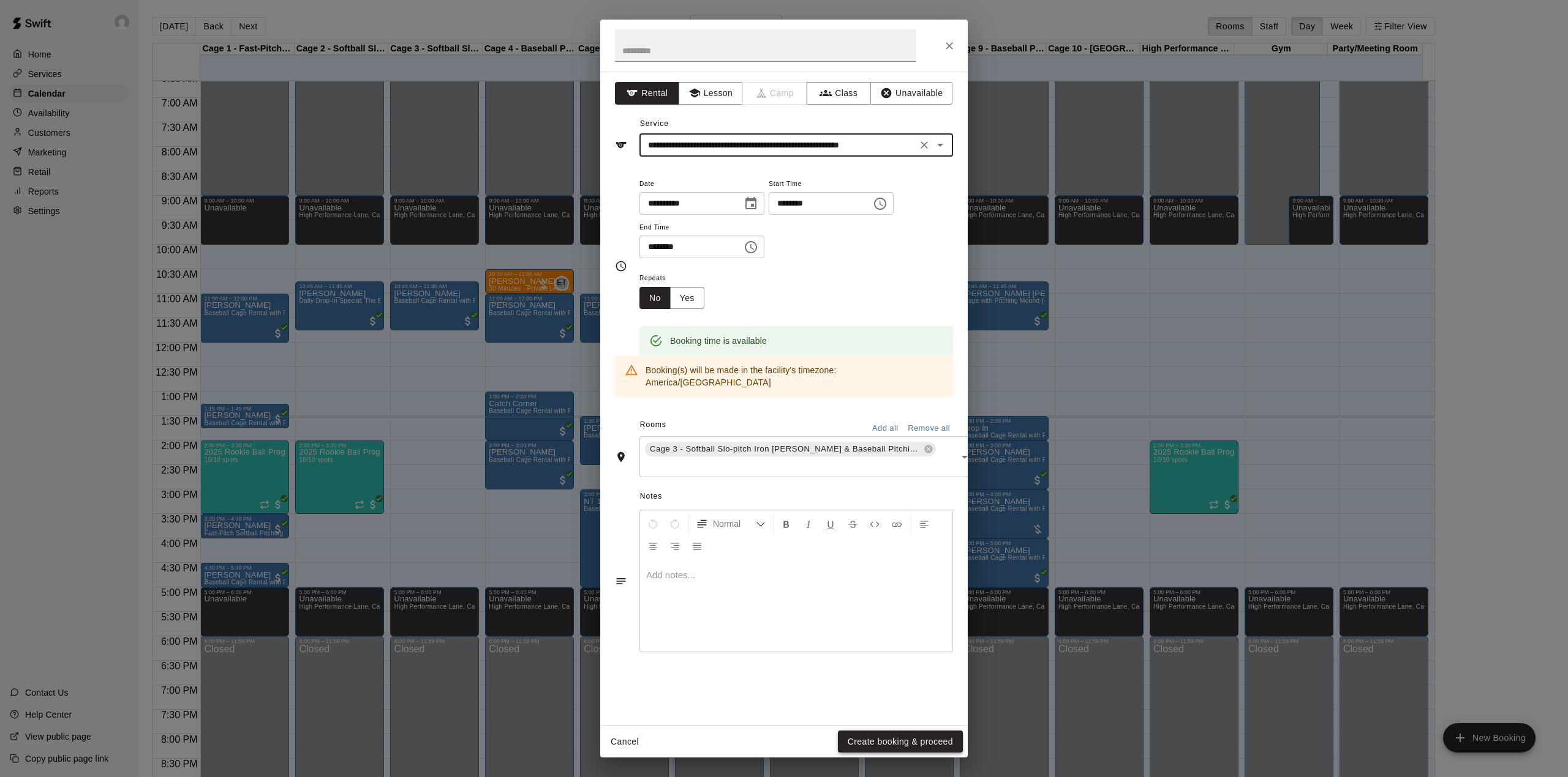
click at [910, 735] on button "Create booking & proceed" at bounding box center [901, 742] width 125 height 23
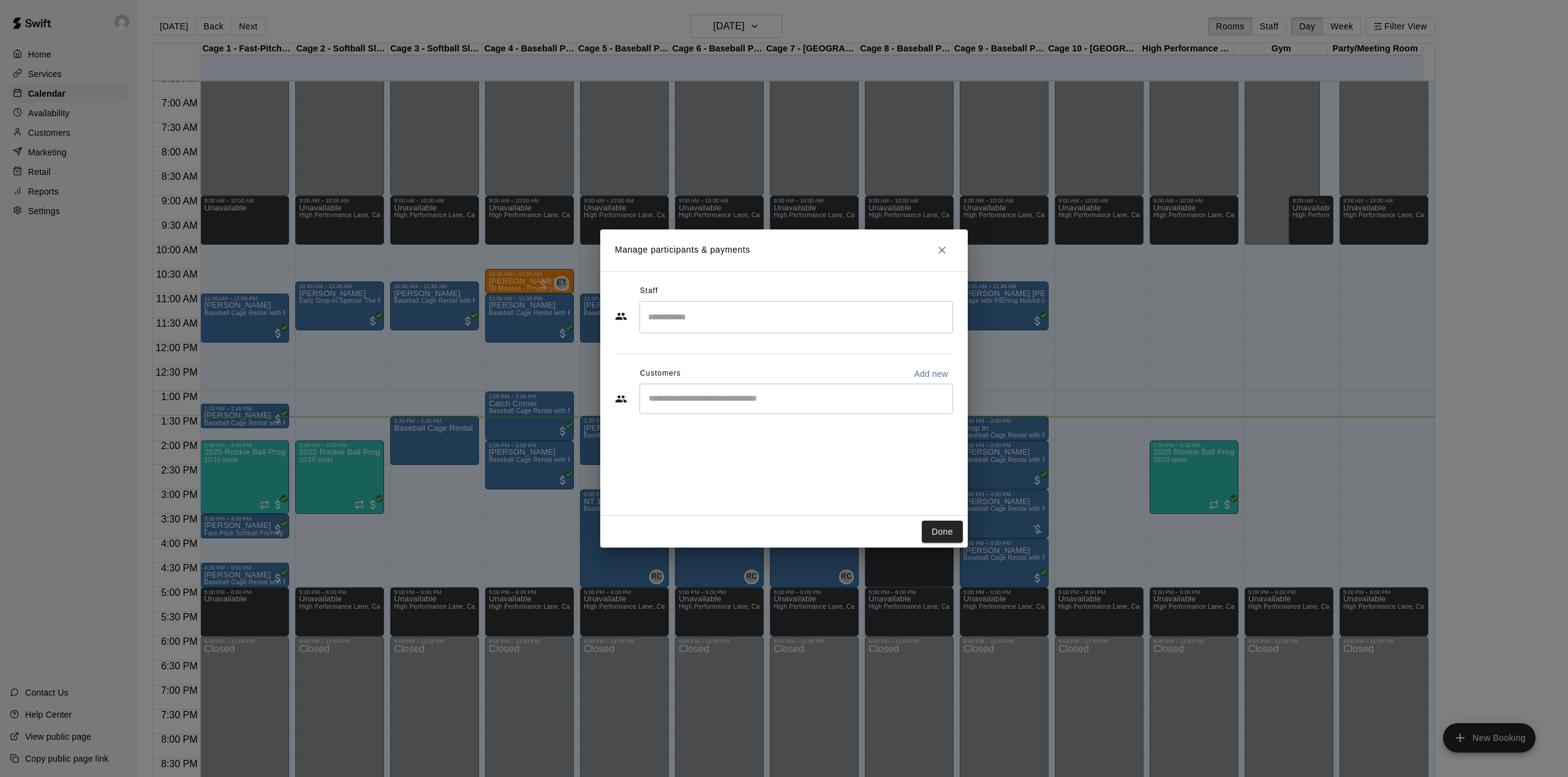
click at [745, 392] on div "​" at bounding box center [797, 398] width 314 height 30
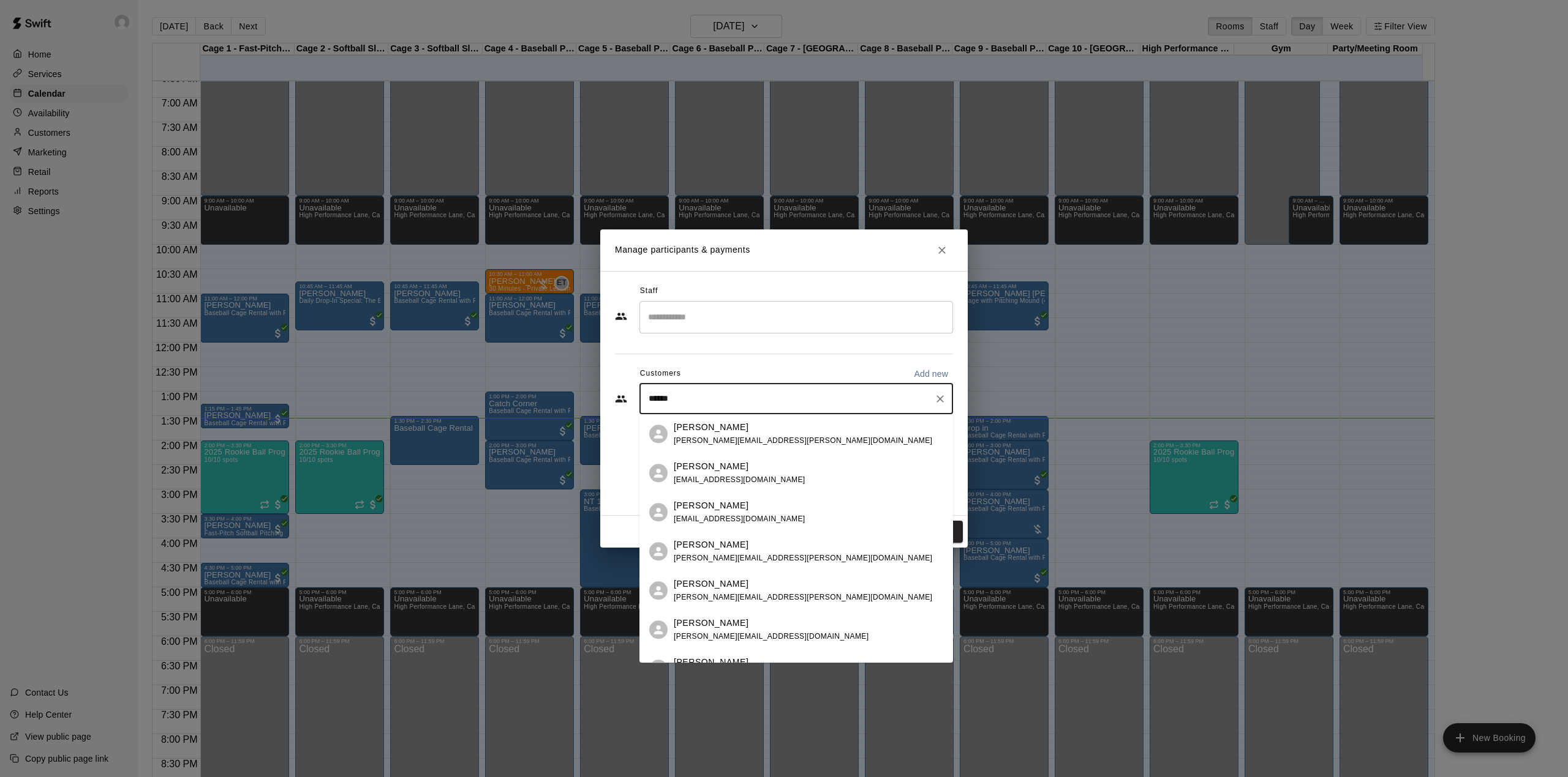
type input "*******"
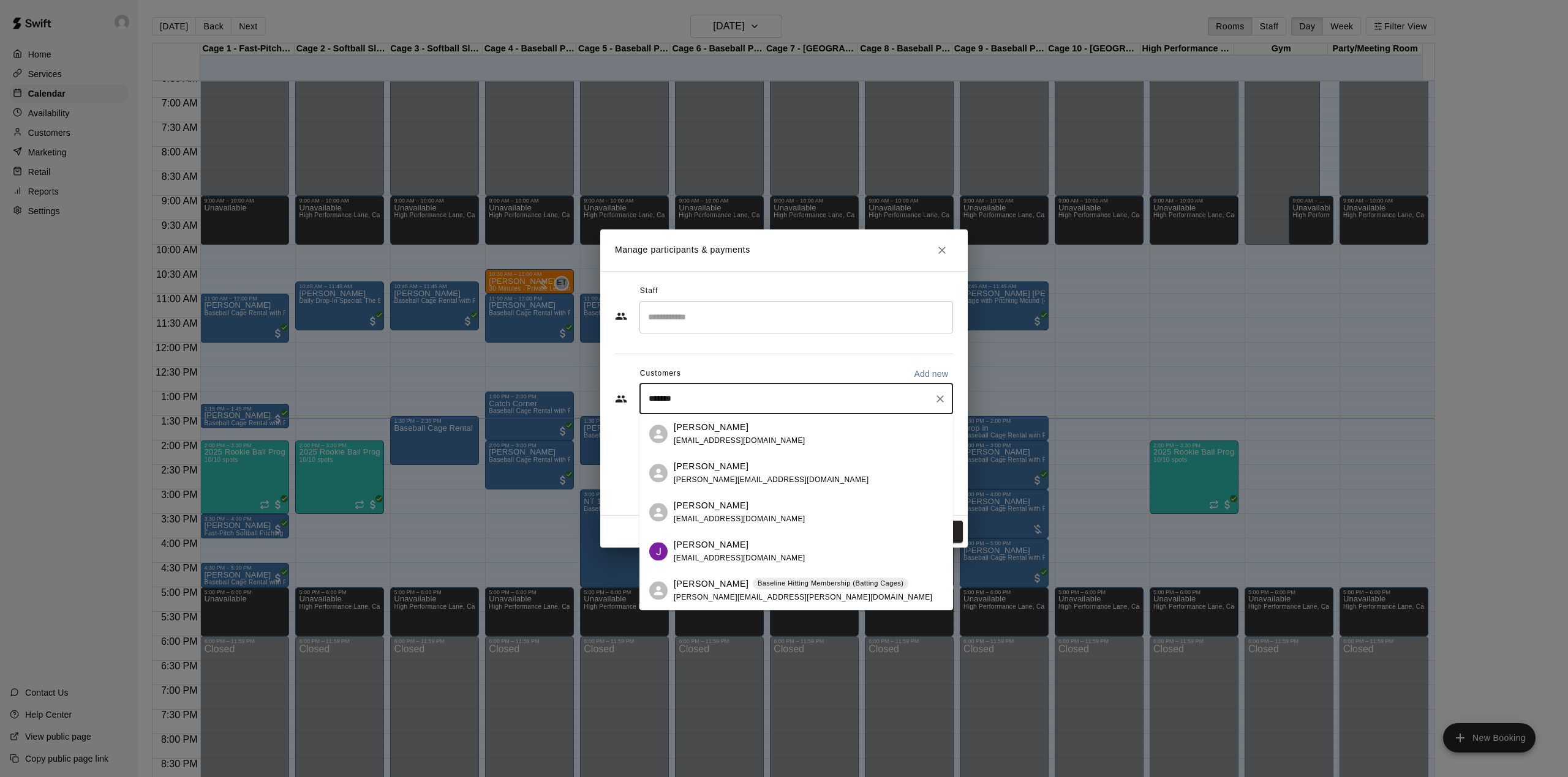
click at [714, 595] on span "[PERSON_NAME][EMAIL_ADDRESS][PERSON_NAME][DOMAIN_NAME]" at bounding box center [803, 598] width 258 height 9
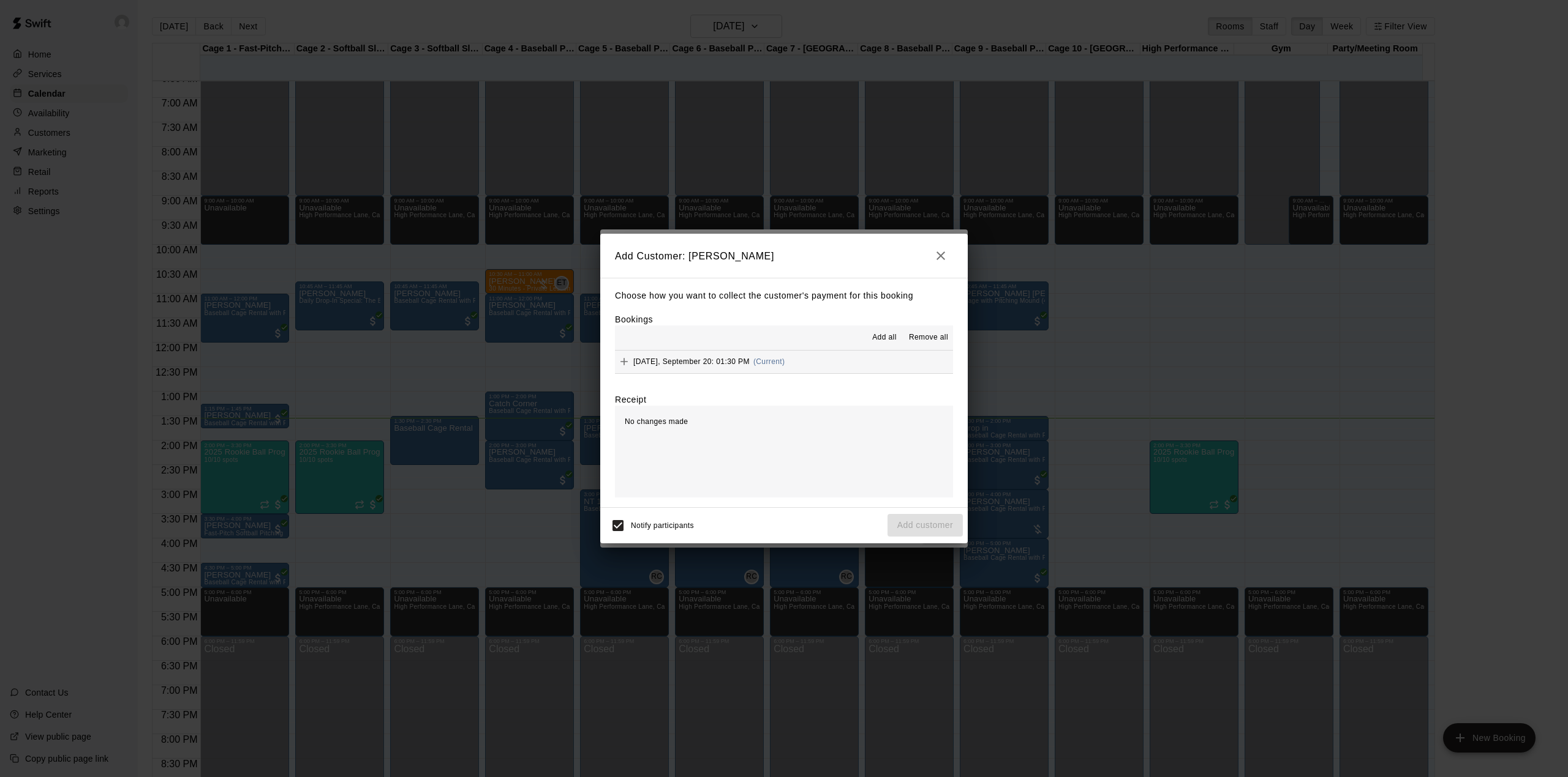
click at [887, 325] on div "Bookings Add all Remove all [DATE], September 20: 01:30 PM (Current)" at bounding box center [784, 344] width 338 height 61
click at [878, 341] on span "Add all" at bounding box center [884, 338] width 24 height 12
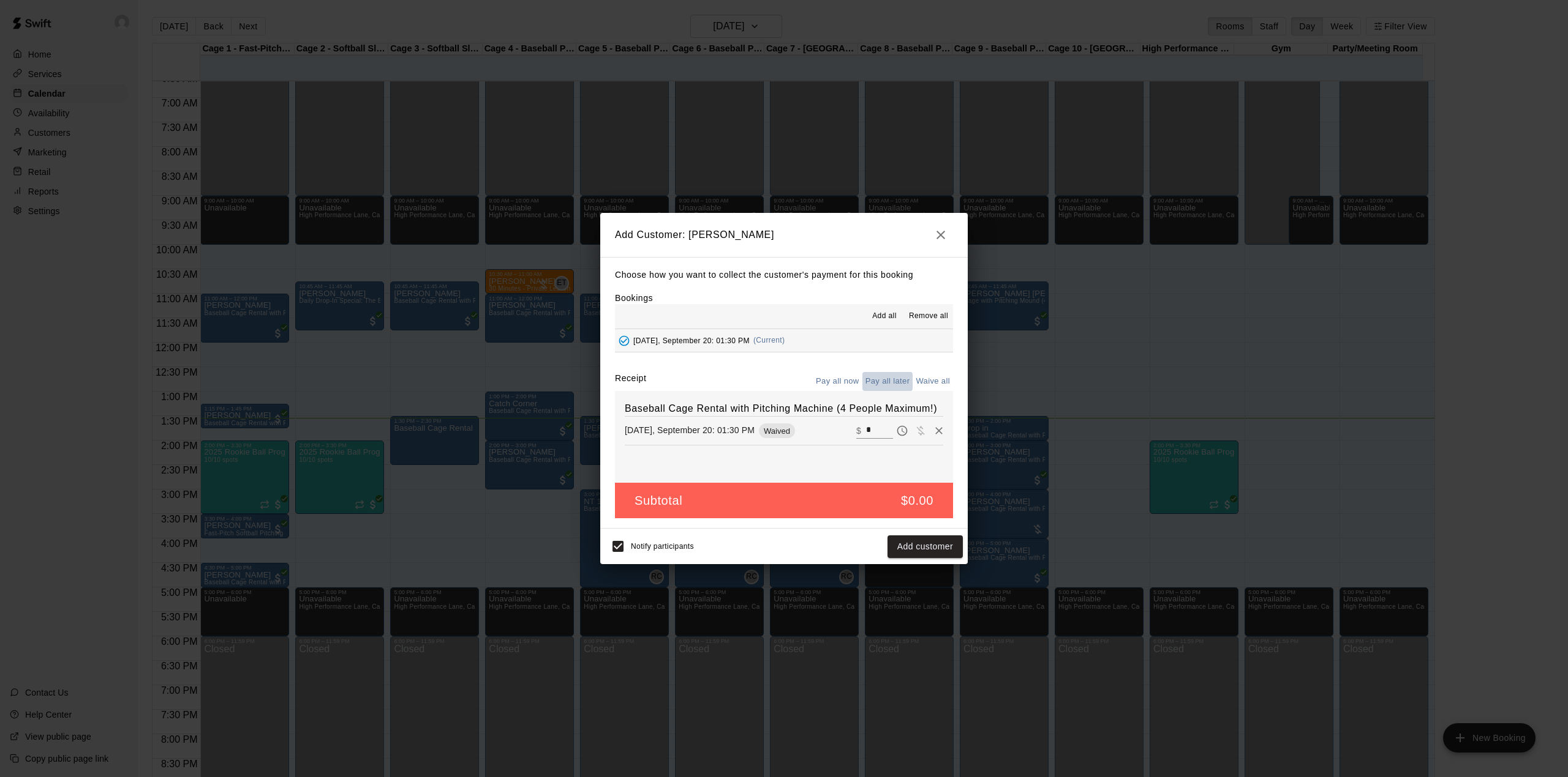
click at [893, 379] on button "Pay all later" at bounding box center [888, 382] width 51 height 19
click at [916, 548] on button "Add customer" at bounding box center [925, 547] width 75 height 23
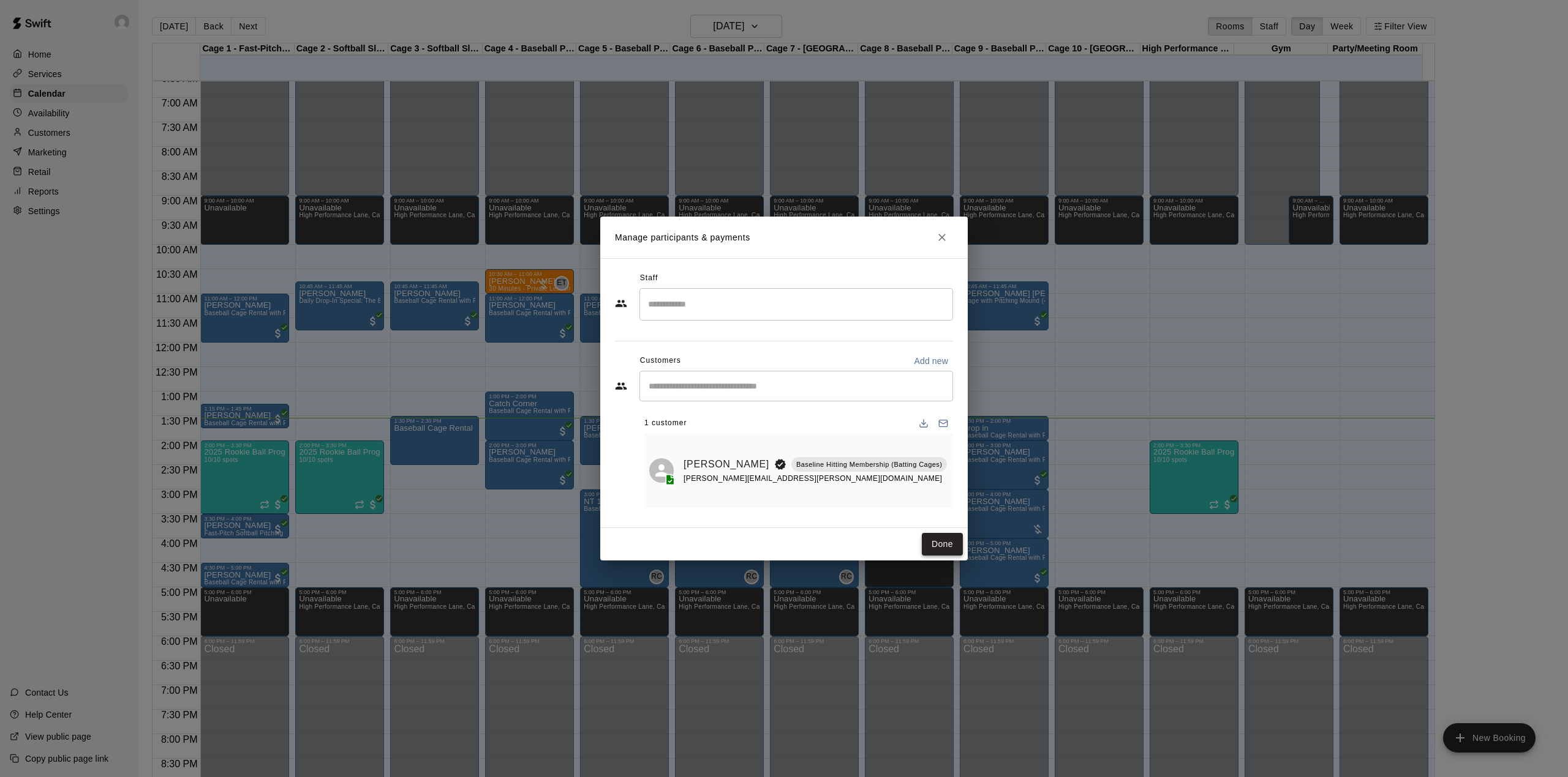
click at [939, 541] on button "Done" at bounding box center [942, 545] width 41 height 23
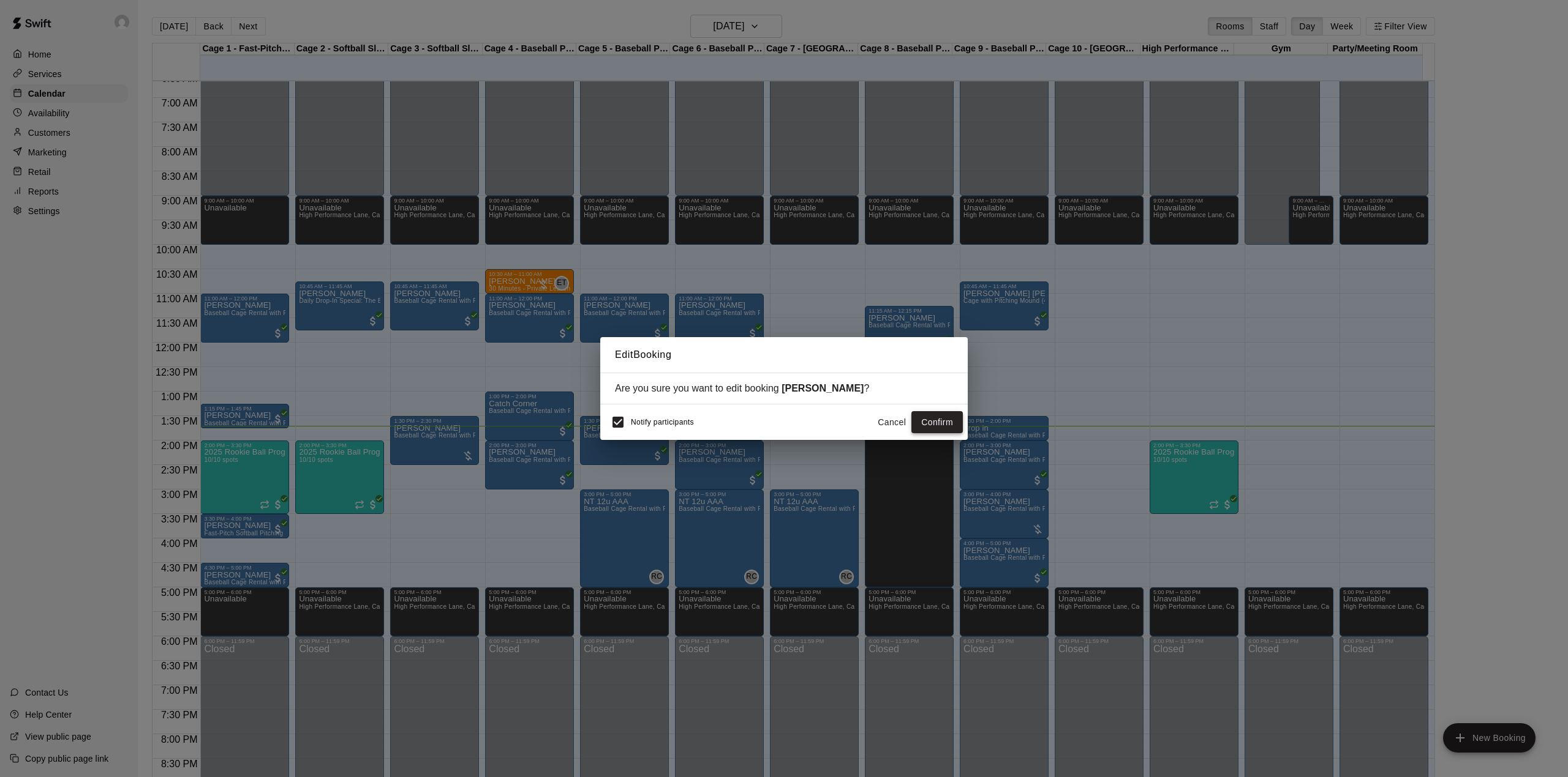
click at [927, 412] on button "Confirm" at bounding box center [937, 423] width 51 height 23
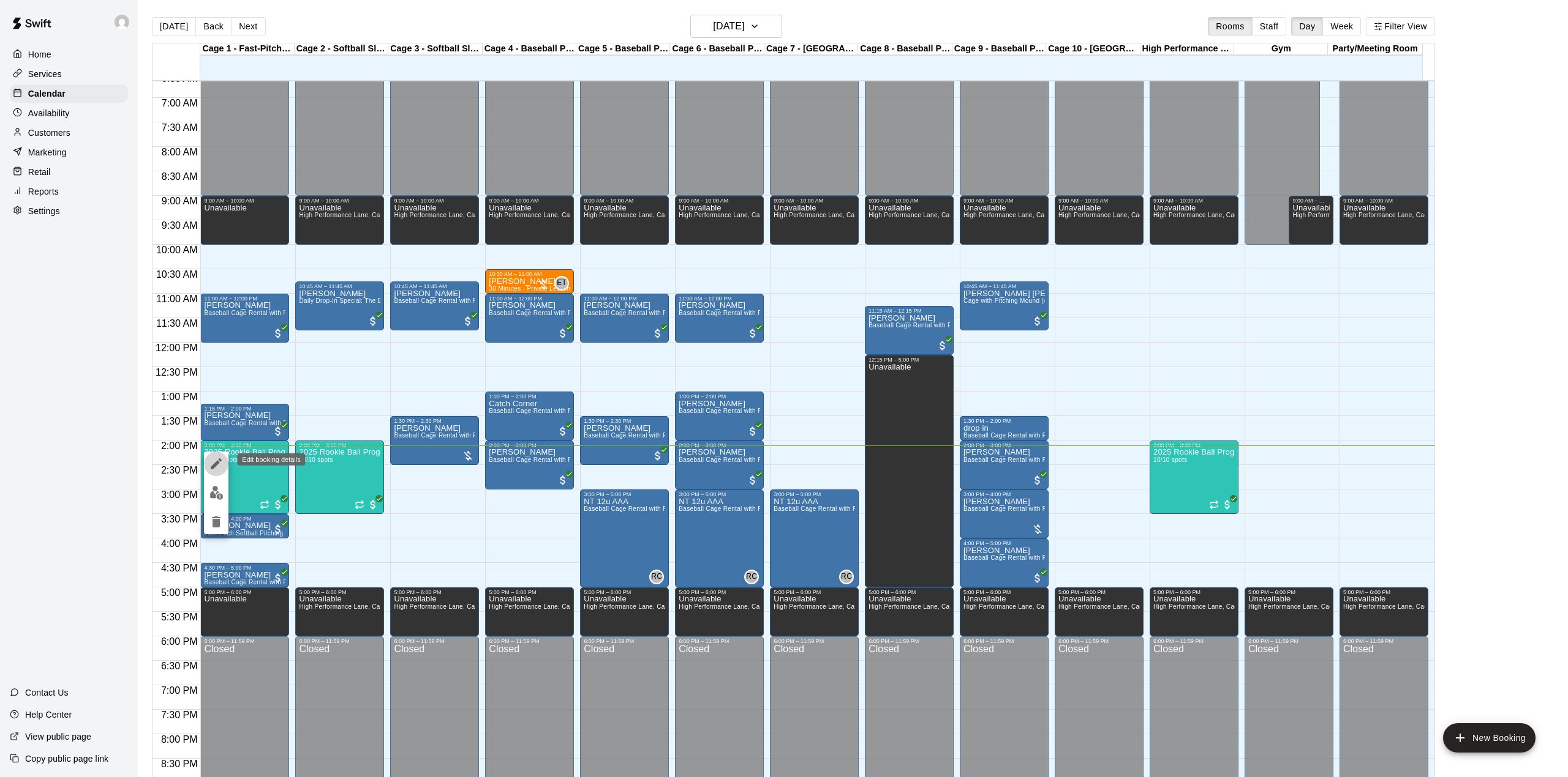
click at [217, 465] on icon "edit" at bounding box center [216, 463] width 11 height 11
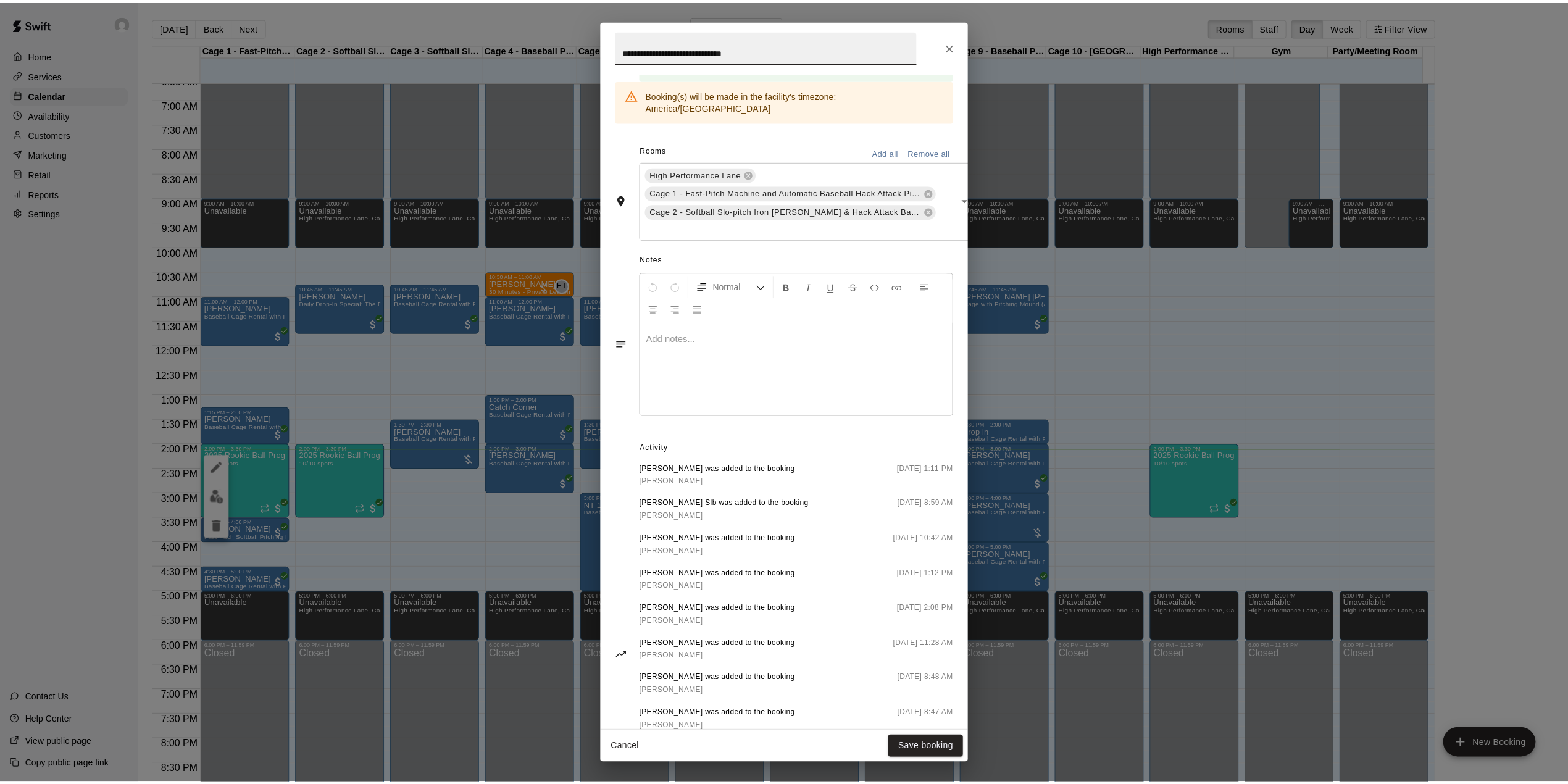
scroll to position [66, 0]
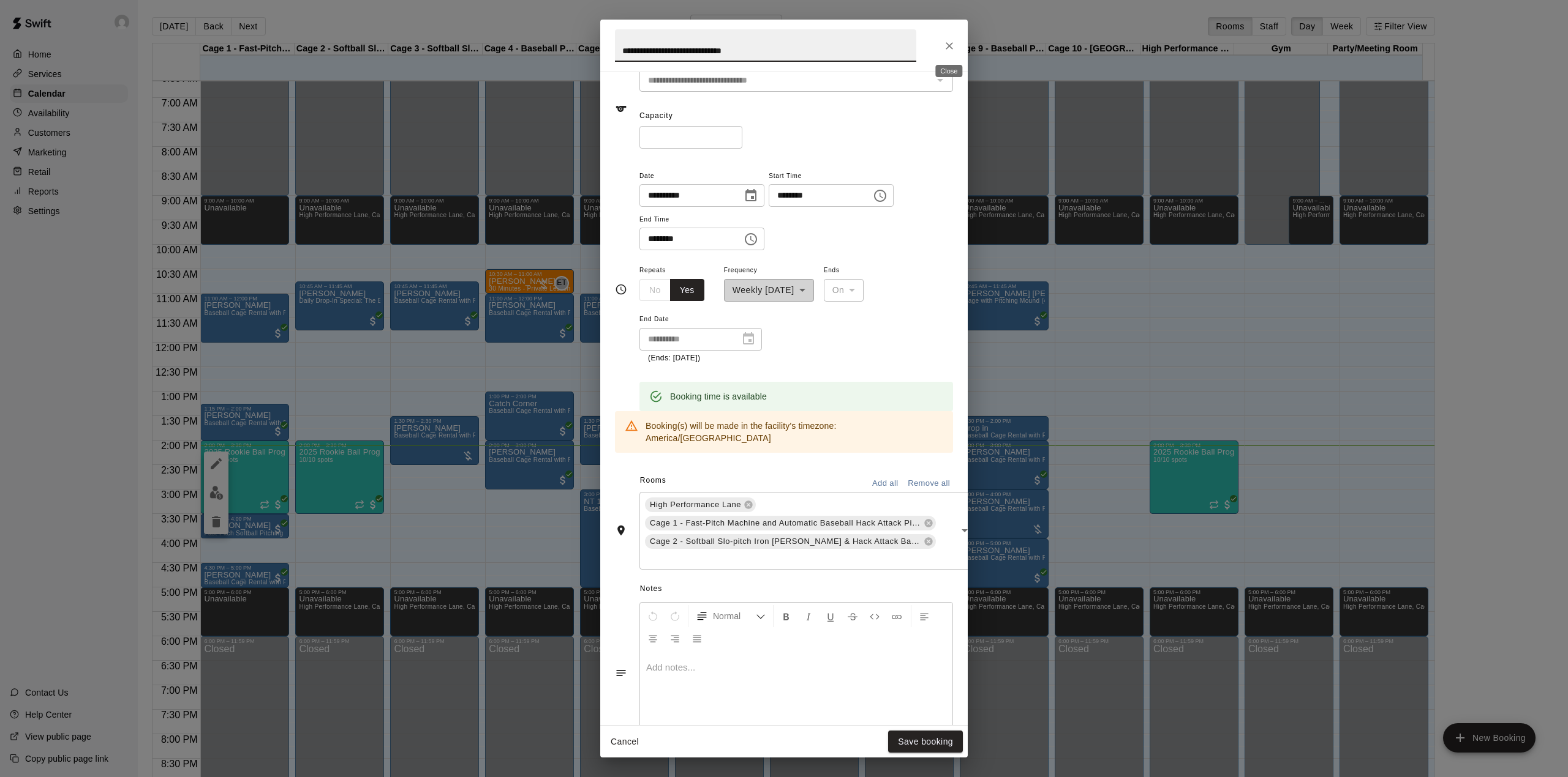
click at [949, 42] on icon "Close" at bounding box center [949, 46] width 12 height 12
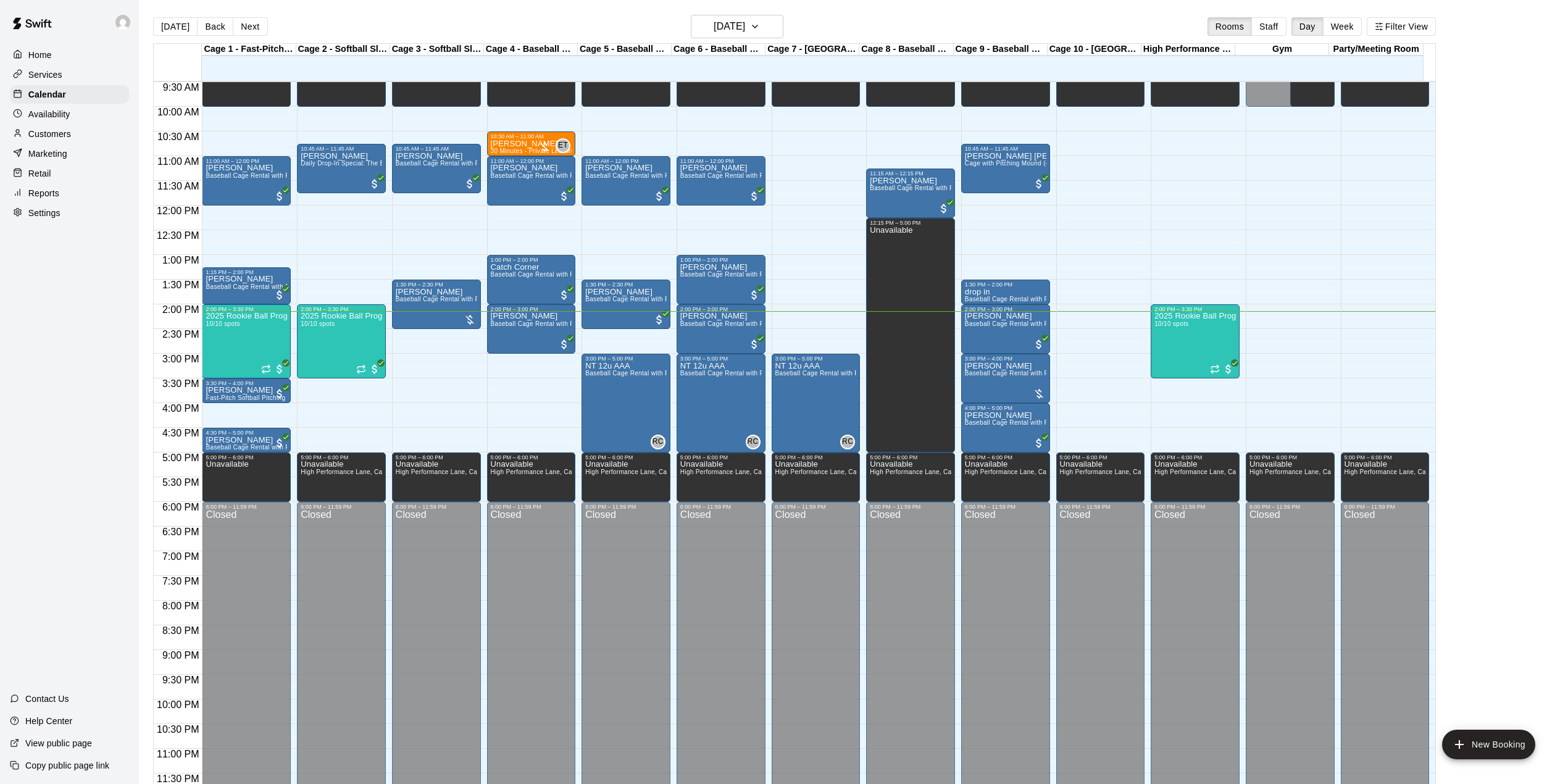
scroll to position [20, 0]
